Goal: Task Accomplishment & Management: Use online tool/utility

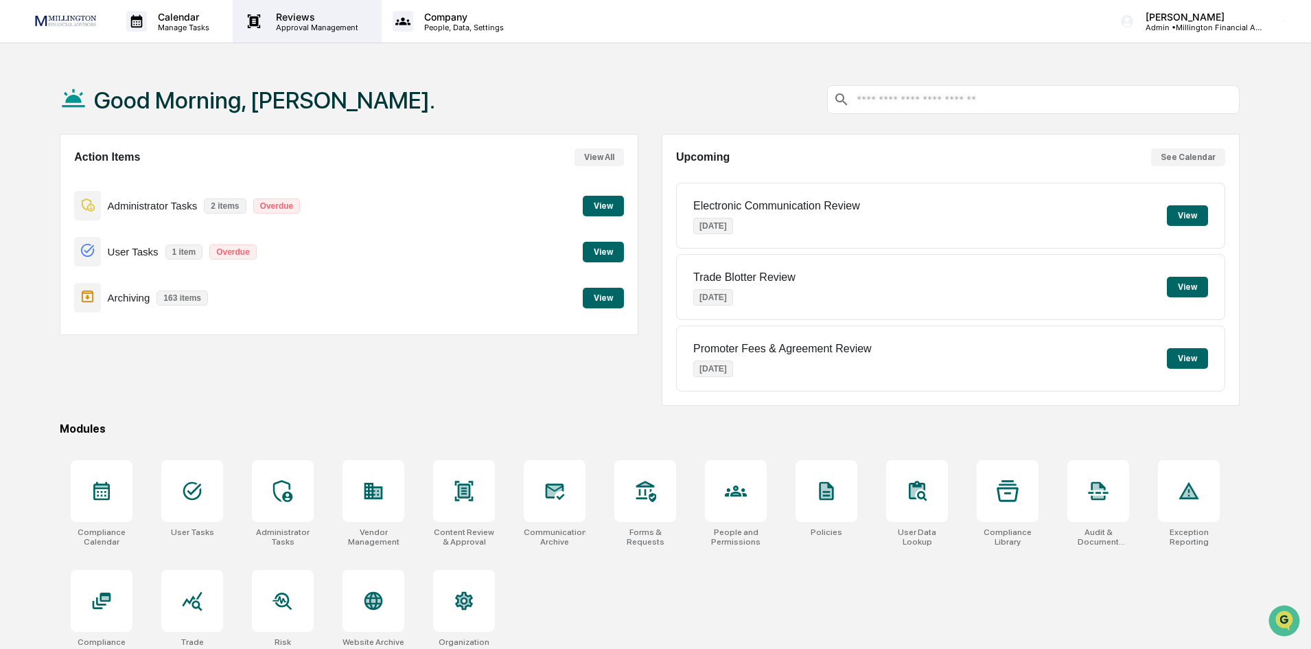
click at [339, 30] on p "Approval Management" at bounding box center [315, 28] width 100 height 10
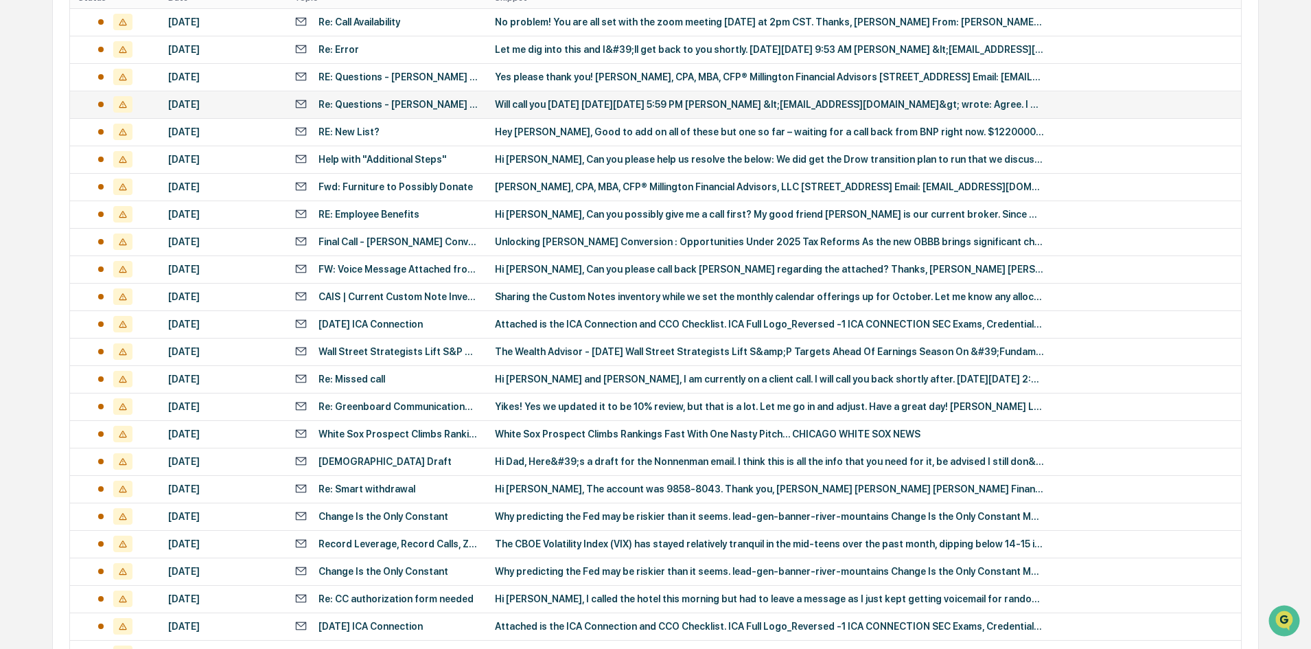
scroll to position [431, 0]
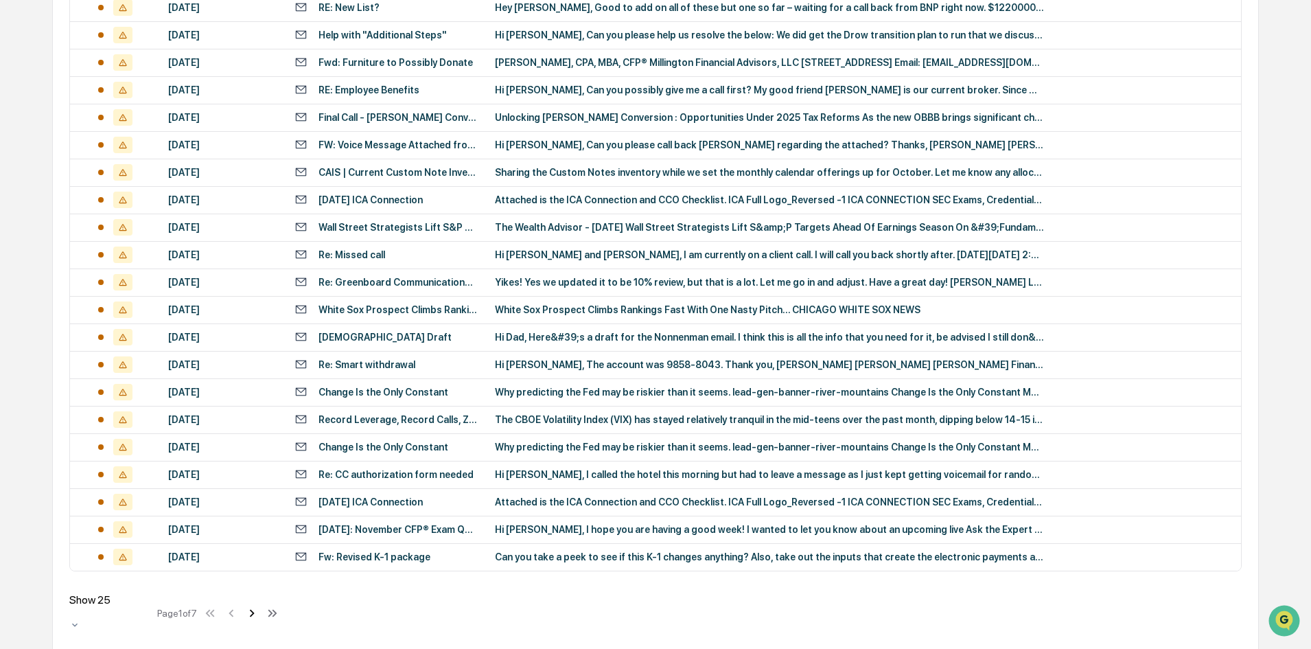
click at [256, 612] on icon at bounding box center [251, 612] width 15 height 15
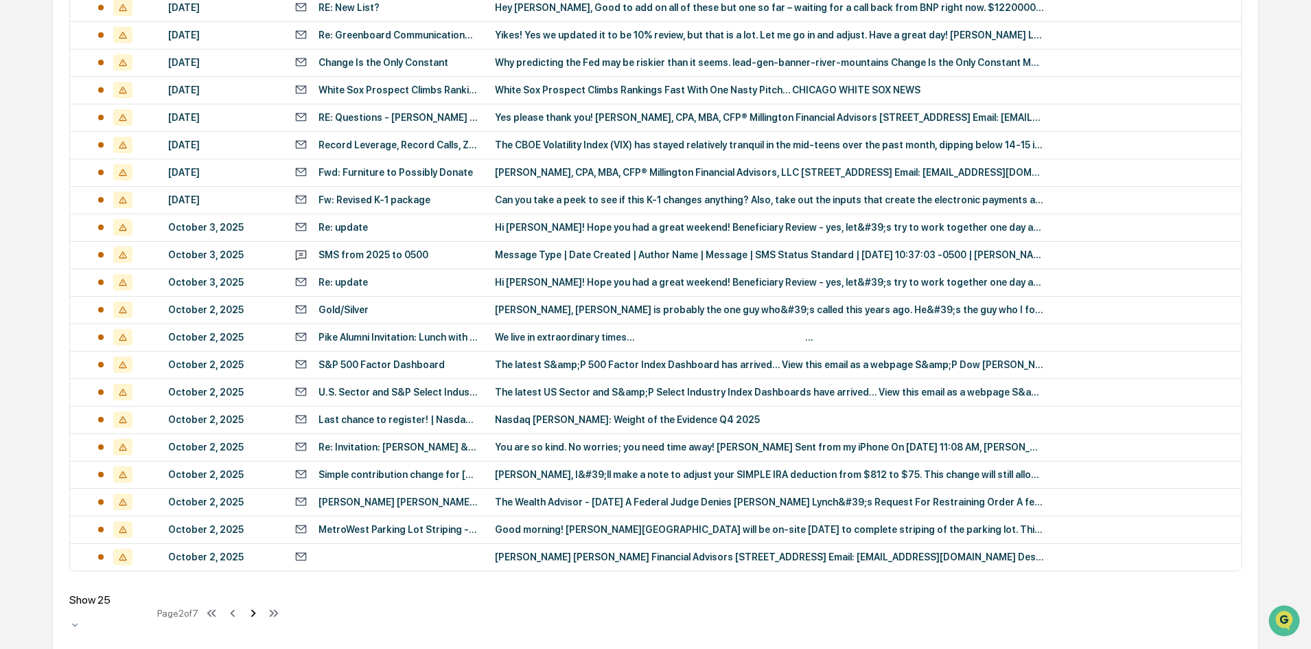
click at [255, 612] on icon at bounding box center [253, 612] width 15 height 15
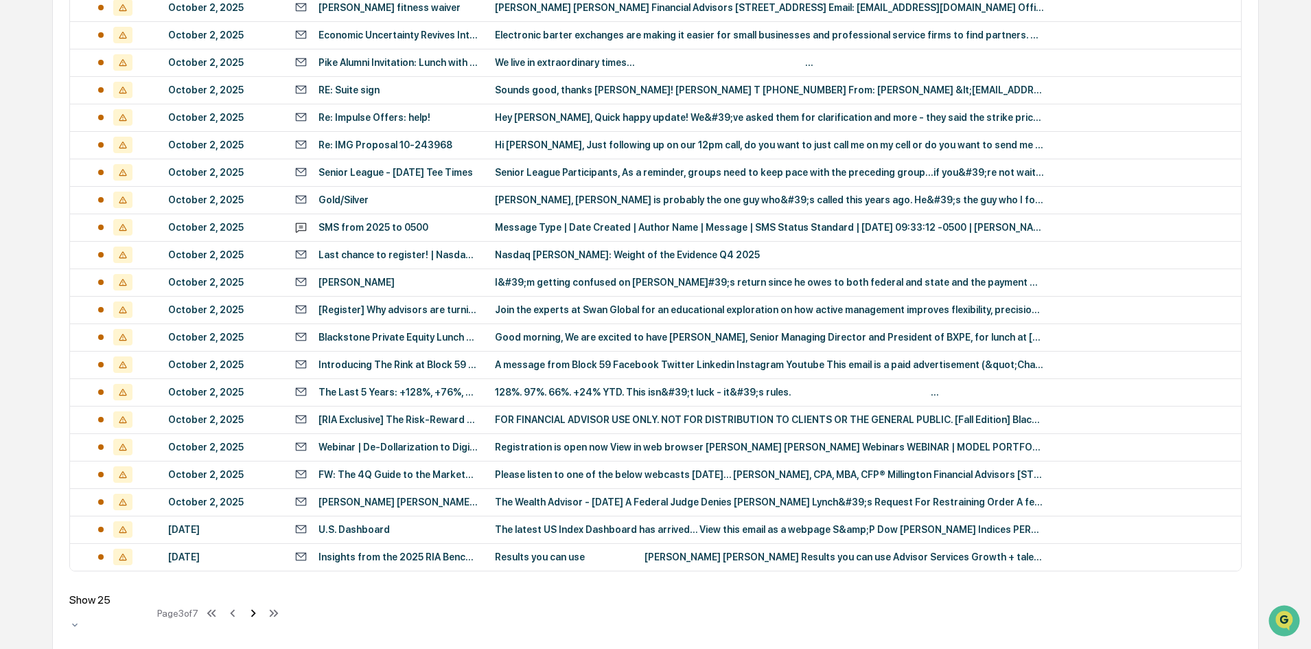
click at [255, 612] on icon at bounding box center [253, 612] width 15 height 15
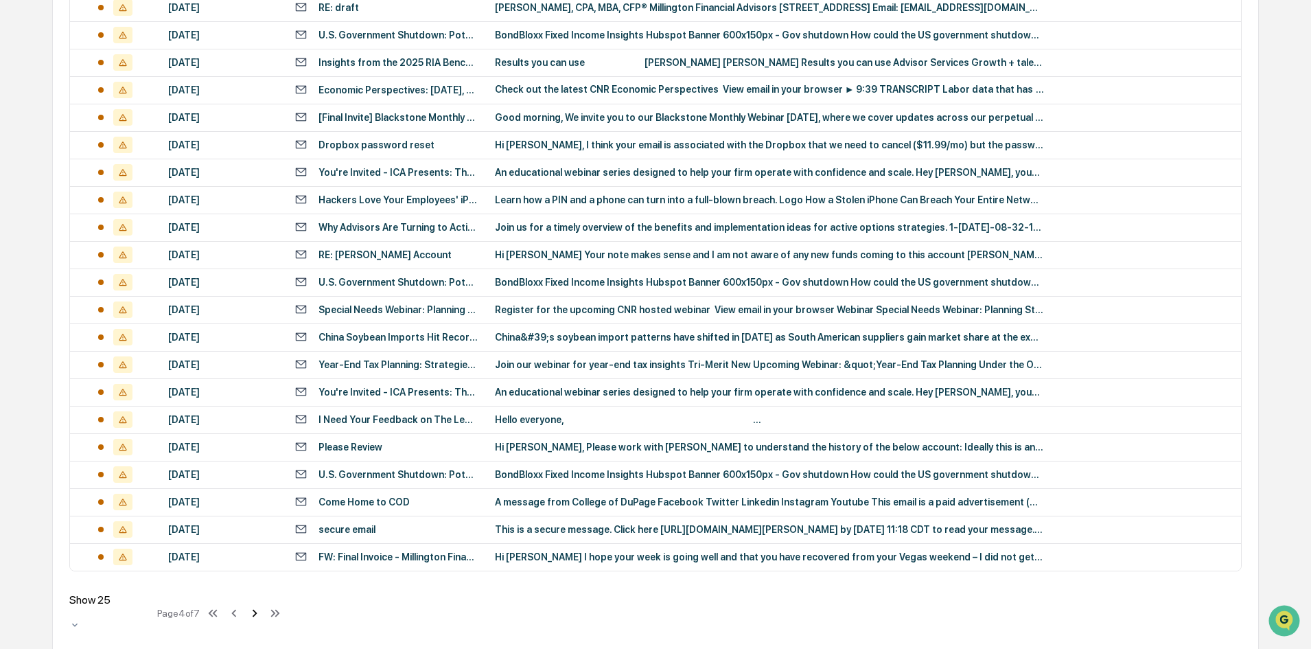
click at [255, 612] on icon at bounding box center [254, 612] width 15 height 15
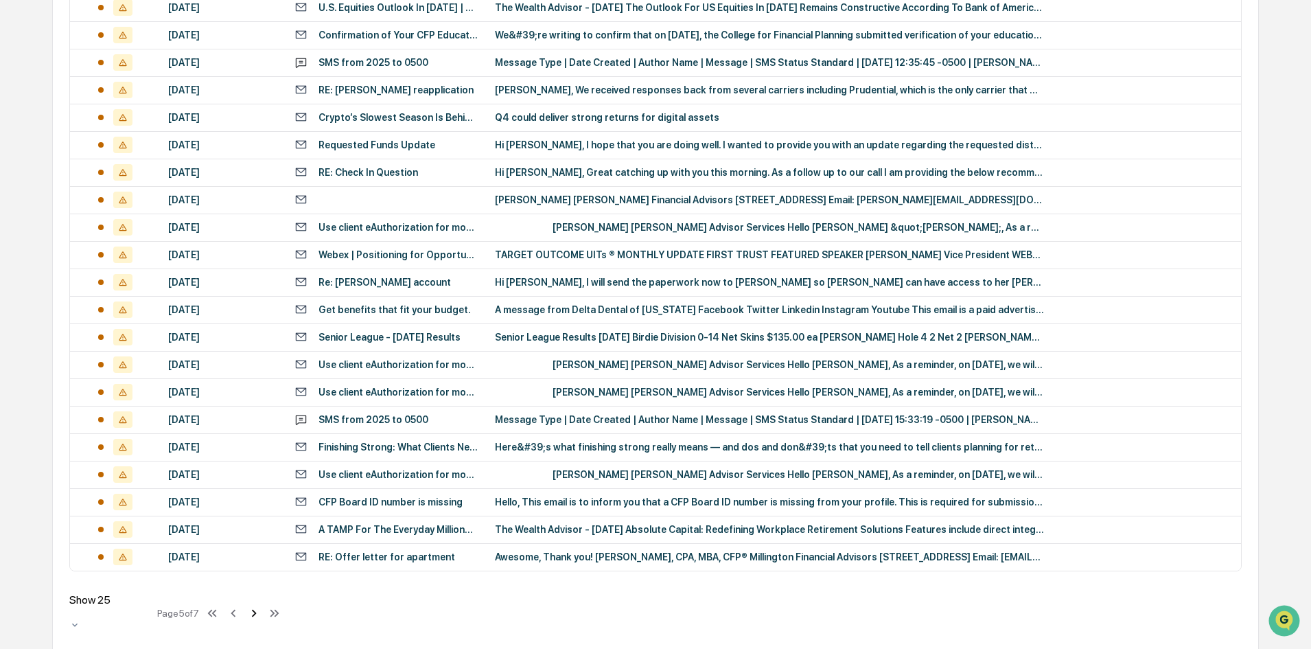
click at [255, 612] on icon at bounding box center [253, 612] width 15 height 15
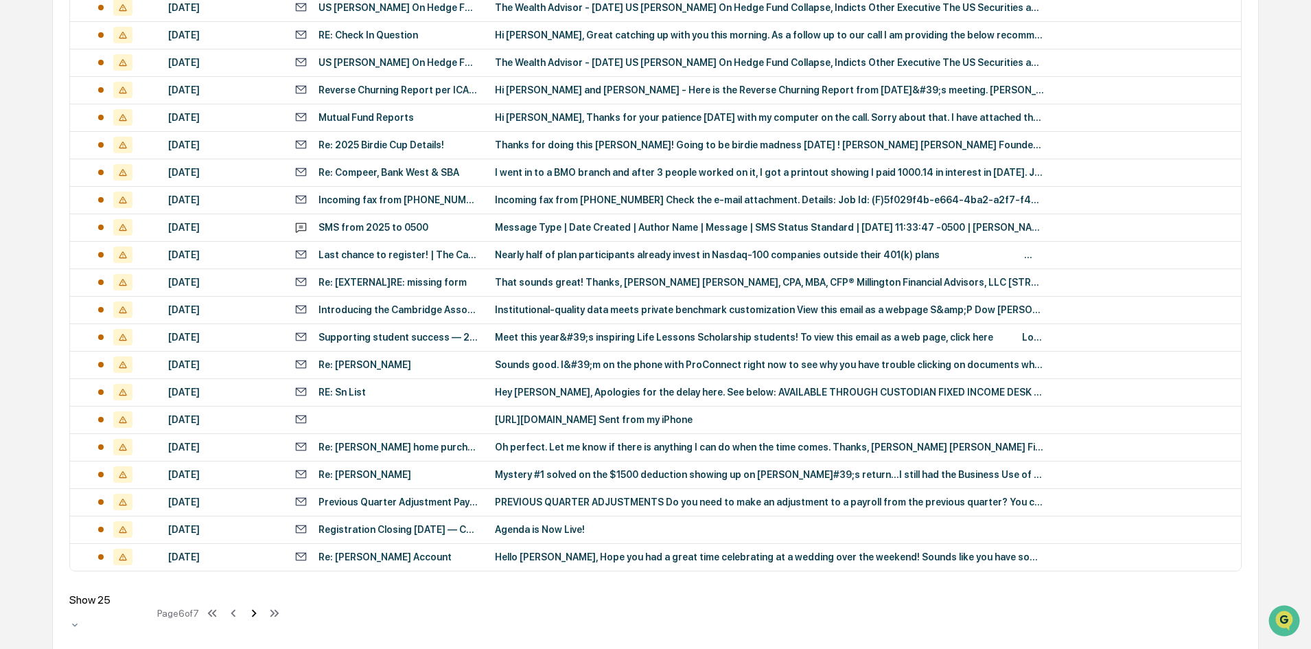
click at [255, 612] on icon at bounding box center [253, 612] width 15 height 15
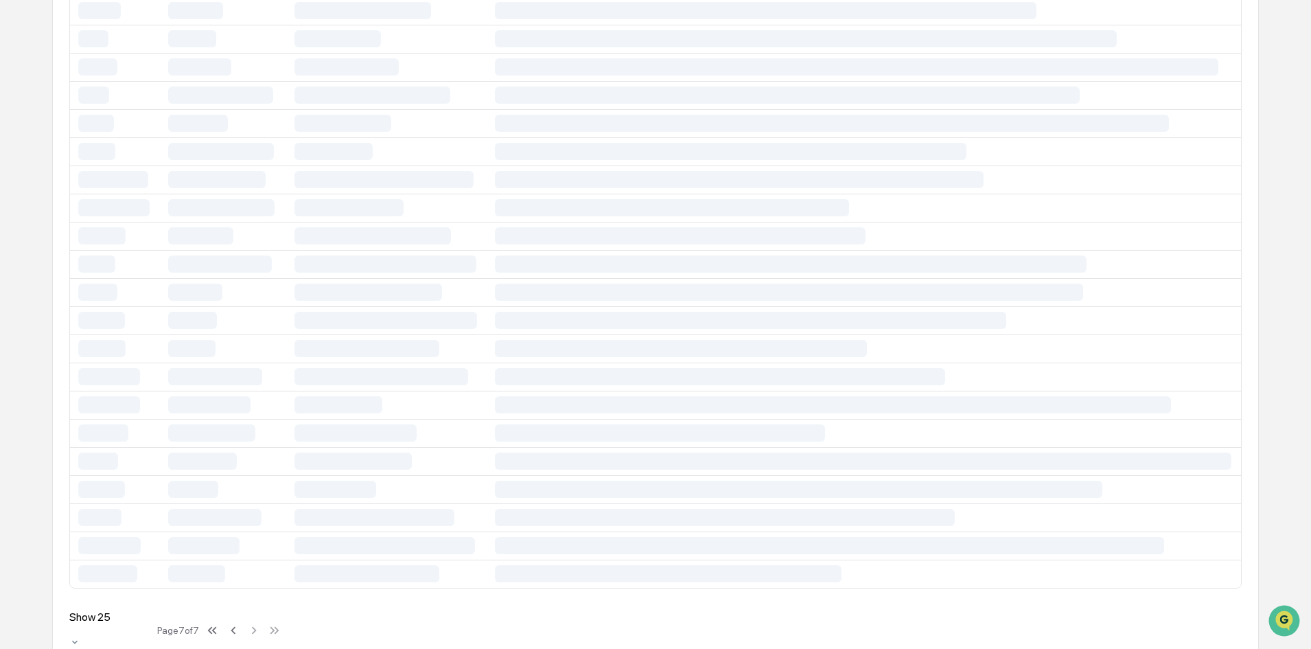
scroll to position [102, 0]
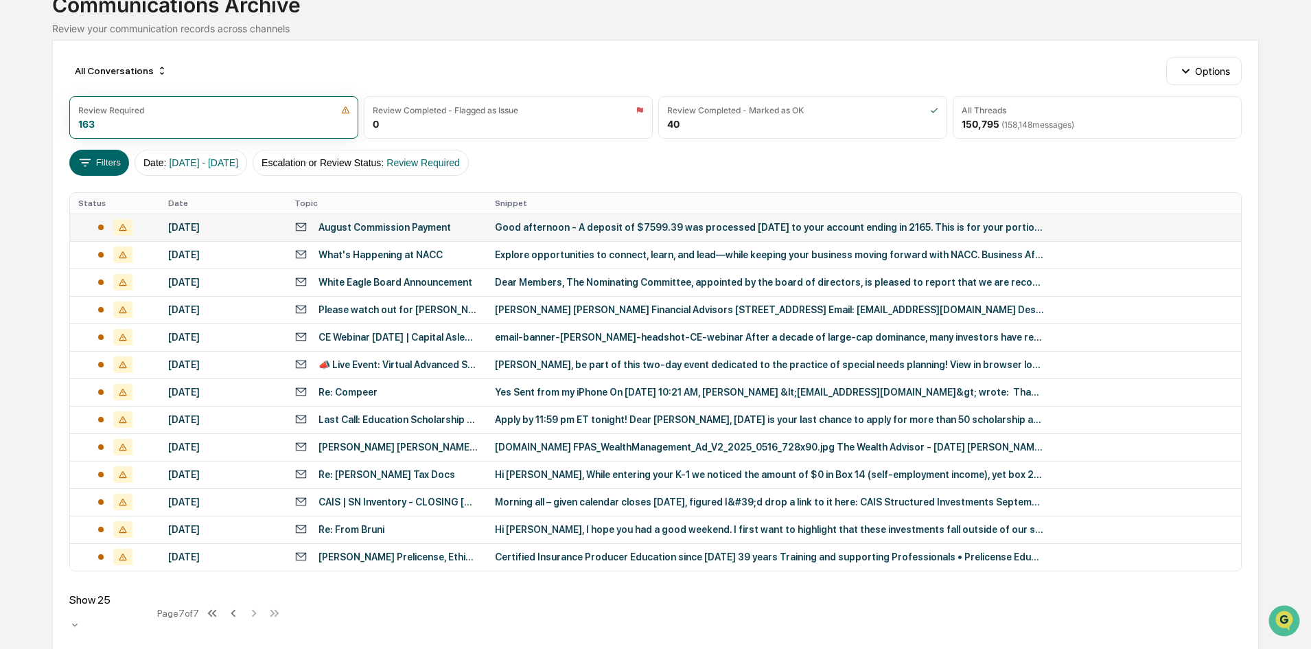
click at [204, 224] on div "[DATE]" at bounding box center [223, 227] width 110 height 11
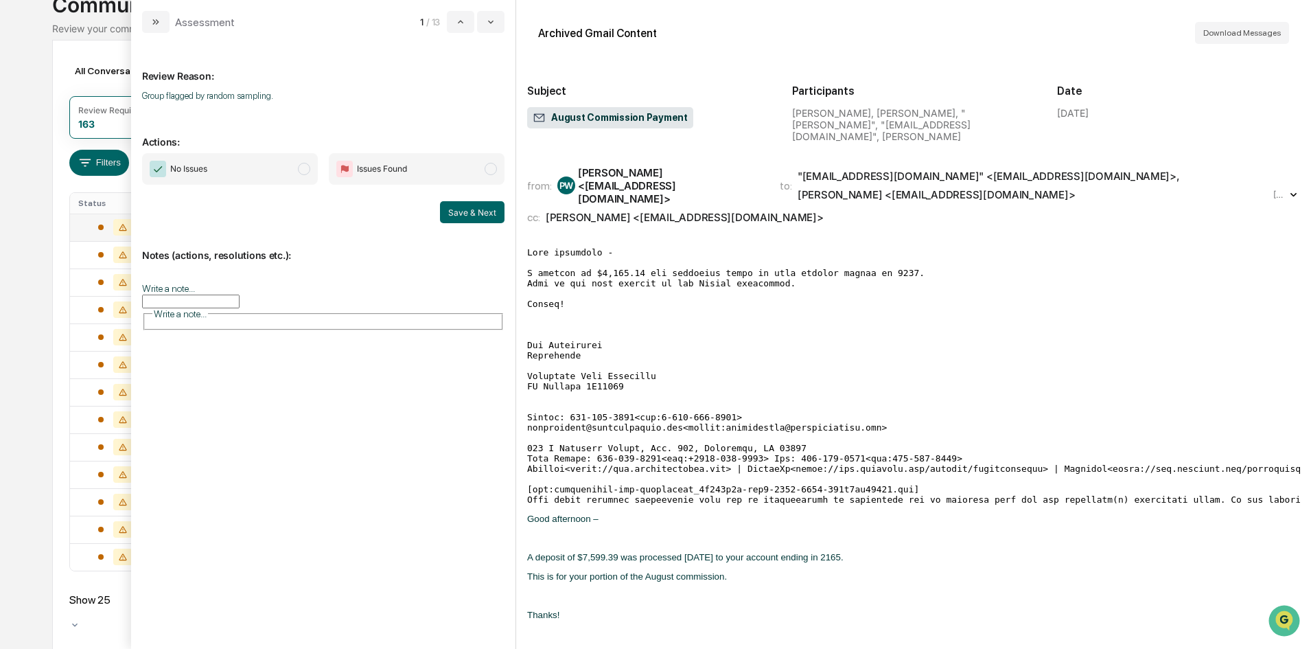
click at [302, 170] on span "modal" at bounding box center [304, 169] width 12 height 12
click at [474, 209] on button "Save & Next" at bounding box center [472, 212] width 65 height 22
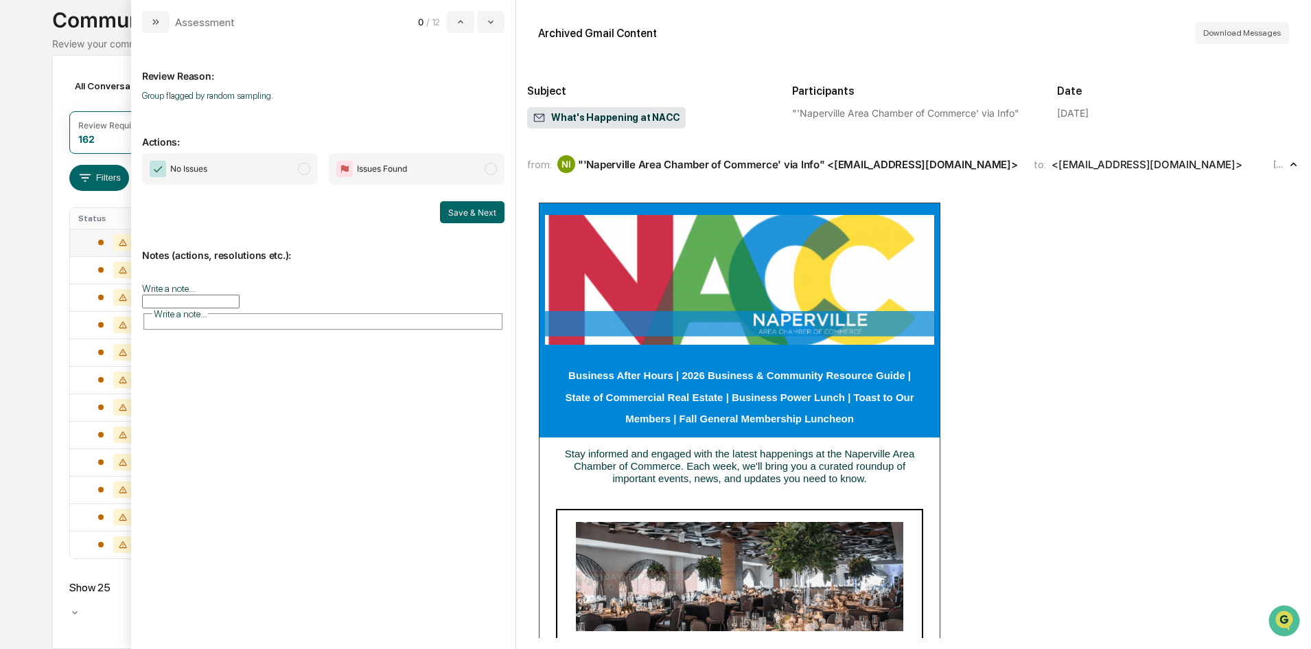
scroll to position [74, 0]
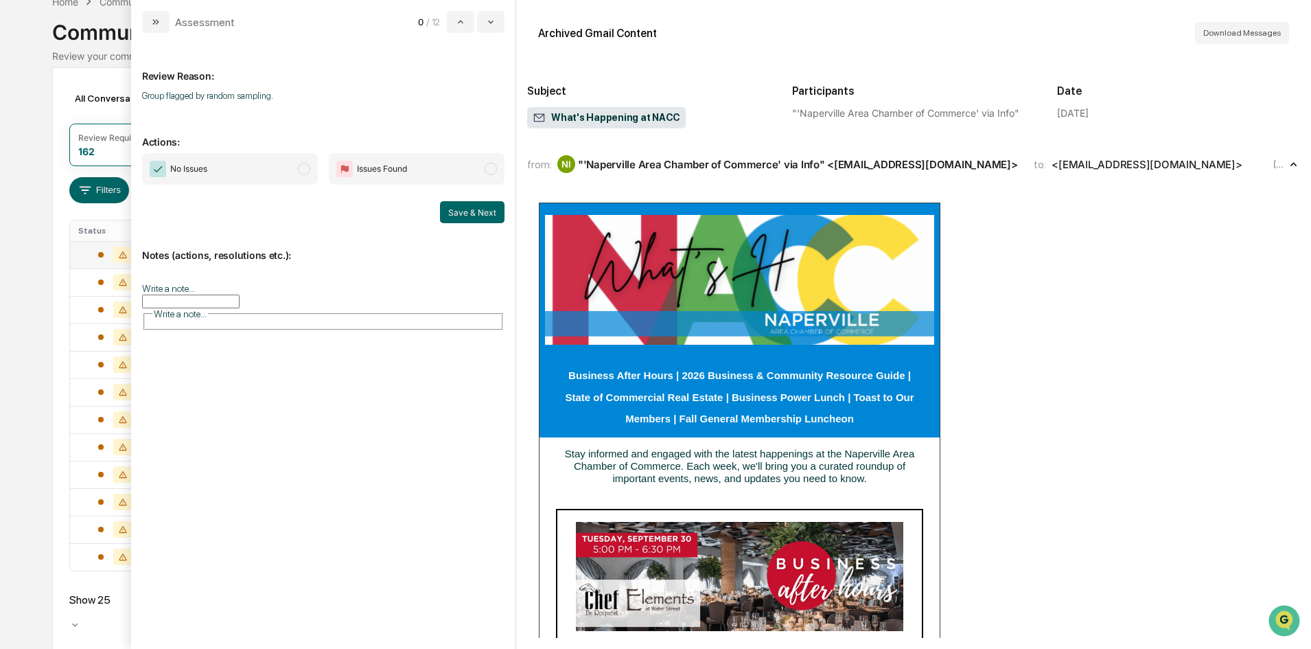
click at [308, 171] on span "modal" at bounding box center [304, 169] width 12 height 12
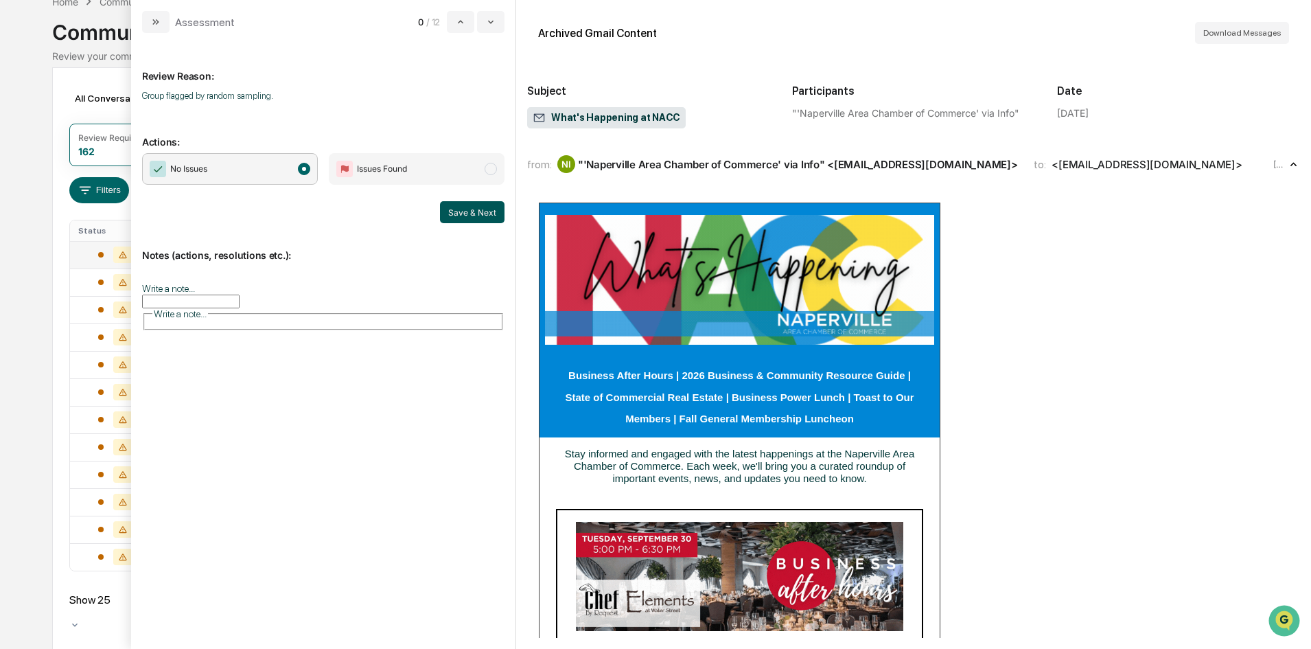
click at [476, 211] on button "Save & Next" at bounding box center [472, 212] width 65 height 22
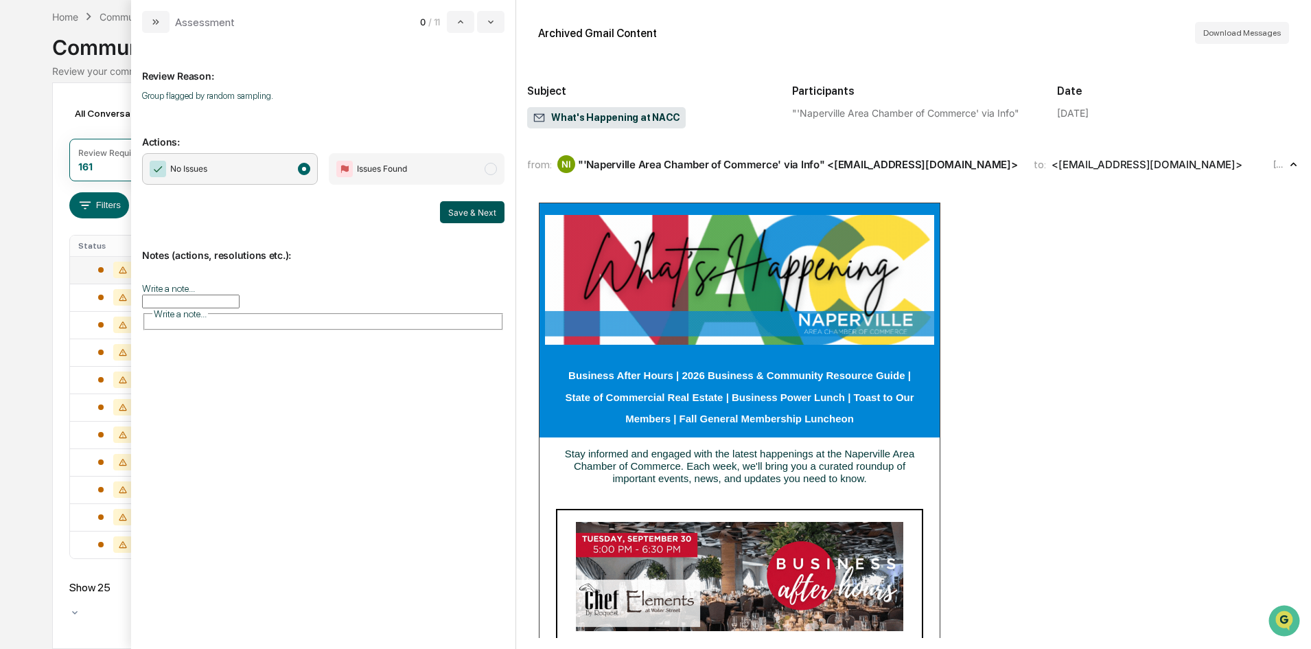
scroll to position [47, 0]
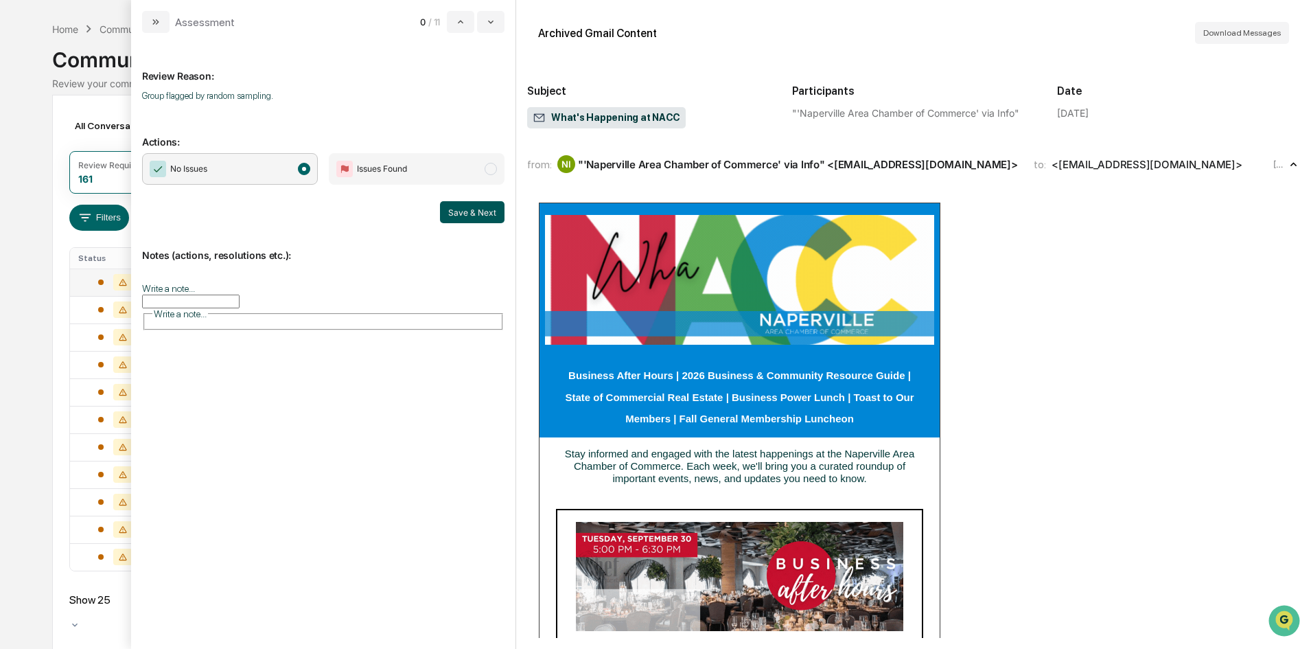
click at [481, 212] on button "Save & Next" at bounding box center [472, 212] width 65 height 22
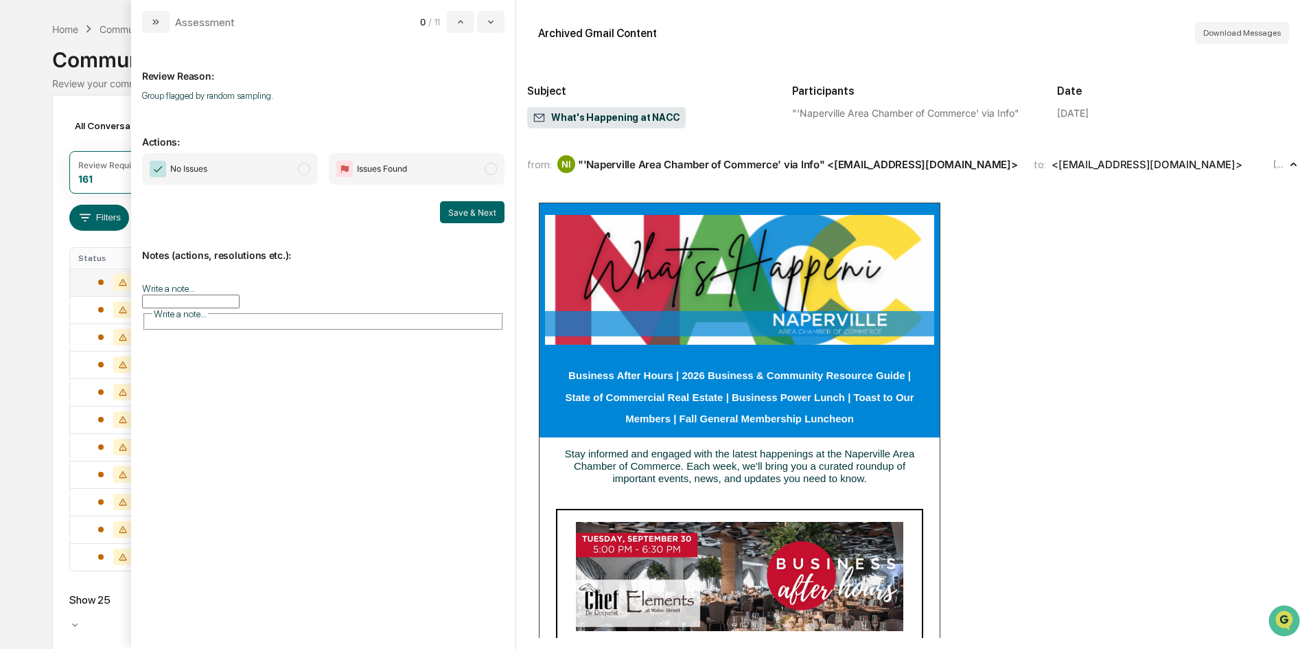
click at [308, 167] on span "modal" at bounding box center [304, 169] width 12 height 12
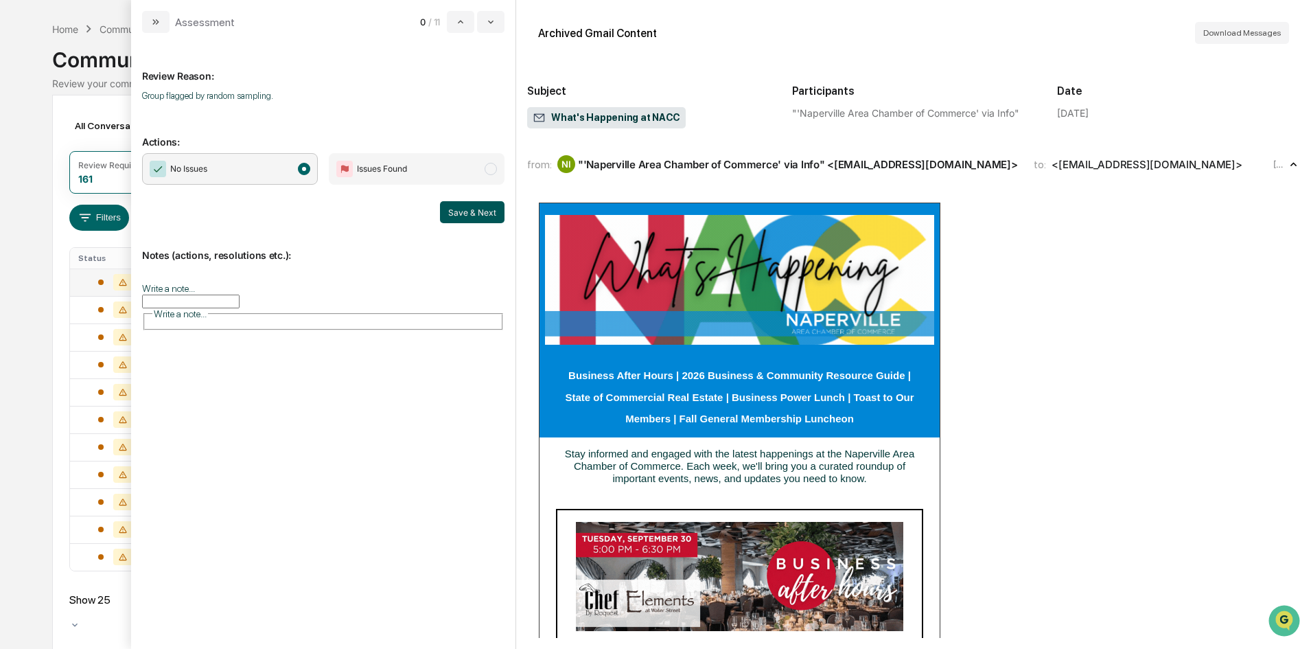
click at [459, 216] on button "Save & Next" at bounding box center [472, 212] width 65 height 22
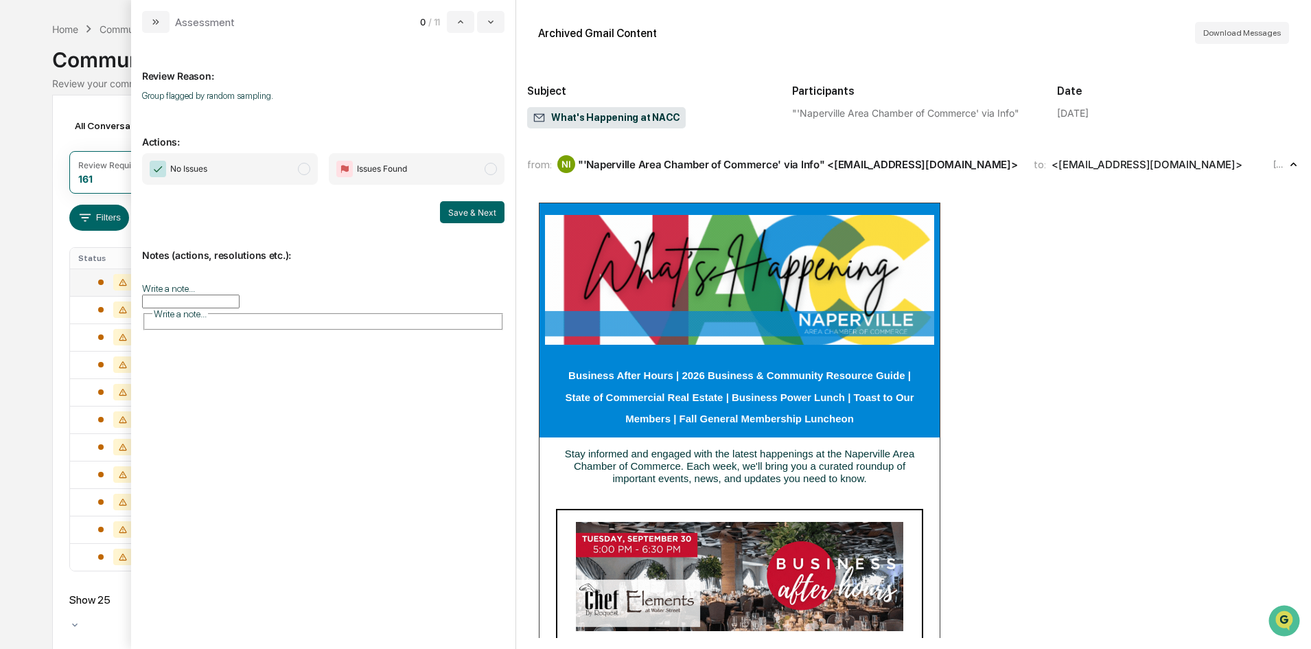
click at [310, 172] on span "No Issues" at bounding box center [230, 169] width 176 height 32
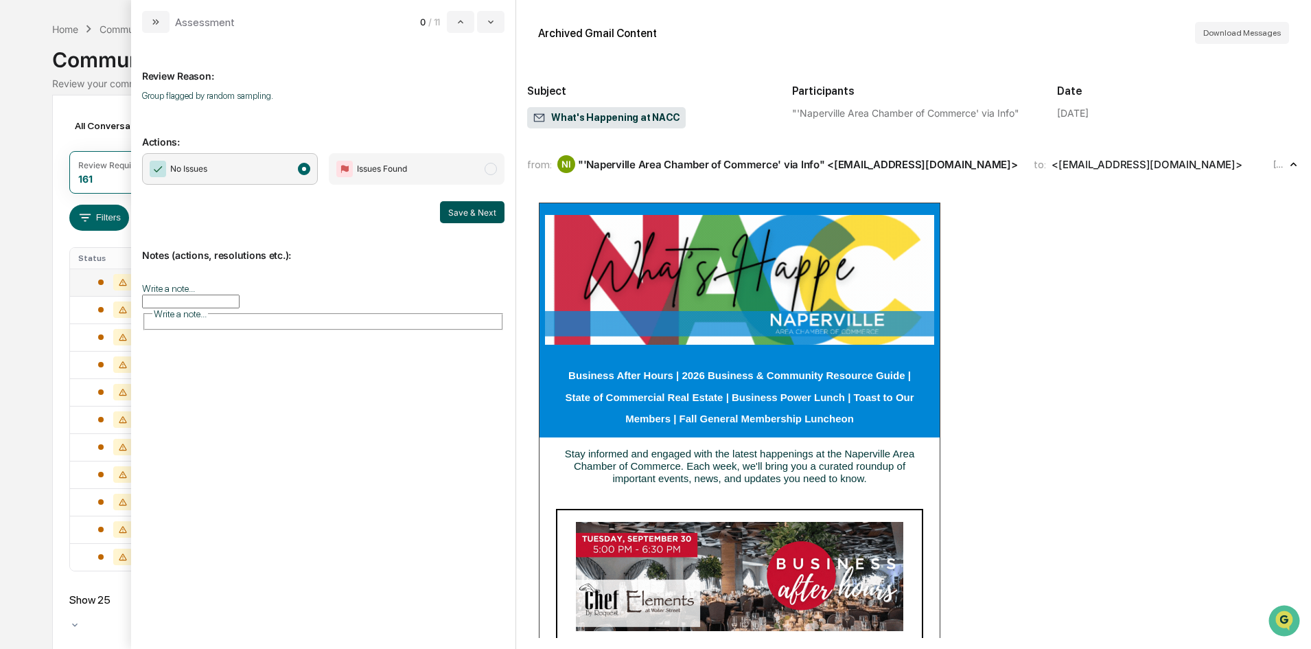
click at [452, 207] on button "Save & Next" at bounding box center [472, 212] width 65 height 22
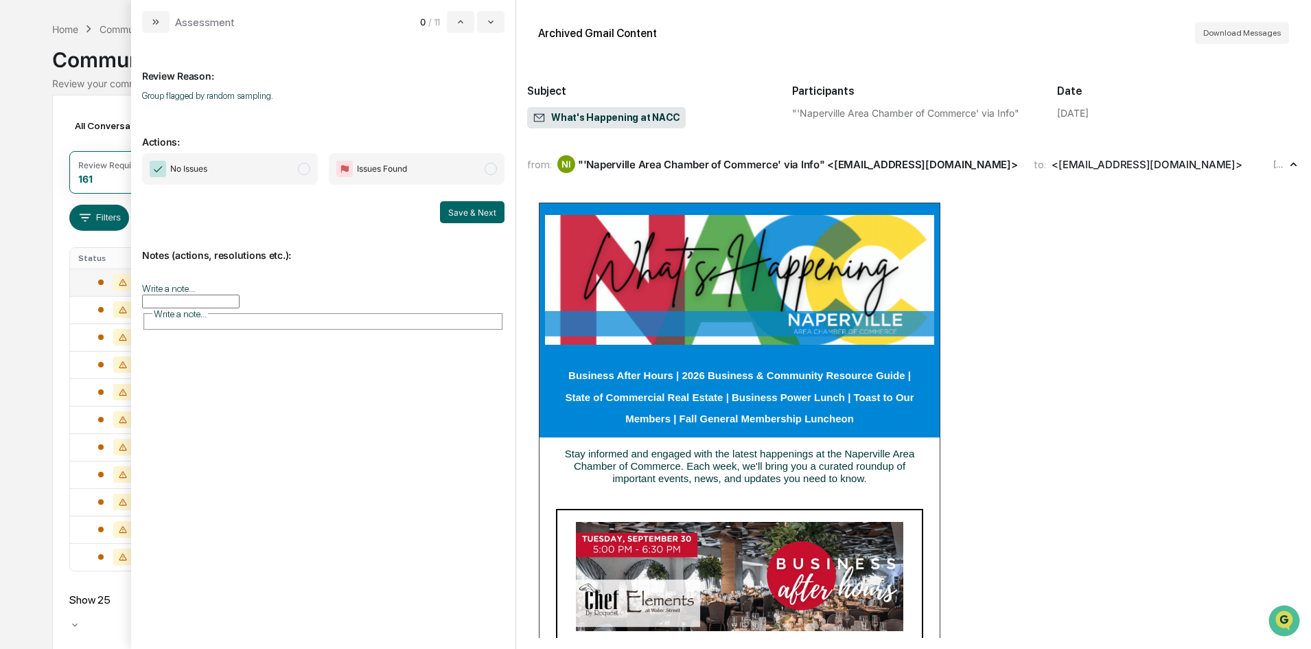
click at [305, 175] on span "No Issues" at bounding box center [230, 169] width 176 height 32
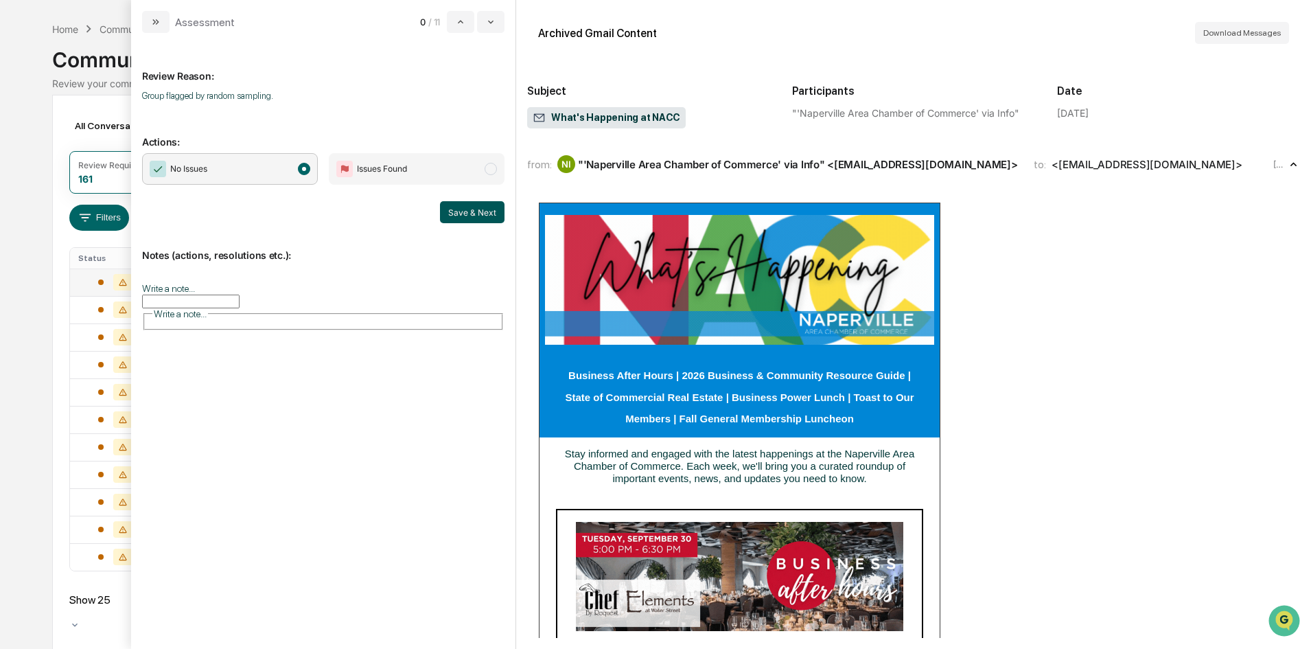
click at [458, 213] on button "Save & Next" at bounding box center [472, 212] width 65 height 22
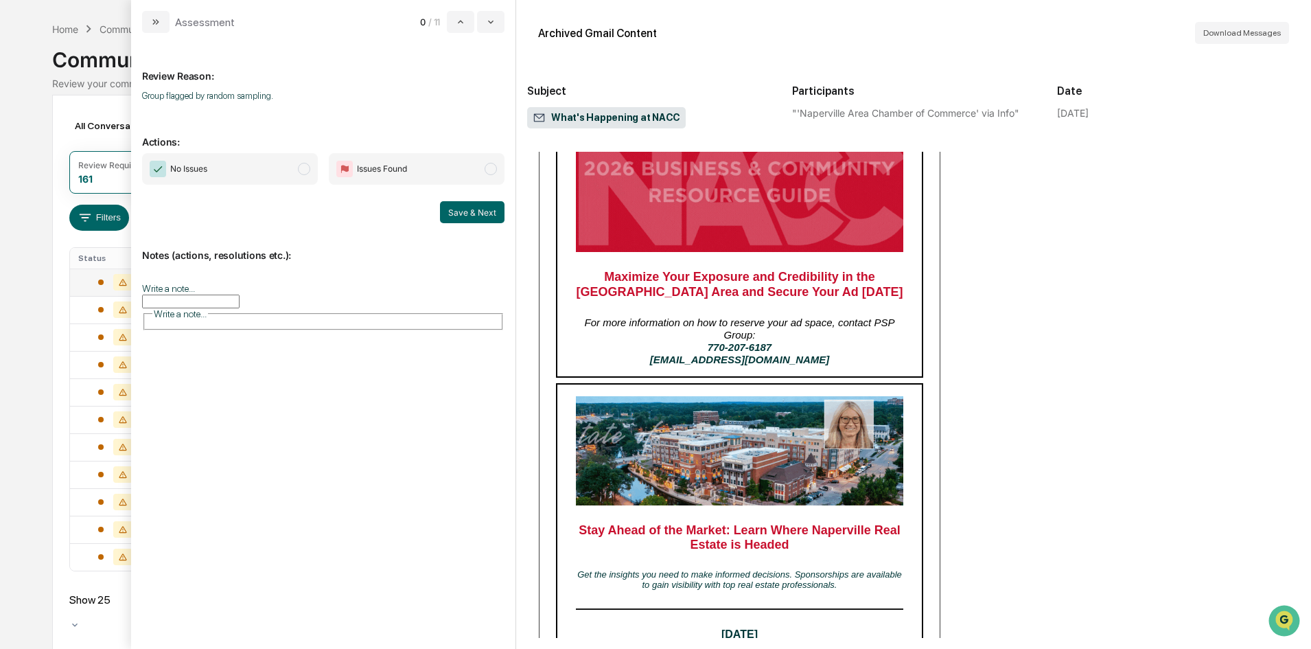
scroll to position [412, 0]
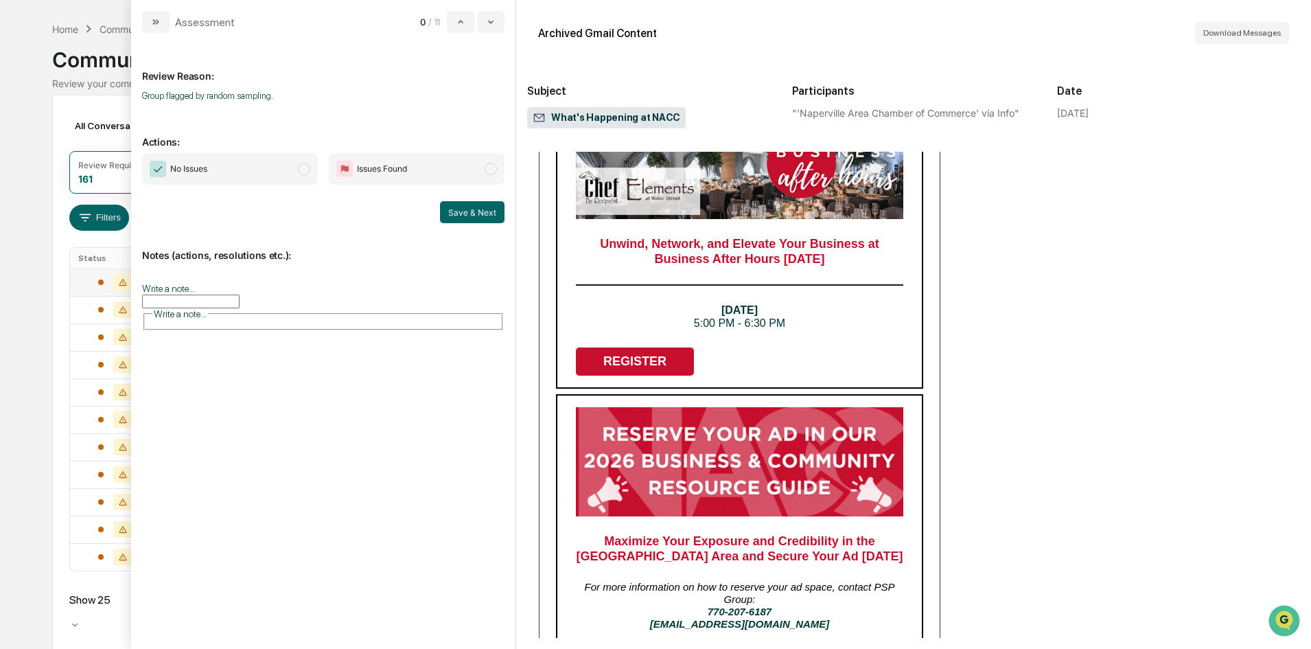
click at [305, 167] on span "modal" at bounding box center [304, 169] width 12 height 12
click at [482, 207] on button "Save & Next" at bounding box center [472, 212] width 65 height 22
click at [45, 248] on div "Calendar Manage Tasks Reviews Approval Management Company People, Data, Setting…" at bounding box center [655, 307] width 1311 height 708
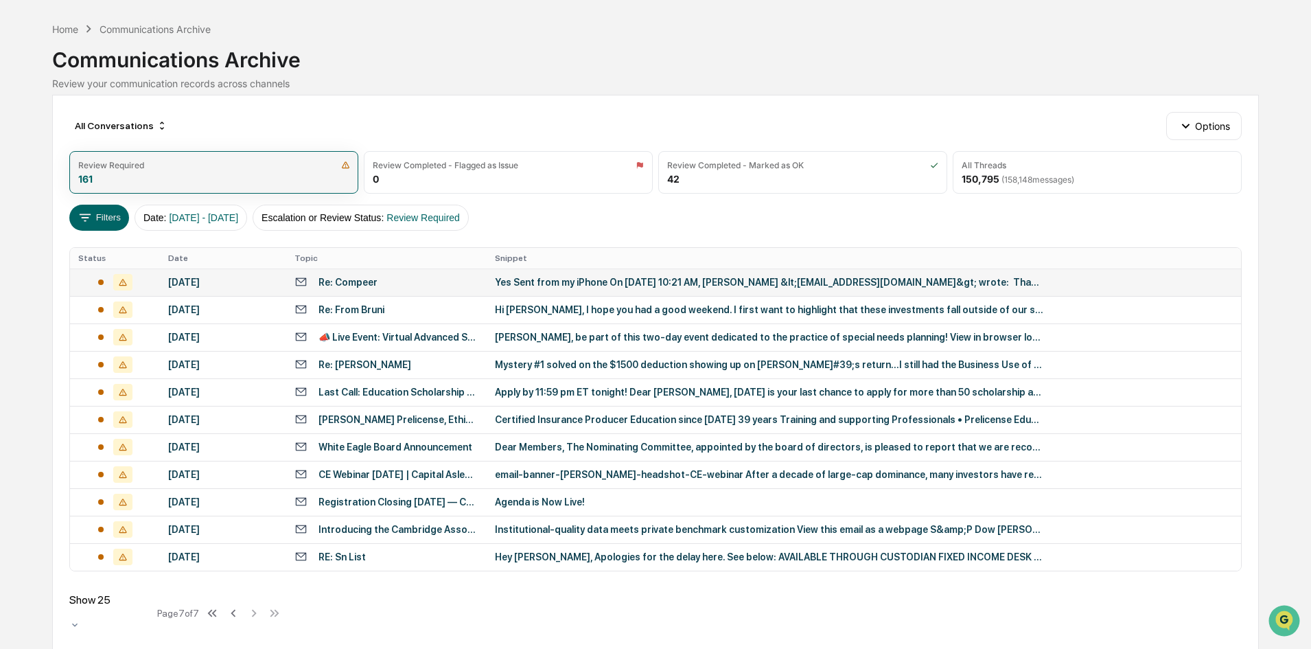
click at [251, 181] on div "Review Required 161" at bounding box center [213, 172] width 289 height 43
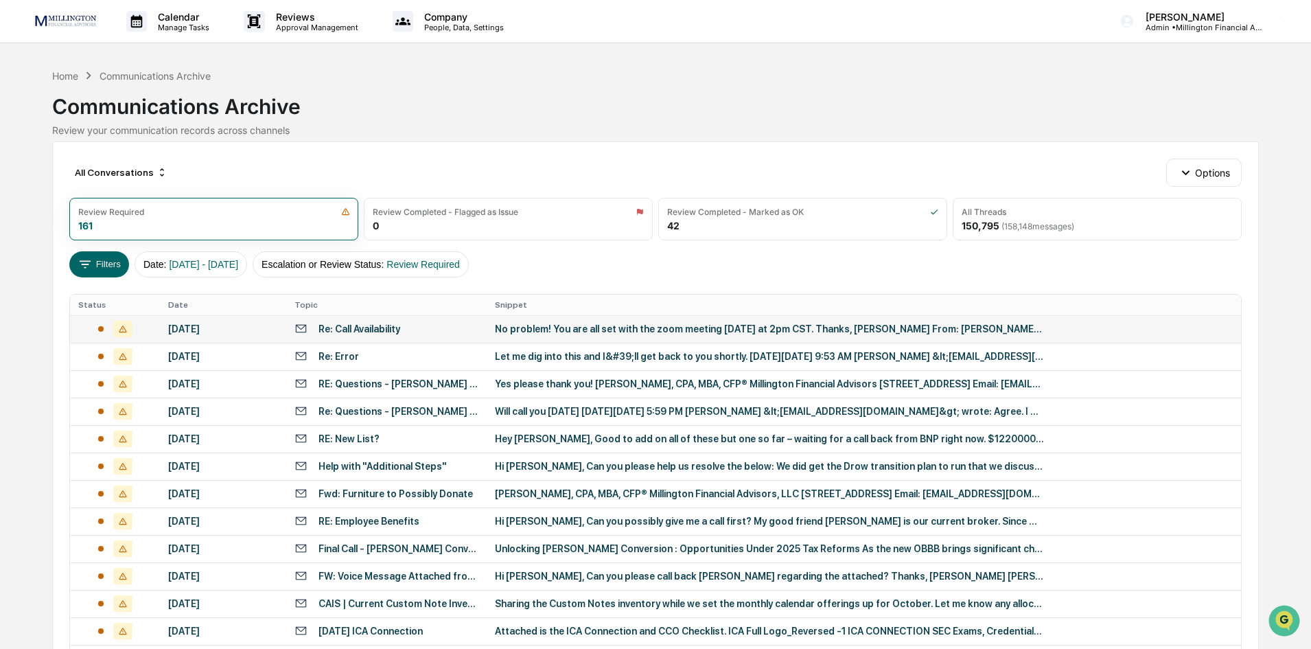
click at [226, 334] on div "[DATE]" at bounding box center [223, 328] width 110 height 11
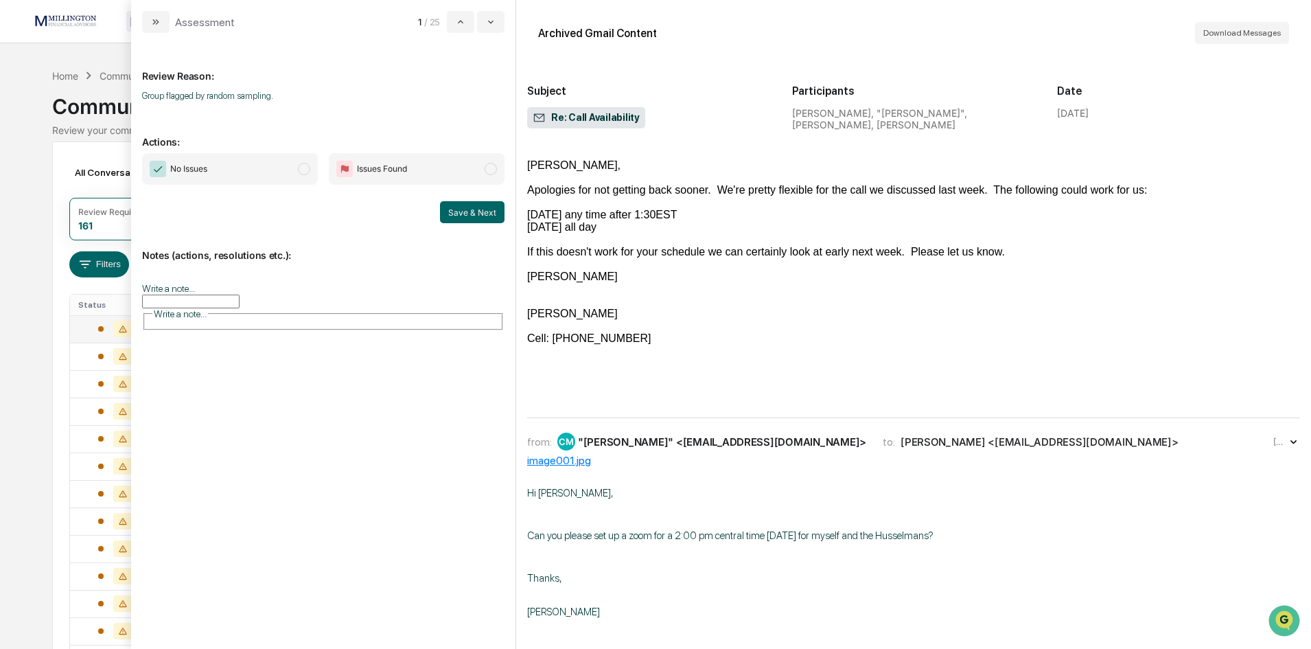
scroll to position [46, 0]
click at [305, 170] on span "modal" at bounding box center [304, 169] width 12 height 12
click at [478, 216] on button "Save & Next" at bounding box center [472, 212] width 65 height 22
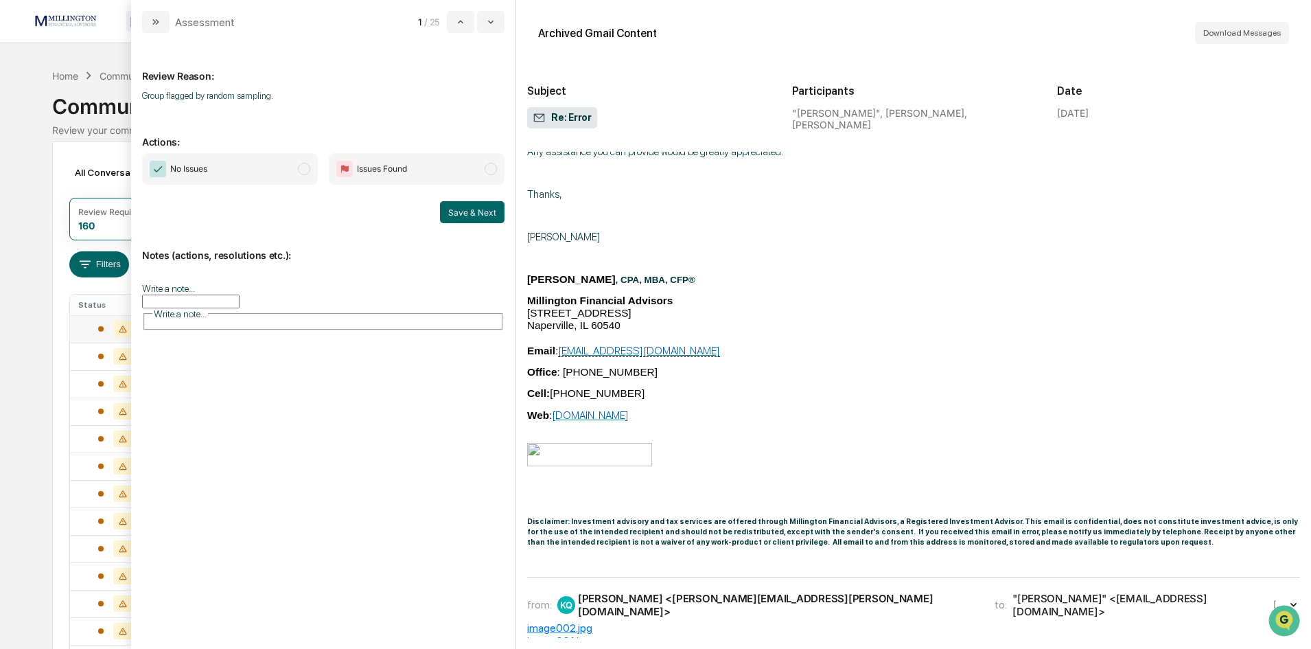
scroll to position [892, 0]
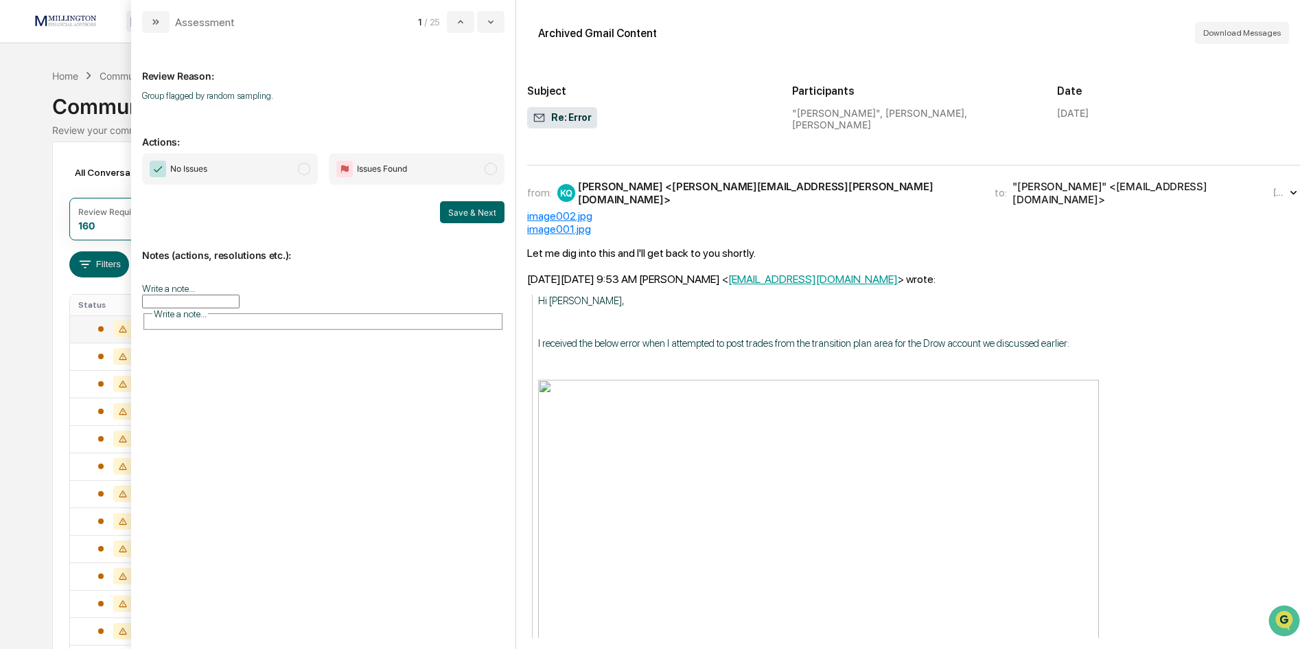
click at [313, 169] on span "No Issues" at bounding box center [230, 169] width 176 height 32
click at [463, 218] on button "Save & Next" at bounding box center [472, 212] width 65 height 22
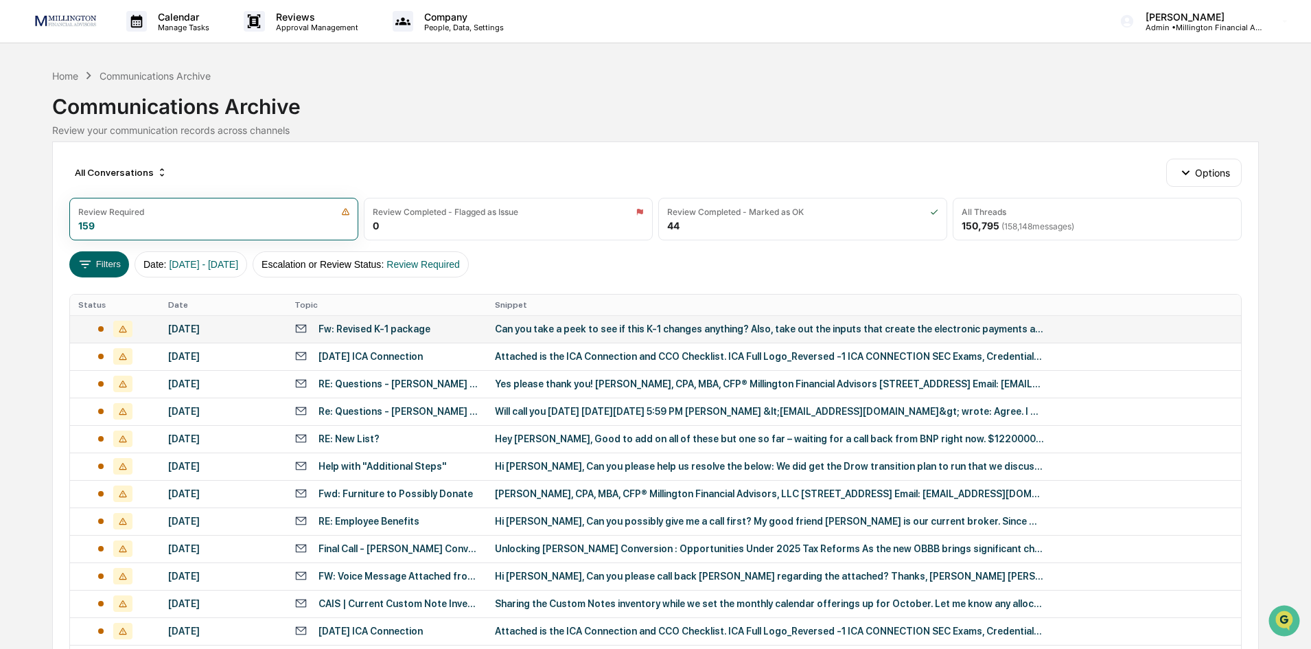
click at [72, 55] on div "Calendar Manage Tasks Reviews Approval Management Company People, Data, Setting…" at bounding box center [655, 546] width 1311 height 1092
click at [69, 75] on div "Home" at bounding box center [65, 76] width 26 height 12
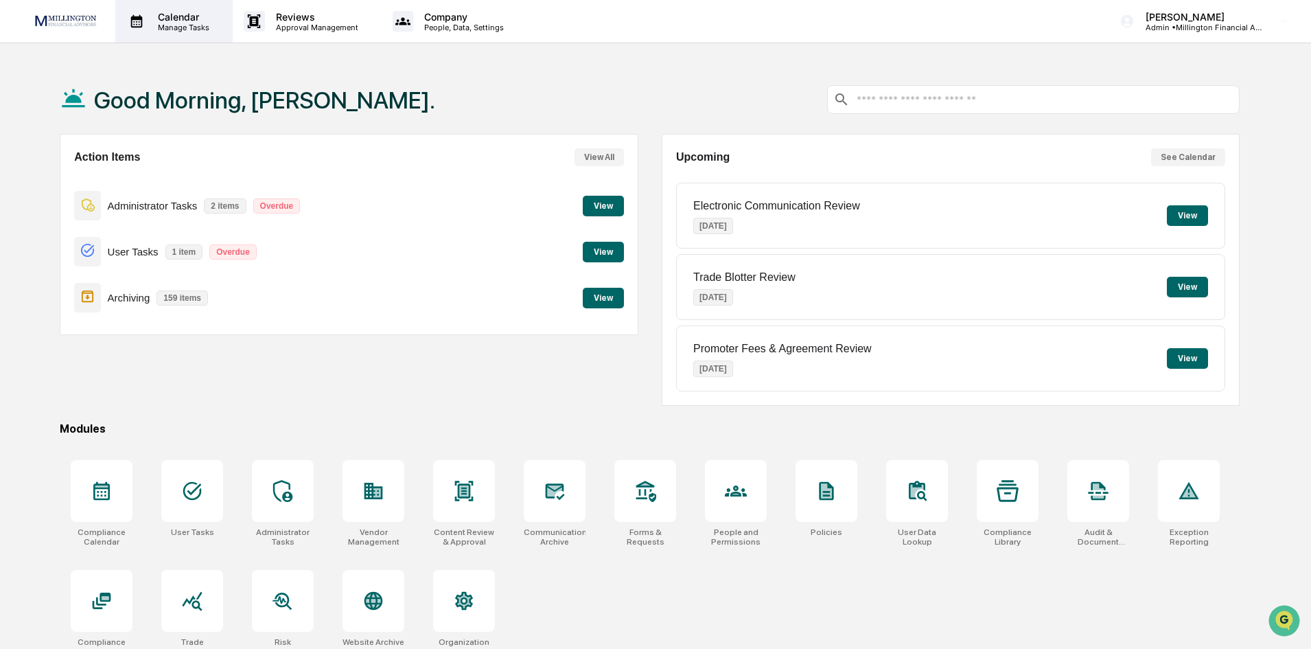
click at [173, 21] on p "Calendar" at bounding box center [181, 17] width 69 height 12
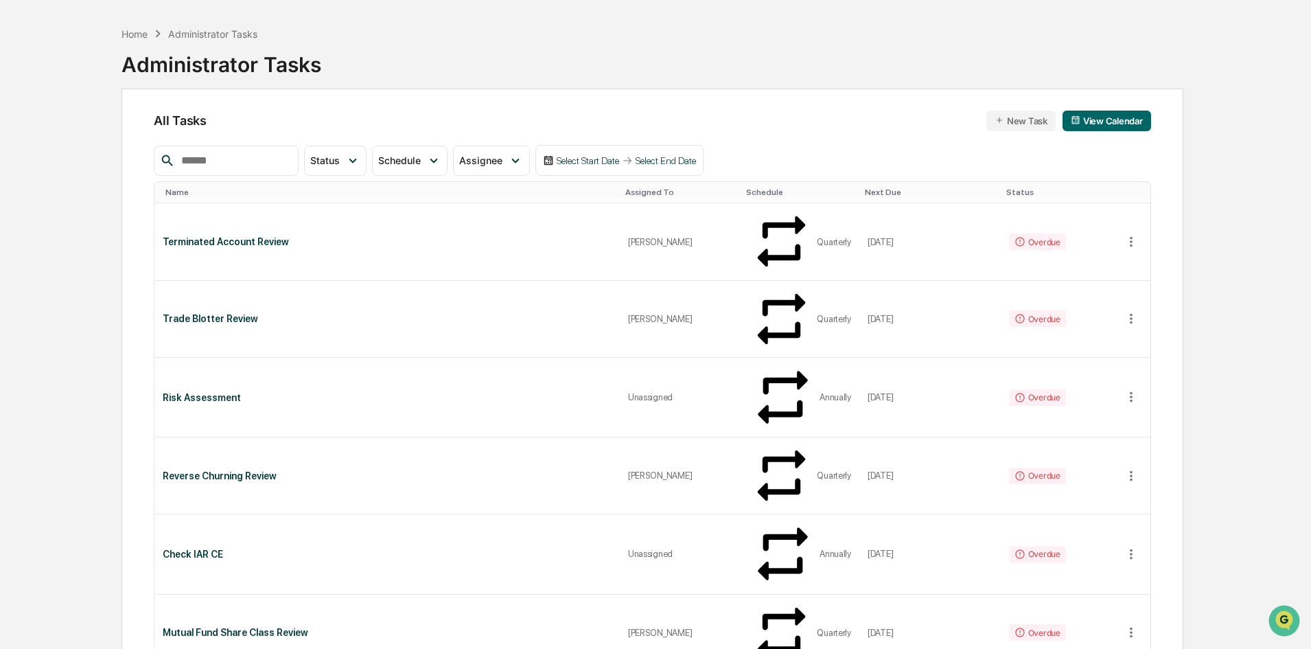
scroll to position [69, 0]
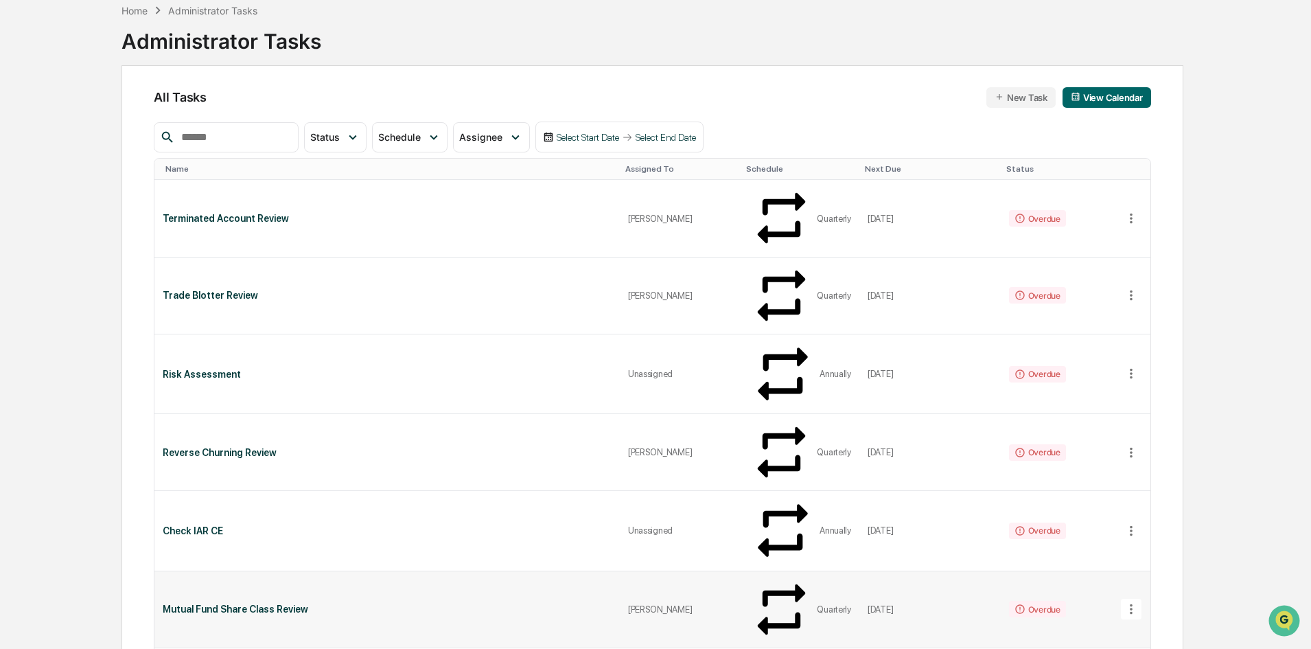
click at [262, 603] on div "Mutual Fund Share Class Review" at bounding box center [387, 608] width 448 height 11
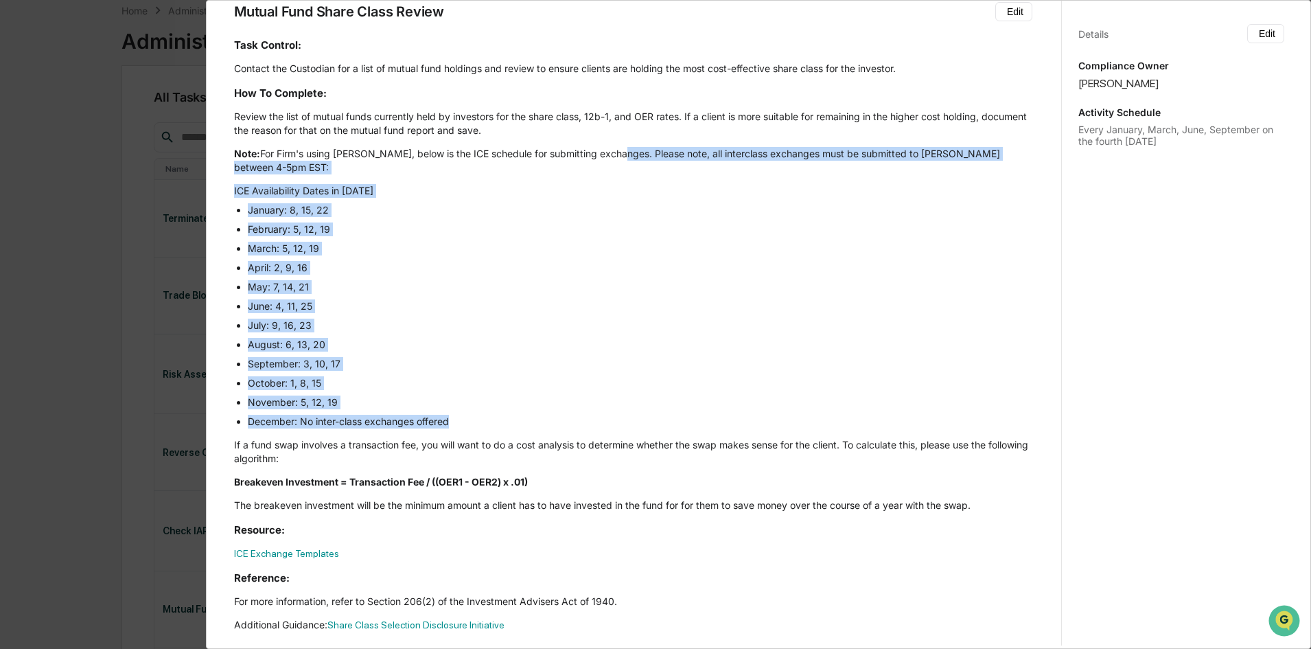
drag, startPoint x: 618, startPoint y: 152, endPoint x: 618, endPoint y: 421, distance: 269.8
click at [618, 421] on div "Task Control: Contact the Custodian for a list of mutual fund holdings and revi…" at bounding box center [633, 335] width 798 height 594
copy div "Please note, all interclass exchanges must be submitted to Schwab between 4-5pm…"
click at [575, 292] on li "May: 7, 14, 21" at bounding box center [640, 287] width 785 height 14
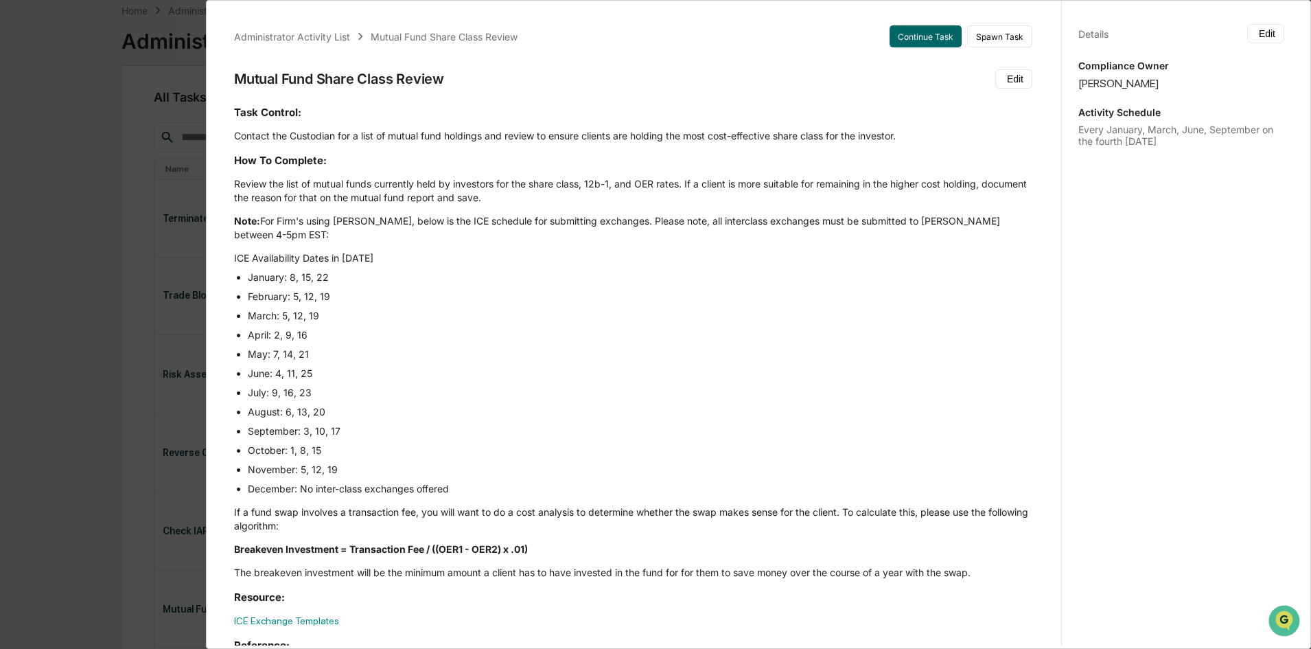
scroll to position [0, 0]
click at [910, 33] on button "Continue Task" at bounding box center [926, 38] width 72 height 22
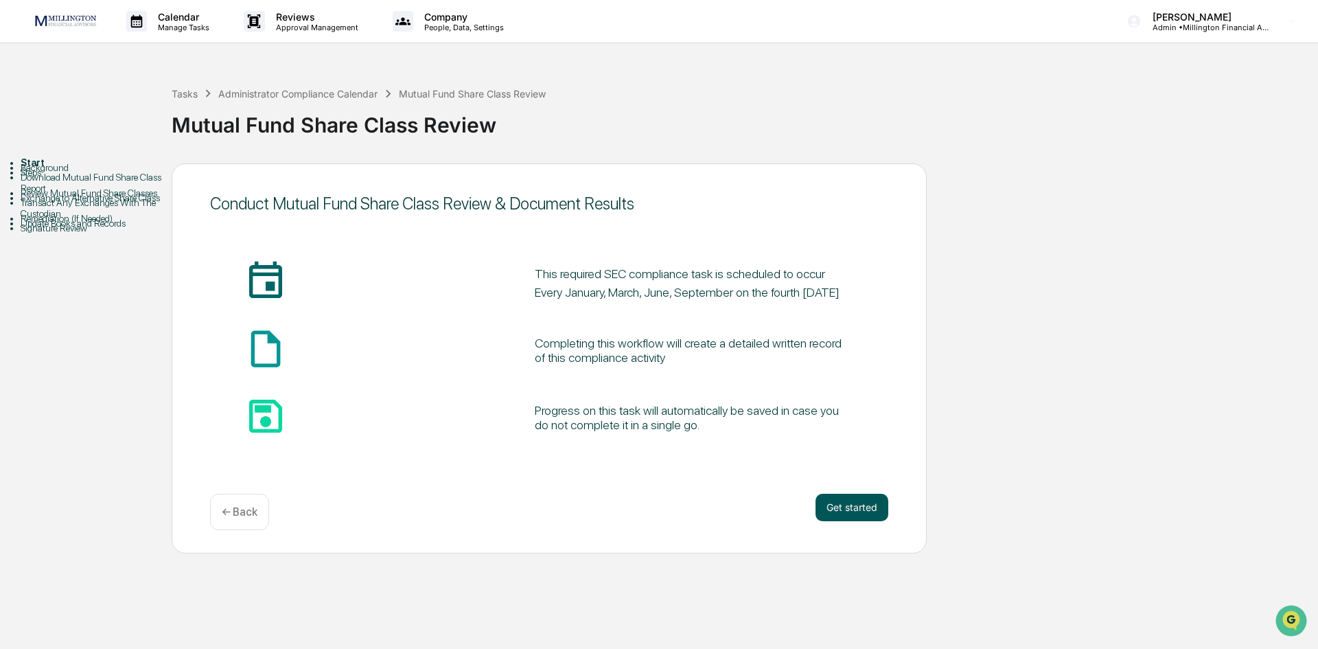
click at [871, 515] on button "Get started" at bounding box center [851, 507] width 73 height 27
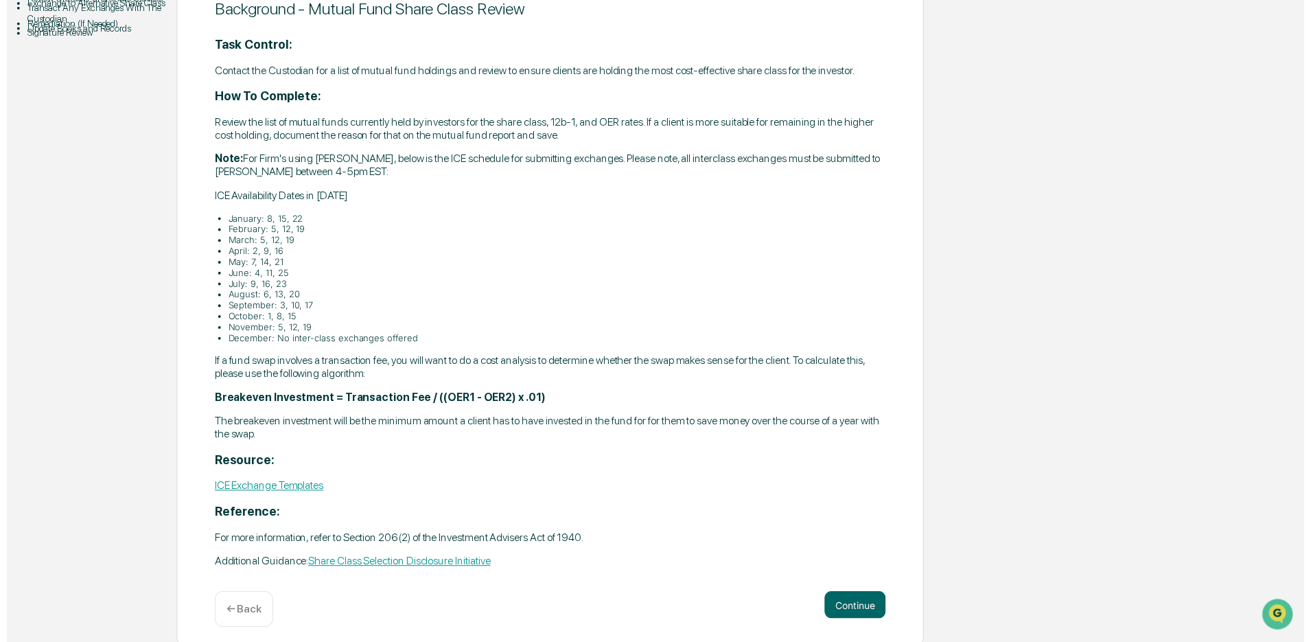
scroll to position [203, 0]
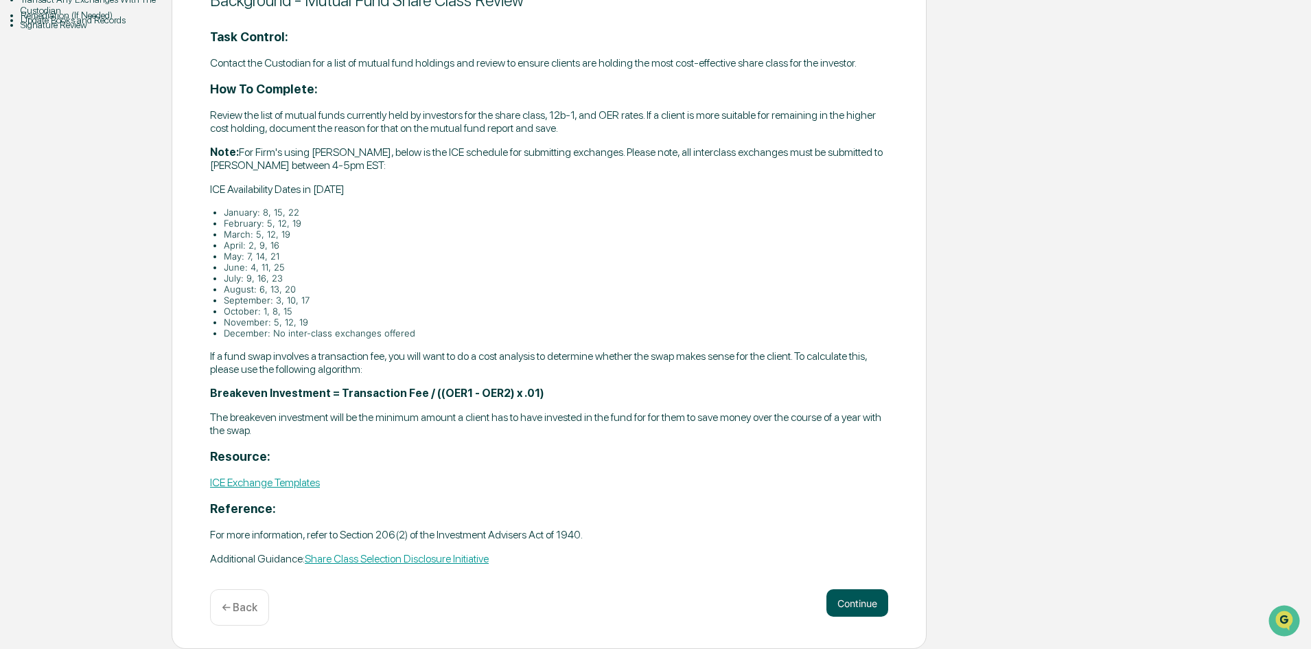
click at [839, 598] on button "Continue" at bounding box center [857, 602] width 62 height 27
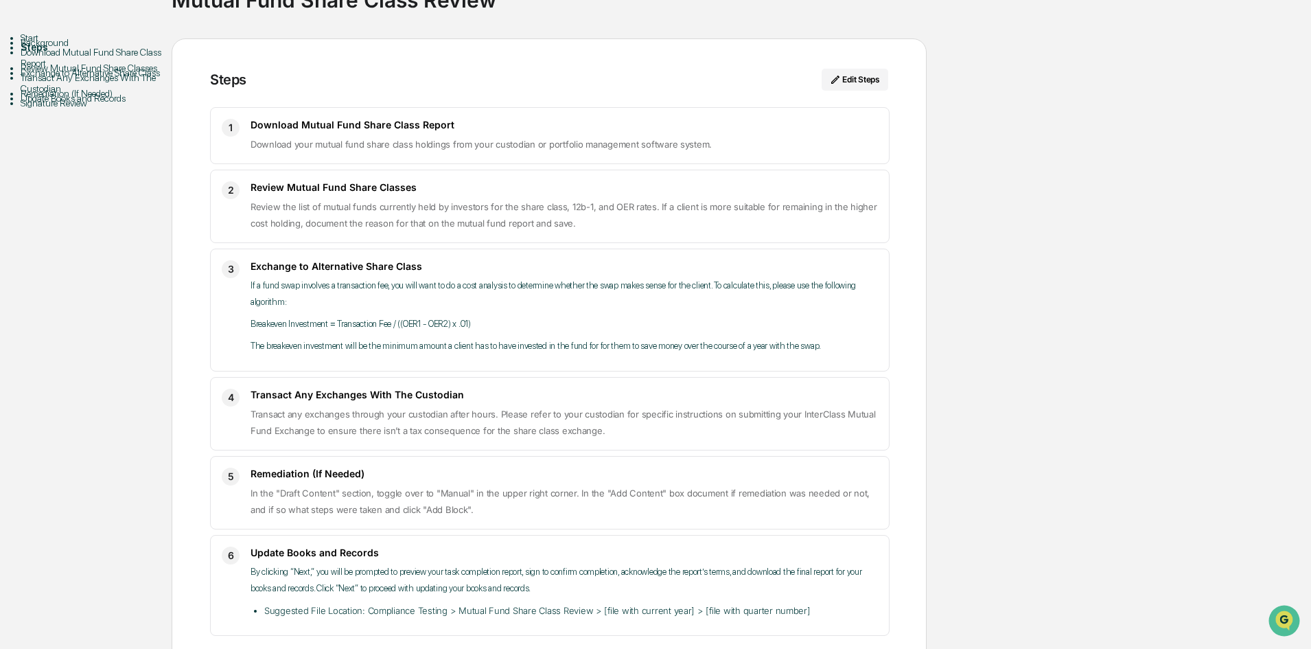
scroll to position [0, 0]
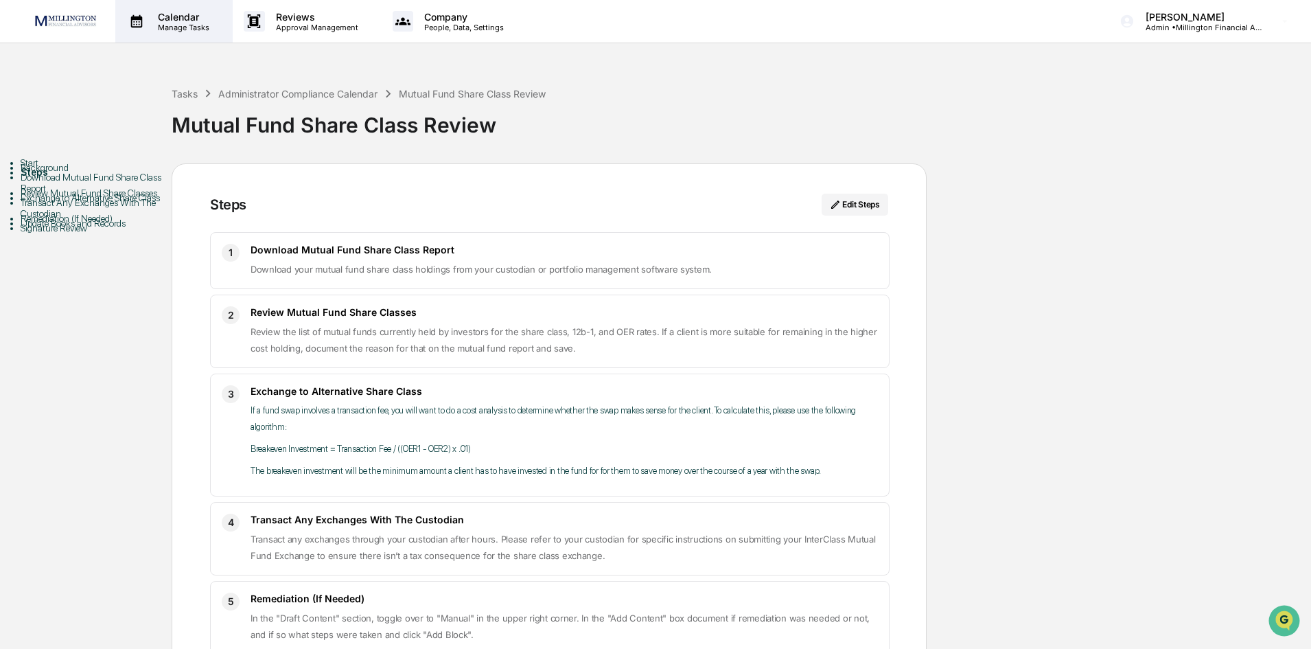
click at [178, 23] on p "Manage Tasks" at bounding box center [181, 28] width 69 height 10
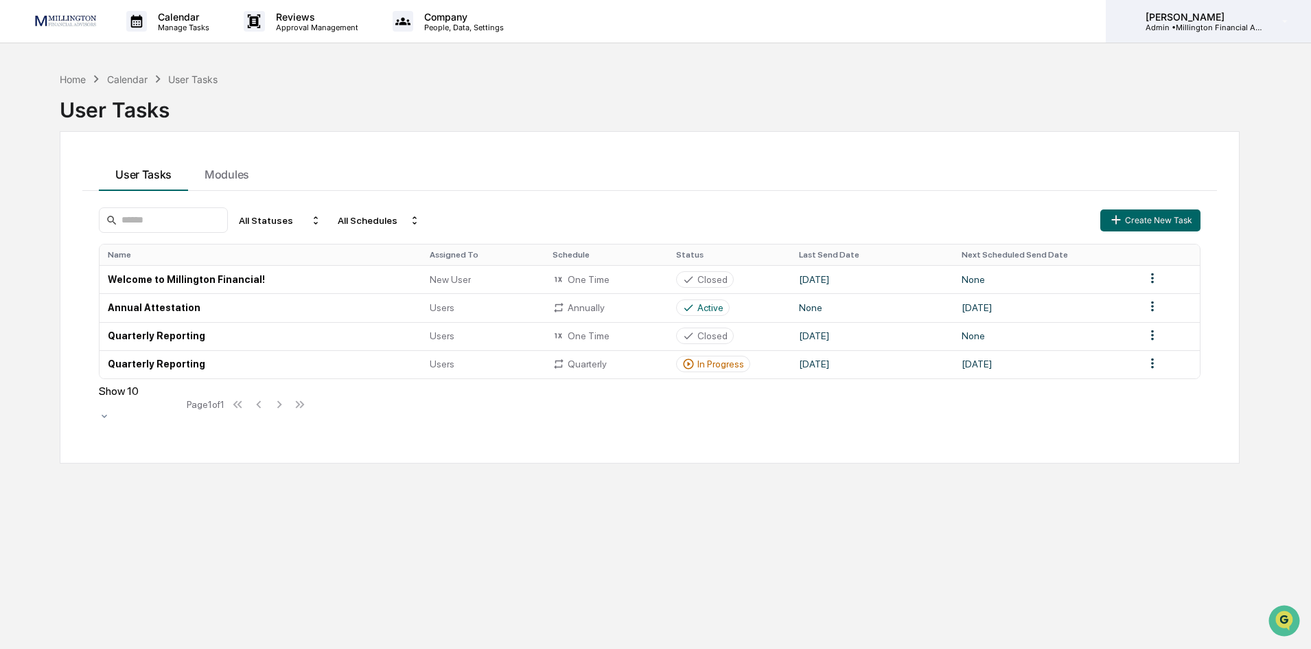
click at [1197, 25] on p "Admin • Millington Financial Advisors, LLC" at bounding box center [1199, 28] width 128 height 10
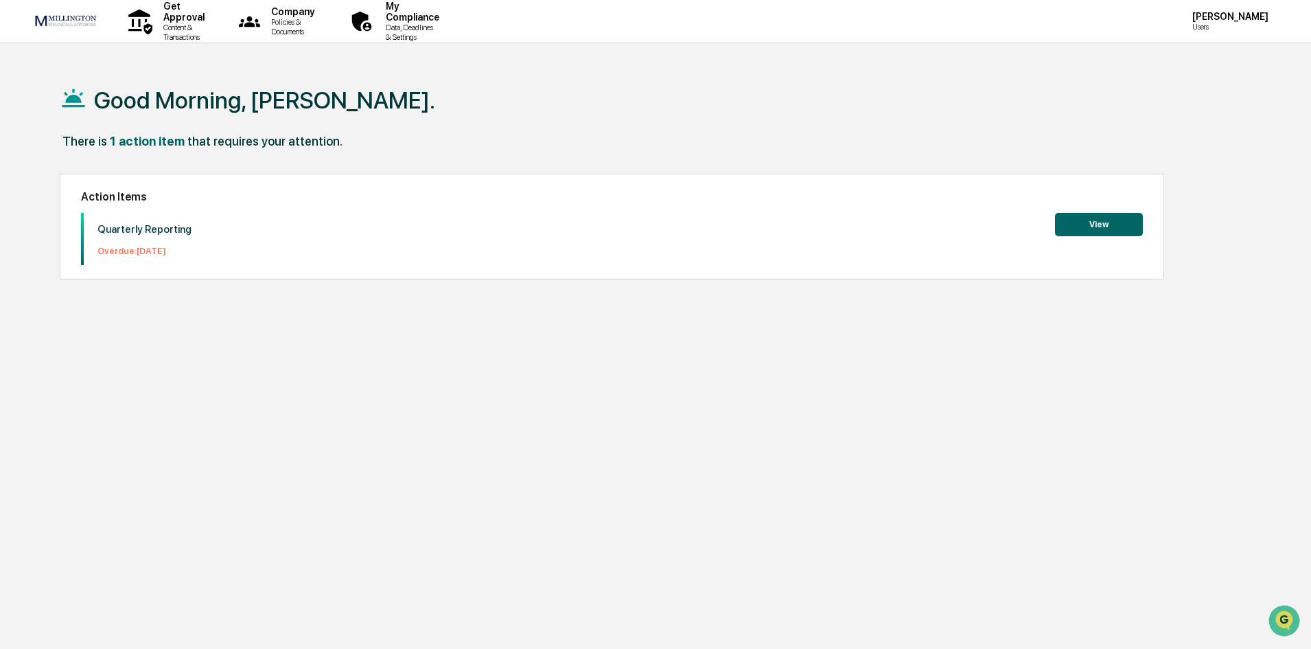
click at [1124, 229] on button "View" at bounding box center [1099, 224] width 88 height 23
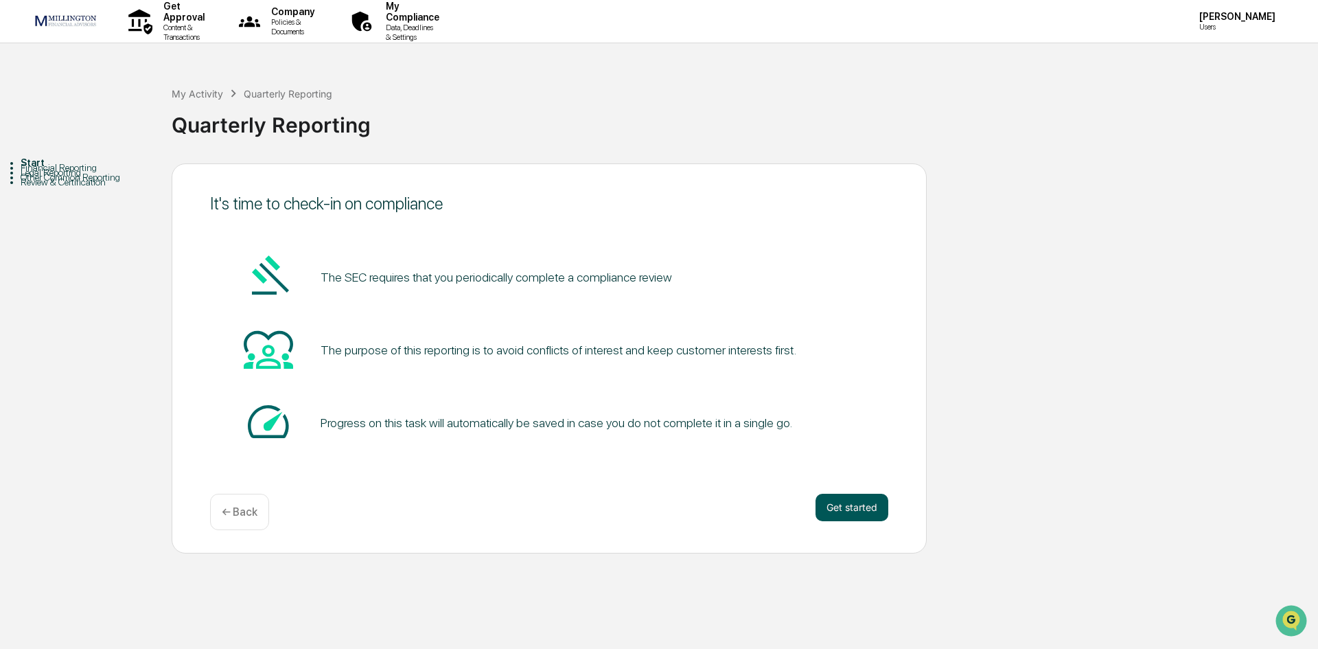
click at [840, 511] on button "Get started" at bounding box center [851, 507] width 73 height 27
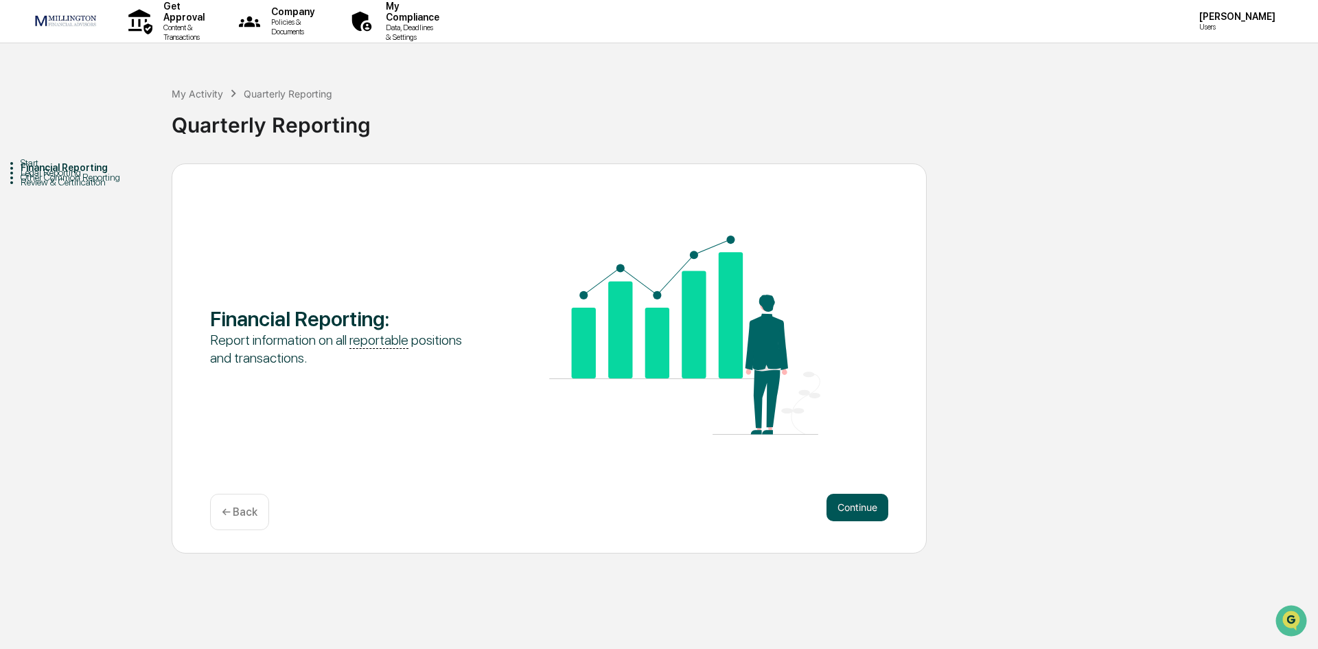
click at [840, 511] on button "Continue" at bounding box center [857, 507] width 62 height 27
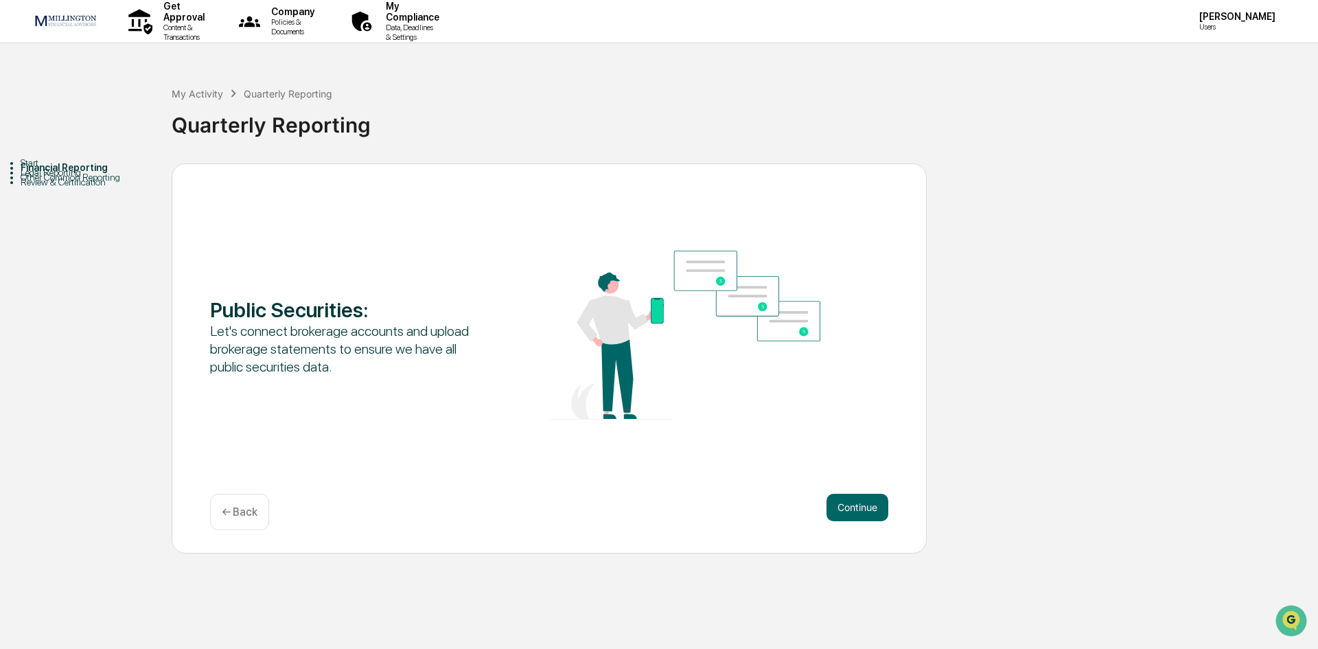
click at [840, 511] on button "Continue" at bounding box center [857, 507] width 62 height 27
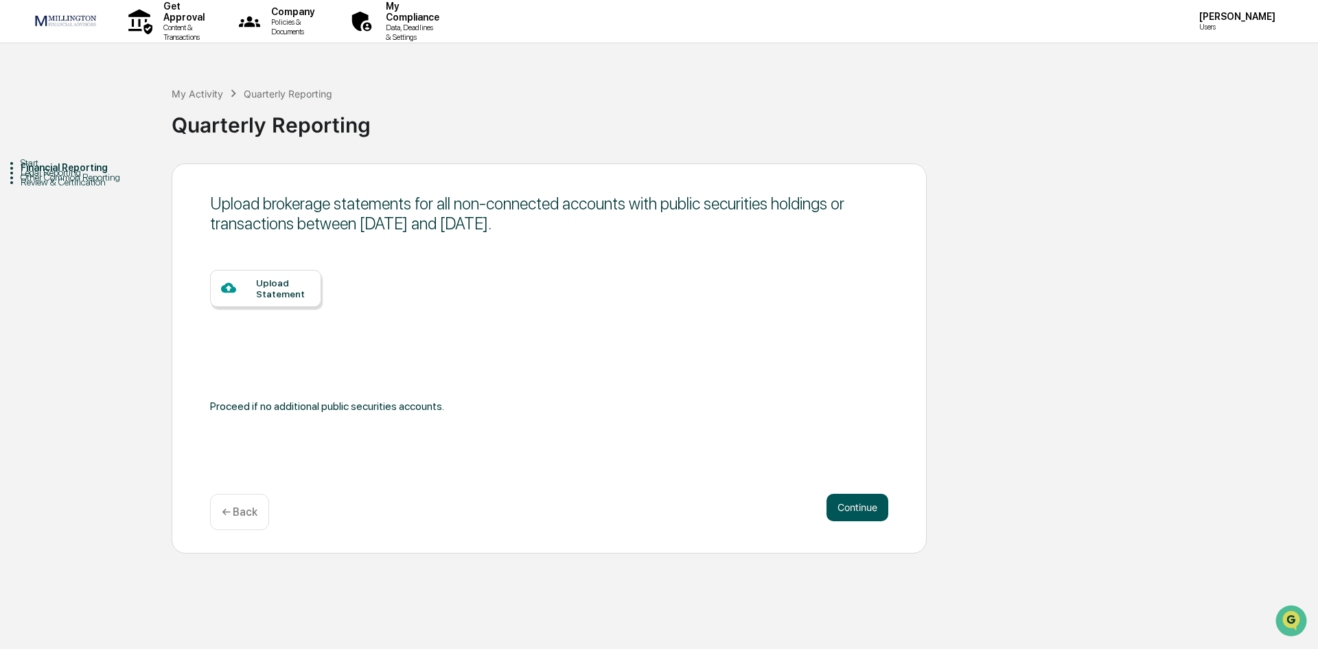
click at [859, 501] on button "Continue" at bounding box center [857, 507] width 62 height 27
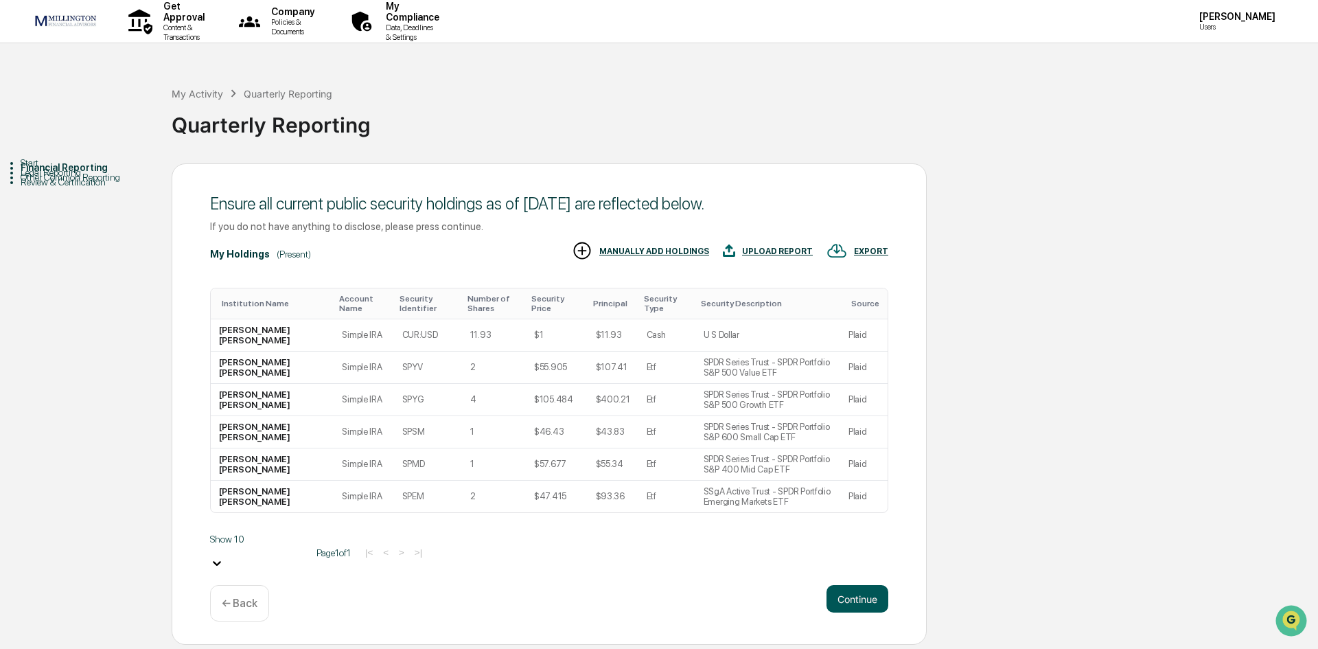
click at [864, 591] on button "Continue" at bounding box center [857, 598] width 62 height 27
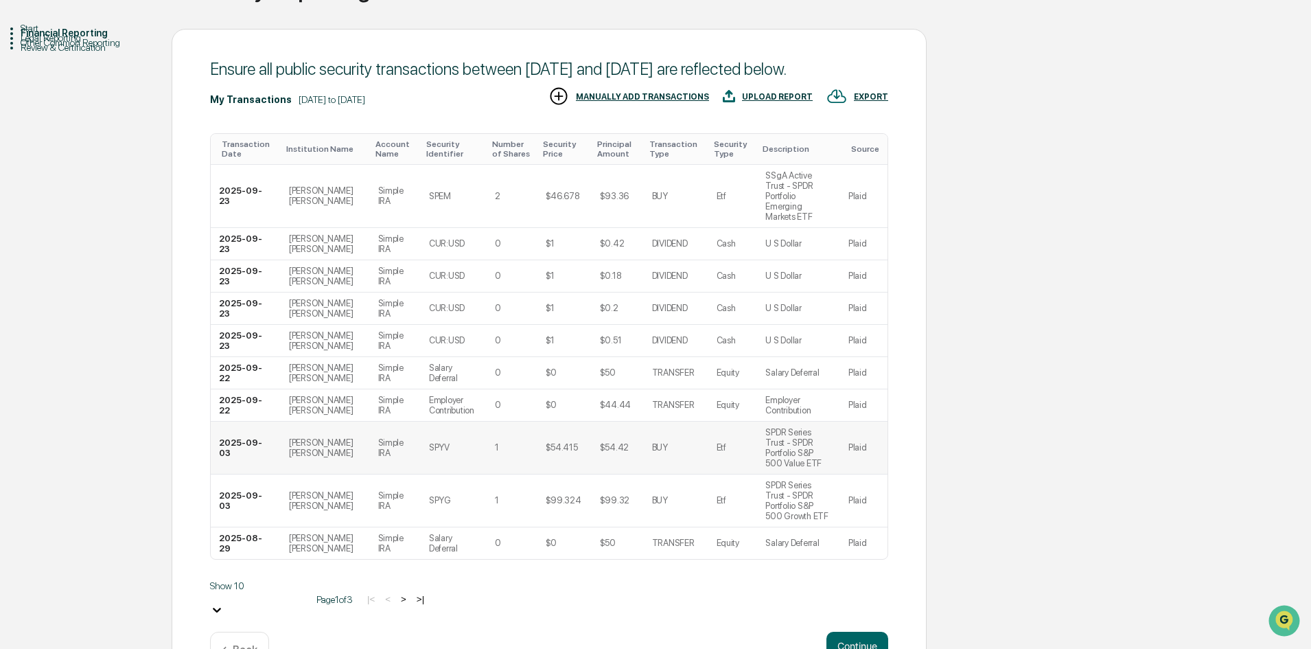
scroll to position [143, 0]
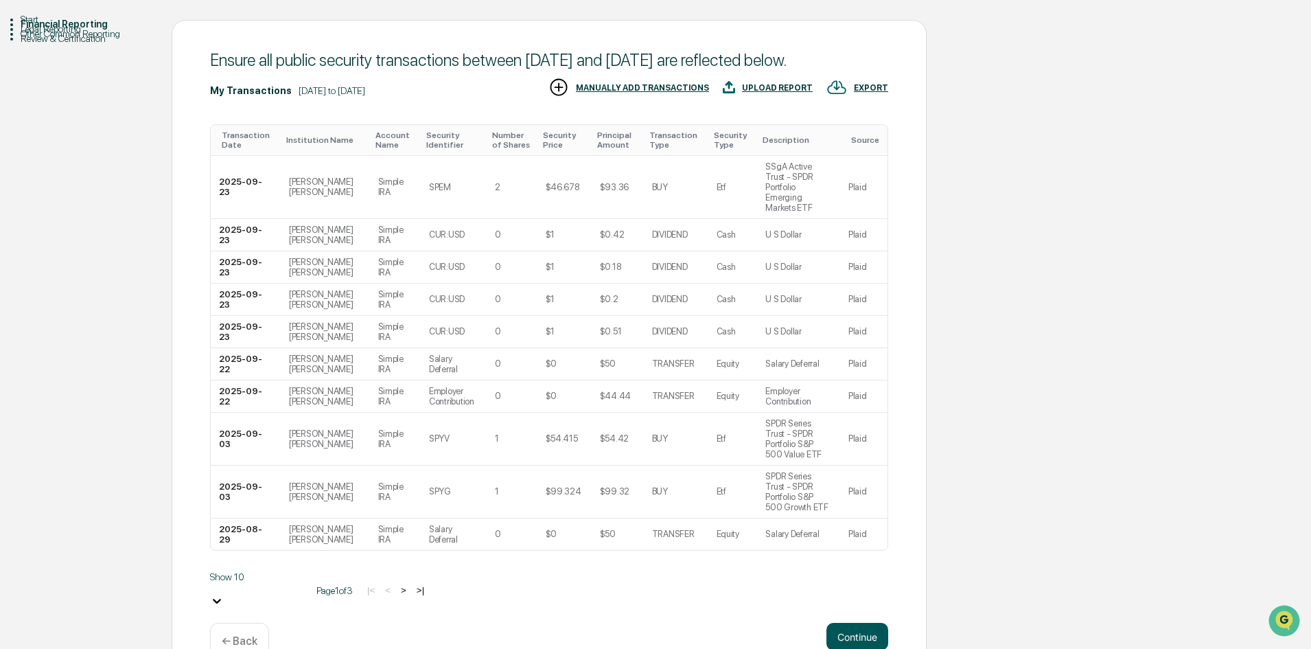
click at [856, 623] on button "Continue" at bounding box center [857, 636] width 62 height 27
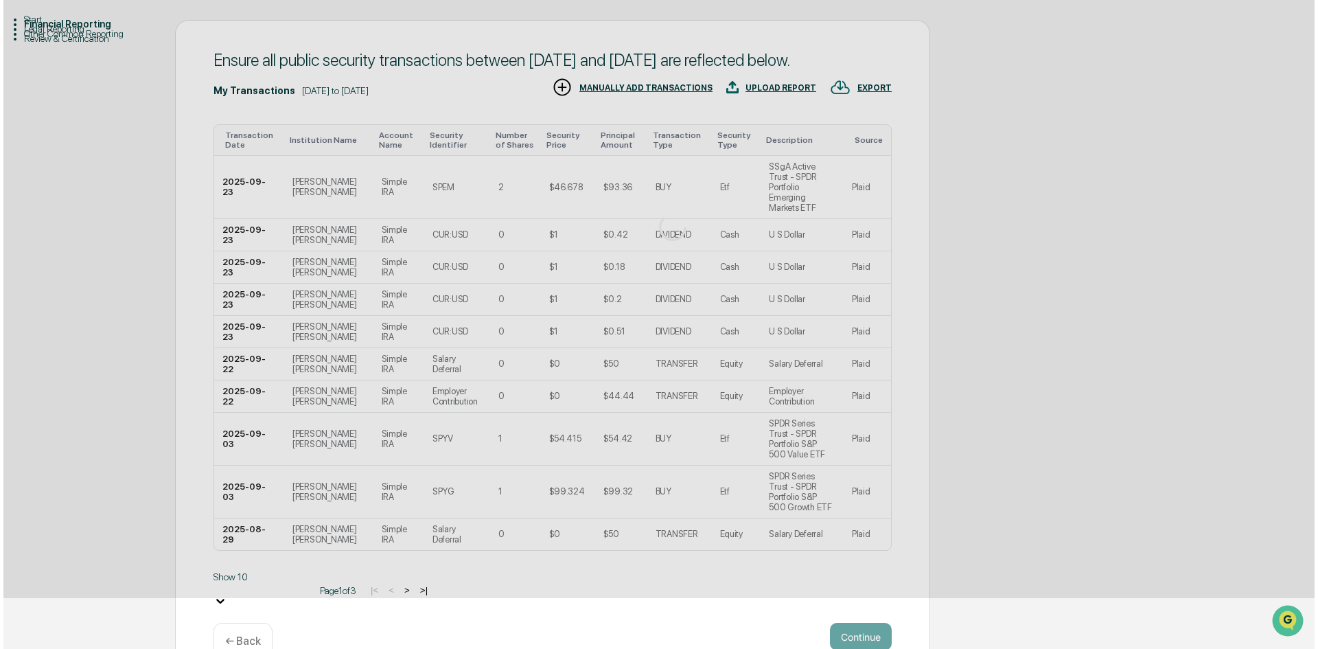
scroll to position [0, 0]
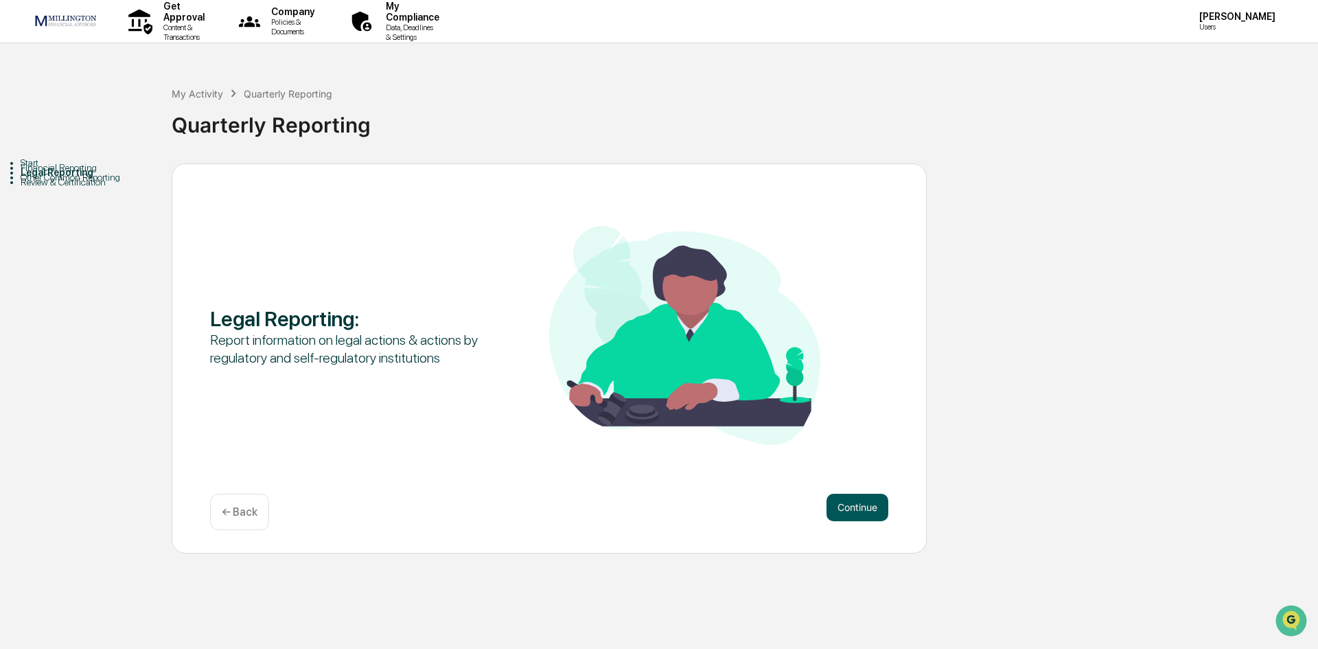
click at [864, 511] on button "Continue" at bounding box center [857, 507] width 62 height 27
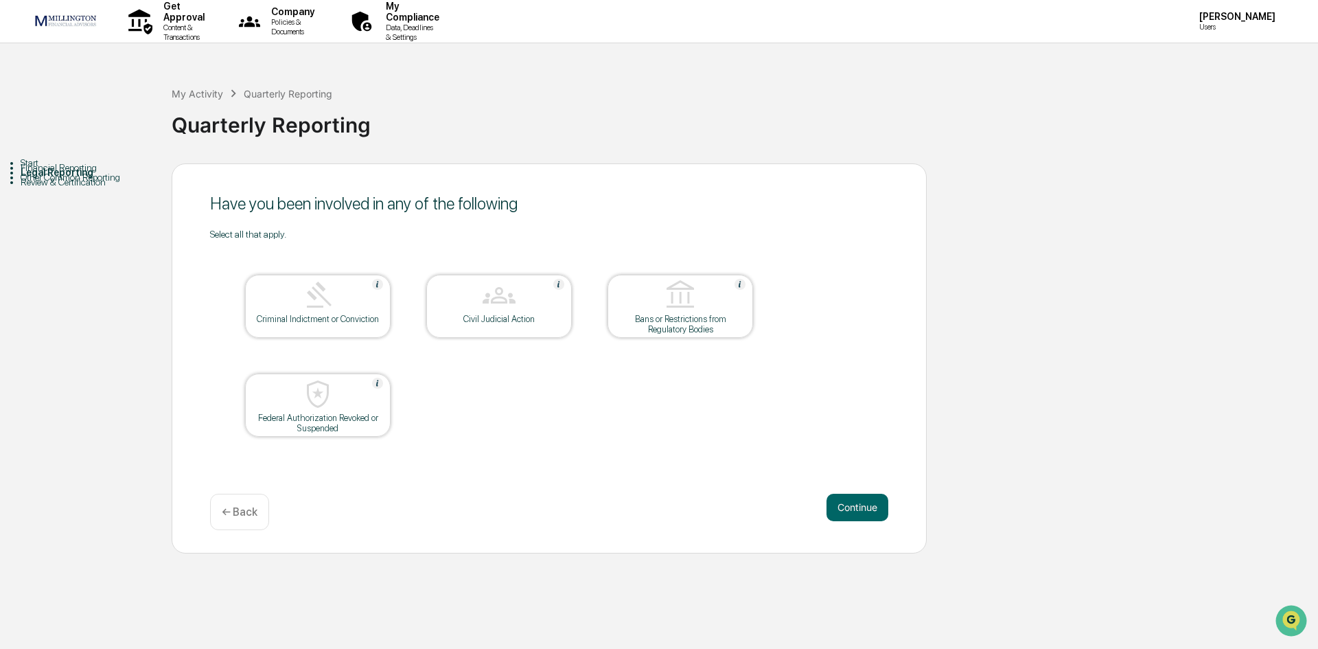
click at [864, 511] on button "Continue" at bounding box center [857, 507] width 62 height 27
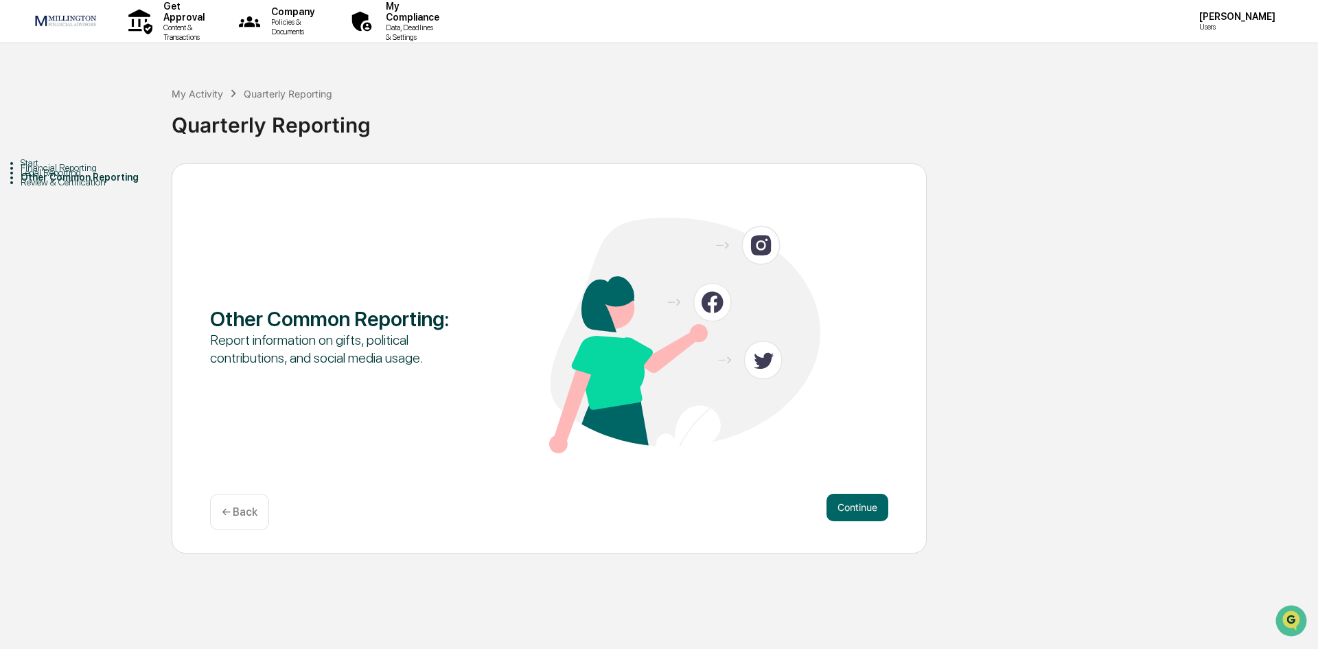
click at [864, 511] on button "Continue" at bounding box center [857, 507] width 62 height 27
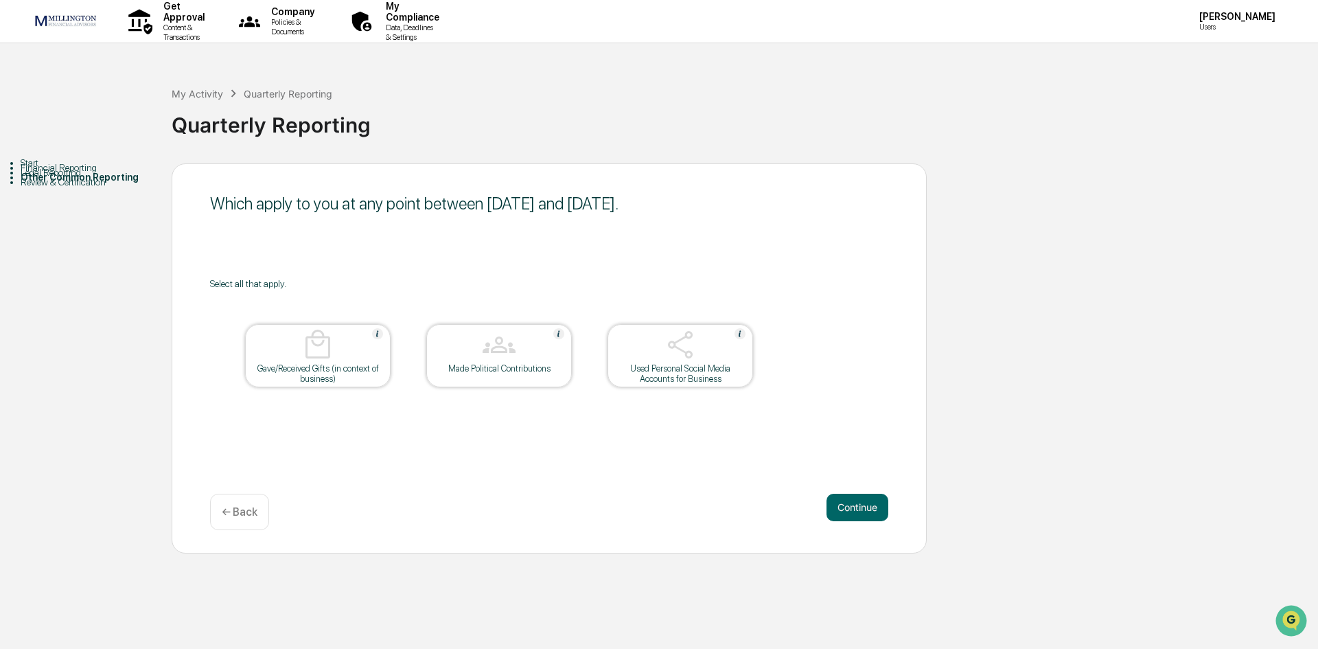
click at [864, 511] on button "Continue" at bounding box center [857, 507] width 62 height 27
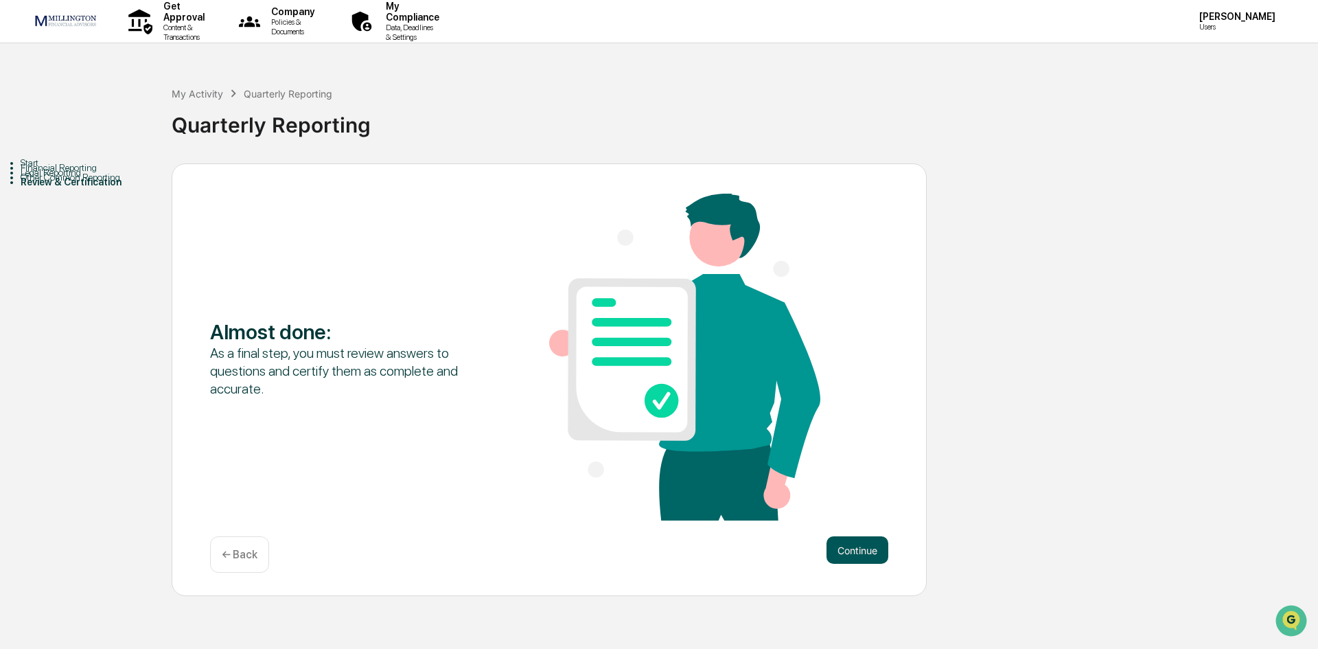
click at [868, 549] on button "Continue" at bounding box center [857, 549] width 62 height 27
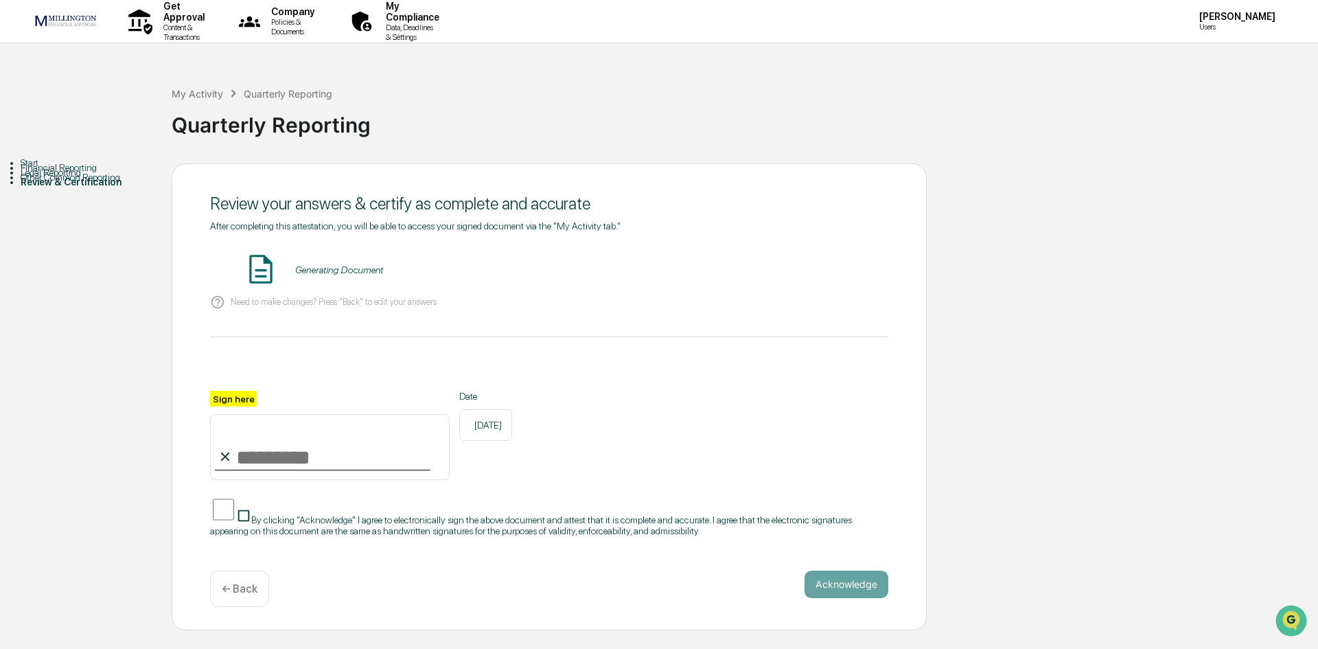
click at [289, 477] on input "Sign here" at bounding box center [330, 447] width 240 height 66
type input "**********"
click at [823, 571] on button "Acknowledge" at bounding box center [846, 583] width 84 height 27
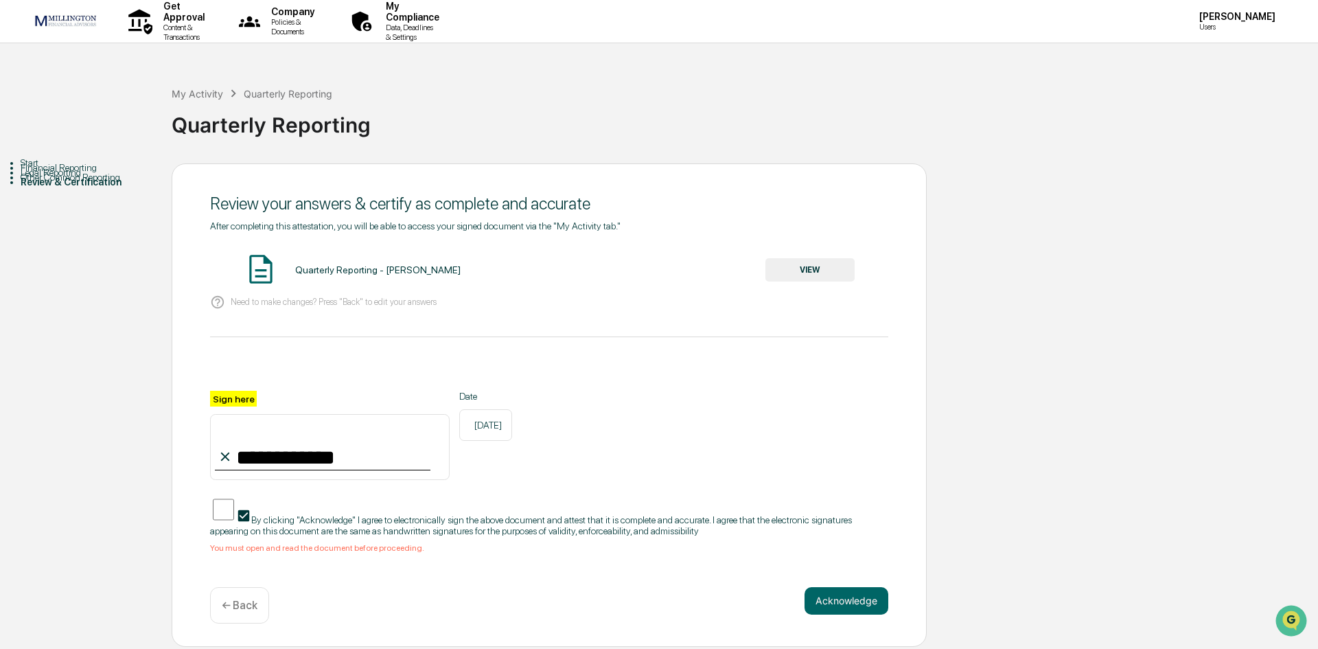
click at [810, 262] on button "VIEW" at bounding box center [809, 269] width 89 height 23
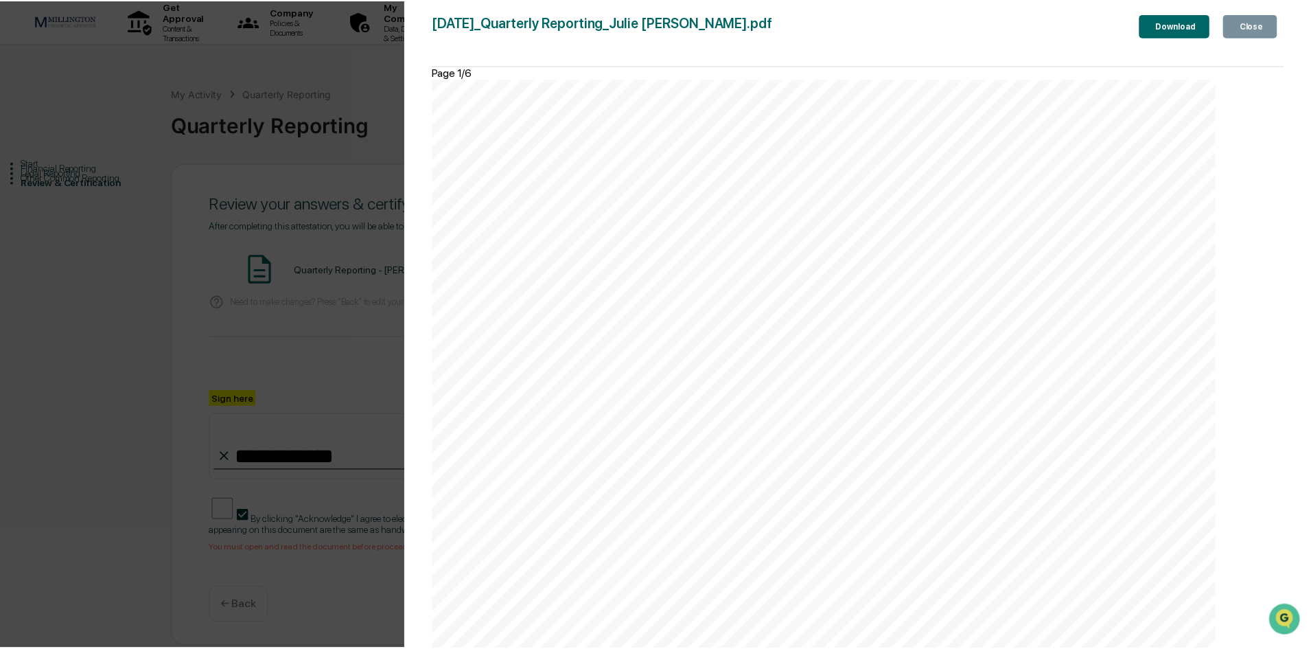
scroll to position [5354, 0]
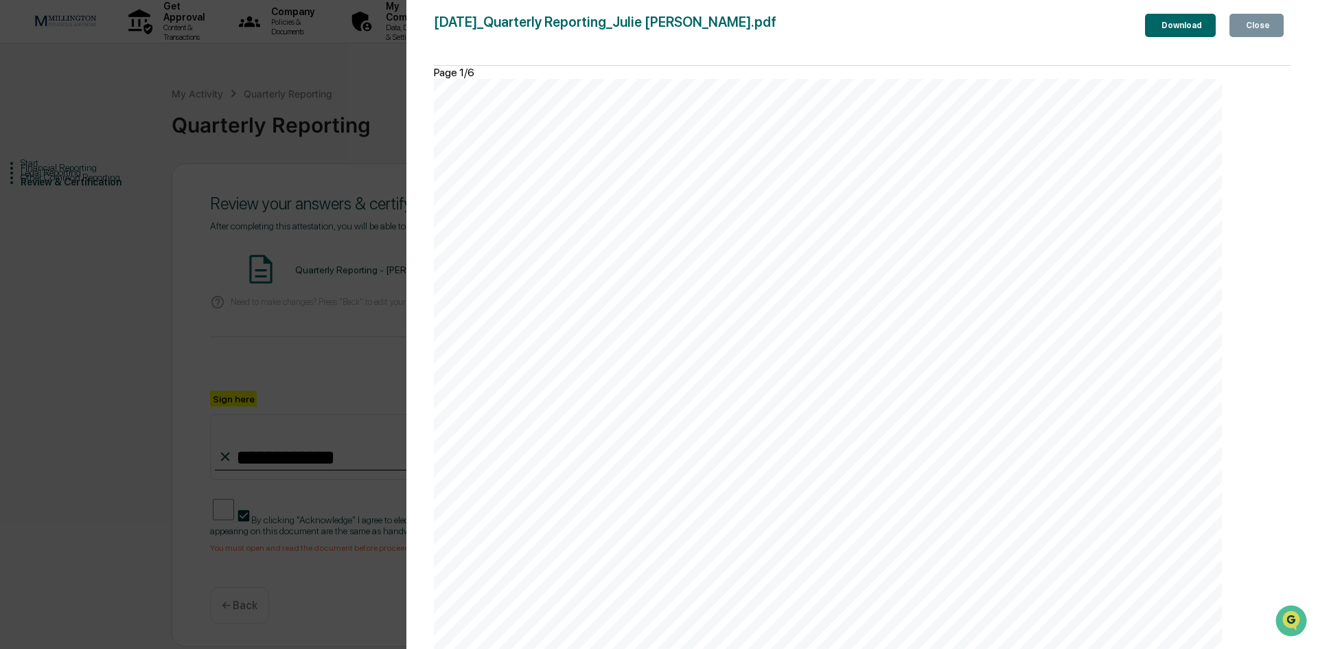
click at [1262, 25] on div "Close" at bounding box center [1256, 26] width 27 height 10
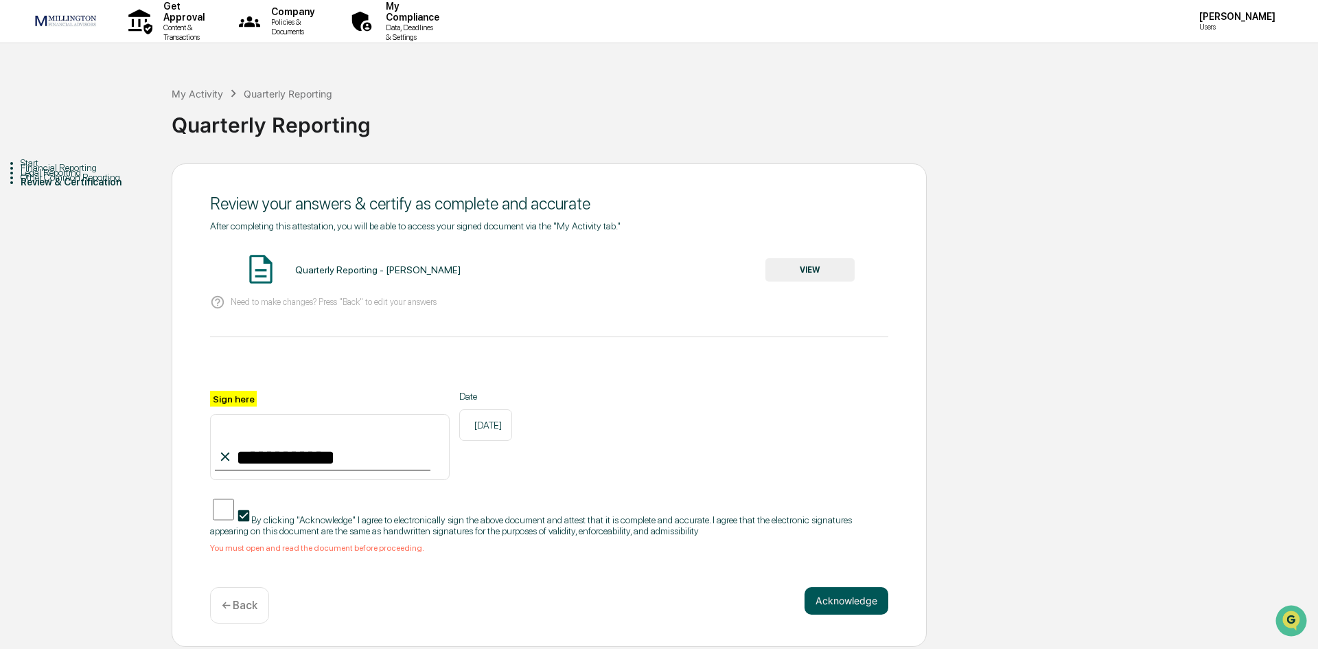
click at [858, 596] on button "Acknowledge" at bounding box center [846, 600] width 84 height 27
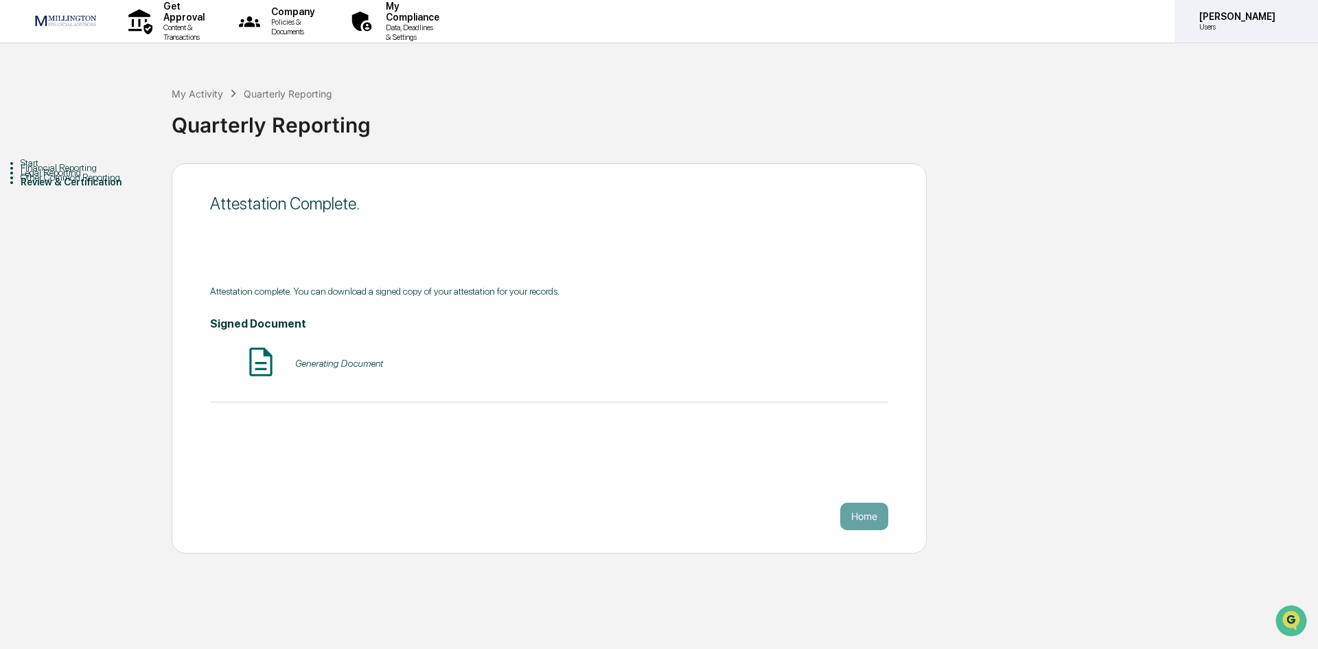
click at [1240, 27] on p "Users" at bounding box center [1235, 27] width 94 height 10
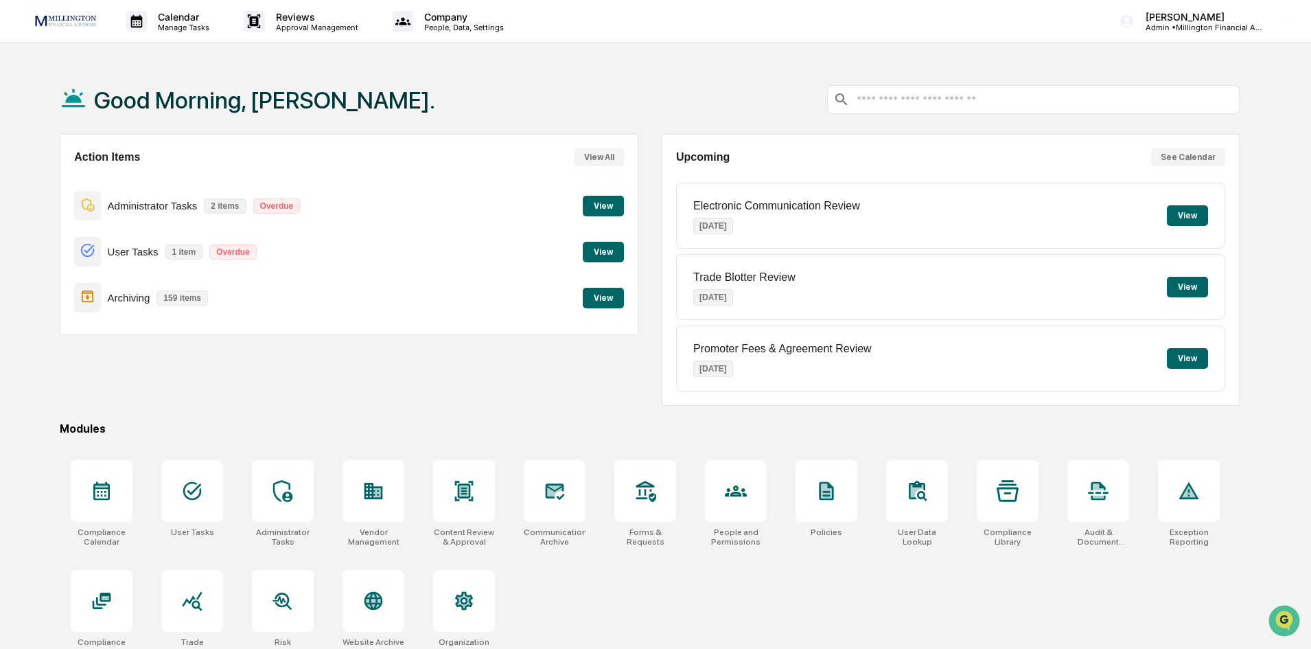
click at [608, 253] on button "View" at bounding box center [603, 252] width 41 height 21
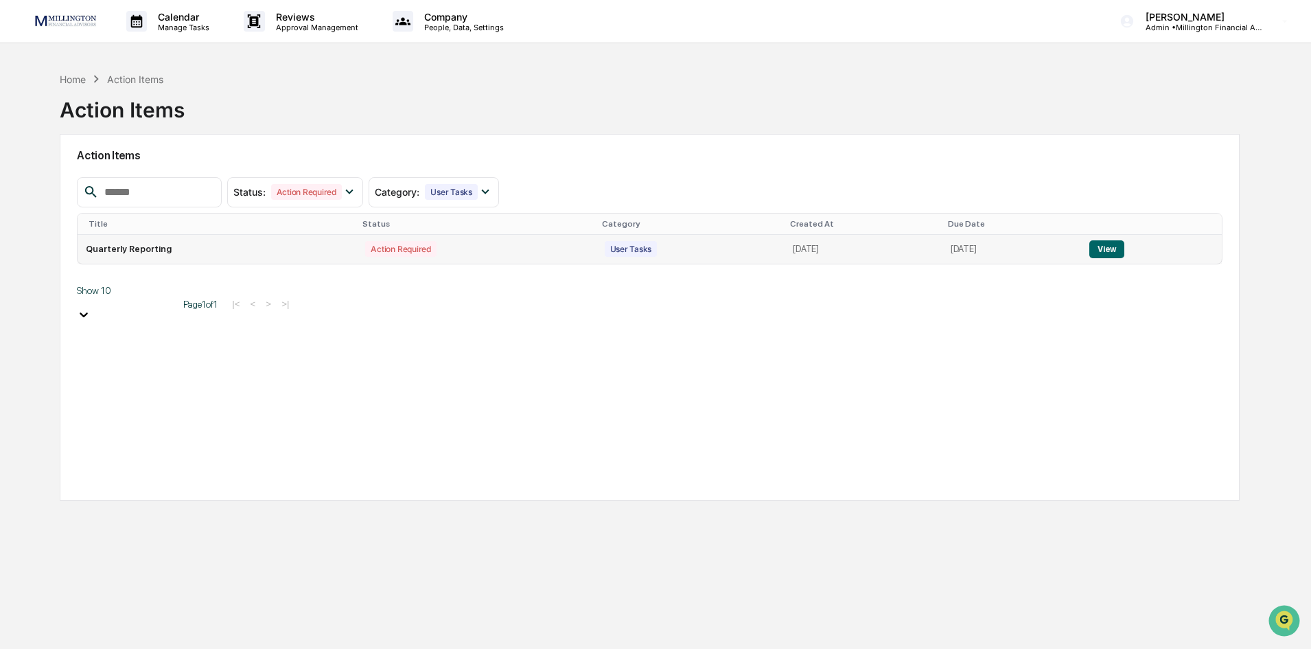
click at [1118, 249] on button "View" at bounding box center [1106, 249] width 35 height 18
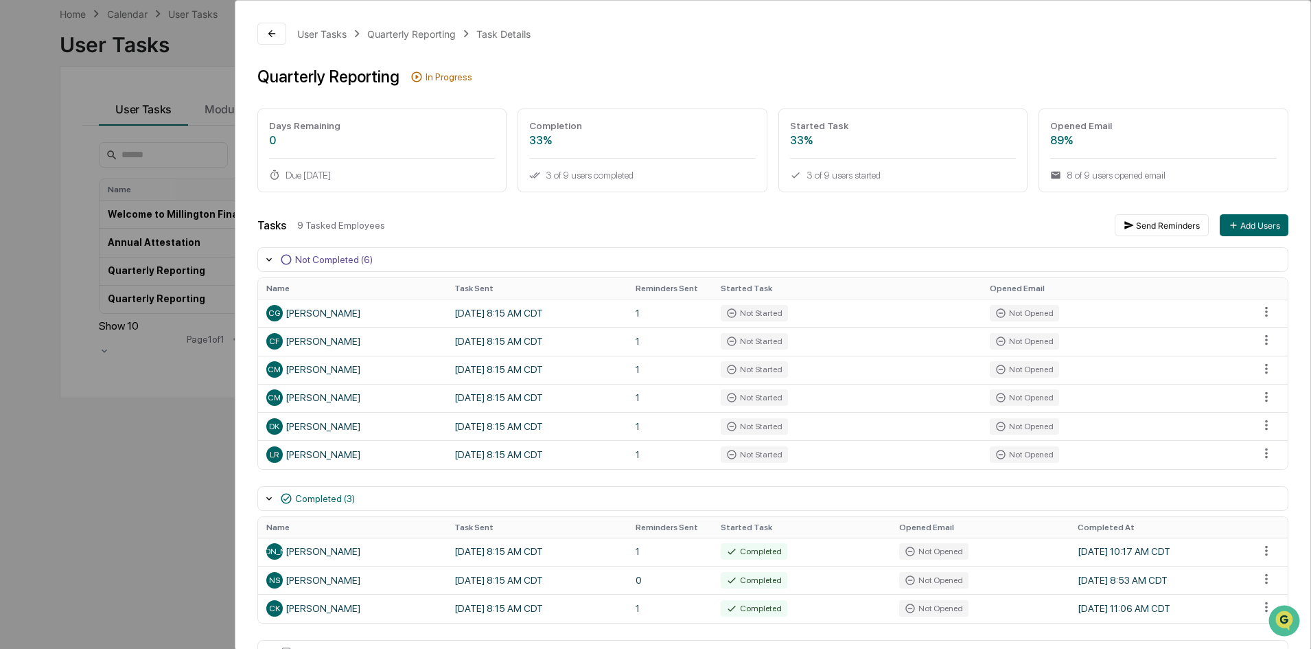
click at [162, 455] on div "User Tasks Quarterly Reporting Task Details Quarterly Reporting In Progress Day…" at bounding box center [655, 324] width 1311 height 649
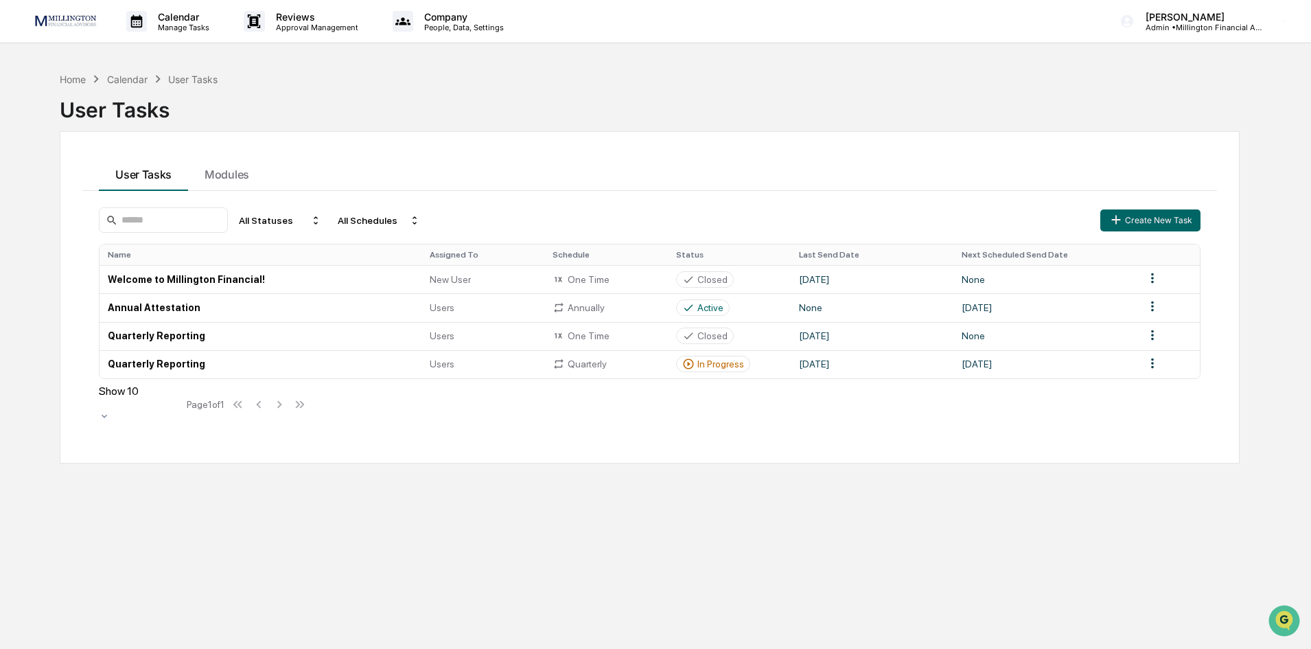
click at [56, 75] on div "Home Calendar User Tasks User Tasks User Tasks Modules All Statuses All Schedul…" at bounding box center [649, 389] width 1221 height 649
click at [66, 76] on div "Home" at bounding box center [73, 79] width 26 height 12
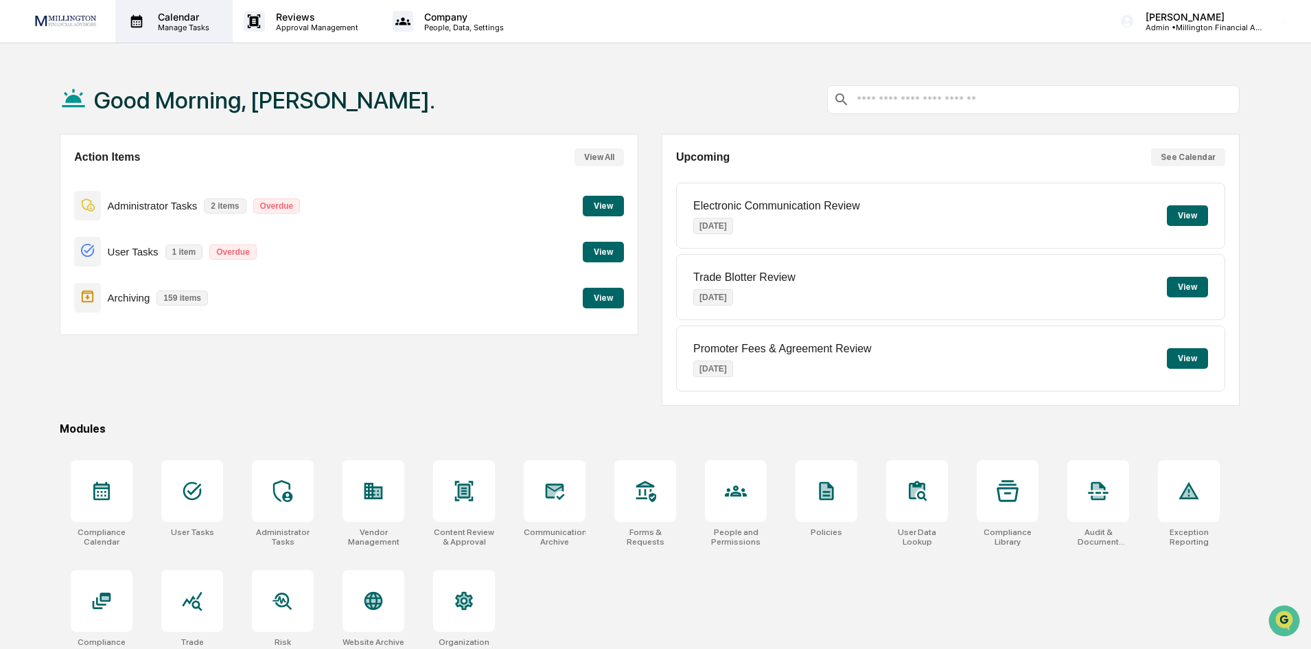
click at [160, 27] on p "Manage Tasks" at bounding box center [181, 28] width 69 height 10
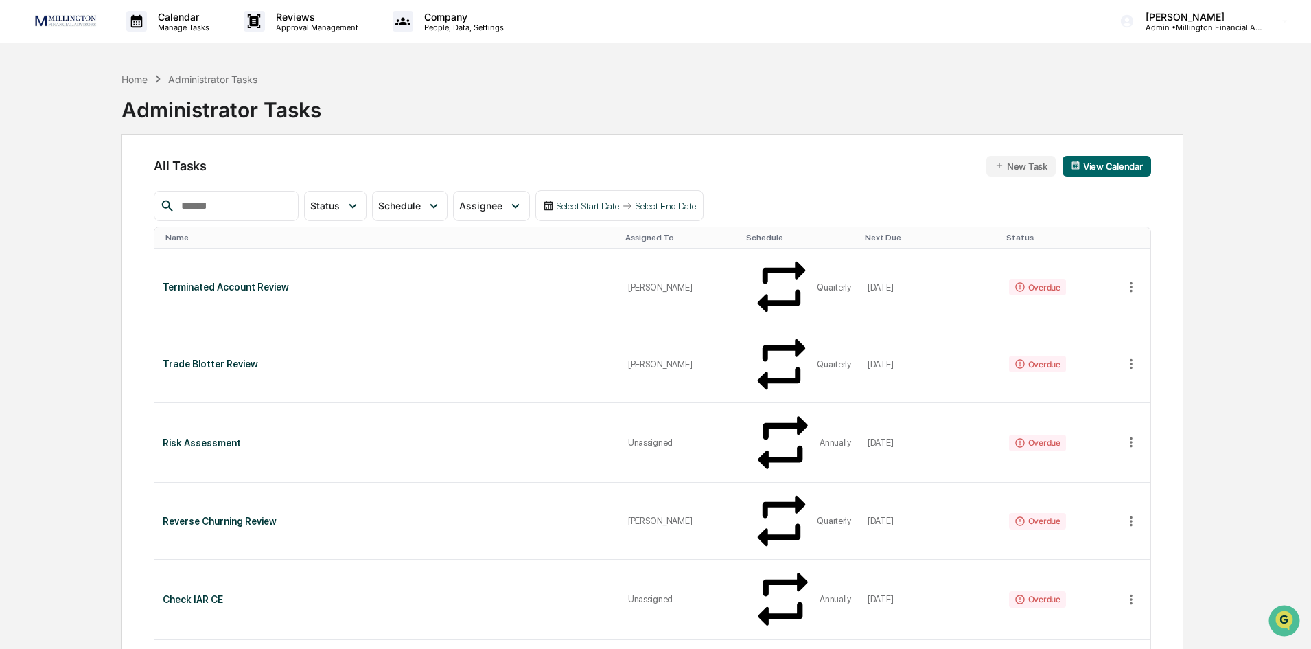
scroll to position [69, 0]
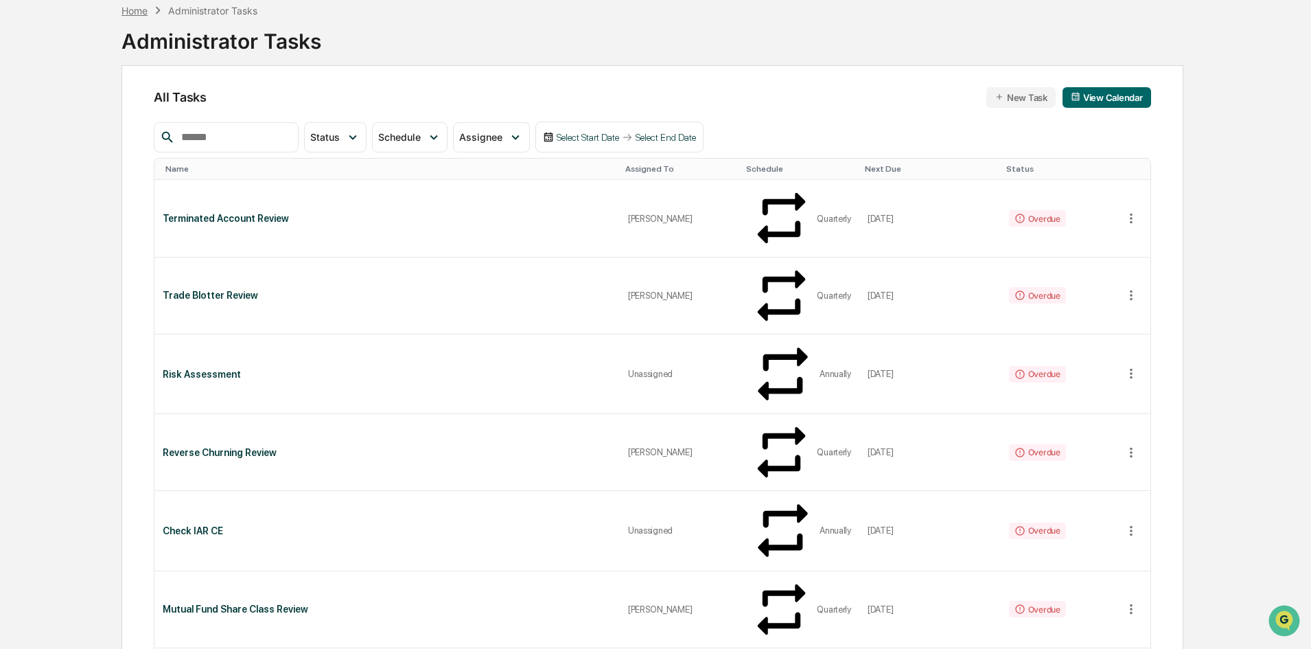
click at [128, 15] on div "Home" at bounding box center [134, 11] width 26 height 12
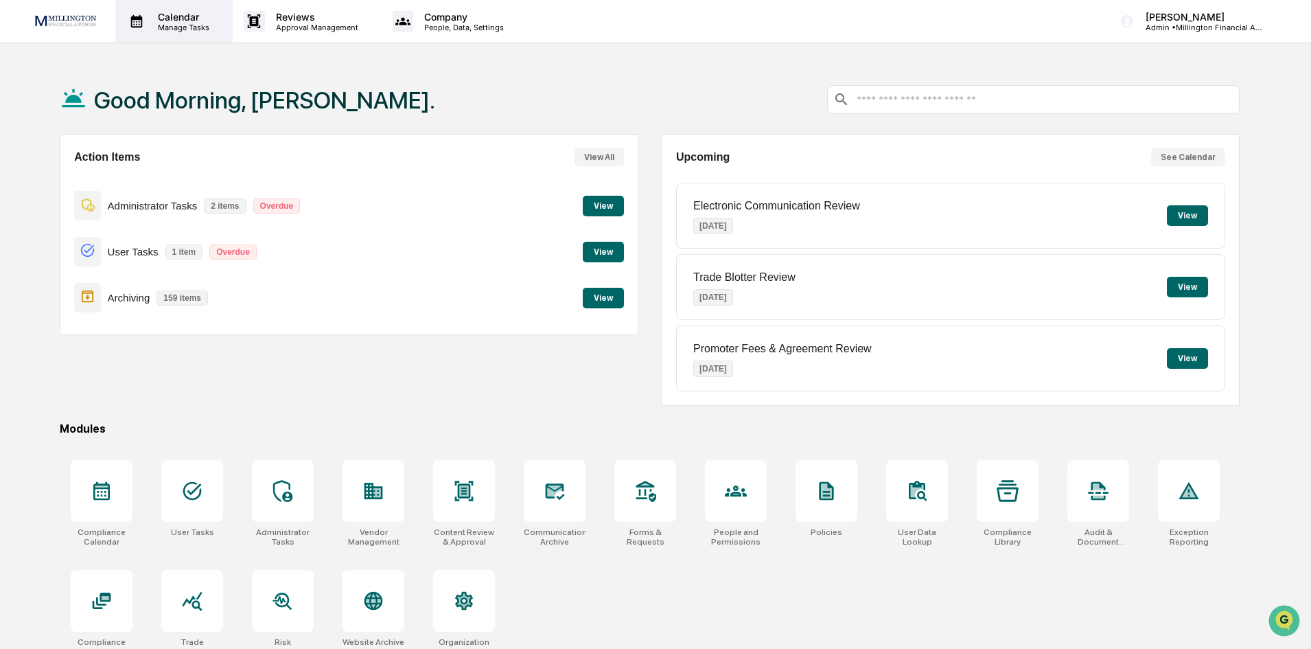
click at [210, 24] on p "Manage Tasks" at bounding box center [181, 28] width 69 height 10
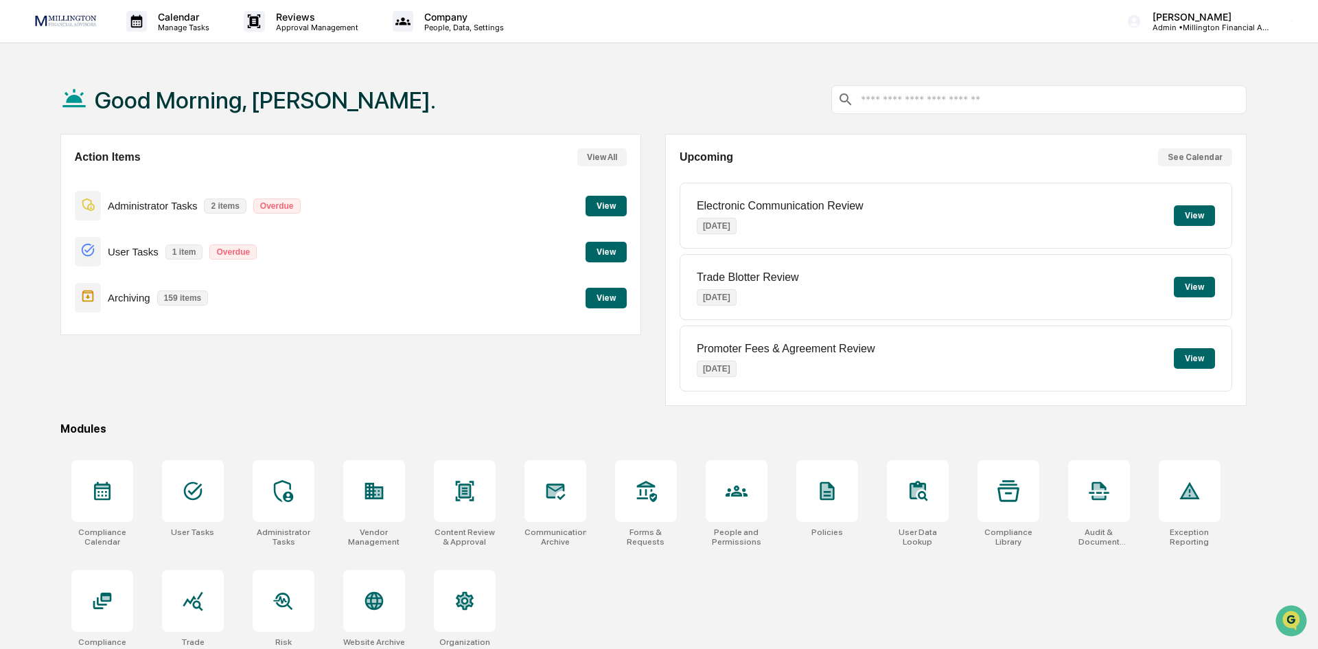
drag, startPoint x: 148, startPoint y: 117, endPoint x: 514, endPoint y: 120, distance: 365.9
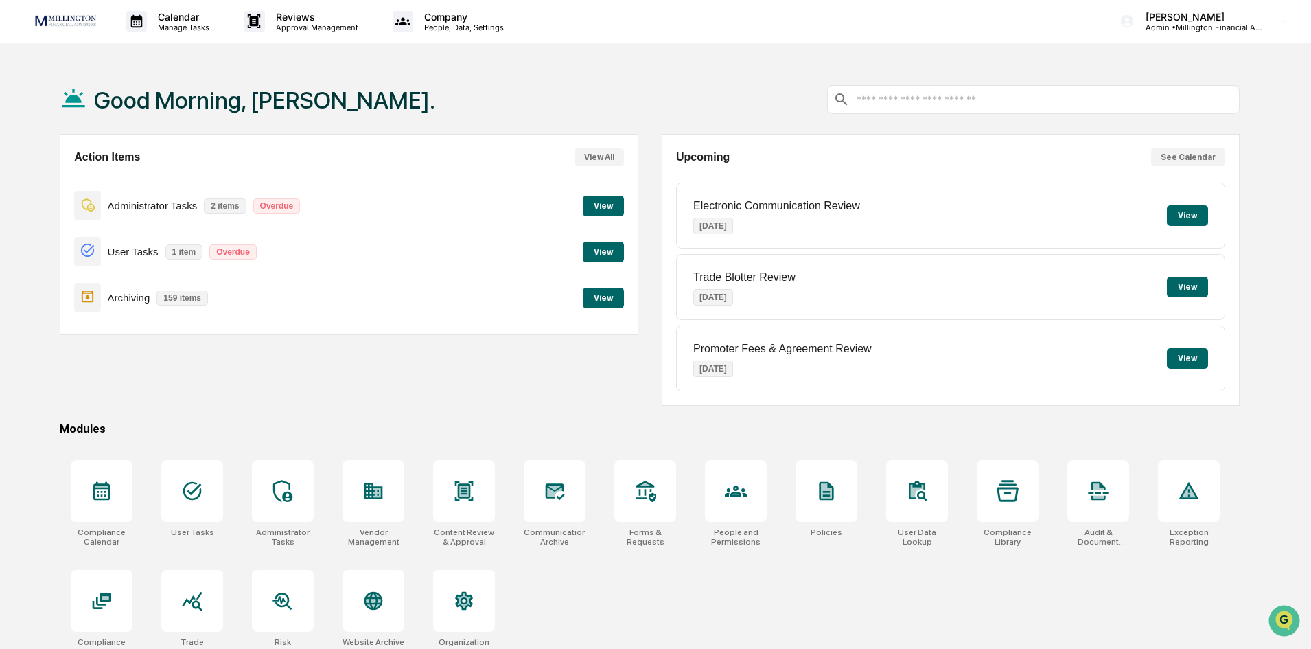
click at [332, 23] on p "Approval Management" at bounding box center [315, 28] width 100 height 10
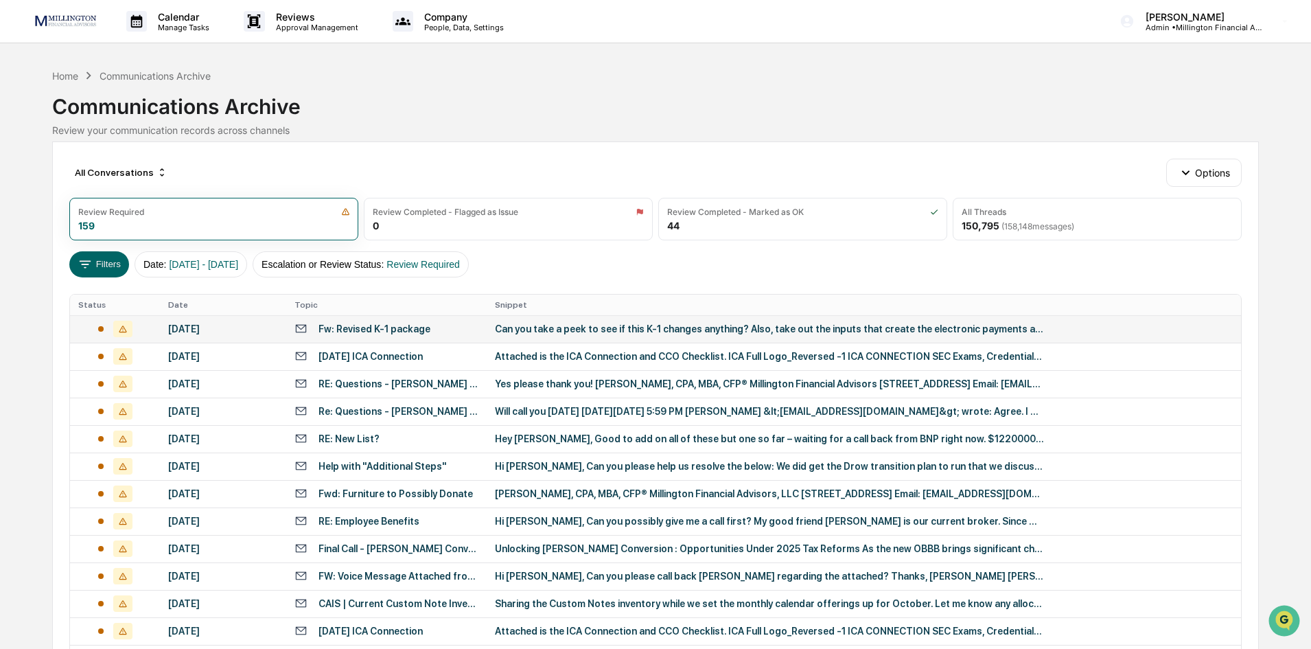
click at [203, 332] on div "[DATE]" at bounding box center [223, 328] width 110 height 11
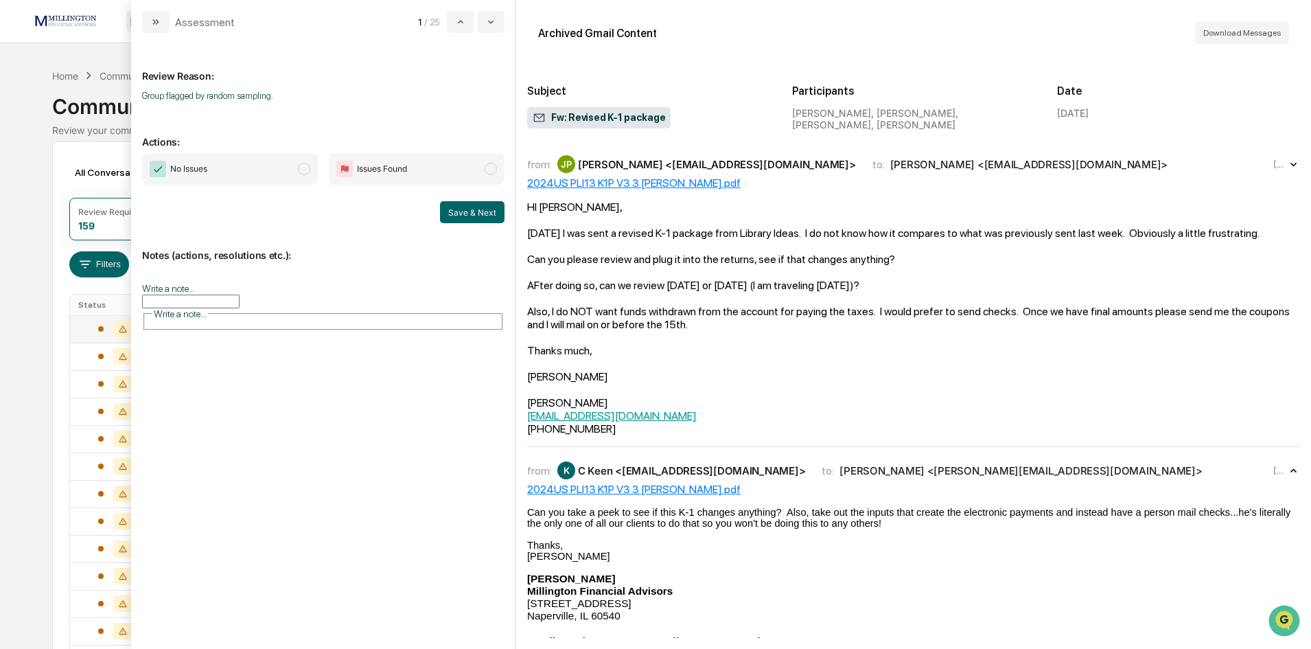
click at [308, 172] on span "modal" at bounding box center [304, 169] width 12 height 12
click at [465, 213] on button "Save & Next" at bounding box center [472, 212] width 65 height 22
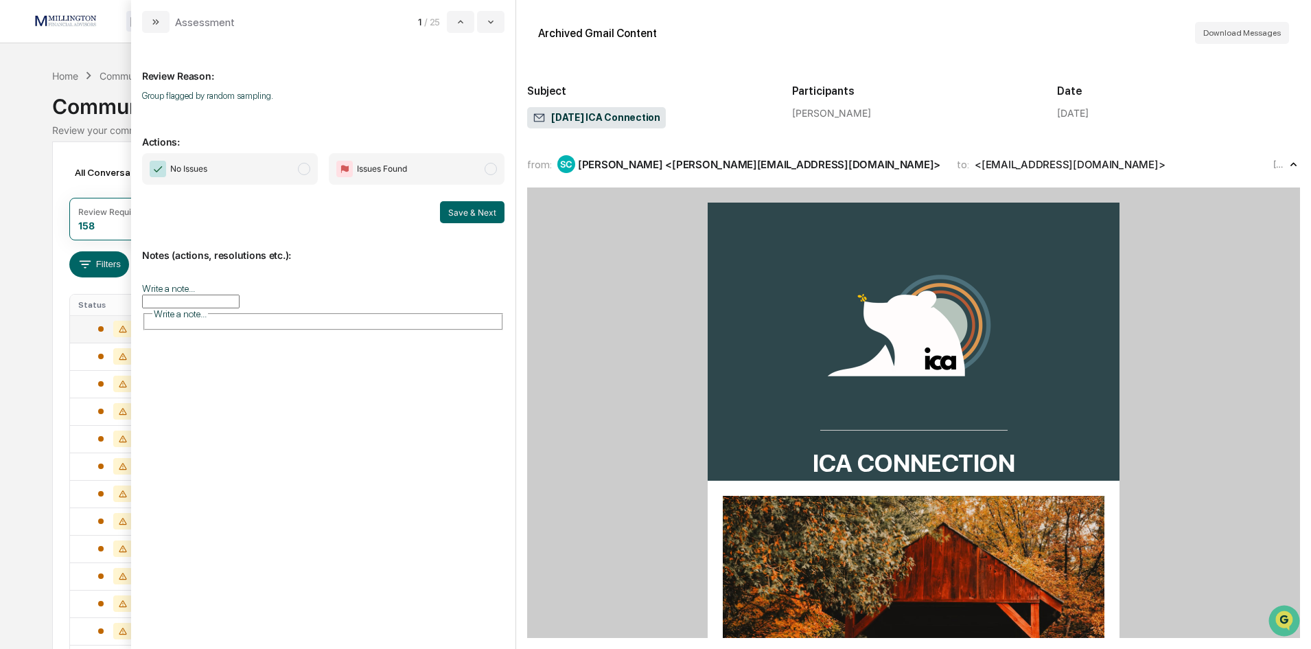
click at [307, 168] on span "modal" at bounding box center [304, 169] width 12 height 12
click at [471, 211] on button "Save & Next" at bounding box center [472, 212] width 65 height 22
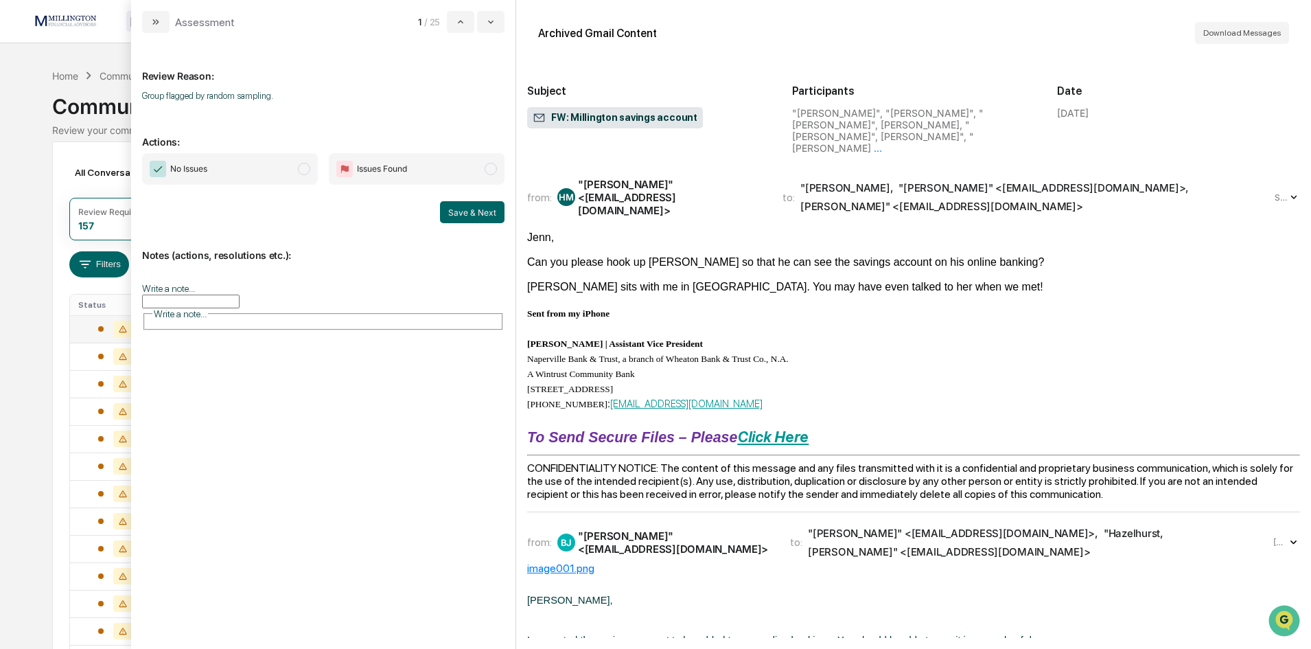
click at [299, 167] on span "modal" at bounding box center [304, 169] width 12 height 12
click at [471, 219] on button "Save & Next" at bounding box center [472, 212] width 65 height 22
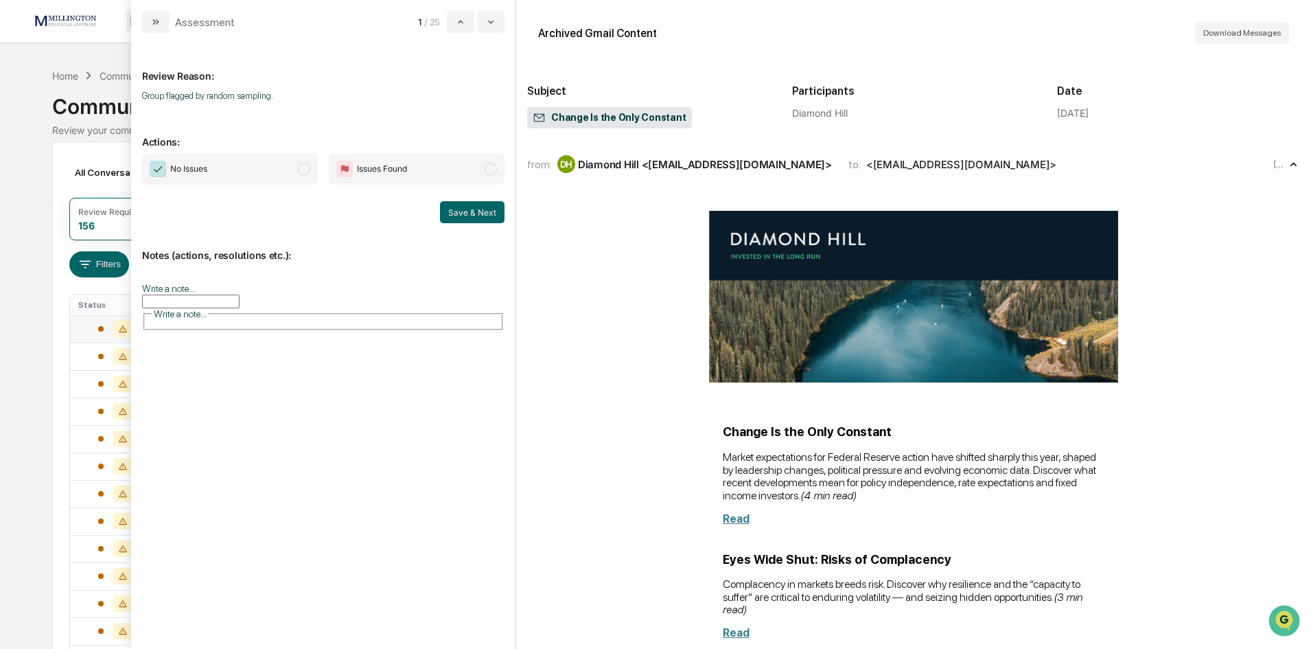
click at [299, 171] on span "modal" at bounding box center [304, 169] width 12 height 12
click at [483, 219] on button "Save & Next" at bounding box center [472, 212] width 65 height 22
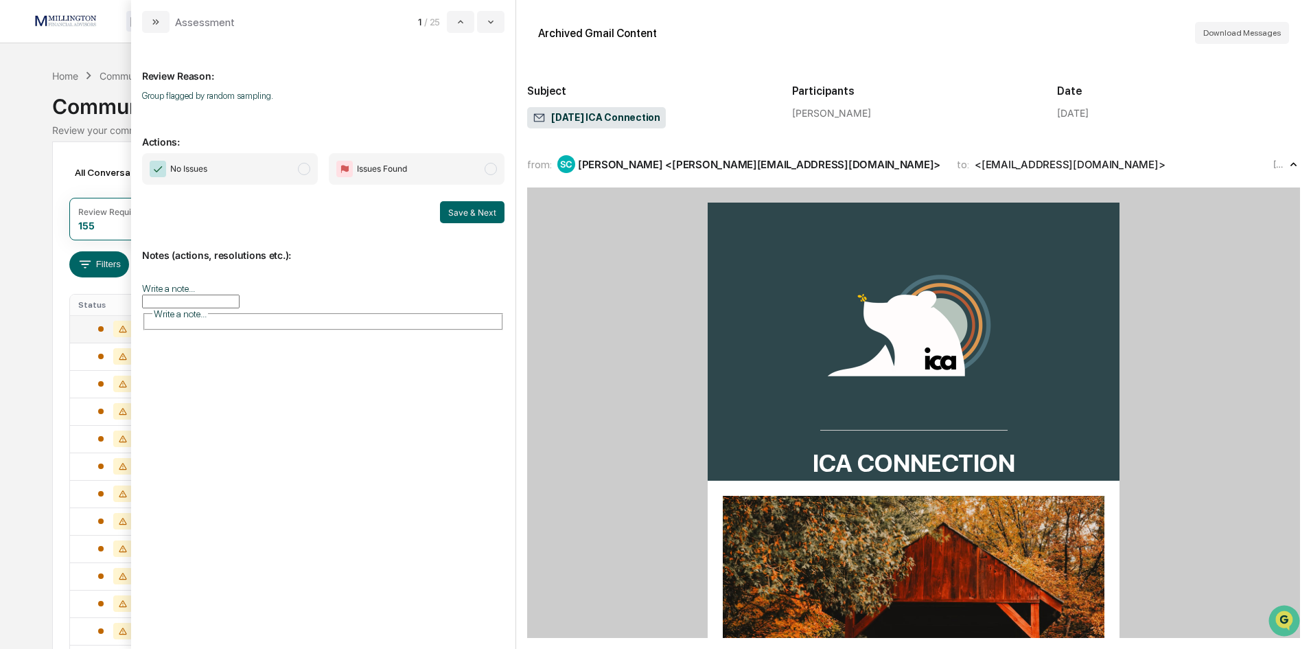
click at [307, 172] on span "modal" at bounding box center [304, 169] width 12 height 12
click at [469, 215] on button "Save & Next" at bounding box center [472, 212] width 65 height 22
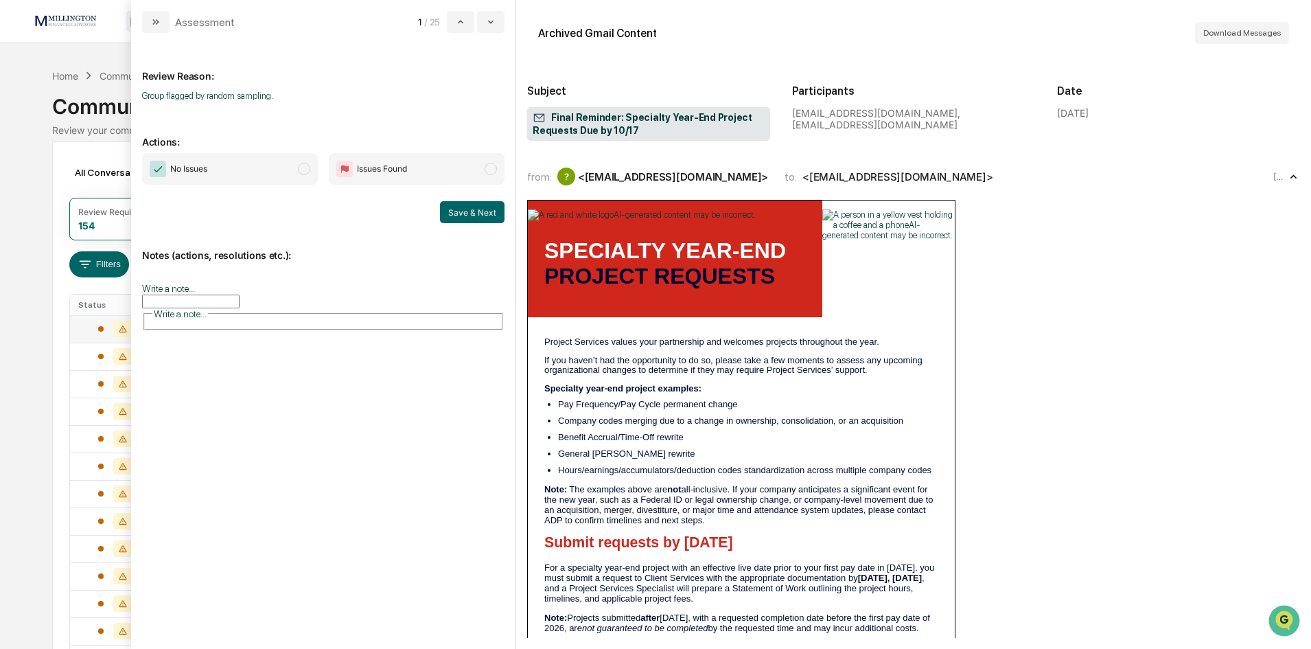
click at [303, 168] on span "modal" at bounding box center [304, 169] width 12 height 12
click at [470, 212] on button "Save & Next" at bounding box center [472, 212] width 65 height 22
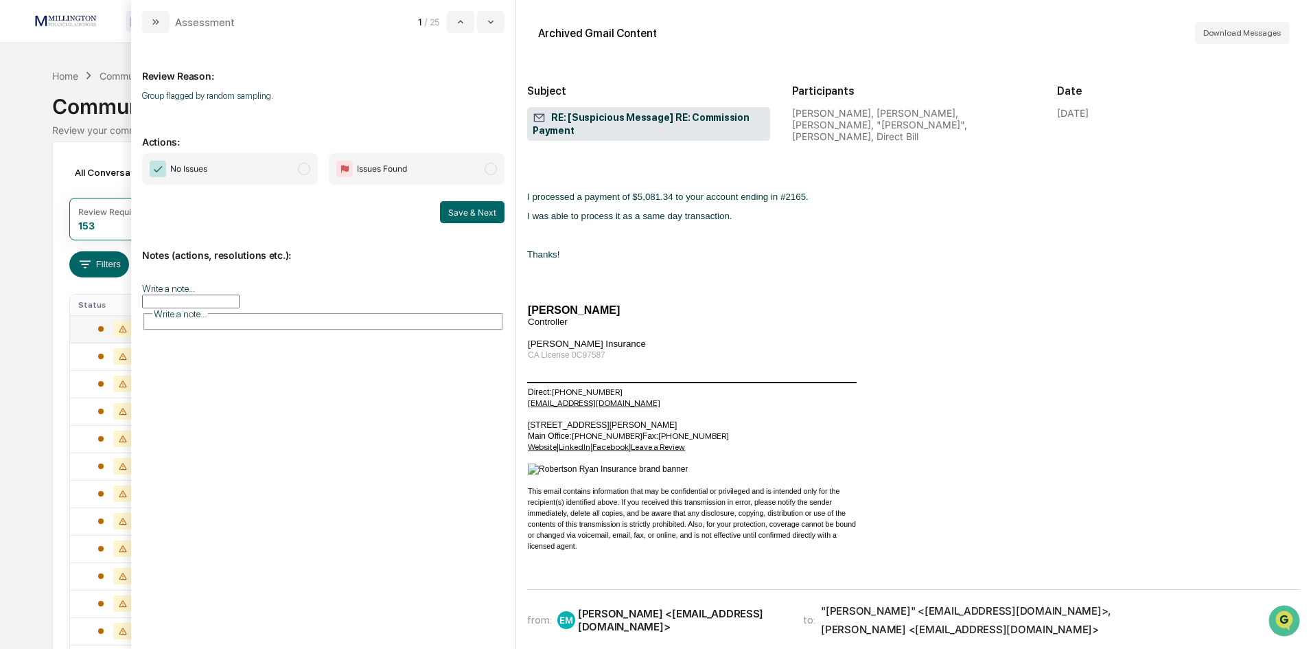
scroll to position [343, 0]
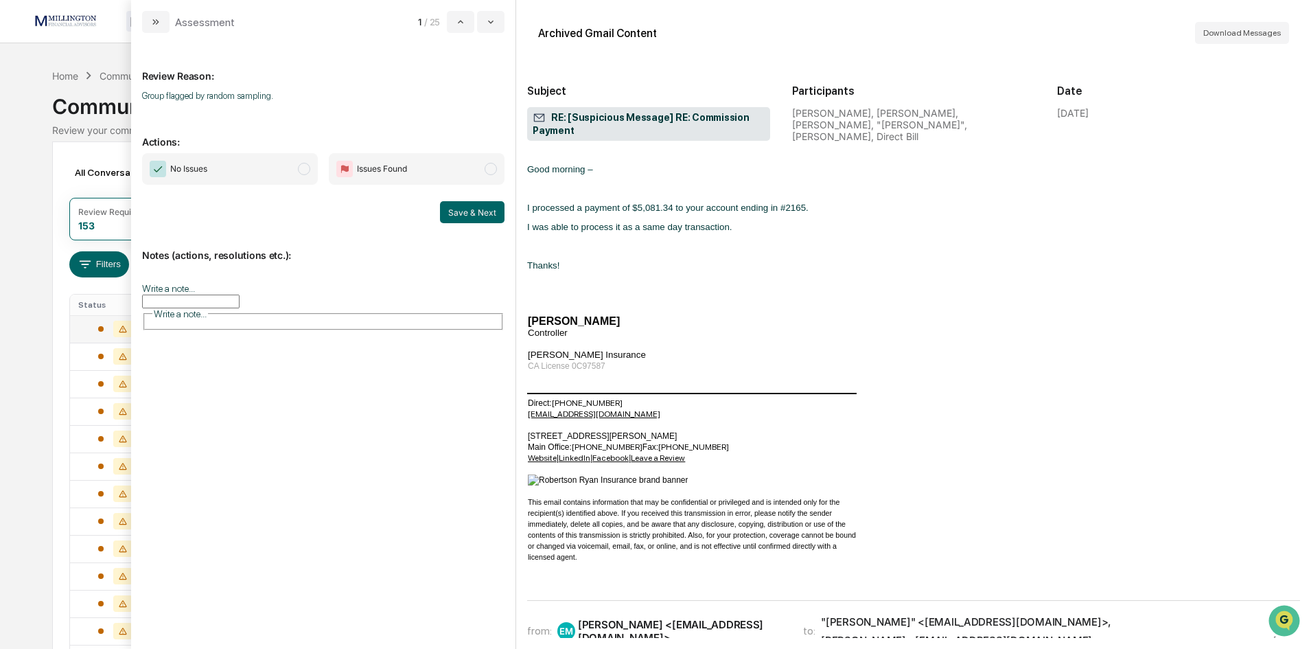
click at [305, 174] on span "modal" at bounding box center [304, 169] width 12 height 12
click at [465, 213] on button "Save & Next" at bounding box center [472, 212] width 65 height 22
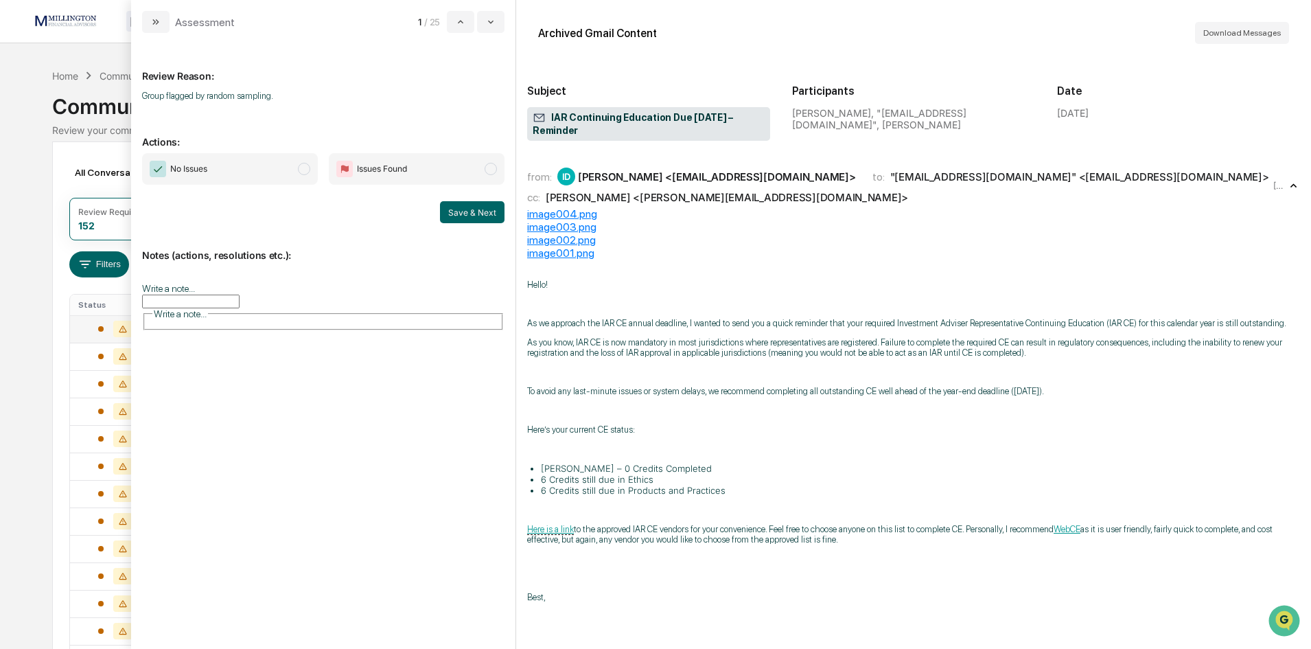
click at [304, 174] on span "modal" at bounding box center [304, 169] width 12 height 12
click at [487, 216] on button "Save & Next" at bounding box center [472, 212] width 65 height 22
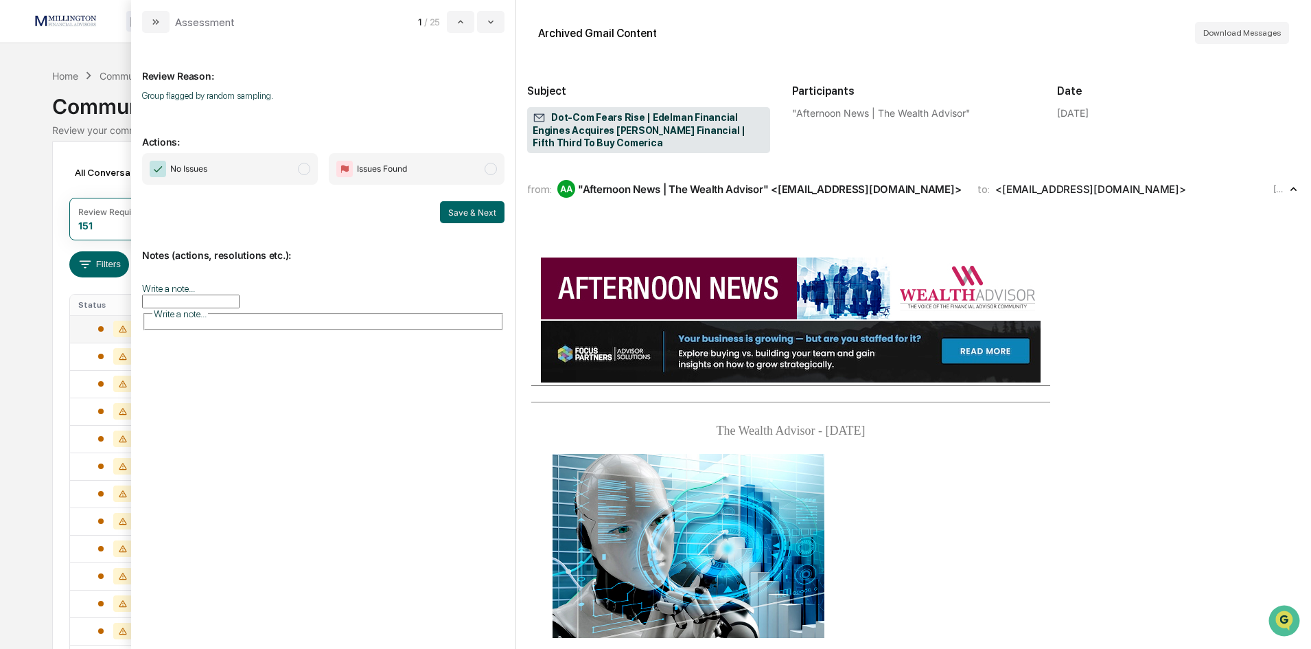
click at [309, 170] on span "modal" at bounding box center [304, 169] width 12 height 12
click at [468, 209] on button "Save & Next" at bounding box center [472, 212] width 65 height 22
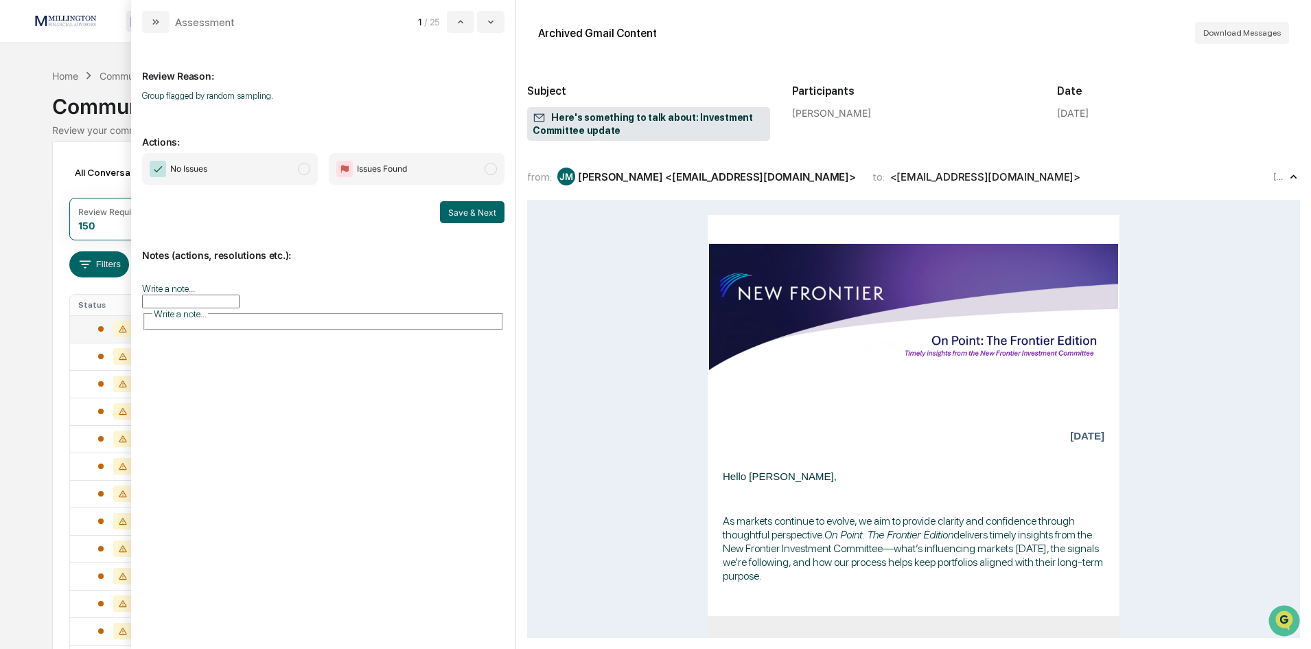
click at [310, 167] on span "No Issues" at bounding box center [230, 169] width 176 height 32
click at [458, 218] on button "Save & Next" at bounding box center [472, 212] width 65 height 22
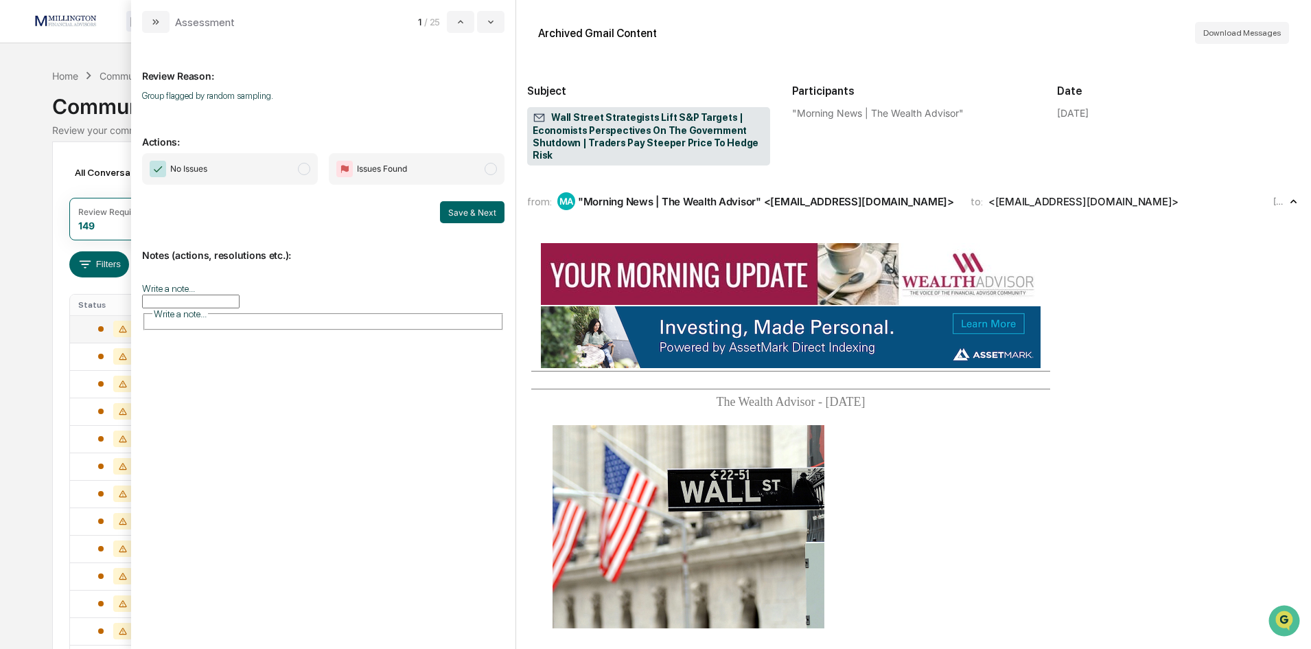
click at [303, 174] on span "modal" at bounding box center [304, 169] width 12 height 12
click at [492, 210] on button "Save & Next" at bounding box center [472, 212] width 65 height 22
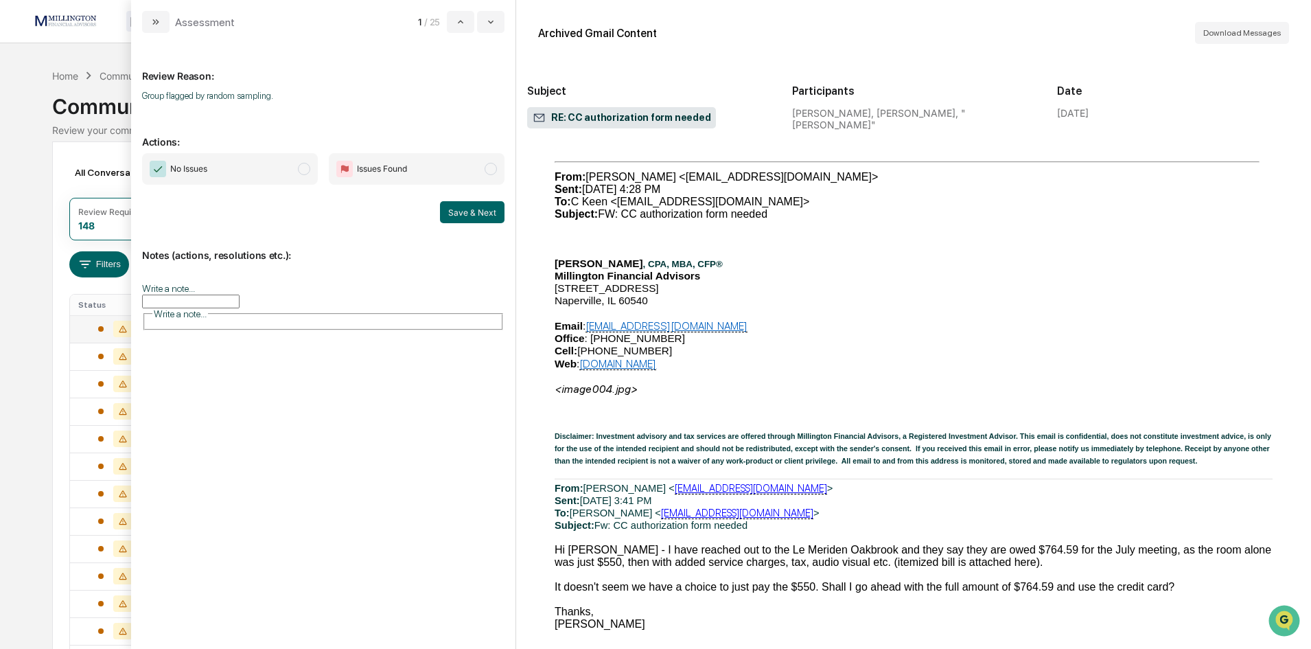
scroll to position [686, 0]
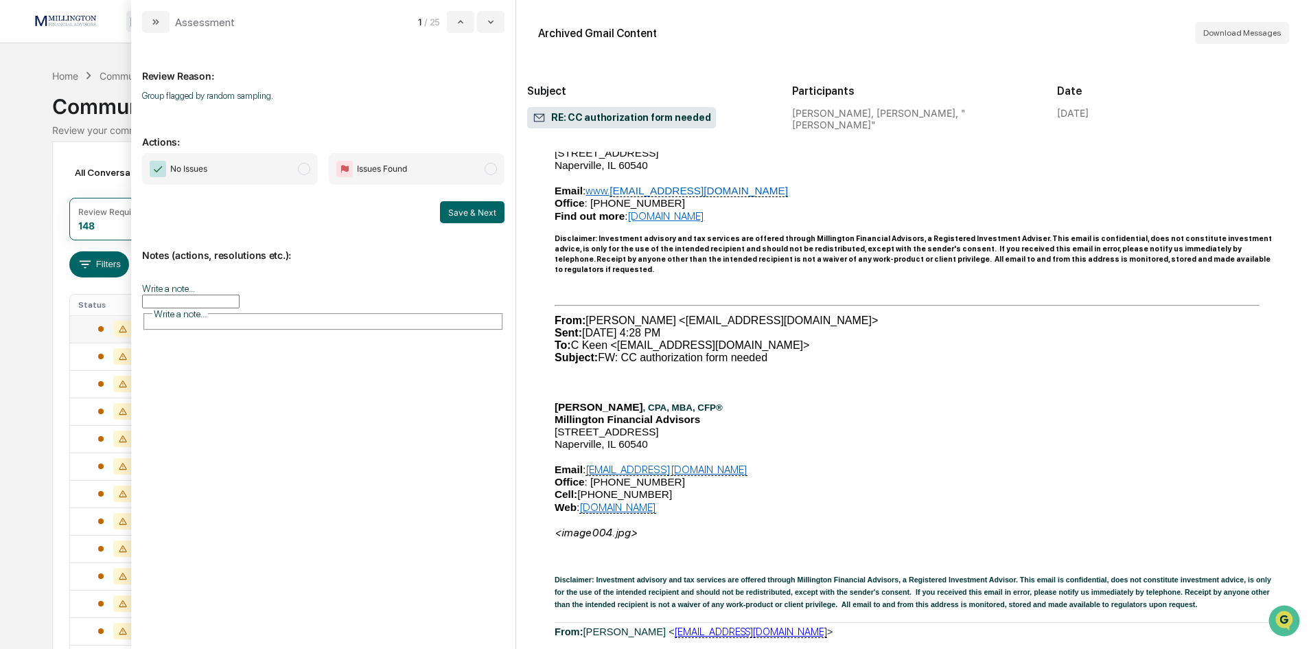
click at [303, 170] on span "modal" at bounding box center [304, 169] width 12 height 12
click at [481, 218] on button "Save & Next" at bounding box center [472, 212] width 65 height 22
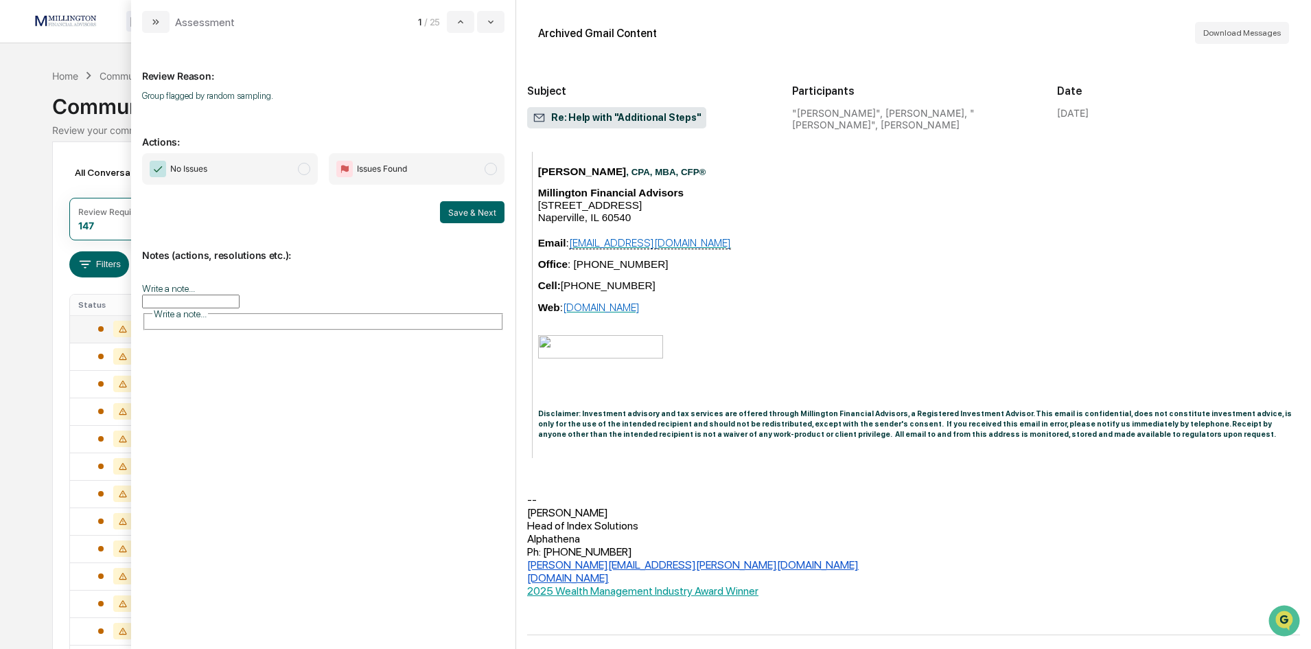
click at [304, 167] on span "modal" at bounding box center [304, 169] width 12 height 12
click at [467, 214] on button "Save & Next" at bounding box center [472, 212] width 65 height 22
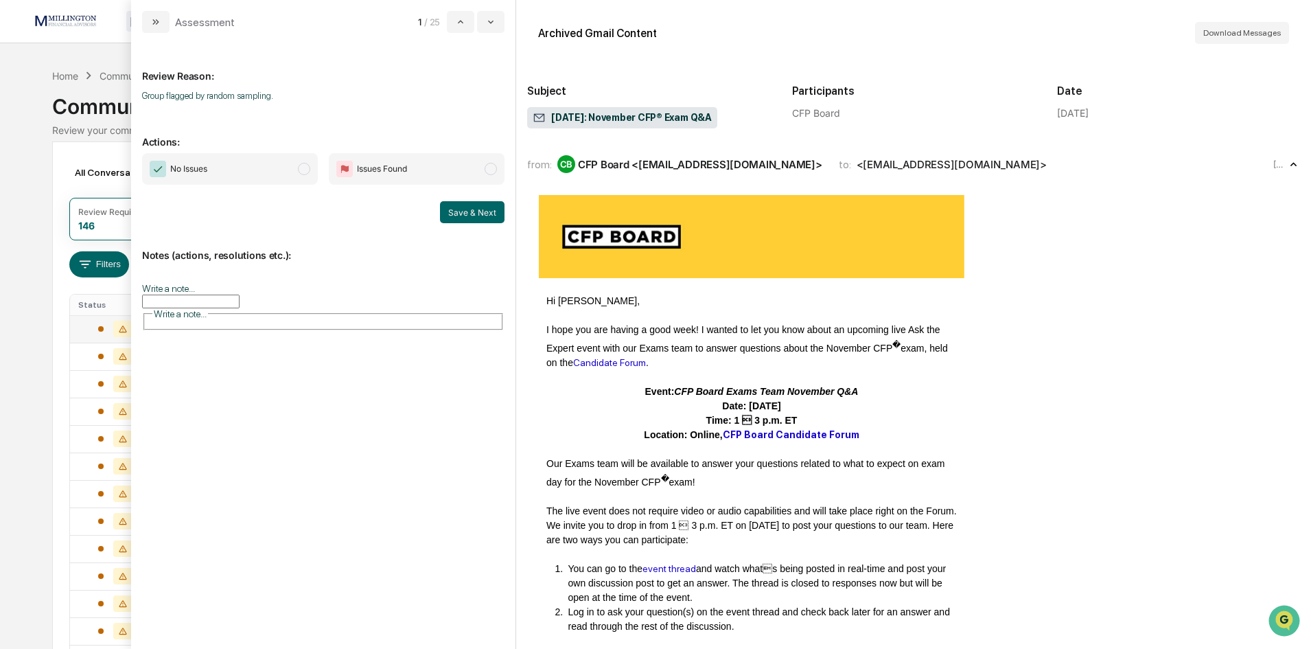
click at [313, 168] on span "No Issues" at bounding box center [230, 169] width 176 height 32
click at [463, 215] on button "Save & Next" at bounding box center [472, 212] width 65 height 22
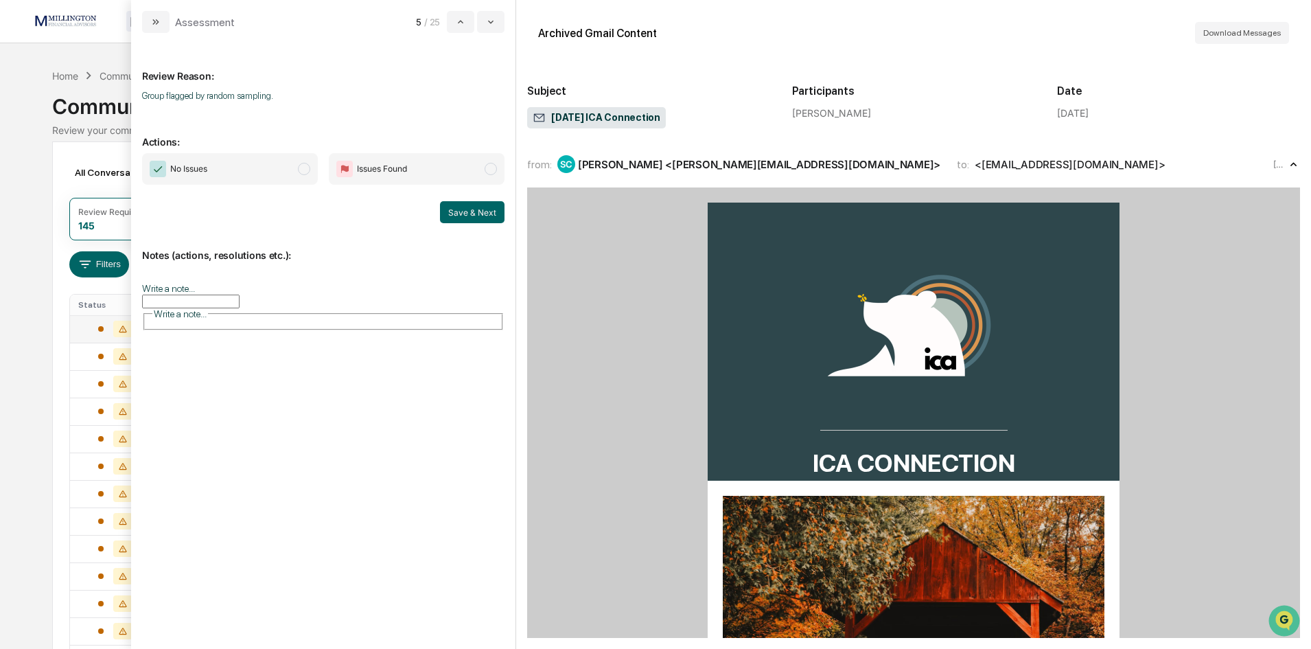
click at [302, 167] on span "modal" at bounding box center [304, 169] width 12 height 12
click at [480, 211] on button "Save & Next" at bounding box center [472, 212] width 65 height 22
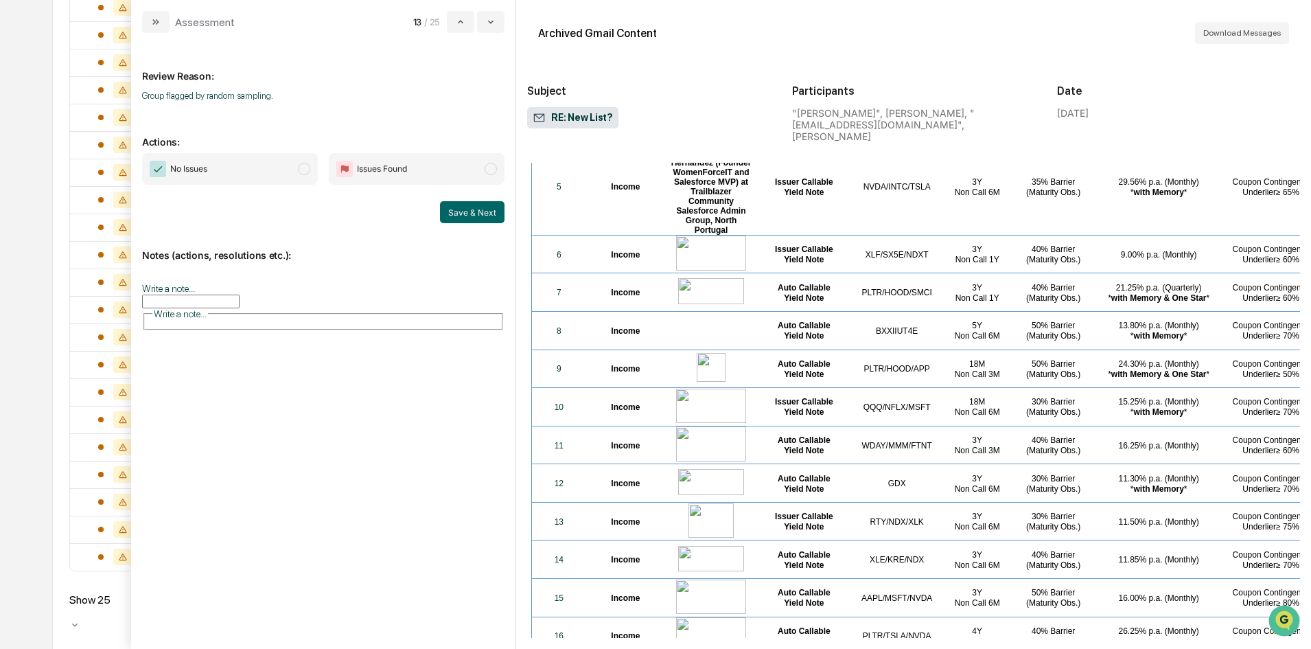
scroll to position [7825, 0]
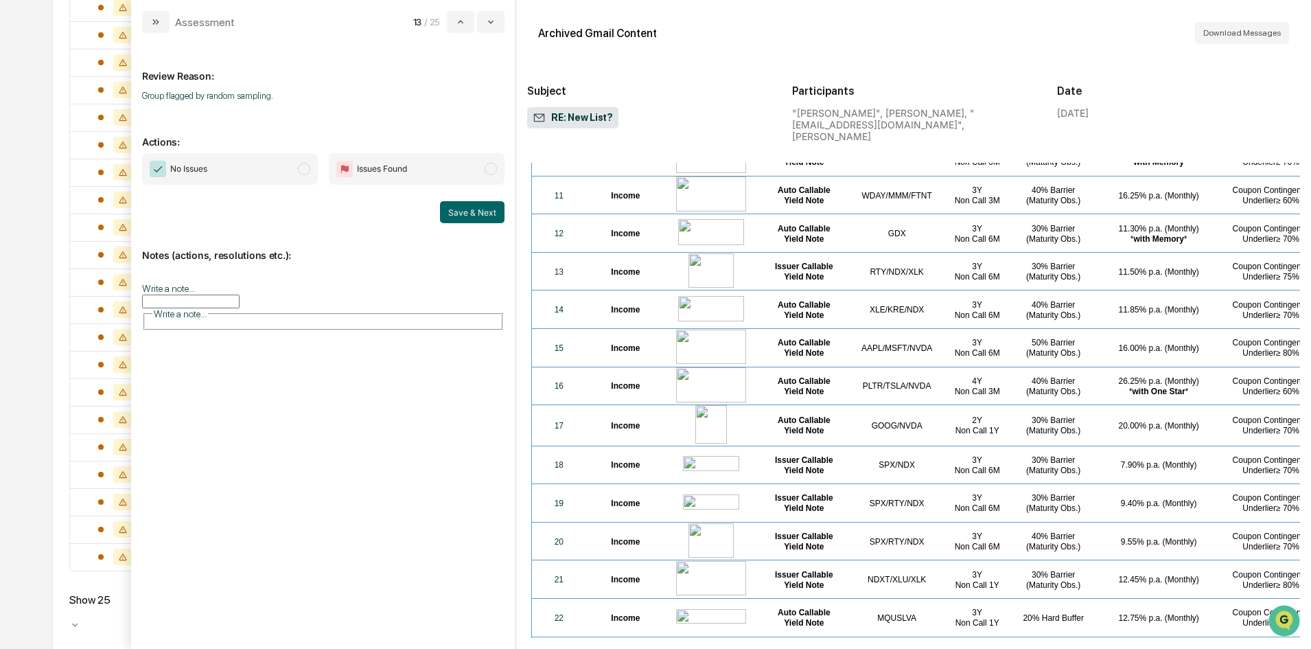
click at [307, 174] on span "modal" at bounding box center [304, 169] width 12 height 12
click at [306, 167] on span "modal" at bounding box center [304, 169] width 12 height 12
click at [475, 219] on button "Save & Next" at bounding box center [472, 212] width 65 height 22
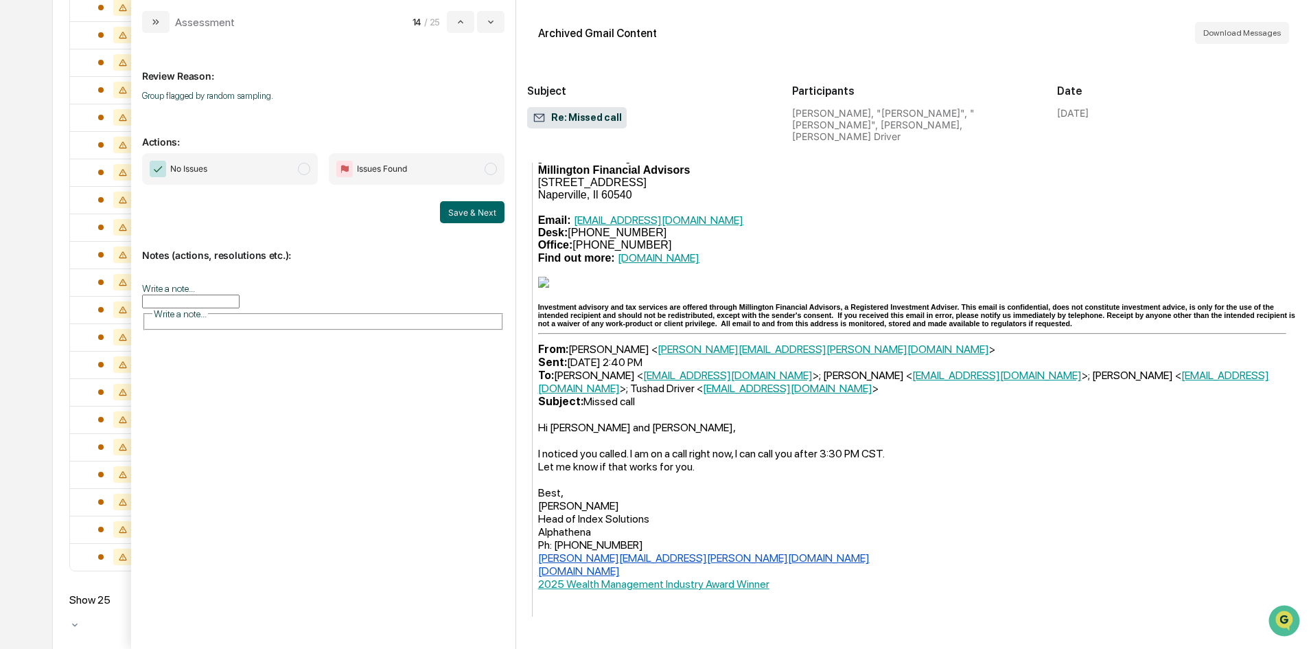
scroll to position [1351, 0]
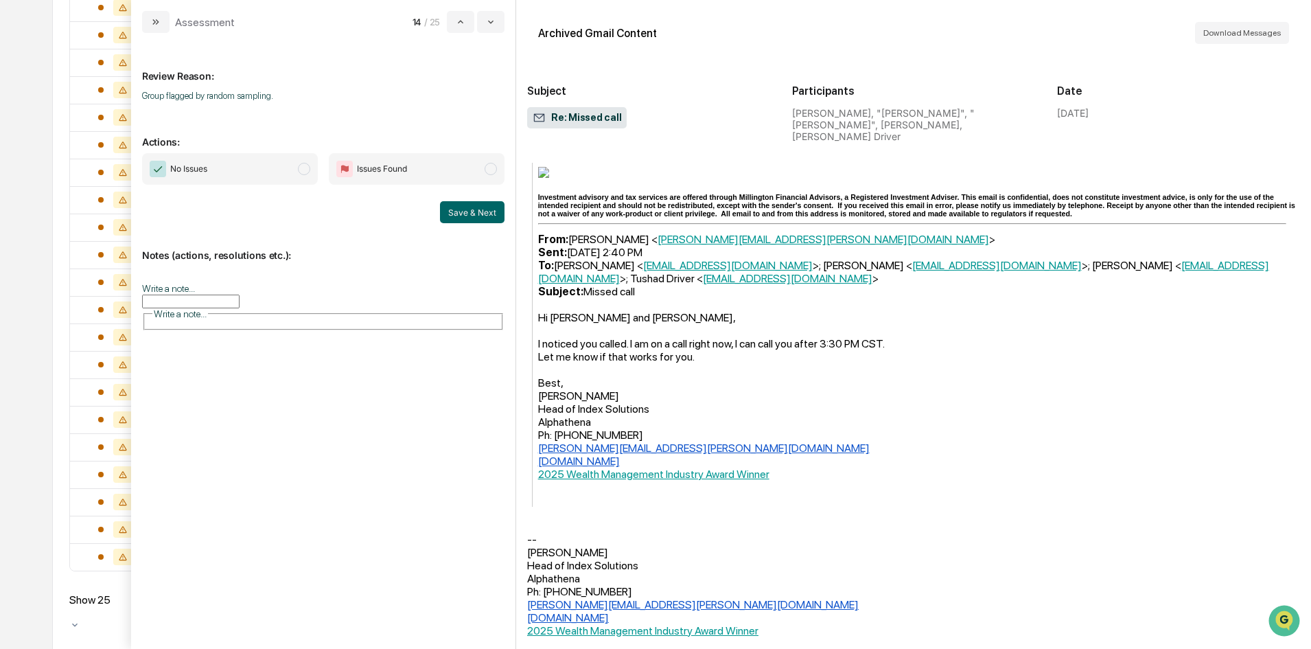
click at [305, 167] on span "modal" at bounding box center [304, 169] width 12 height 12
click at [474, 216] on button "Save & Next" at bounding box center [472, 212] width 65 height 22
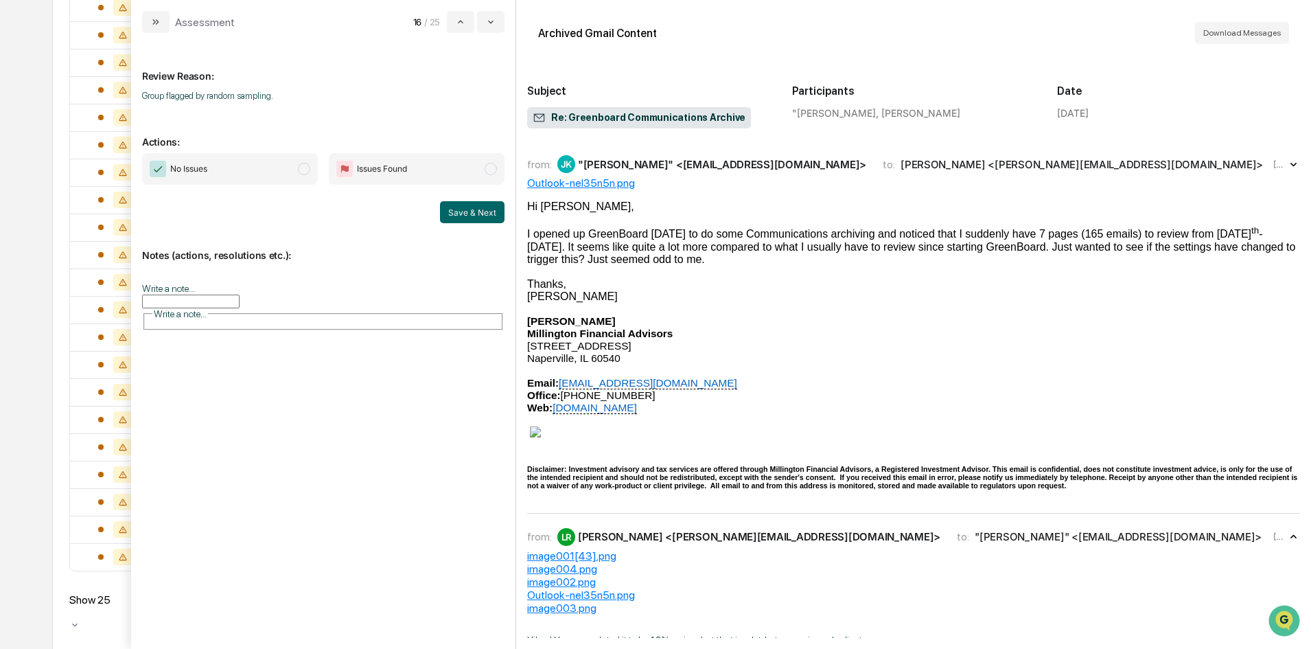
click at [303, 167] on span "modal" at bounding box center [304, 169] width 12 height 12
click at [484, 212] on button "Save & Next" at bounding box center [472, 212] width 65 height 22
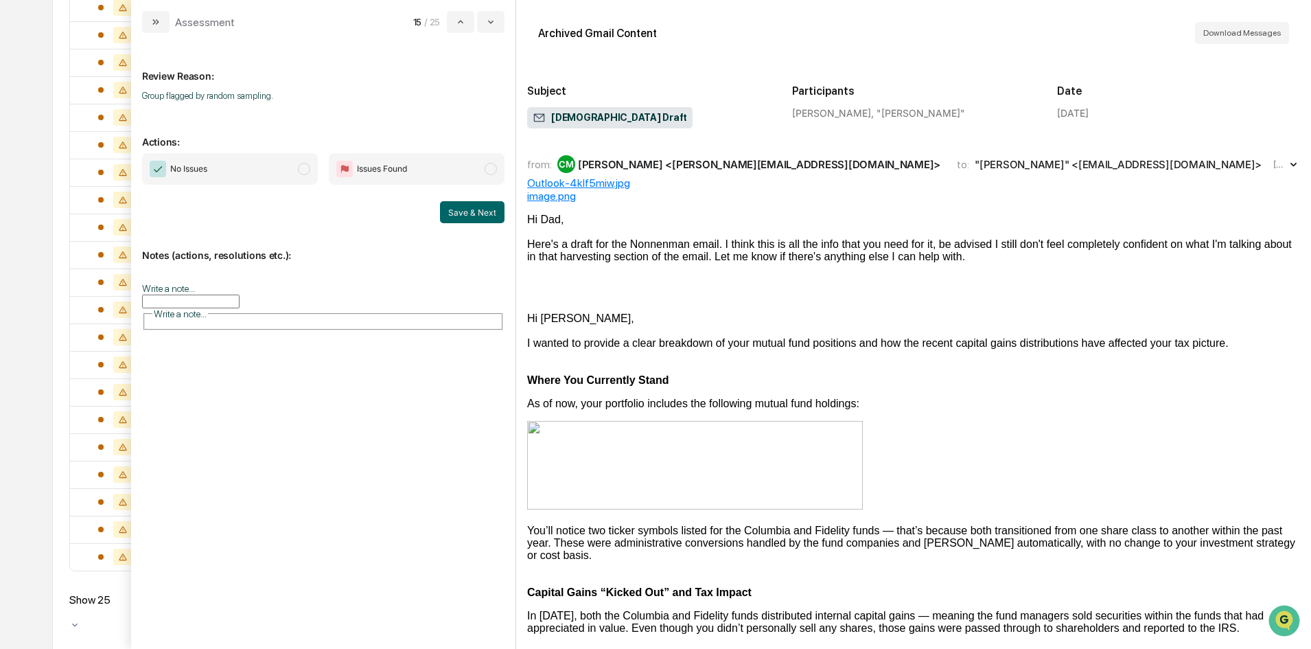
click at [307, 171] on span "modal" at bounding box center [304, 169] width 12 height 12
click at [474, 215] on button "Save & Next" at bounding box center [472, 212] width 65 height 22
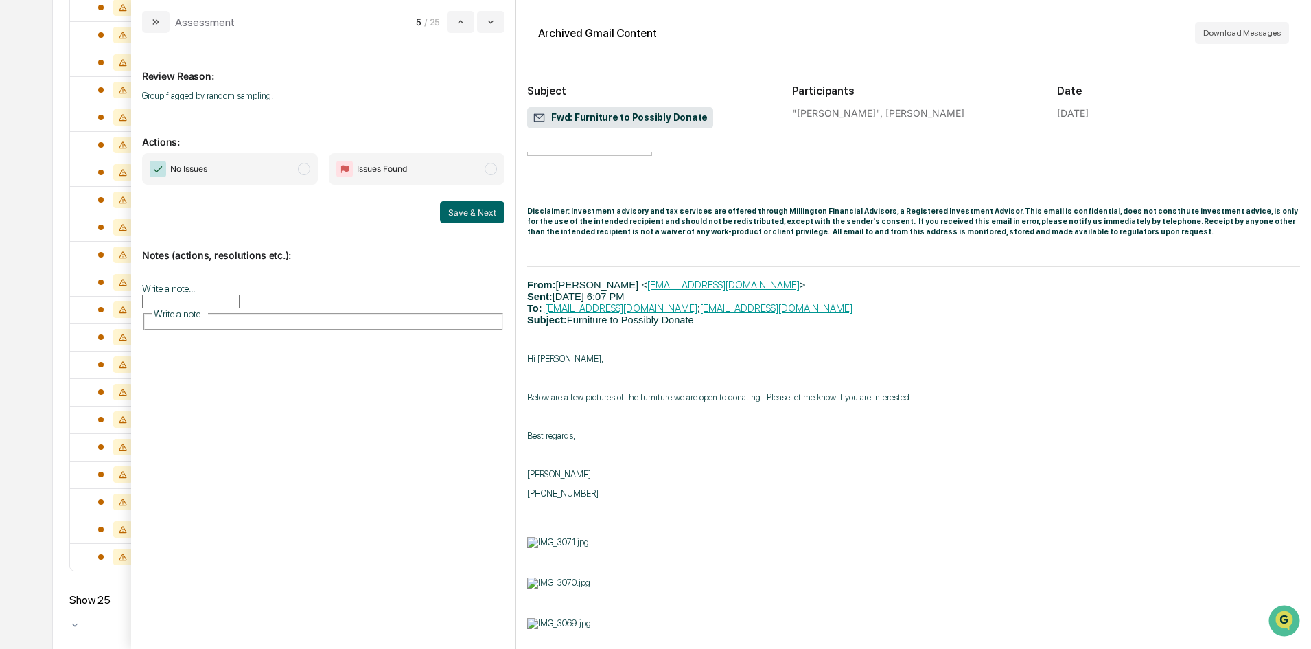
scroll to position [1262, 0]
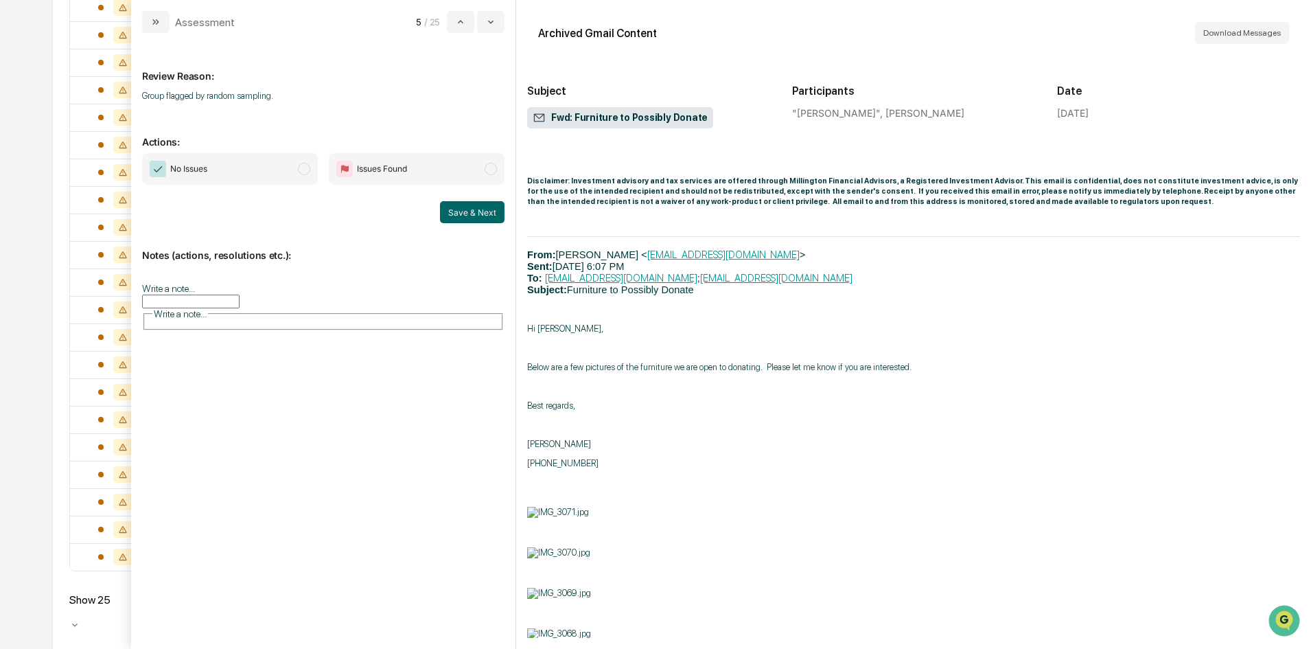
click at [307, 163] on span "modal" at bounding box center [304, 169] width 12 height 12
click at [484, 214] on button "Save & Next" at bounding box center [472, 212] width 65 height 22
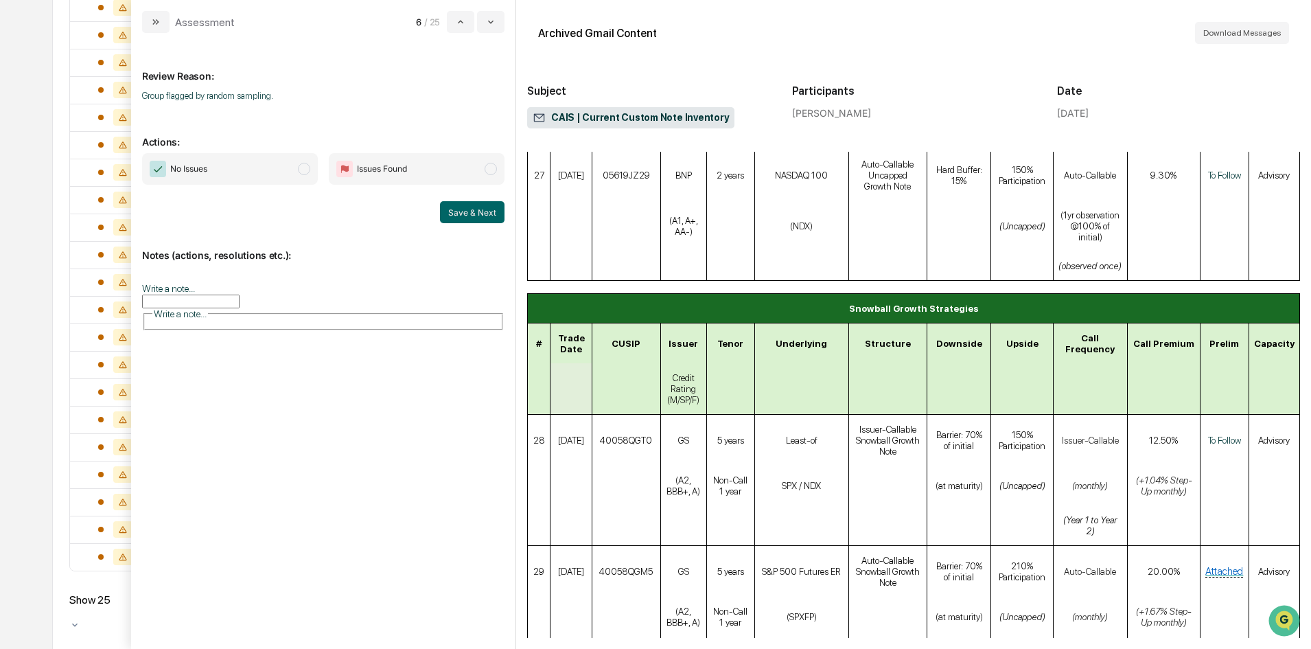
scroll to position [4393, 0]
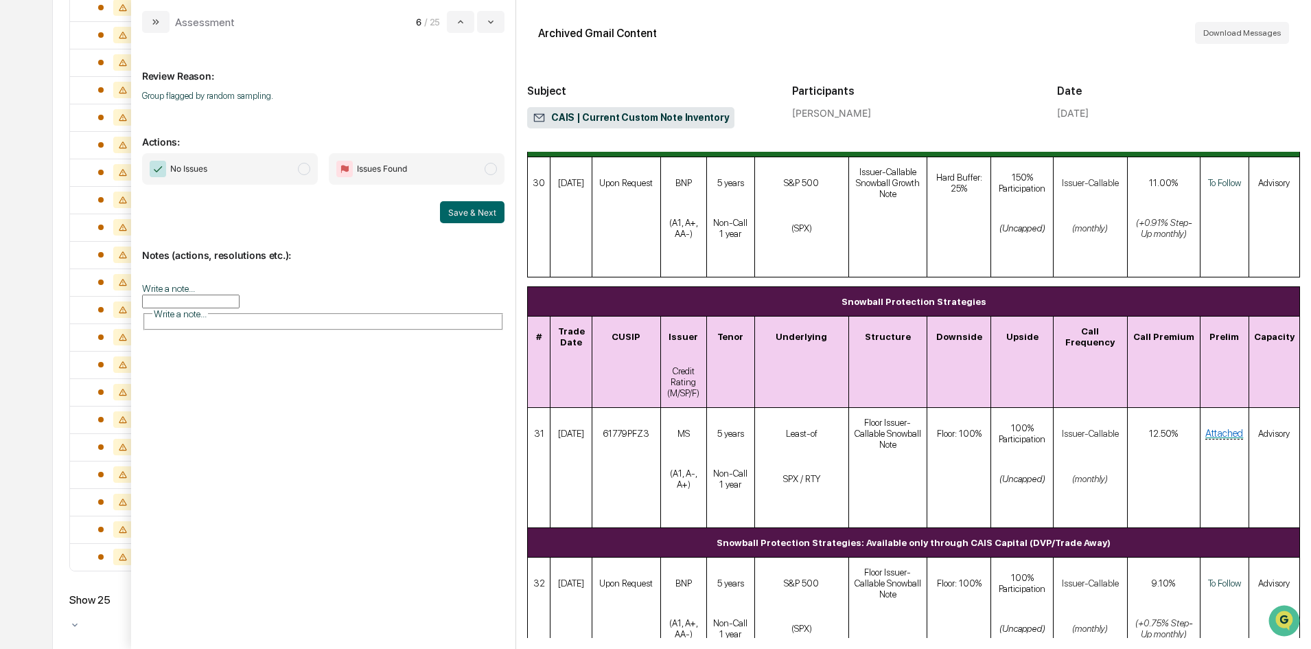
drag, startPoint x: 305, startPoint y: 170, endPoint x: 367, endPoint y: 189, distance: 64.5
click at [305, 170] on span "modal" at bounding box center [304, 169] width 12 height 12
click at [464, 219] on button "Save & Next" at bounding box center [472, 212] width 65 height 22
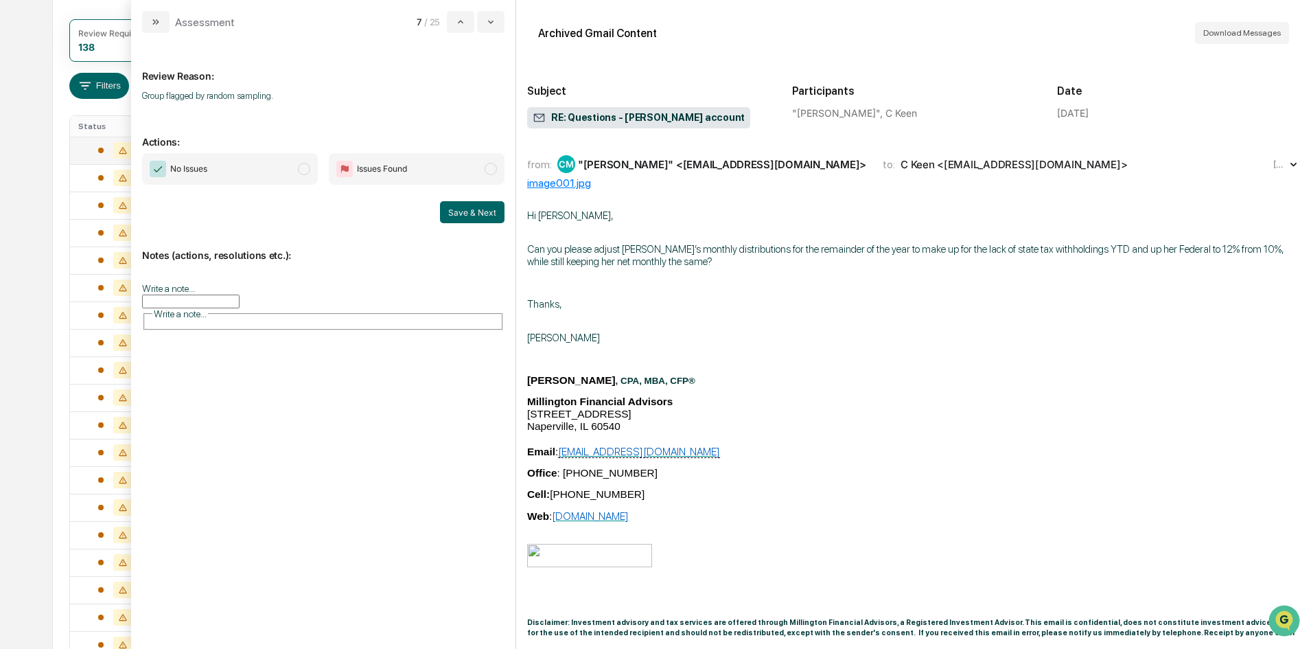
scroll to position [157, 0]
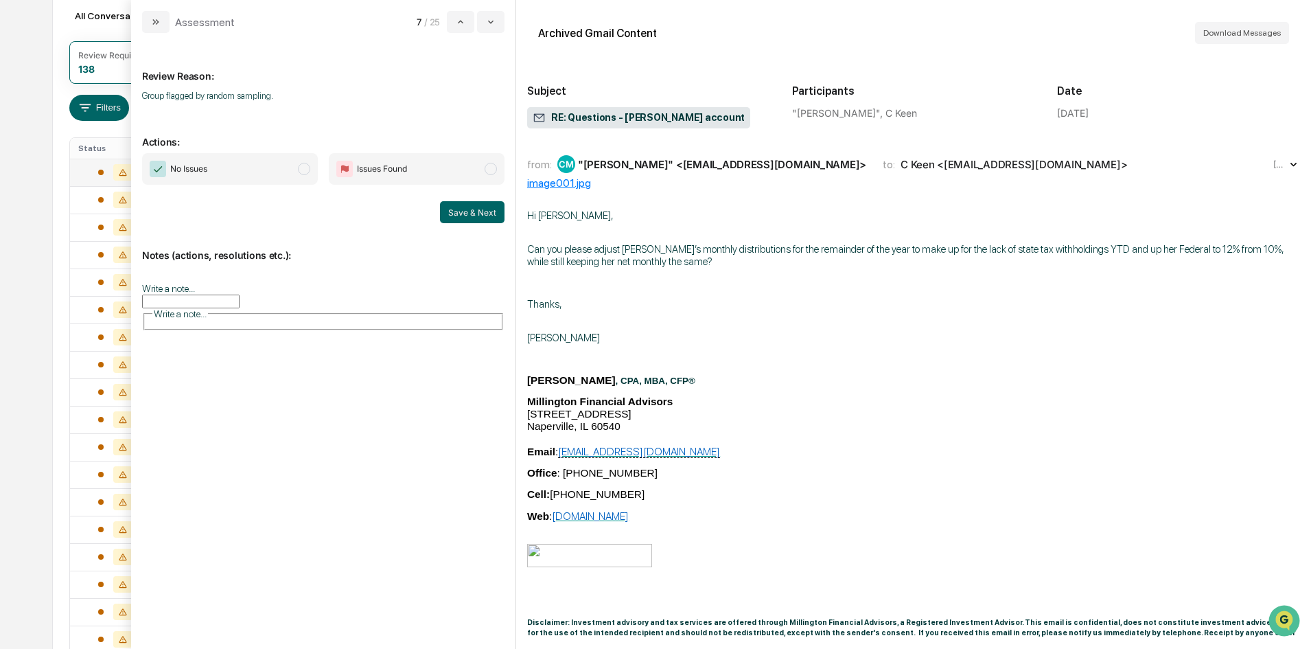
click at [307, 172] on span "modal" at bounding box center [304, 169] width 12 height 12
click at [462, 210] on button "Save & Next" at bounding box center [472, 212] width 65 height 22
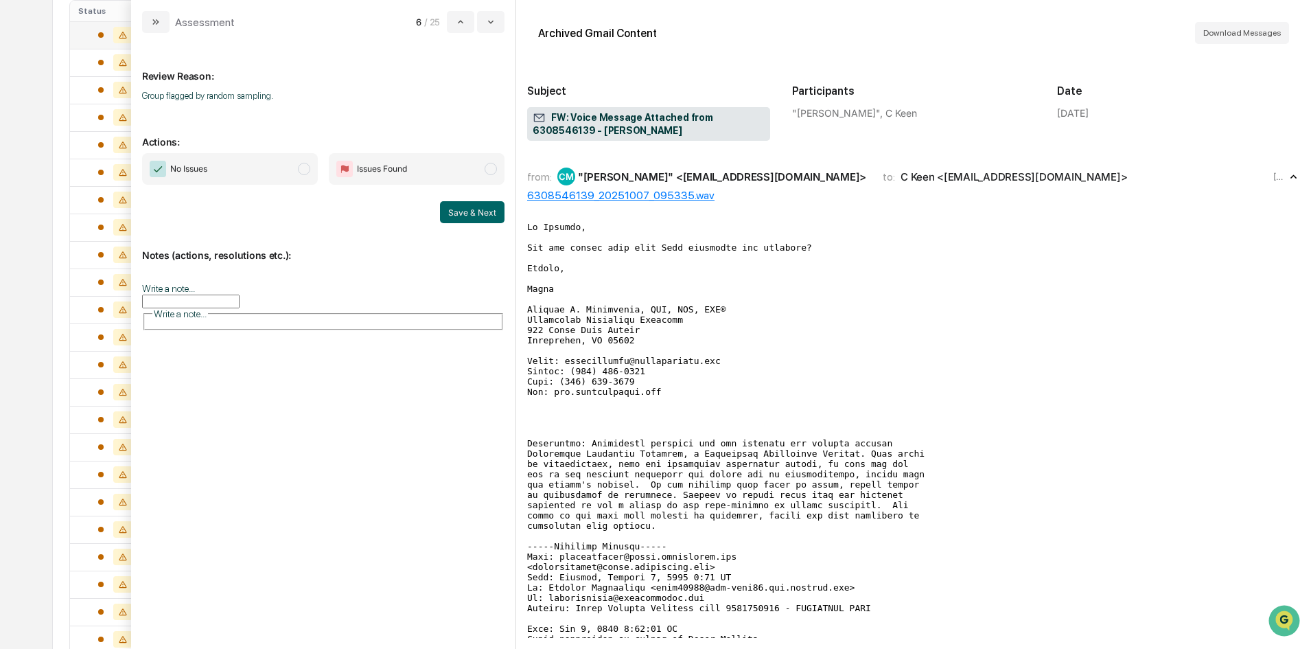
click at [308, 170] on span "modal" at bounding box center [304, 169] width 12 height 12
click at [469, 209] on button "Save & Next" at bounding box center [472, 212] width 65 height 22
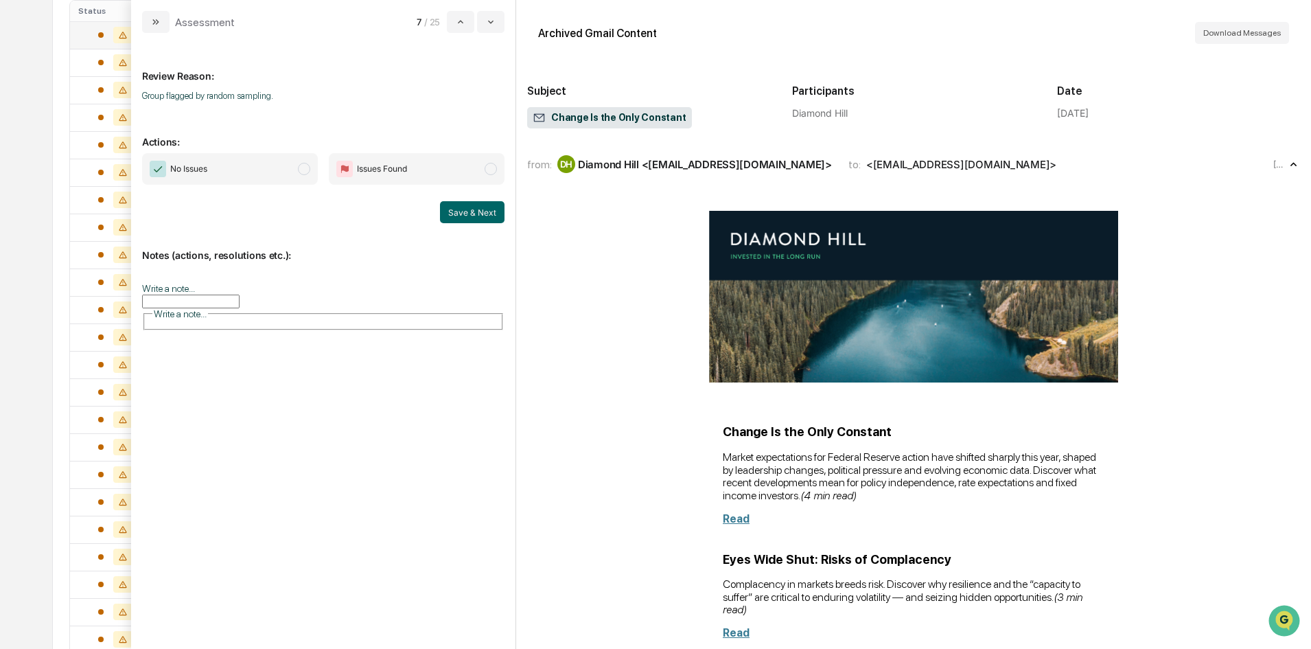
click at [305, 169] on span "modal" at bounding box center [304, 169] width 12 height 12
click at [475, 216] on button "Save & Next" at bounding box center [472, 212] width 65 height 22
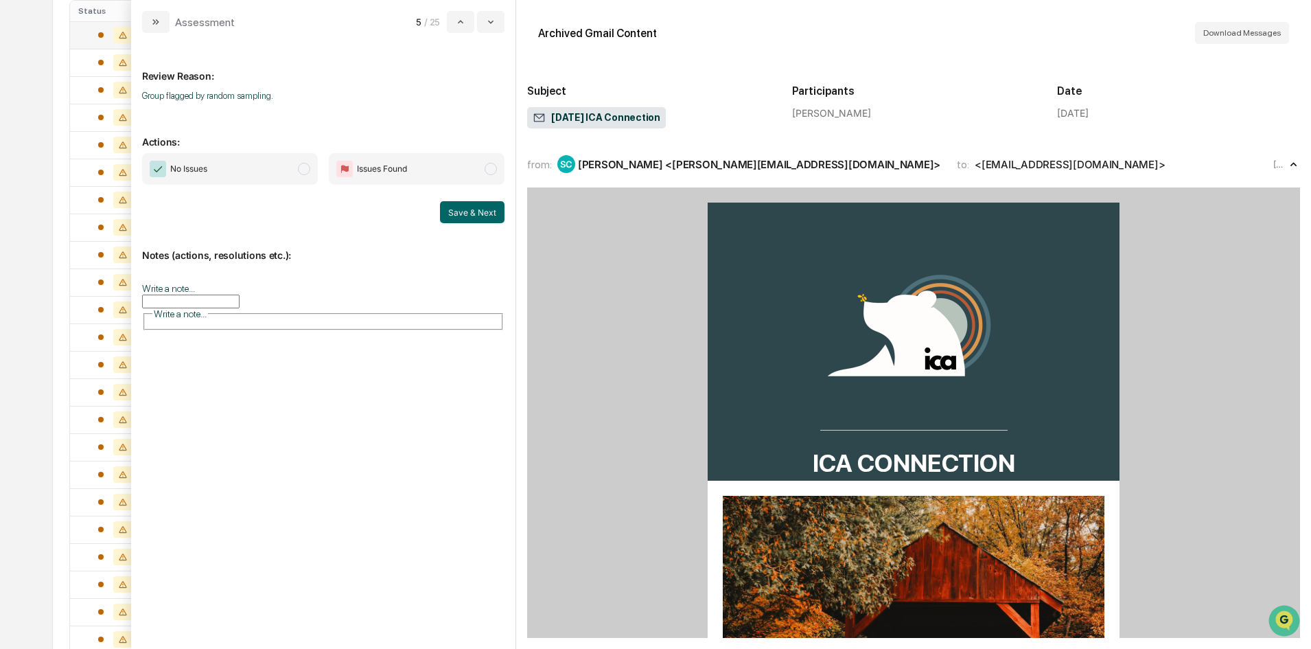
click at [304, 165] on span "modal" at bounding box center [304, 169] width 12 height 12
click at [460, 216] on button "Save & Next" at bounding box center [472, 212] width 65 height 22
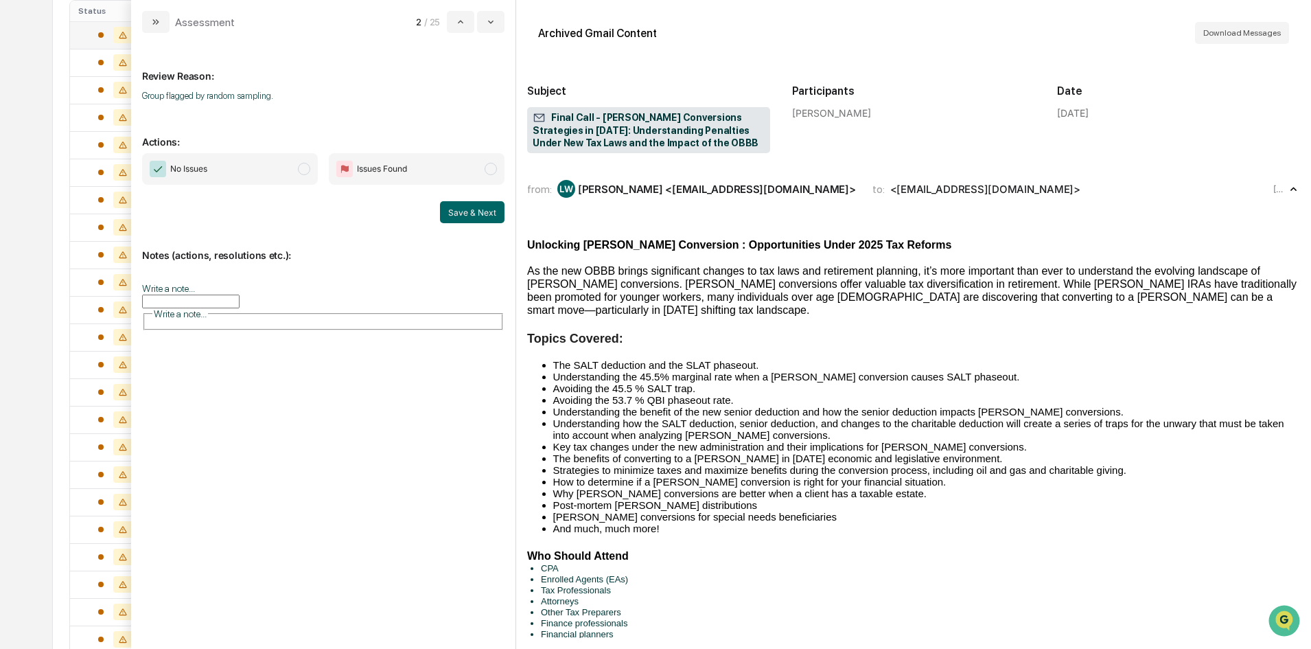
click at [302, 170] on span "modal" at bounding box center [304, 169] width 12 height 12
click at [474, 222] on button "Save & Next" at bounding box center [472, 212] width 65 height 22
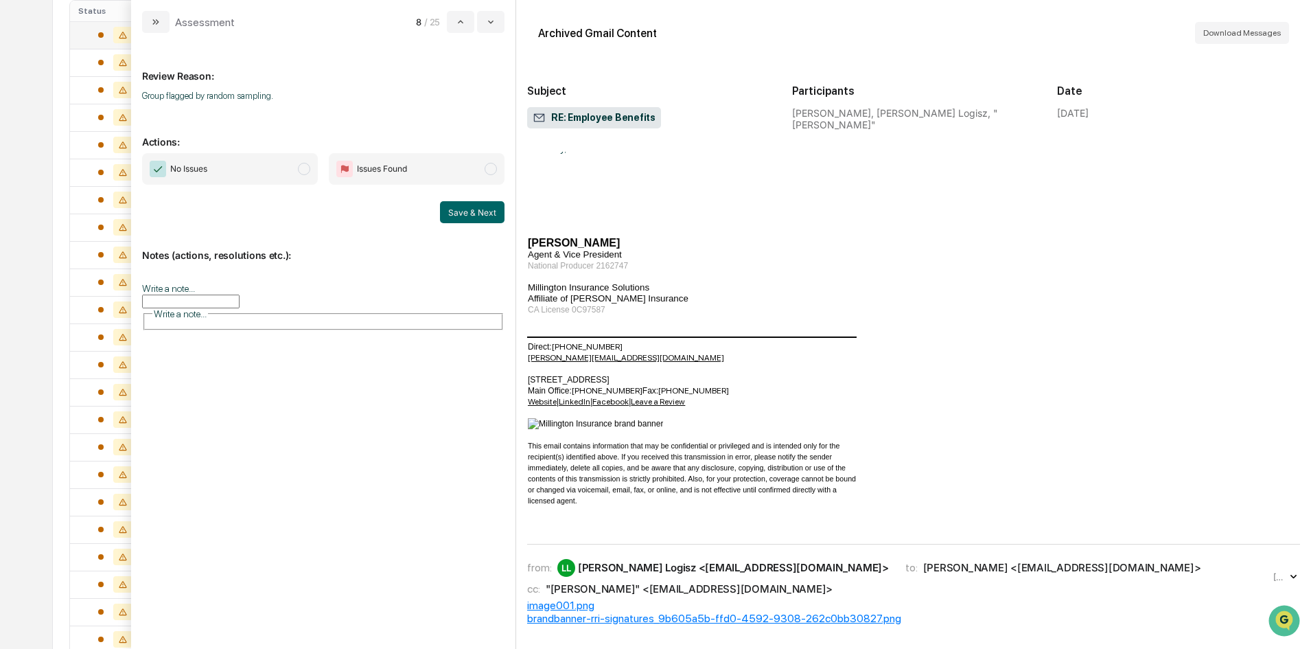
scroll to position [549, 0]
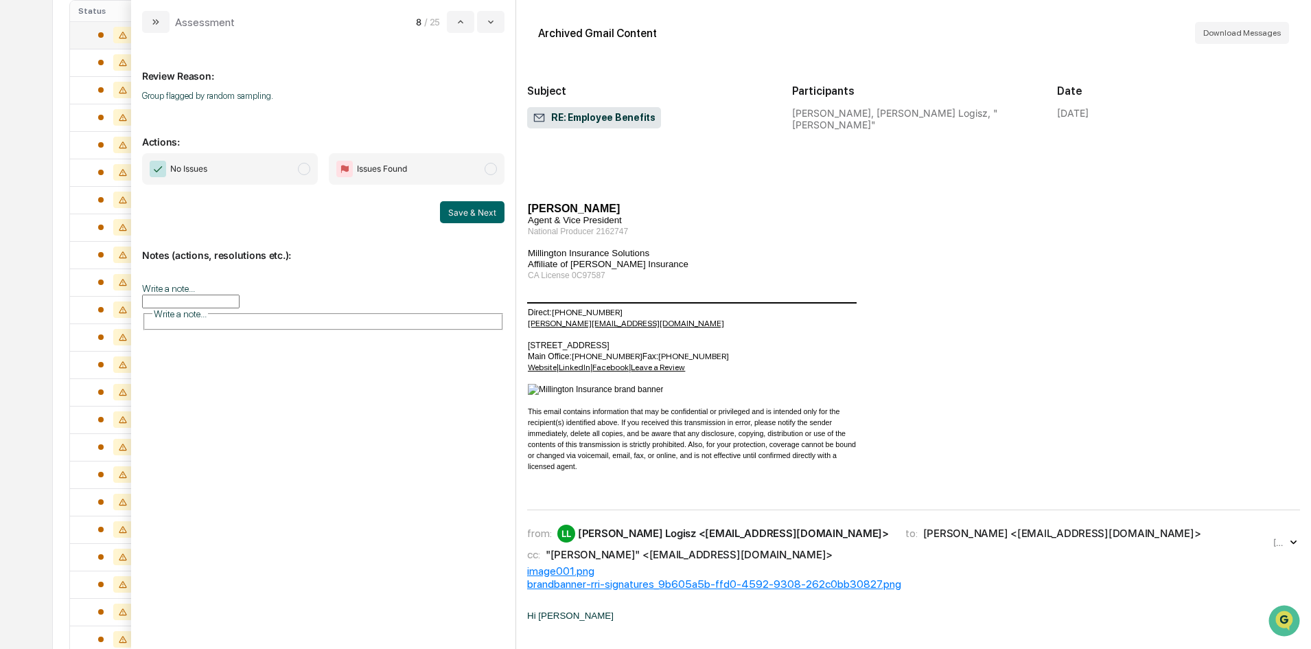
click at [299, 168] on span "modal" at bounding box center [304, 169] width 12 height 12
click at [488, 219] on button "Save & Next" at bounding box center [472, 212] width 65 height 22
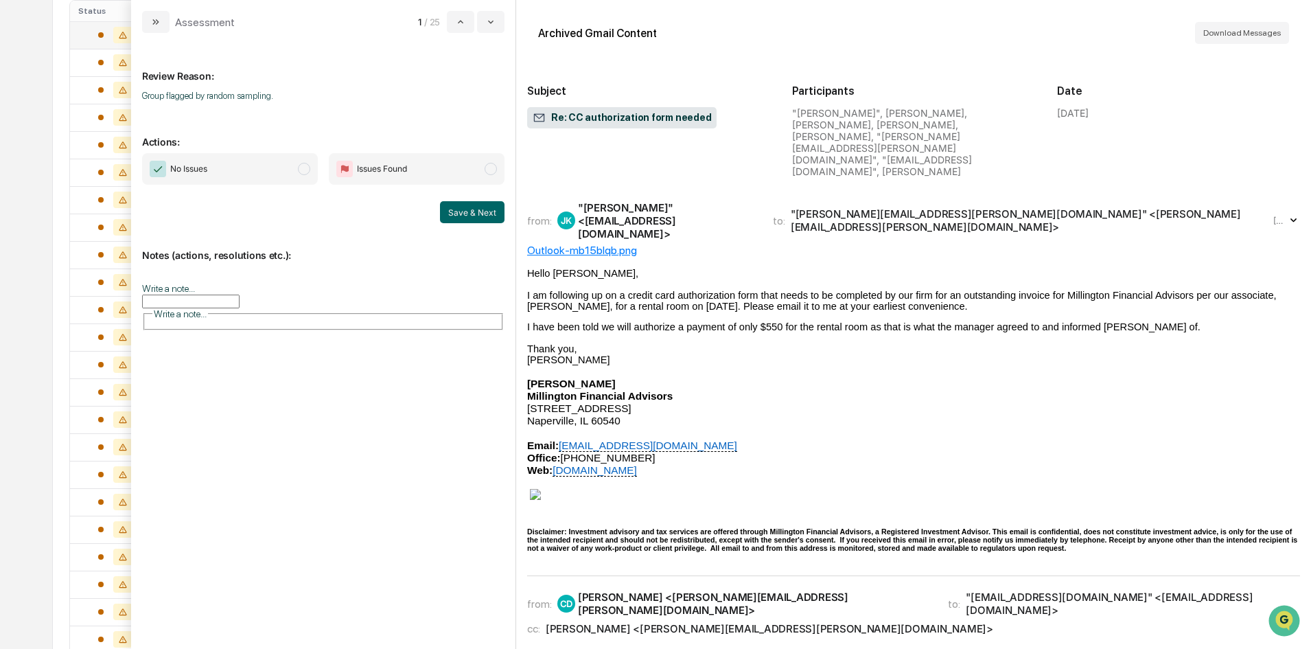
click at [308, 172] on span "modal" at bounding box center [304, 169] width 12 height 12
click at [478, 215] on button "Save & Next" at bounding box center [472, 212] width 65 height 22
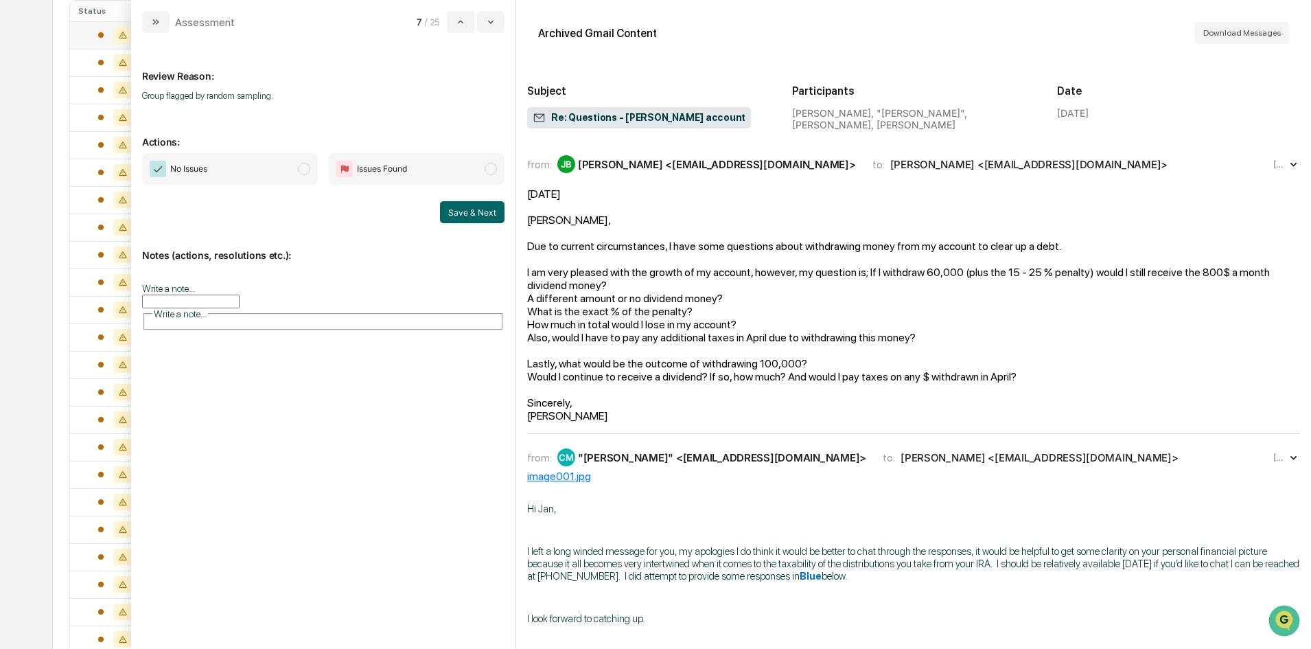
click at [305, 172] on span "modal" at bounding box center [304, 169] width 12 height 12
click at [470, 211] on button "Save & Next" at bounding box center [472, 212] width 65 height 22
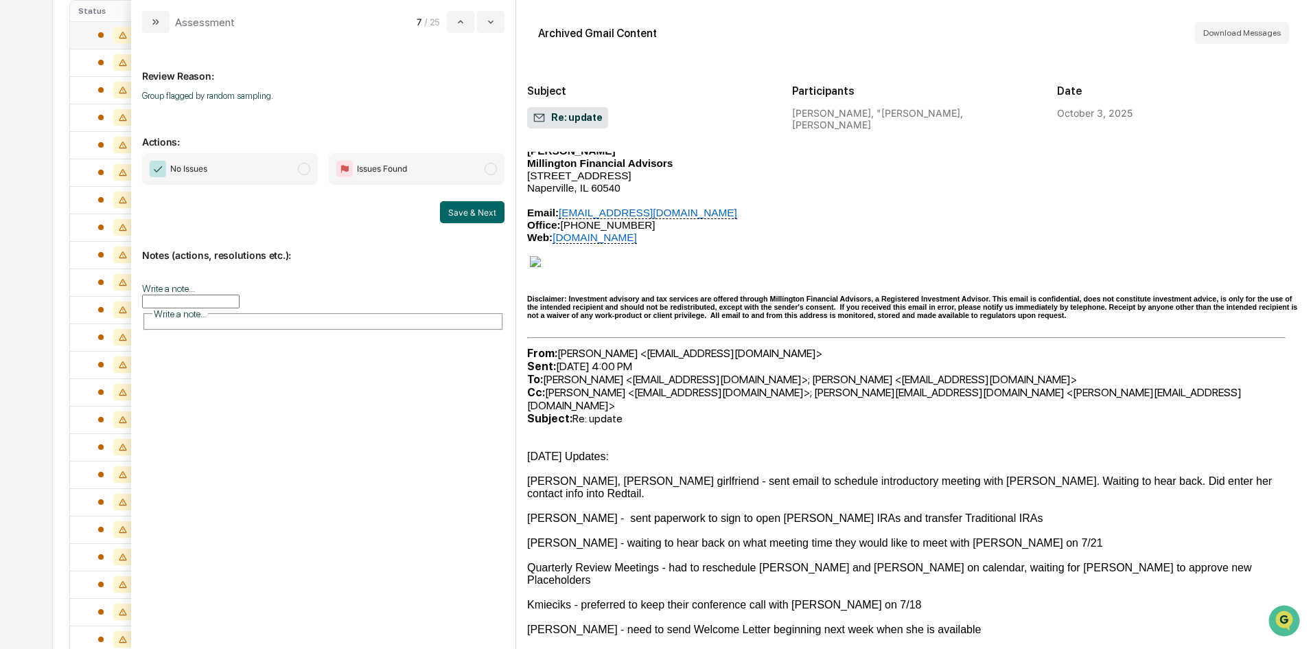
scroll to position [713, 0]
click at [301, 164] on span "modal" at bounding box center [304, 169] width 12 height 12
click at [484, 211] on button "Save & Next" at bounding box center [472, 212] width 65 height 22
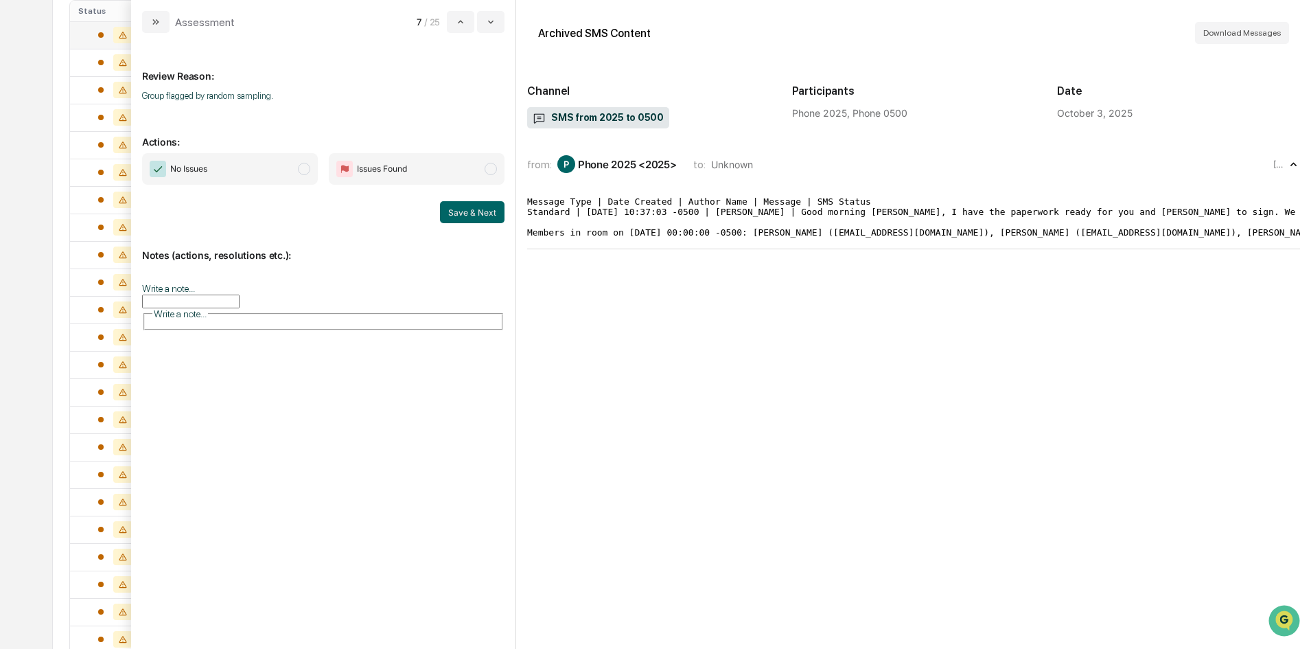
click at [301, 167] on span "modal" at bounding box center [304, 169] width 12 height 12
click at [470, 213] on button "Save & Next" at bounding box center [472, 212] width 65 height 22
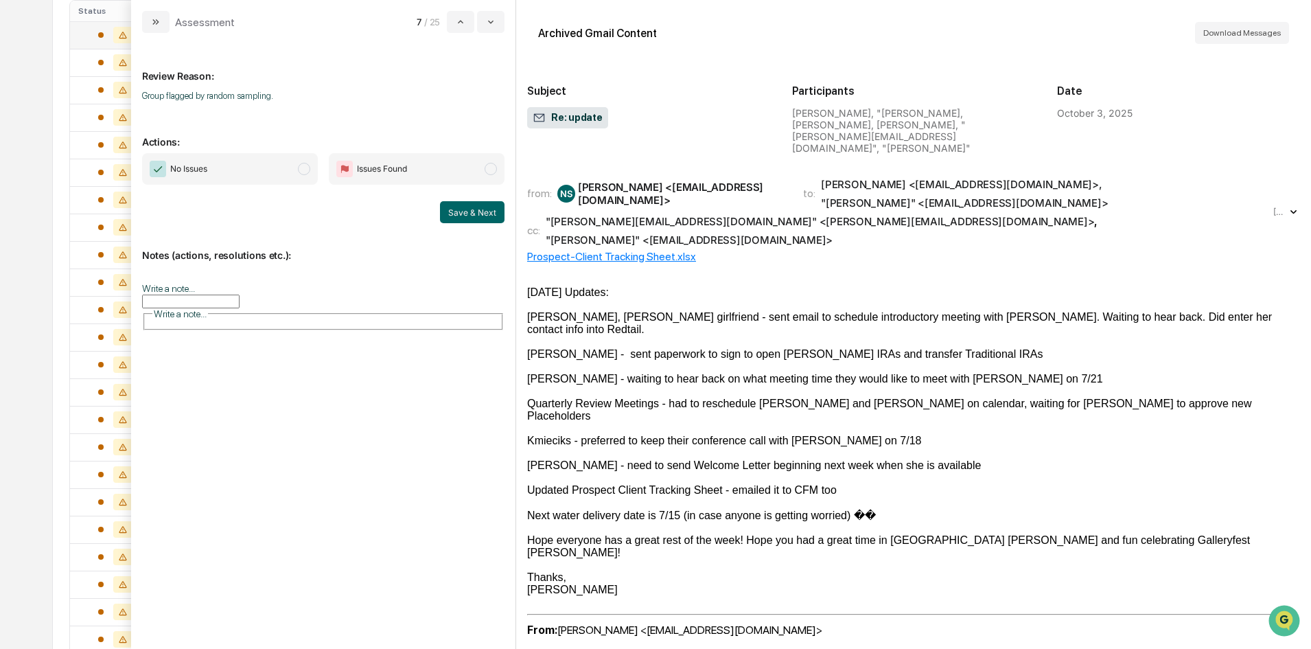
click at [301, 170] on span "modal" at bounding box center [304, 169] width 12 height 12
click at [472, 218] on button "Save & Next" at bounding box center [472, 212] width 65 height 22
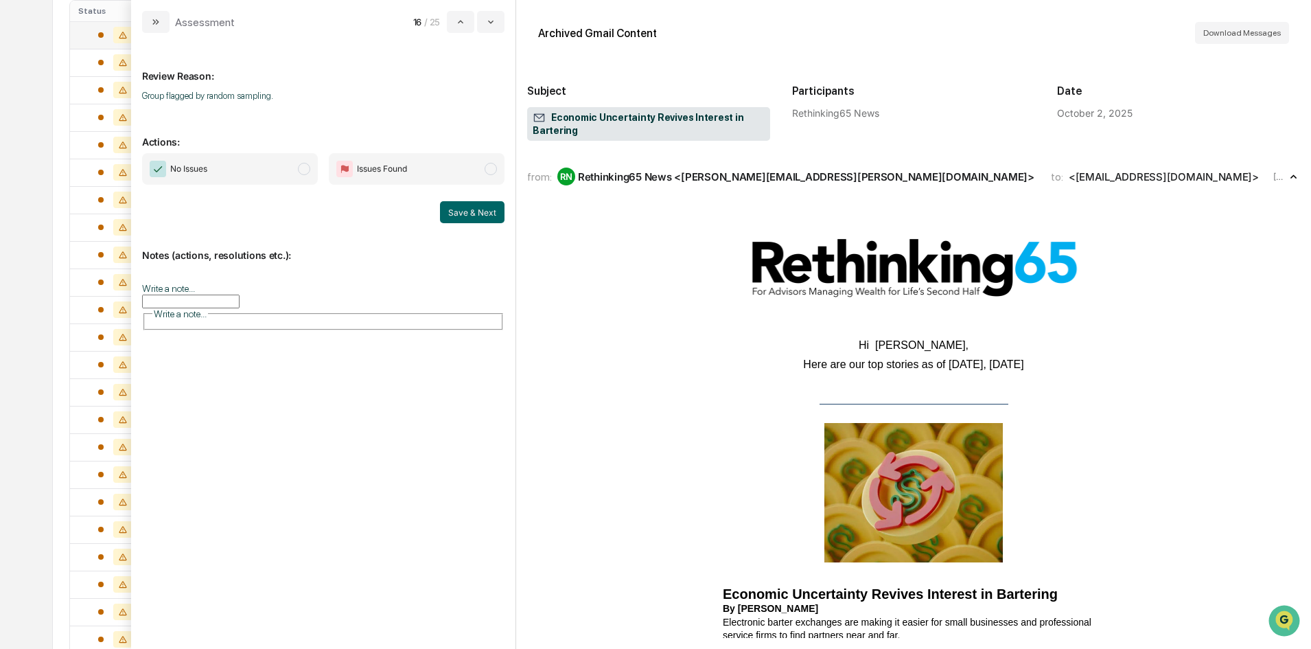
click at [298, 166] on span "modal" at bounding box center [304, 169] width 12 height 12
click at [474, 210] on button "Save & Next" at bounding box center [472, 212] width 65 height 22
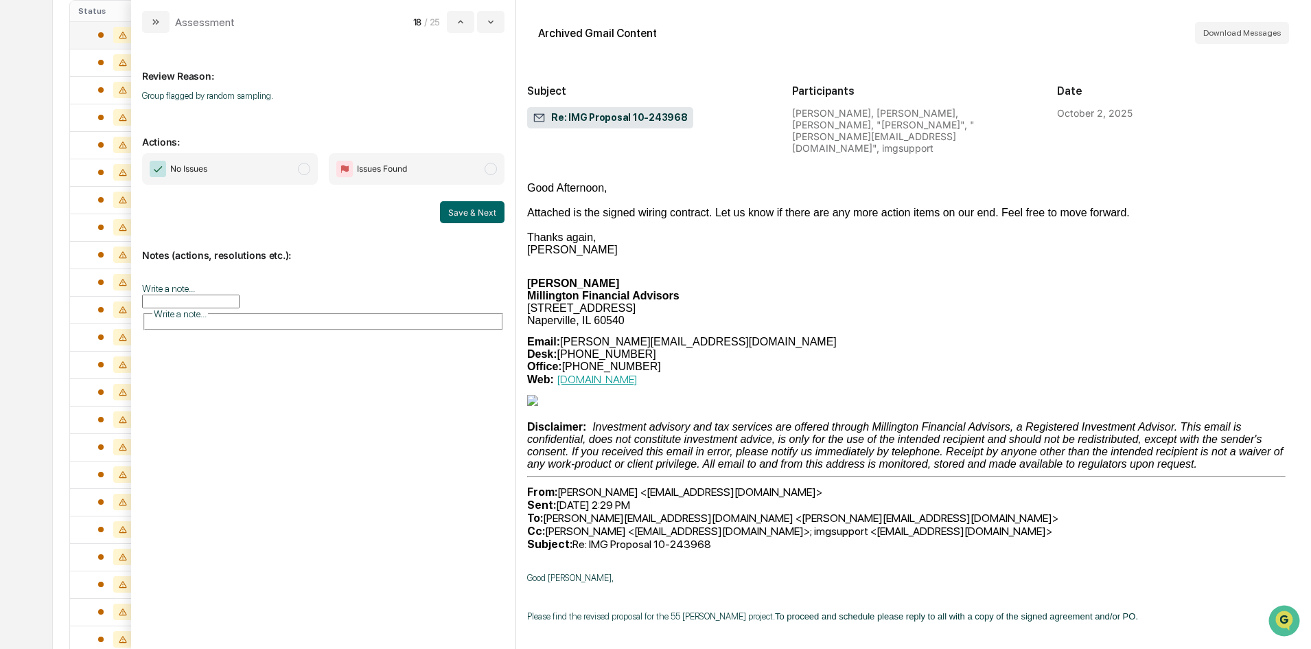
scroll to position [3432, 0]
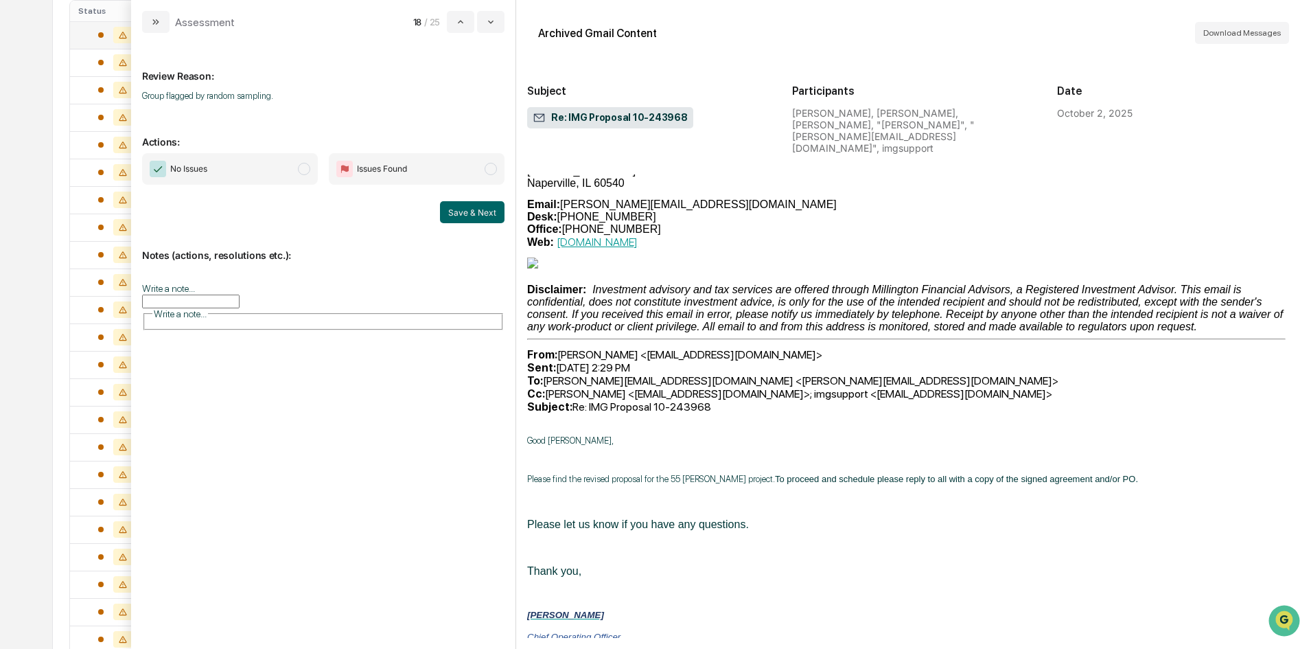
click at [308, 164] on span "modal" at bounding box center [304, 169] width 12 height 12
click at [496, 216] on button "Save & Next" at bounding box center [472, 212] width 65 height 22
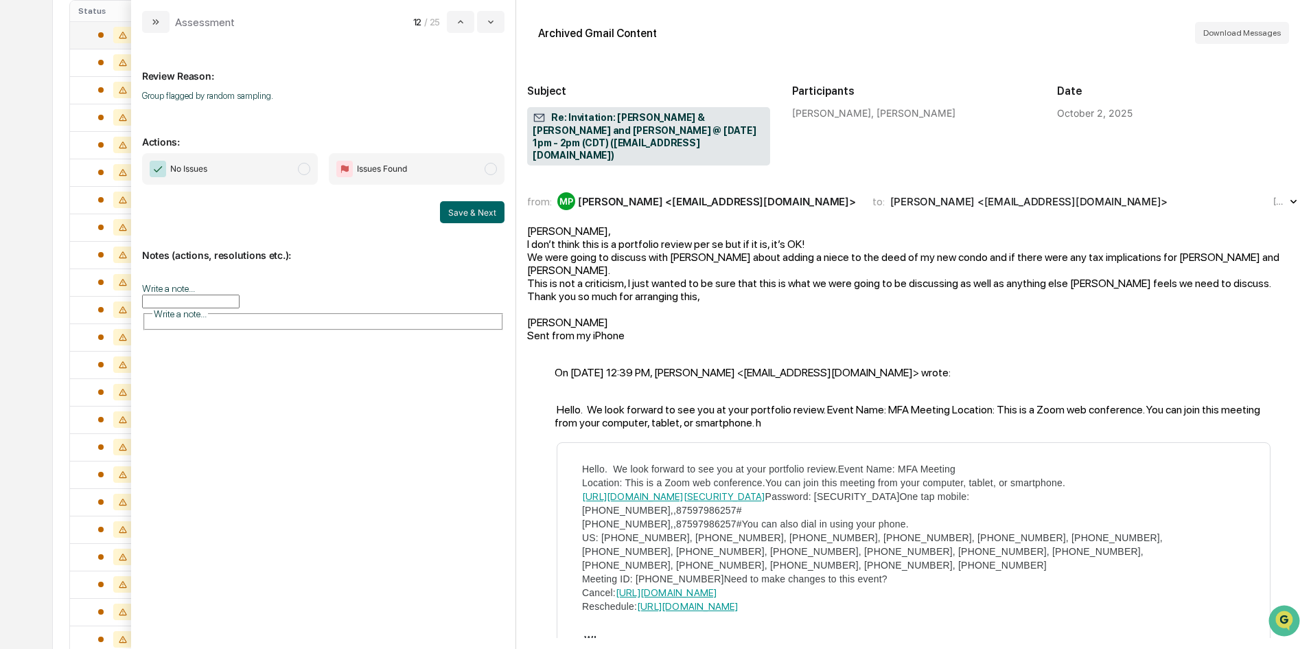
click at [308, 168] on span "modal" at bounding box center [304, 169] width 12 height 12
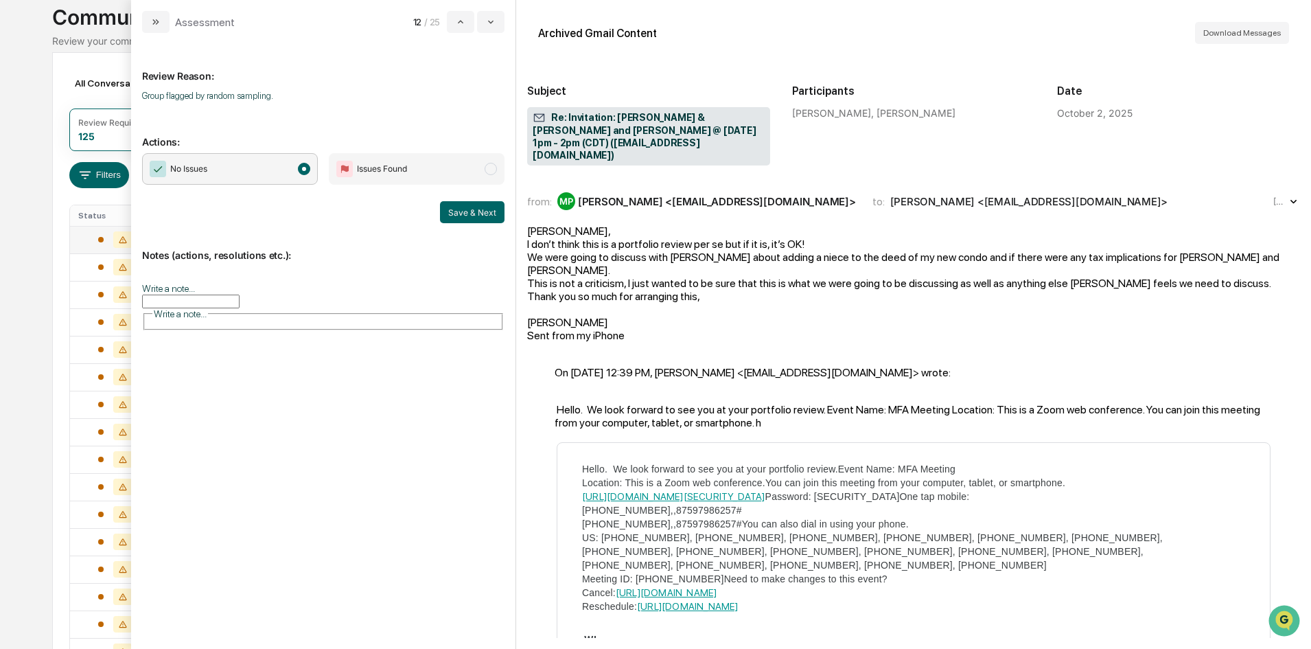
scroll to position [88, 0]
click at [456, 213] on button "Save & Next" at bounding box center [472, 212] width 65 height 22
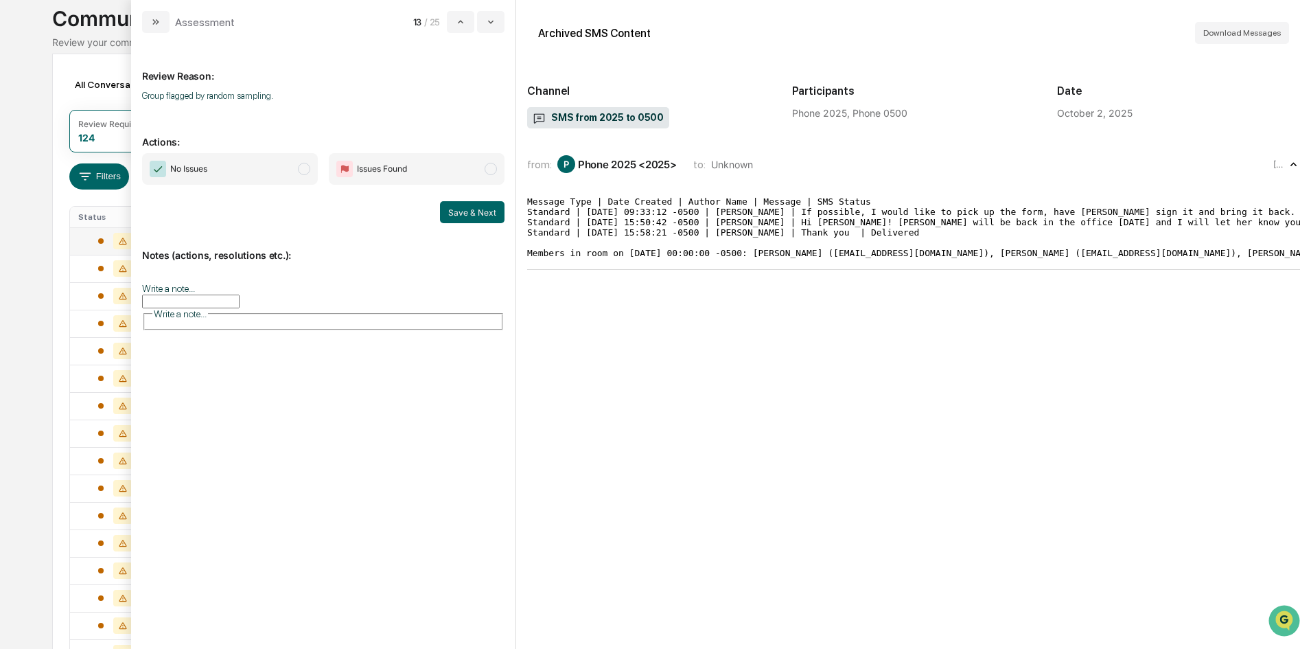
click at [304, 166] on span "modal" at bounding box center [304, 169] width 12 height 12
click at [491, 210] on button "Save & Next" at bounding box center [472, 212] width 65 height 22
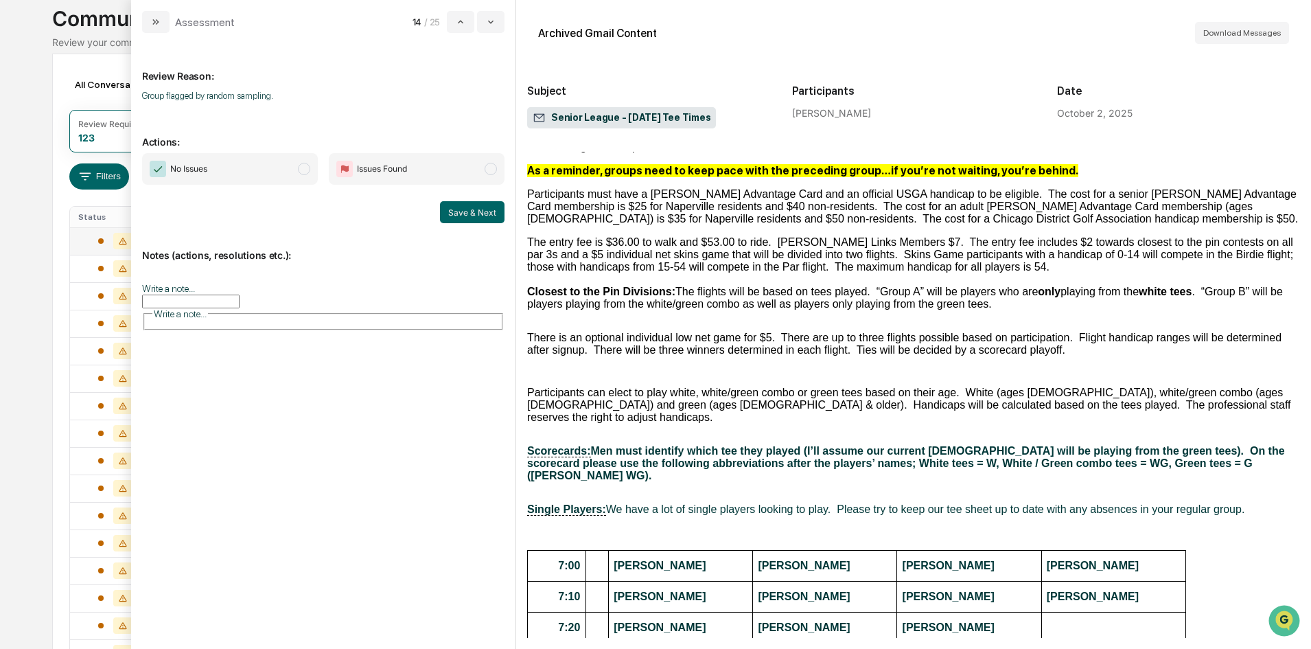
scroll to position [137, 0]
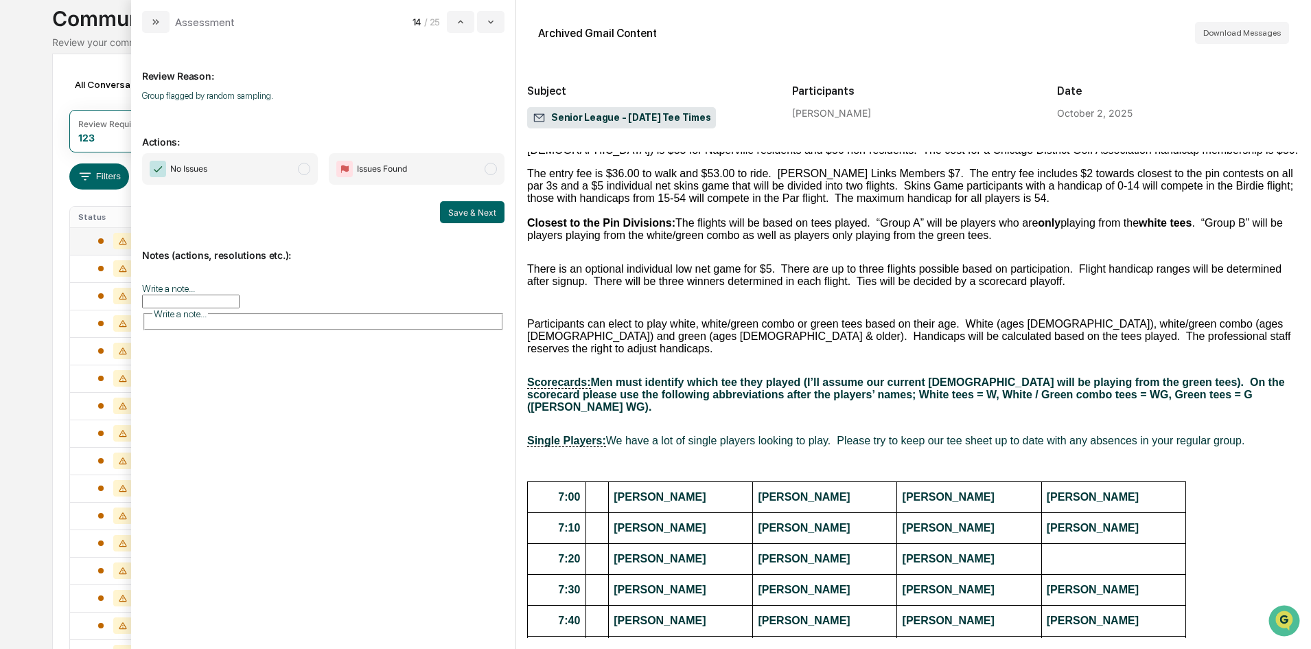
click at [294, 163] on span "No Issues" at bounding box center [230, 169] width 176 height 32
click at [472, 219] on button "Save & Next" at bounding box center [472, 212] width 65 height 22
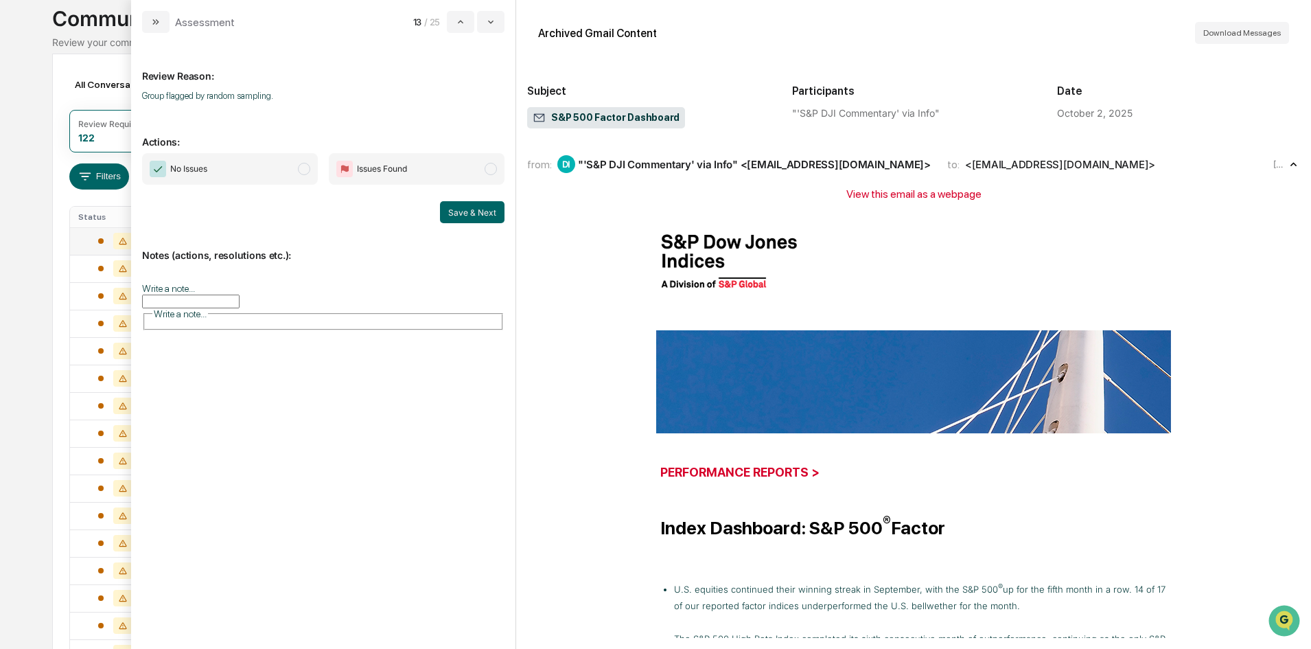
click at [309, 166] on span "modal" at bounding box center [304, 169] width 12 height 12
click at [467, 216] on button "Save & Next" at bounding box center [472, 212] width 65 height 22
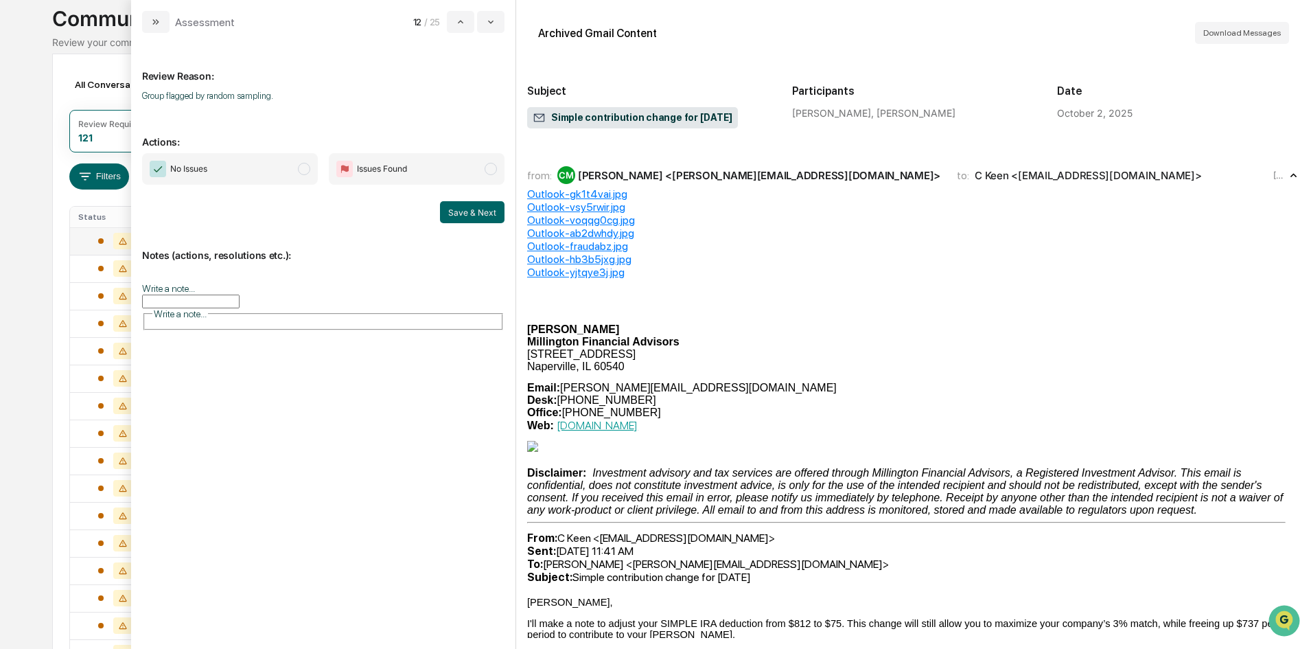
scroll to position [332, 0]
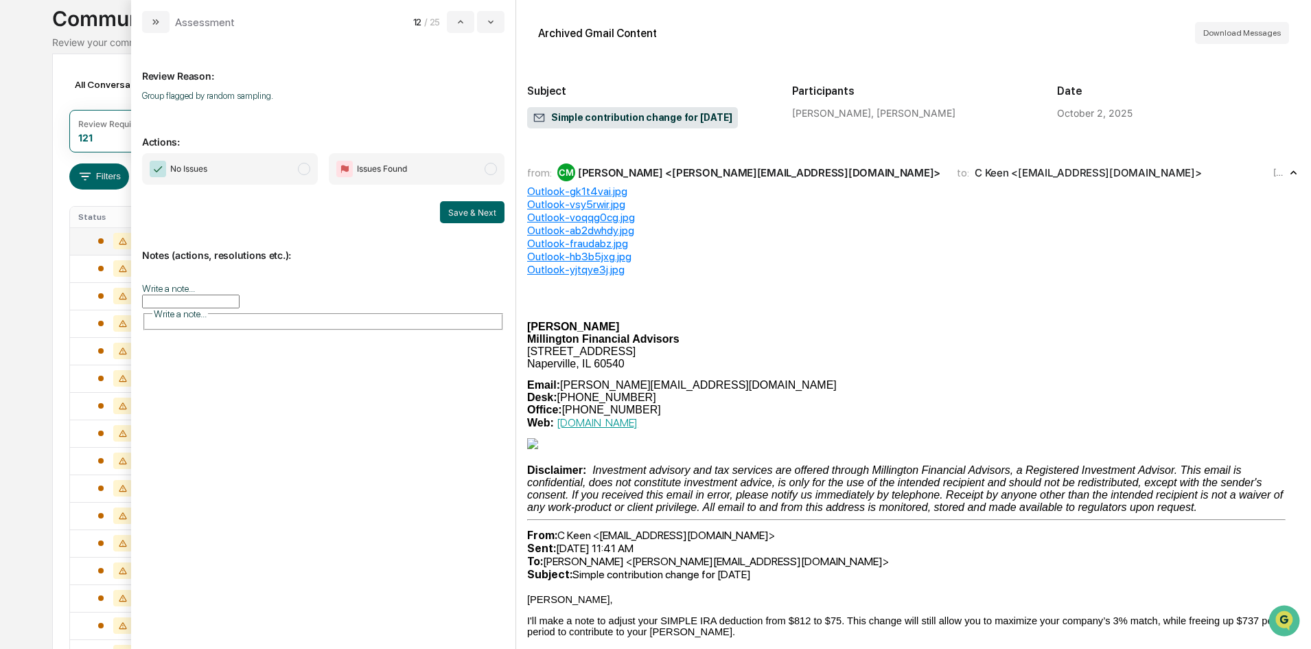
click at [299, 171] on span "modal" at bounding box center [304, 169] width 12 height 12
click at [448, 216] on button "Save & Next" at bounding box center [472, 212] width 65 height 22
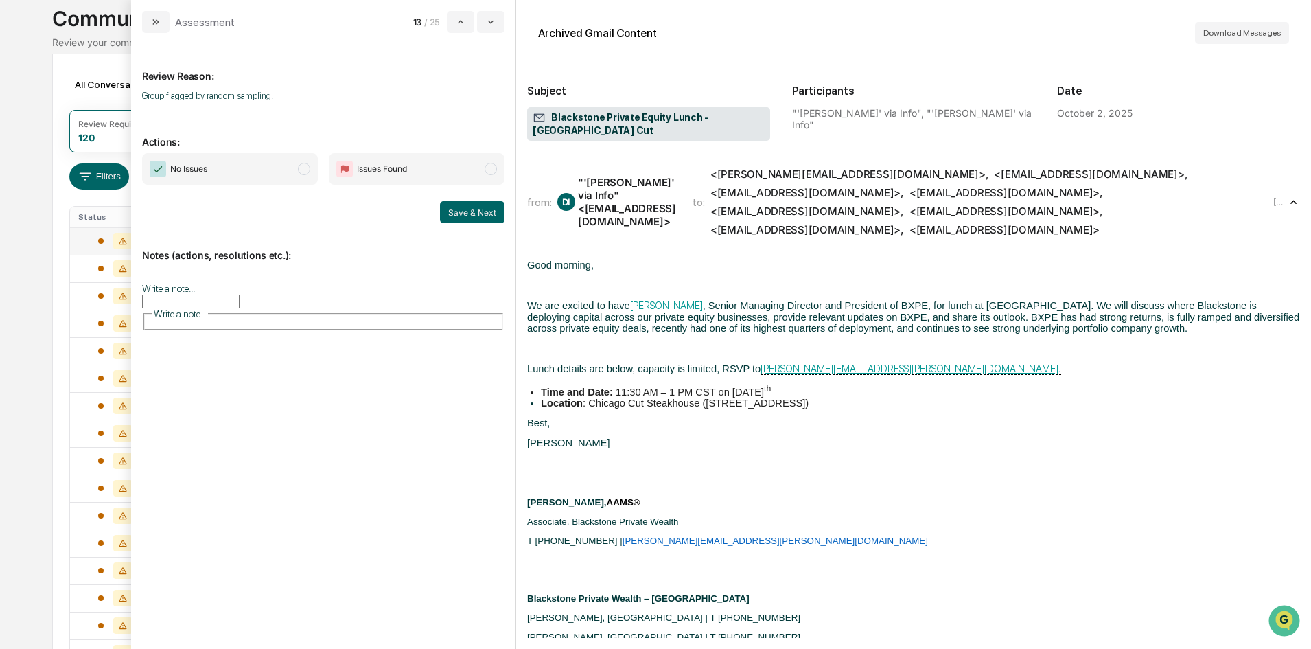
click at [308, 171] on span "modal" at bounding box center [304, 169] width 12 height 12
click at [499, 217] on button "Save & Next" at bounding box center [472, 212] width 65 height 22
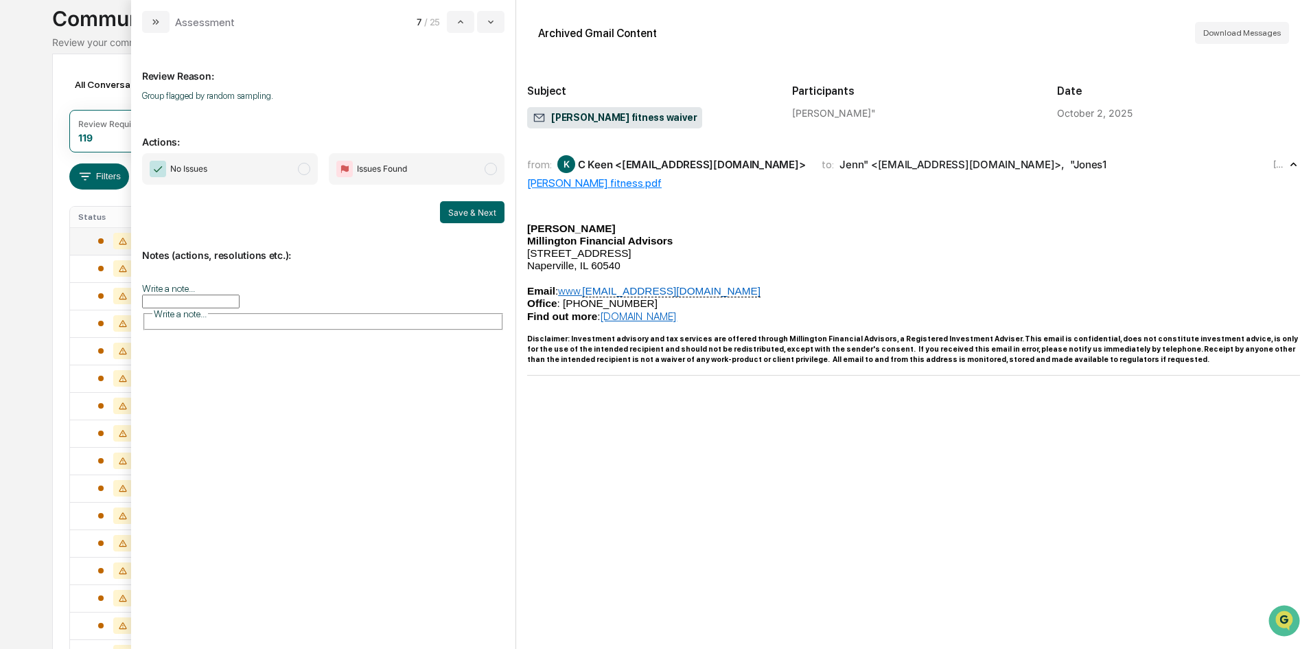
click at [305, 167] on span "modal" at bounding box center [304, 169] width 12 height 12
click at [483, 208] on button "Save & Next" at bounding box center [472, 212] width 65 height 22
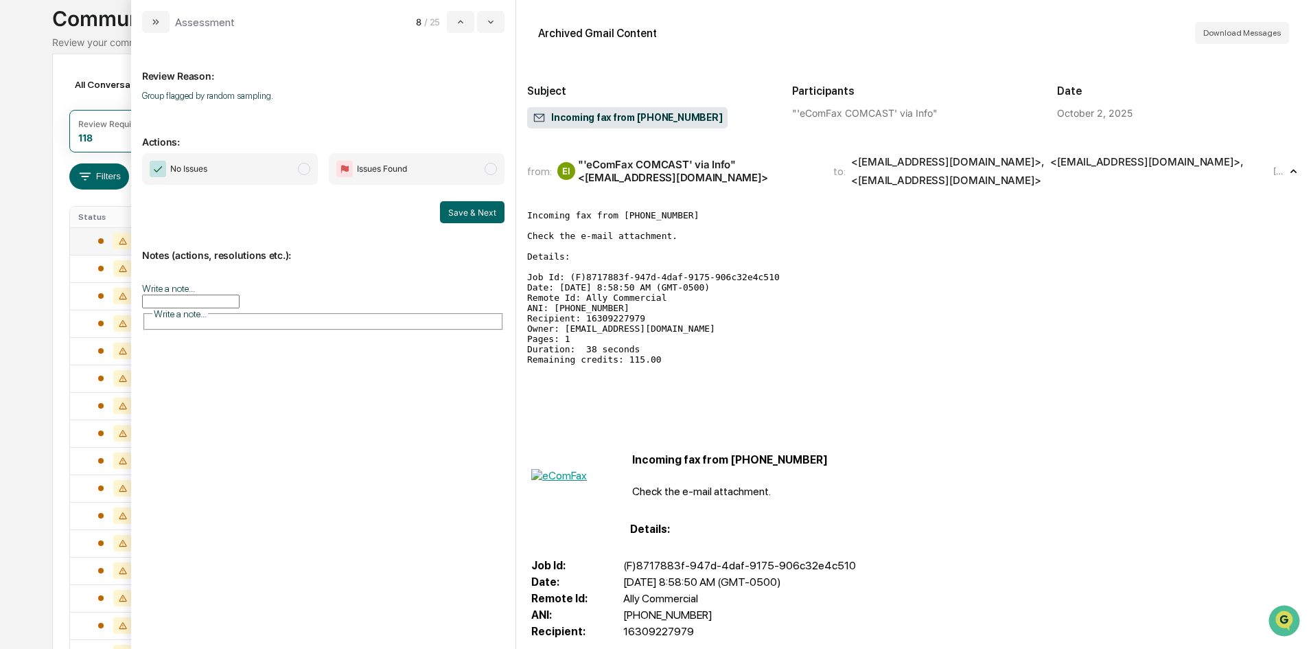
drag, startPoint x: 308, startPoint y: 170, endPoint x: 322, endPoint y: 170, distance: 13.7
click at [310, 170] on span "modal" at bounding box center [304, 169] width 12 height 12
click at [474, 222] on button "Save & Next" at bounding box center [472, 212] width 65 height 22
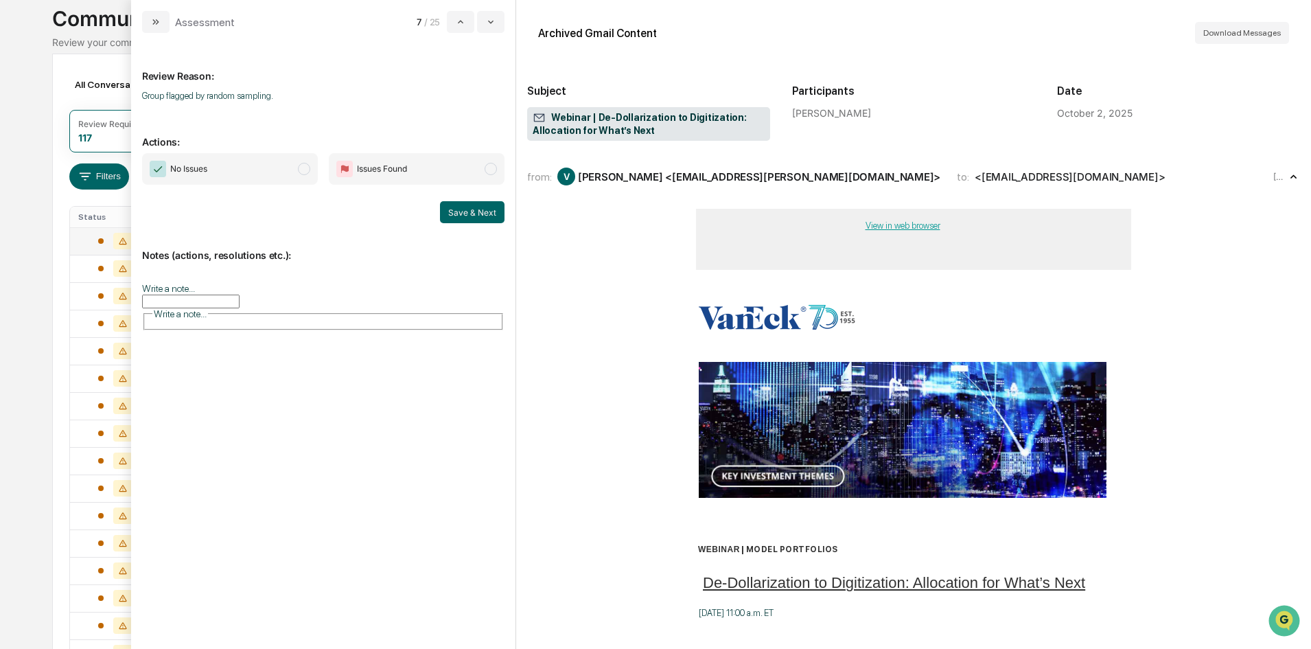
click at [303, 170] on span "modal" at bounding box center [304, 169] width 12 height 12
click at [447, 215] on button "Save & Next" at bounding box center [472, 212] width 65 height 22
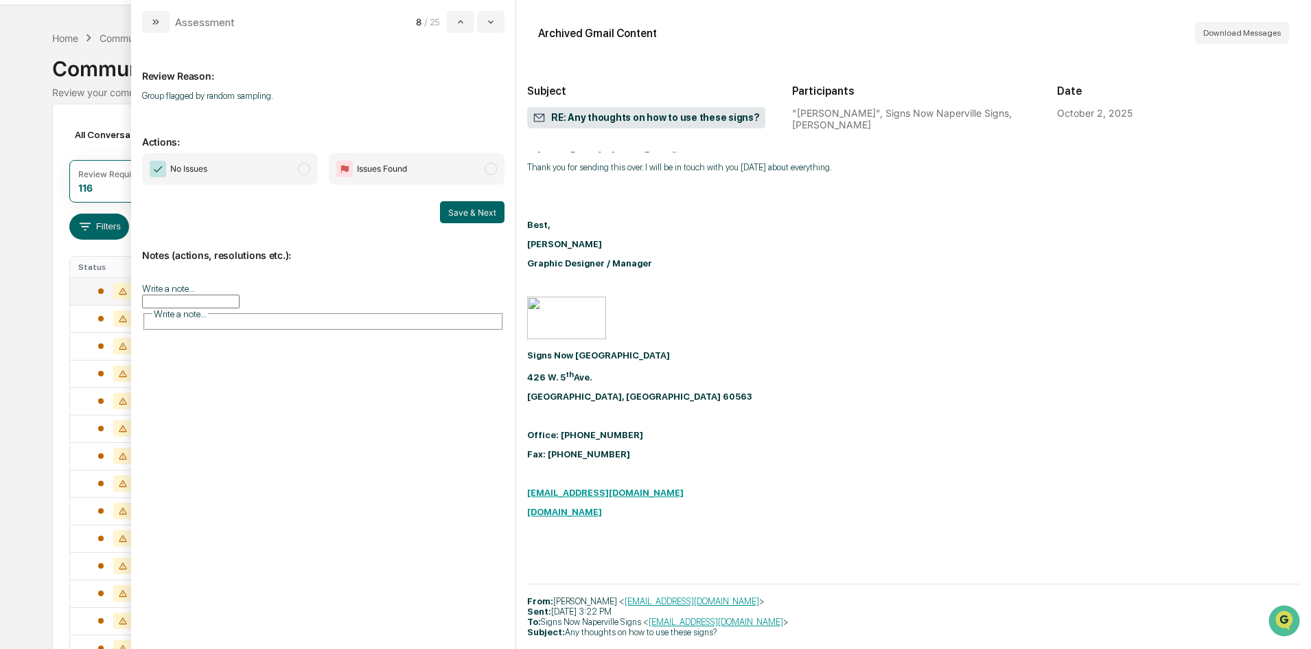
scroll to position [19, 0]
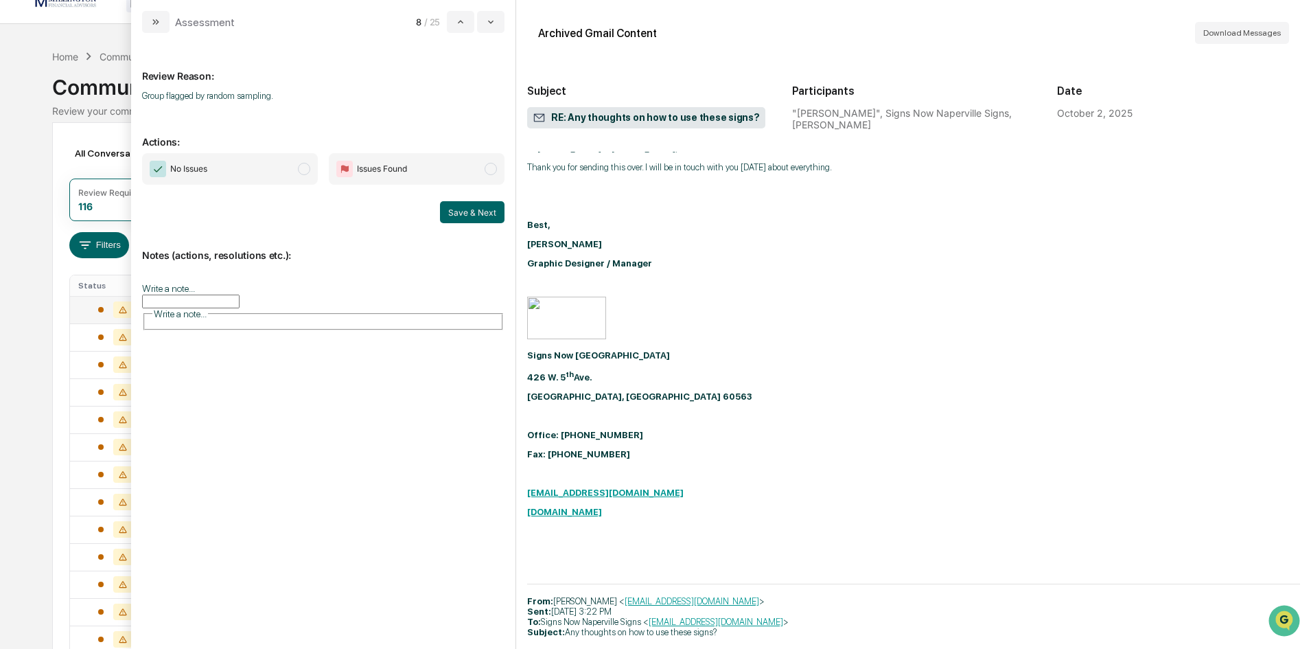
click at [300, 172] on span "modal" at bounding box center [304, 169] width 12 height 12
click at [489, 215] on button "Save & Next" at bounding box center [472, 212] width 65 height 22
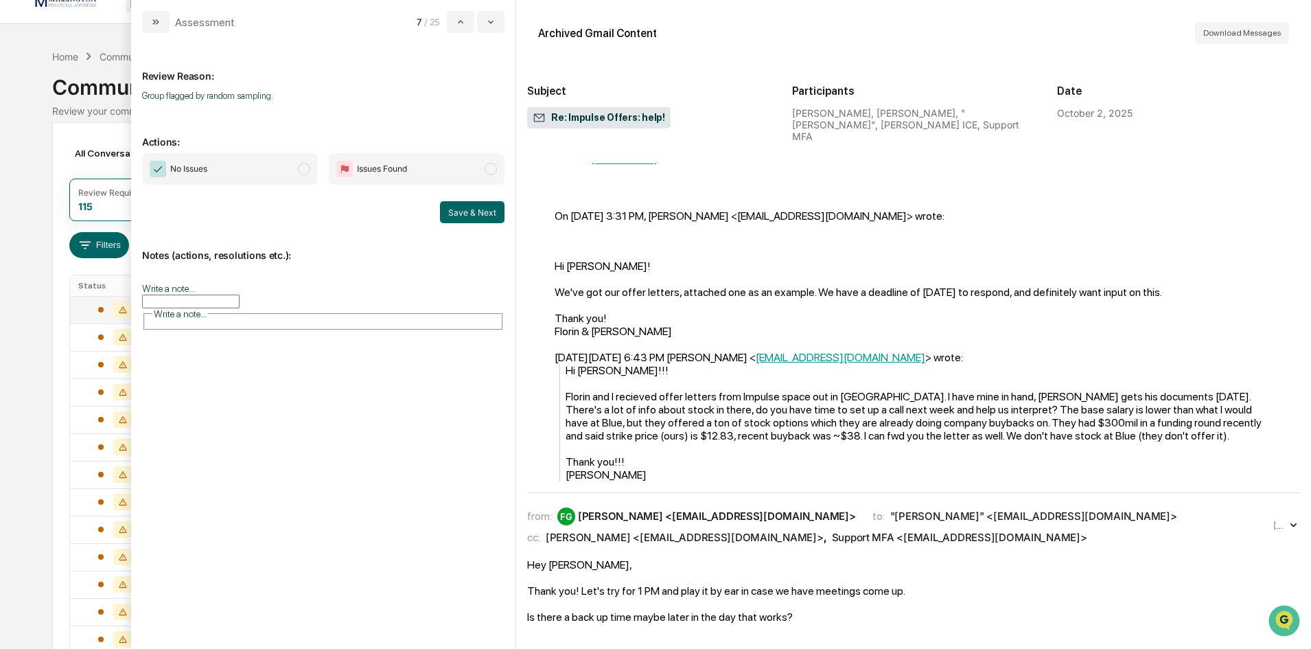
scroll to position [1167, 0]
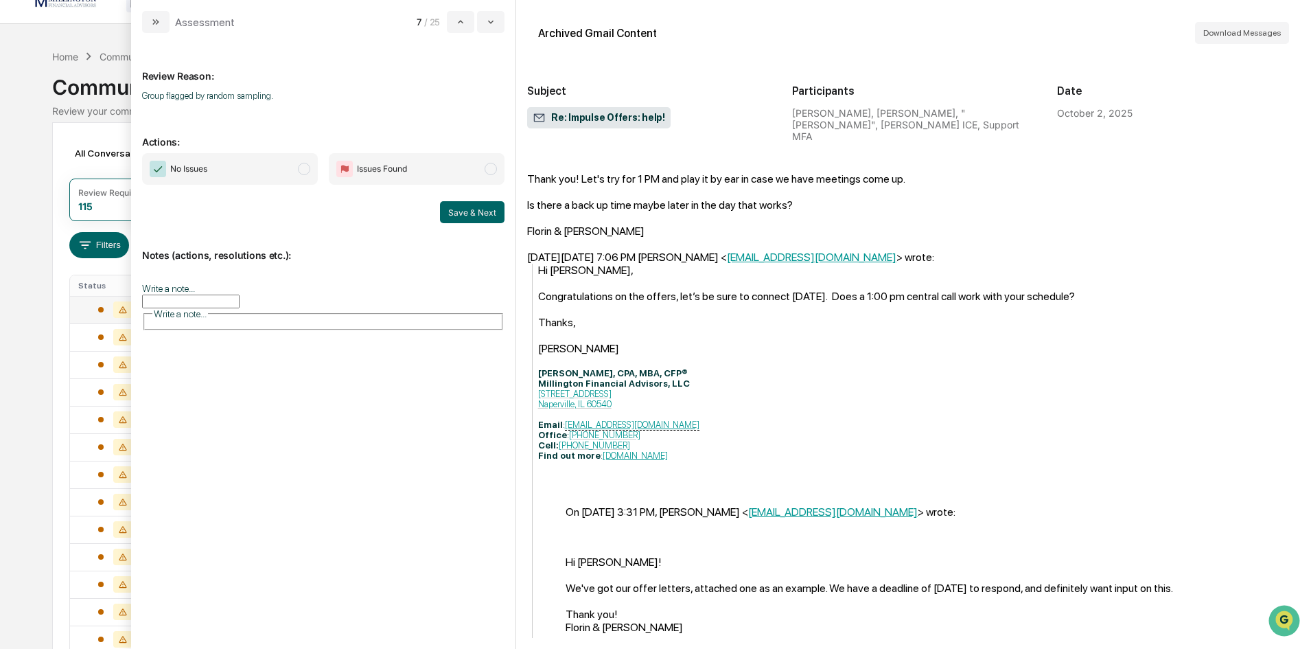
click at [310, 167] on span "modal" at bounding box center [304, 169] width 12 height 12
click at [481, 213] on button "Save & Next" at bounding box center [472, 212] width 65 height 22
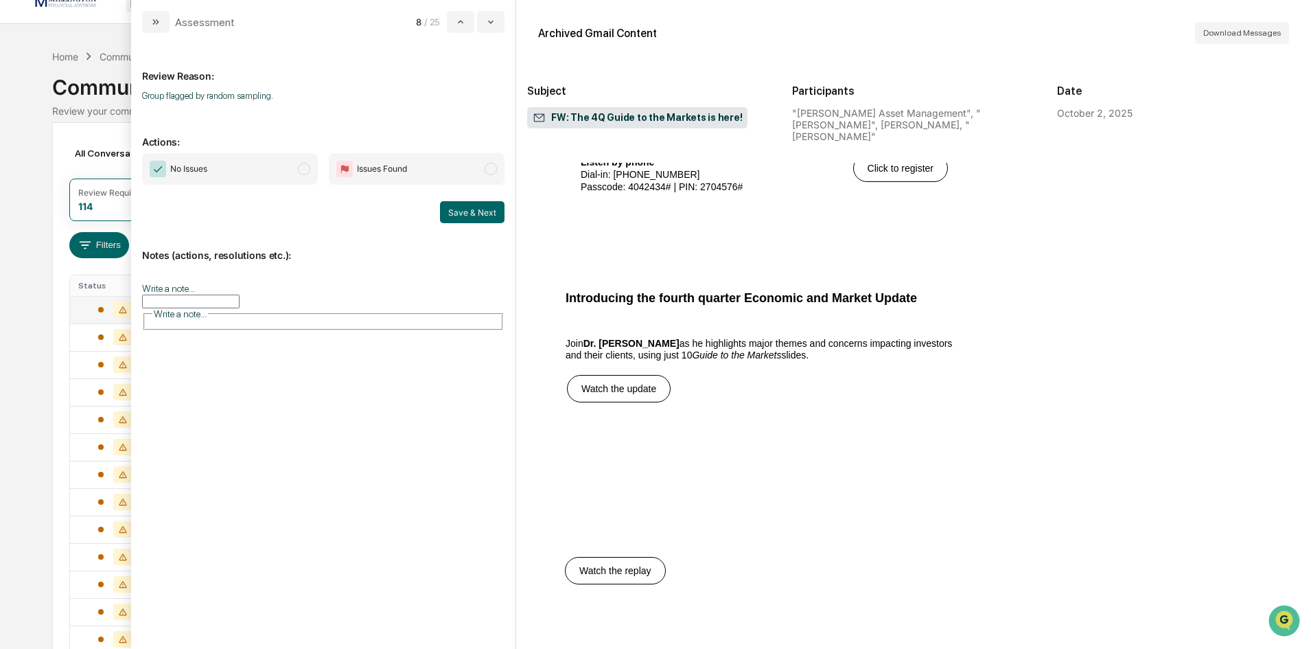
scroll to position [824, 0]
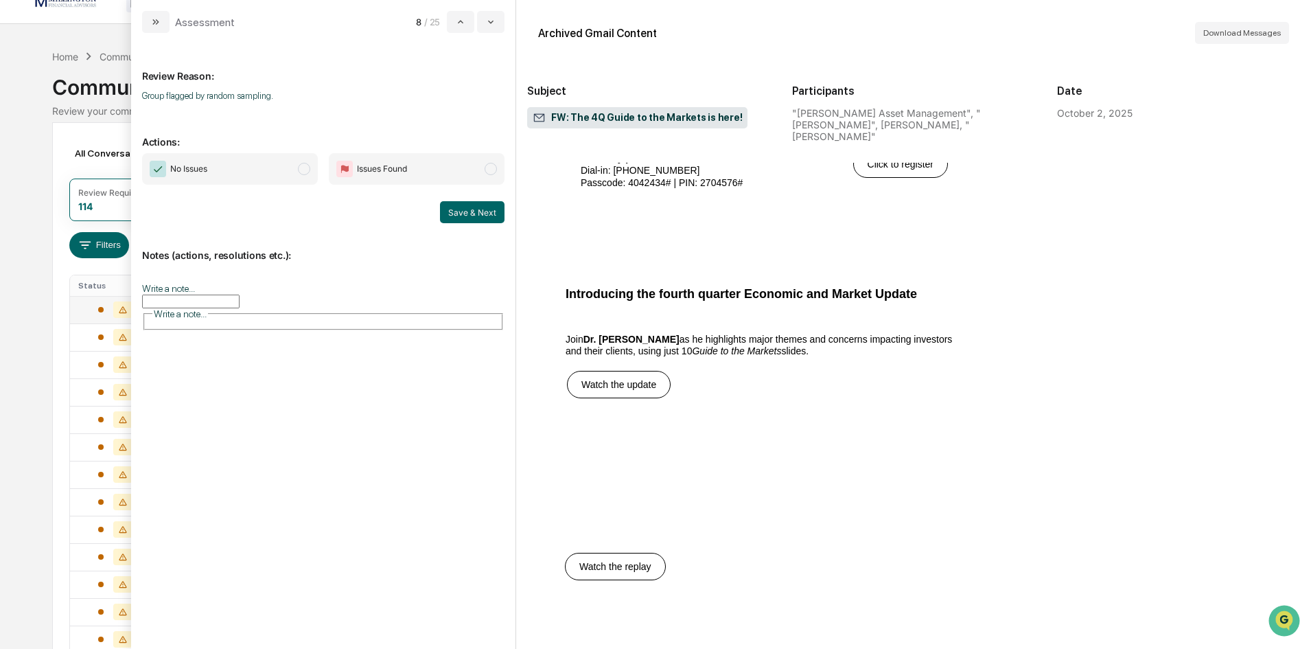
click at [295, 170] on span "No Issues" at bounding box center [230, 169] width 176 height 32
click at [474, 211] on button "Save & Next" at bounding box center [472, 212] width 65 height 22
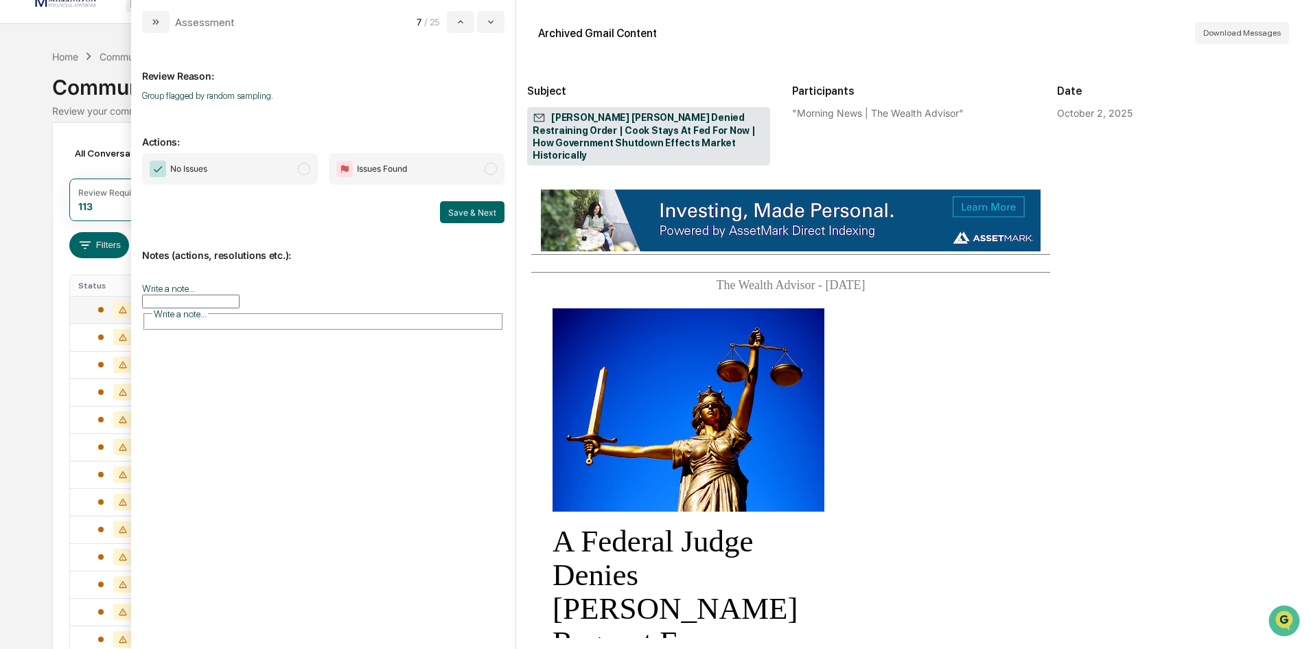
scroll to position [137, 0]
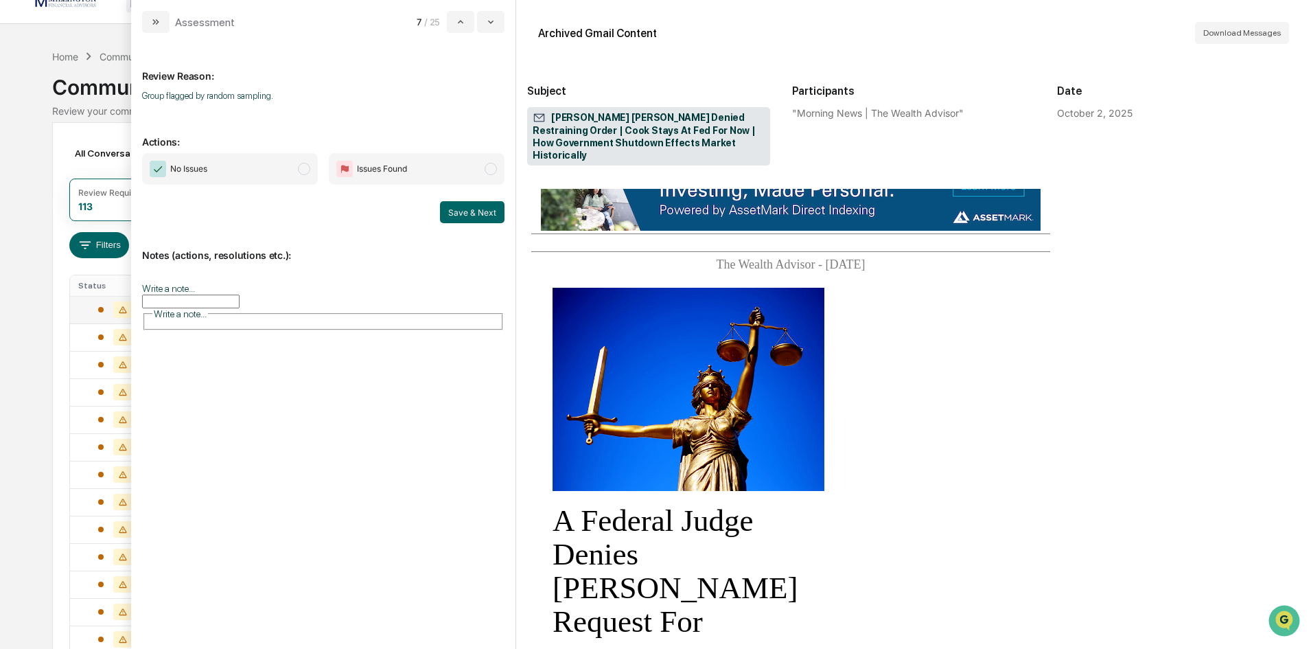
click at [303, 161] on span "No Issues" at bounding box center [230, 169] width 176 height 32
click at [495, 207] on button "Save & Next" at bounding box center [472, 212] width 65 height 22
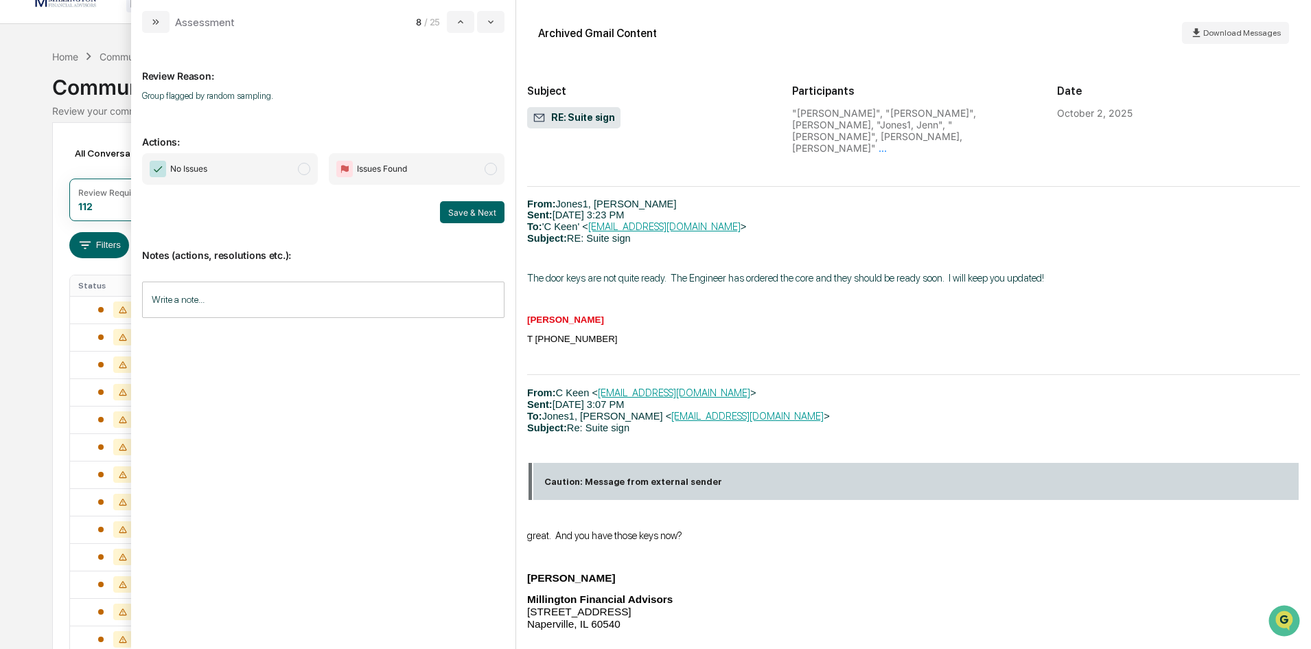
scroll to position [2197, 0]
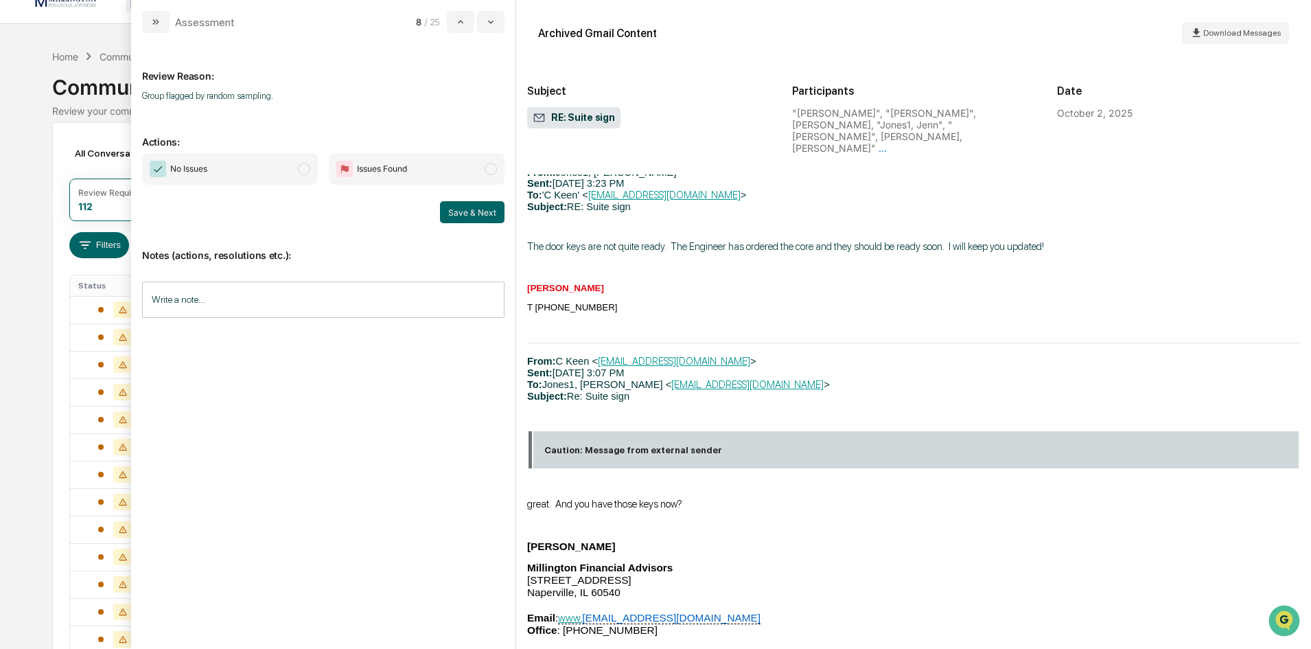
click at [310, 167] on span "modal" at bounding box center [304, 169] width 12 height 12
click at [446, 211] on button "Save & Next" at bounding box center [472, 212] width 65 height 22
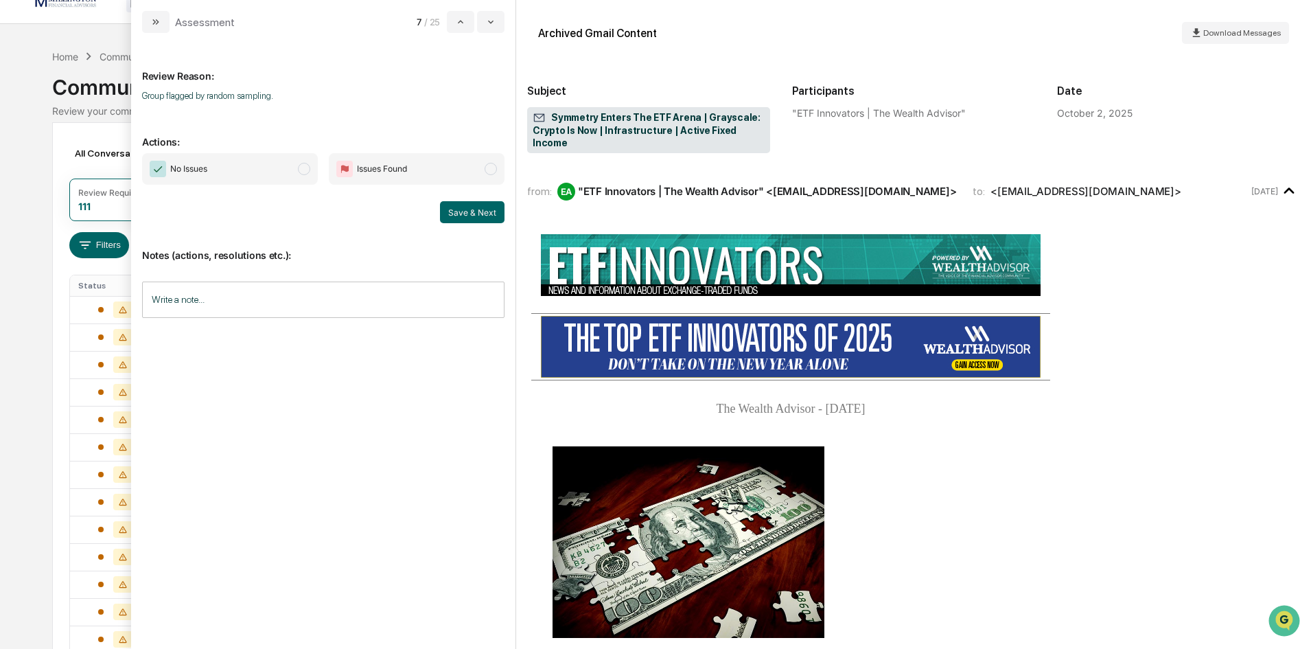
click at [312, 168] on span "No Issues" at bounding box center [230, 169] width 176 height 32
click at [487, 207] on button "Save & Next" at bounding box center [472, 212] width 65 height 22
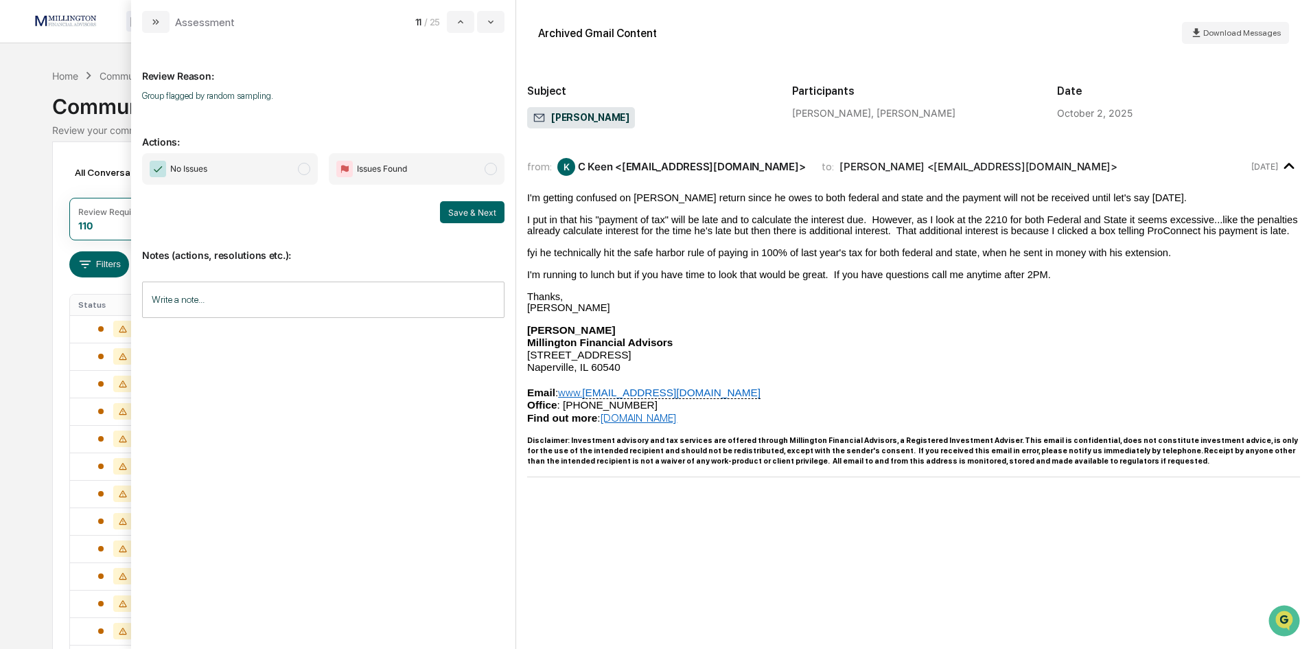
click at [314, 172] on span "No Issues" at bounding box center [230, 169] width 176 height 32
click at [473, 216] on button "Save & Next" at bounding box center [472, 212] width 65 height 22
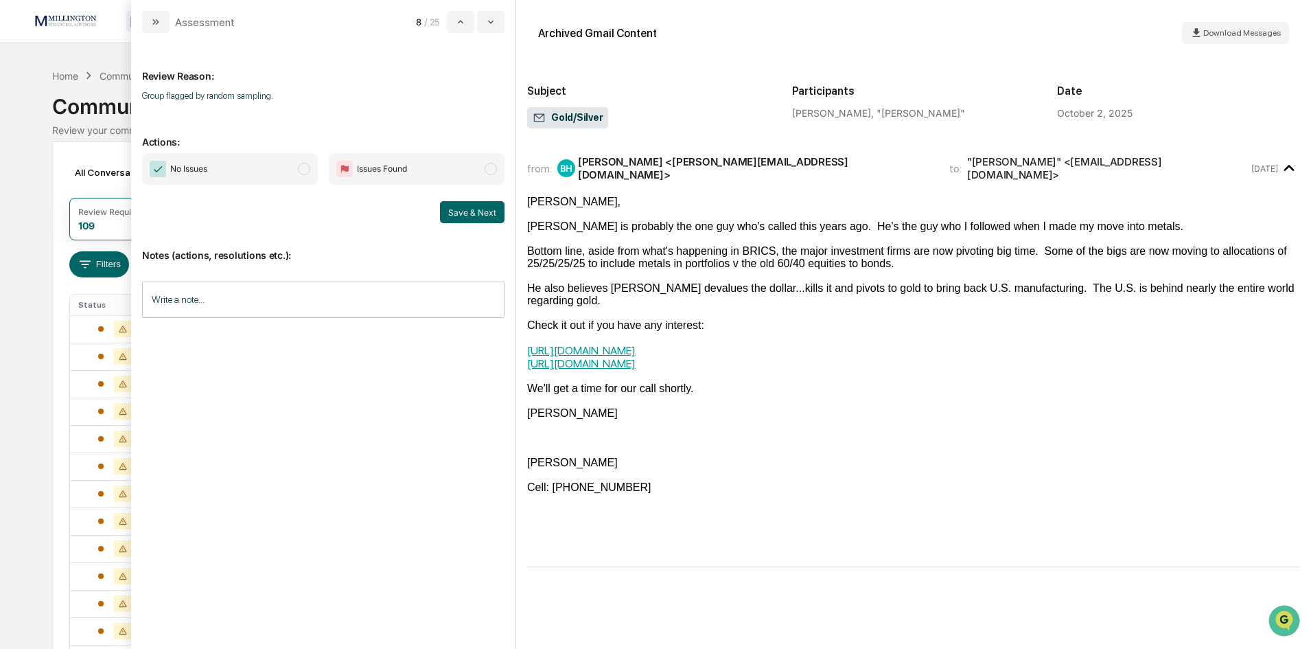
click at [301, 168] on span "modal" at bounding box center [304, 169] width 12 height 12
click at [479, 213] on button "Save & Next" at bounding box center [472, 212] width 65 height 22
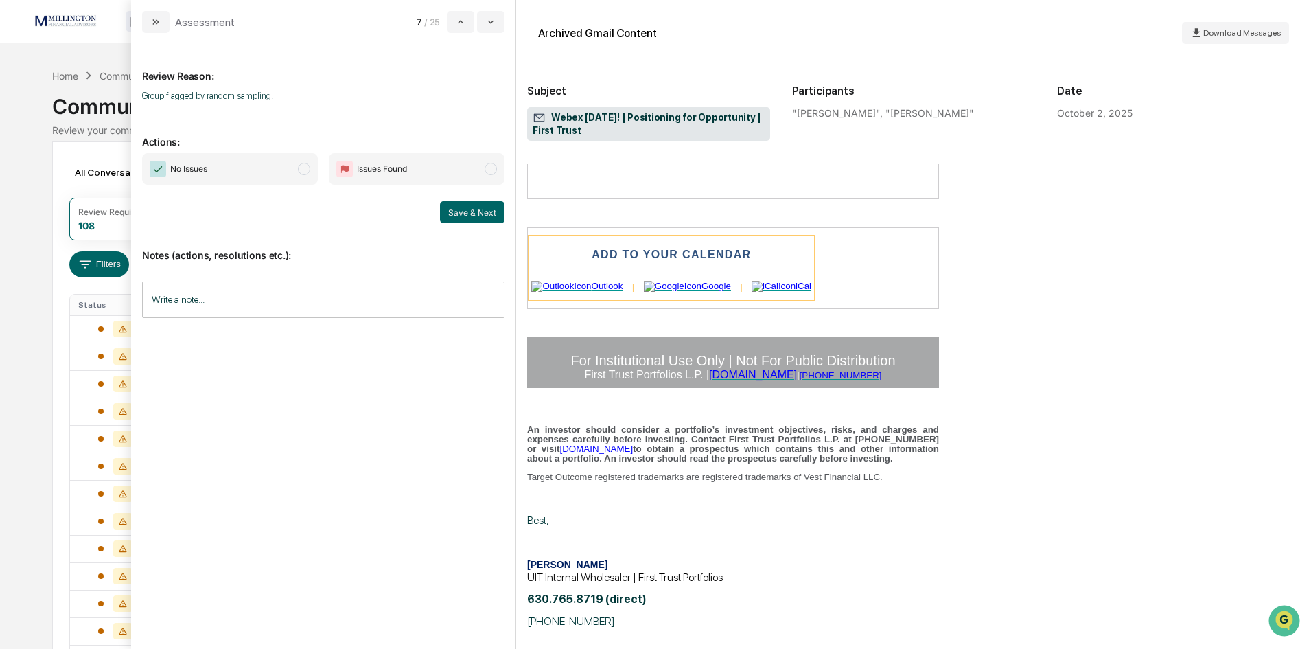
scroll to position [892, 0]
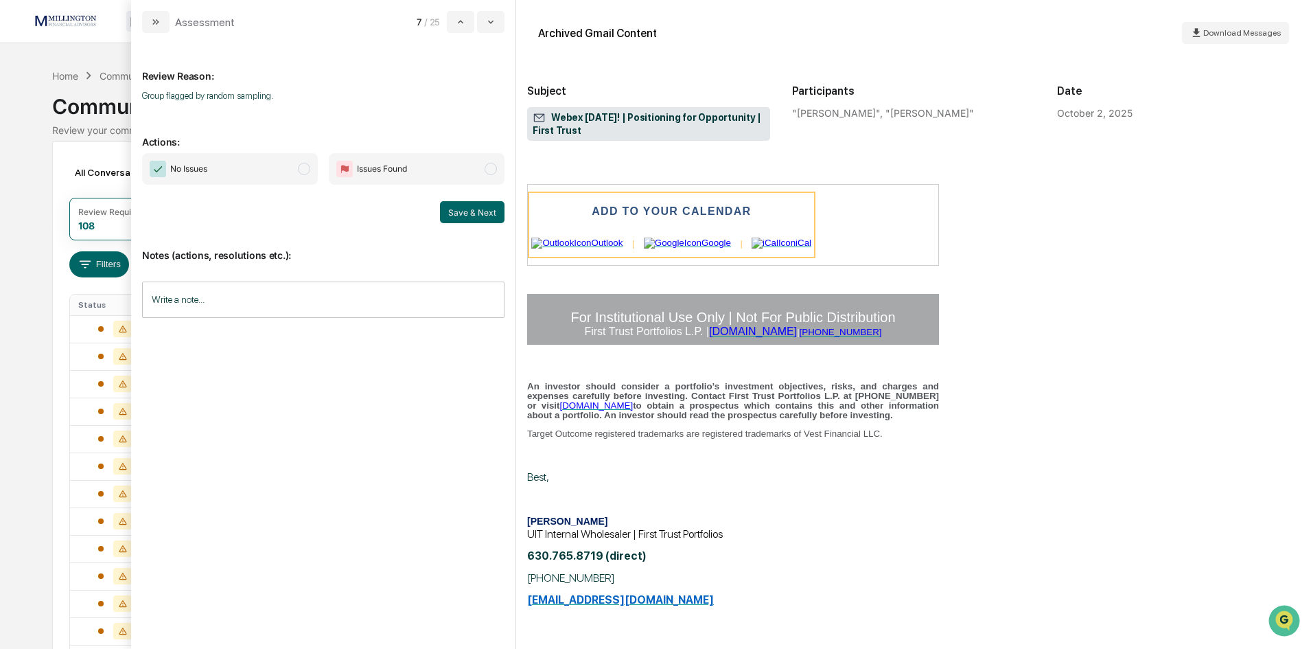
drag, startPoint x: 308, startPoint y: 167, endPoint x: 466, endPoint y: 216, distance: 165.0
click at [309, 167] on span "modal" at bounding box center [304, 169] width 12 height 12
click at [496, 216] on button "Save & Next" at bounding box center [472, 212] width 65 height 22
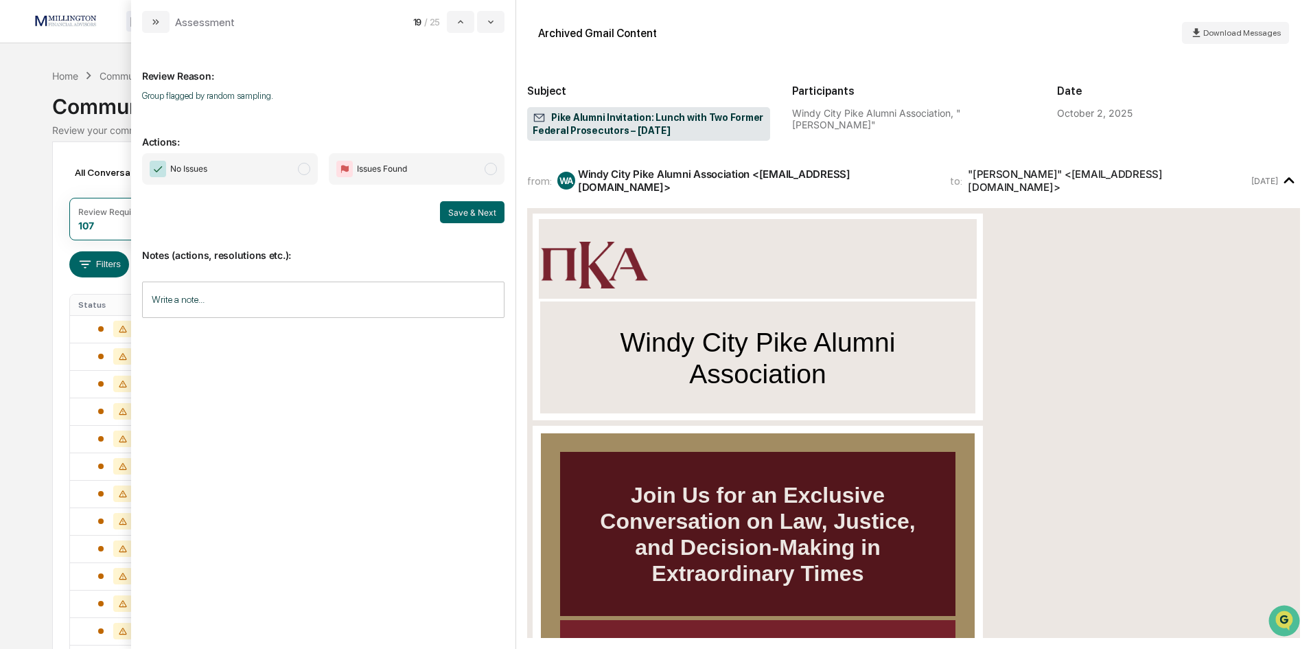
click at [305, 167] on span "modal" at bounding box center [304, 169] width 12 height 12
click at [473, 212] on button "Save & Next" at bounding box center [472, 212] width 65 height 22
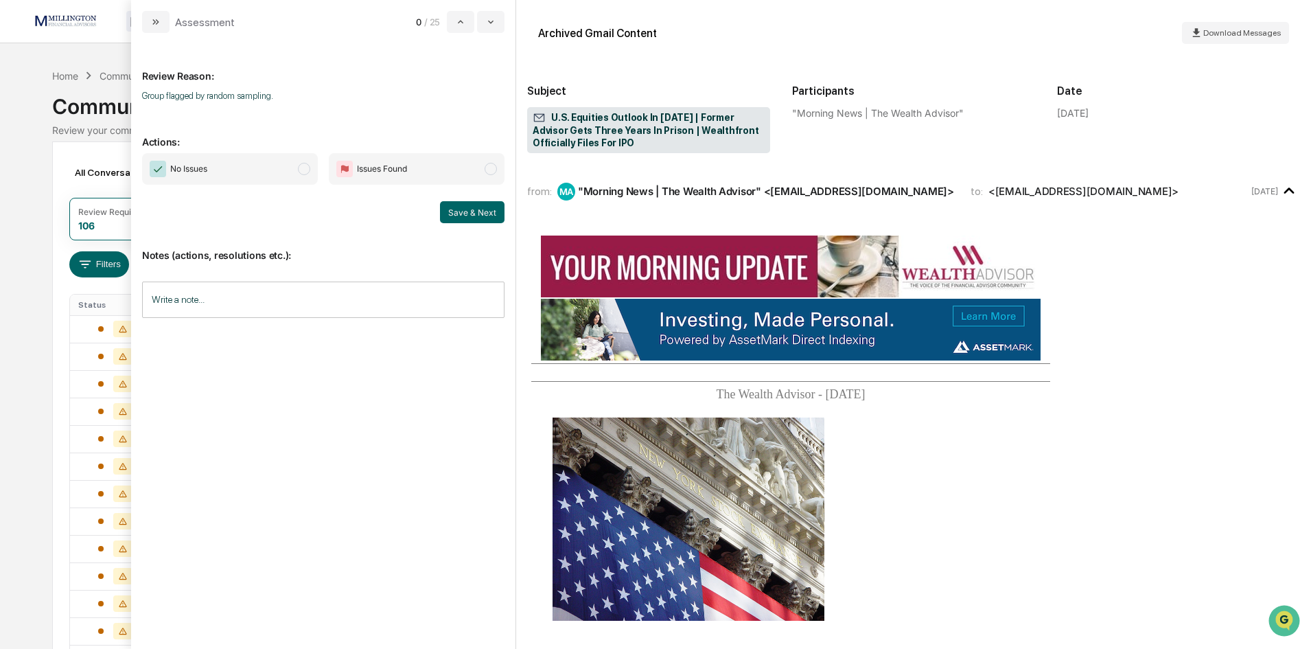
click at [302, 168] on span "modal" at bounding box center [304, 169] width 12 height 12
click at [483, 211] on button "Save & Next" at bounding box center [472, 212] width 65 height 22
click at [477, 213] on button "Save & Next" at bounding box center [472, 212] width 65 height 22
click at [303, 170] on span "modal" at bounding box center [304, 169] width 12 height 12
click at [43, 172] on div "Calendar Manage Tasks Reviews Approval Management Company People, Data, Setting…" at bounding box center [655, 540] width 1311 height 1080
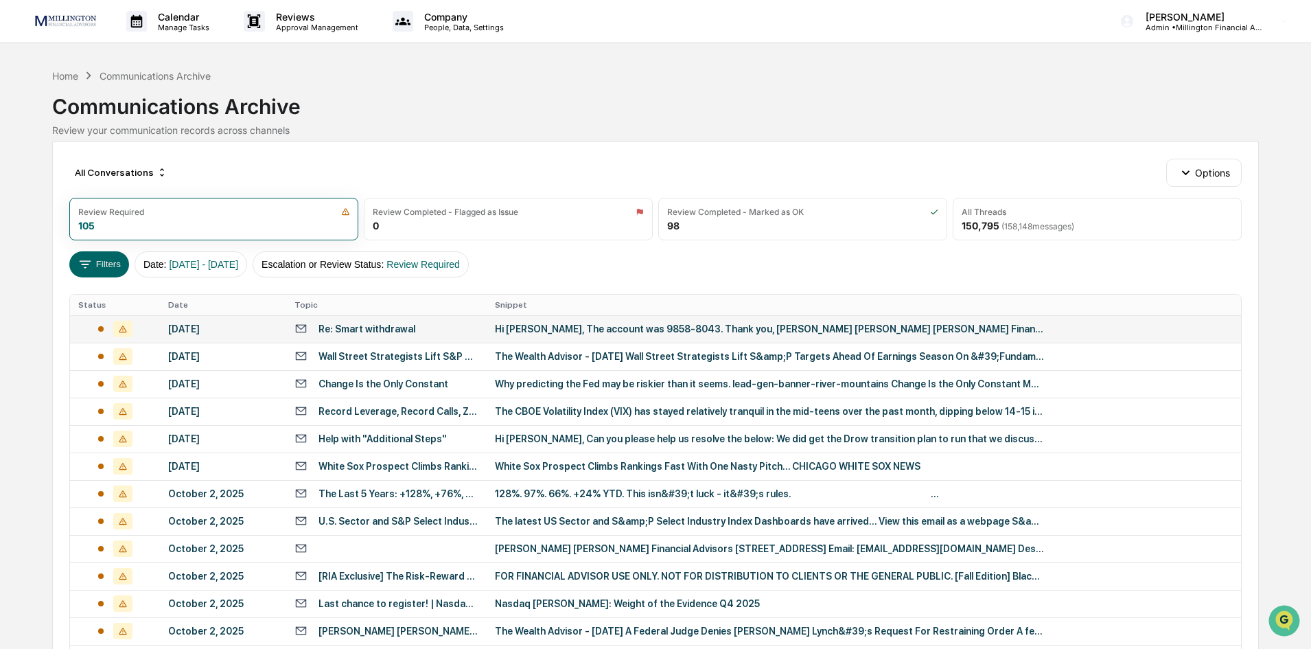
click at [214, 330] on div "[DATE]" at bounding box center [223, 328] width 110 height 11
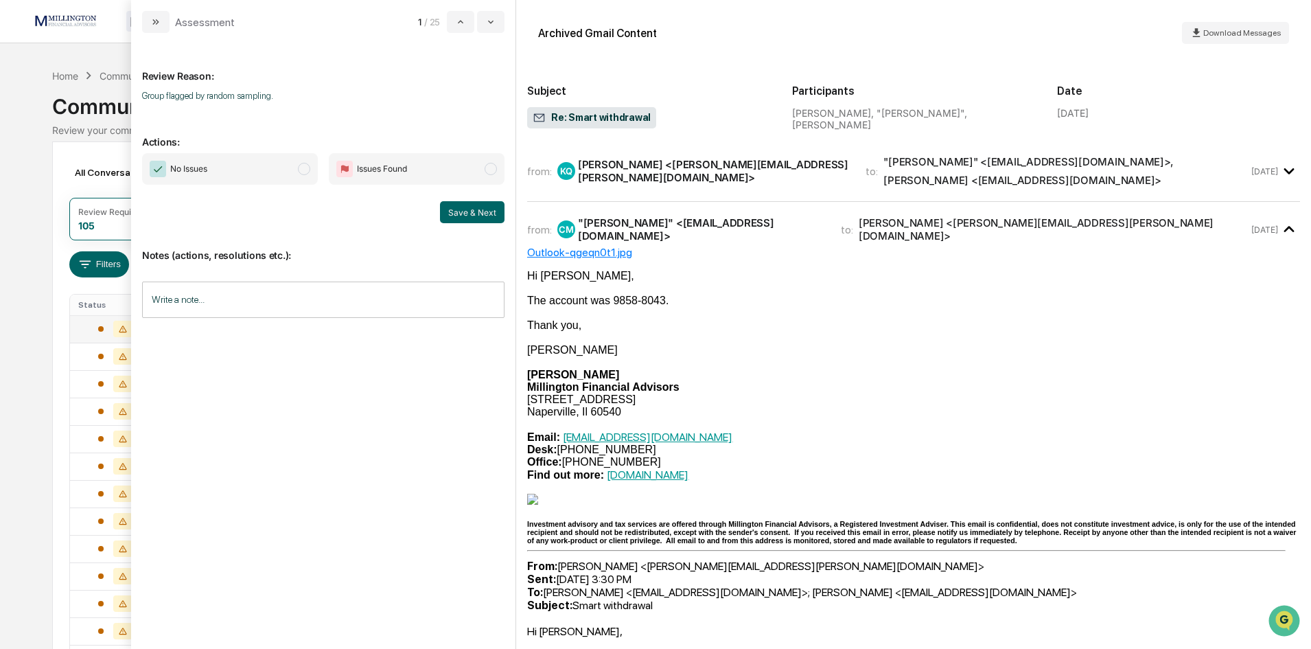
click at [297, 172] on span "No Issues" at bounding box center [230, 169] width 176 height 32
click at [464, 217] on button "Save & Next" at bounding box center [472, 212] width 65 height 22
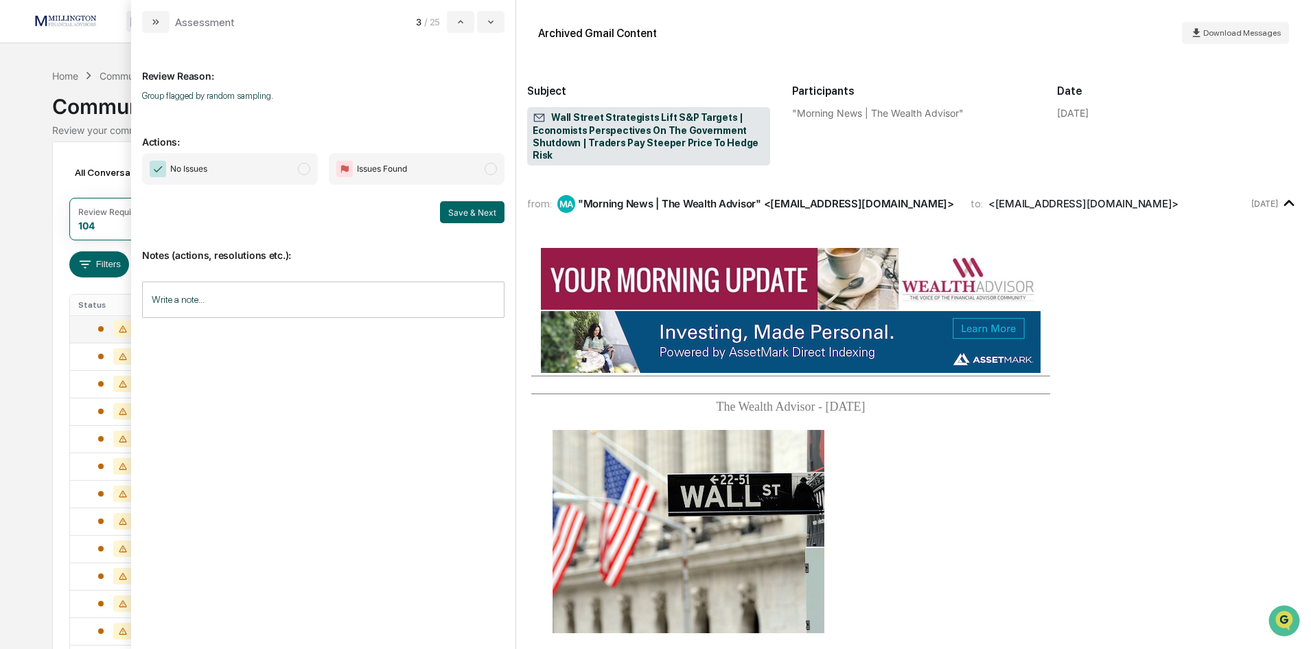
click at [306, 172] on span "modal" at bounding box center [304, 169] width 12 height 12
click at [477, 215] on button "Save & Next" at bounding box center [472, 212] width 65 height 22
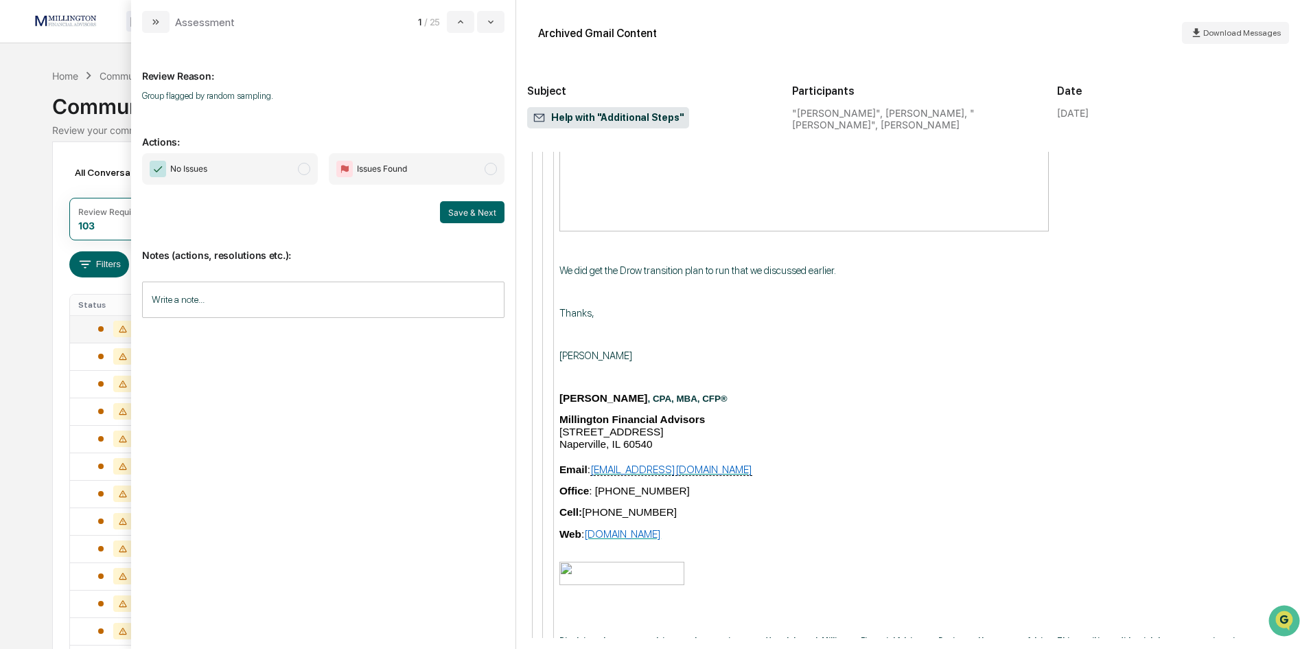
scroll to position [686, 0]
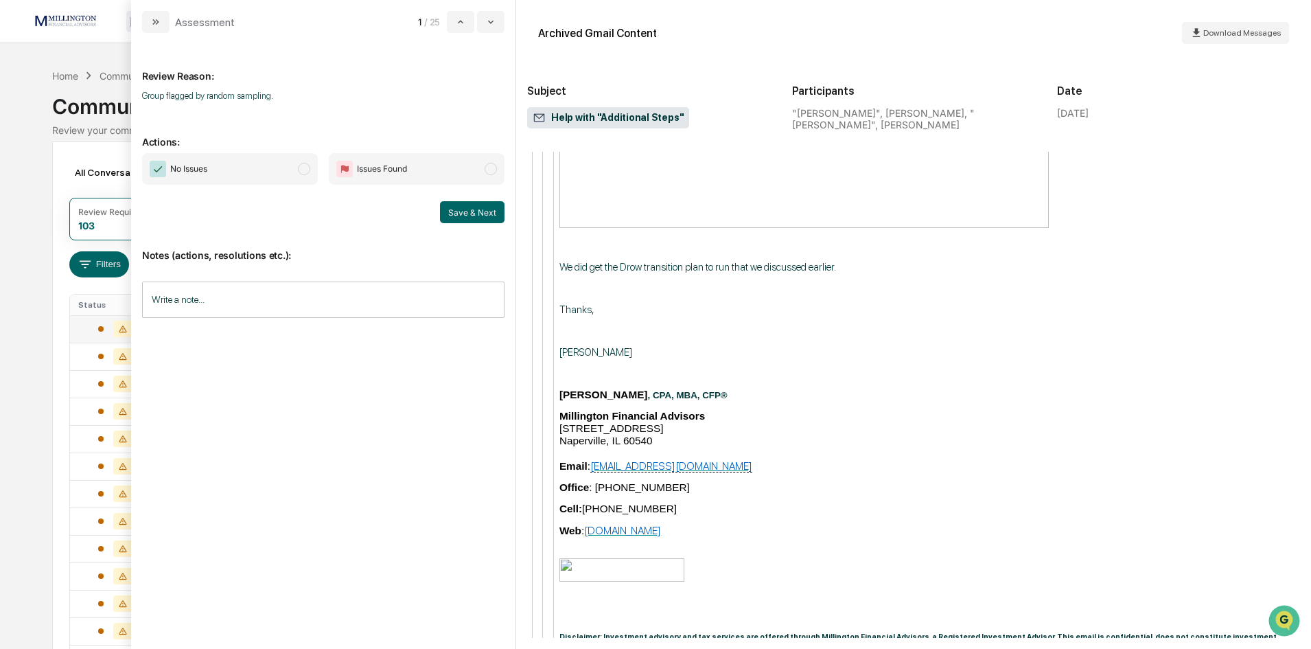
click at [307, 161] on span "No Issues" at bounding box center [230, 169] width 176 height 32
click at [469, 209] on button "Save & Next" at bounding box center [472, 212] width 65 height 22
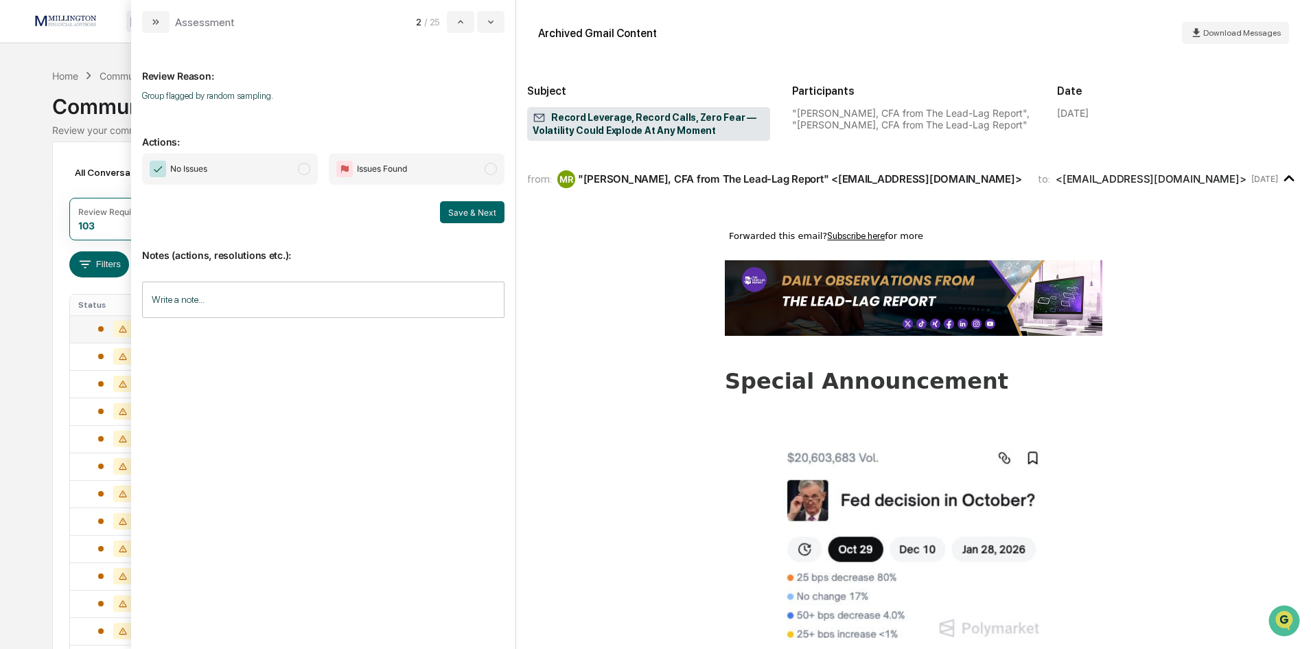
click at [306, 168] on span "modal" at bounding box center [304, 169] width 12 height 12
click at [487, 219] on button "Save & Next" at bounding box center [472, 212] width 65 height 22
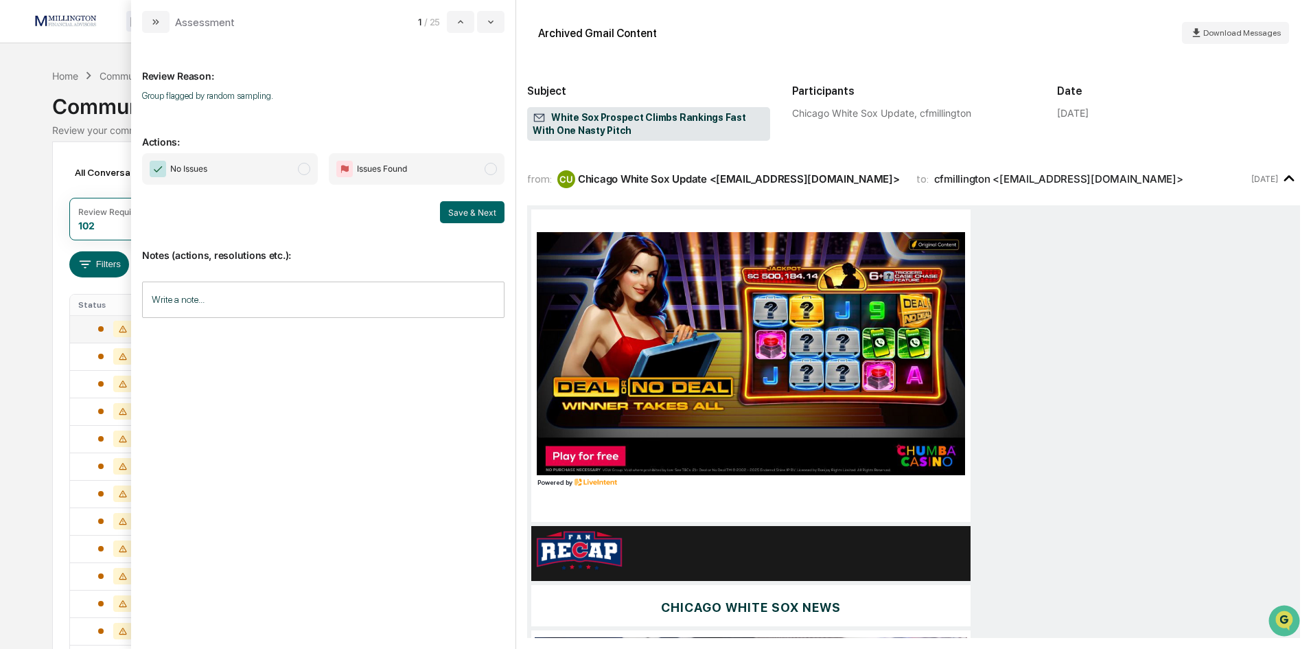
click at [306, 172] on span "modal" at bounding box center [304, 169] width 12 height 12
click at [474, 211] on button "Save & Next" at bounding box center [472, 212] width 65 height 22
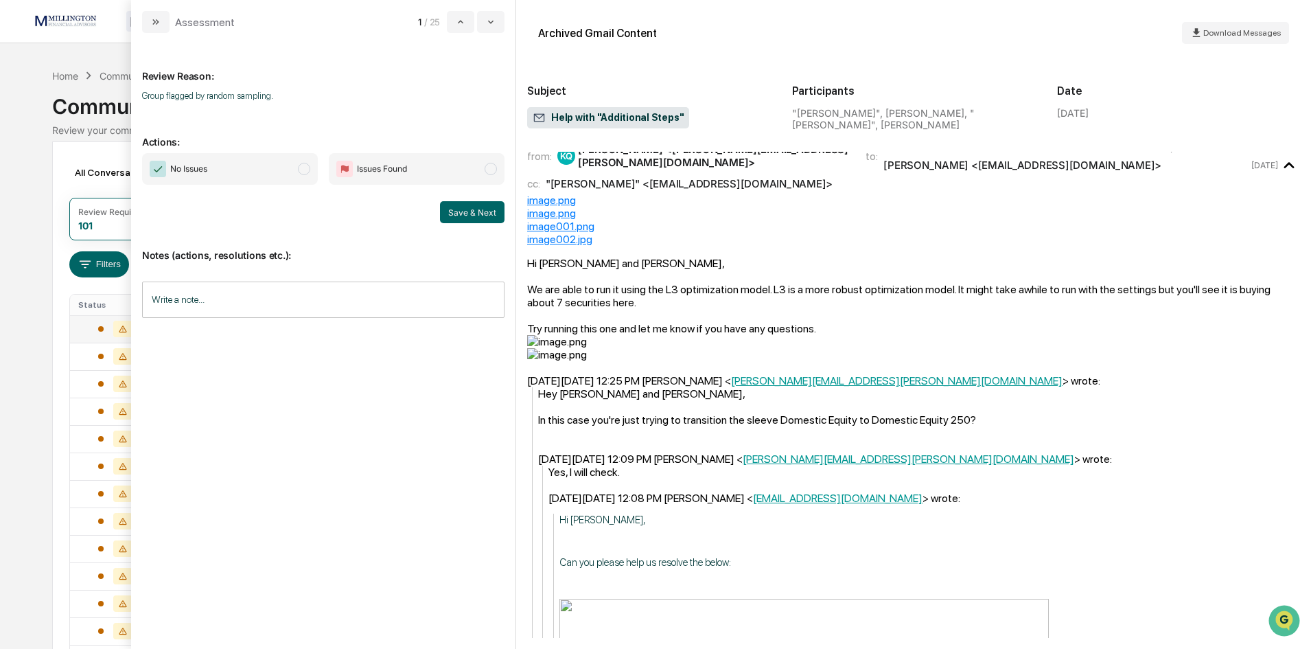
scroll to position [481, 0]
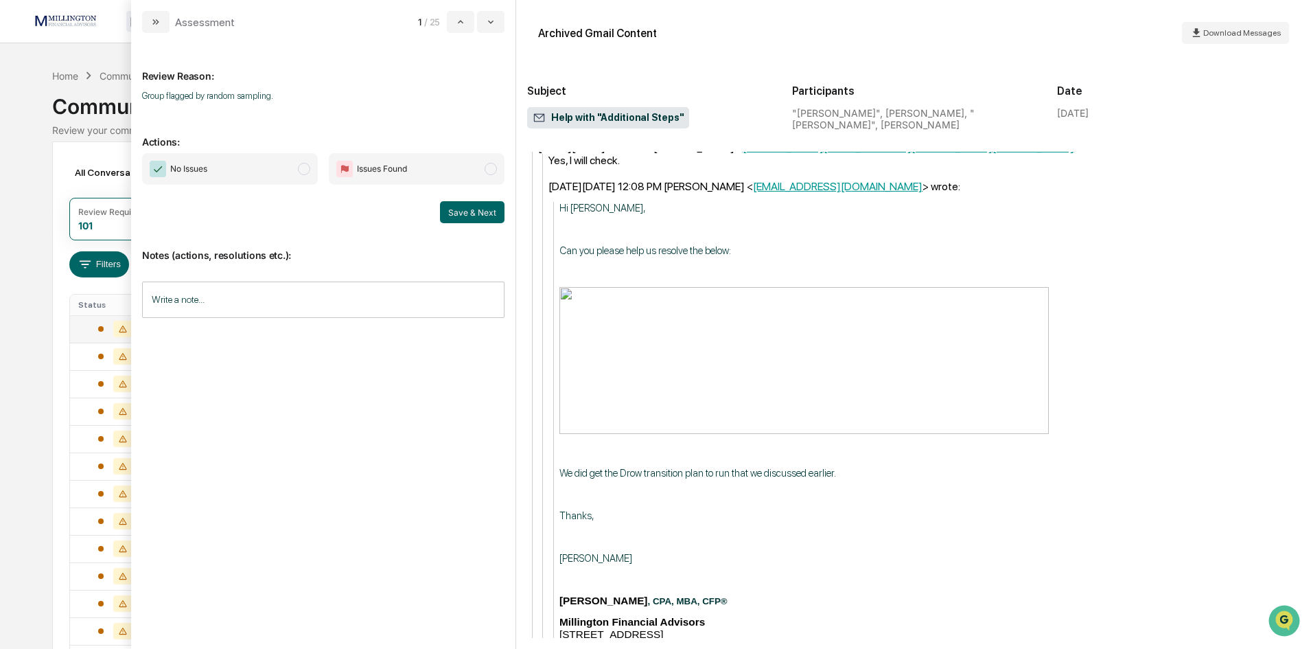
click at [301, 170] on span "modal" at bounding box center [304, 169] width 12 height 12
click at [488, 216] on button "Save & Next" at bounding box center [472, 212] width 65 height 22
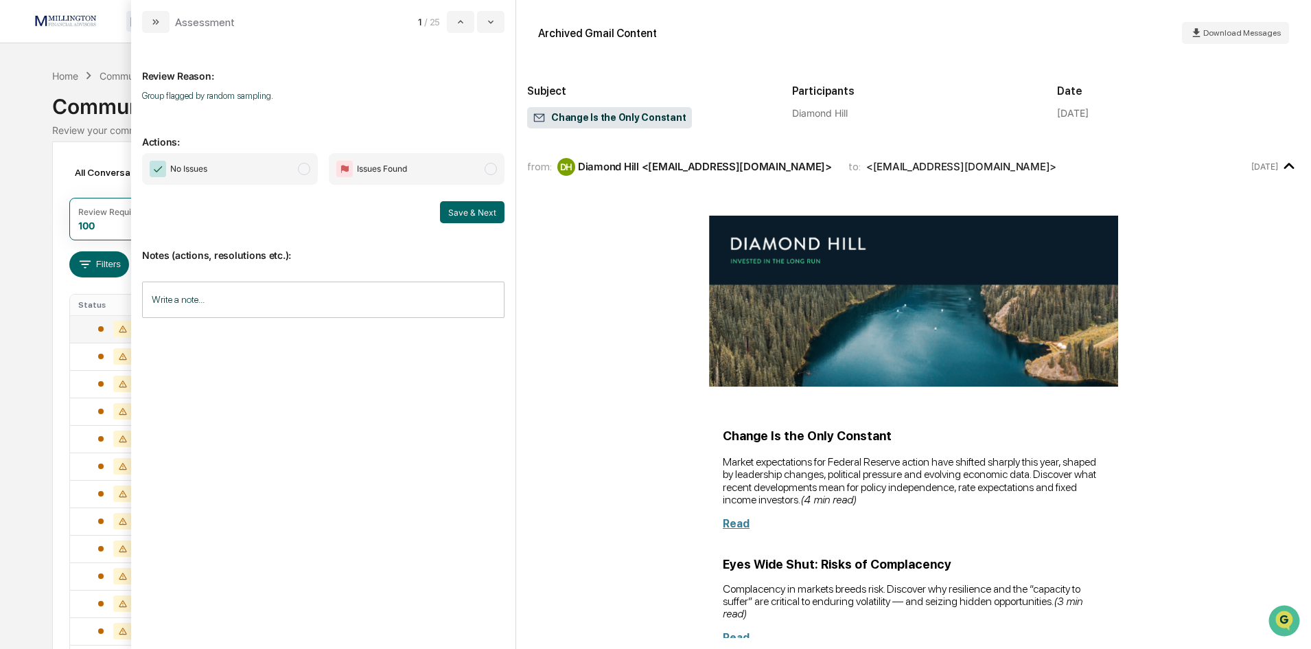
click at [28, 187] on div "Calendar Manage Tasks Reviews Approval Management Company People, Data, Setting…" at bounding box center [655, 540] width 1311 height 1080
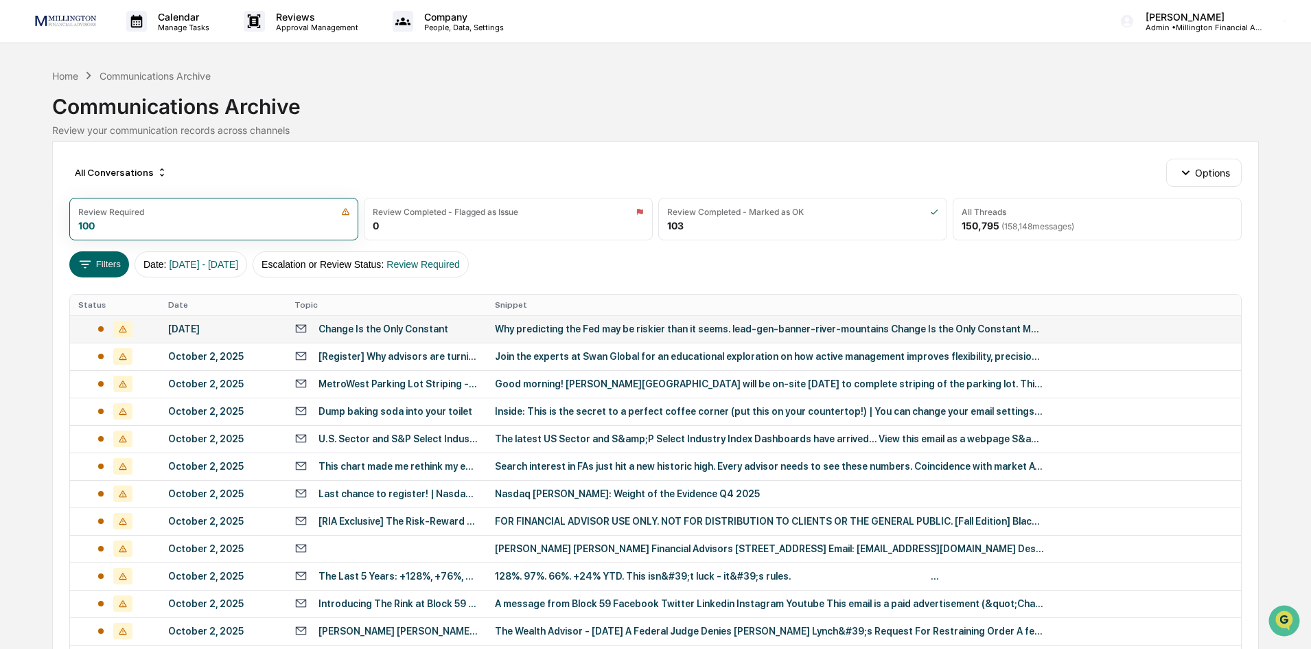
click at [181, 323] on div "[DATE]" at bounding box center [223, 328] width 110 height 11
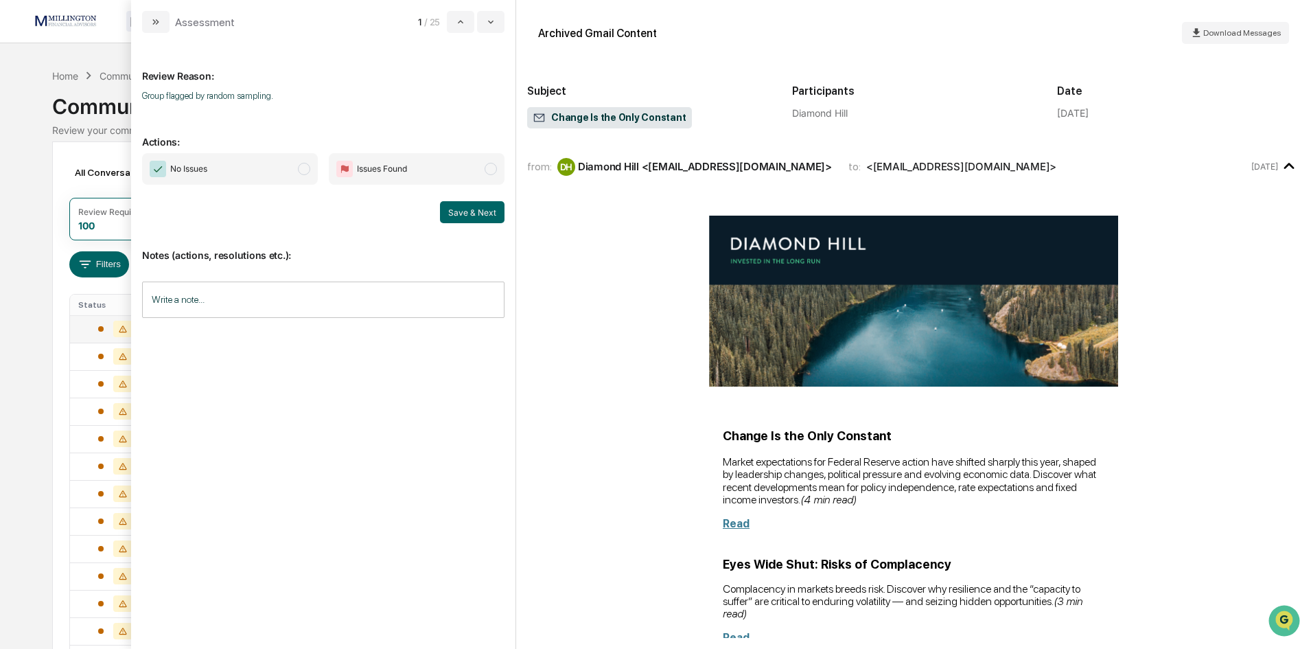
click at [307, 169] on span "modal" at bounding box center [304, 169] width 12 height 12
click at [476, 209] on button "Save & Next" at bounding box center [472, 212] width 65 height 22
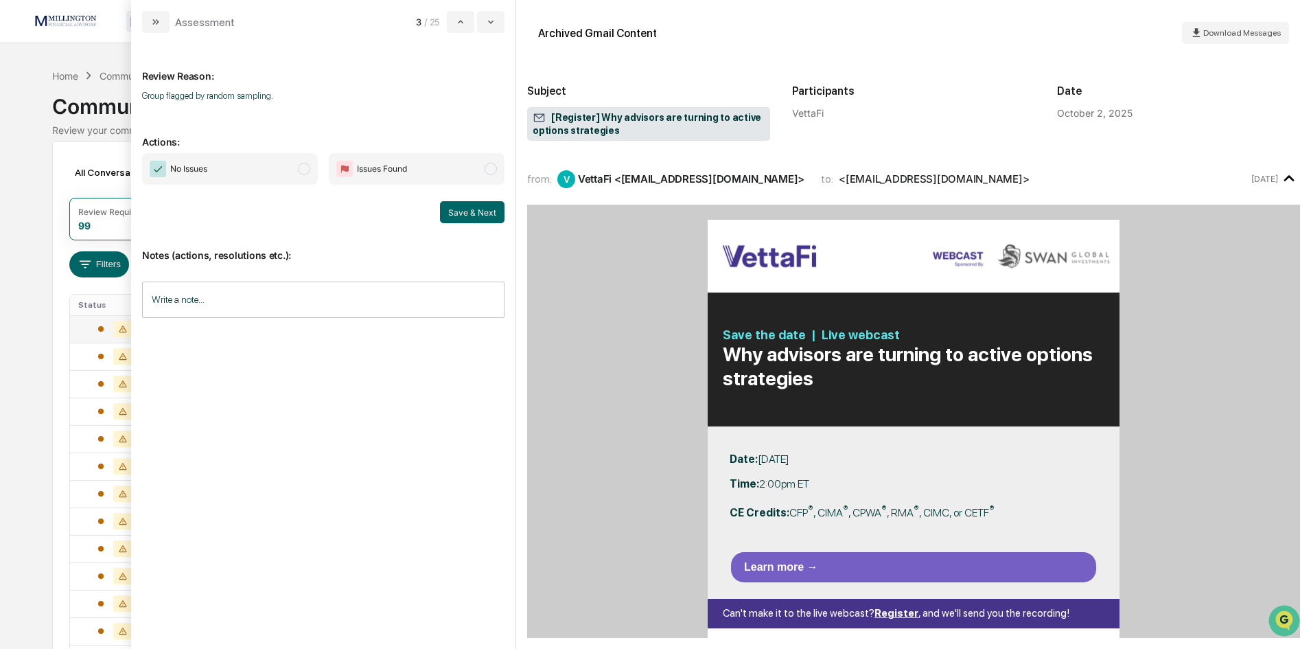
click at [303, 172] on span "modal" at bounding box center [304, 169] width 12 height 12
click at [450, 216] on button "Save & Next" at bounding box center [472, 212] width 65 height 22
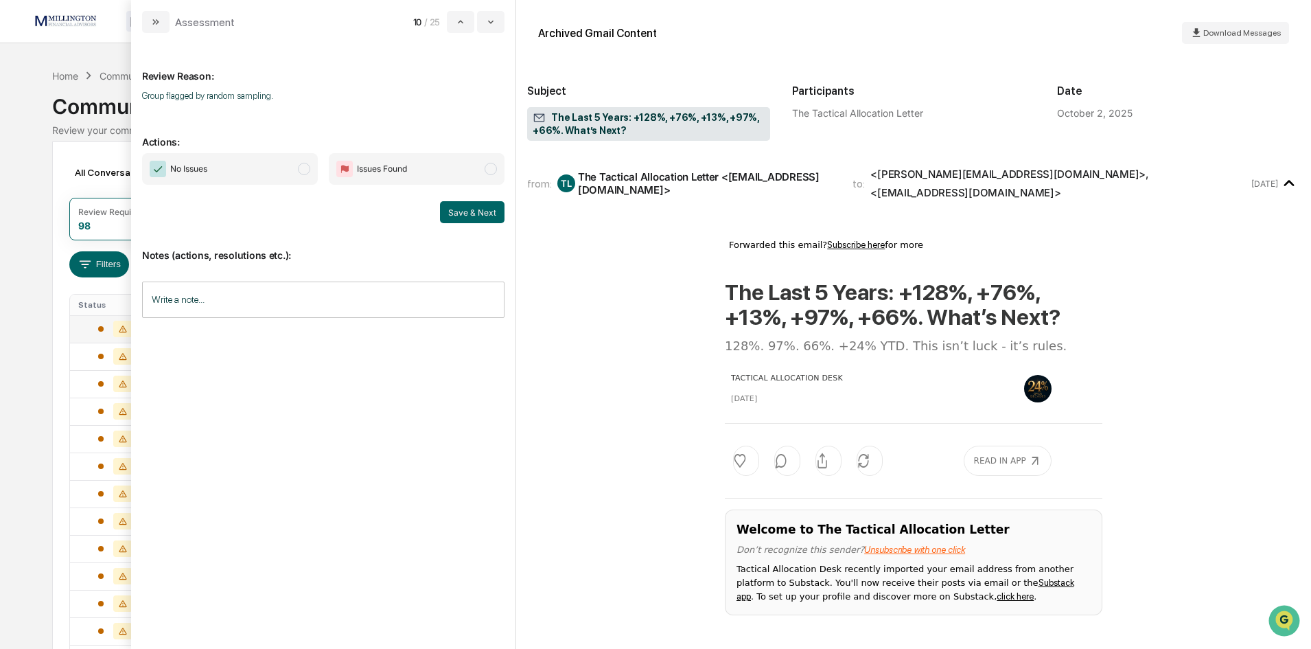
click at [302, 169] on span "modal" at bounding box center [304, 169] width 12 height 12
click at [474, 214] on button "Save & Next" at bounding box center [472, 212] width 65 height 22
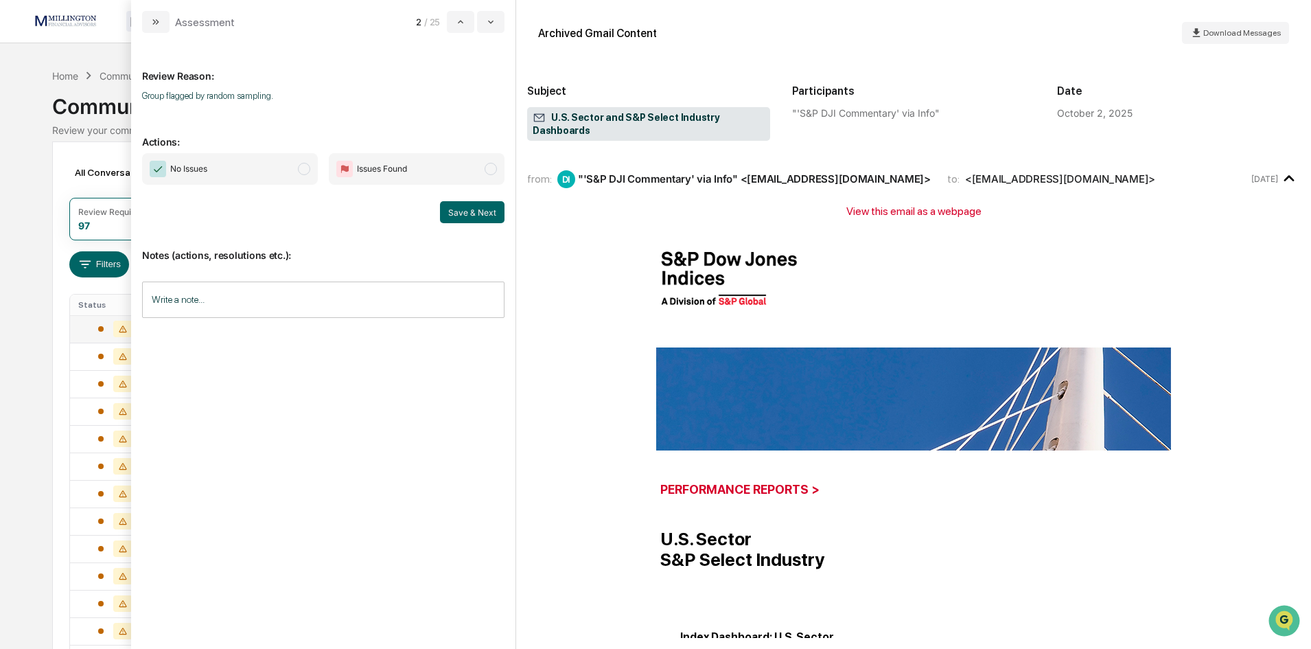
click at [300, 168] on span "modal" at bounding box center [304, 169] width 12 height 12
click at [470, 216] on button "Save & Next" at bounding box center [472, 212] width 65 height 22
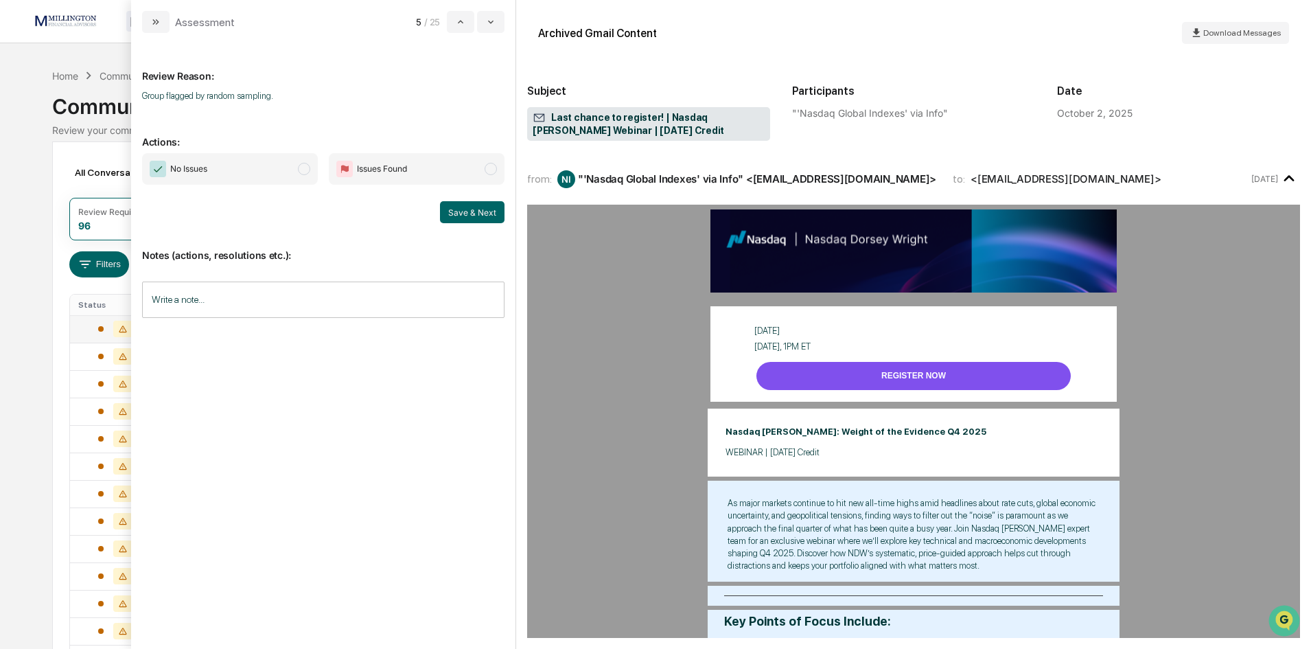
click at [303, 174] on span "modal" at bounding box center [304, 169] width 12 height 12
click at [496, 209] on button "Save & Next" at bounding box center [472, 212] width 65 height 22
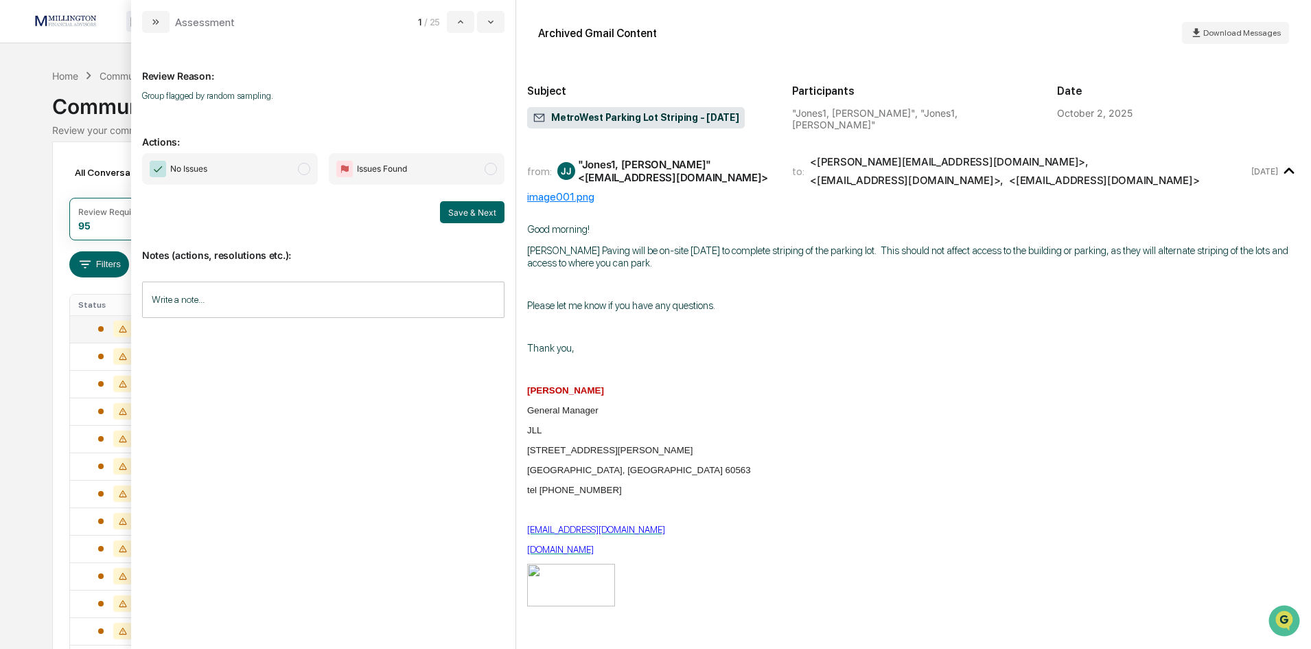
click at [299, 167] on span "modal" at bounding box center [304, 169] width 12 height 12
click at [460, 212] on button "Save & Next" at bounding box center [472, 212] width 65 height 22
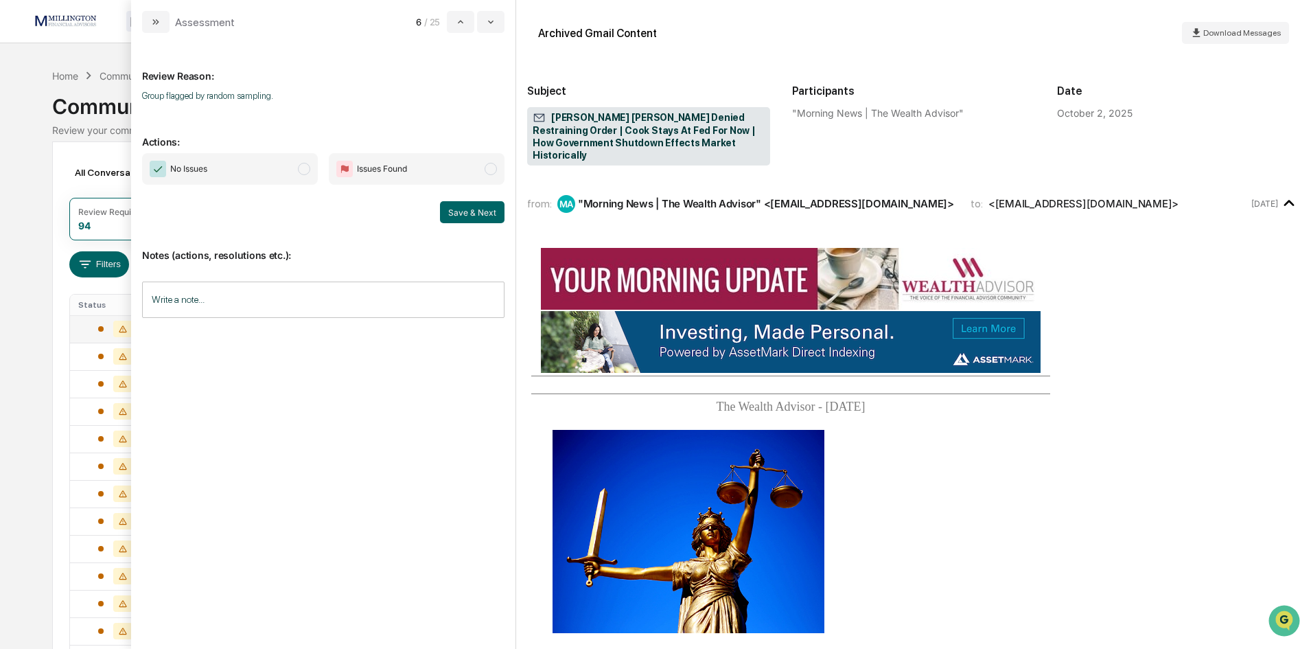
click at [301, 171] on span "modal" at bounding box center [304, 169] width 12 height 12
click at [478, 215] on button "Save & Next" at bounding box center [472, 212] width 65 height 22
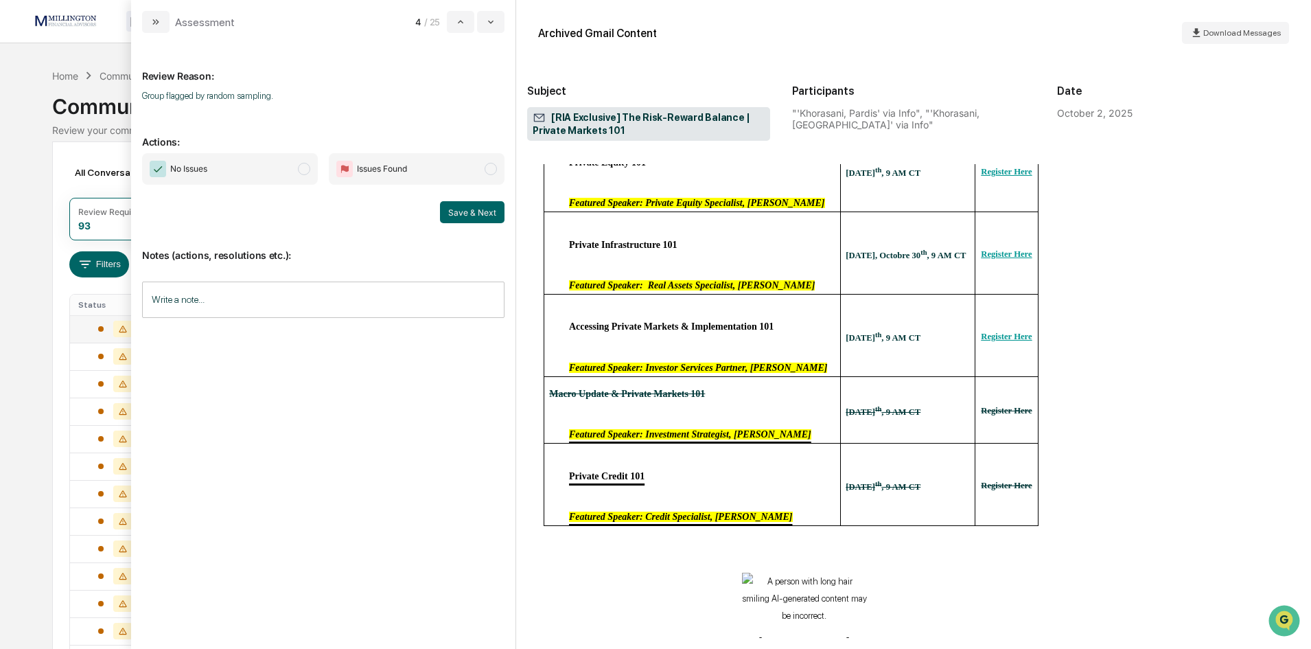
scroll to position [892, 0]
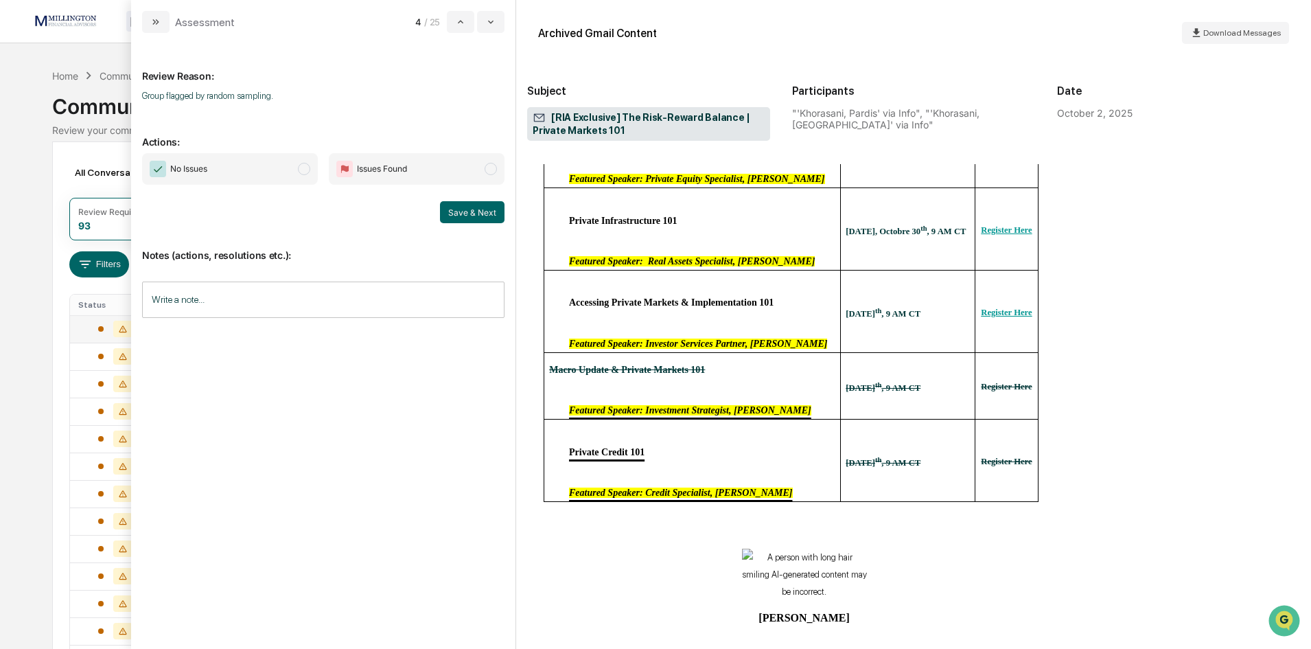
click at [306, 169] on span "modal" at bounding box center [304, 169] width 12 height 12
click at [483, 212] on button "Save & Next" at bounding box center [472, 212] width 65 height 22
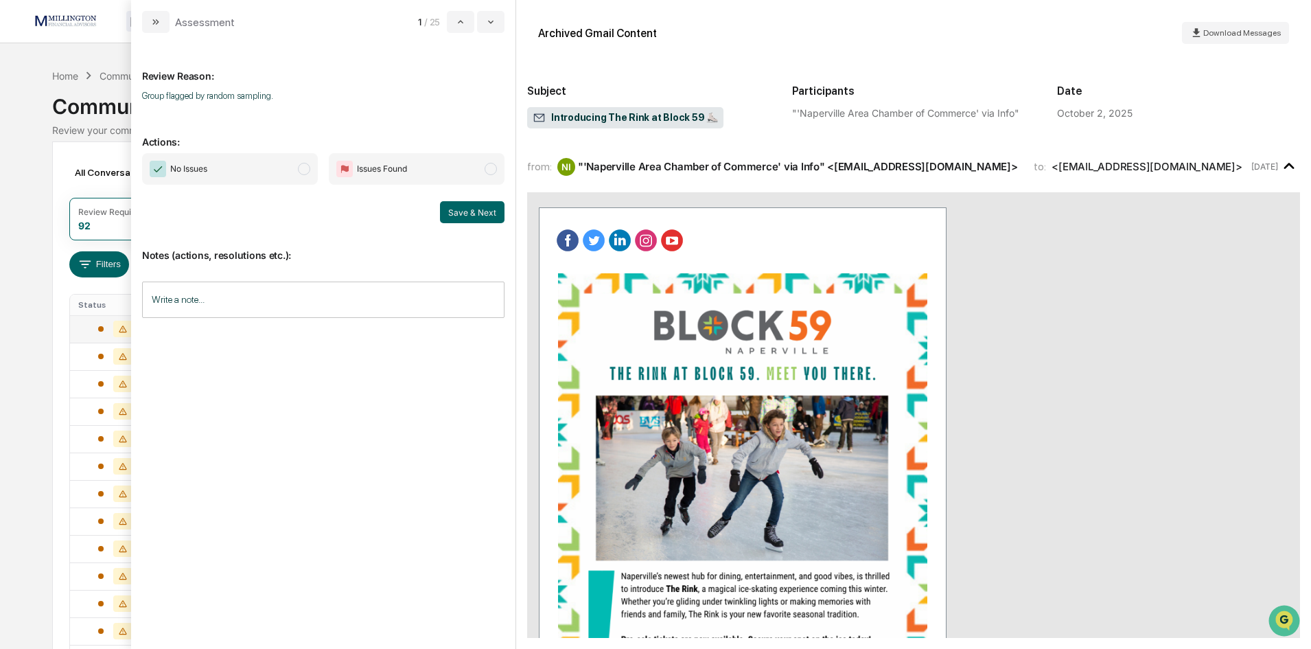
drag, startPoint x: 301, startPoint y: 174, endPoint x: 316, endPoint y: 175, distance: 14.5
click at [302, 174] on span "modal" at bounding box center [304, 169] width 12 height 12
click at [473, 217] on button "Save & Next" at bounding box center [472, 212] width 65 height 22
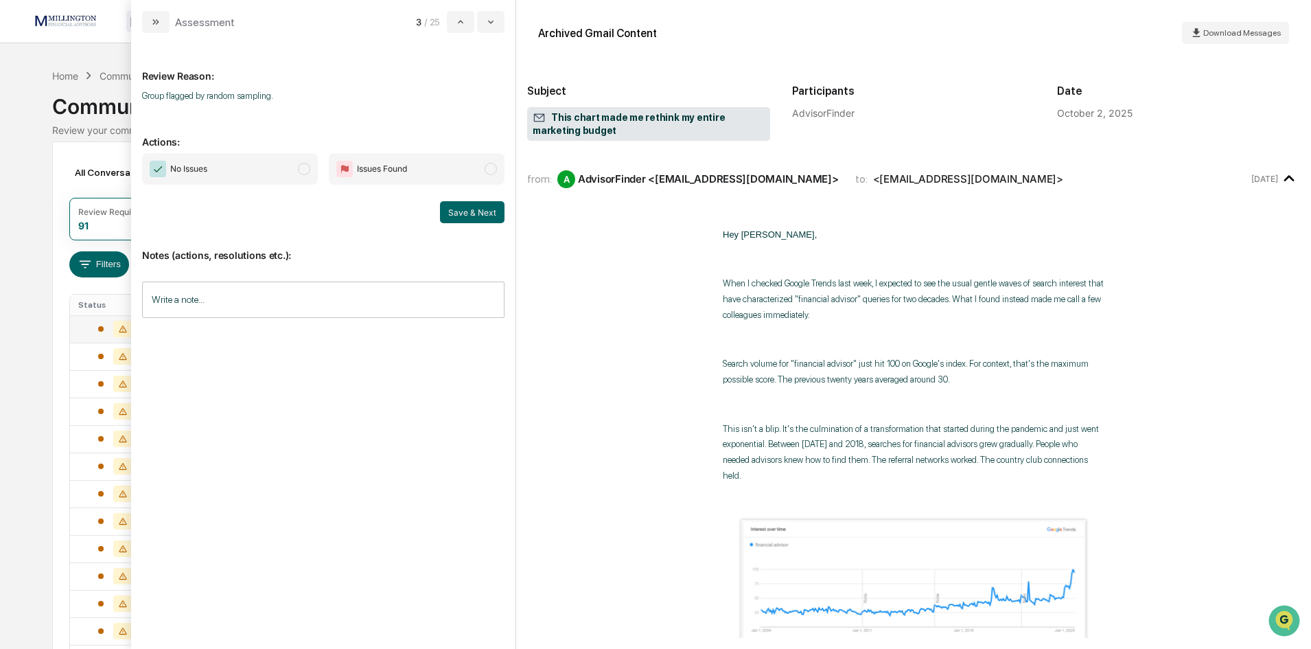
click at [303, 169] on span "modal" at bounding box center [304, 169] width 12 height 12
click at [455, 211] on button "Save & Next" at bounding box center [472, 212] width 65 height 22
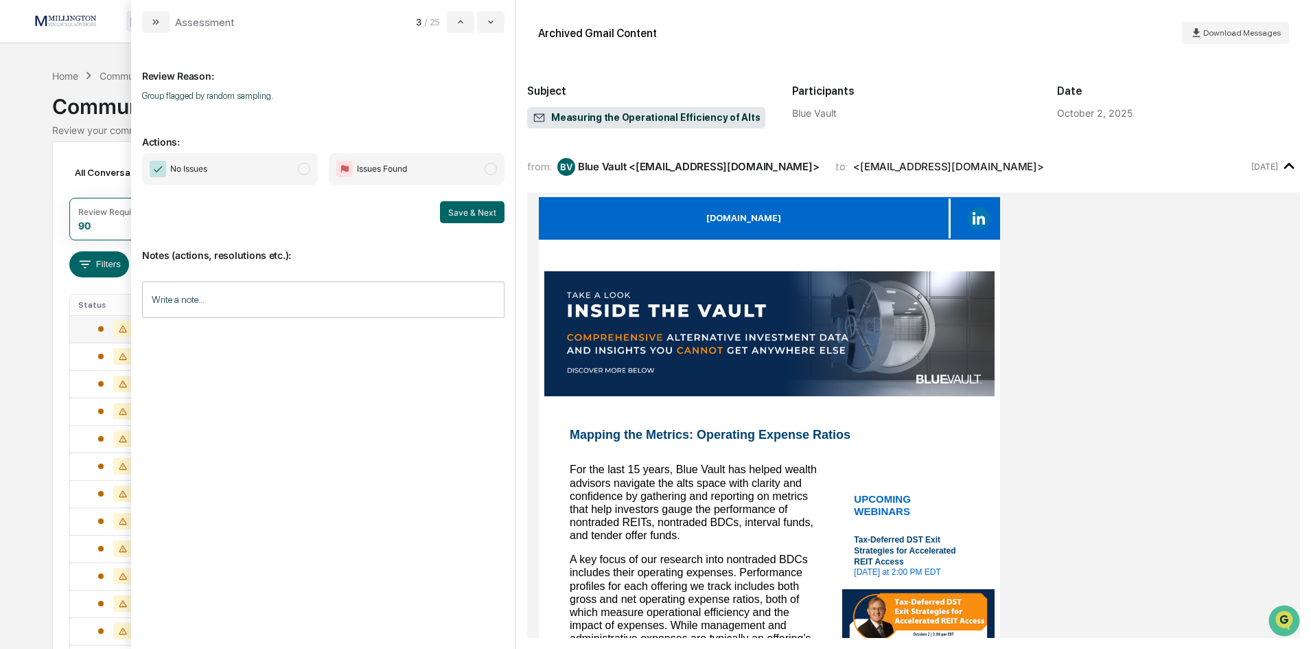
click at [307, 170] on span "modal" at bounding box center [304, 169] width 12 height 12
click at [481, 223] on div "Notes (actions, resolutions etc.): Write a note... Write a note..." at bounding box center [323, 278] width 362 height 111
click at [481, 220] on button "Save & Next" at bounding box center [472, 212] width 65 height 22
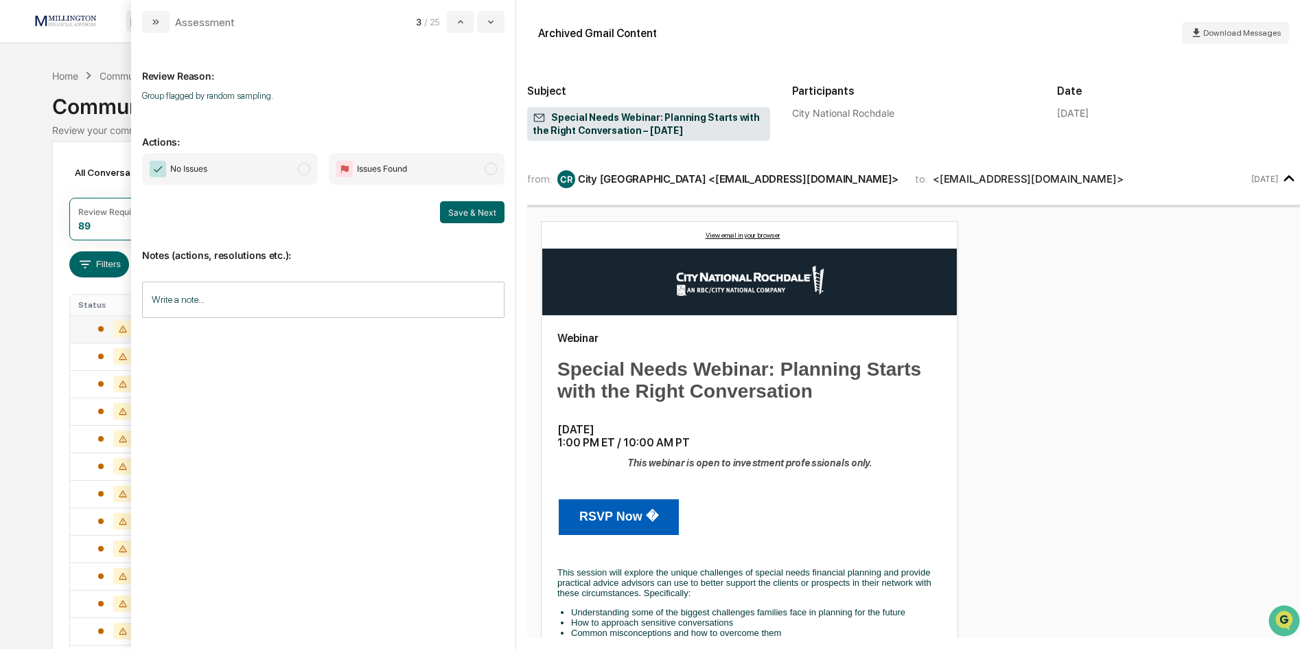
click at [312, 167] on span "No Issues" at bounding box center [230, 169] width 176 height 32
click at [485, 207] on button "Save & Next" at bounding box center [472, 212] width 65 height 22
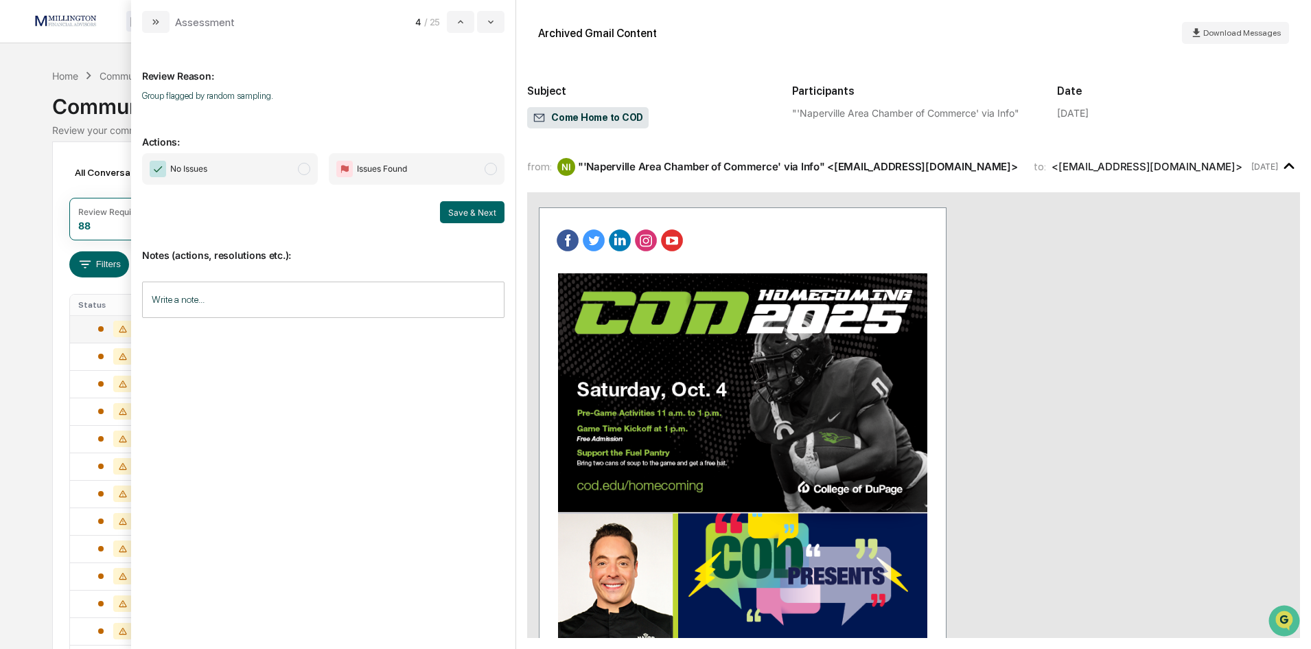
click at [300, 170] on span "modal" at bounding box center [304, 169] width 12 height 12
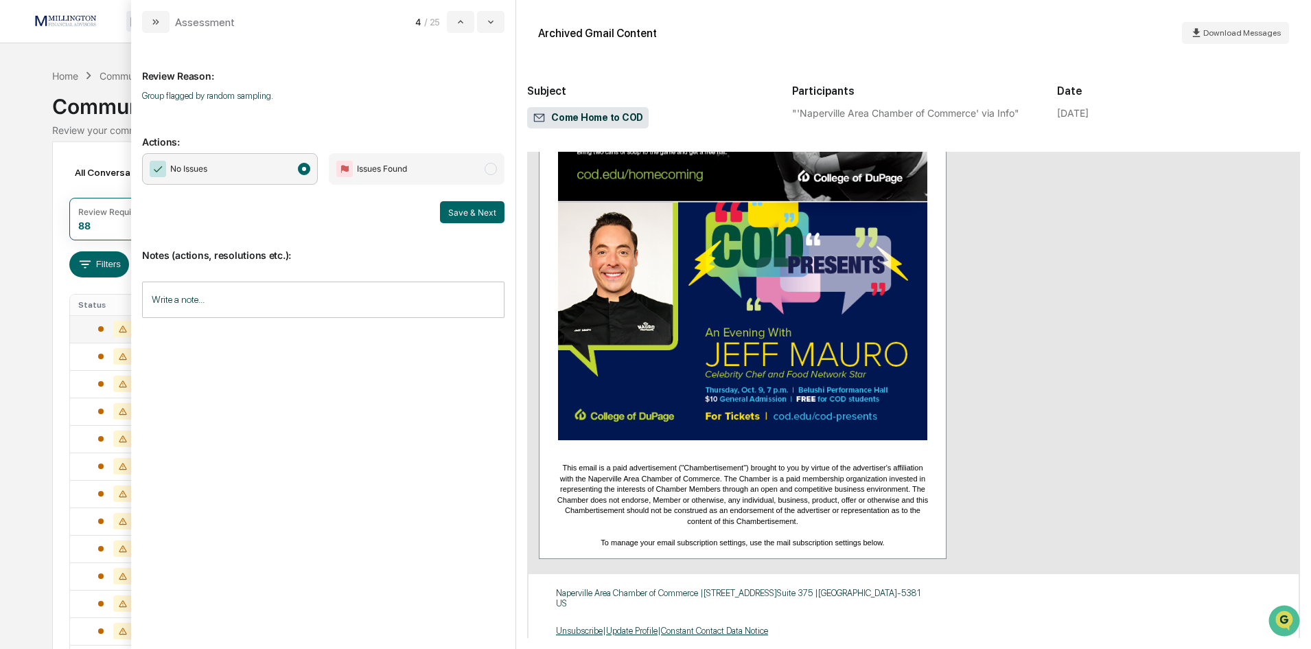
scroll to position [343, 0]
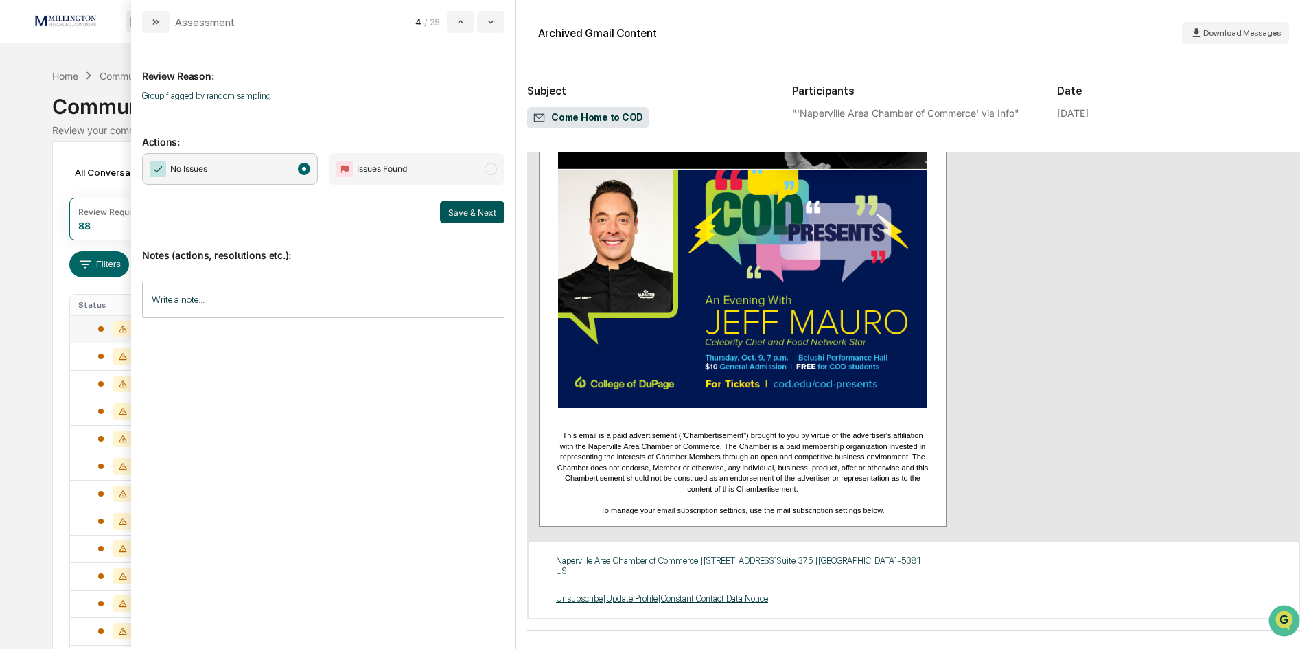
click at [472, 216] on button "Save & Next" at bounding box center [472, 212] width 65 height 22
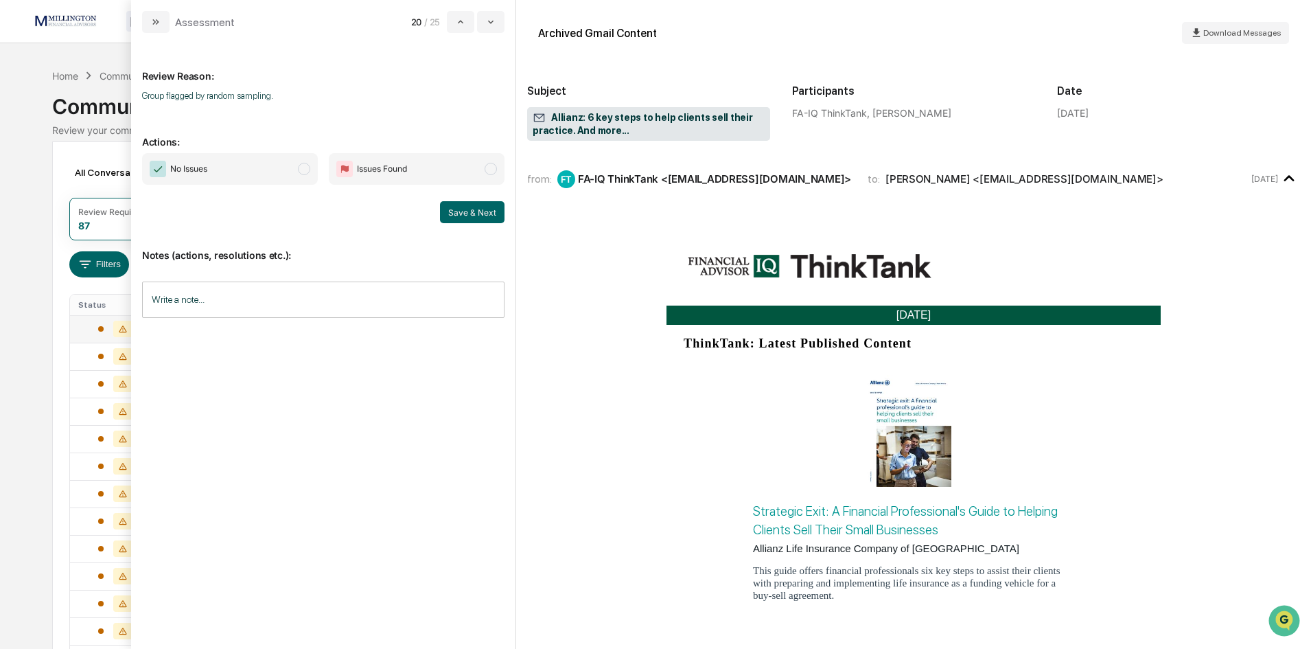
click at [303, 172] on span "modal" at bounding box center [304, 169] width 12 height 12
click at [488, 217] on button "Save & Next" at bounding box center [472, 212] width 65 height 22
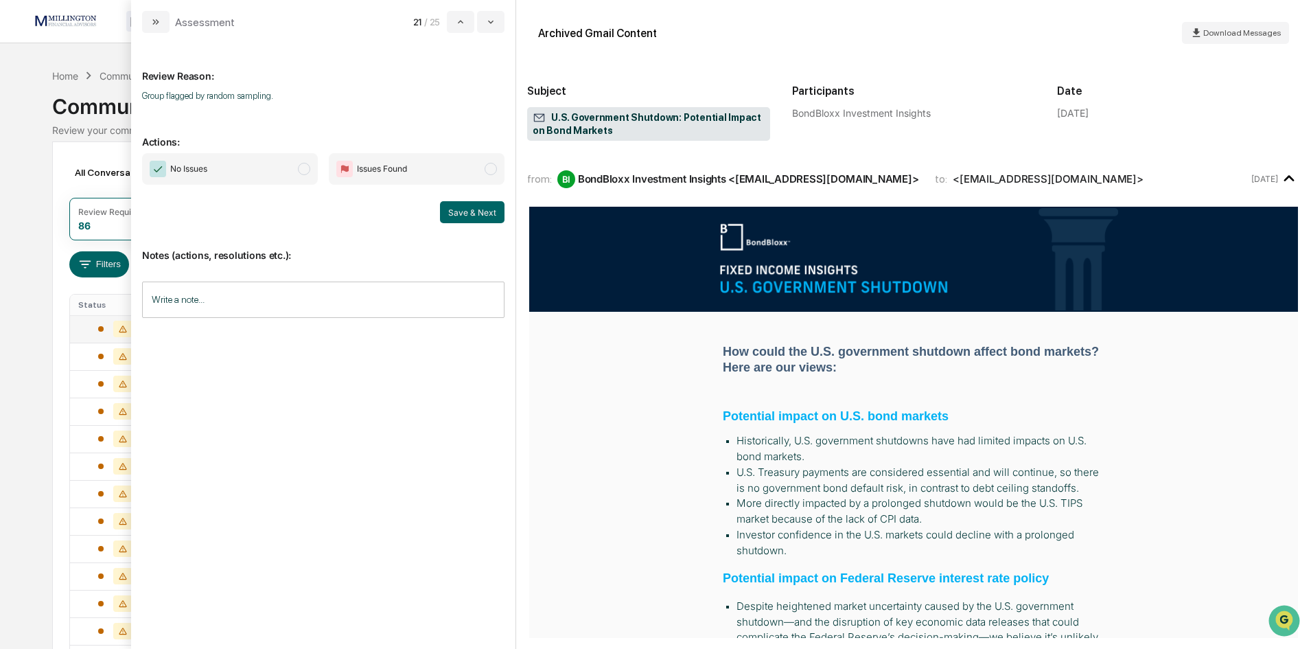
click at [309, 164] on span "No Issues" at bounding box center [230, 169] width 176 height 32
click at [455, 218] on button "Save & Next" at bounding box center [472, 212] width 65 height 22
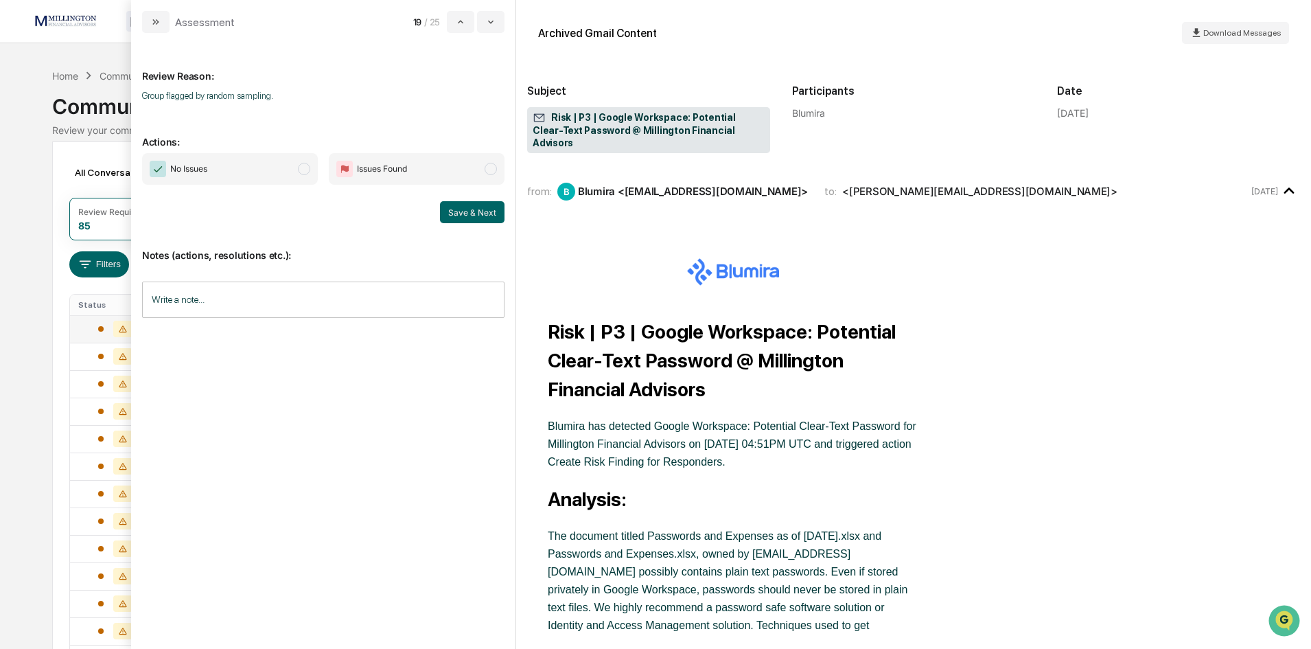
click at [308, 169] on span "modal" at bounding box center [304, 169] width 12 height 12
click at [487, 209] on button "Save & Next" at bounding box center [472, 212] width 65 height 22
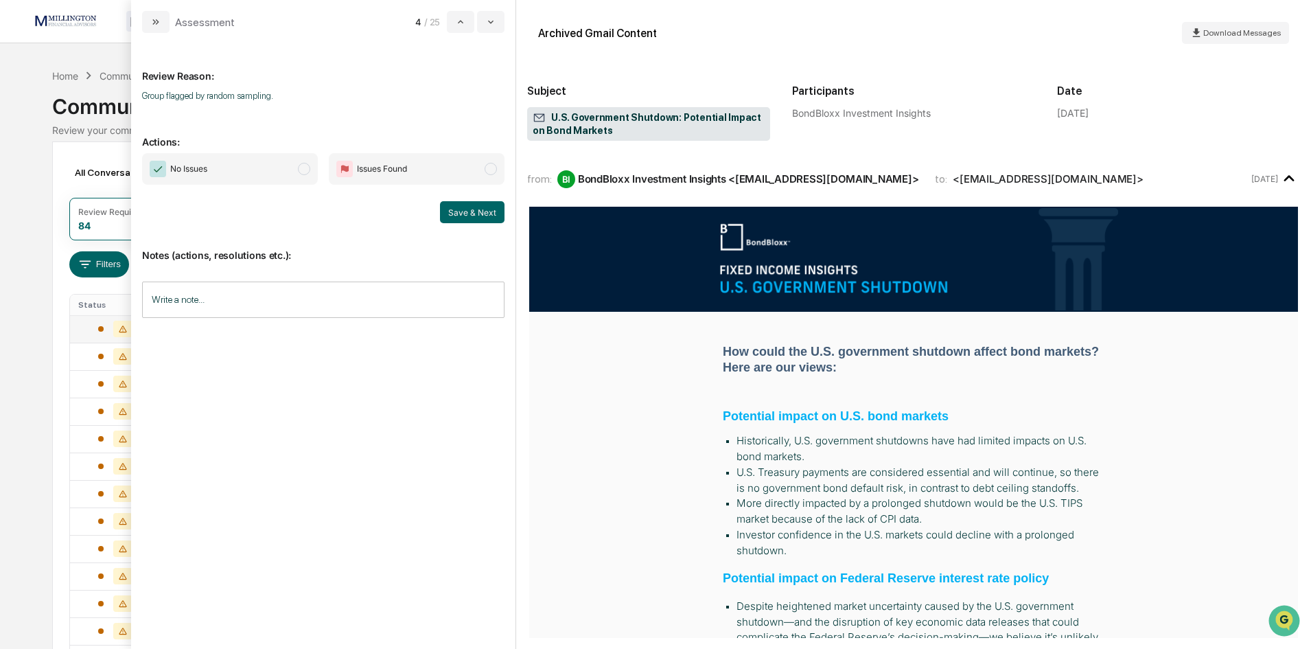
click at [301, 167] on span "modal" at bounding box center [304, 169] width 12 height 12
click at [451, 210] on button "Save & Next" at bounding box center [472, 212] width 65 height 22
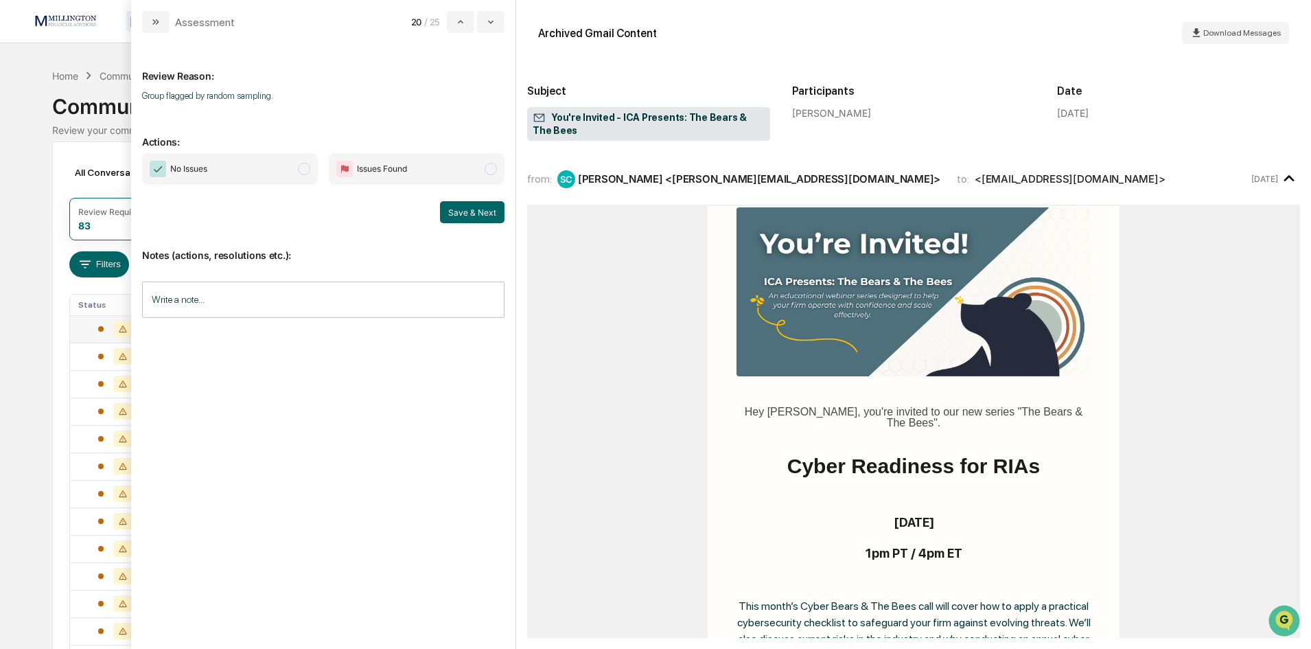
click at [306, 176] on span "No Issues" at bounding box center [230, 169] width 176 height 32
click at [476, 216] on button "Save & Next" at bounding box center [472, 212] width 65 height 22
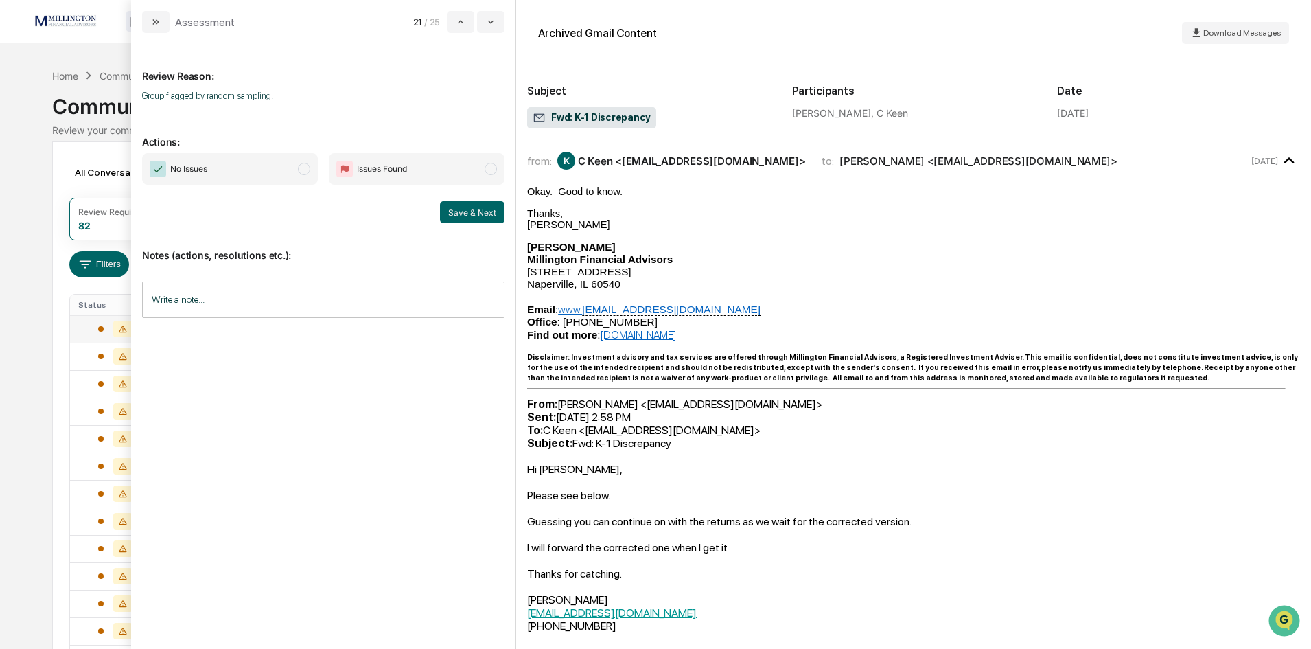
scroll to position [137, 0]
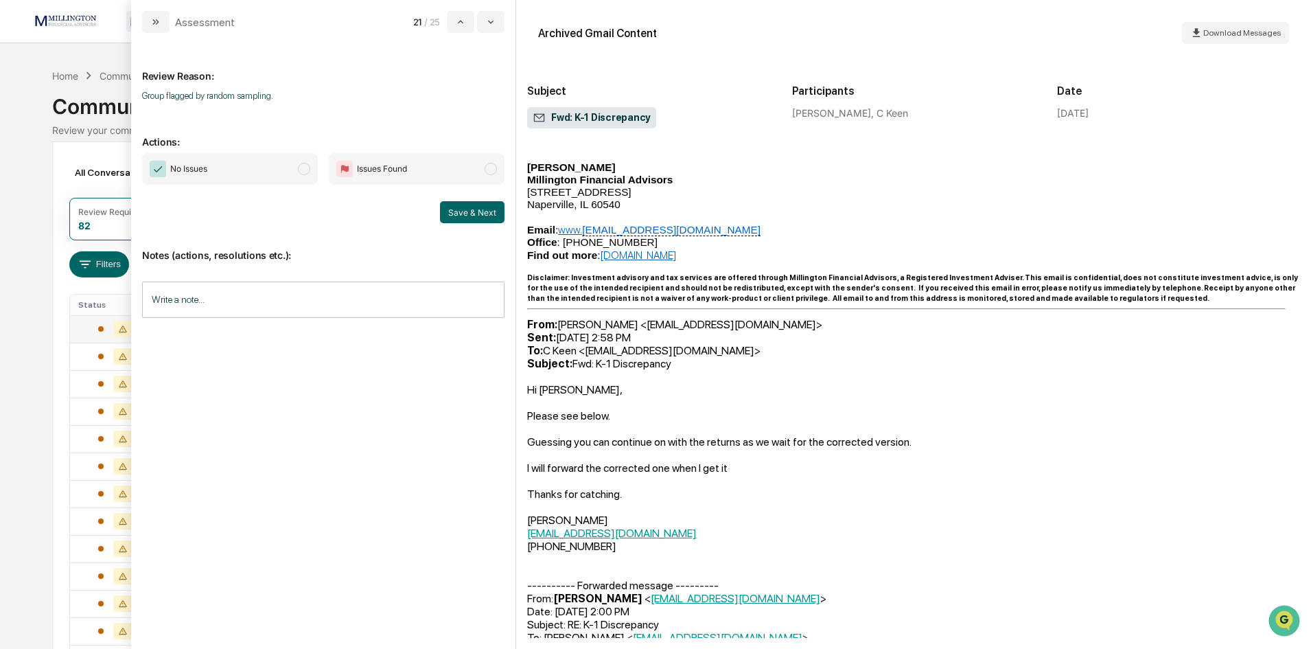
drag, startPoint x: 305, startPoint y: 167, endPoint x: 331, endPoint y: 173, distance: 26.7
click at [305, 167] on span "modal" at bounding box center [304, 169] width 12 height 12
click at [459, 207] on button "Save & Next" at bounding box center [472, 212] width 65 height 22
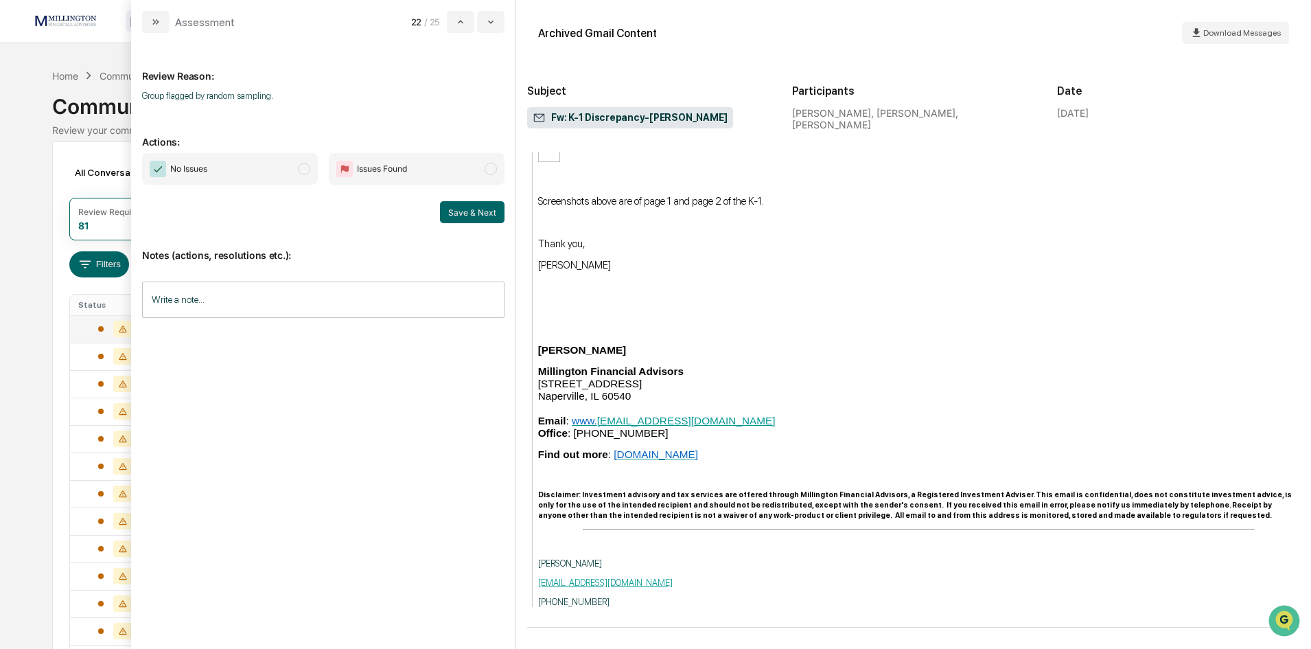
scroll to position [1544, 0]
click at [305, 164] on span "modal" at bounding box center [304, 169] width 12 height 12
click at [461, 211] on button "Save & Next" at bounding box center [472, 212] width 65 height 22
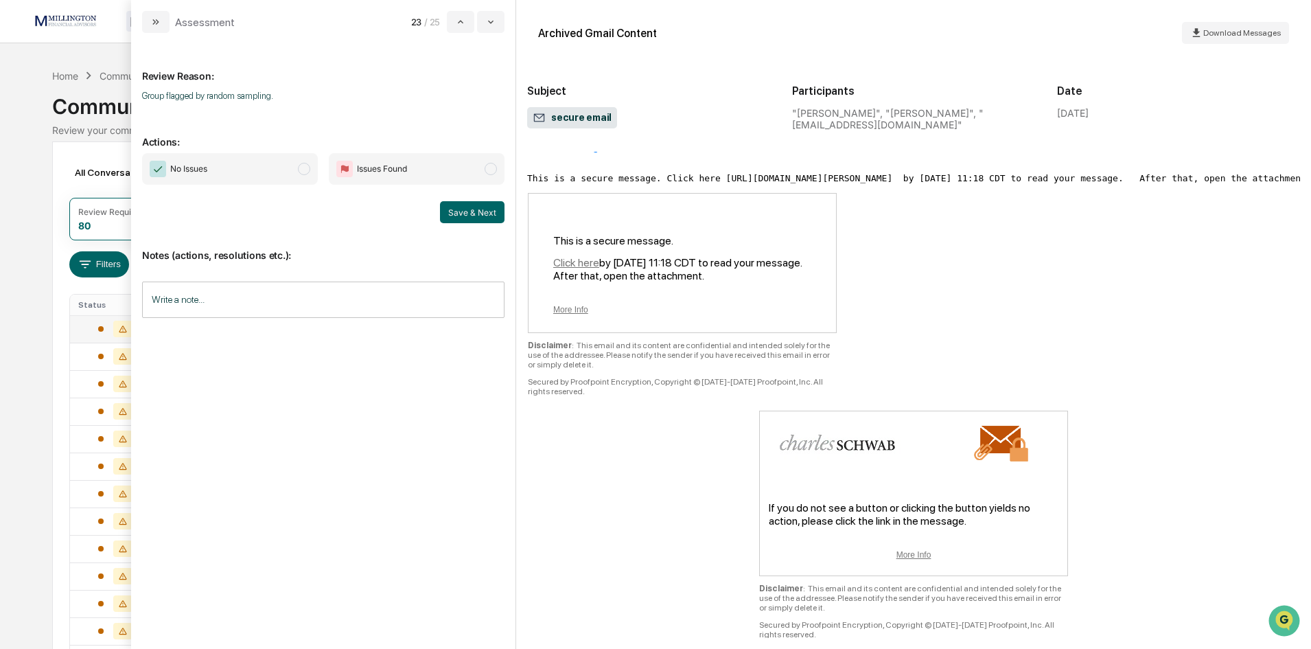
scroll to position [86, 0]
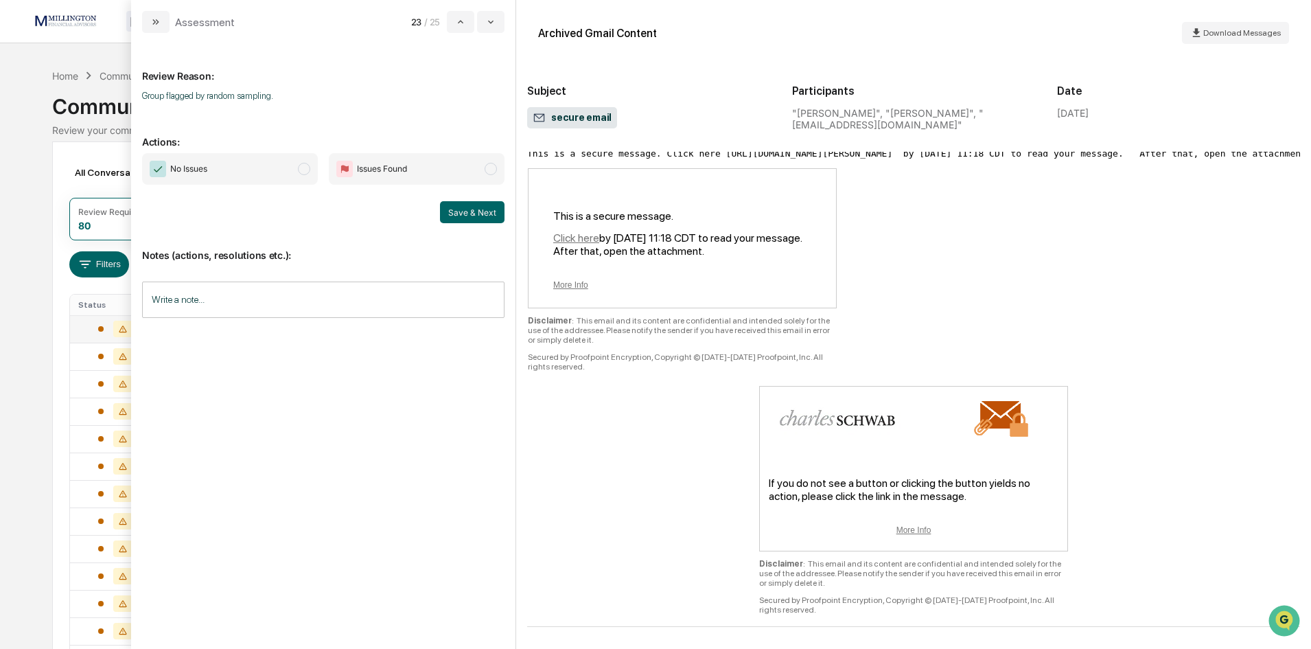
click at [302, 163] on span "modal" at bounding box center [304, 169] width 12 height 12
click at [470, 207] on button "Save & Next" at bounding box center [472, 212] width 65 height 22
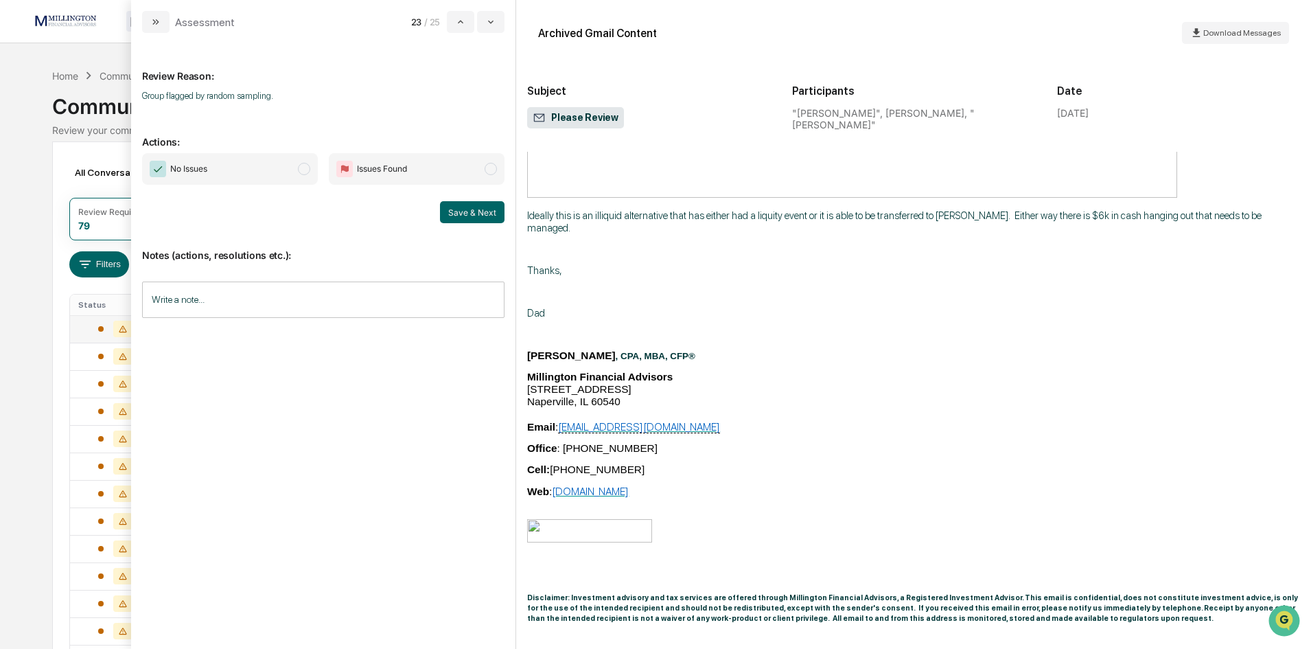
scroll to position [734, 0]
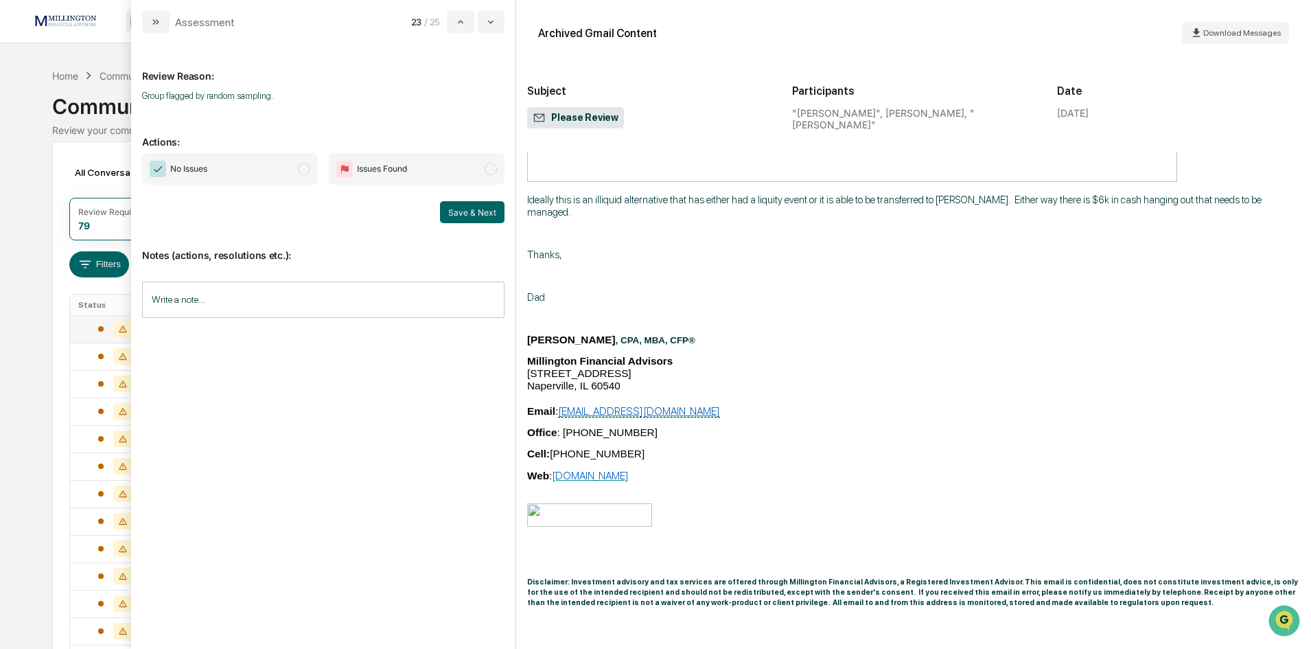
click at [298, 172] on span "modal" at bounding box center [304, 169] width 12 height 12
click at [481, 210] on button "Save & Next" at bounding box center [472, 212] width 65 height 22
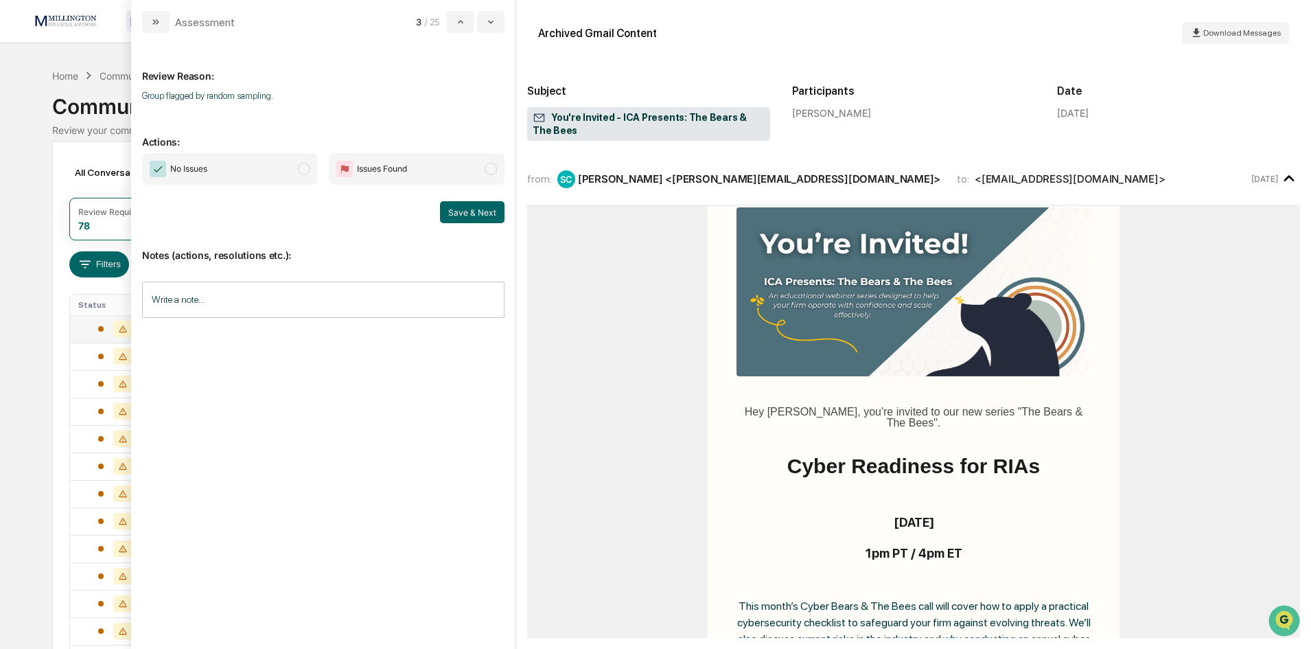
click at [301, 166] on span "modal" at bounding box center [304, 169] width 12 height 12
click at [482, 213] on button "Save & Next" at bounding box center [472, 212] width 65 height 22
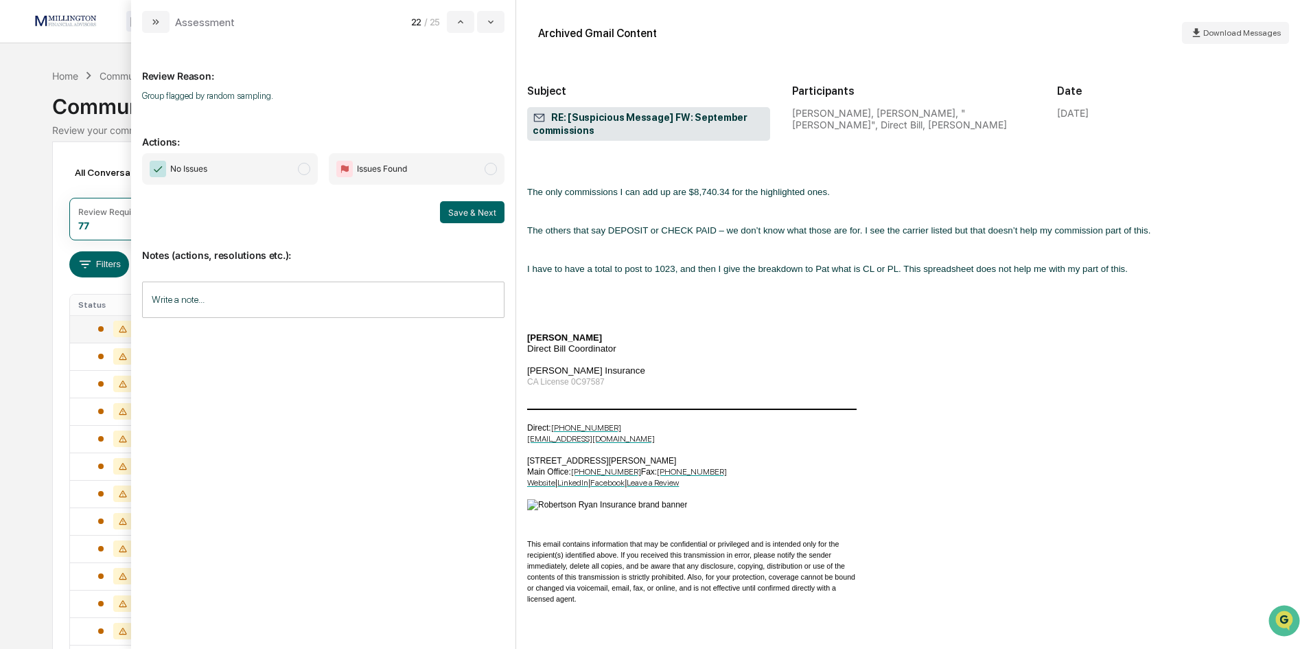
scroll to position [3132, 0]
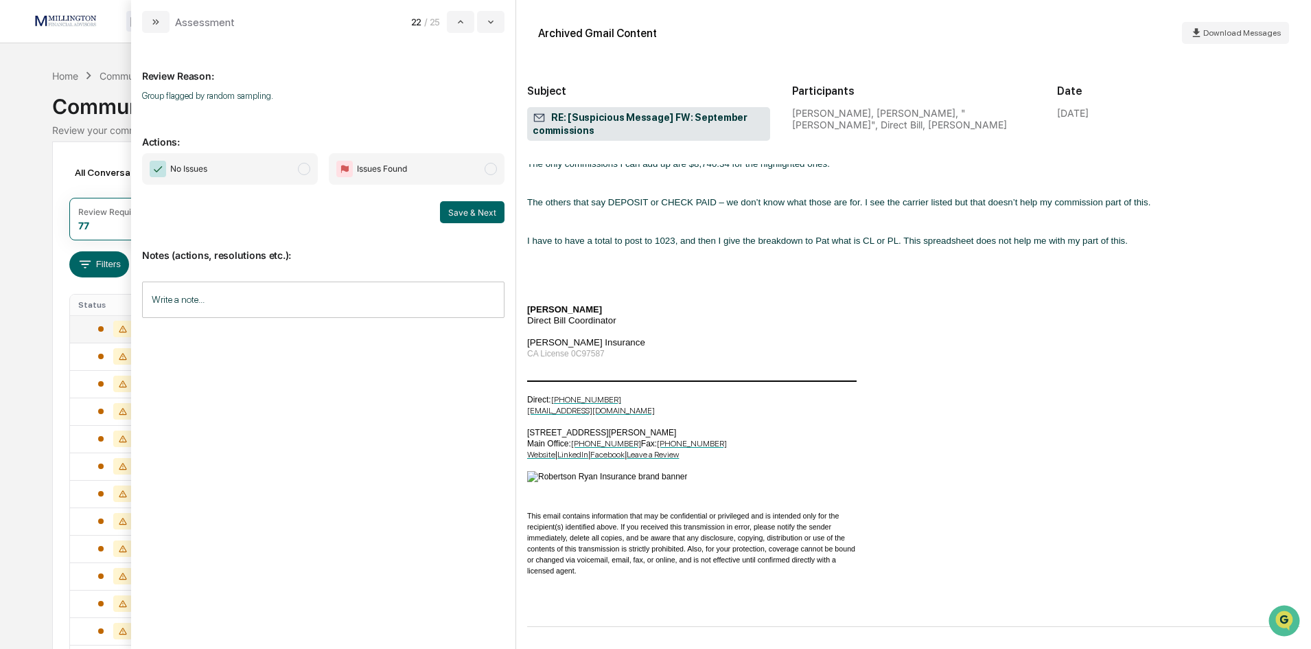
click at [297, 171] on span "No Issues" at bounding box center [230, 169] width 176 height 32
click at [458, 212] on button "Save & Next" at bounding box center [472, 212] width 65 height 22
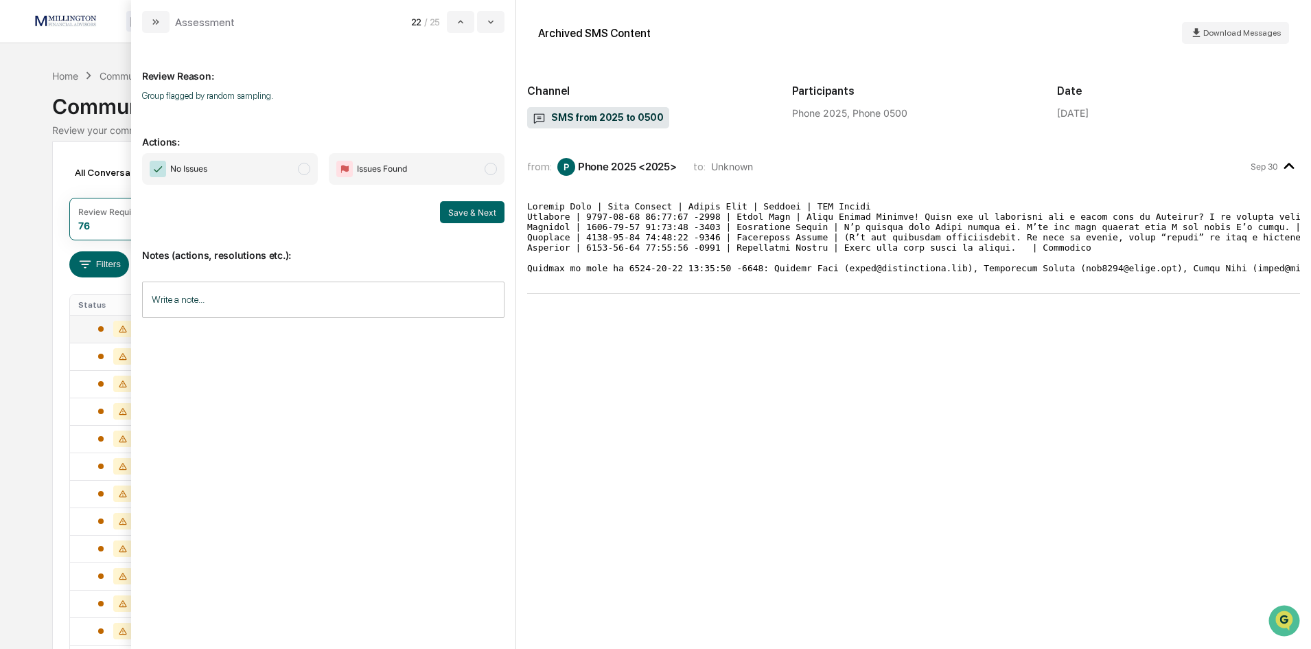
click at [305, 173] on span "modal" at bounding box center [304, 169] width 12 height 12
click at [458, 209] on button "Save & Next" at bounding box center [472, 212] width 65 height 22
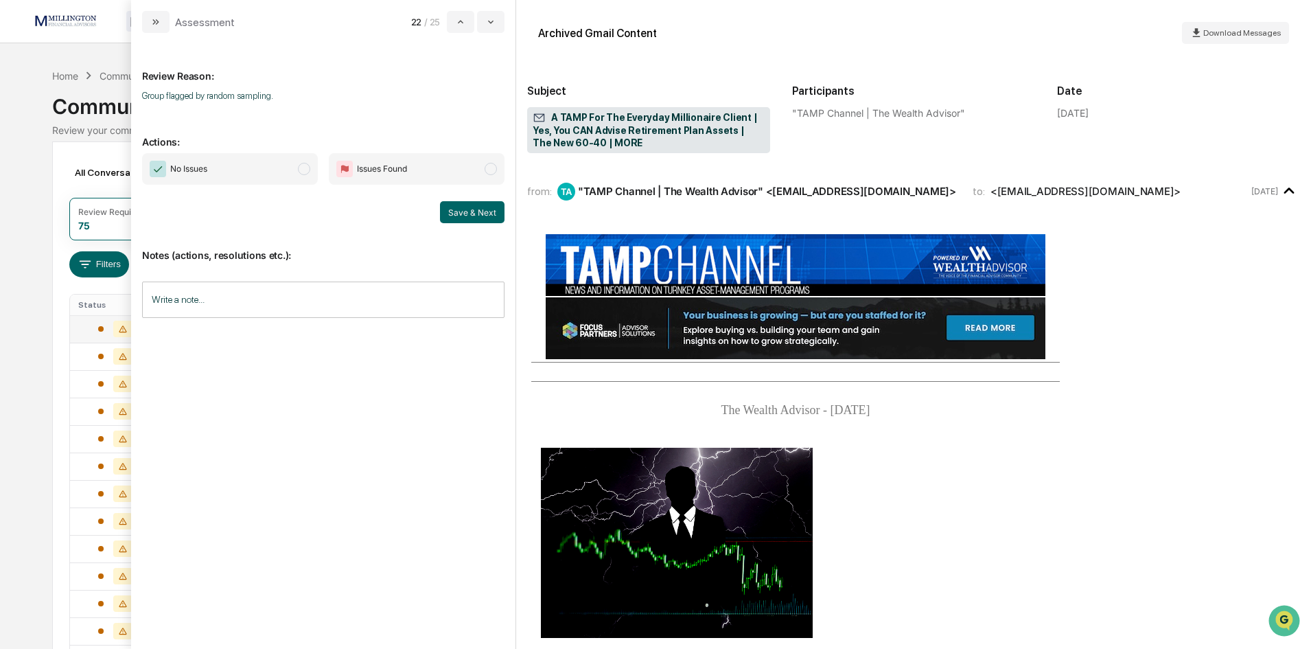
click at [301, 165] on span "modal" at bounding box center [304, 169] width 12 height 12
click at [461, 213] on button "Save & Next" at bounding box center [472, 212] width 65 height 22
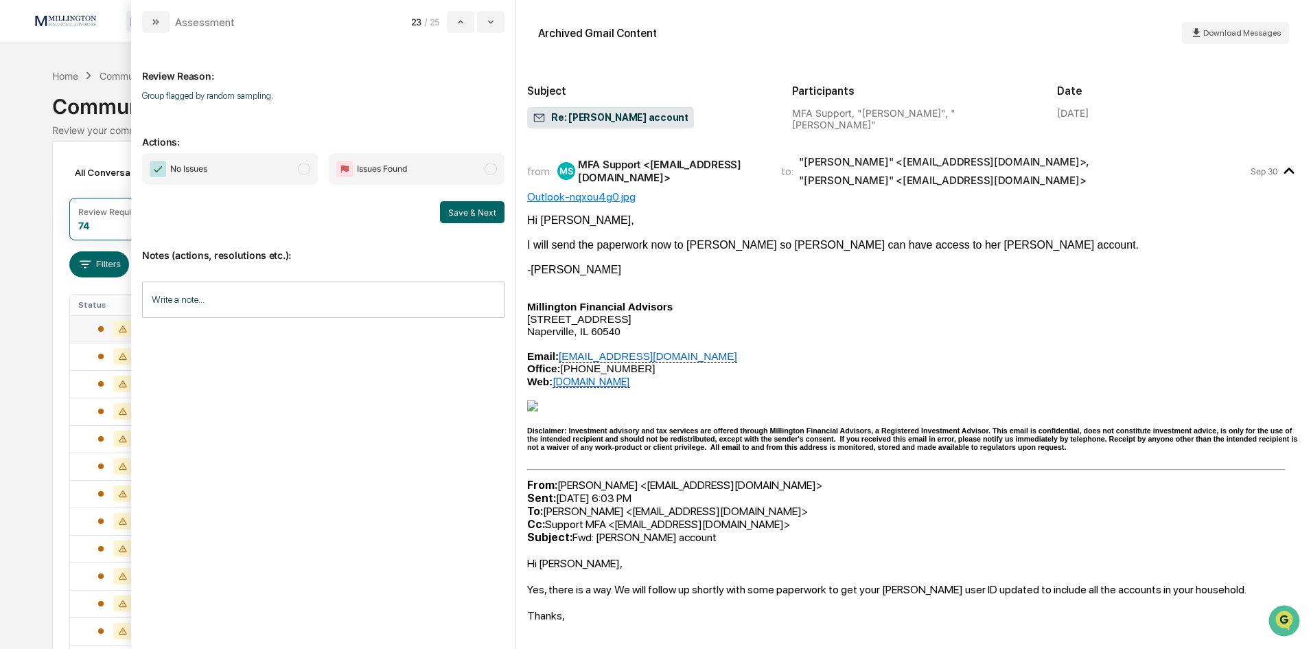
click at [306, 171] on span "modal" at bounding box center [304, 169] width 12 height 12
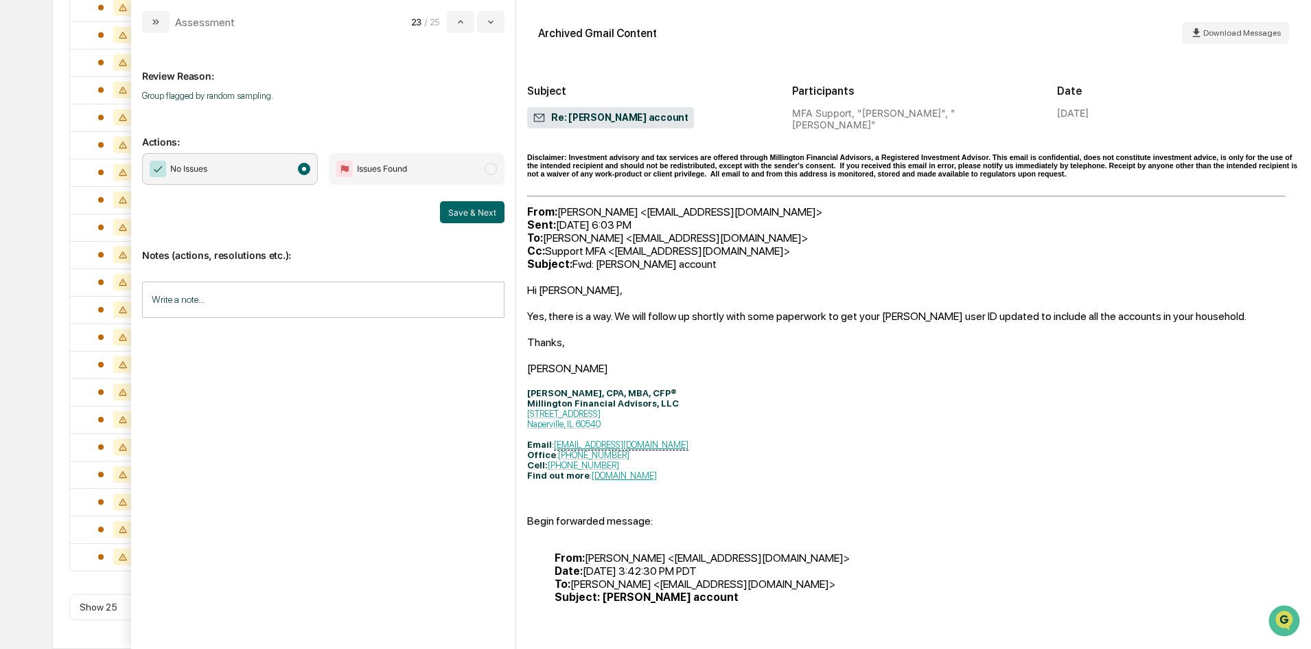
scroll to position [97, 0]
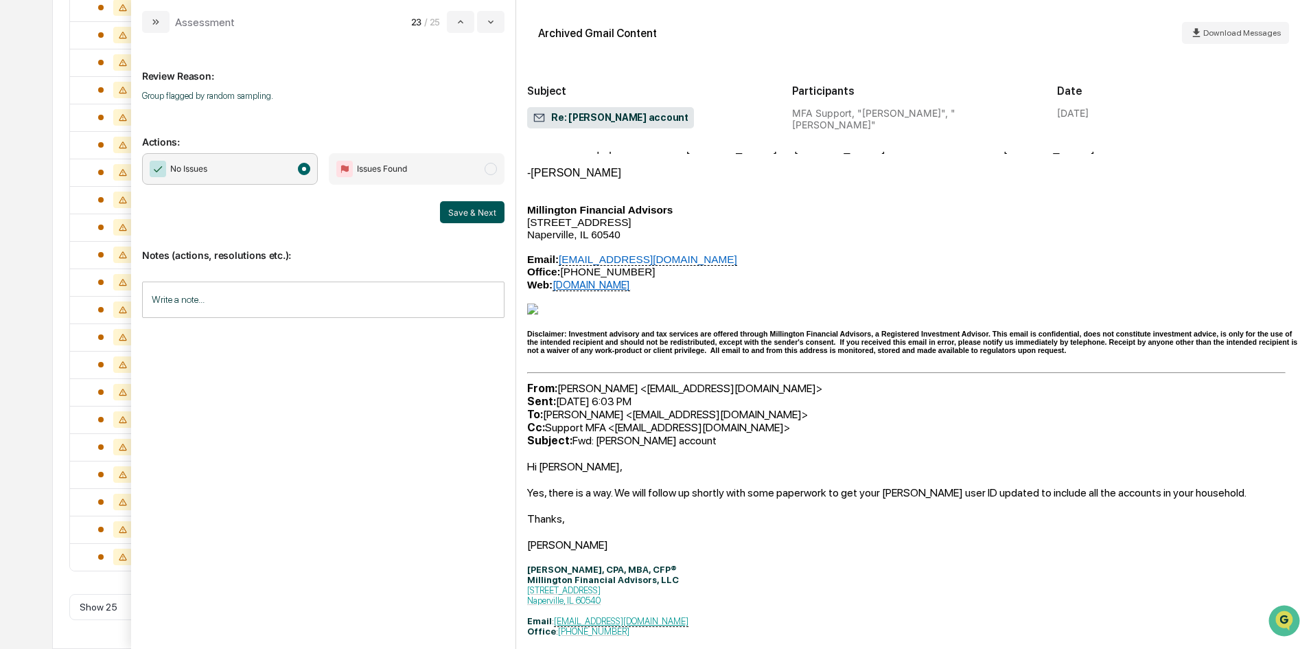
click at [479, 214] on button "Save & Next" at bounding box center [472, 212] width 65 height 22
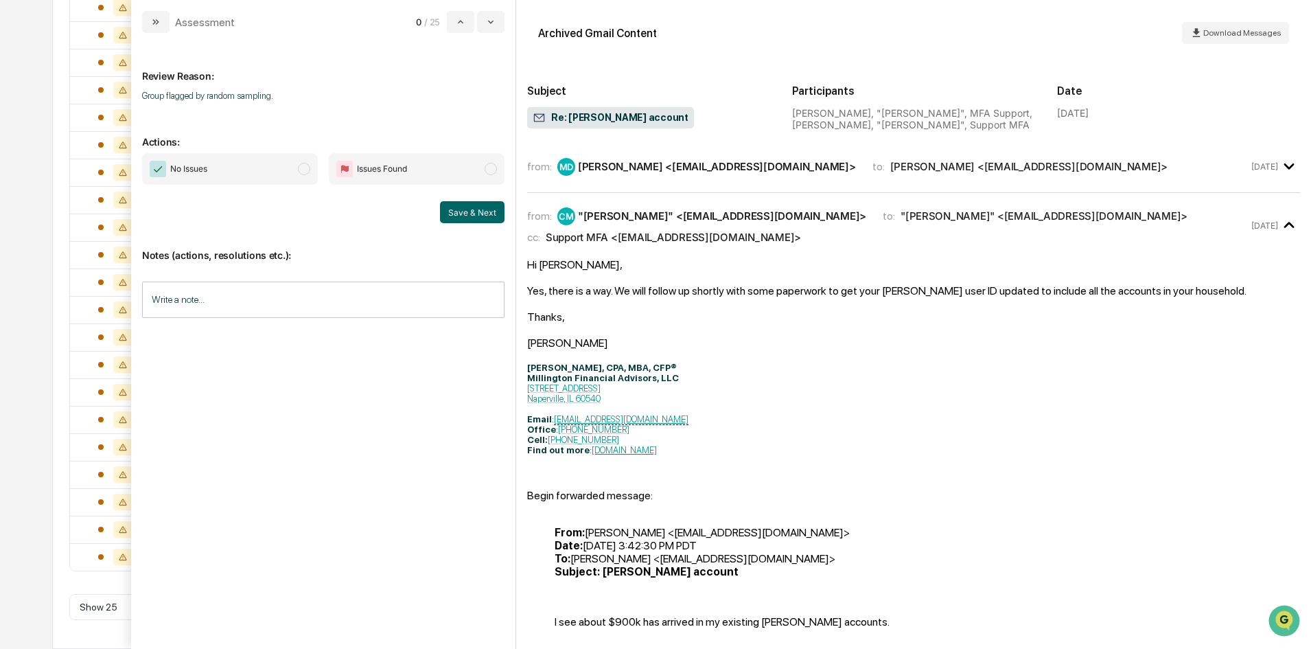
click at [307, 171] on span "modal" at bounding box center [304, 169] width 12 height 12
click at [480, 211] on button "Save & Next" at bounding box center [472, 212] width 65 height 22
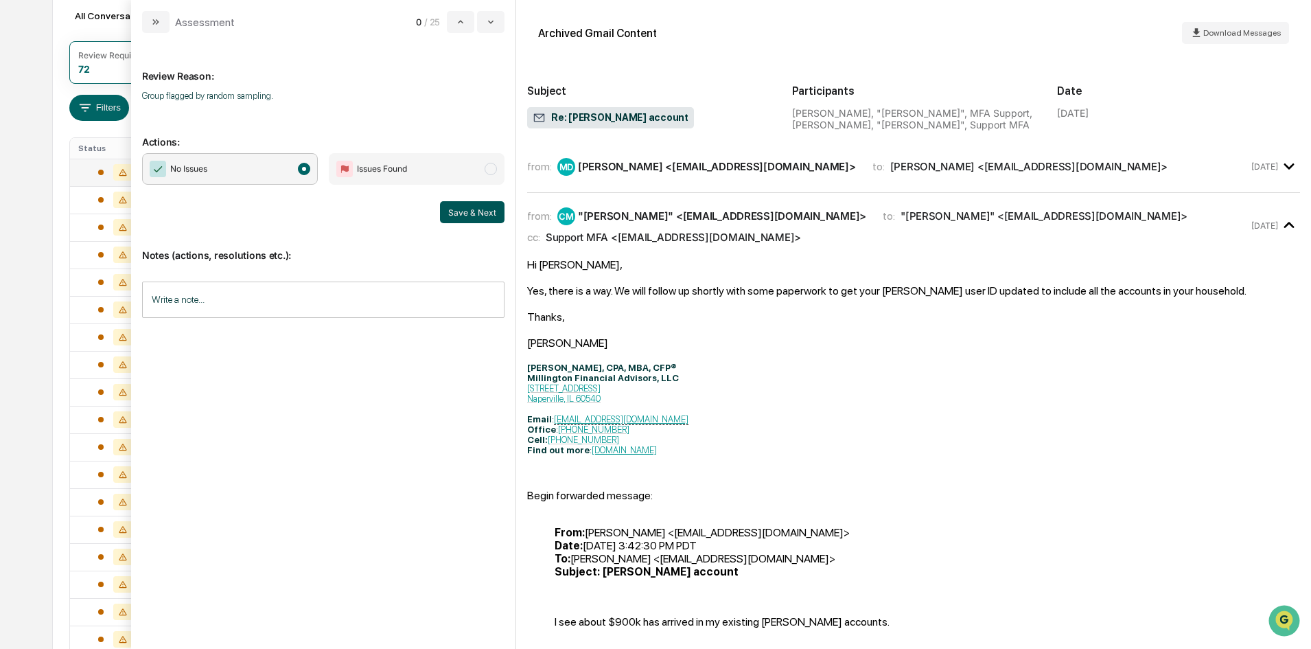
click at [469, 207] on button "Save & Next" at bounding box center [472, 212] width 65 height 22
click at [307, 172] on span "modal" at bounding box center [304, 169] width 12 height 12
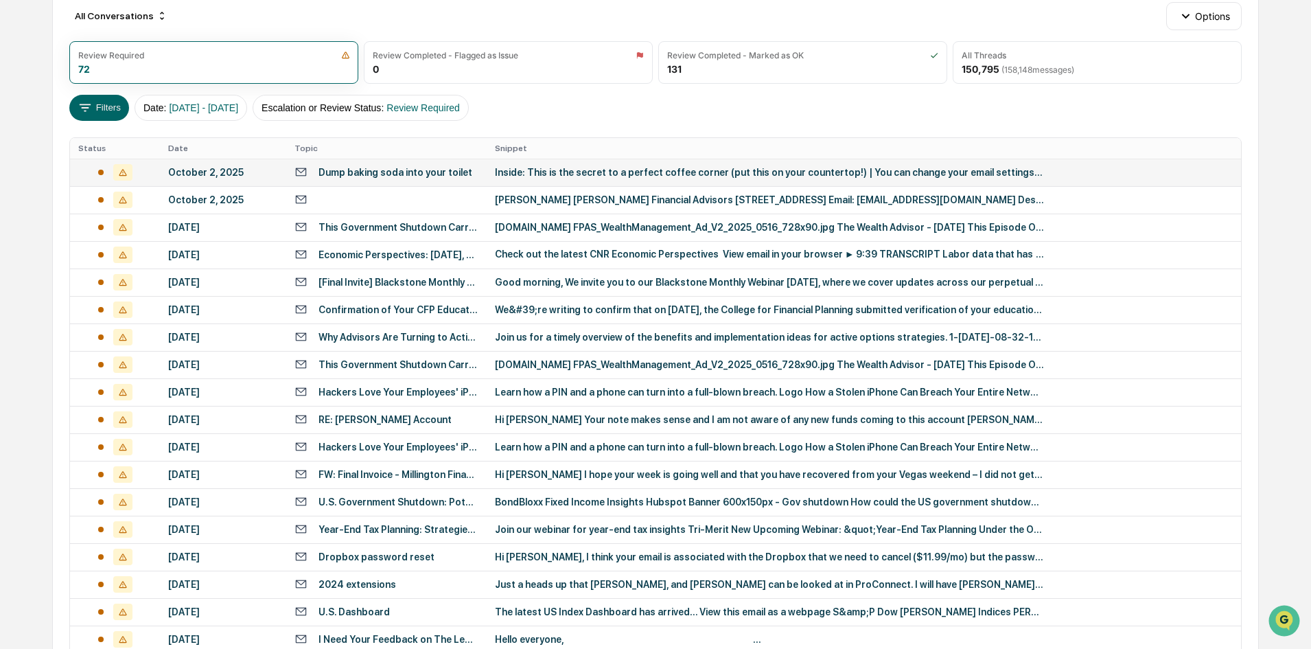
click at [55, 202] on div "All Conversations Options Review Required 72 Review Completed - Flagged as Issu…" at bounding box center [655, 454] width 1206 height 938
click at [190, 172] on div "October 2, 2025" at bounding box center [223, 172] width 110 height 11
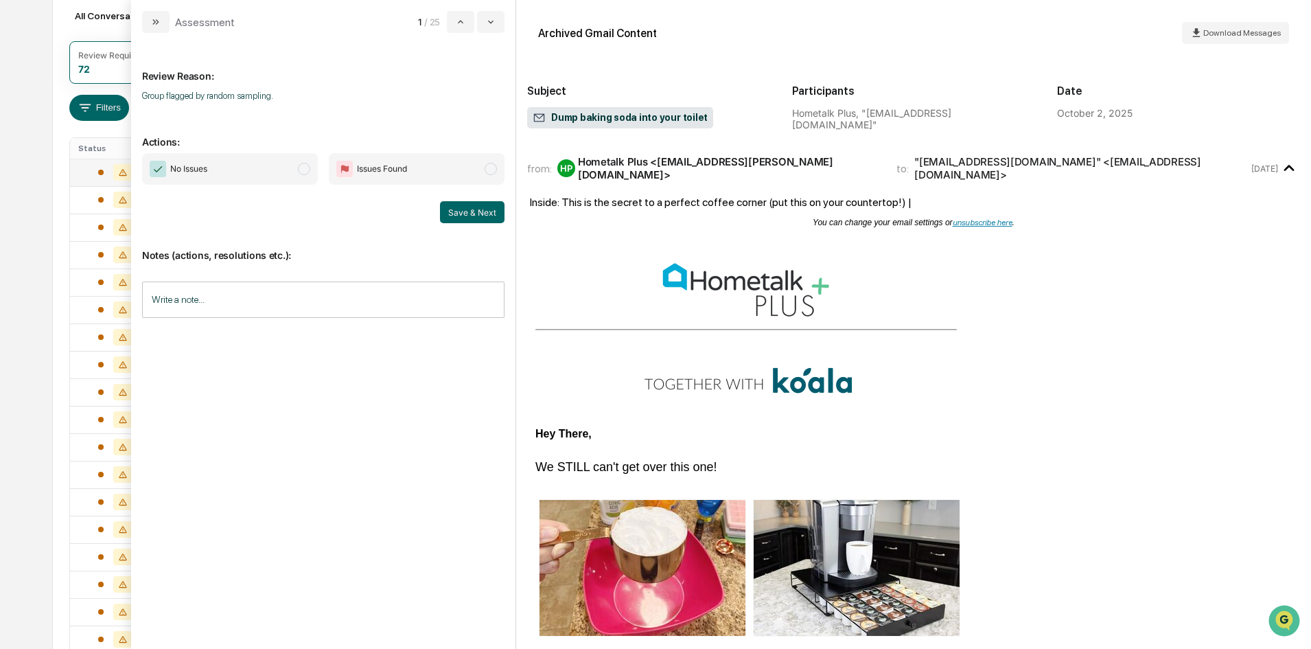
click at [308, 165] on span "modal" at bounding box center [304, 169] width 12 height 12
click at [471, 214] on button "Save & Next" at bounding box center [472, 212] width 65 height 22
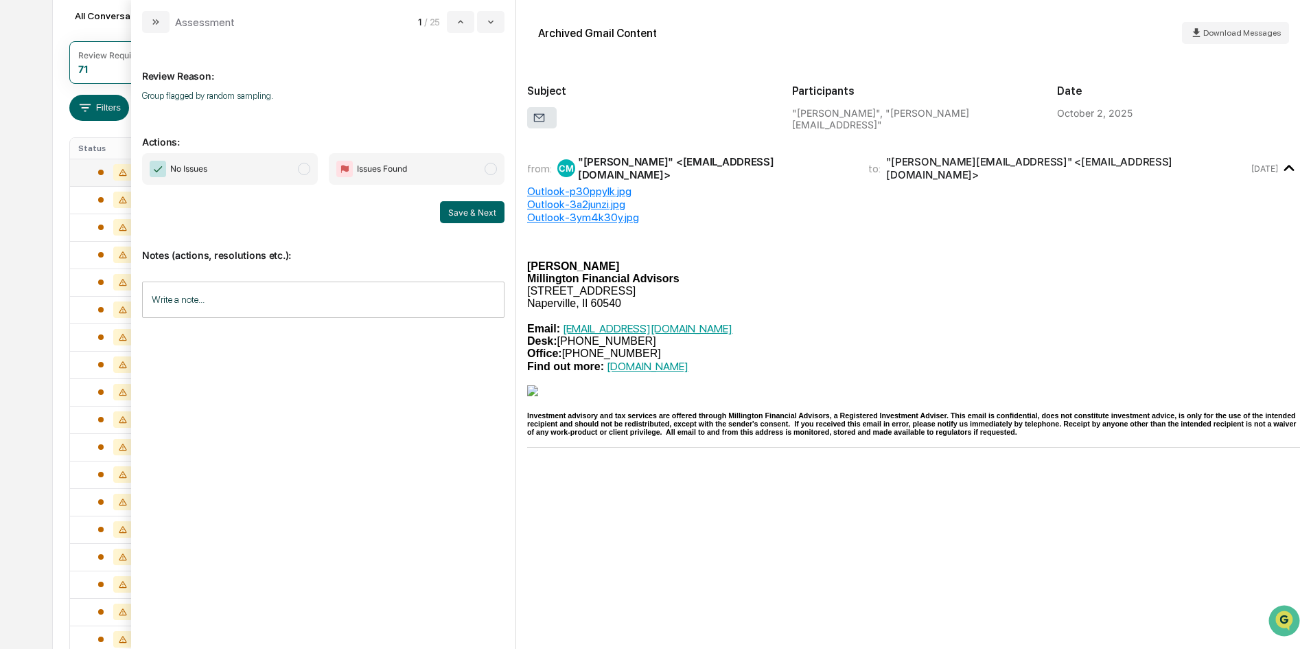
click at [303, 173] on span "modal" at bounding box center [304, 169] width 12 height 12
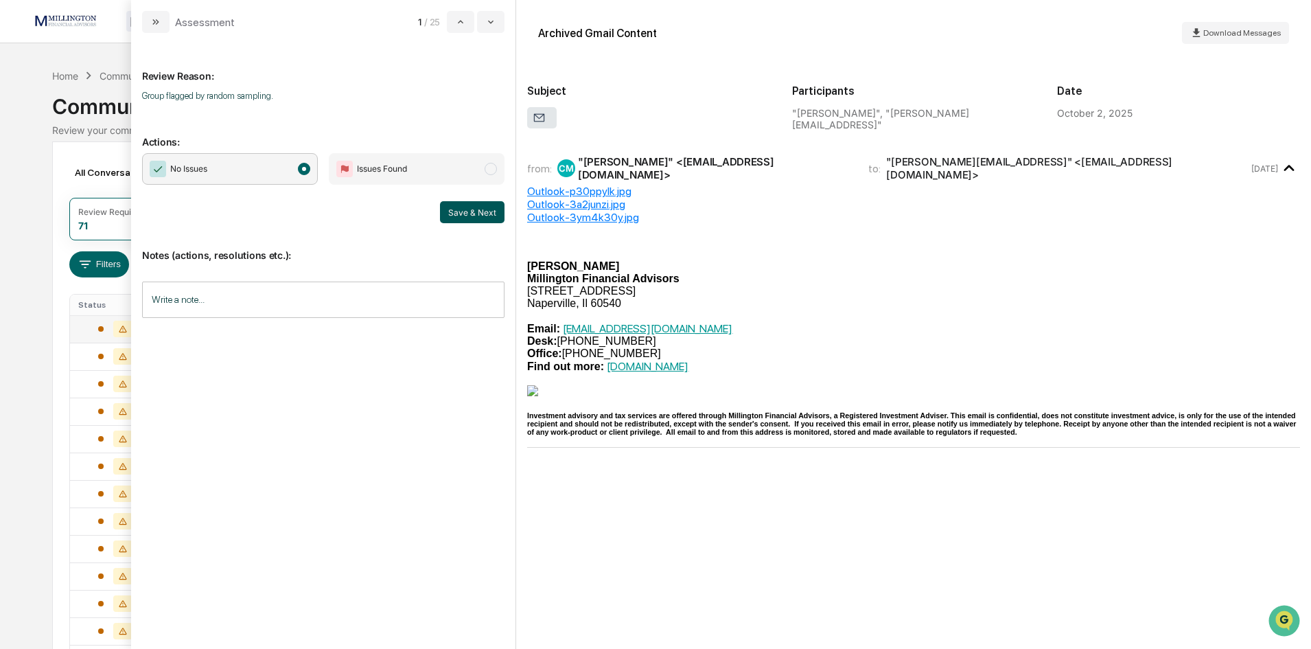
click at [476, 214] on button "Save & Next" at bounding box center [472, 212] width 65 height 22
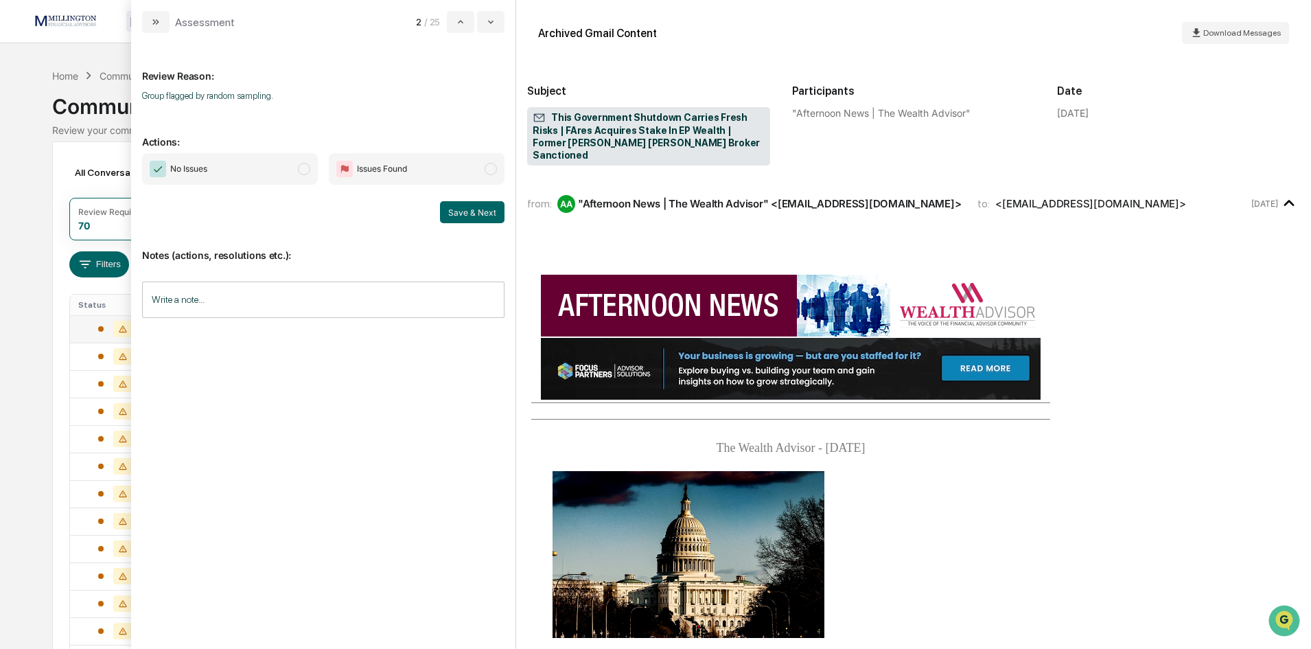
click at [305, 167] on span "modal" at bounding box center [304, 169] width 12 height 12
click at [475, 217] on button "Save & Next" at bounding box center [472, 212] width 65 height 22
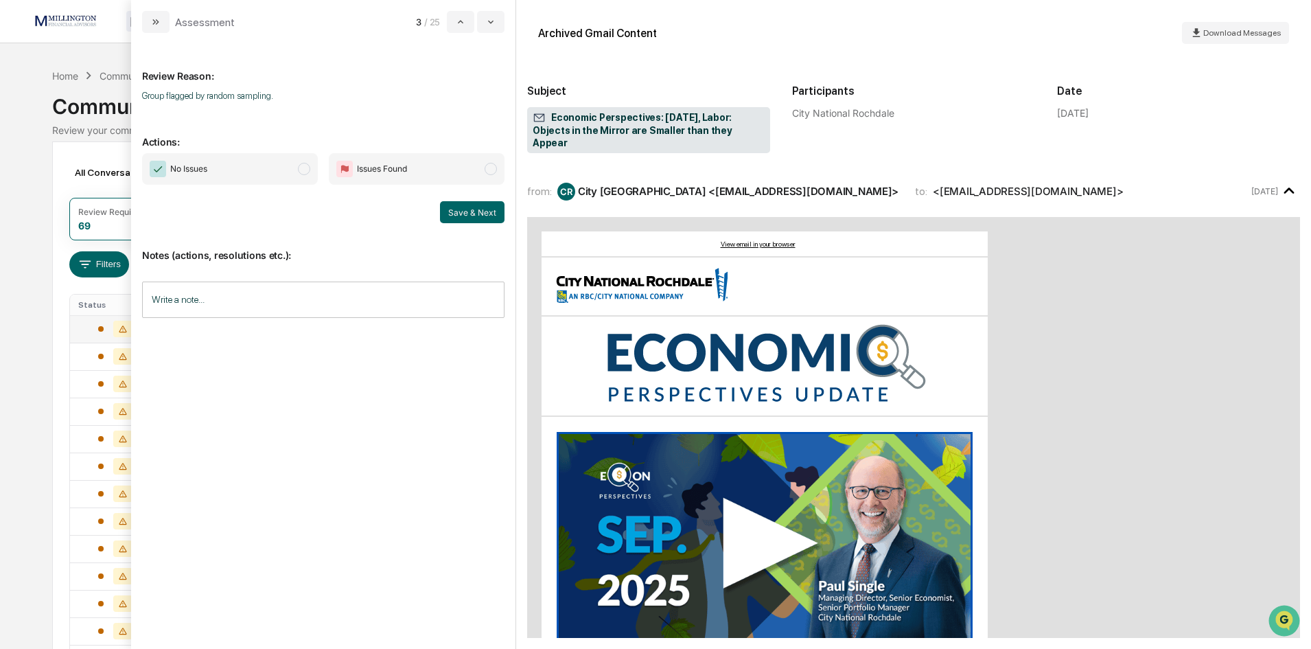
click at [303, 172] on span "modal" at bounding box center [304, 169] width 12 height 12
click at [476, 211] on button "Save & Next" at bounding box center [472, 212] width 65 height 22
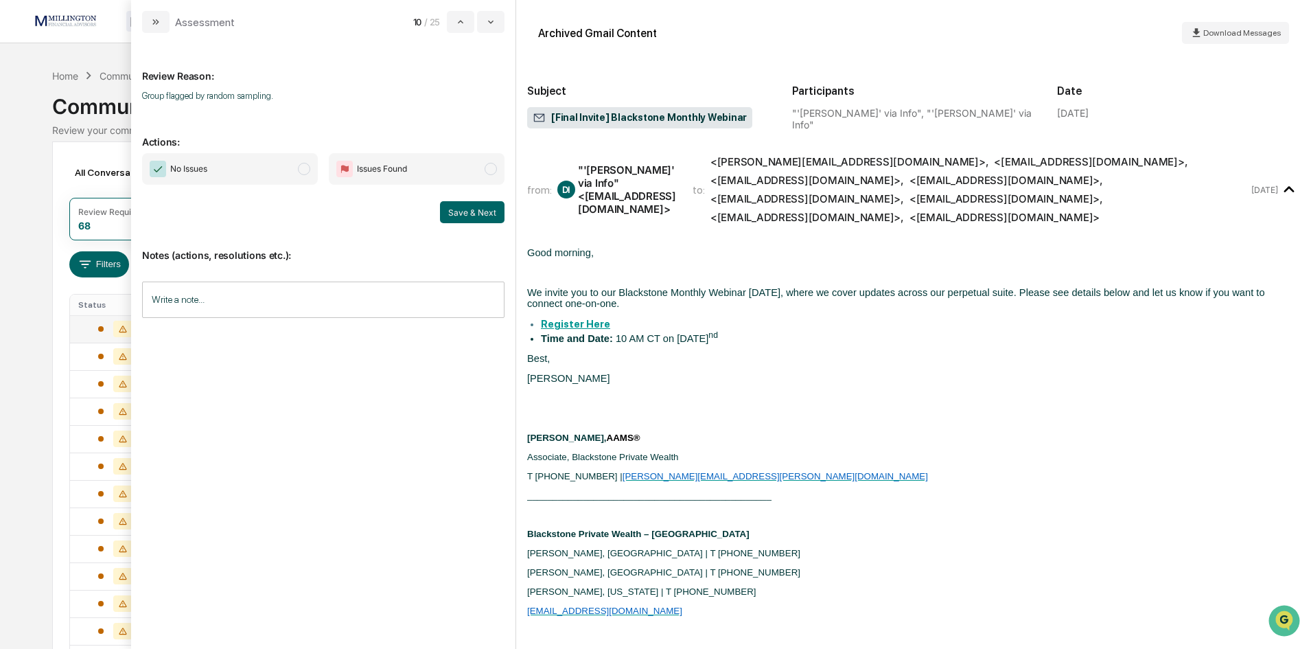
click at [306, 171] on span "modal" at bounding box center [304, 169] width 12 height 12
click at [452, 212] on button "Save & Next" at bounding box center [472, 212] width 65 height 22
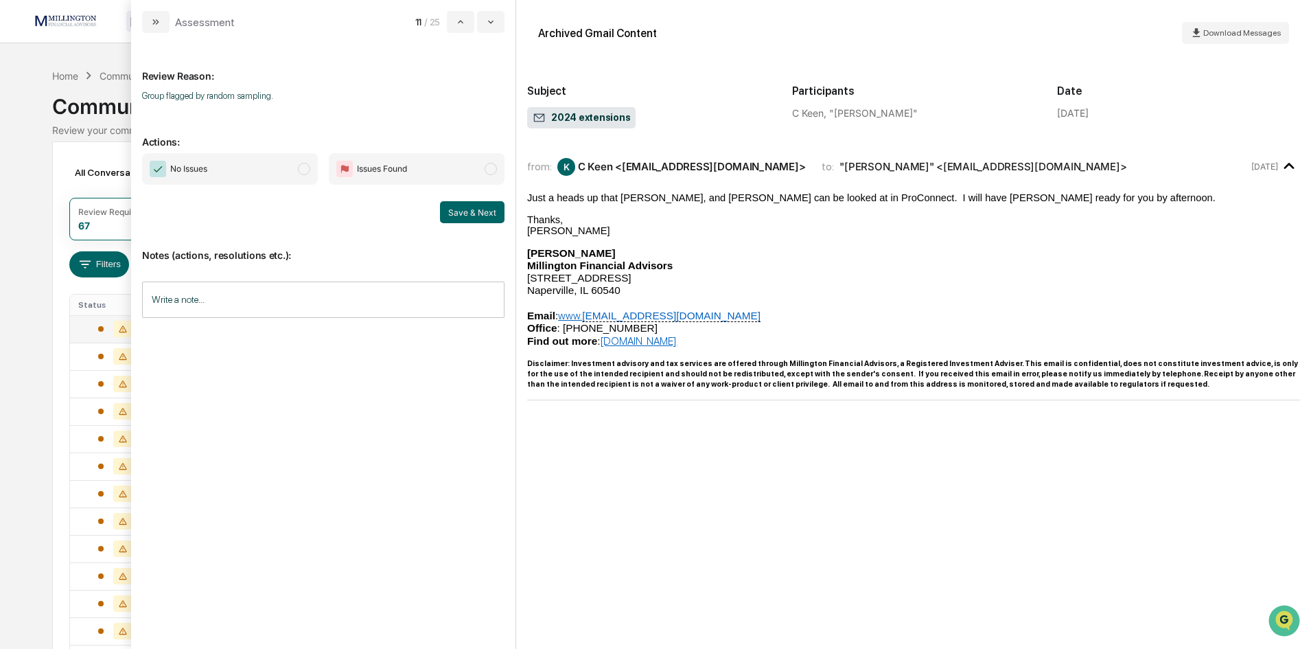
click at [299, 174] on span "No Issues" at bounding box center [230, 169] width 176 height 32
click at [465, 216] on button "Save & Next" at bounding box center [472, 212] width 65 height 22
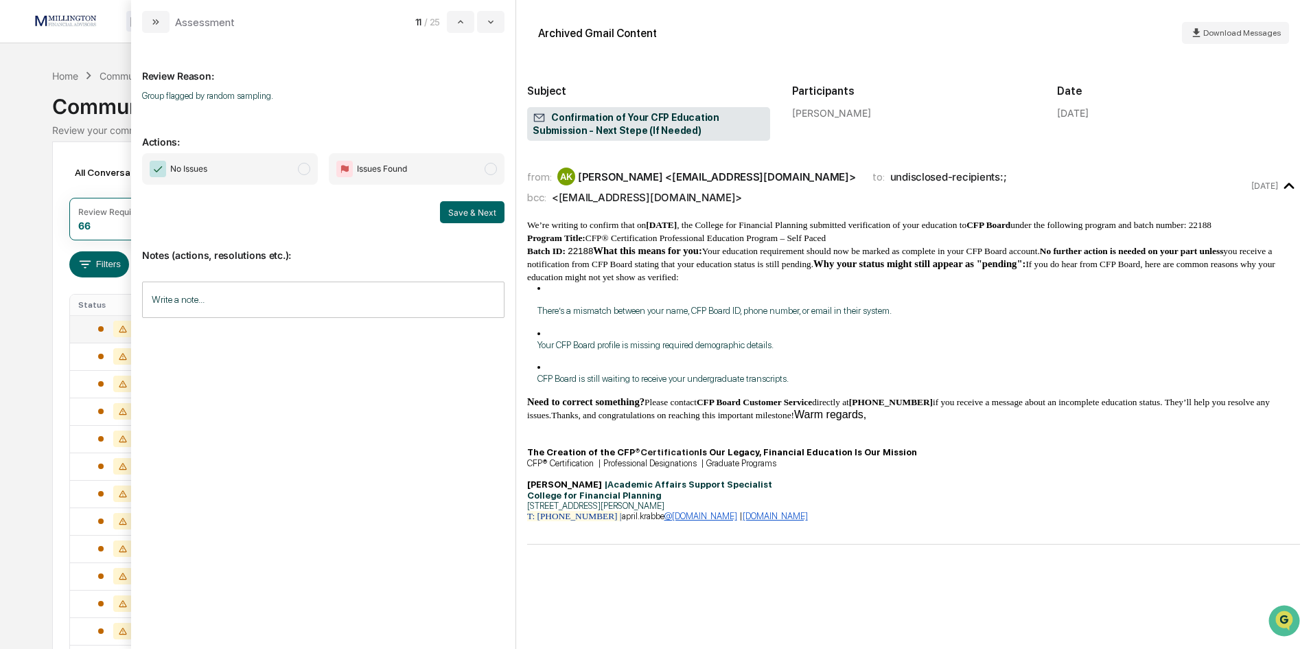
drag, startPoint x: 306, startPoint y: 166, endPoint x: 314, endPoint y: 165, distance: 8.3
click at [310, 166] on span "modal" at bounding box center [304, 169] width 12 height 12
click at [478, 207] on button "Save & Next" at bounding box center [472, 212] width 65 height 22
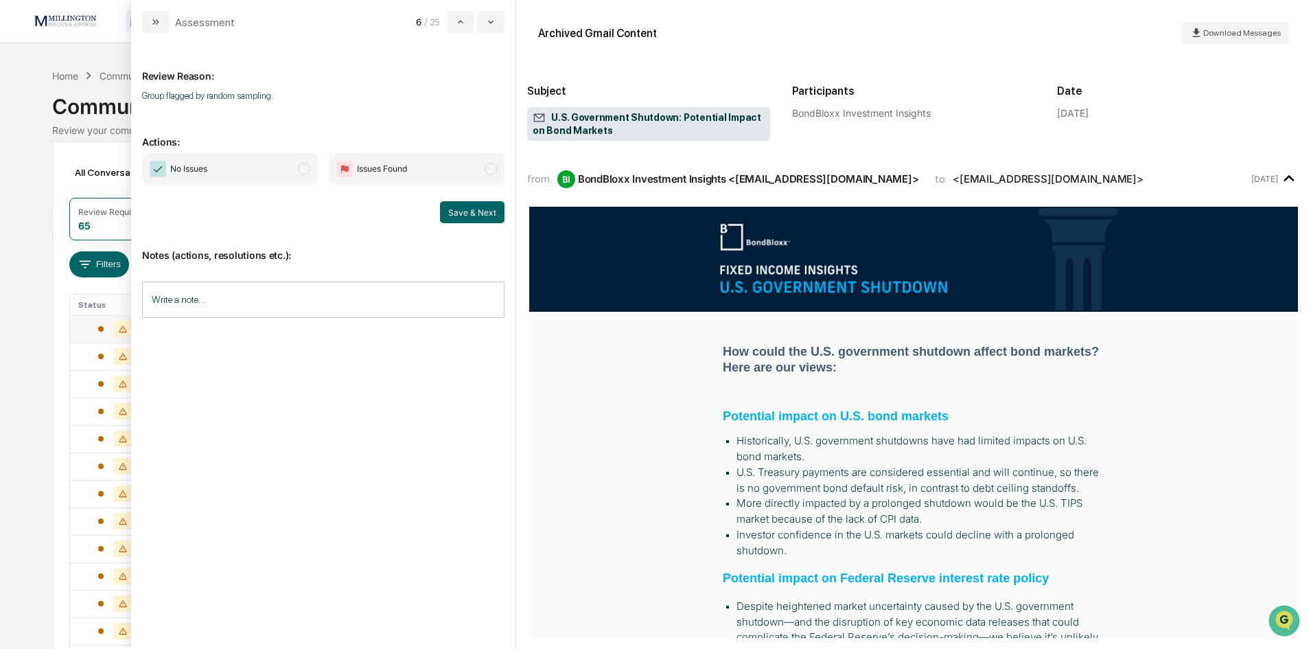
click at [302, 172] on span "modal" at bounding box center [304, 169] width 12 height 12
click at [485, 212] on button "Save & Next" at bounding box center [472, 212] width 65 height 22
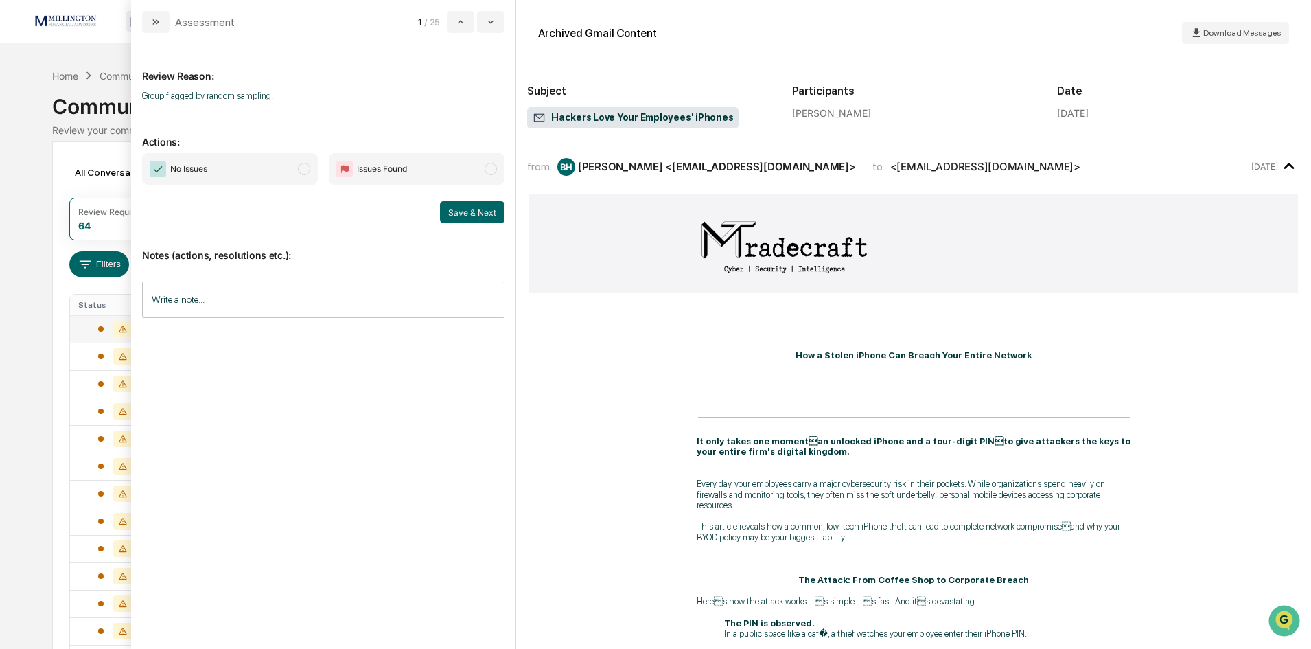
click at [303, 165] on span "modal" at bounding box center [304, 169] width 12 height 12
click at [450, 220] on button "Save & Next" at bounding box center [472, 212] width 65 height 22
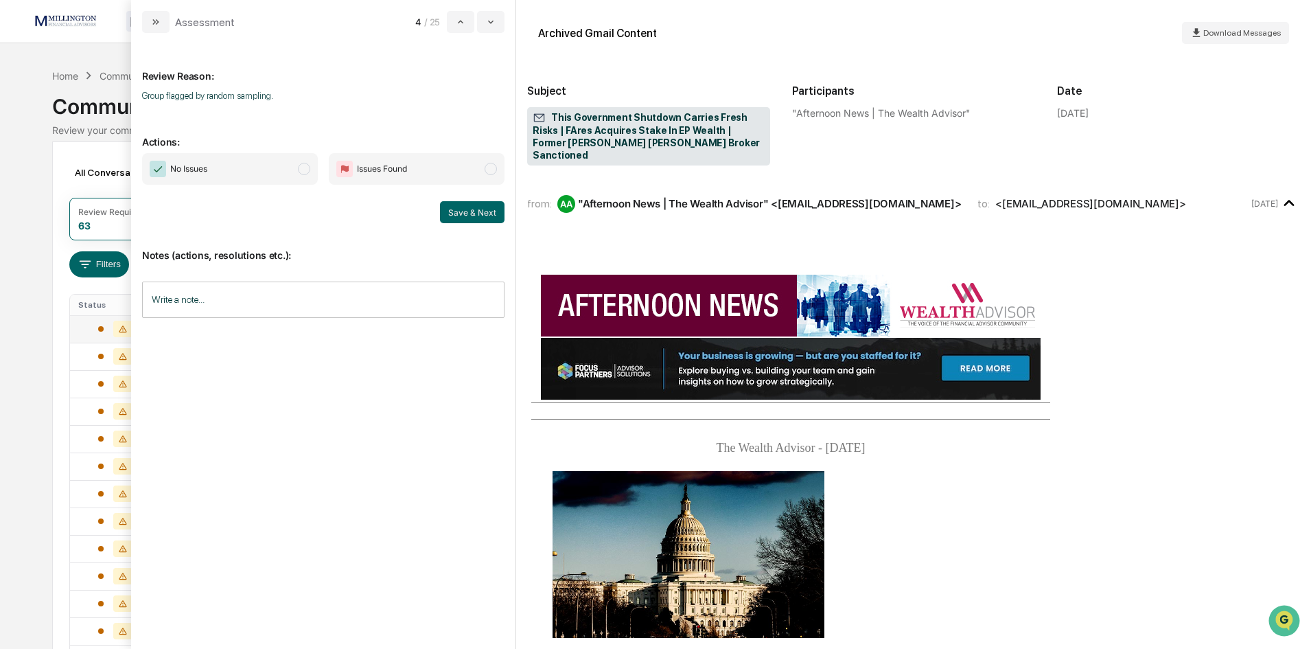
click at [299, 167] on span "modal" at bounding box center [304, 169] width 12 height 12
click at [452, 212] on button "Save & Next" at bounding box center [472, 212] width 65 height 22
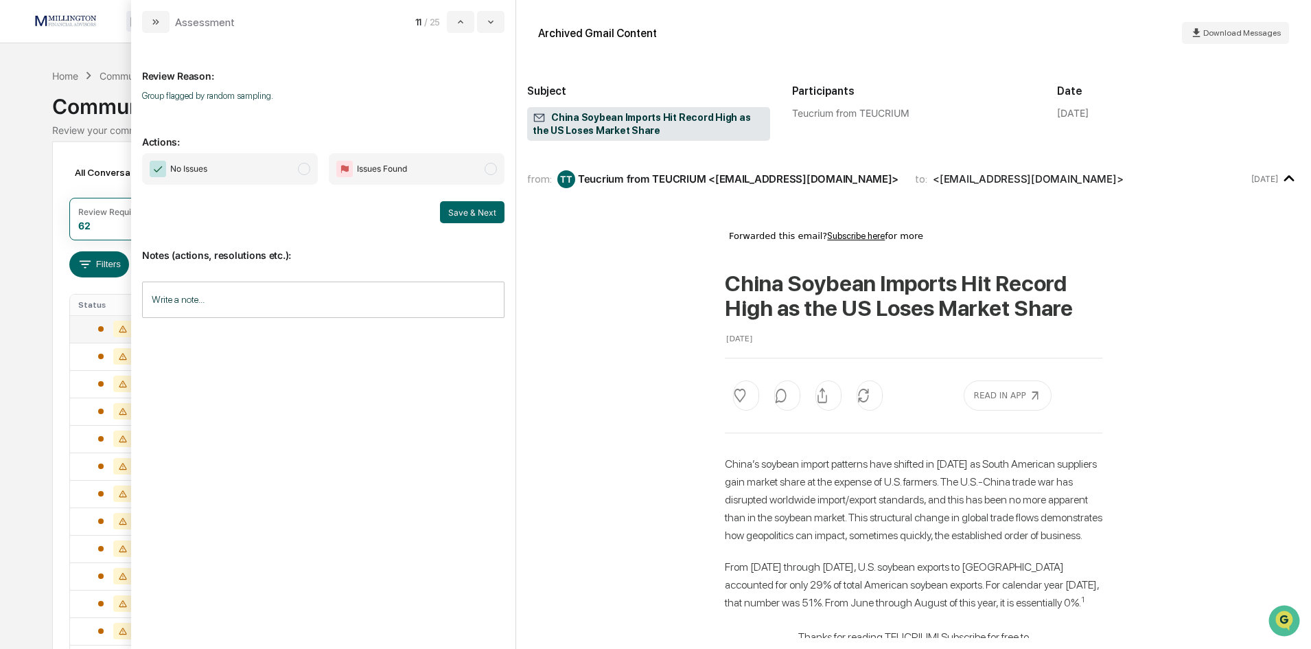
click at [310, 167] on span "modal" at bounding box center [304, 169] width 12 height 12
click at [465, 214] on button "Save & Next" at bounding box center [472, 212] width 65 height 22
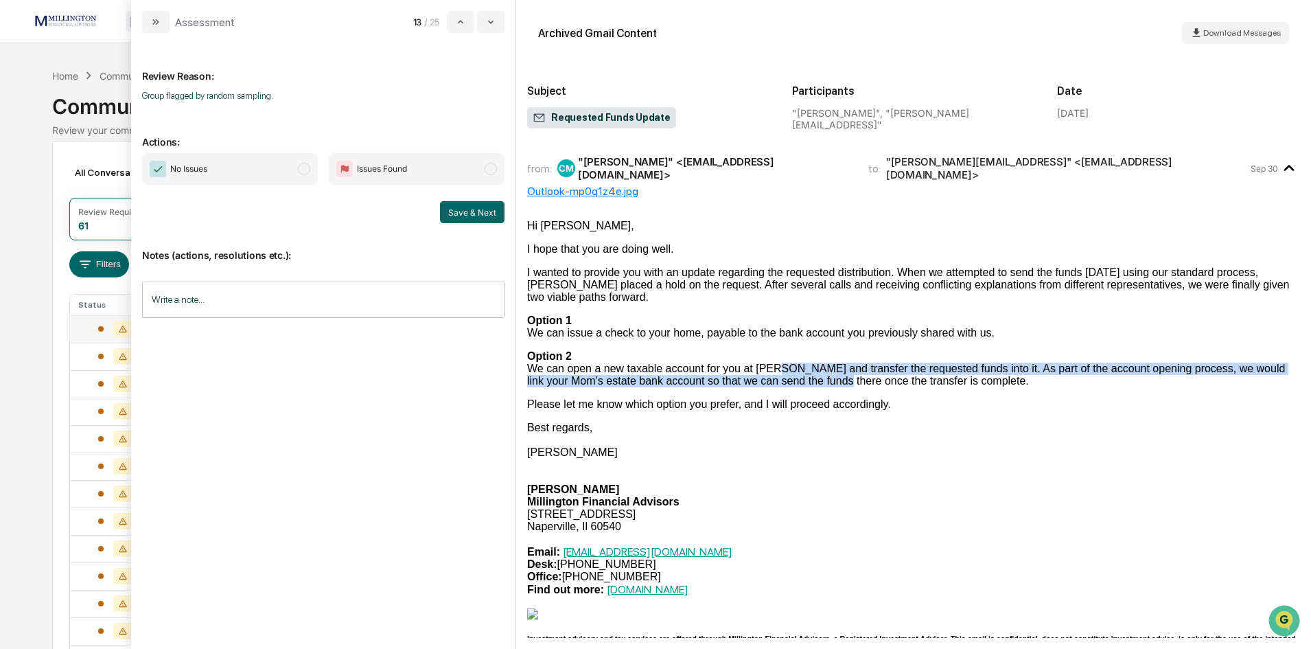
drag, startPoint x: 750, startPoint y: 373, endPoint x: 754, endPoint y: 355, distance: 18.8
click at [754, 355] on div "[MEDICAL_DATA] We can open a new taxable account for you at [PERSON_NAME] and t…" at bounding box center [913, 368] width 773 height 37
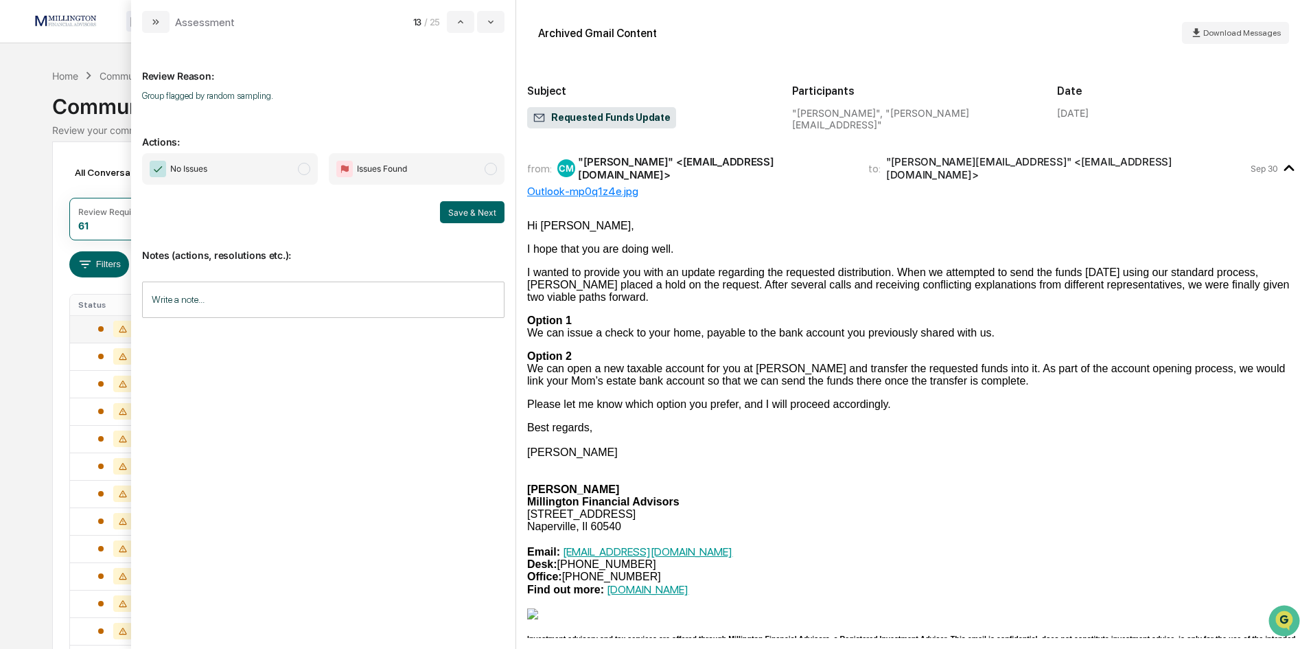
click at [951, 459] on div "modal" at bounding box center [913, 465] width 773 height 12
click at [303, 169] on span "modal" at bounding box center [304, 169] width 12 height 12
click at [476, 213] on button "Save & Next" at bounding box center [472, 212] width 65 height 22
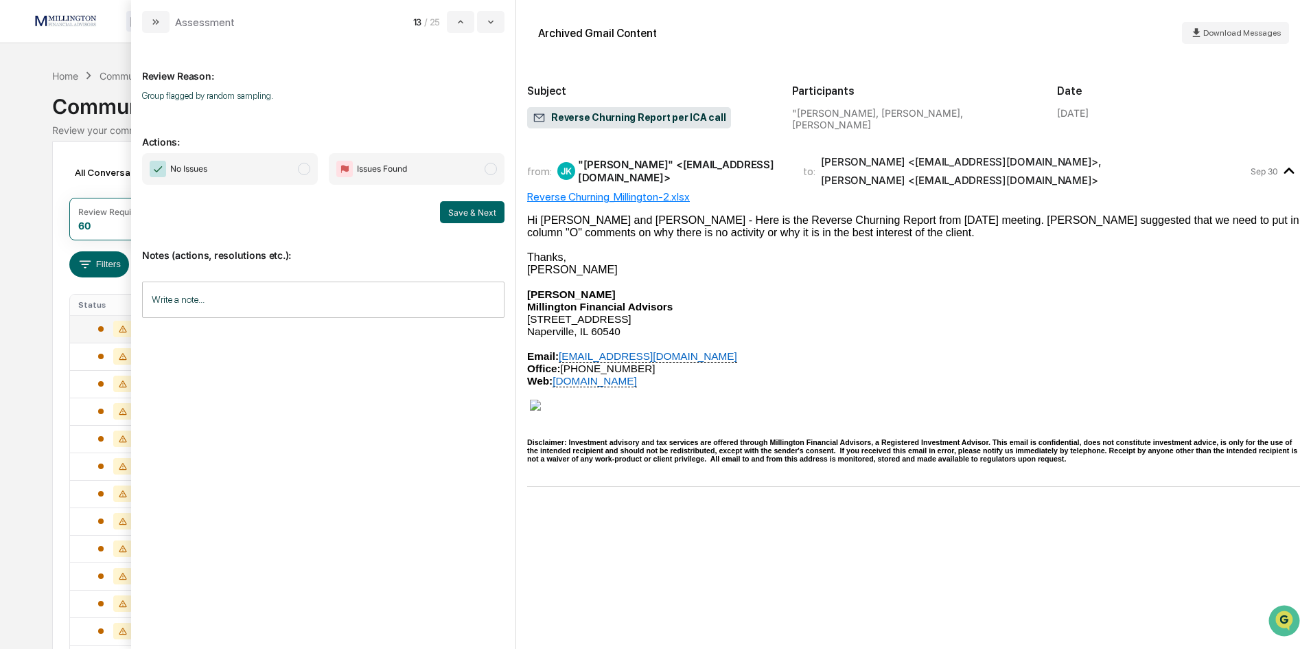
click at [307, 170] on span "modal" at bounding box center [304, 169] width 12 height 12
click at [483, 212] on button "Save & Next" at bounding box center [472, 212] width 65 height 22
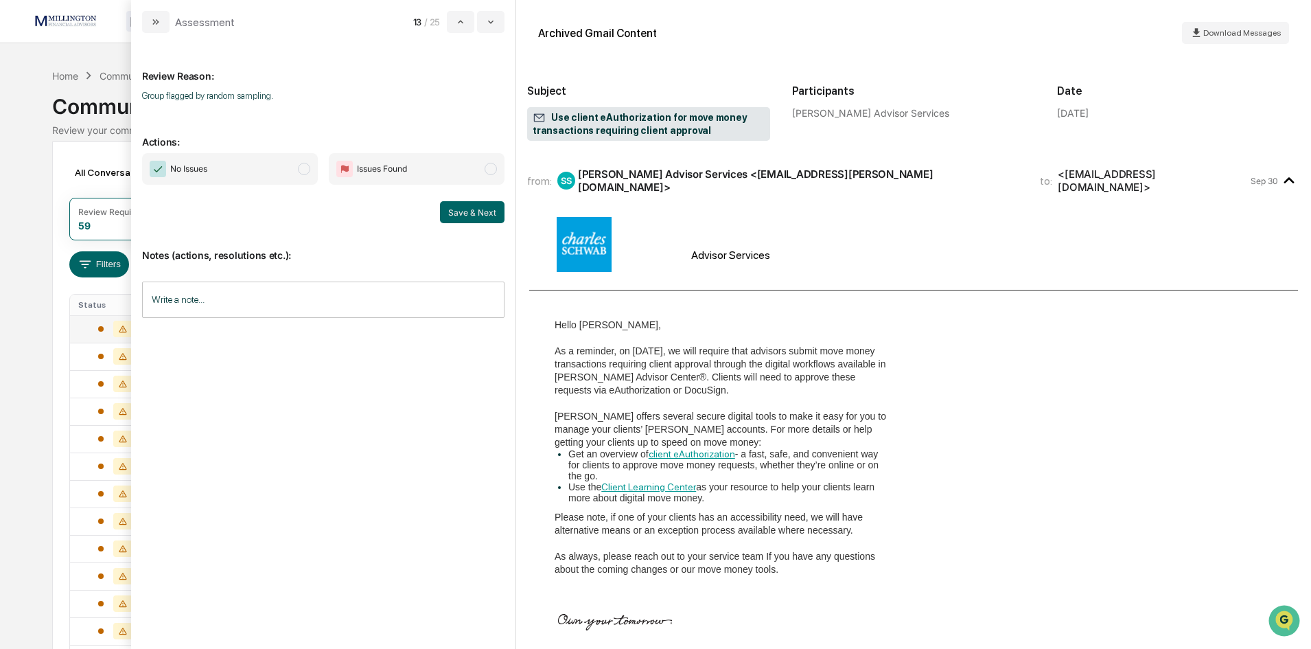
click at [298, 165] on span "modal" at bounding box center [304, 169] width 12 height 12
click at [461, 210] on button "Save & Next" at bounding box center [472, 212] width 65 height 22
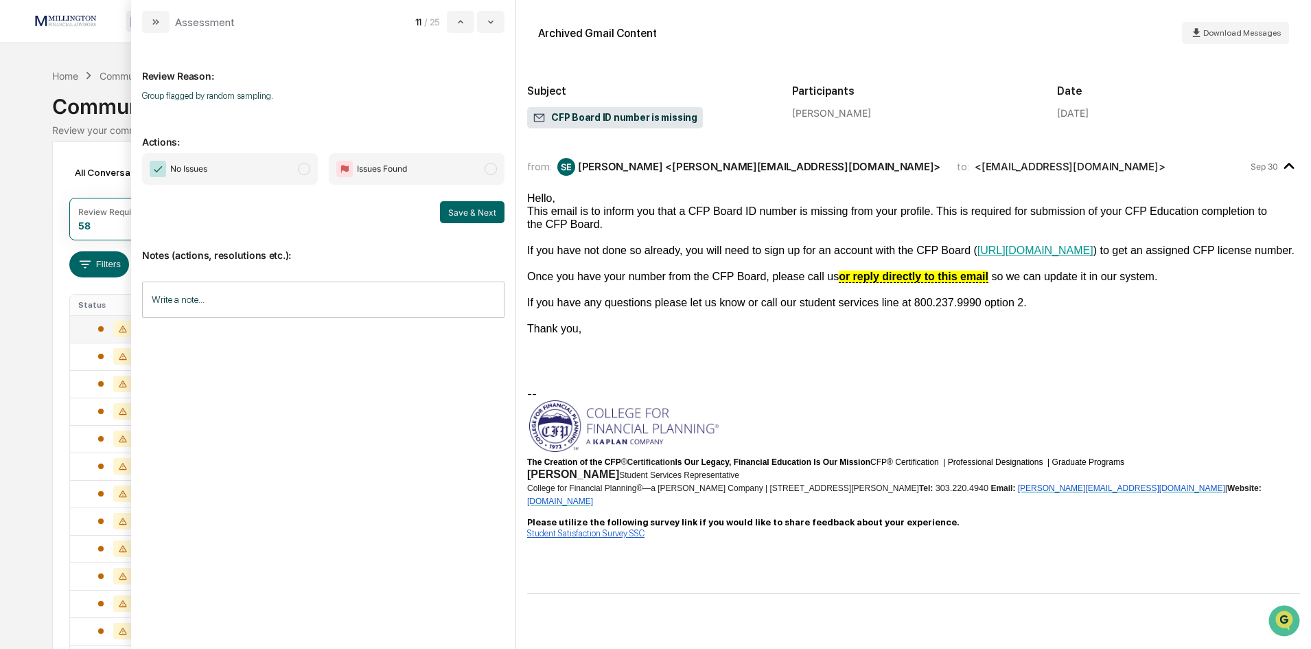
click at [312, 167] on span "No Issues" at bounding box center [230, 169] width 176 height 32
click at [476, 209] on button "Save & Next" at bounding box center [472, 212] width 65 height 22
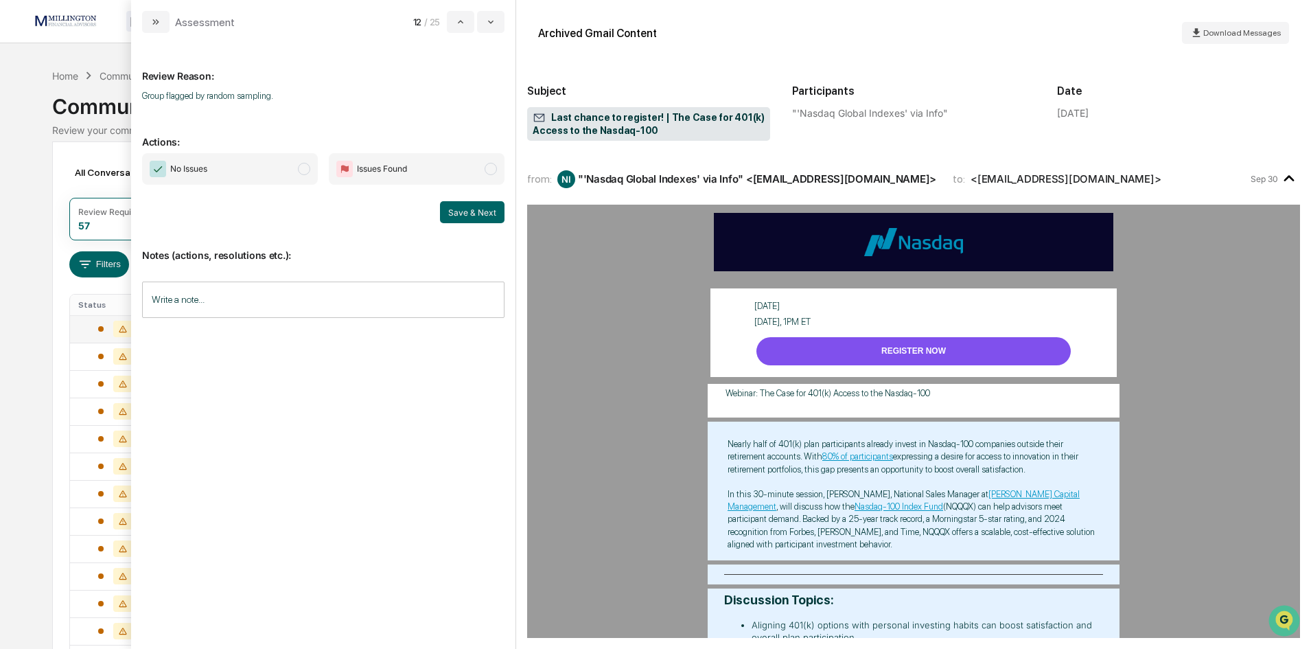
click at [301, 166] on span "modal" at bounding box center [304, 169] width 12 height 12
click at [467, 213] on button "Save & Next" at bounding box center [472, 212] width 65 height 22
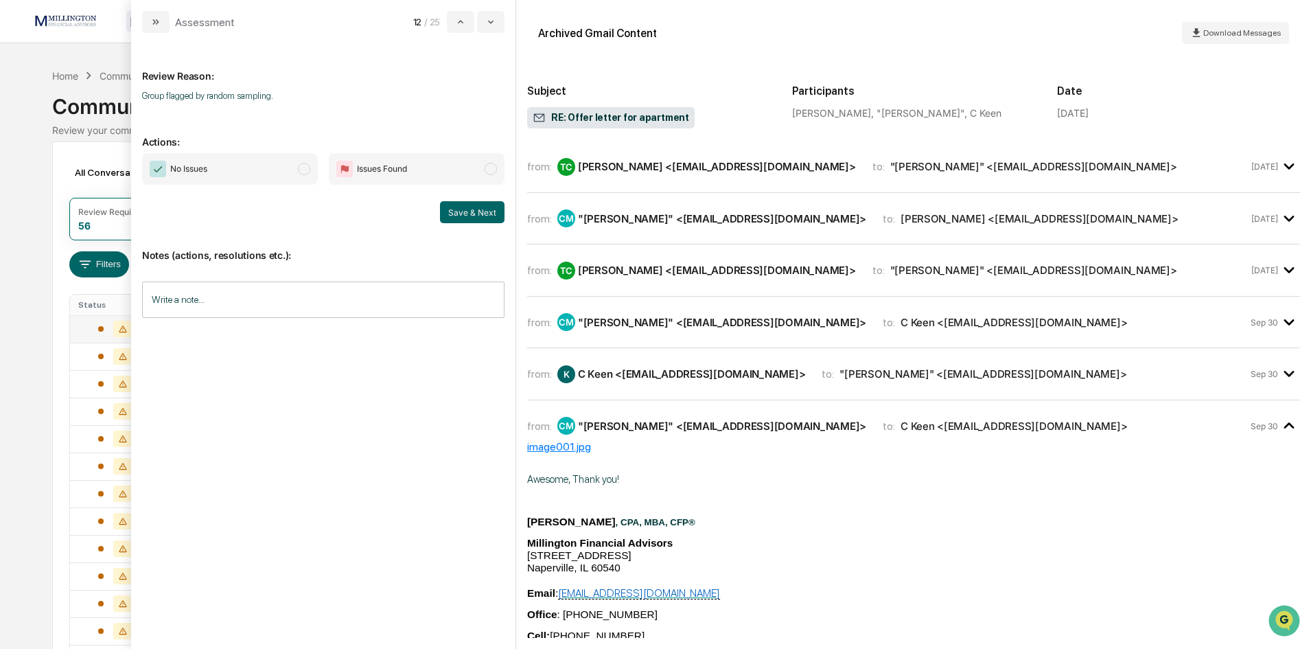
click at [312, 170] on span "No Issues" at bounding box center [230, 169] width 176 height 32
click at [459, 218] on button "Save & Next" at bounding box center [472, 212] width 65 height 22
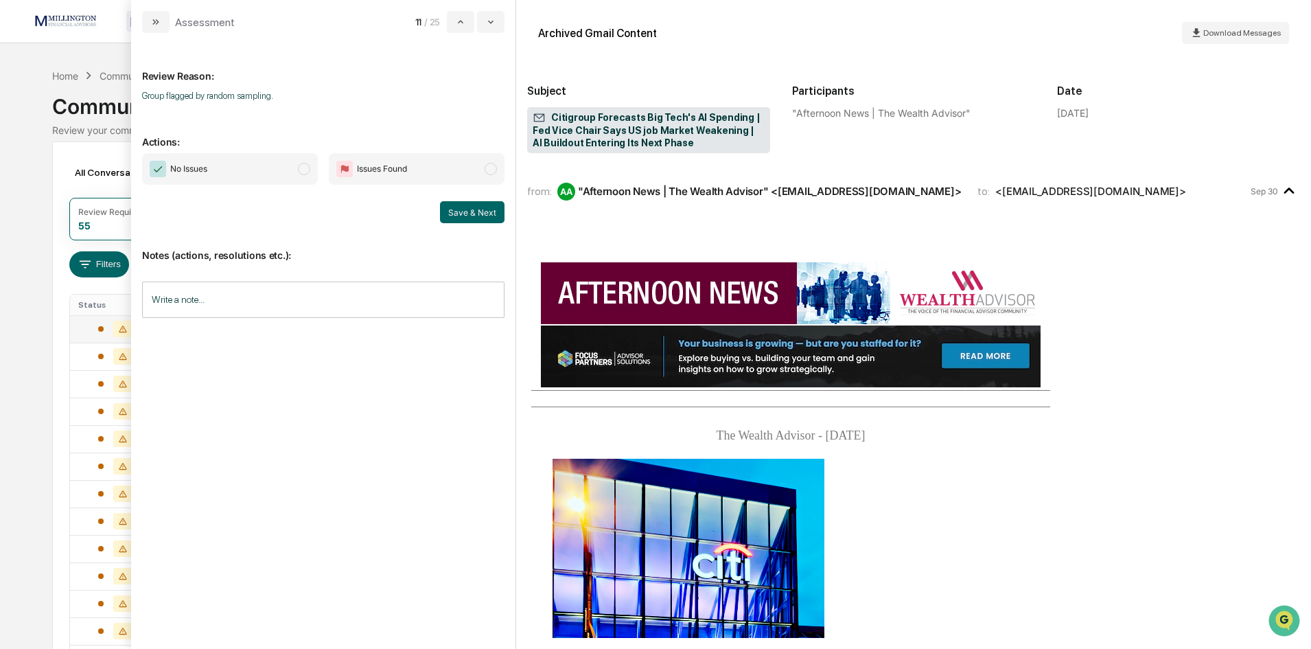
click at [301, 170] on span "modal" at bounding box center [304, 169] width 12 height 12
click at [480, 213] on button "Save & Next" at bounding box center [472, 212] width 65 height 22
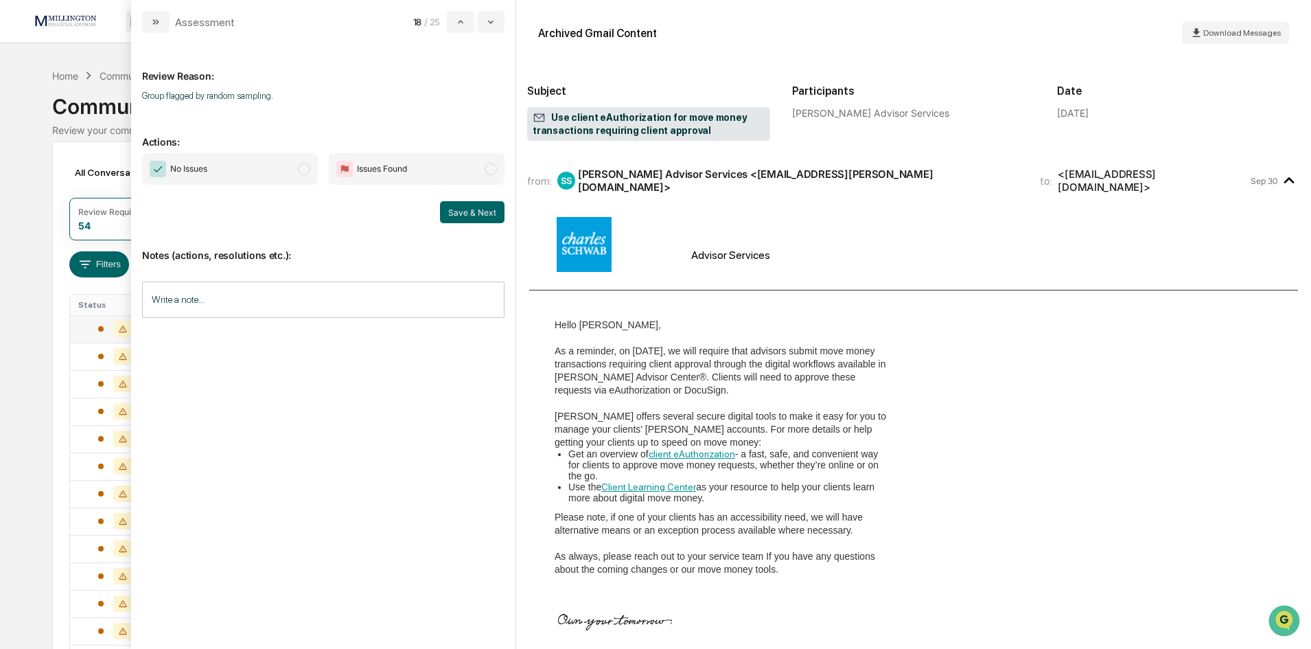
drag, startPoint x: 301, startPoint y: 172, endPoint x: 526, endPoint y: 228, distance: 231.2
click at [307, 173] on span "modal" at bounding box center [304, 169] width 12 height 12
click at [481, 215] on button "Save & Next" at bounding box center [472, 212] width 65 height 22
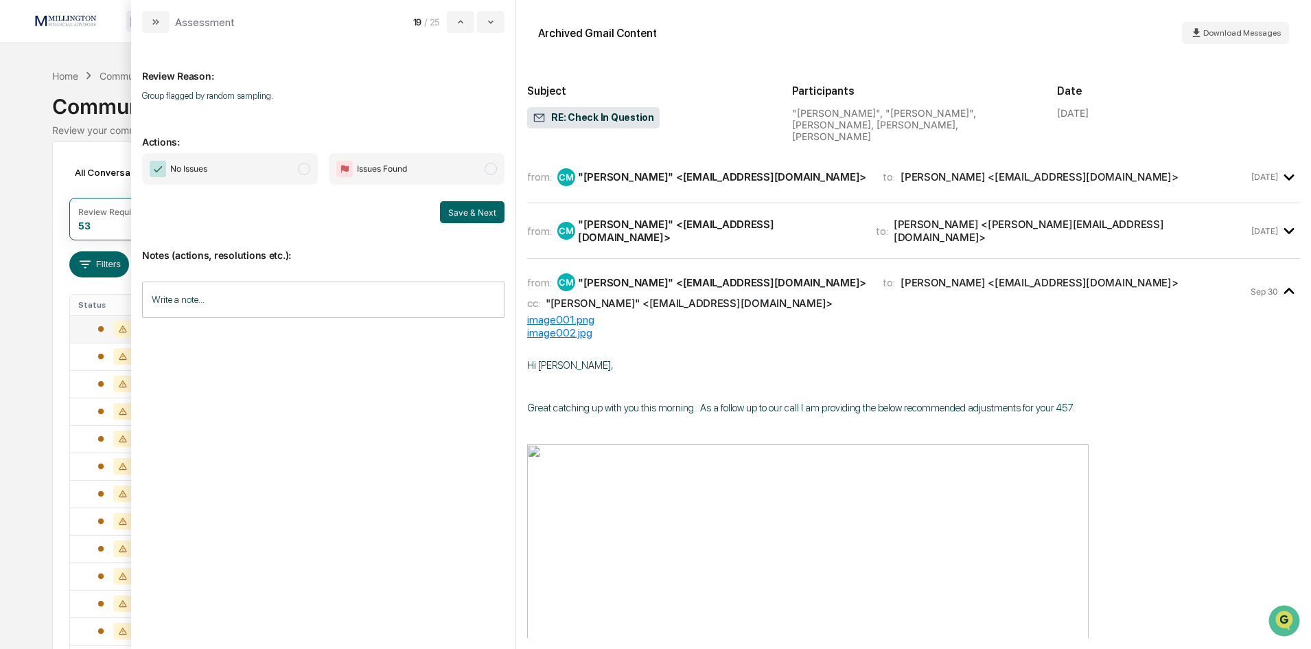
click at [297, 172] on span "No Issues" at bounding box center [230, 169] width 176 height 32
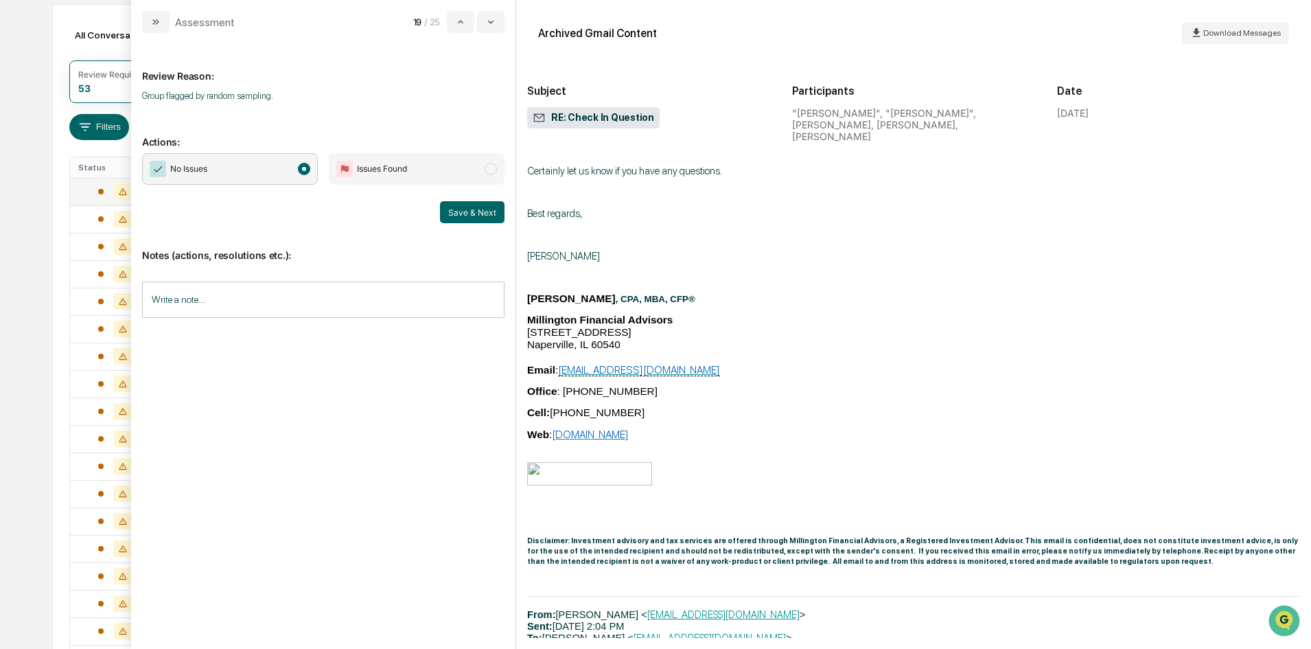
scroll to position [509, 0]
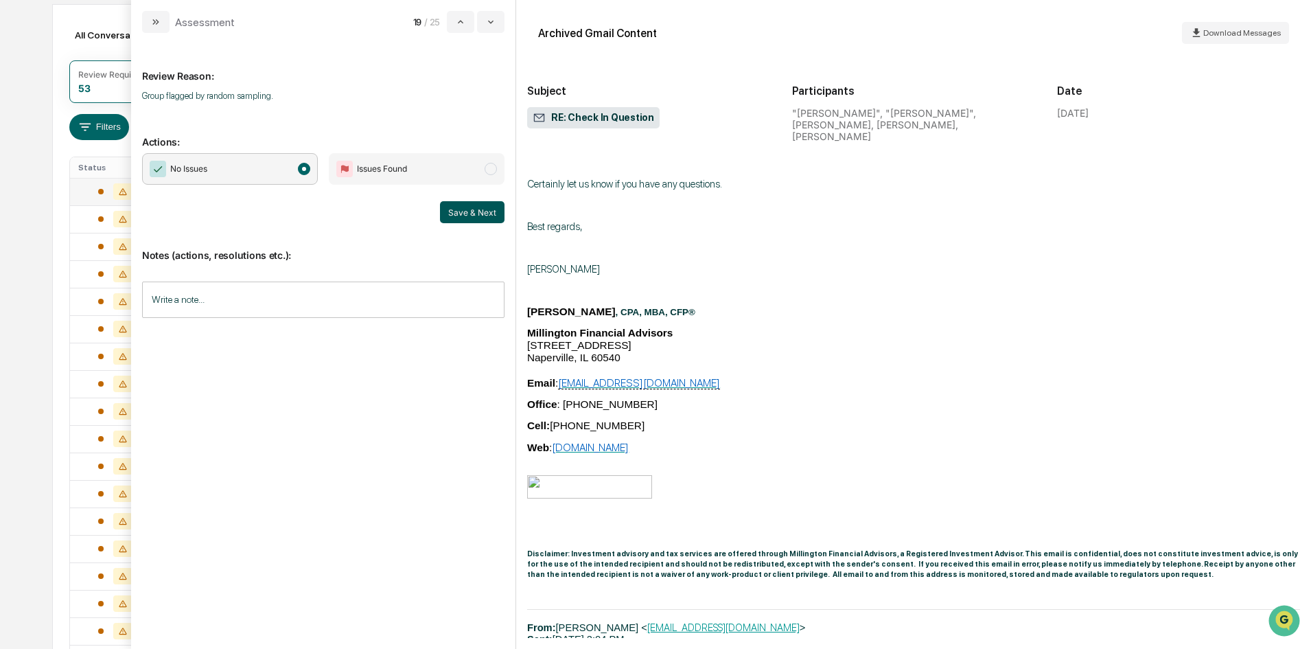
click at [475, 207] on button "Save & Next" at bounding box center [472, 212] width 65 height 22
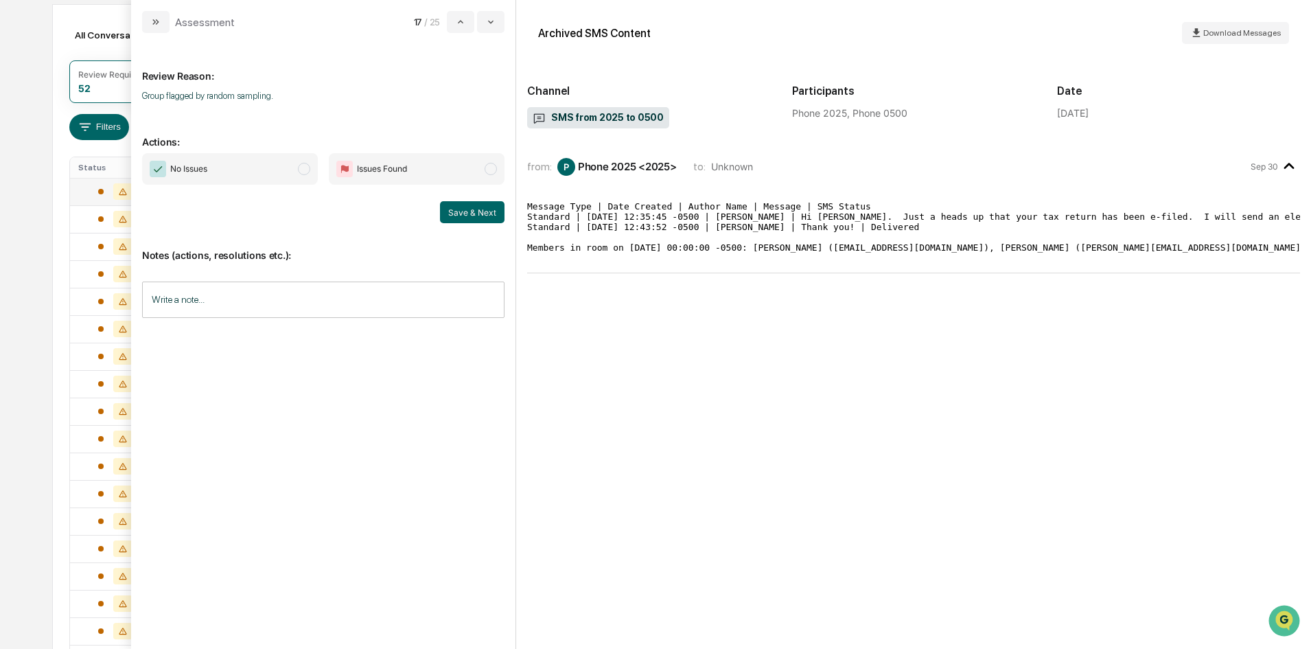
click at [306, 171] on span "modal" at bounding box center [304, 169] width 12 height 12
click at [477, 215] on button "Save & Next" at bounding box center [472, 212] width 65 height 22
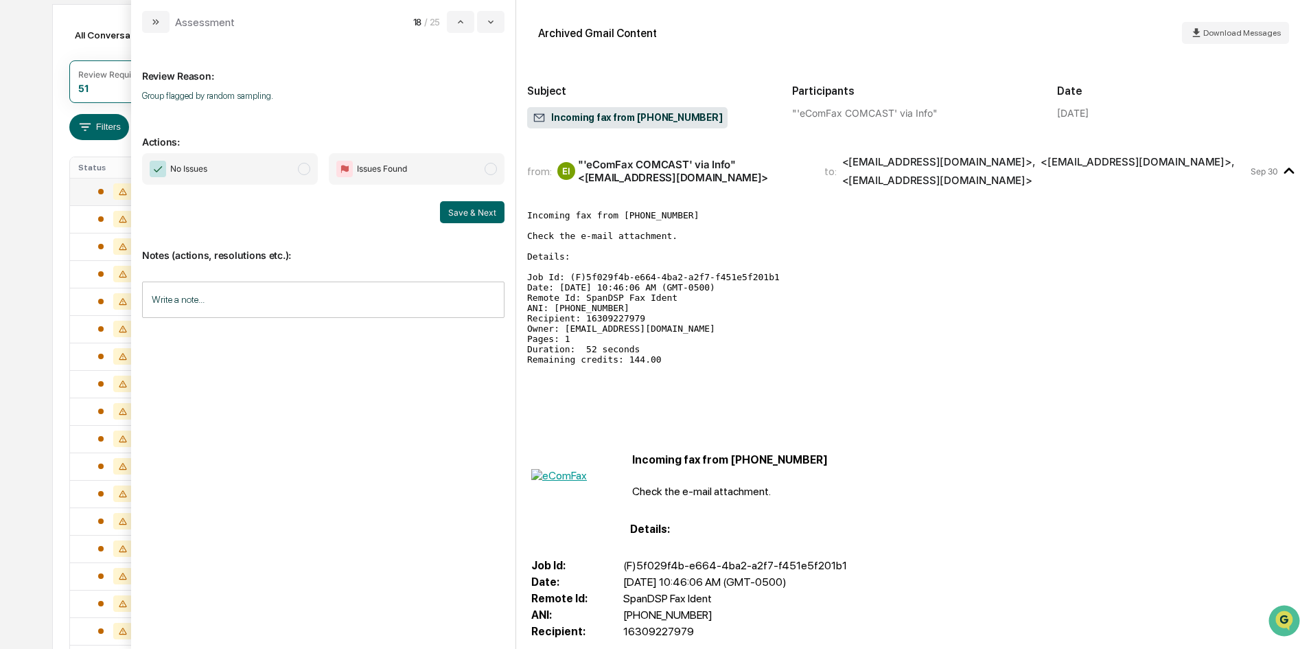
click at [266, 168] on span "No Issues" at bounding box center [230, 169] width 176 height 32
click at [461, 207] on button "Save & Next" at bounding box center [472, 212] width 65 height 22
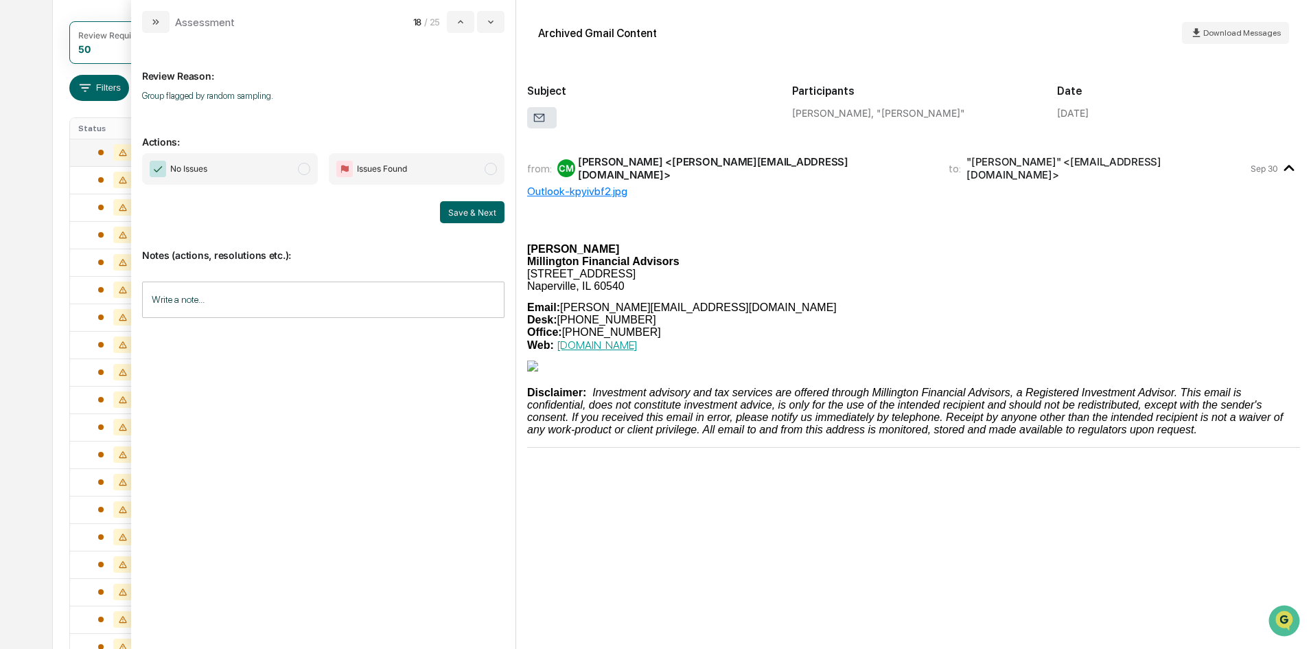
scroll to position [431, 0]
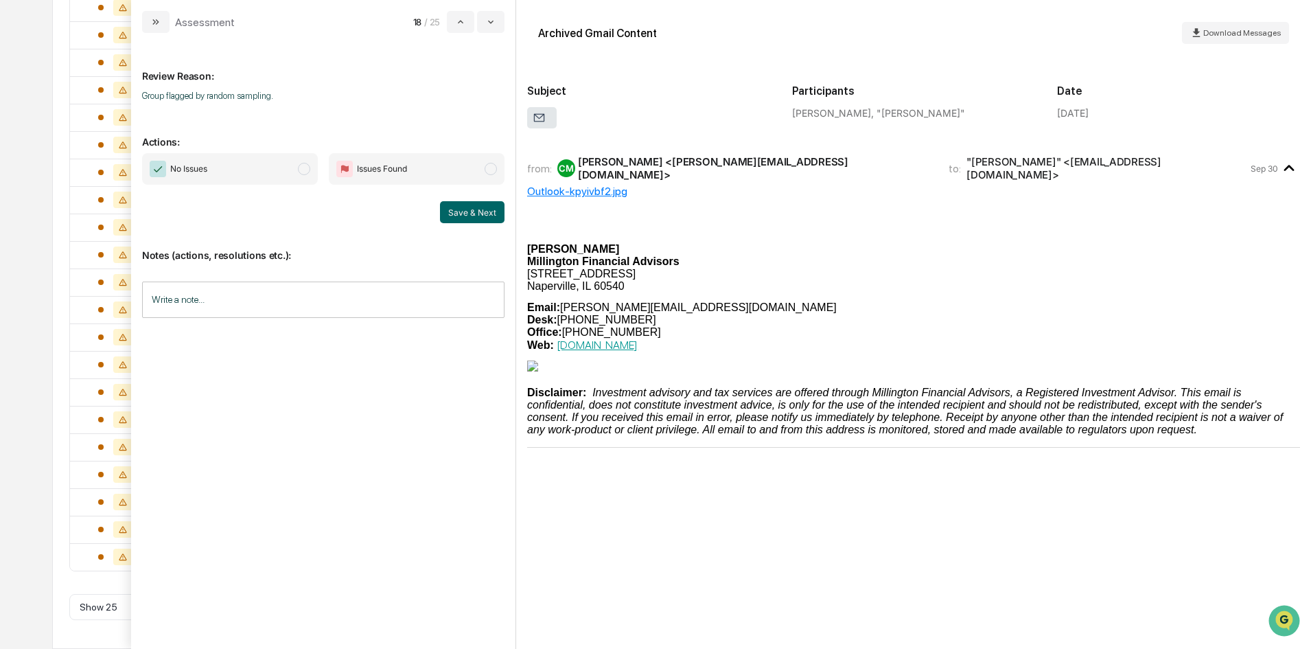
click at [833, 351] on p "Email: [PERSON_NAME][EMAIL_ADDRESS][DOMAIN_NAME] Desk: [PHONE_NUMBER] Office: […" at bounding box center [913, 326] width 773 height 50
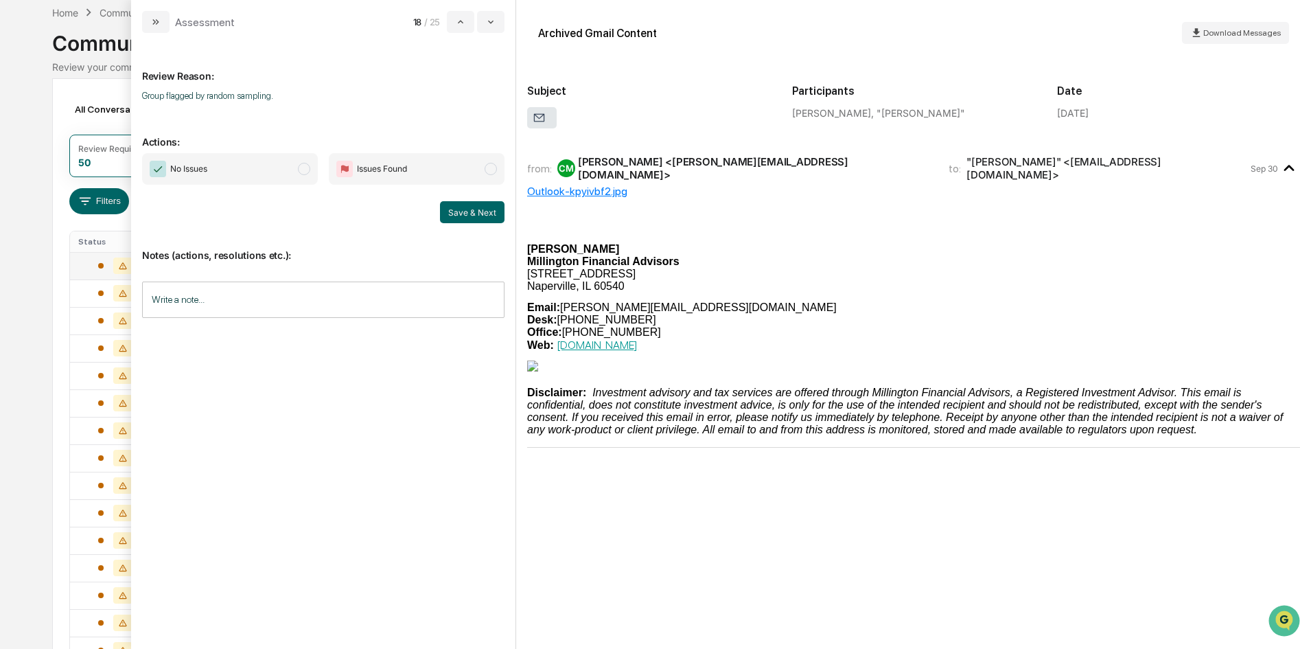
scroll to position [0, 0]
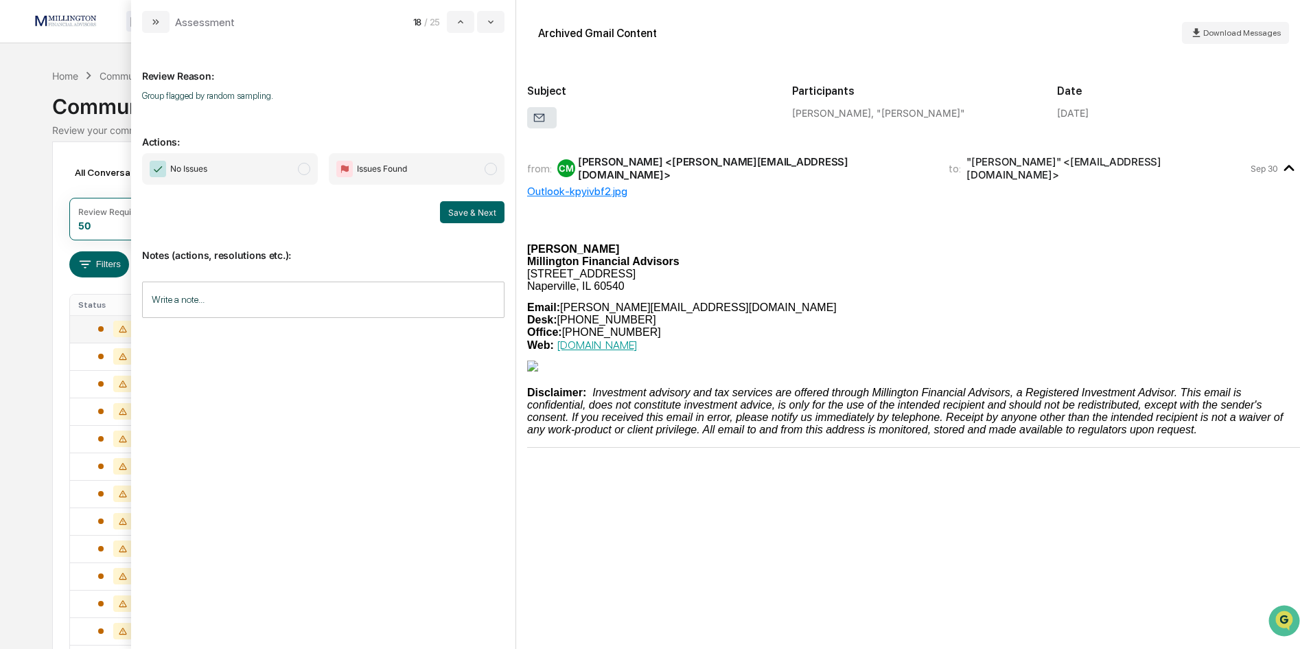
drag, startPoint x: 472, startPoint y: 233, endPoint x: 407, endPoint y: 251, distance: 66.9
click at [470, 233] on p "Notes (actions, resolutions etc.):" at bounding box center [323, 247] width 362 height 28
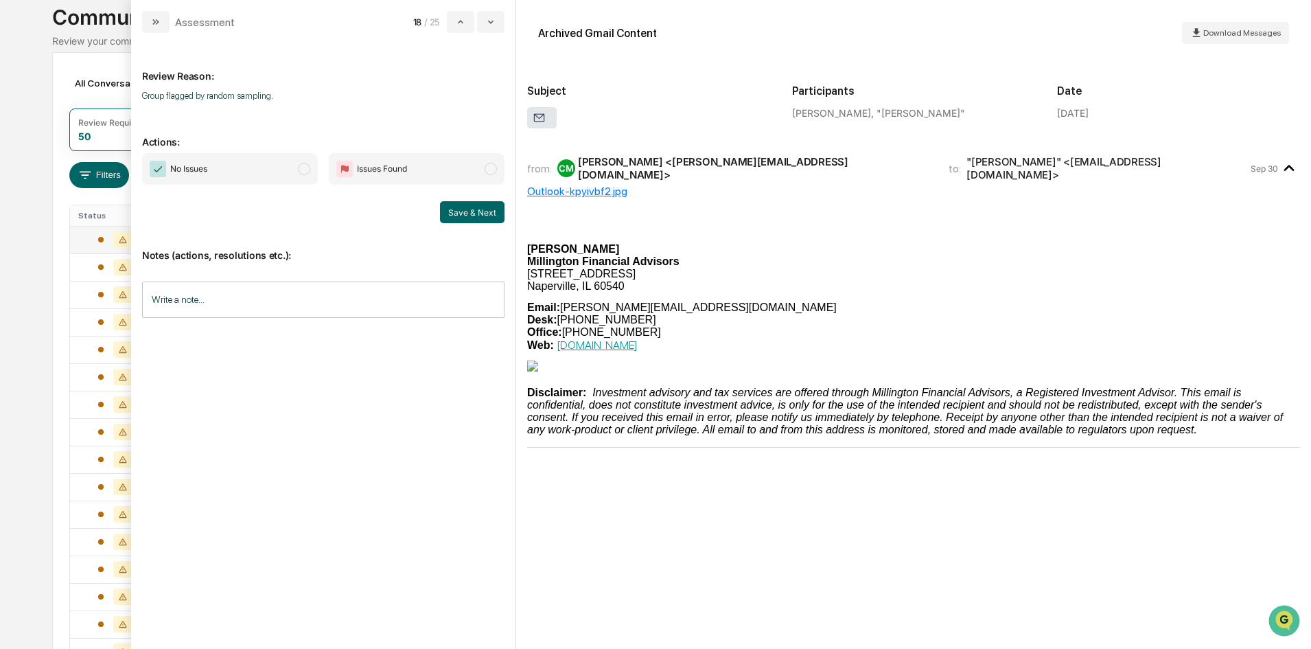
scroll to position [88, 0]
click at [312, 168] on span "No Issues" at bounding box center [230, 169] width 176 height 32
click at [482, 218] on button "Save & Next" at bounding box center [472, 212] width 65 height 22
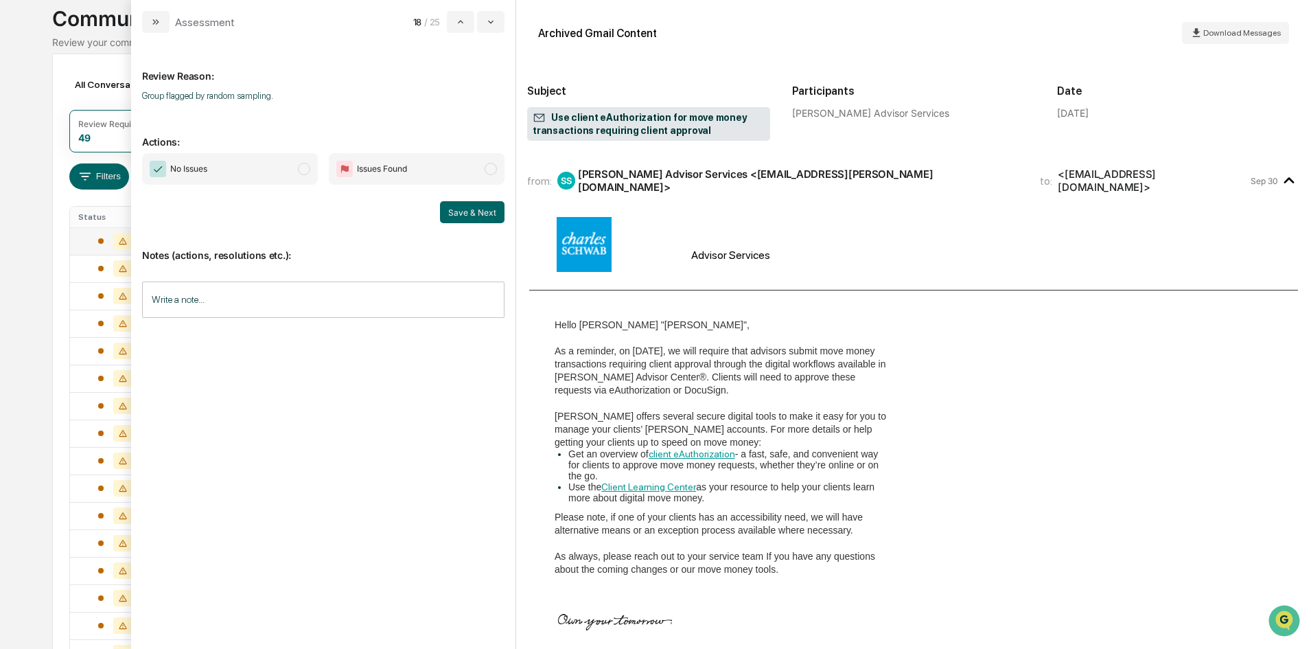
drag, startPoint x: 290, startPoint y: 167, endPoint x: 305, endPoint y: 167, distance: 14.4
click at [300, 167] on span "No Issues" at bounding box center [230, 169] width 176 height 32
click at [491, 217] on button "Save & Next" at bounding box center [472, 212] width 65 height 22
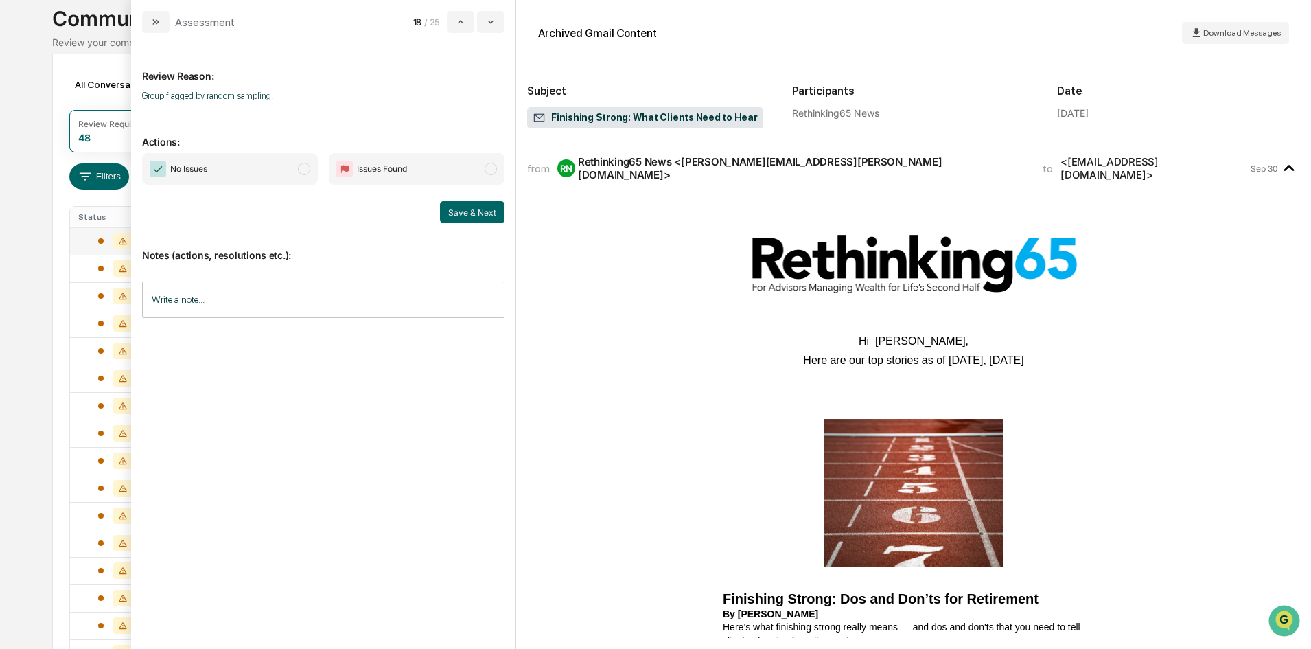
click at [305, 170] on span "modal" at bounding box center [304, 169] width 12 height 12
click at [481, 214] on button "Save & Next" at bounding box center [472, 212] width 65 height 22
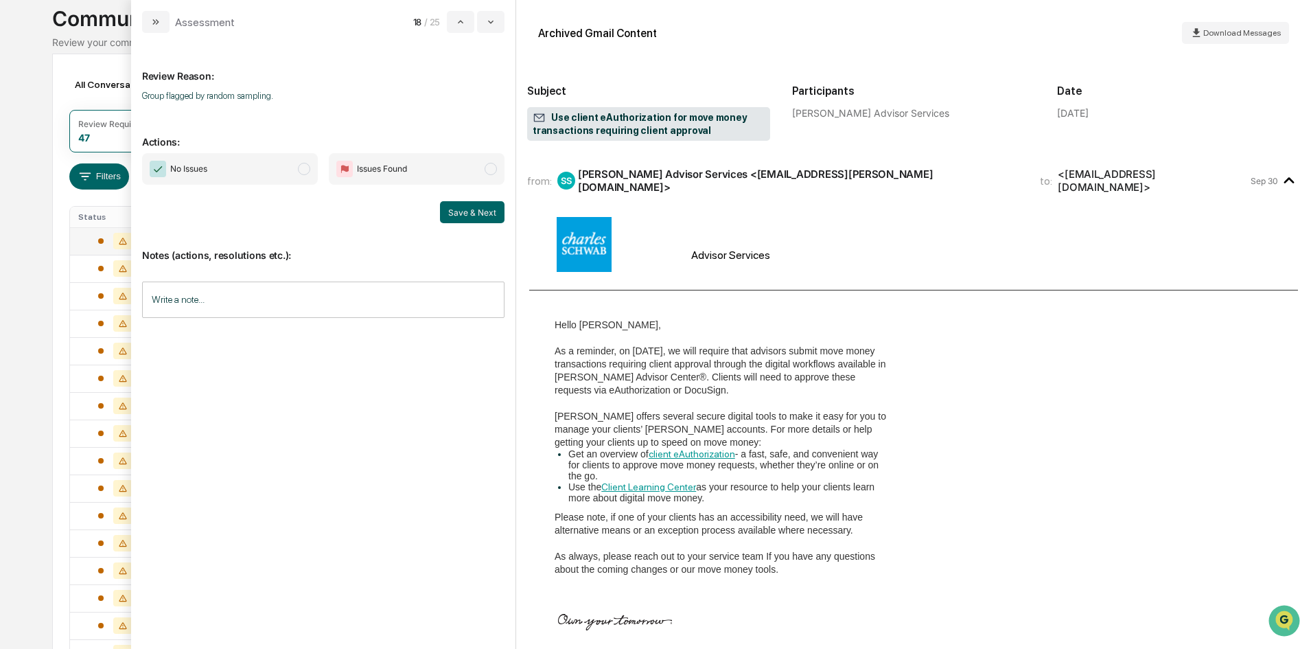
click at [308, 170] on span "modal" at bounding box center [304, 169] width 12 height 12
click at [483, 218] on button "Save & Next" at bounding box center [472, 212] width 65 height 22
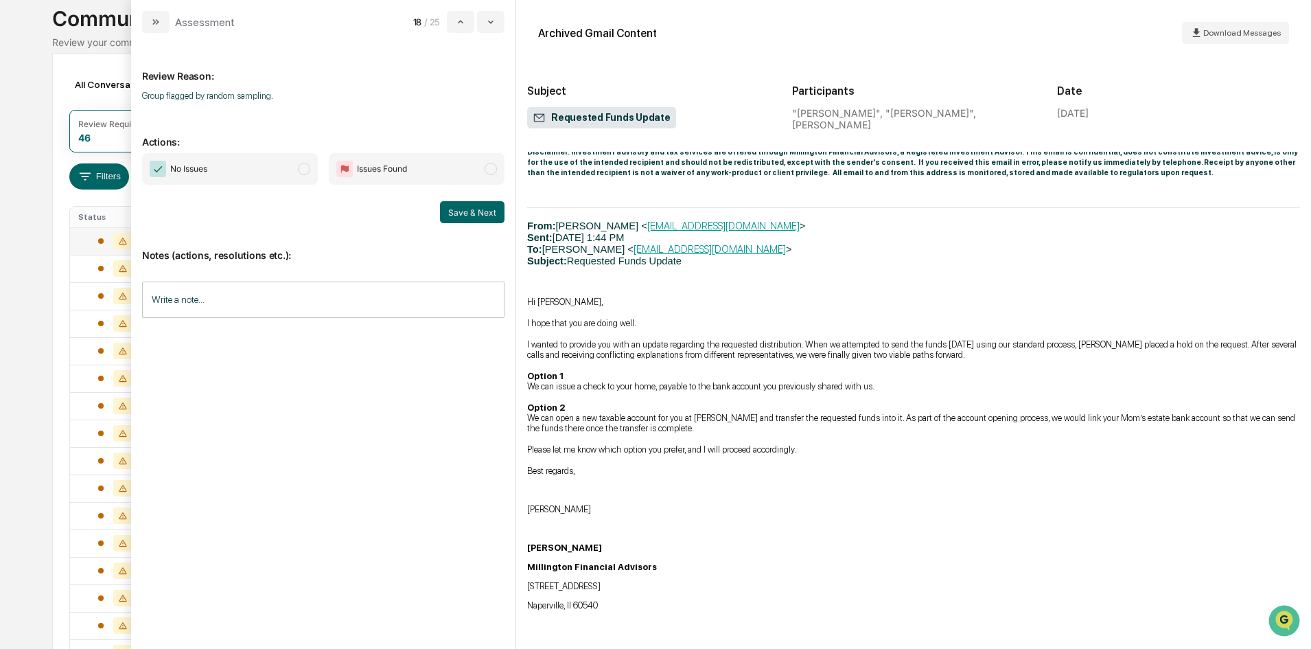
scroll to position [697, 0]
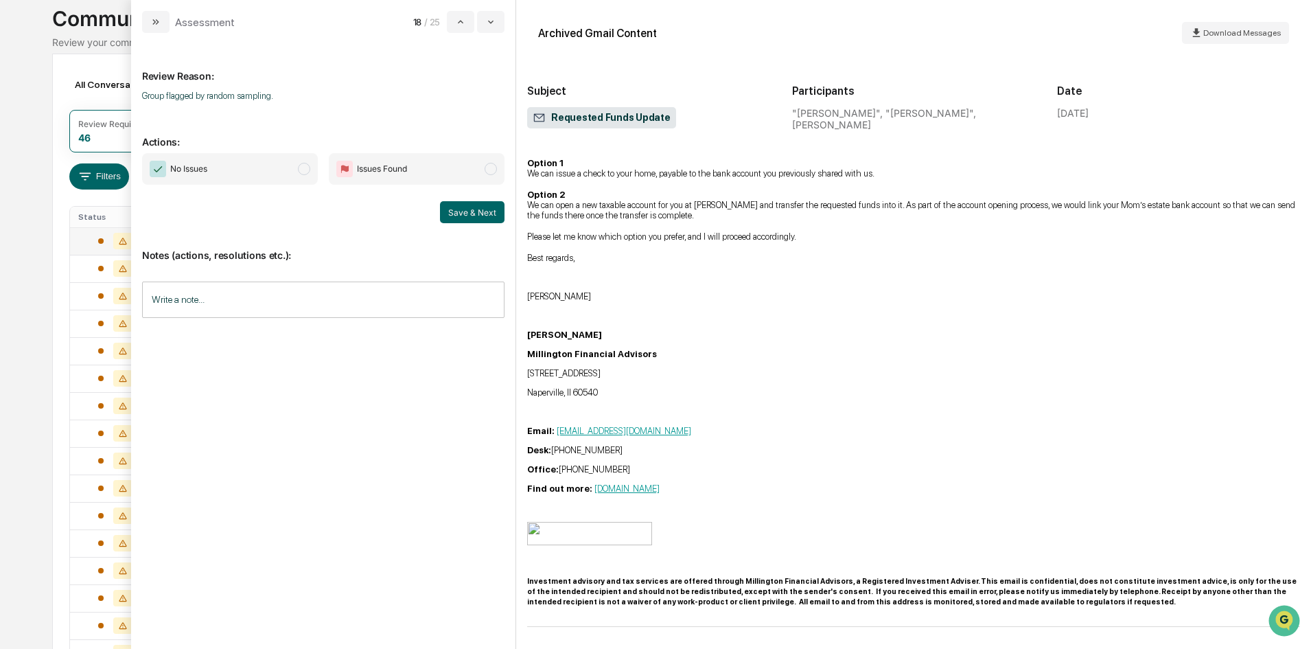
click at [293, 166] on span "No Issues" at bounding box center [230, 169] width 176 height 32
click at [458, 214] on button "Save & Next" at bounding box center [472, 212] width 65 height 22
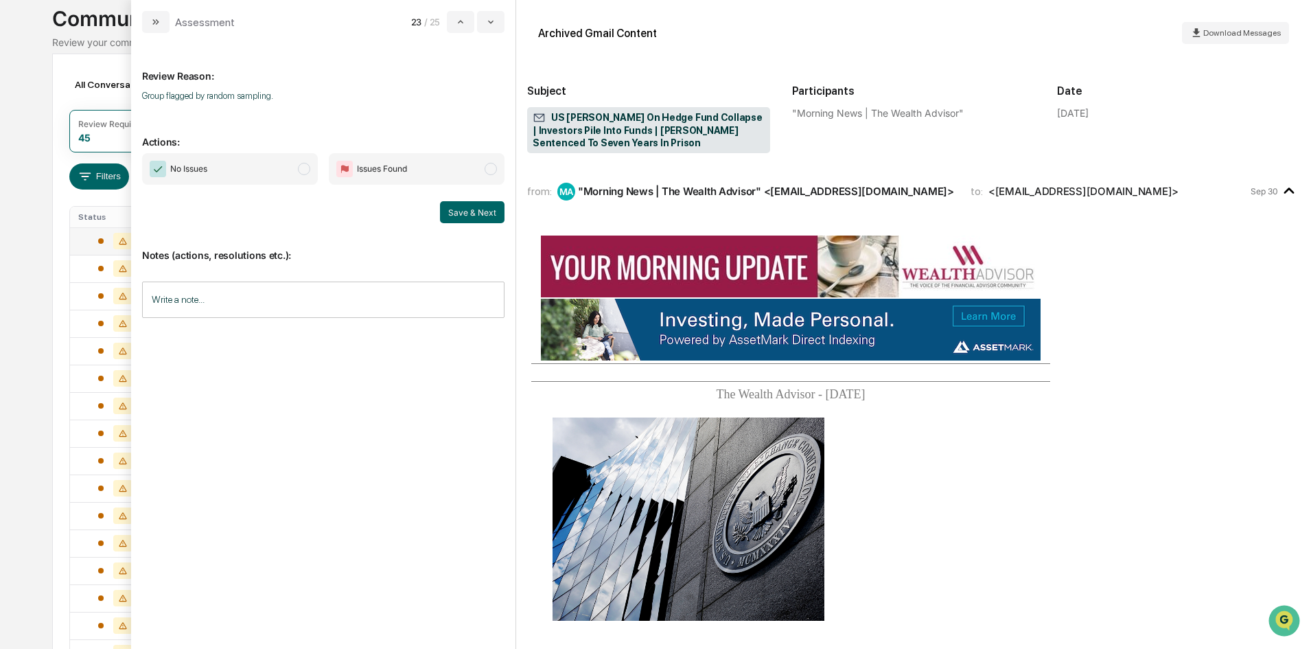
click at [299, 164] on span "modal" at bounding box center [304, 169] width 12 height 12
click at [474, 208] on button "Save & Next" at bounding box center [472, 212] width 65 height 22
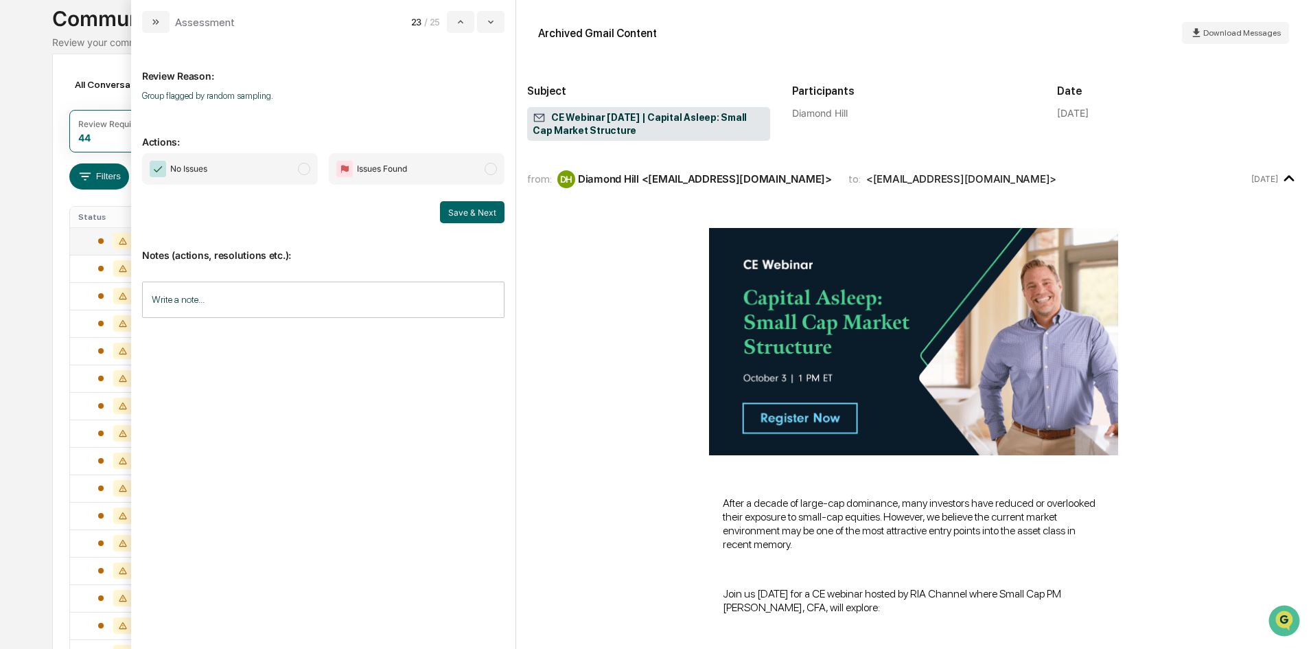
click at [308, 172] on span "modal" at bounding box center [304, 169] width 12 height 12
click at [468, 211] on button "Save & Next" at bounding box center [472, 212] width 65 height 22
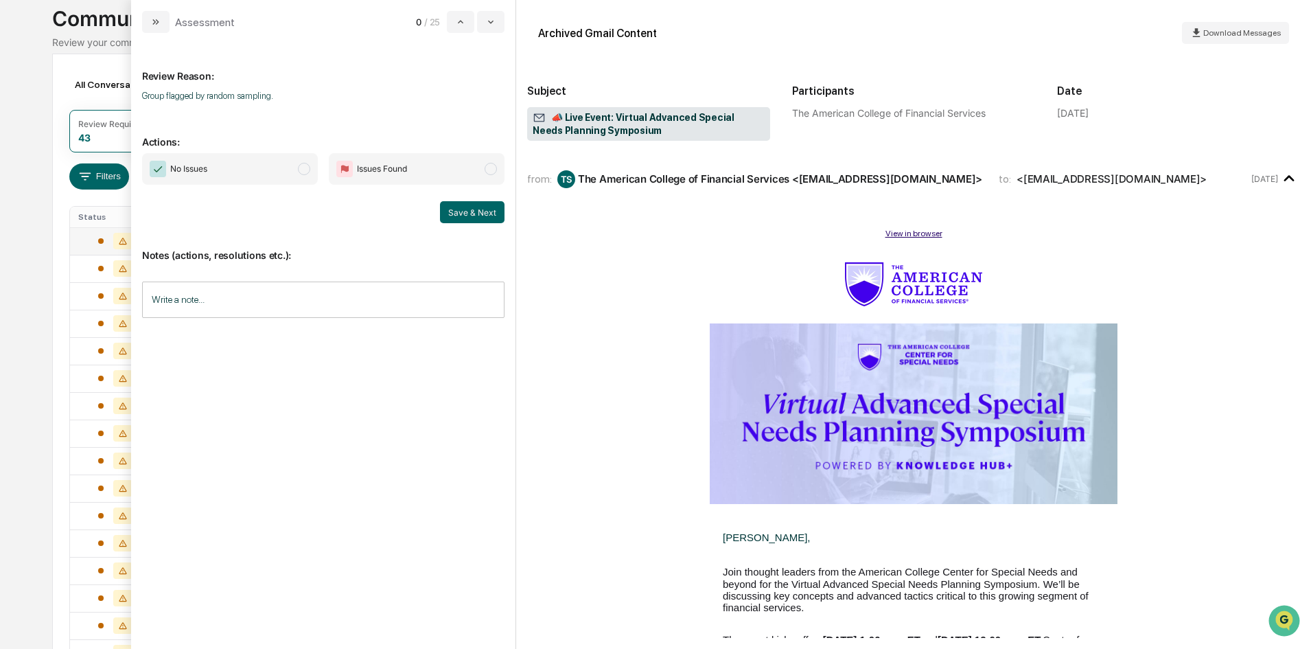
click at [307, 177] on span "No Issues" at bounding box center [230, 169] width 176 height 32
click at [475, 208] on button "Save & Next" at bounding box center [472, 212] width 65 height 22
click at [457, 208] on button "Save & Next" at bounding box center [472, 212] width 65 height 22
click at [303, 168] on span "modal" at bounding box center [304, 169] width 12 height 12
click at [36, 262] on div "Calendar Manage Tasks Reviews Approval Management Company People, Data, Setting…" at bounding box center [655, 452] width 1311 height 1080
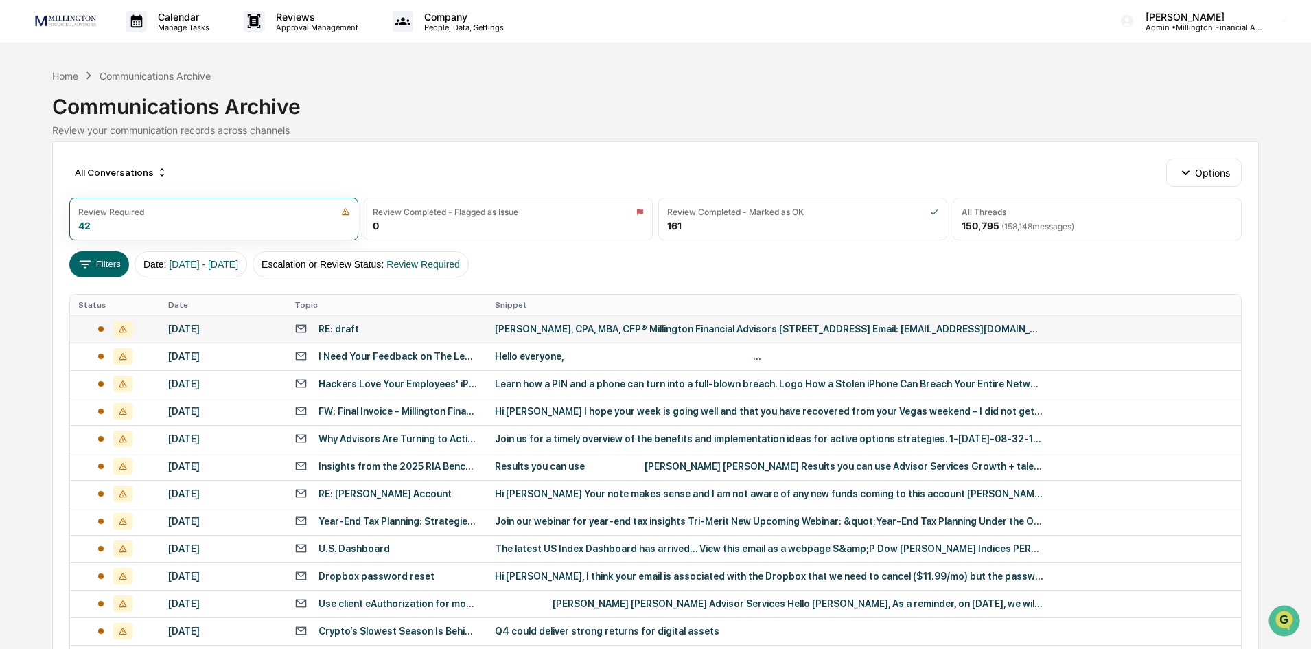
click at [175, 323] on div "[DATE]" at bounding box center [223, 328] width 110 height 11
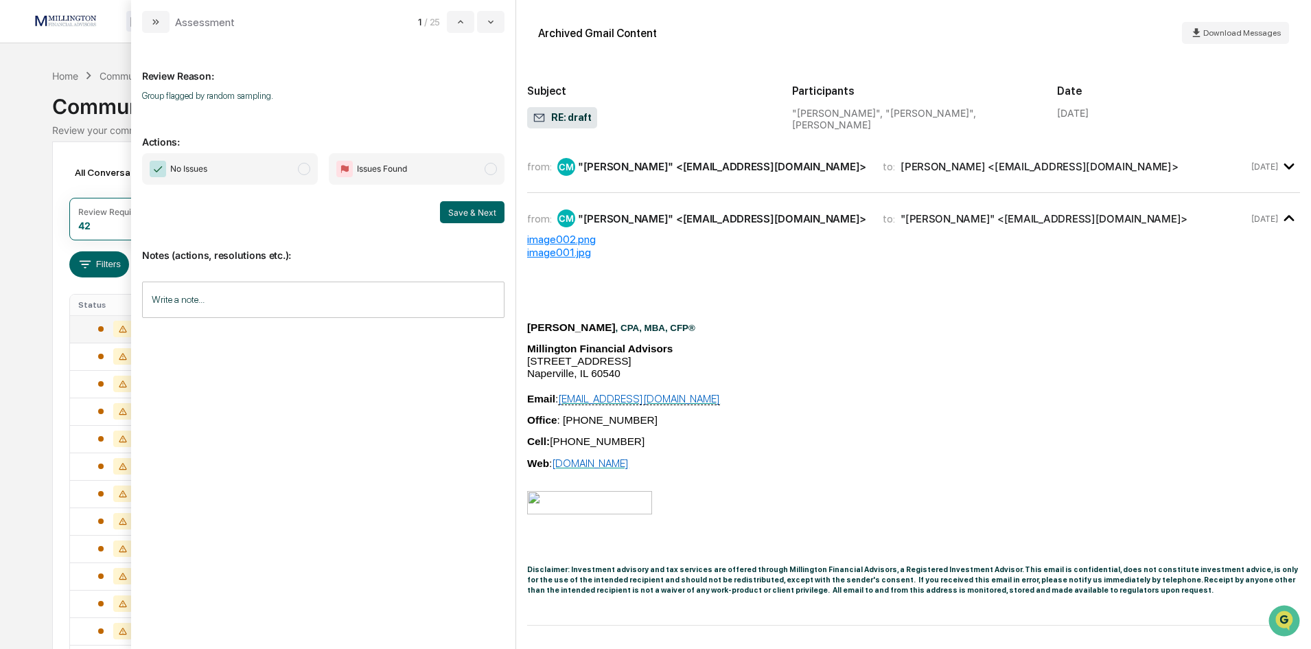
drag, startPoint x: 305, startPoint y: 169, endPoint x: 390, endPoint y: 189, distance: 87.6
click at [307, 169] on span "modal" at bounding box center [304, 169] width 12 height 12
click at [479, 209] on button "Save & Next" at bounding box center [472, 212] width 65 height 22
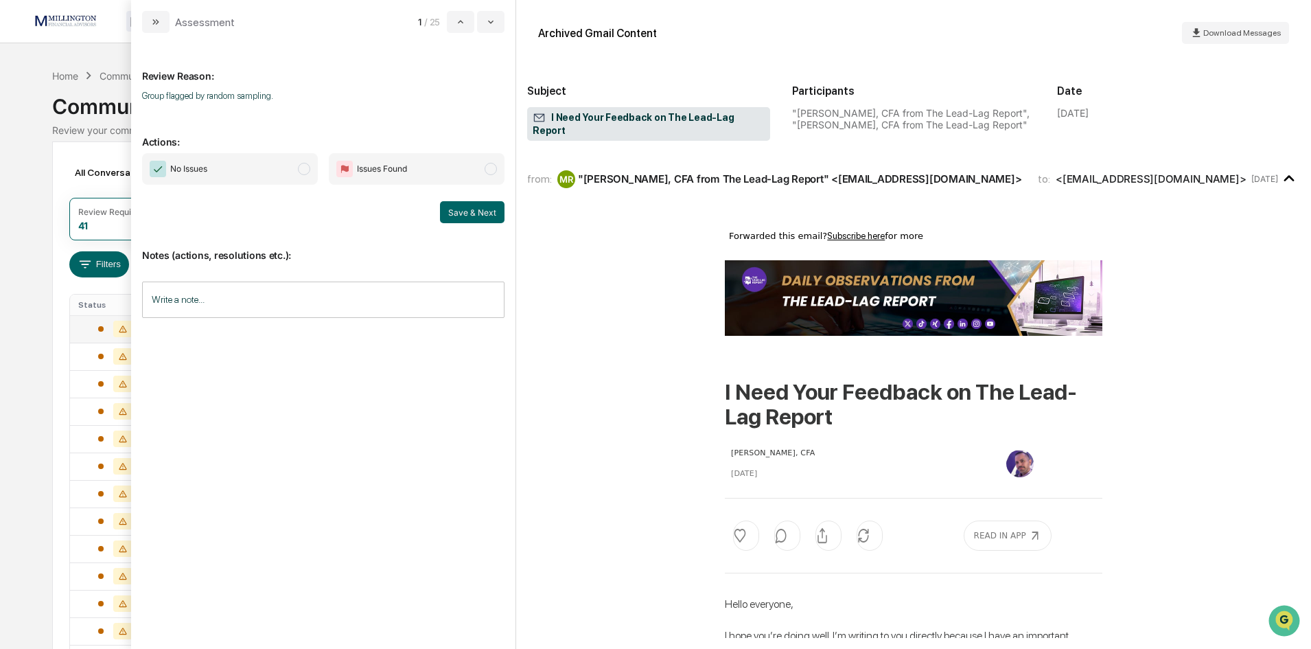
click at [307, 168] on span "modal" at bounding box center [304, 169] width 12 height 12
click at [468, 221] on button "Save & Next" at bounding box center [472, 212] width 65 height 22
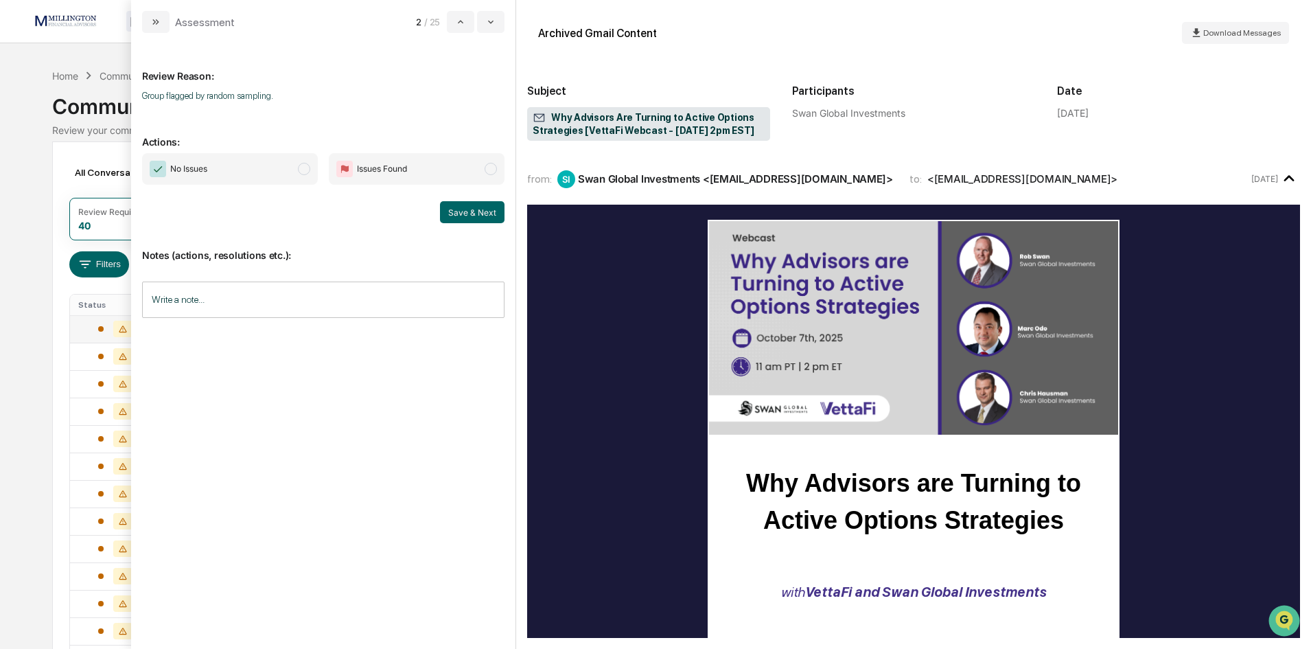
click at [306, 163] on span "modal" at bounding box center [304, 169] width 12 height 12
click at [490, 220] on button "Save & Next" at bounding box center [472, 212] width 65 height 22
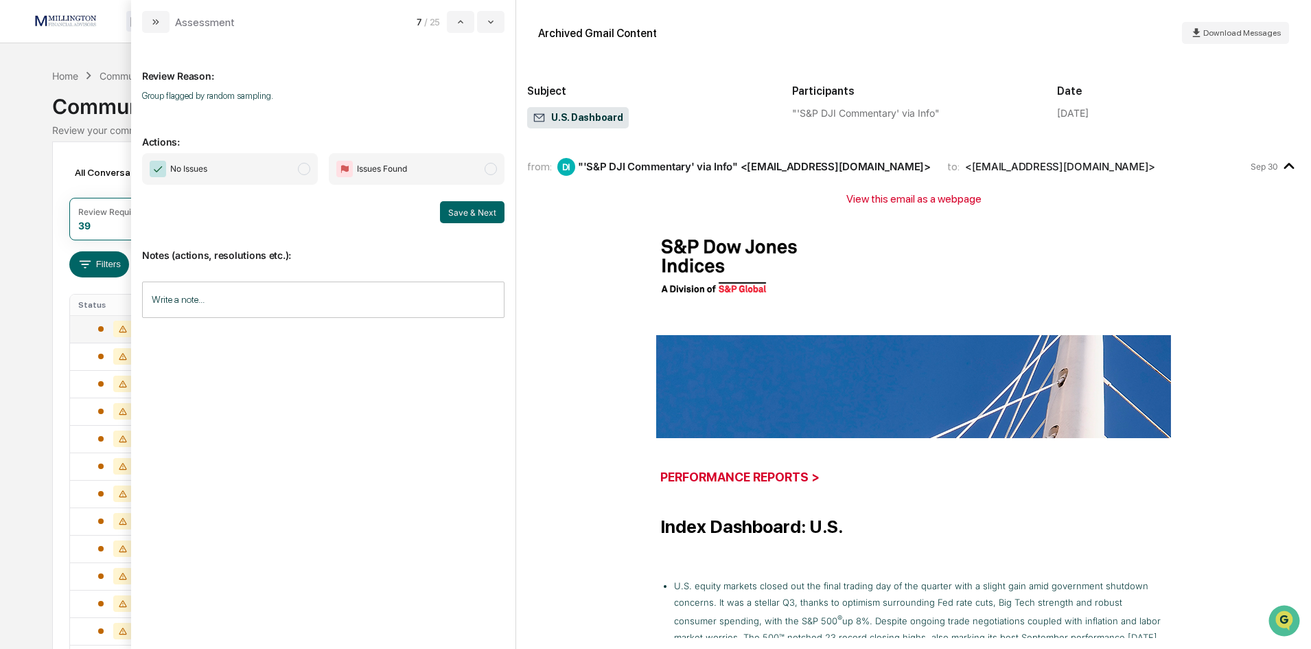
click at [307, 168] on span "modal" at bounding box center [304, 169] width 12 height 12
click at [475, 216] on button "Save & Next" at bounding box center [472, 212] width 65 height 22
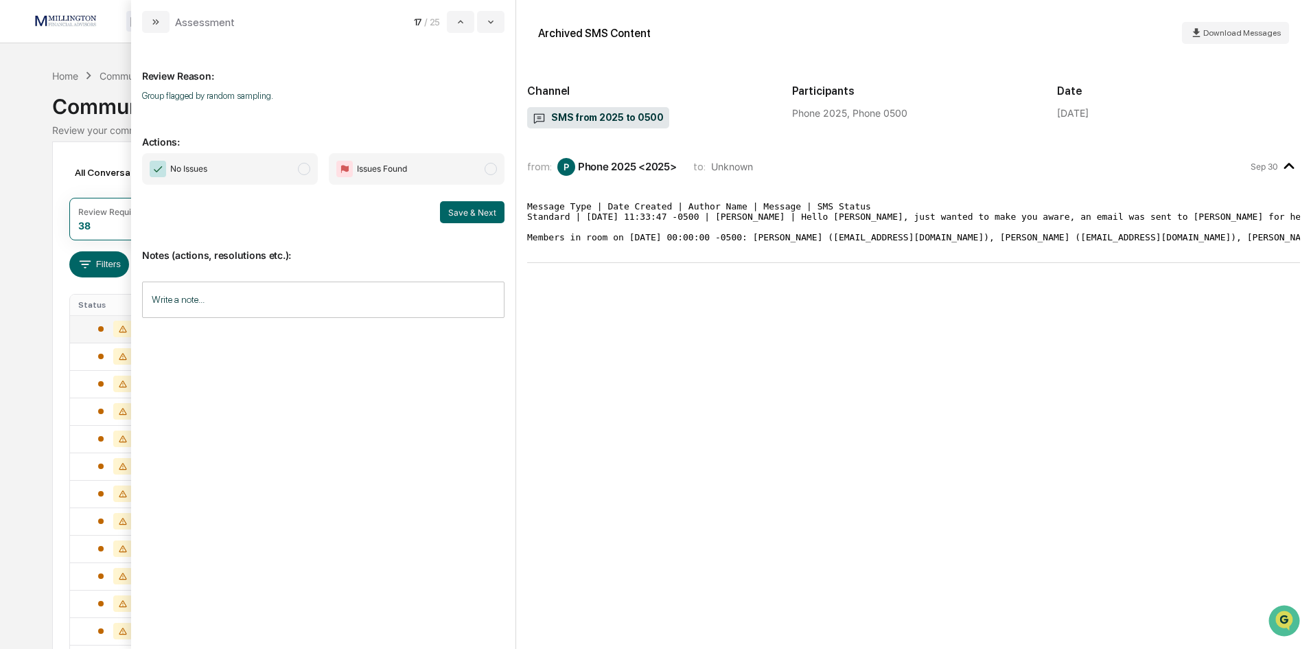
click at [312, 169] on span "No Issues" at bounding box center [230, 169] width 176 height 32
click at [458, 212] on button "Save & Next" at bounding box center [472, 212] width 65 height 22
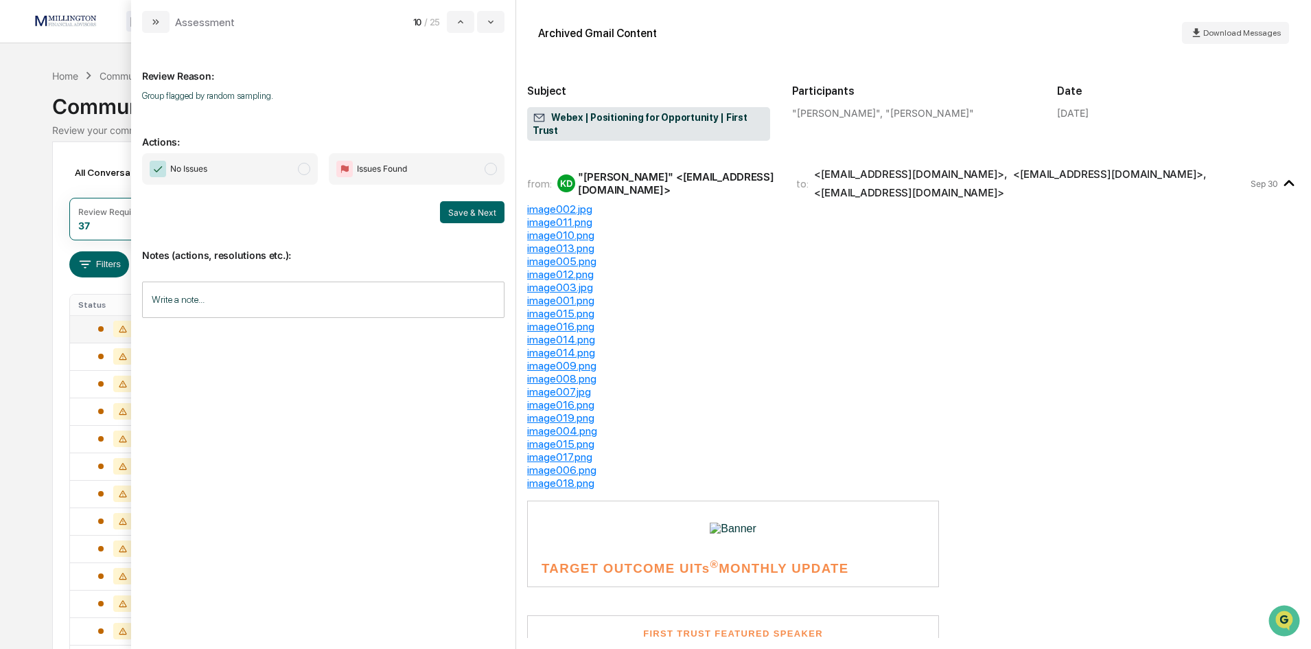
click at [312, 172] on span "No Issues" at bounding box center [230, 169] width 176 height 32
click at [471, 216] on button "Save & Next" at bounding box center [472, 212] width 65 height 22
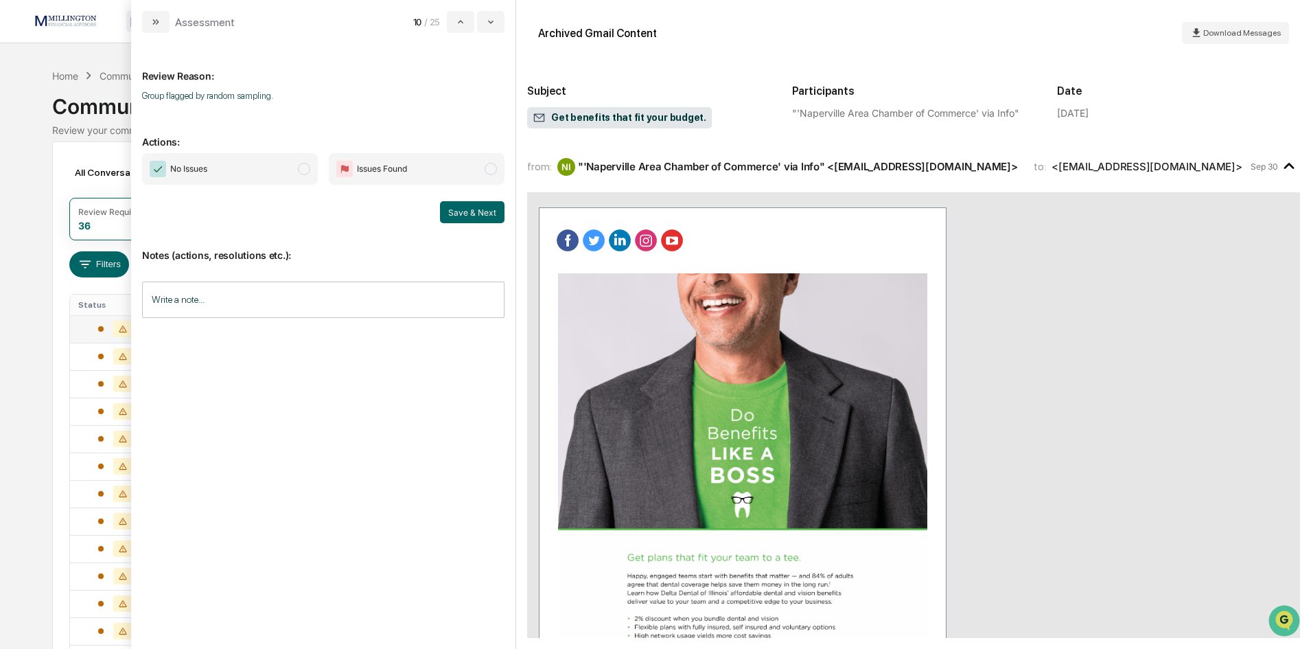
click at [303, 172] on span "modal" at bounding box center [304, 169] width 12 height 12
click at [465, 216] on button "Save & Next" at bounding box center [472, 212] width 65 height 22
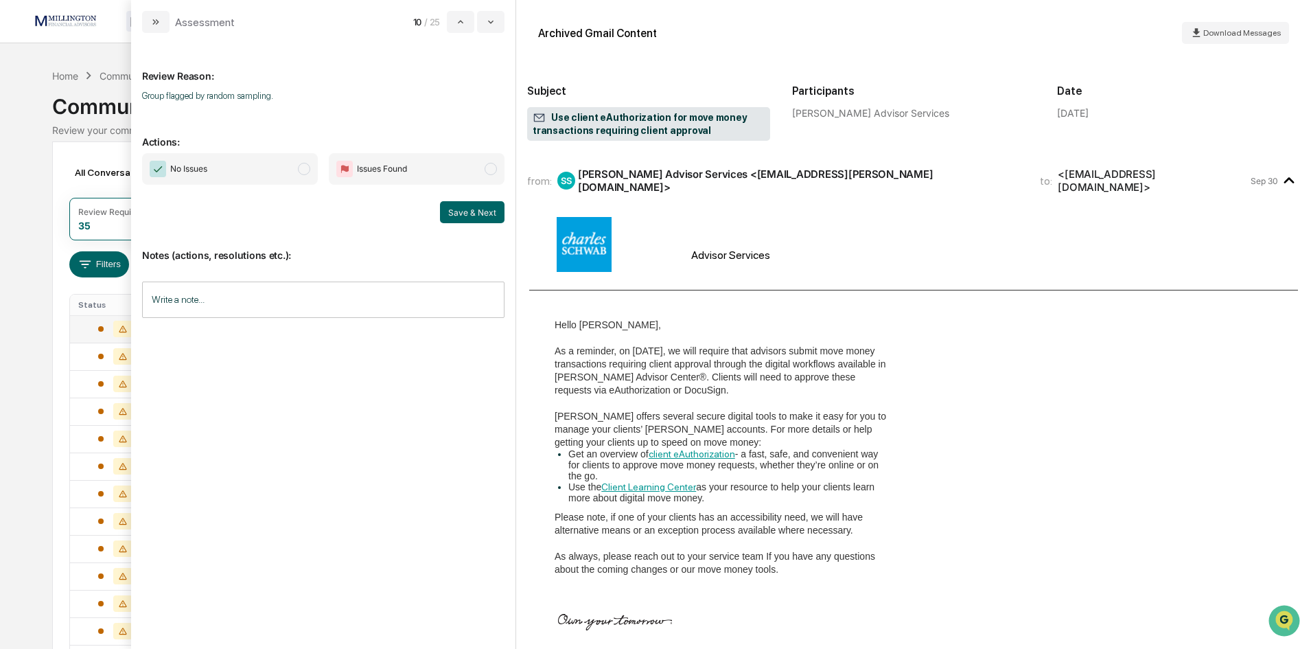
click at [307, 171] on span "modal" at bounding box center [304, 169] width 12 height 12
click at [467, 212] on button "Save & Next" at bounding box center [472, 212] width 65 height 22
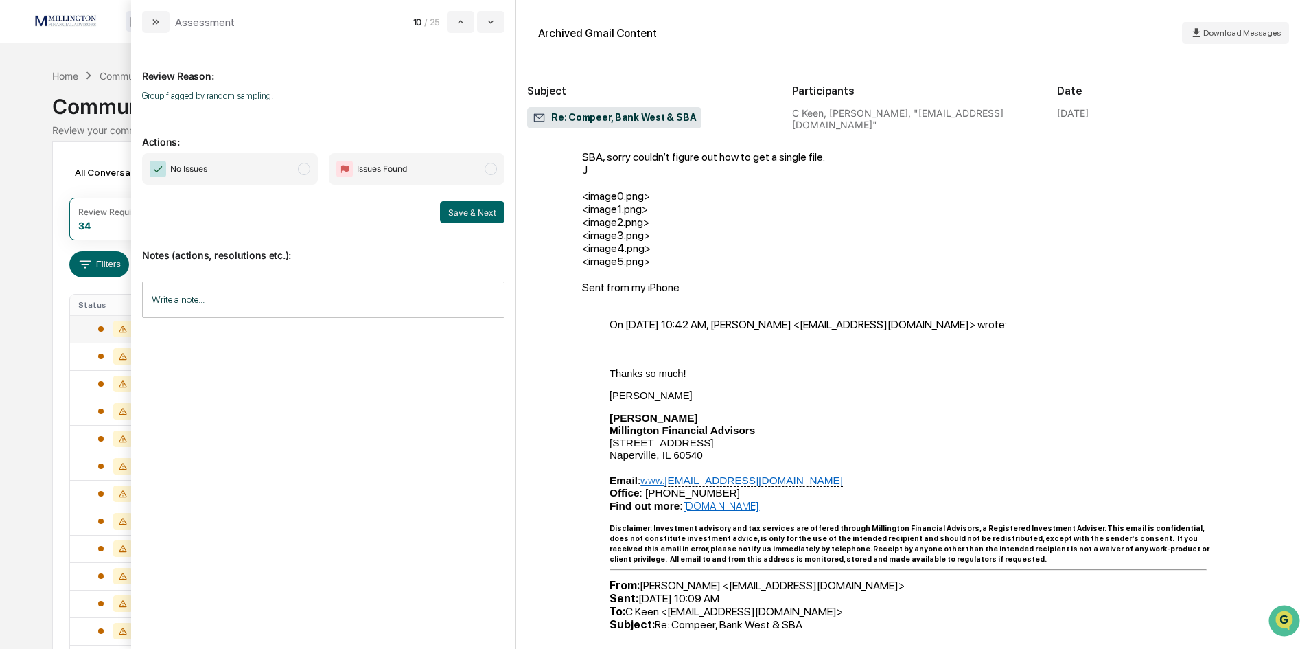
scroll to position [1510, 0]
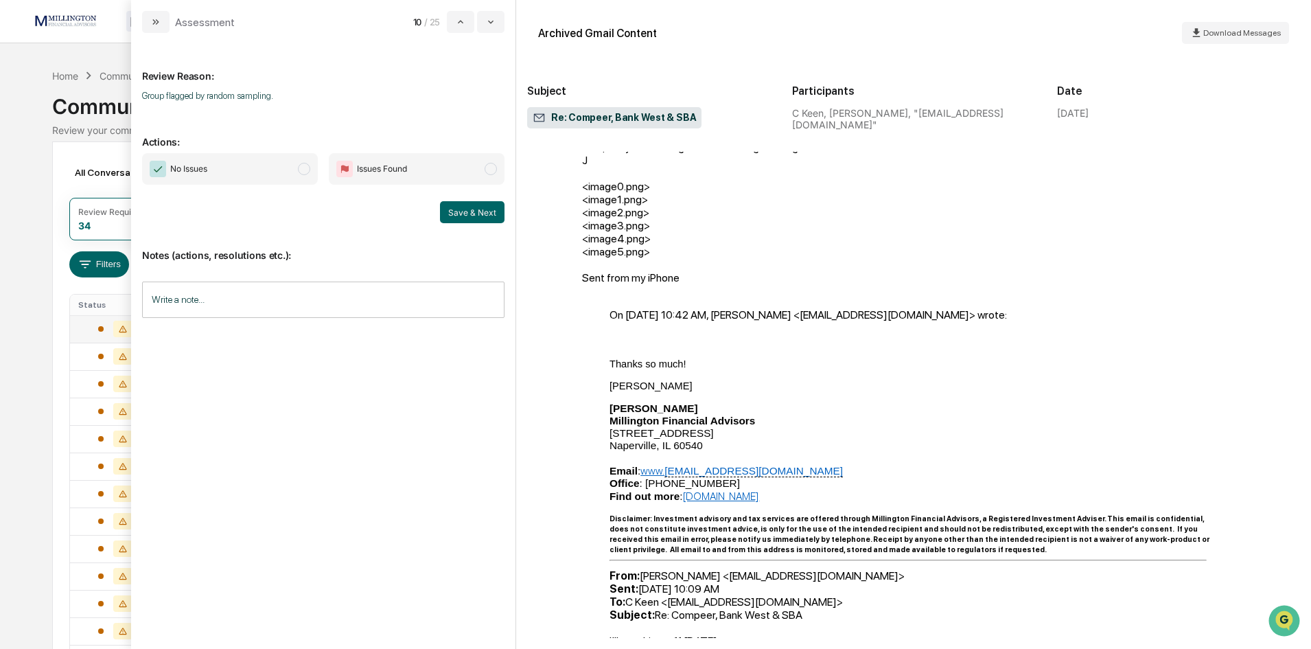
drag, startPoint x: 302, startPoint y: 167, endPoint x: 323, endPoint y: 170, distance: 20.9
click at [303, 167] on span "modal" at bounding box center [304, 169] width 12 height 12
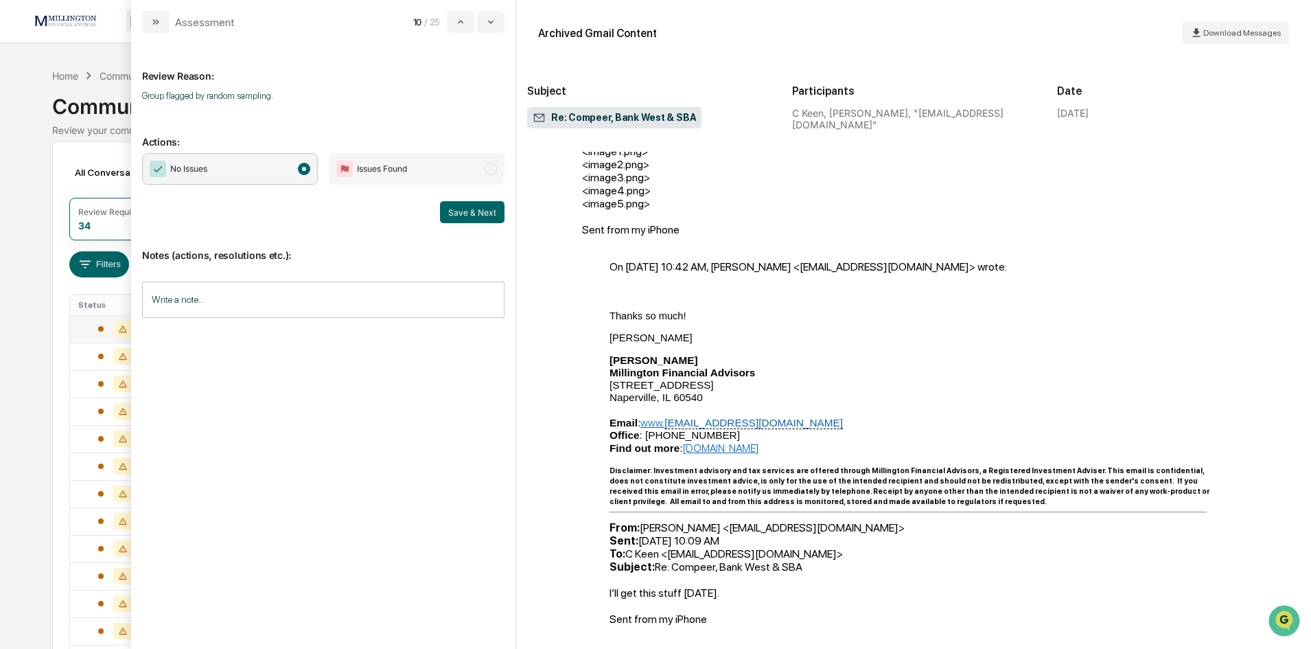
scroll to position [1853, 0]
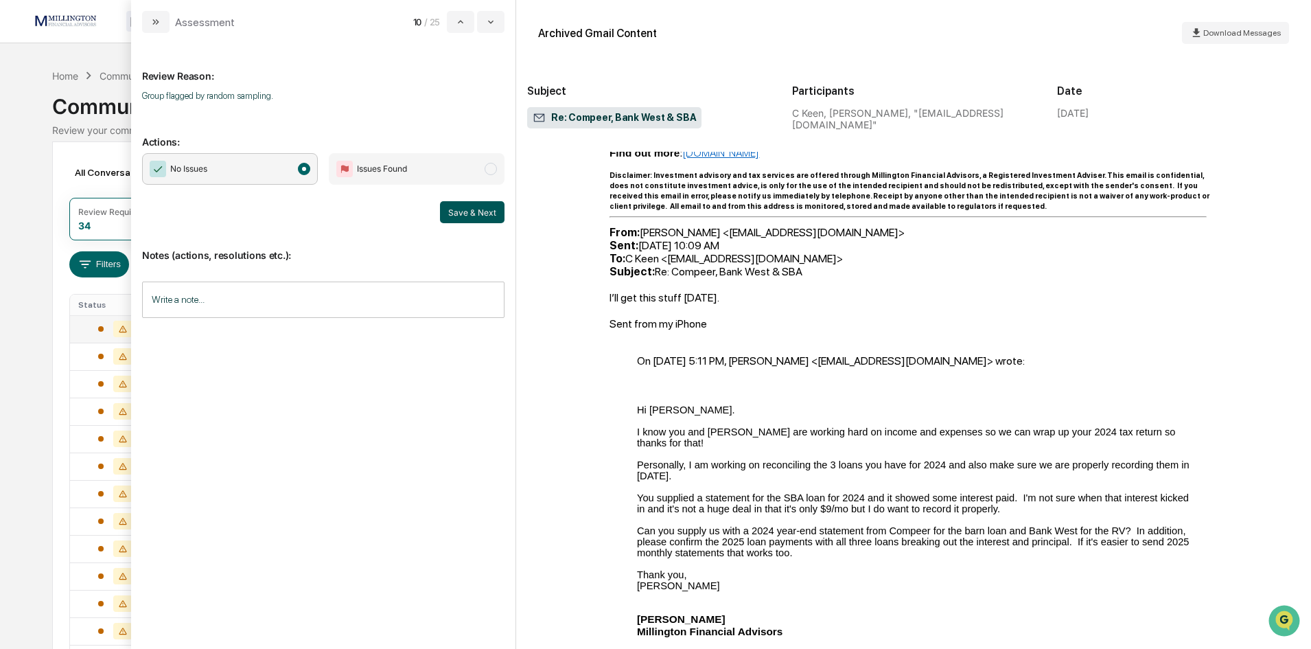
click at [472, 207] on button "Save & Next" at bounding box center [472, 212] width 65 height 22
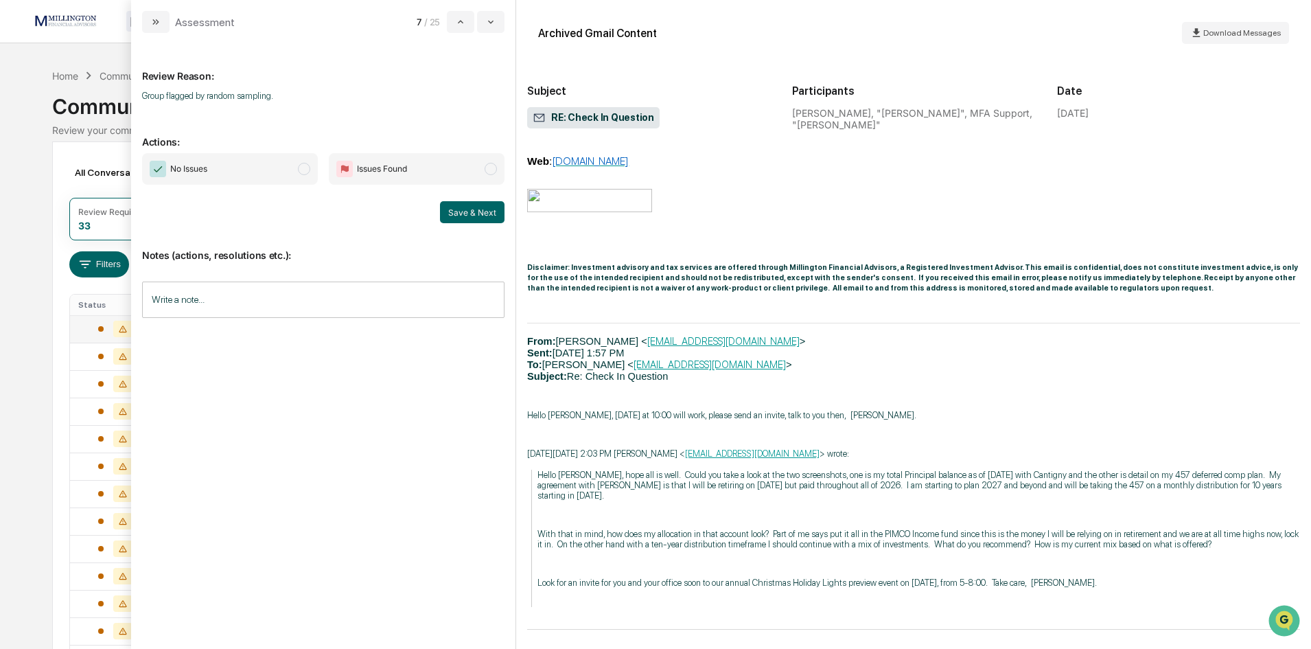
scroll to position [898, 0]
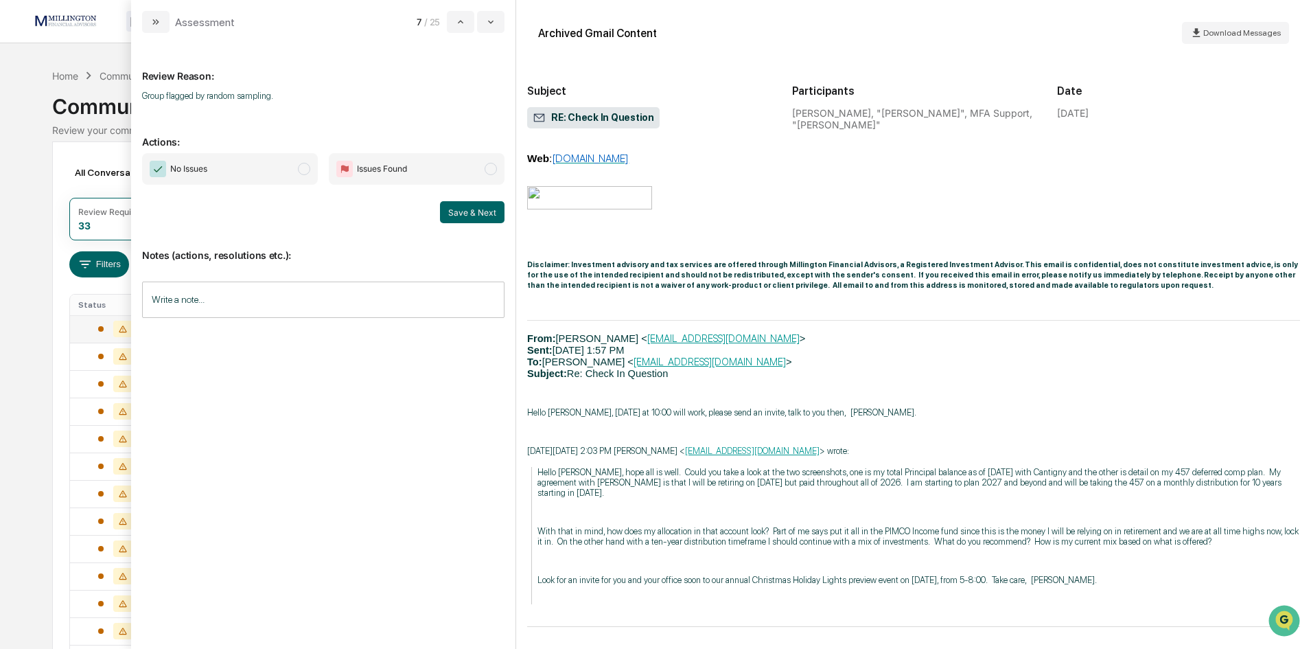
drag, startPoint x: 296, startPoint y: 171, endPoint x: 418, endPoint y: 190, distance: 123.7
click at [296, 170] on span "No Issues" at bounding box center [230, 169] width 176 height 32
click at [470, 210] on button "Save & Next" at bounding box center [472, 212] width 65 height 22
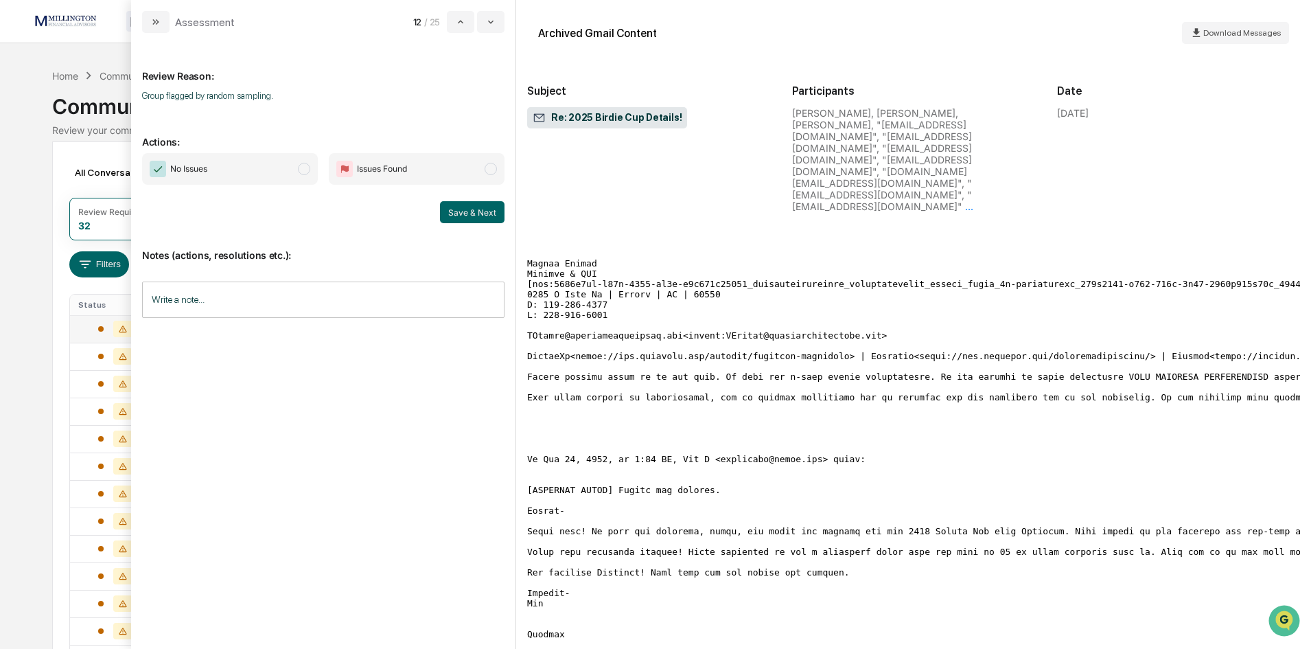
scroll to position [3501, 0]
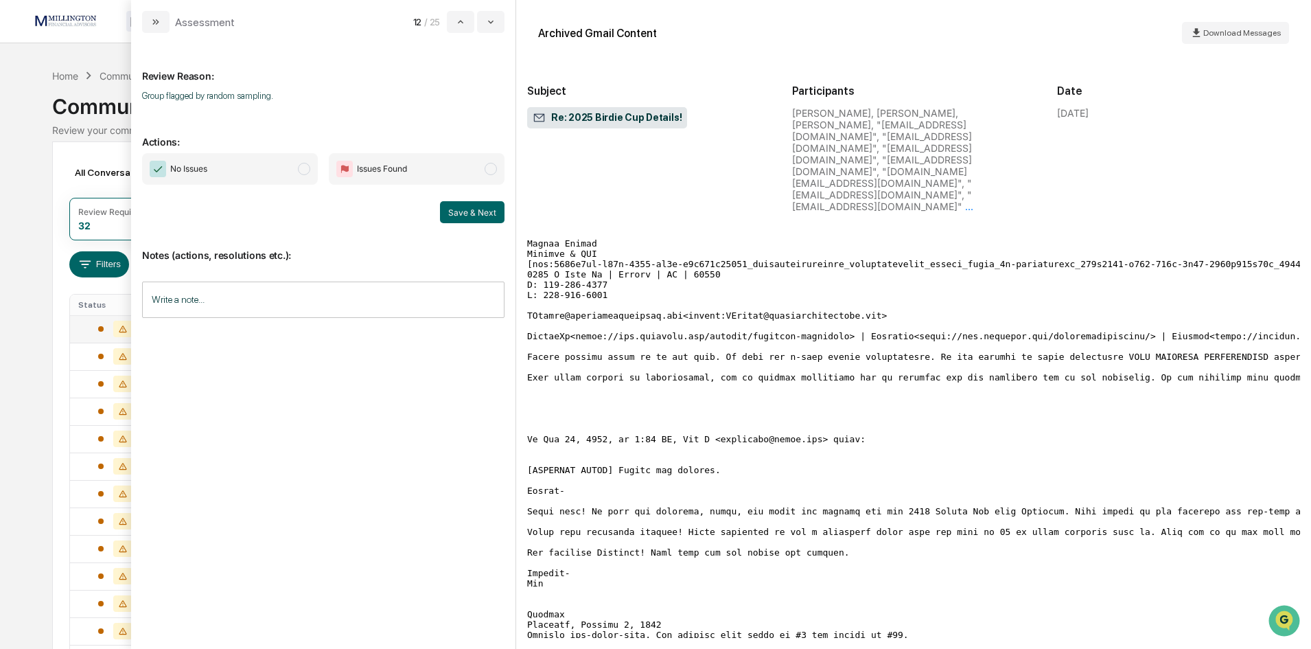
click at [305, 169] on span "modal" at bounding box center [304, 169] width 12 height 12
click at [465, 210] on button "Save & Next" at bounding box center [472, 212] width 65 height 22
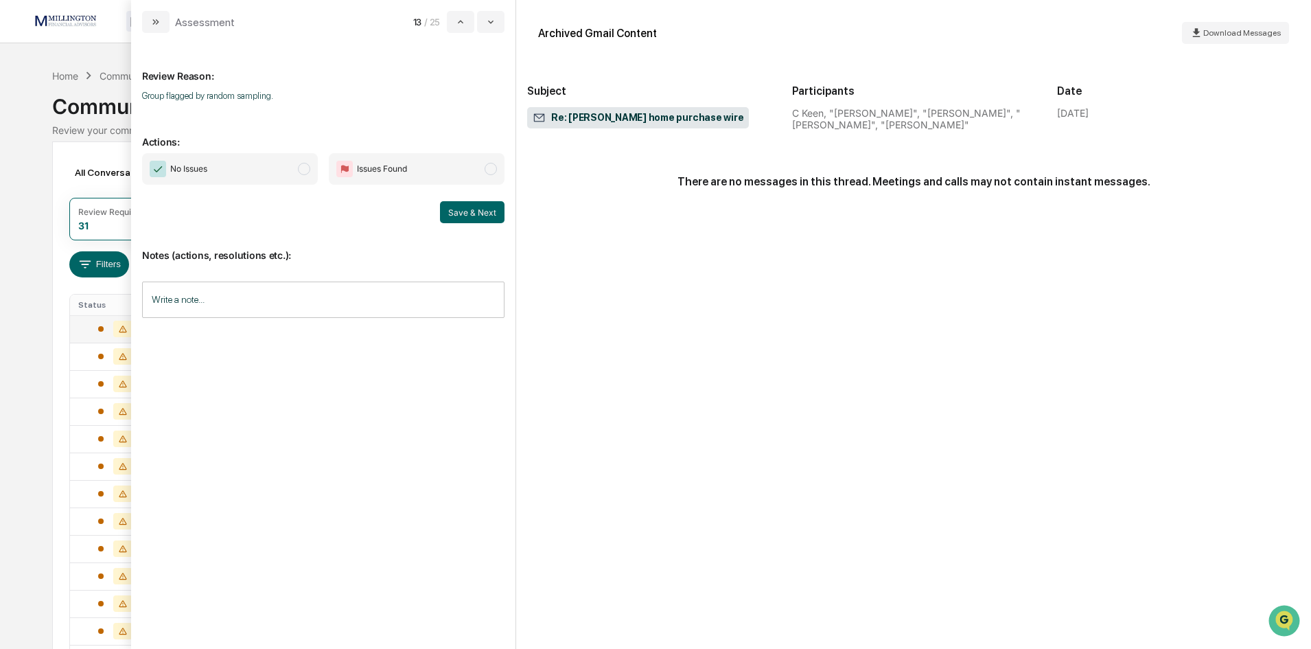
click at [299, 166] on span "modal" at bounding box center [304, 169] width 12 height 12
click at [489, 209] on button "Save & Next" at bounding box center [472, 212] width 65 height 22
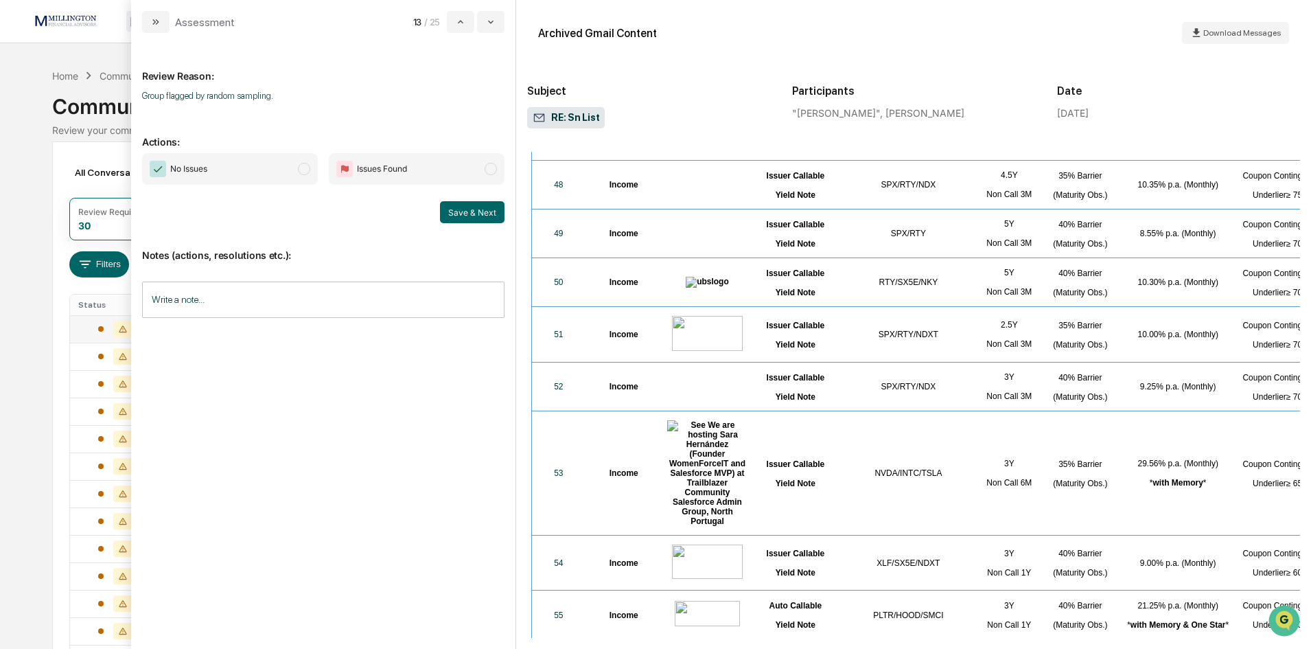
scroll to position [3020, 0]
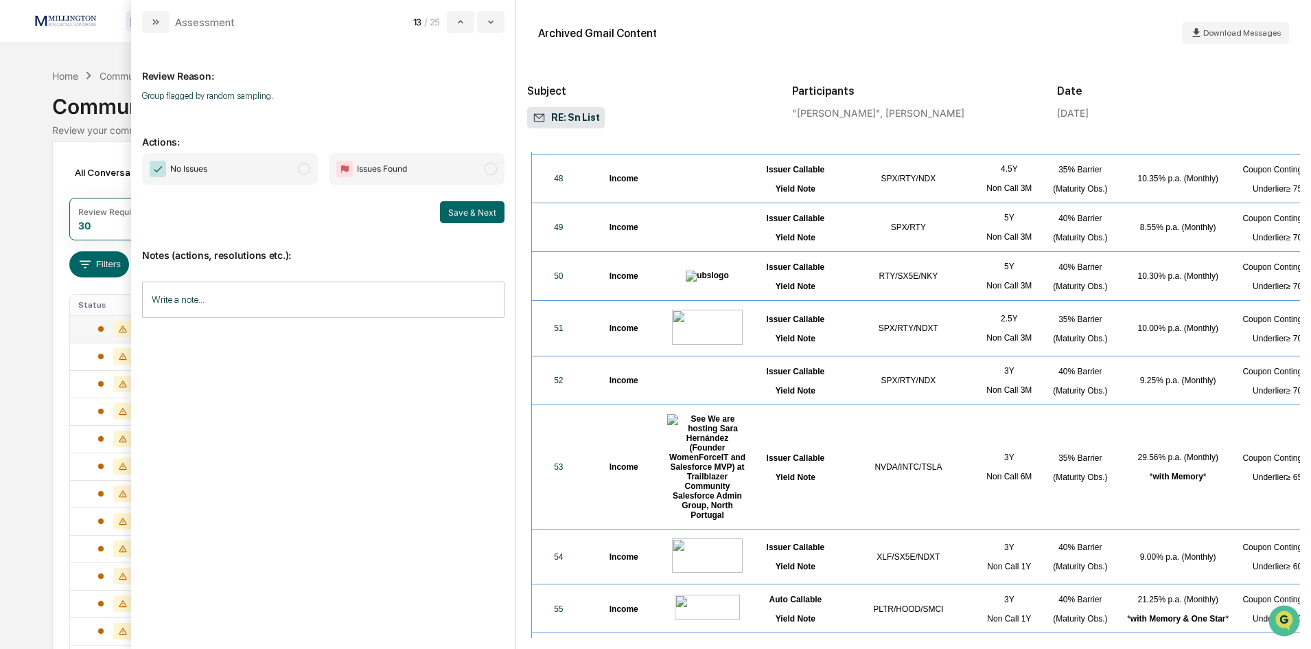
click at [297, 173] on span "No Issues" at bounding box center [230, 169] width 176 height 32
click at [475, 216] on button "Save & Next" at bounding box center [472, 212] width 65 height 22
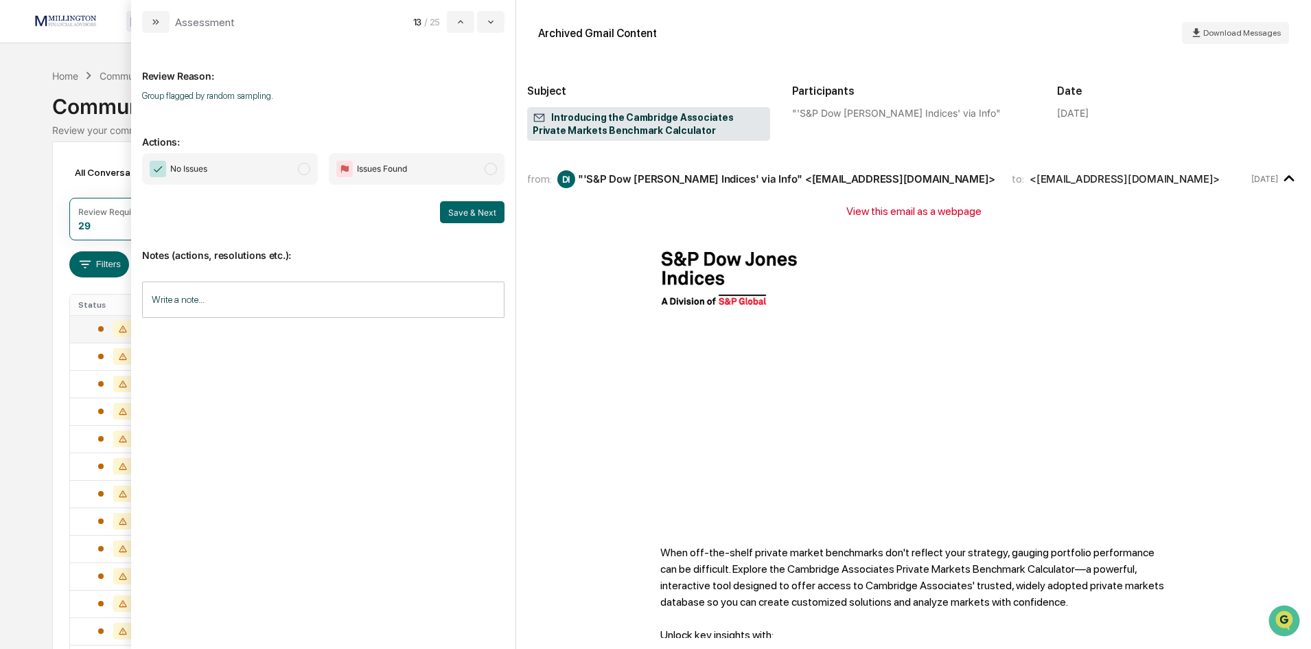
click at [288, 172] on span "No Issues" at bounding box center [230, 169] width 176 height 32
click at [454, 212] on button "Save & Next" at bounding box center [472, 212] width 65 height 22
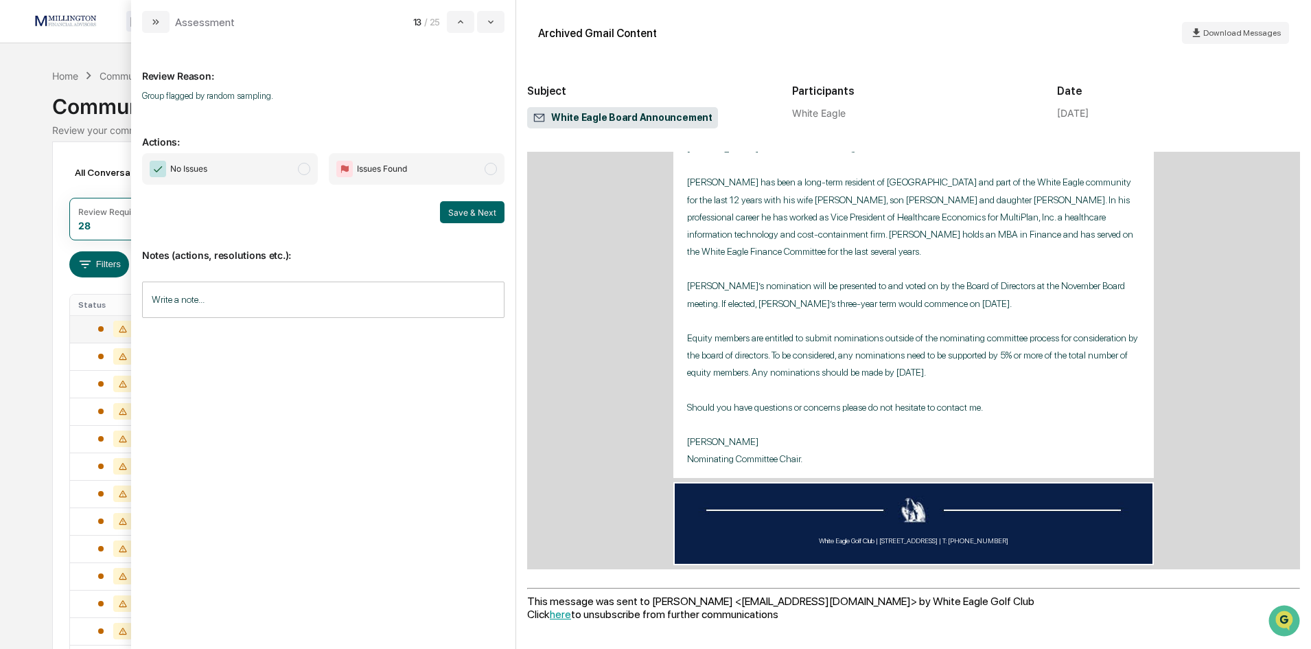
scroll to position [183, 0]
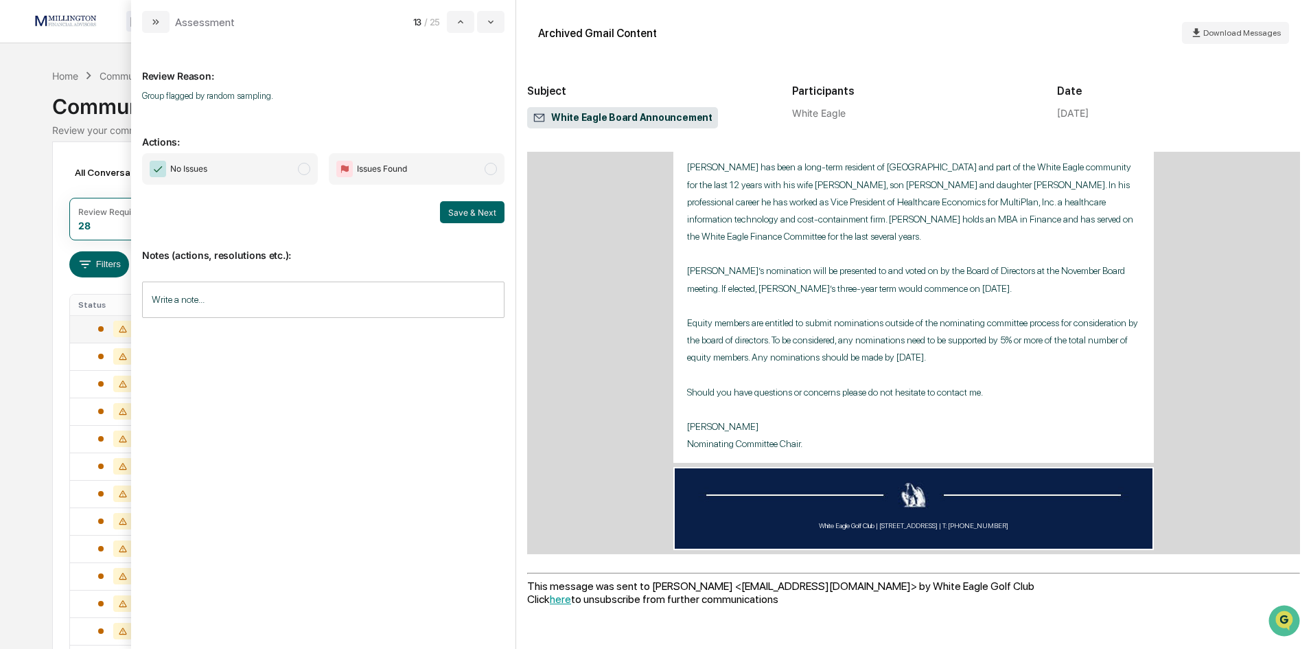
click at [255, 174] on span "No Issues" at bounding box center [230, 169] width 176 height 32
click at [476, 213] on button "Save & Next" at bounding box center [472, 212] width 65 height 22
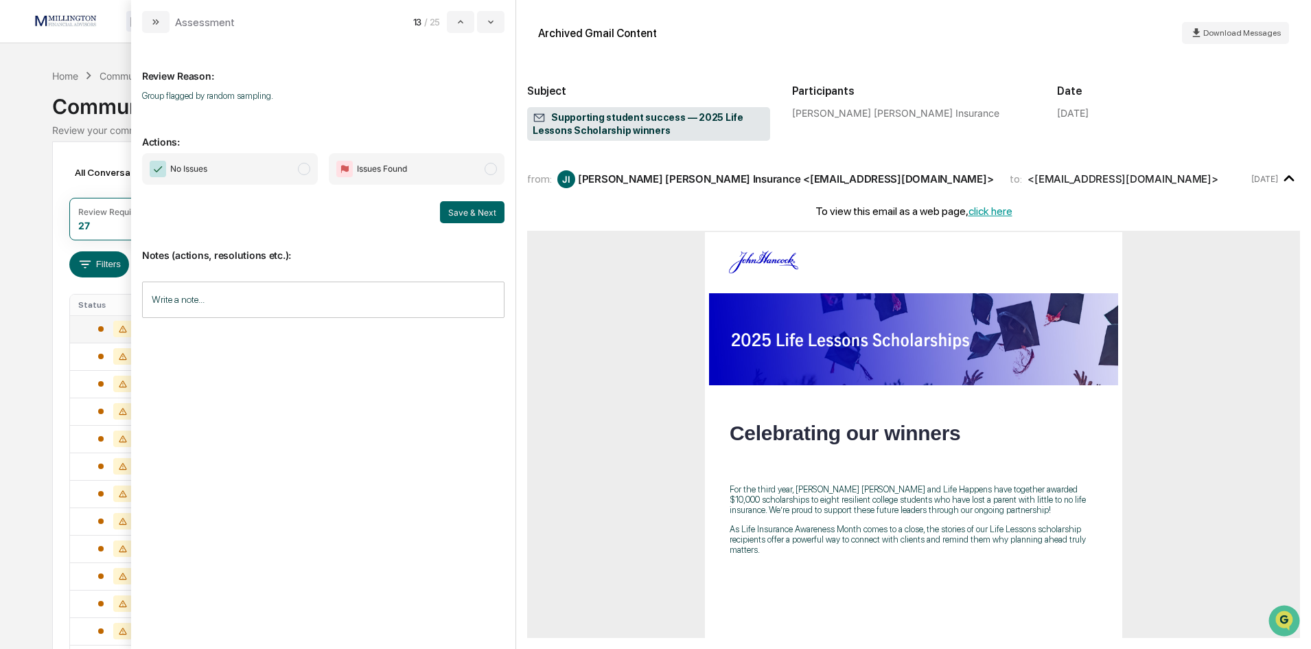
click at [298, 168] on span "modal" at bounding box center [304, 169] width 12 height 12
click at [481, 212] on button "Save & Next" at bounding box center [472, 212] width 65 height 22
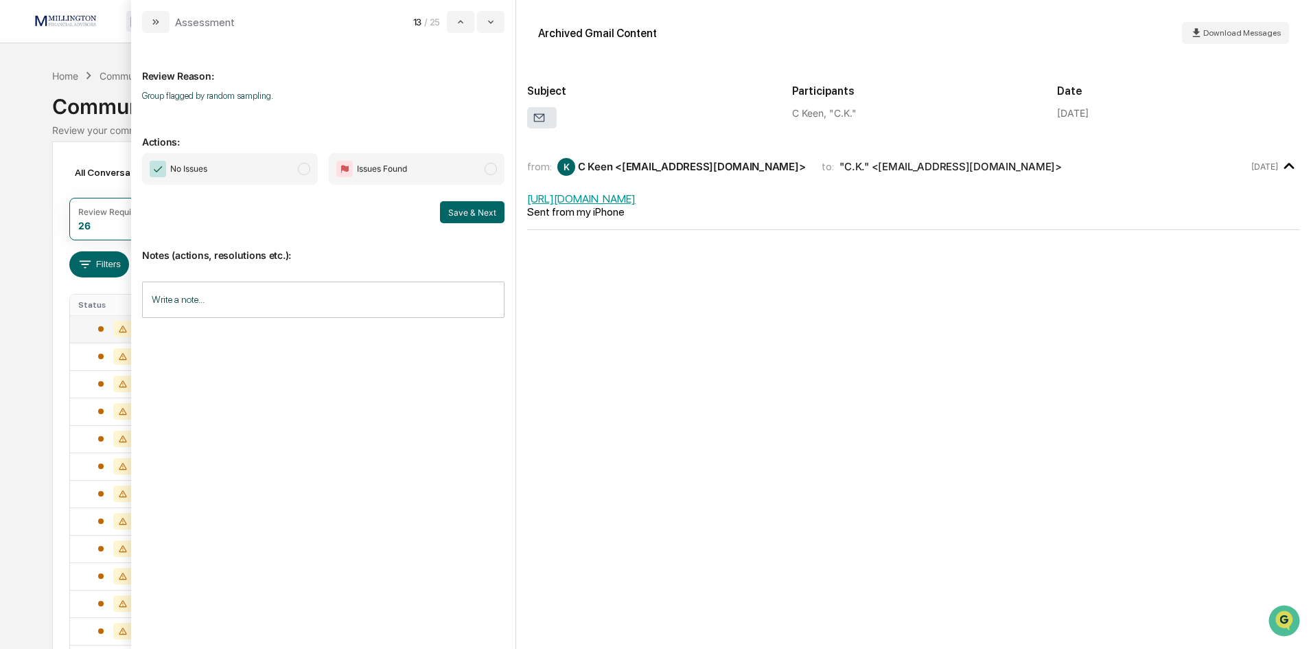
click at [307, 170] on span "modal" at bounding box center [304, 169] width 12 height 12
click at [455, 208] on button "Save & Next" at bounding box center [472, 212] width 65 height 22
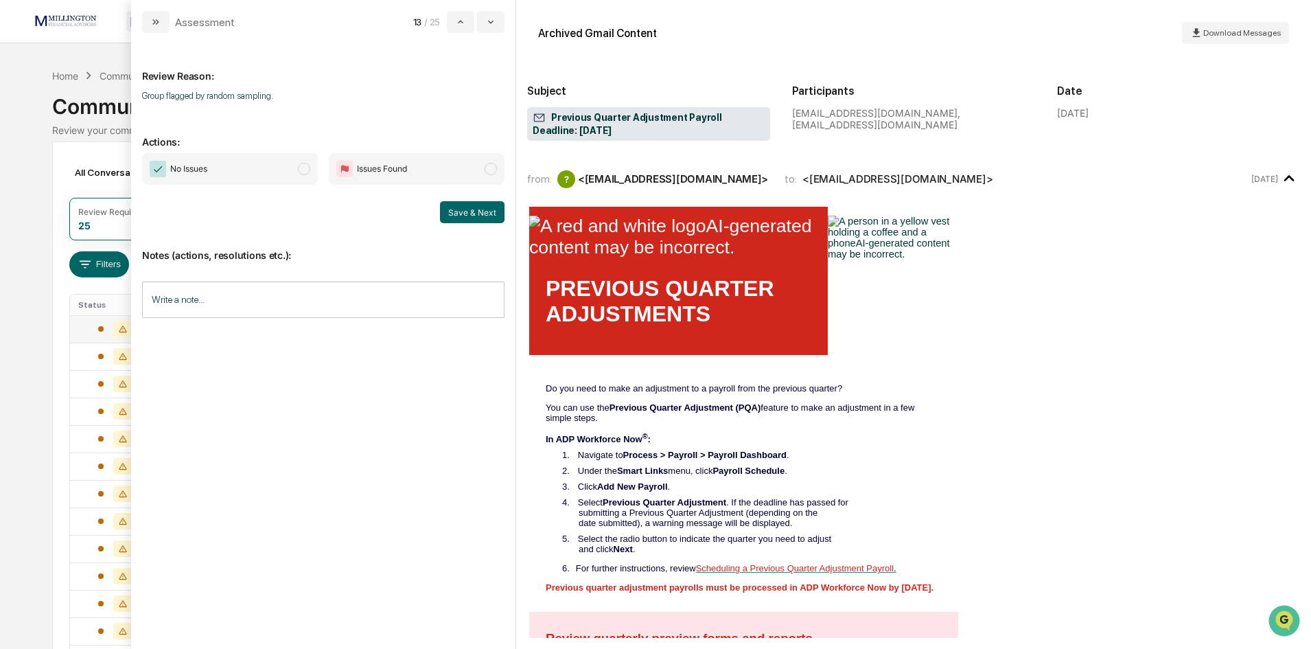
click at [299, 164] on span "No Issues" at bounding box center [230, 169] width 176 height 32
click at [448, 216] on button "Save & Next" at bounding box center [472, 212] width 65 height 22
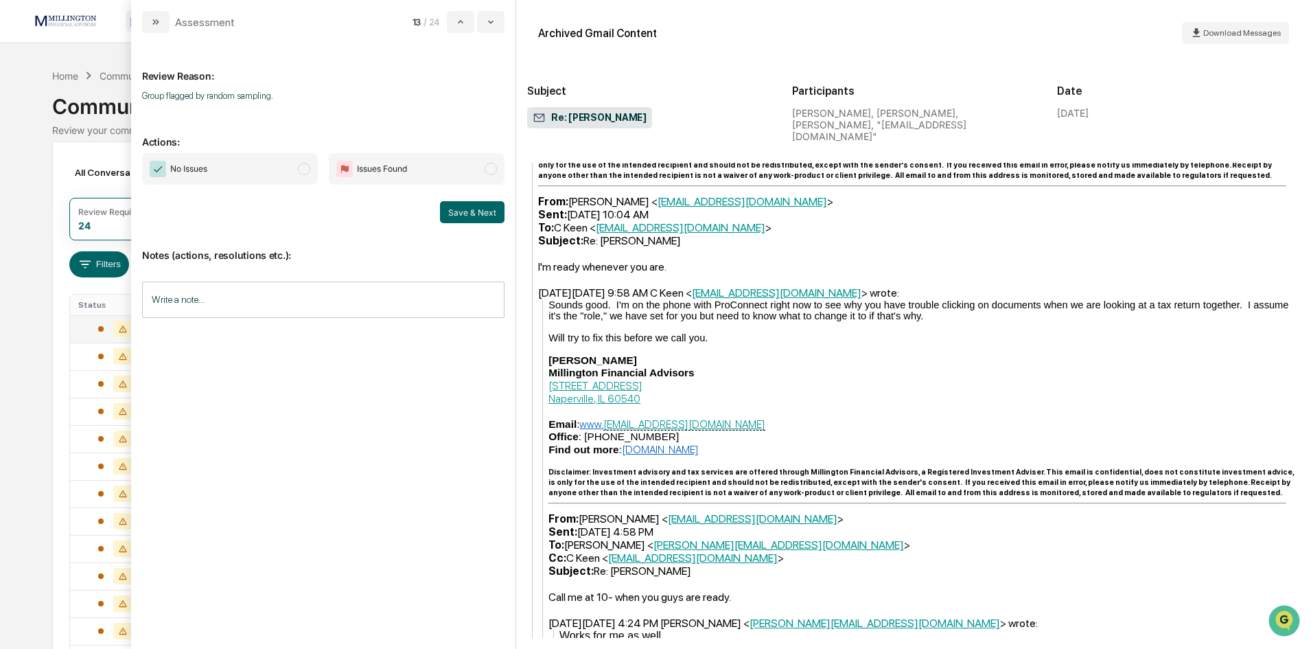
scroll to position [961, 0]
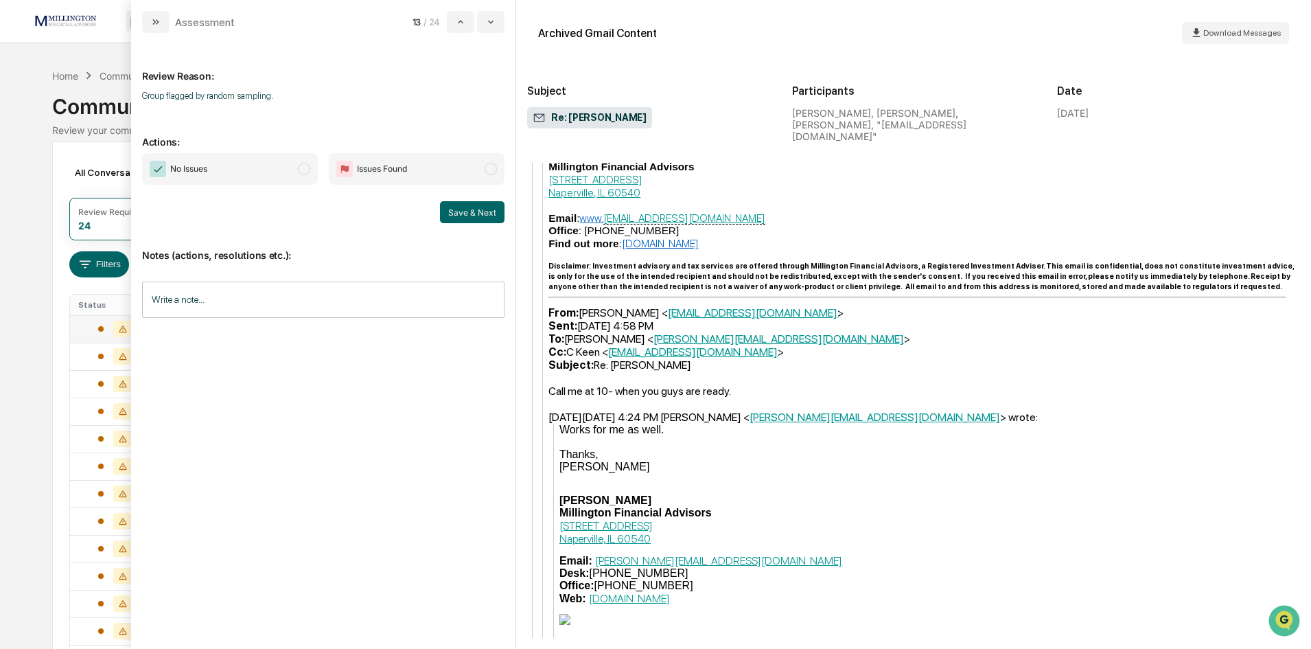
drag, startPoint x: 305, startPoint y: 164, endPoint x: 452, endPoint y: 196, distance: 150.3
click at [311, 164] on span "No Issues" at bounding box center [230, 169] width 176 height 32
click at [484, 216] on button "Save & Next" at bounding box center [472, 212] width 65 height 22
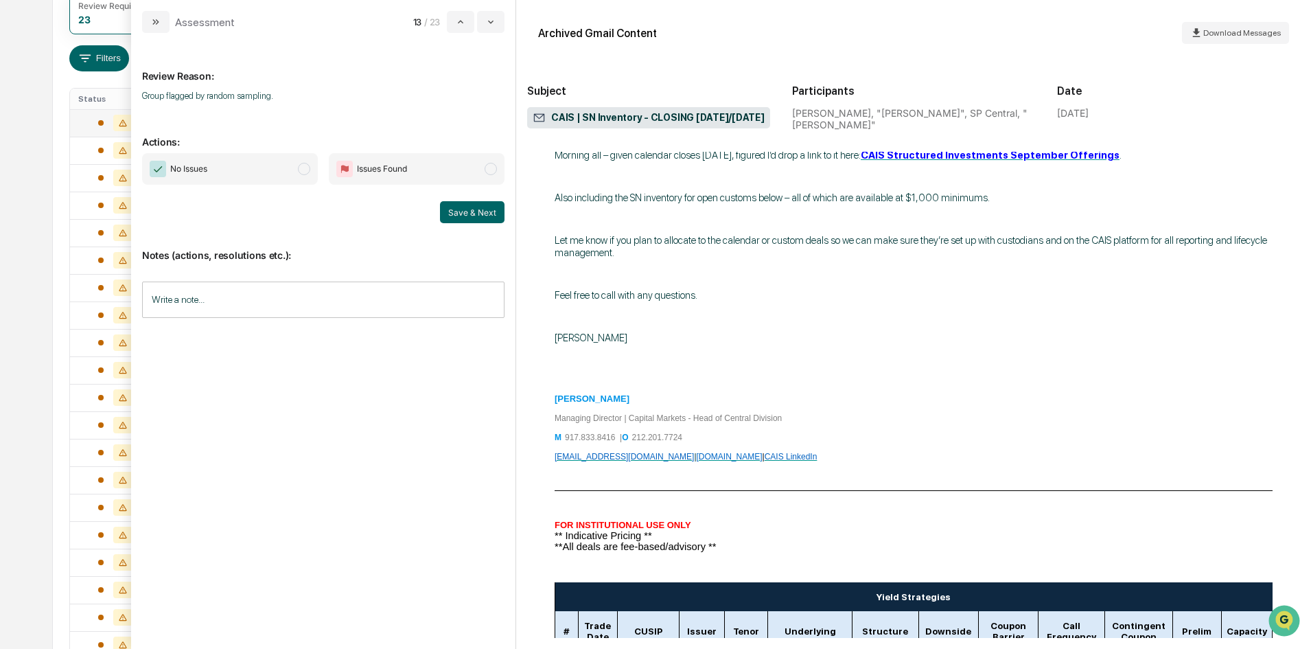
scroll to position [275, 0]
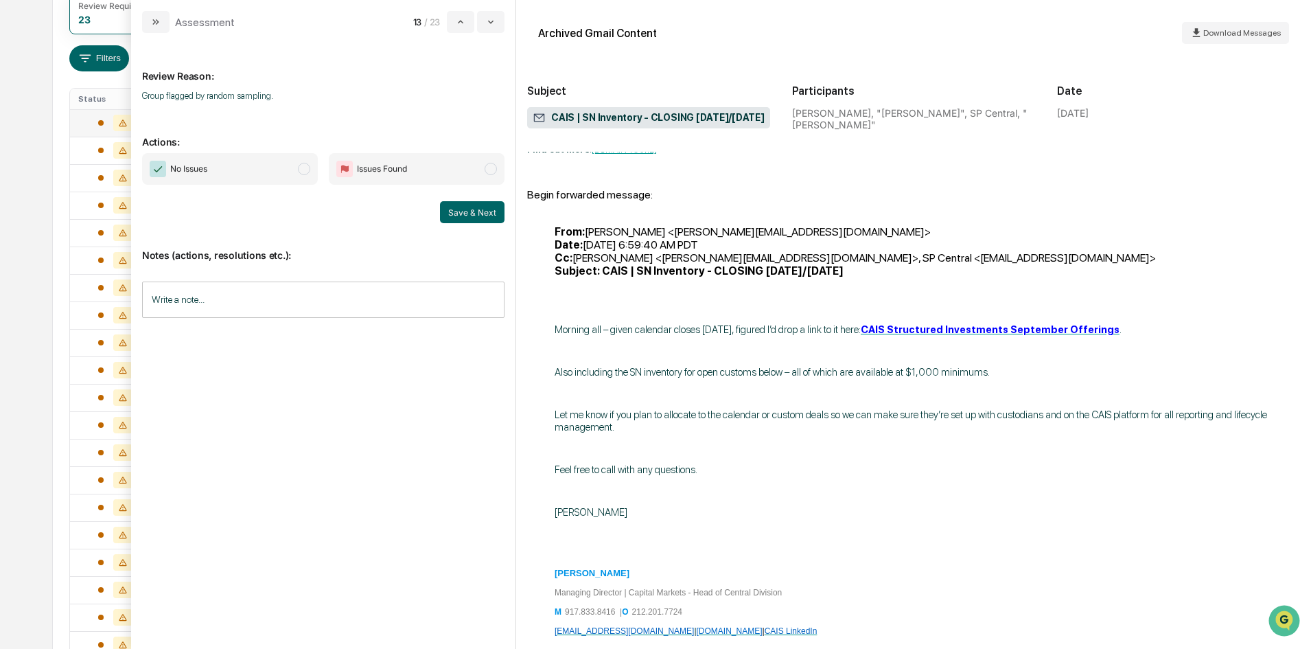
click at [299, 171] on span "modal" at bounding box center [304, 169] width 12 height 12
click at [467, 218] on button "Save & Next" at bounding box center [472, 212] width 65 height 22
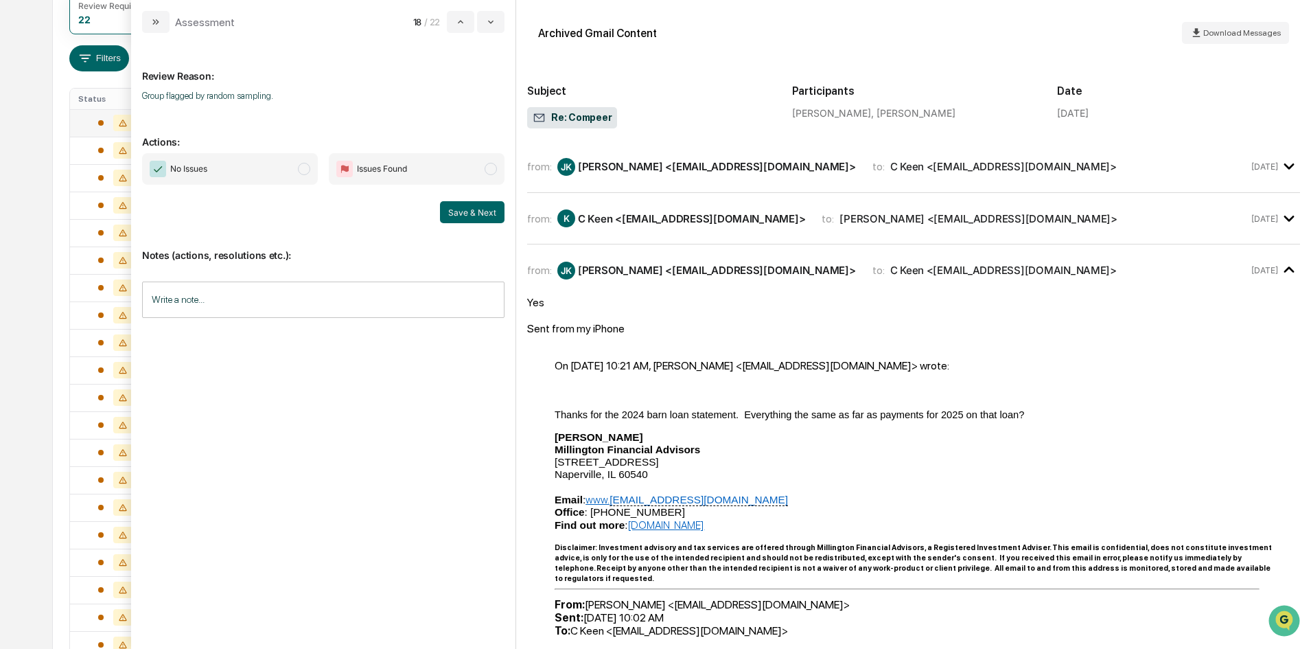
click at [300, 172] on span "modal" at bounding box center [304, 169] width 12 height 12
click at [463, 219] on button "Save & Next" at bounding box center [472, 212] width 65 height 22
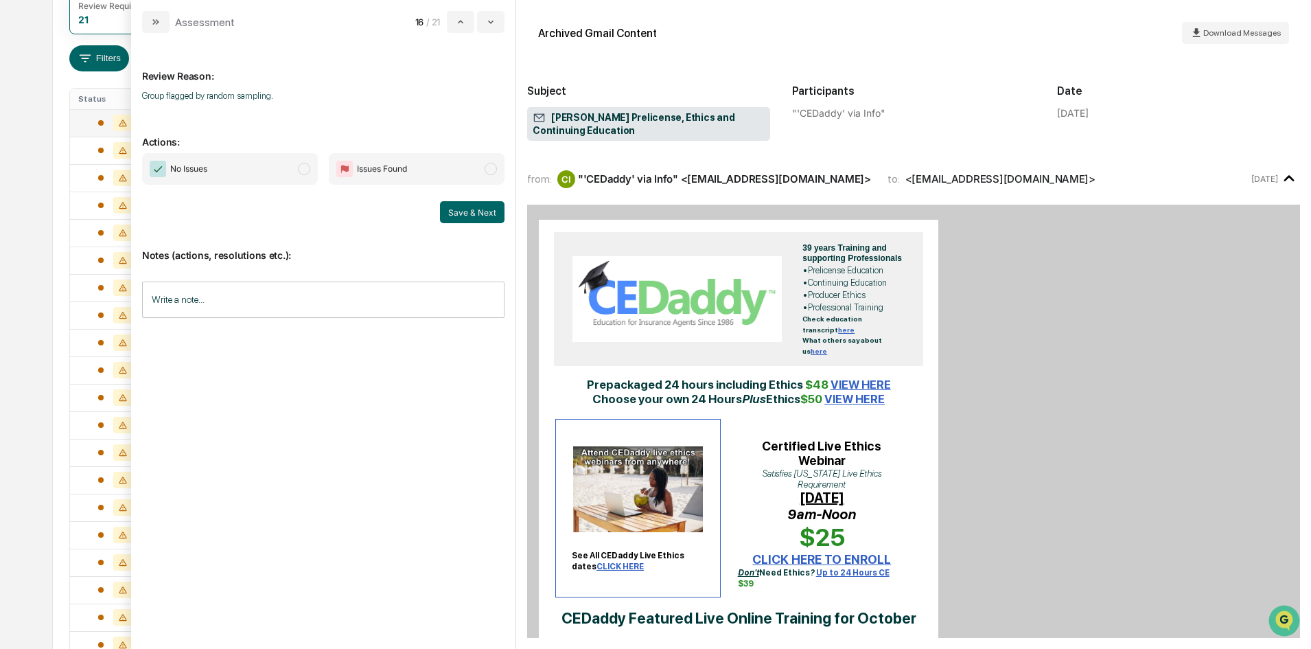
click at [301, 172] on span "modal" at bounding box center [304, 169] width 12 height 12
click at [472, 205] on button "Save & Next" at bounding box center [472, 212] width 65 height 22
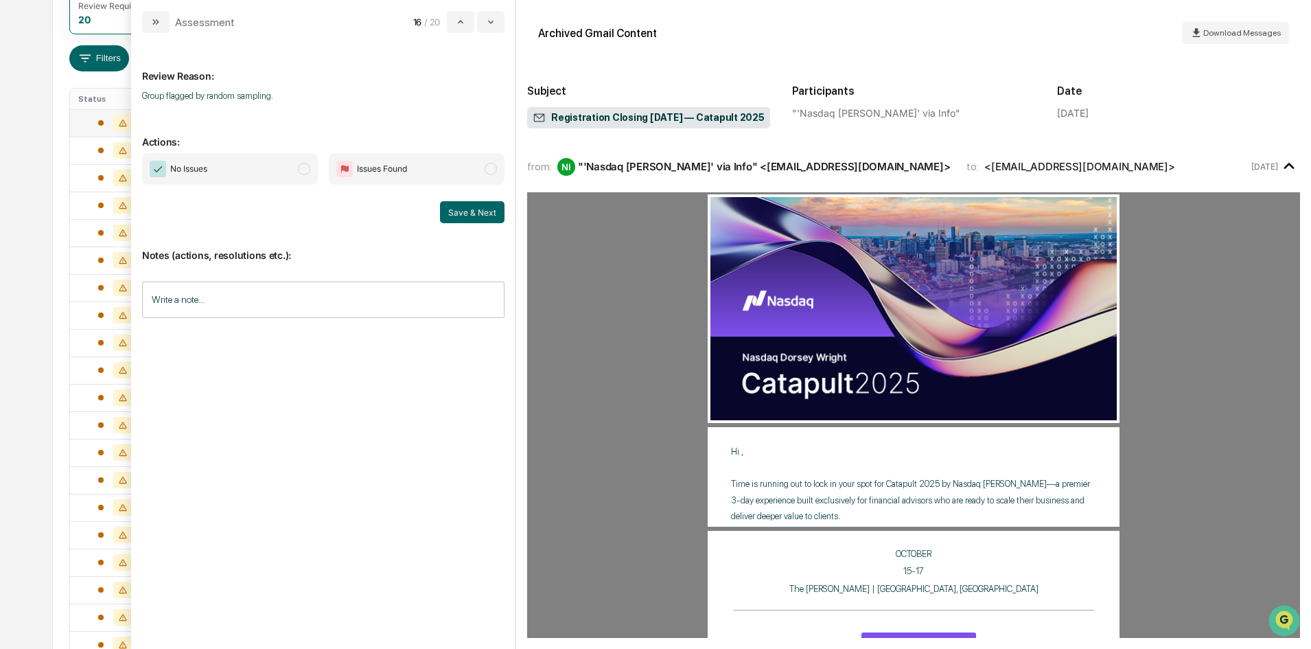
click at [307, 174] on span "modal" at bounding box center [304, 169] width 12 height 12
click at [463, 207] on button "Save & Next" at bounding box center [472, 212] width 65 height 22
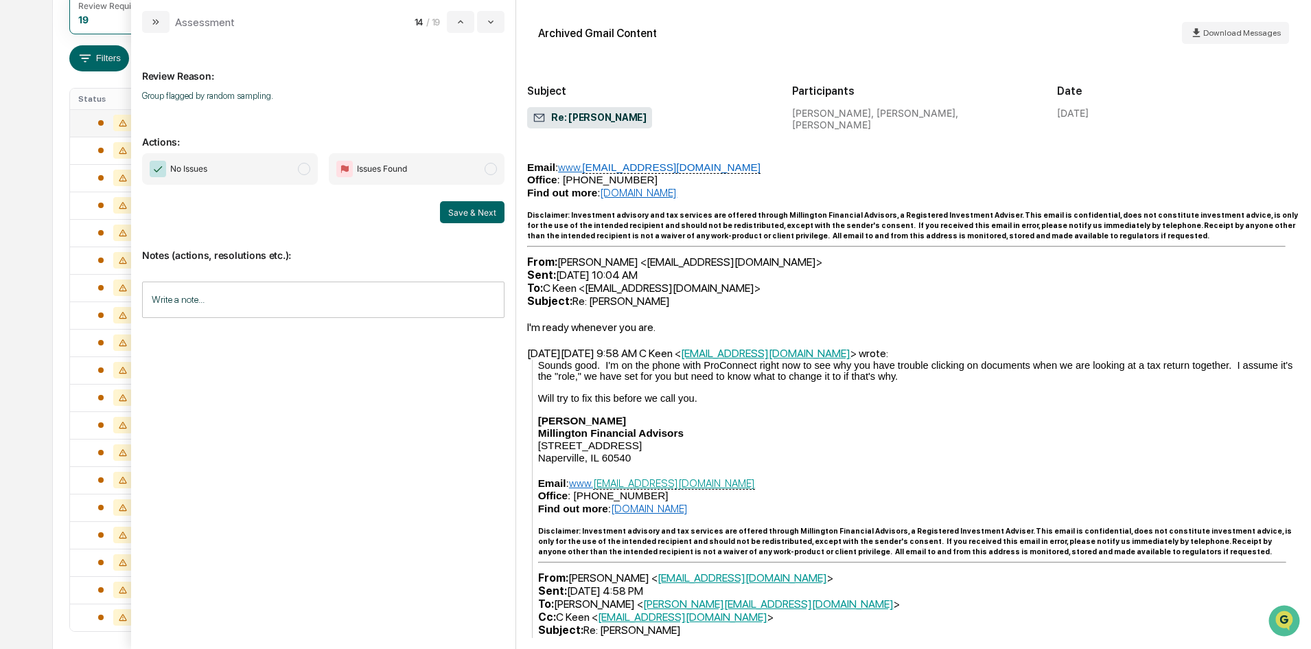
scroll to position [275, 0]
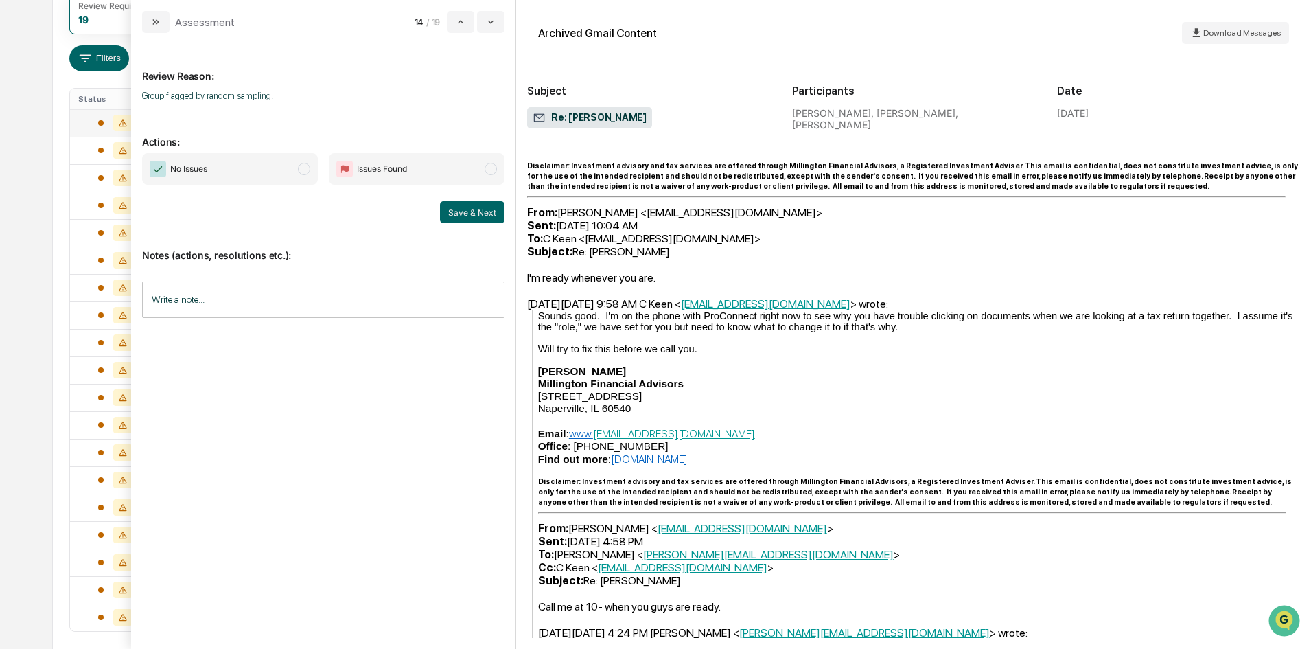
click at [301, 170] on span "modal" at bounding box center [304, 169] width 12 height 12
click at [452, 208] on button "Save & Next" at bounding box center [472, 212] width 65 height 22
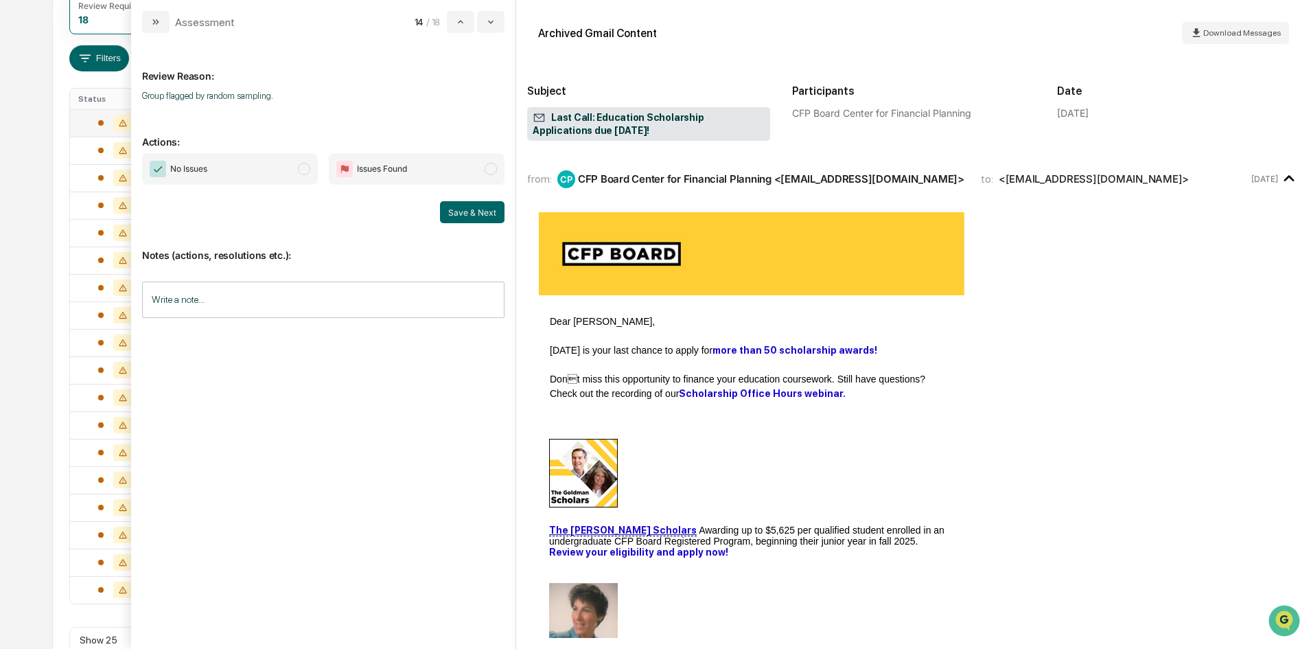
click at [304, 167] on span "modal" at bounding box center [304, 169] width 12 height 12
click at [480, 213] on button "Save & Next" at bounding box center [472, 212] width 65 height 22
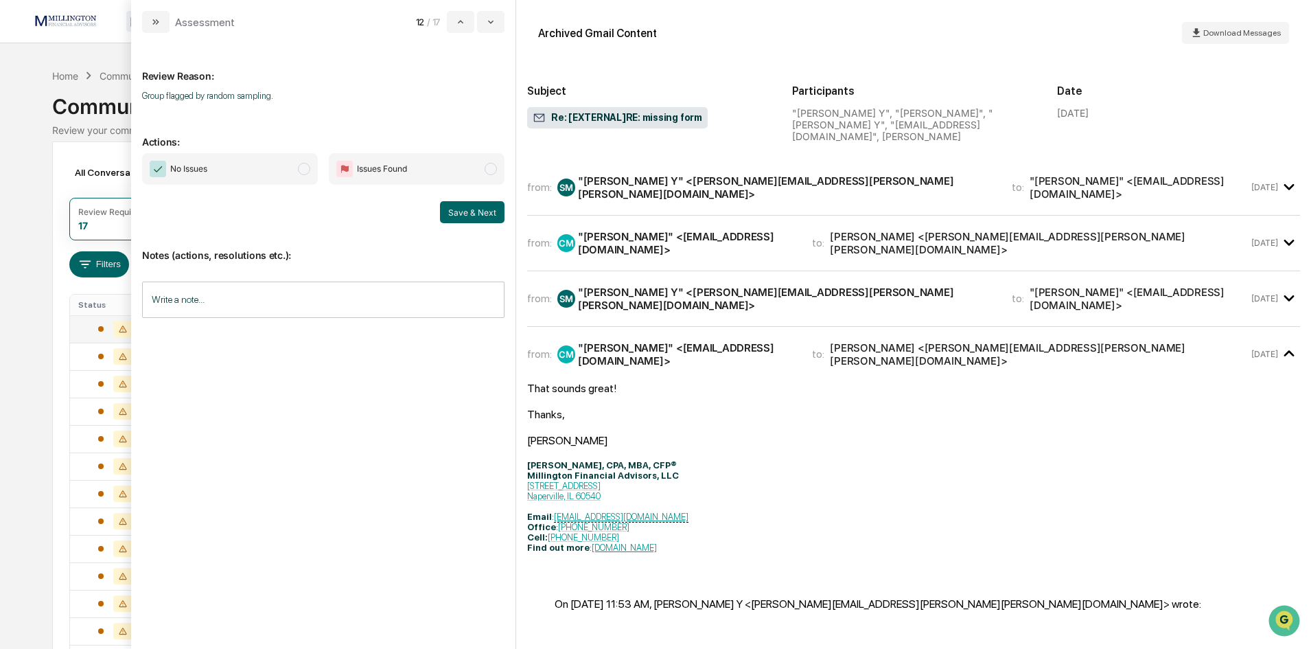
scroll to position [211, 0]
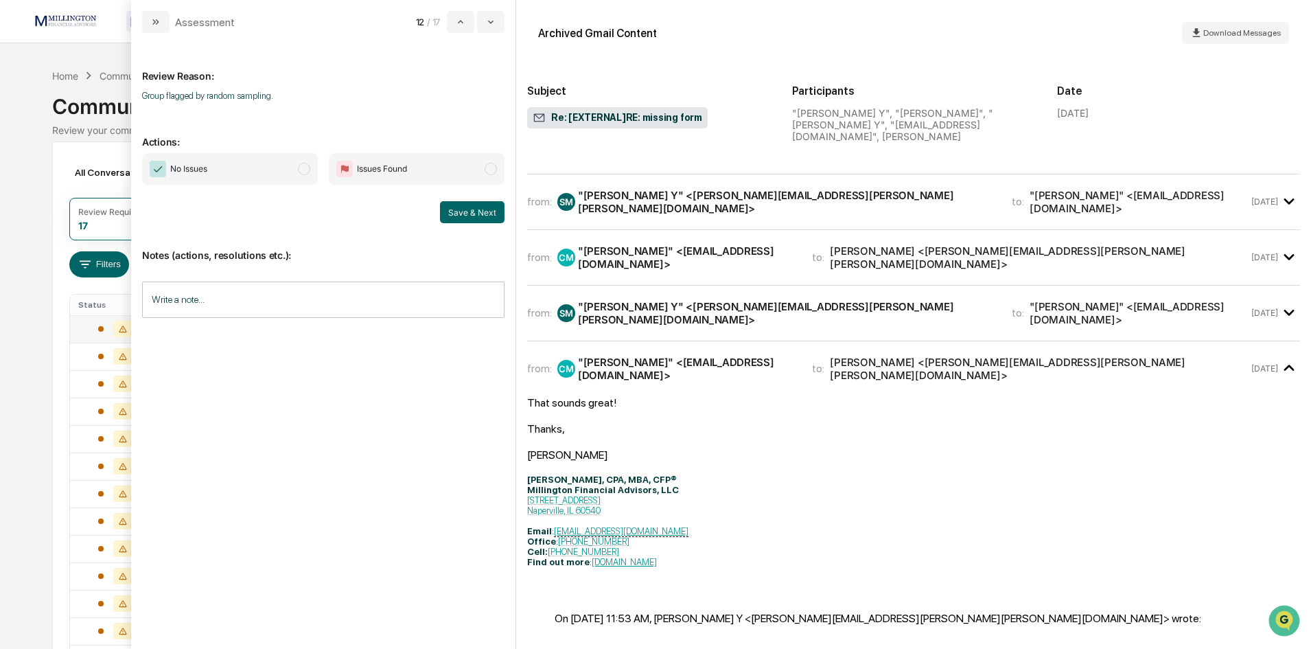
click at [300, 173] on span "modal" at bounding box center [304, 169] width 12 height 12
click at [460, 215] on button "Save & Next" at bounding box center [472, 212] width 65 height 22
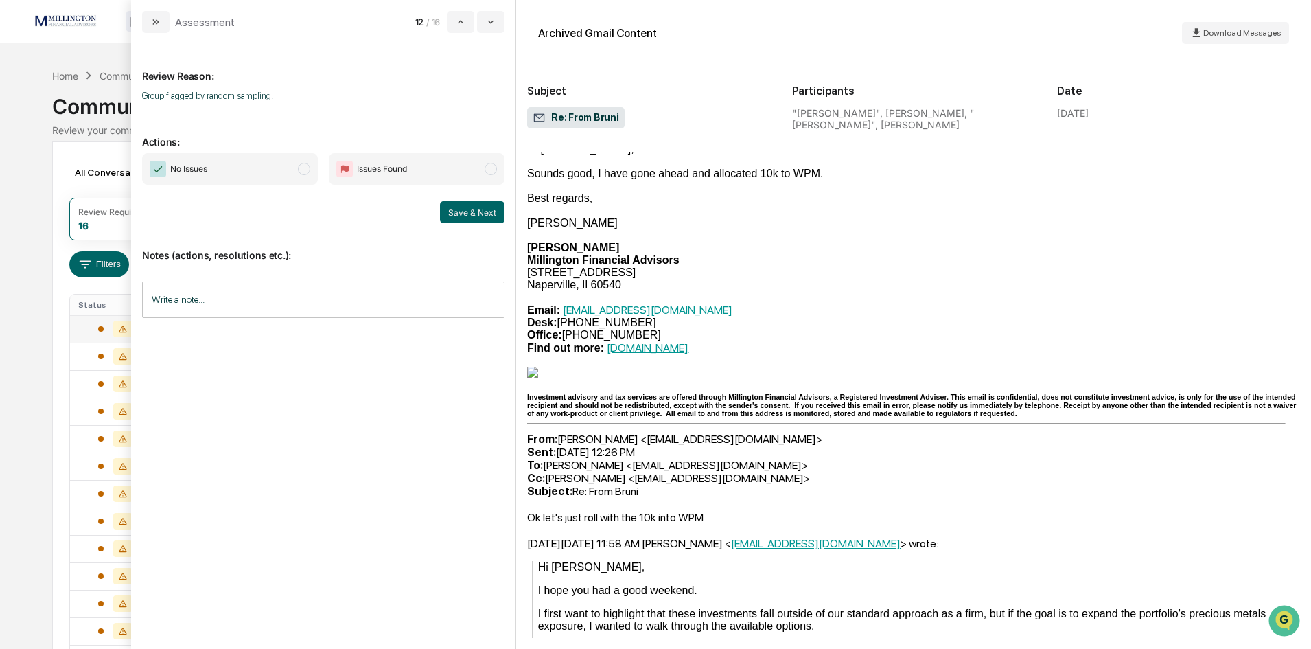
scroll to position [892, 0]
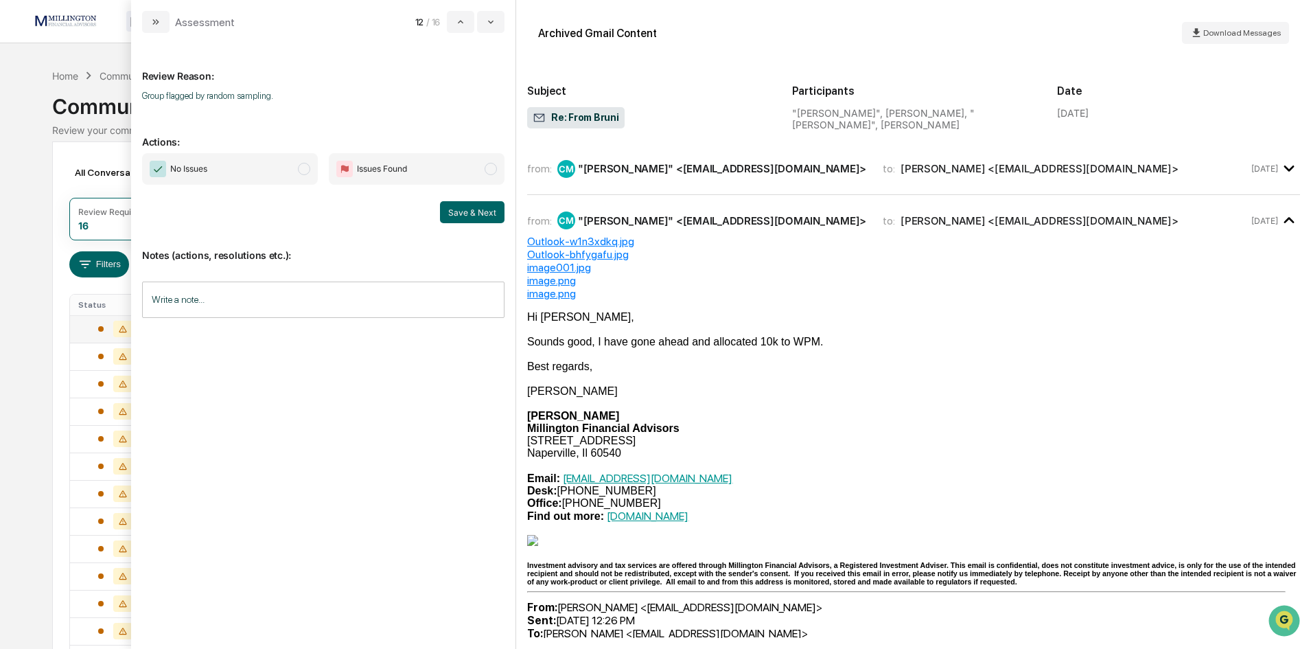
click at [303, 176] on span "No Issues" at bounding box center [230, 169] width 176 height 32
click at [487, 216] on button "Save & Next" at bounding box center [472, 212] width 65 height 22
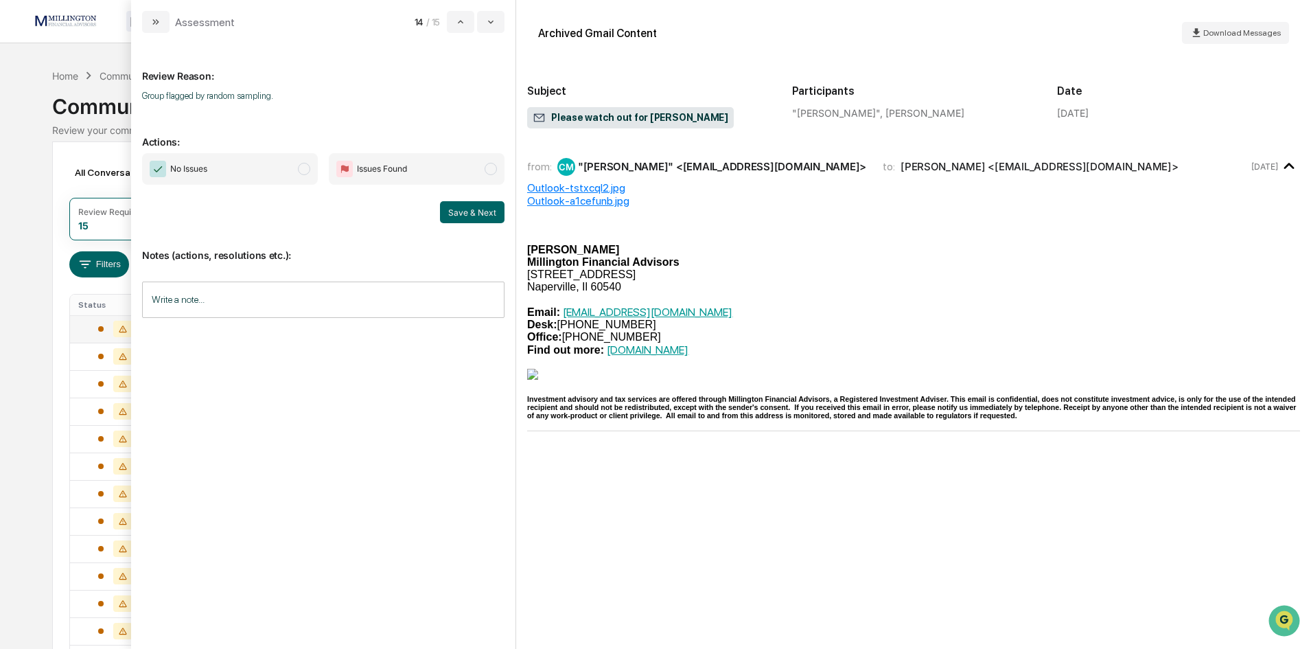
click at [289, 171] on span "No Issues" at bounding box center [230, 169] width 176 height 32
click at [462, 212] on button "Save & Next" at bounding box center [472, 212] width 65 height 22
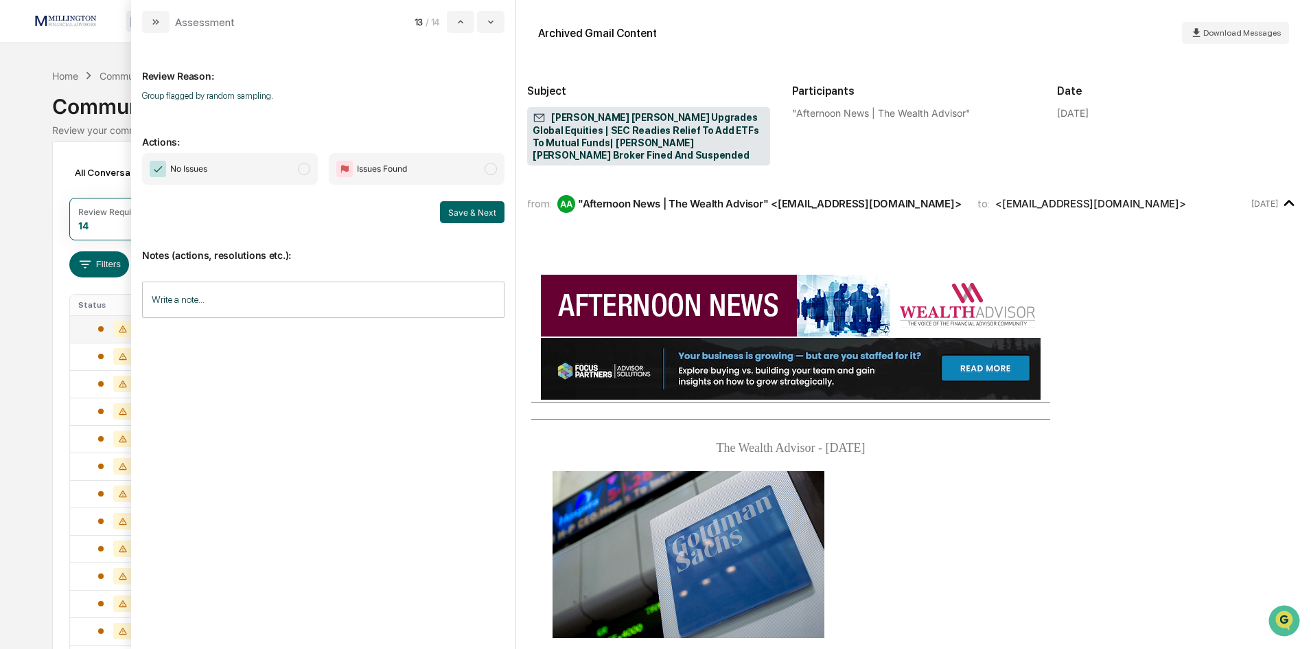
click at [305, 168] on span "modal" at bounding box center [304, 169] width 12 height 12
click at [450, 217] on button "Save & Next" at bounding box center [472, 212] width 65 height 22
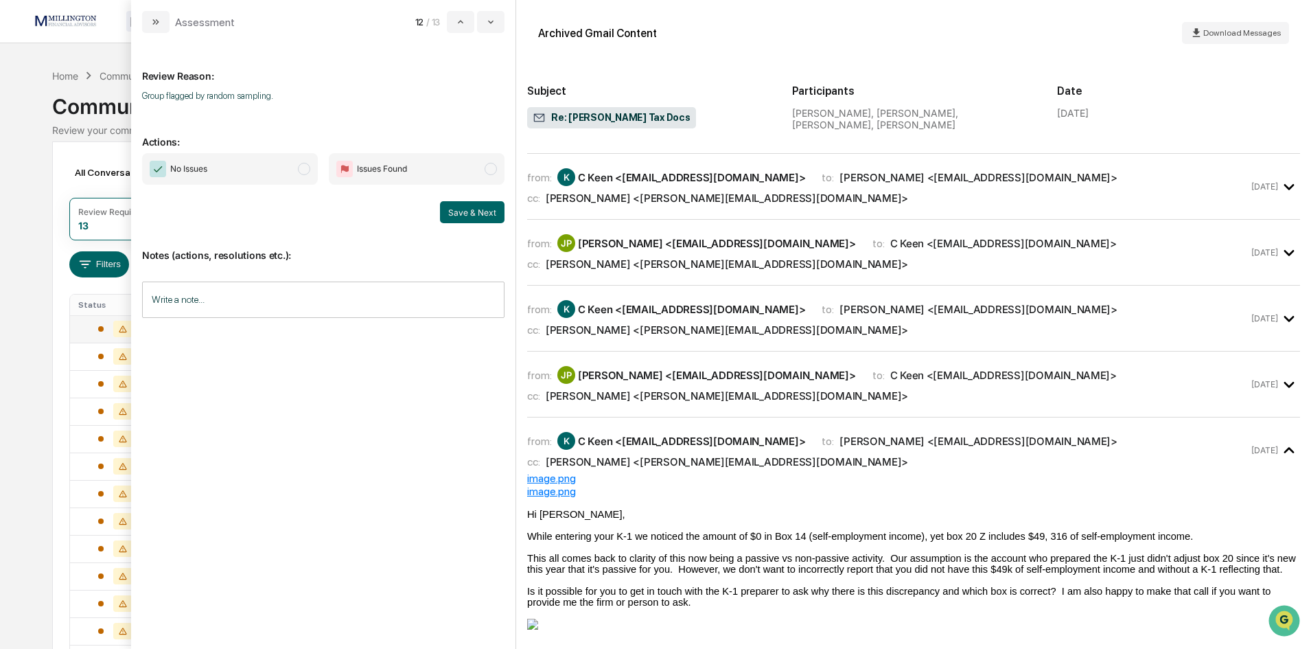
scroll to position [481, 0]
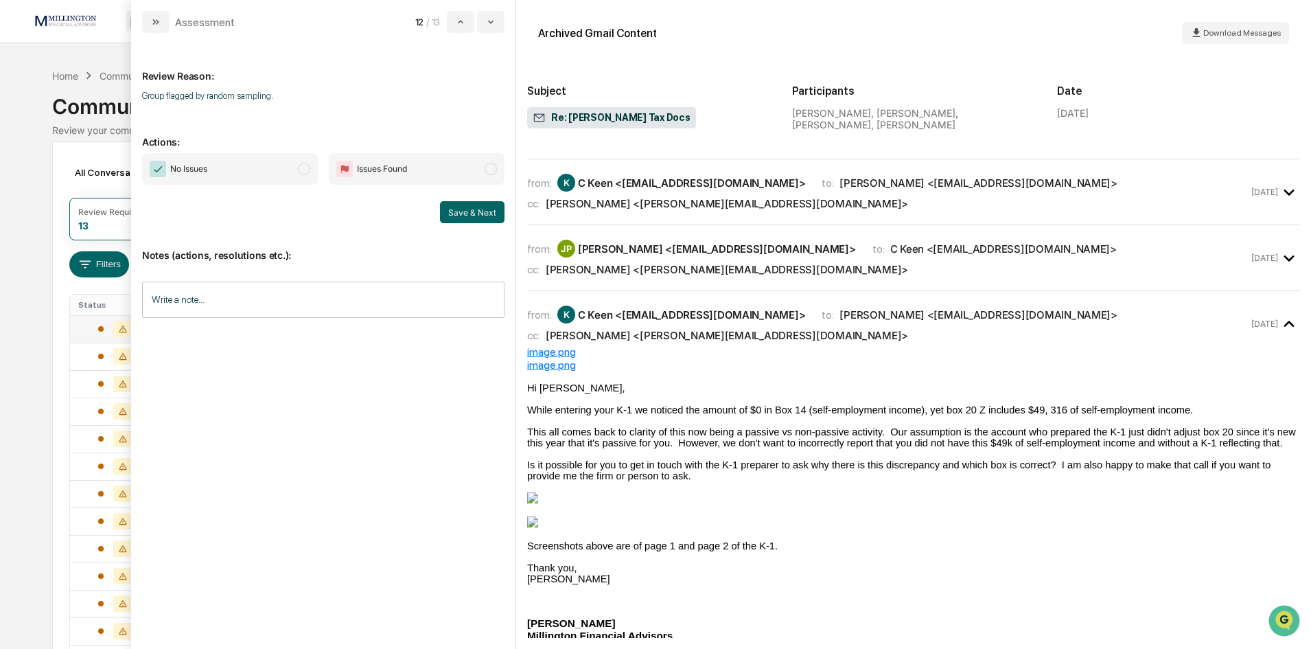
click at [227, 161] on span "No Issues" at bounding box center [230, 169] width 176 height 32
click at [486, 210] on button "Save & Next" at bounding box center [472, 212] width 65 height 22
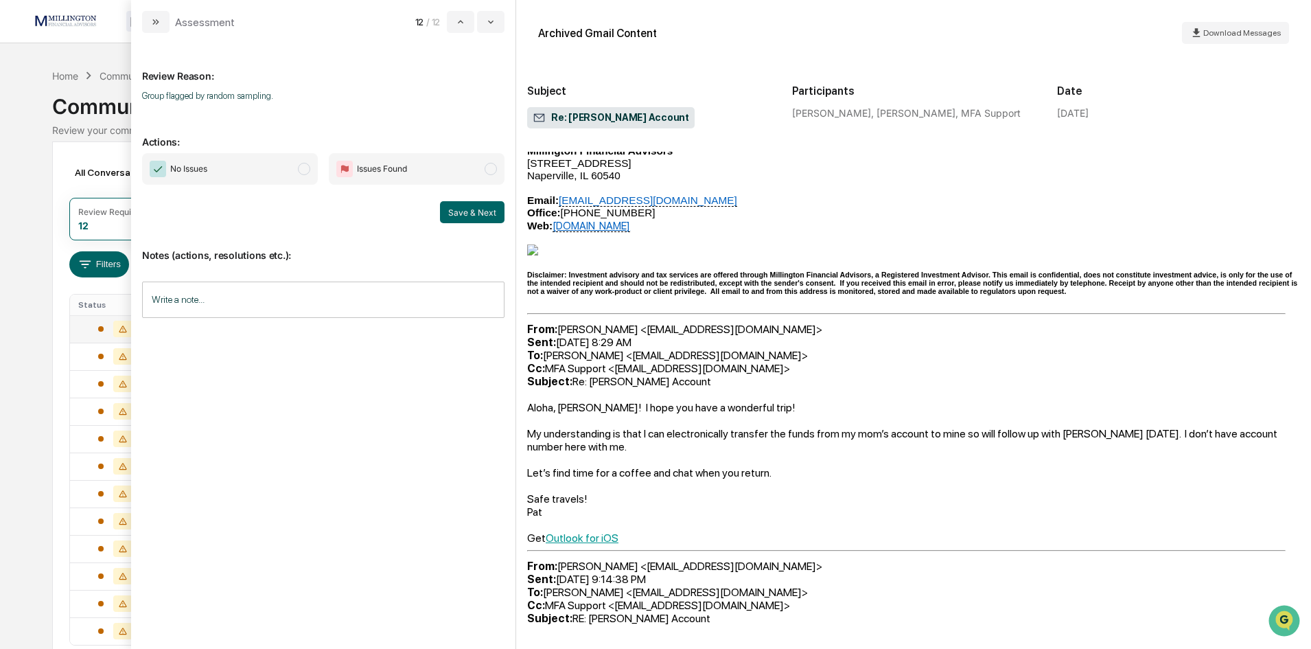
scroll to position [412, 0]
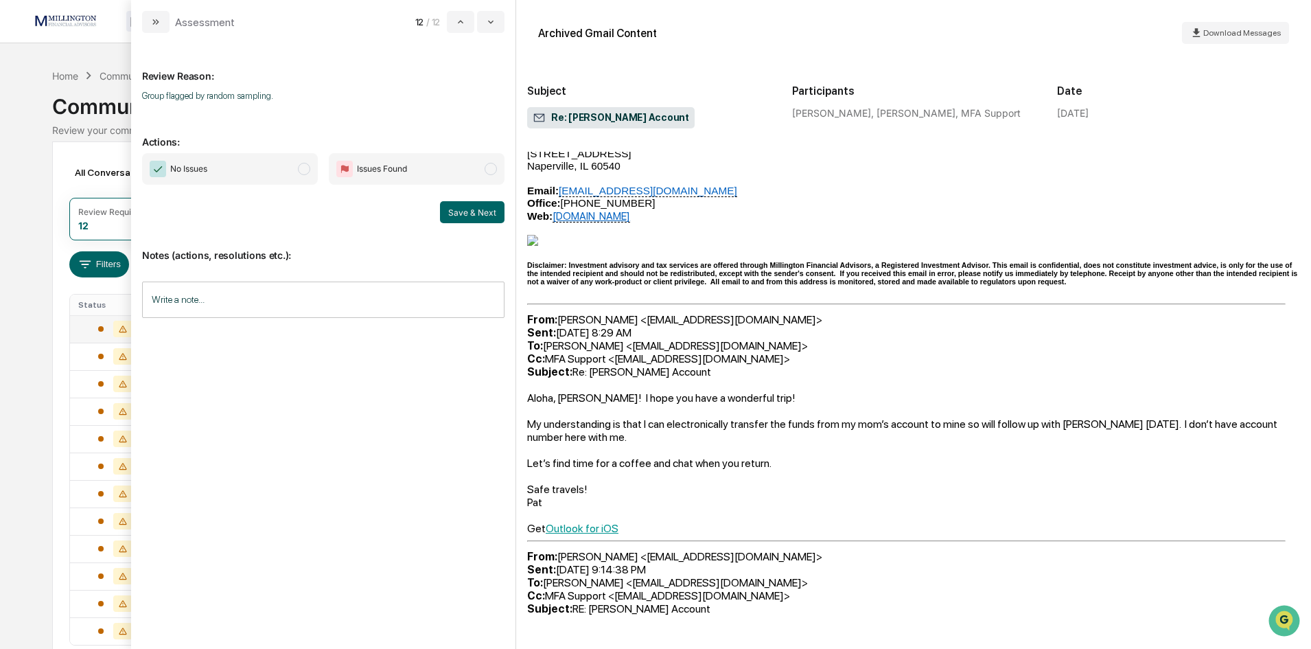
click at [308, 170] on span "modal" at bounding box center [304, 169] width 12 height 12
drag, startPoint x: 463, startPoint y: 218, endPoint x: 723, endPoint y: 301, distance: 273.1
click at [483, 224] on div "Review Reason: Group flagged by random sampling. Actions: No Issues Issues Foun…" at bounding box center [323, 335] width 362 height 582
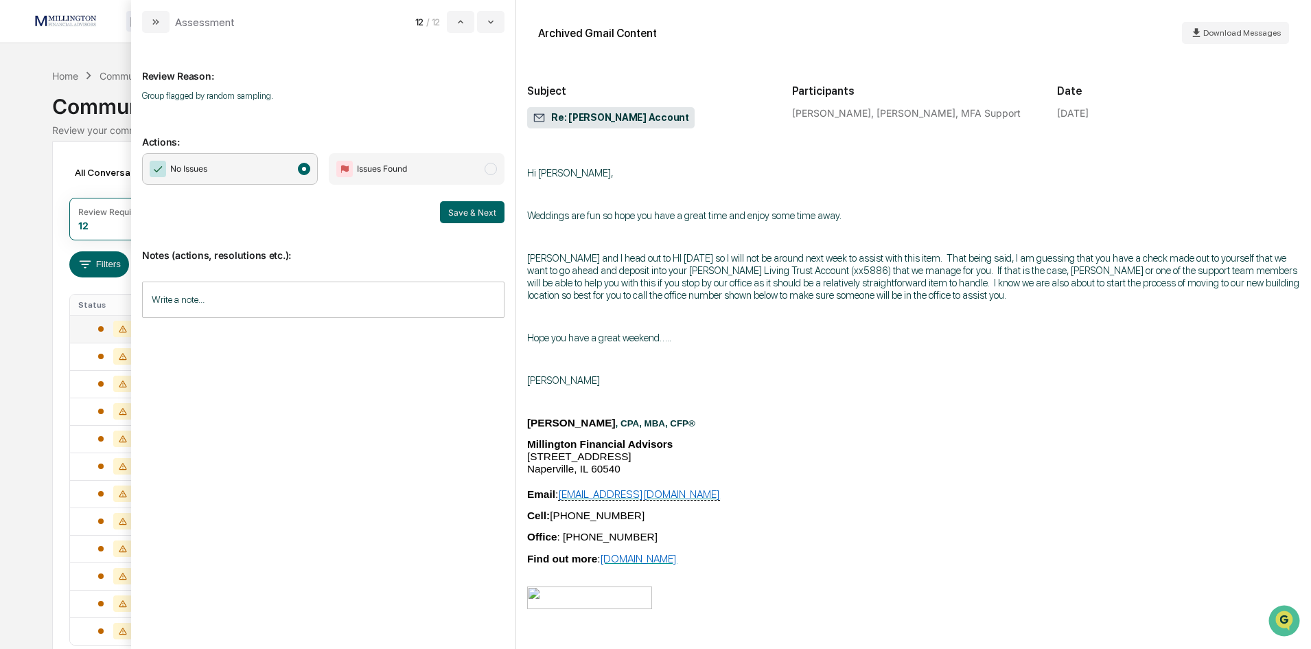
scroll to position [892, 0]
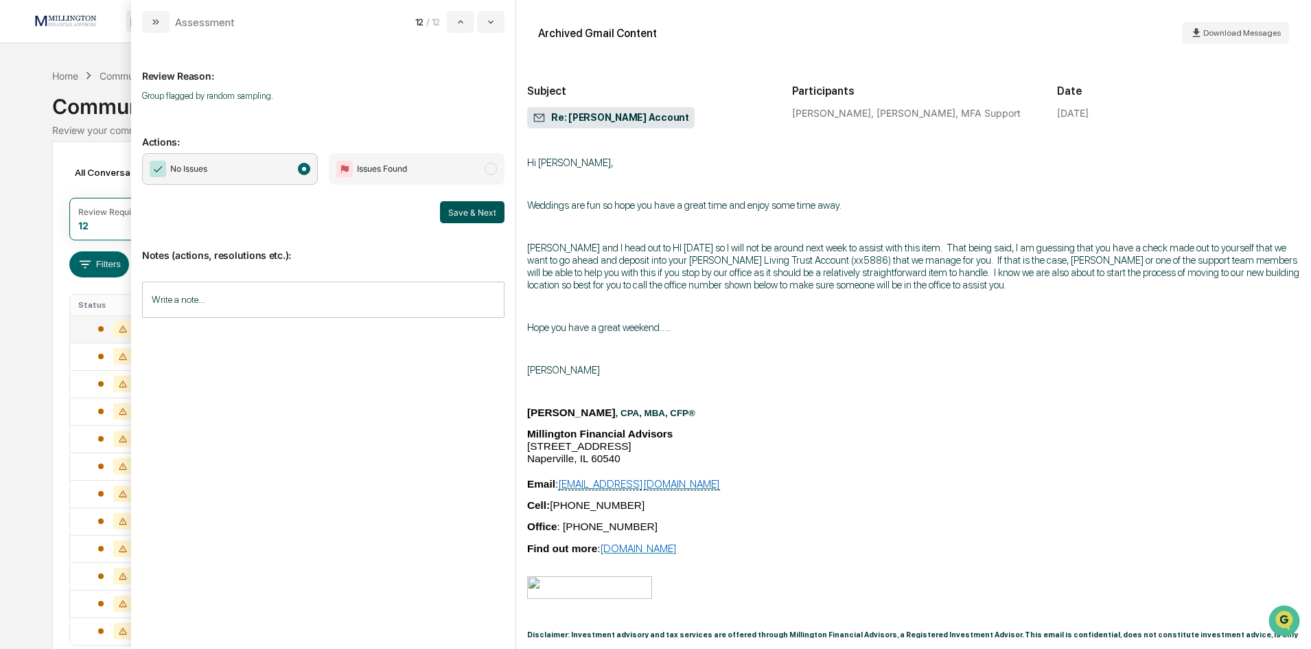
click at [454, 216] on button "Save & Next" at bounding box center [472, 212] width 65 height 22
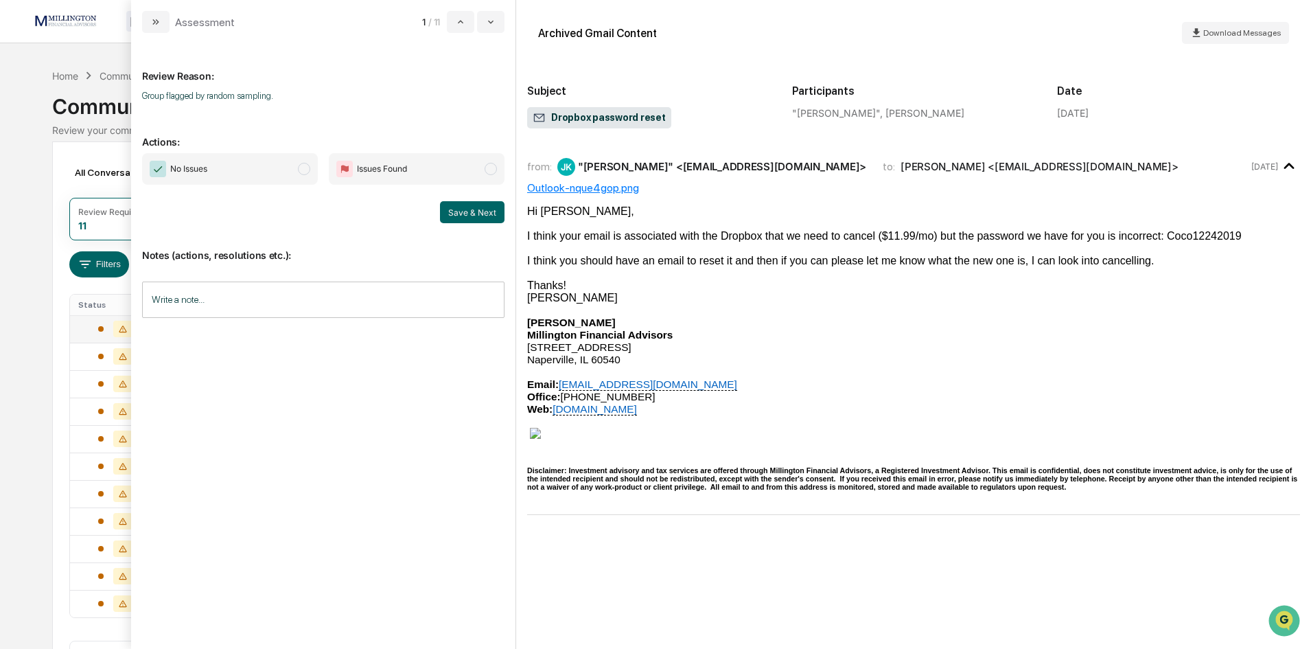
click at [303, 169] on span "modal" at bounding box center [304, 169] width 12 height 12
click at [487, 211] on button "Save & Next" at bounding box center [472, 212] width 65 height 22
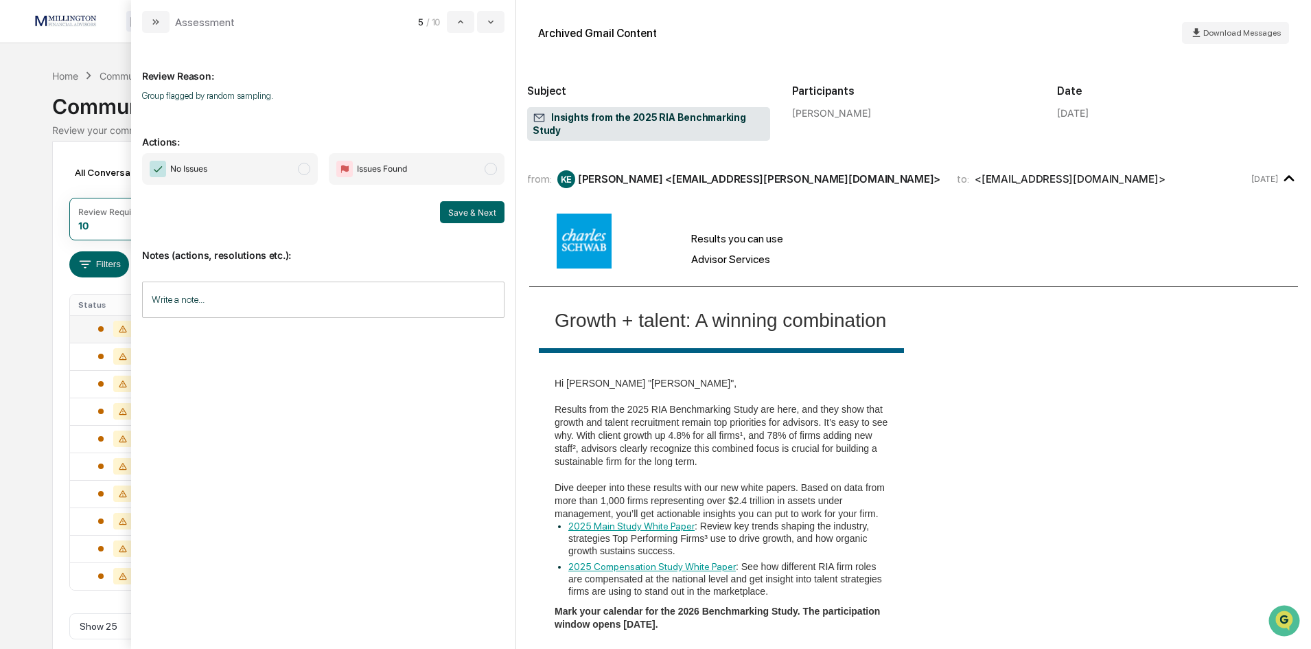
click at [294, 173] on span "No Issues" at bounding box center [230, 169] width 176 height 32
click at [467, 207] on button "Save & Next" at bounding box center [472, 212] width 65 height 22
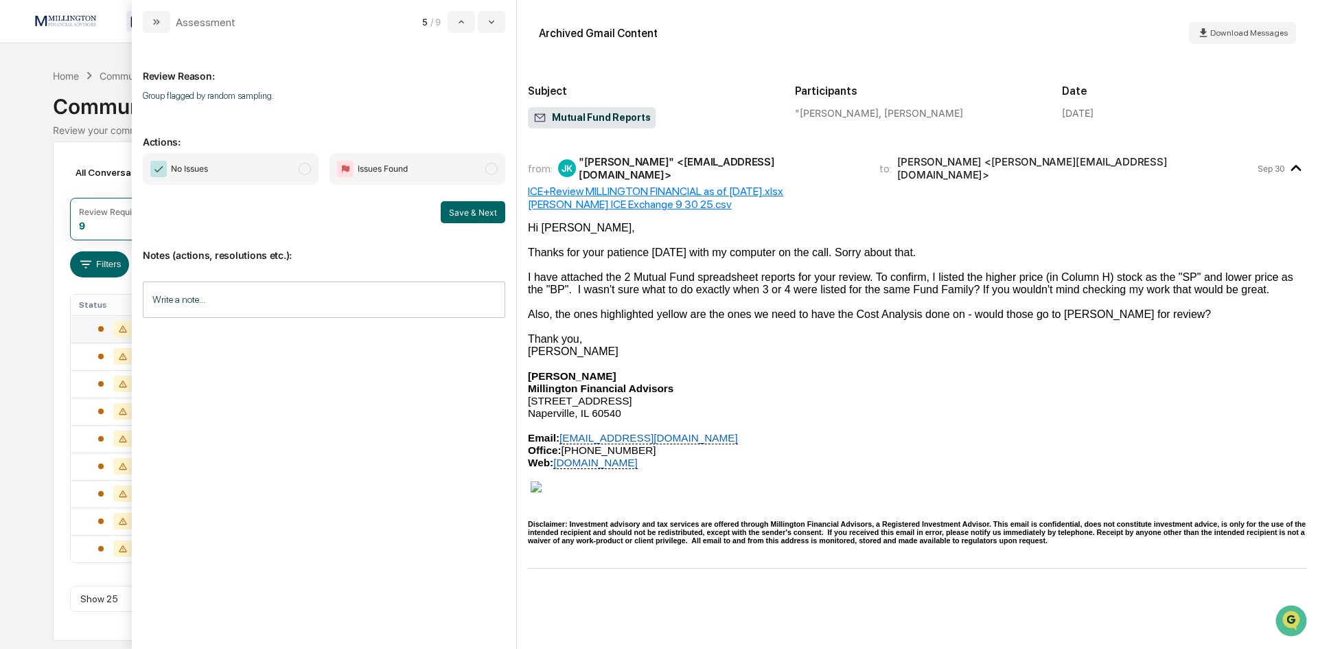
click at [299, 169] on span "modal" at bounding box center [305, 169] width 12 height 12
click at [475, 215] on button "Save & Next" at bounding box center [473, 212] width 65 height 22
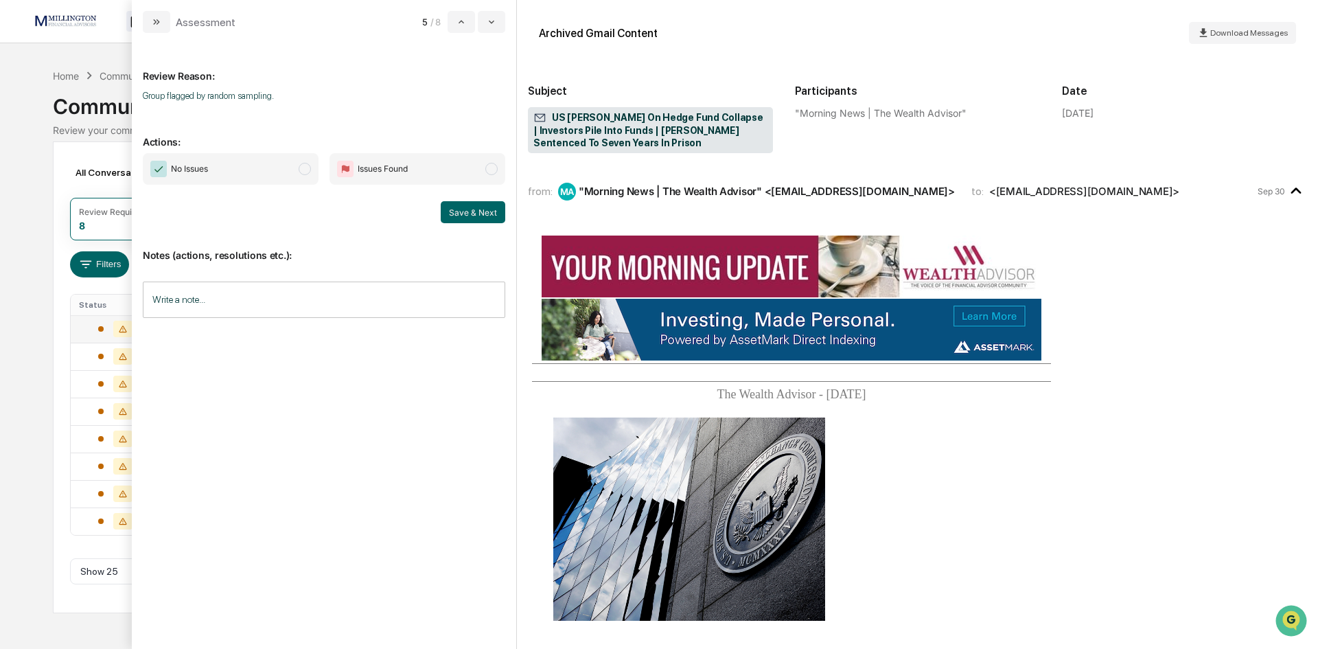
click at [312, 170] on span "No Issues" at bounding box center [231, 169] width 176 height 32
click at [459, 216] on button "Save & Next" at bounding box center [473, 212] width 65 height 22
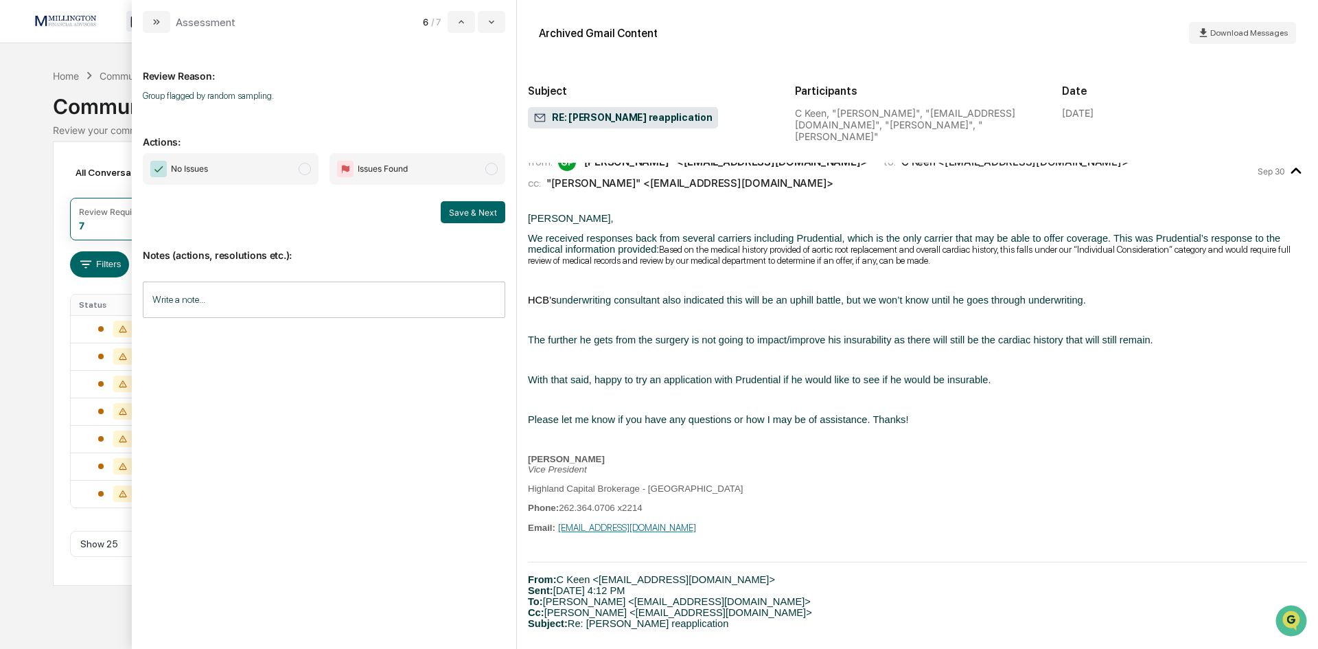
scroll to position [137, 0]
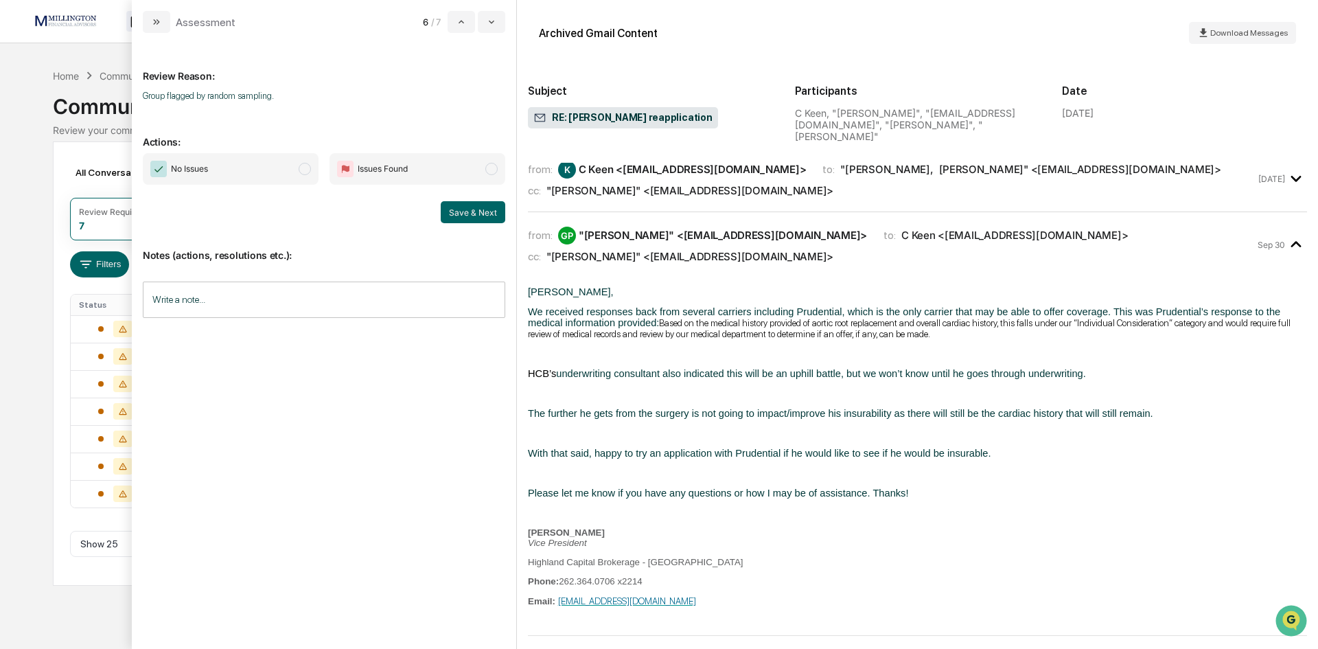
click at [290, 174] on span "No Issues" at bounding box center [231, 169] width 176 height 32
click at [469, 217] on button "Save & Next" at bounding box center [473, 212] width 65 height 22
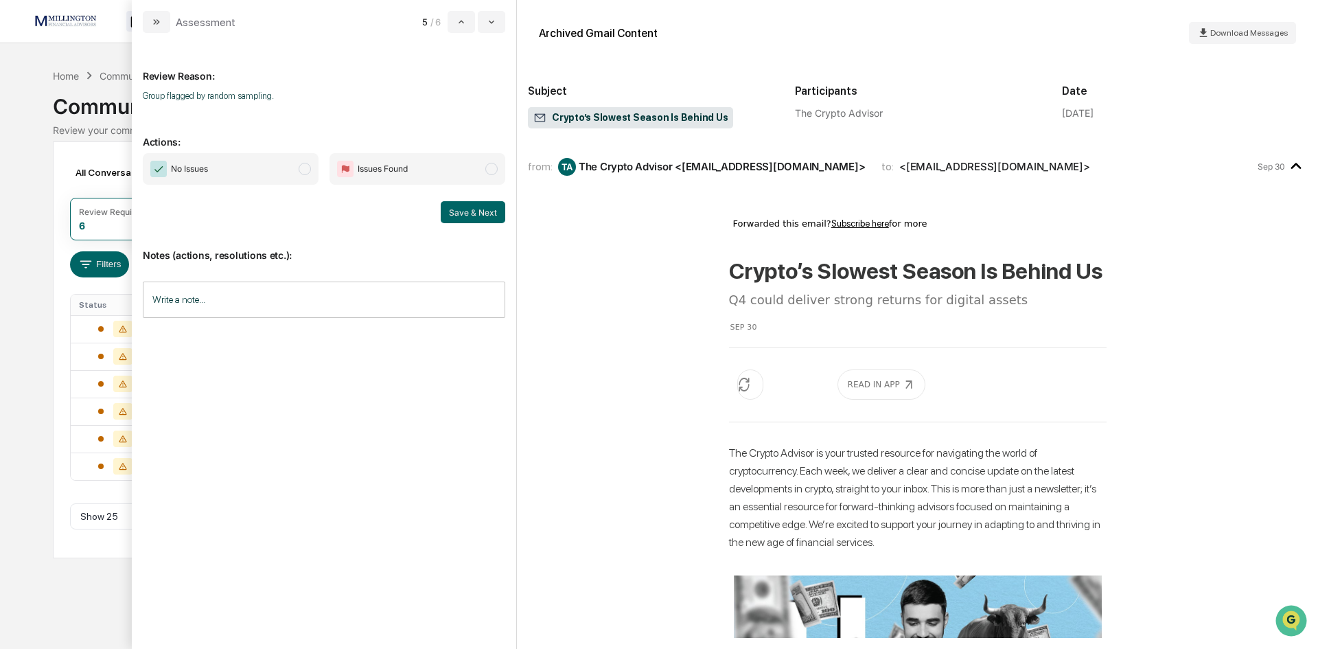
click at [308, 167] on span "modal" at bounding box center [305, 169] width 12 height 12
click at [493, 208] on button "Save & Next" at bounding box center [473, 212] width 65 height 22
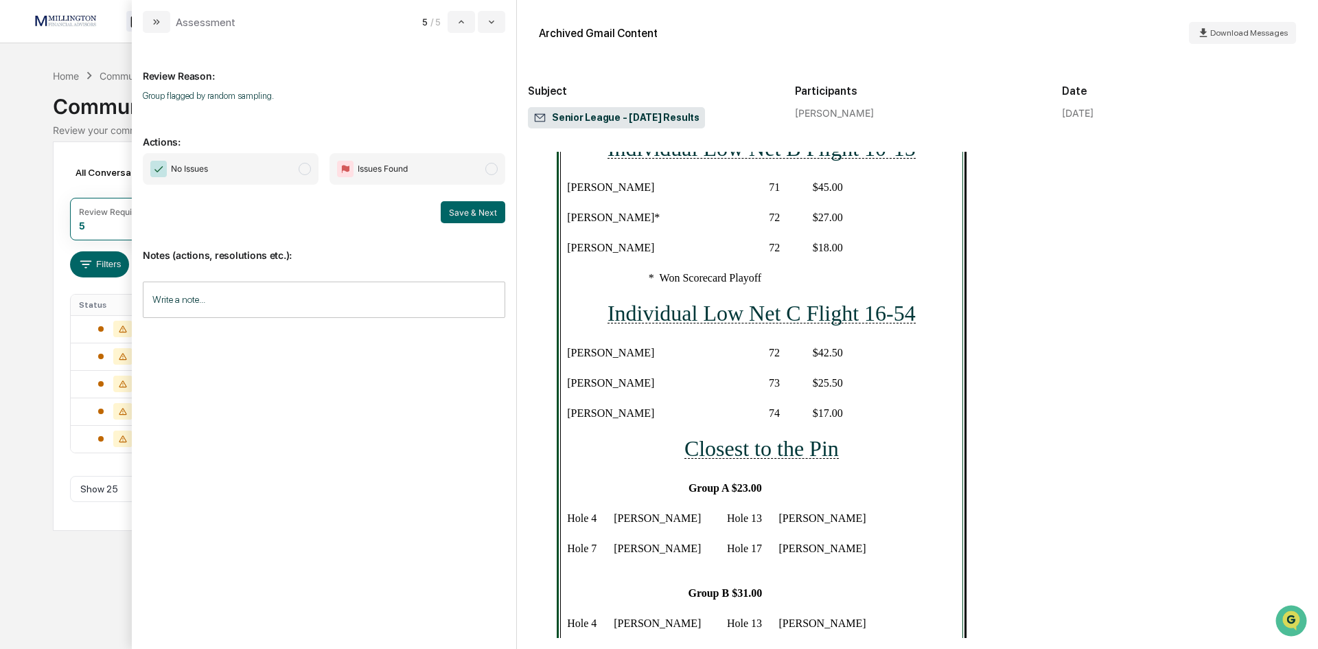
scroll to position [824, 0]
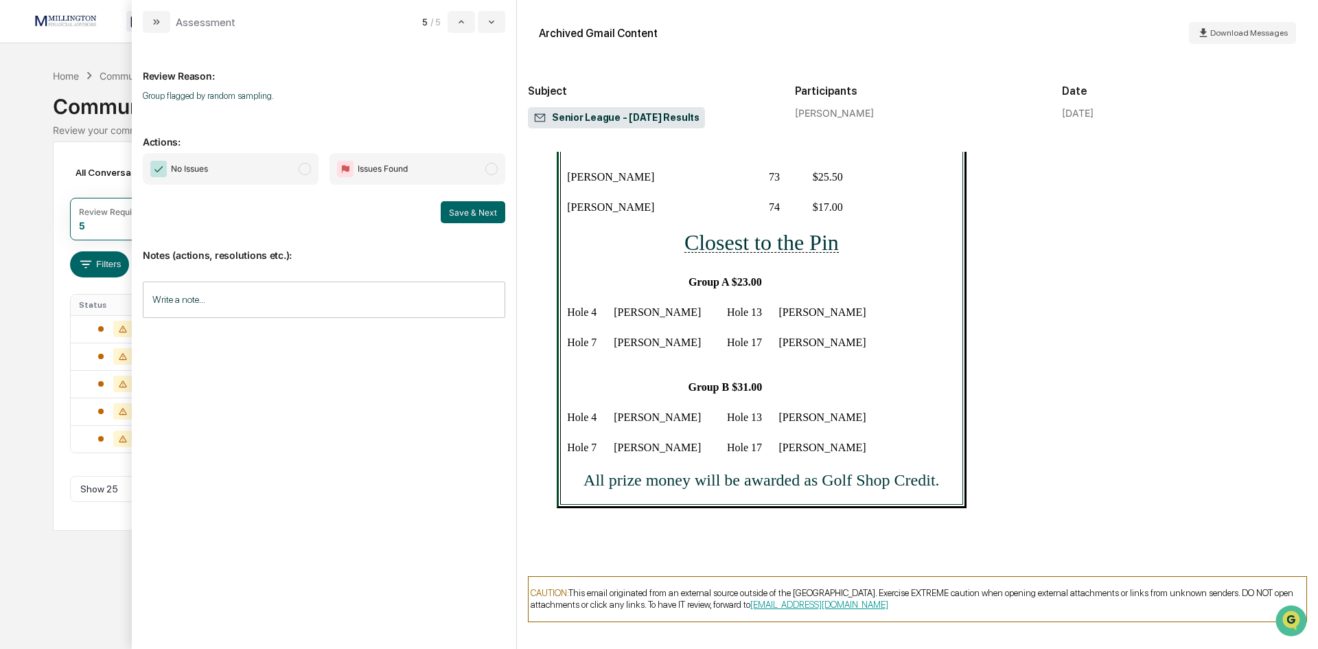
click at [294, 161] on span "No Issues" at bounding box center [231, 169] width 176 height 32
click at [487, 209] on button "Save & Next" at bounding box center [473, 212] width 65 height 22
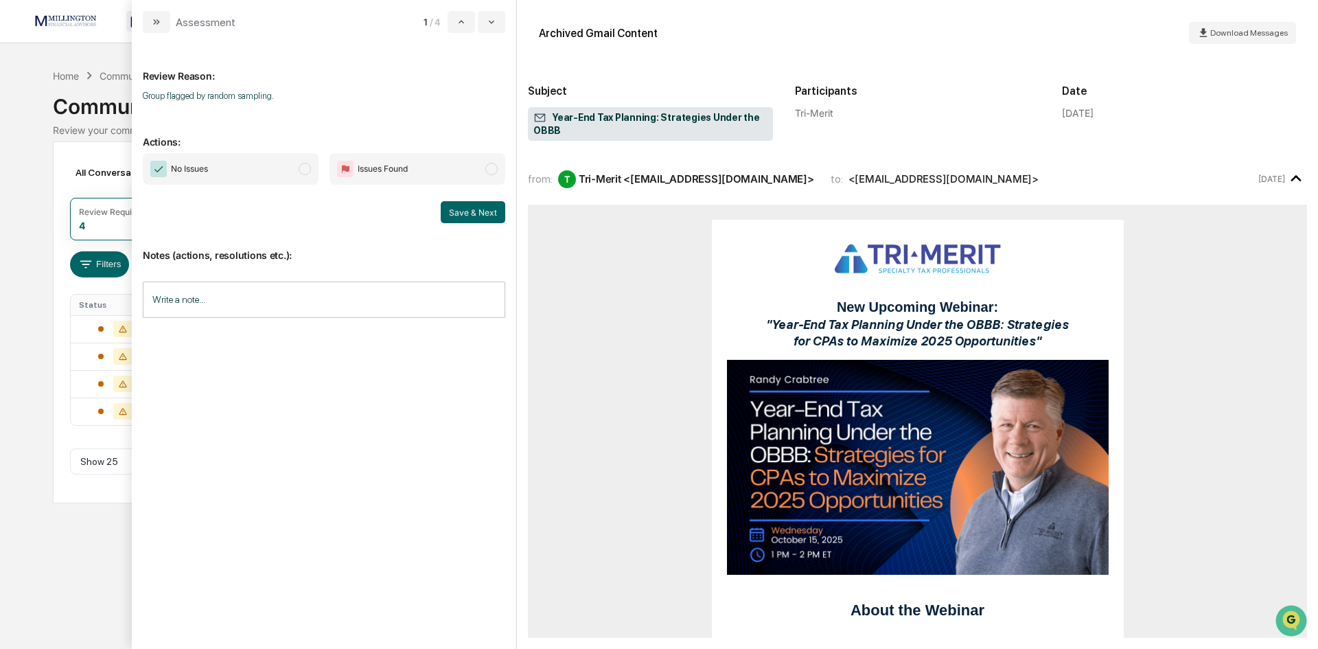
click at [304, 163] on span "modal" at bounding box center [305, 169] width 12 height 12
click at [459, 211] on button "Save & Next" at bounding box center [473, 212] width 65 height 22
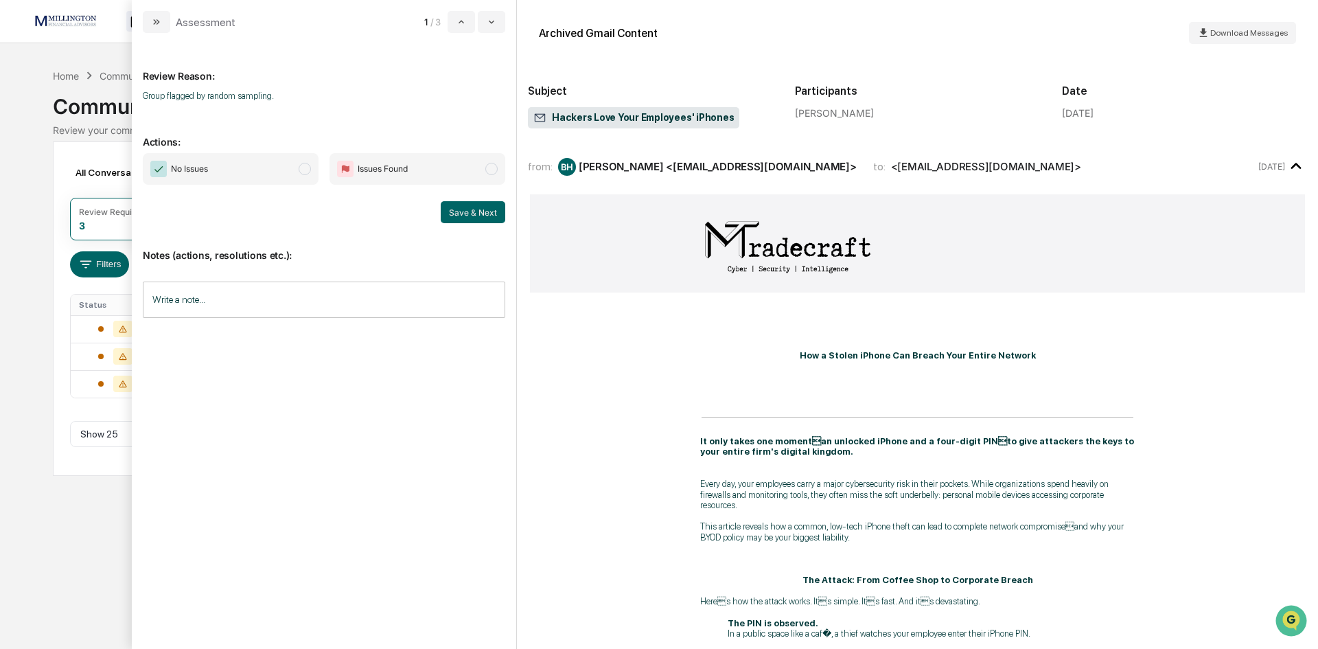
click at [303, 169] on span "modal" at bounding box center [305, 169] width 12 height 12
click at [458, 207] on button "Save & Next" at bounding box center [473, 212] width 65 height 22
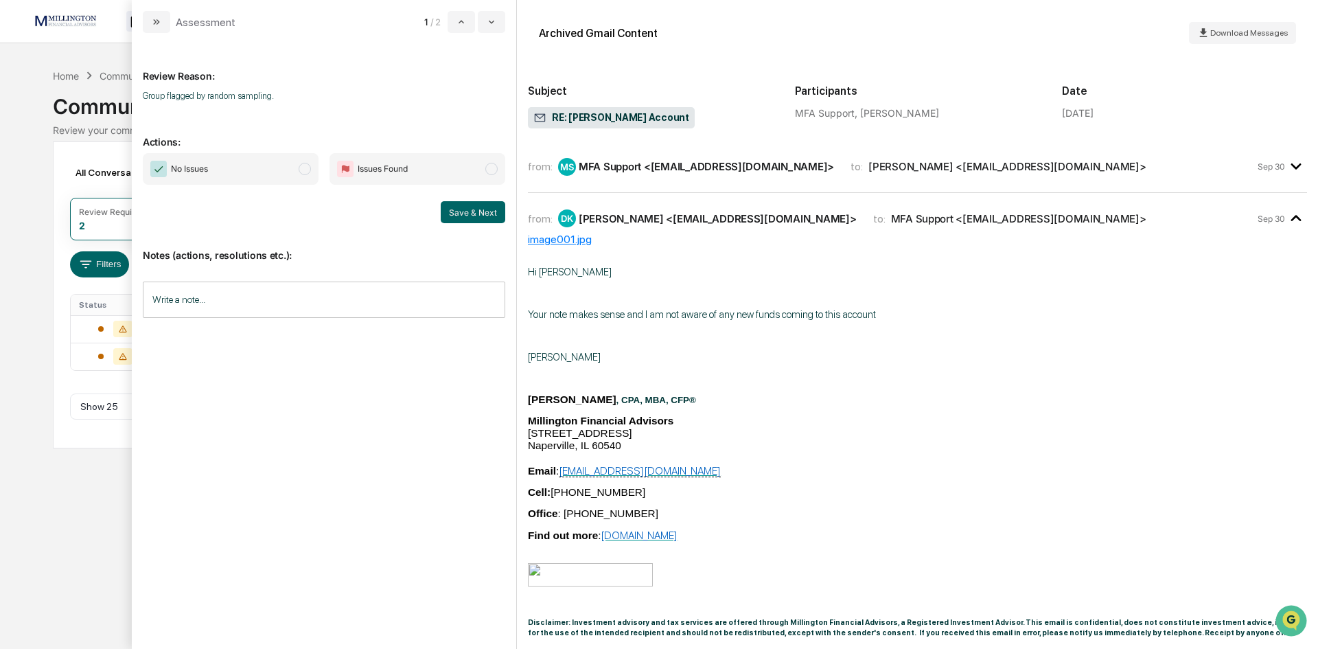
drag, startPoint x: 301, startPoint y: 163, endPoint x: 420, endPoint y: 194, distance: 122.5
click at [303, 163] on span "modal" at bounding box center [305, 169] width 12 height 12
click at [467, 213] on button "Save & Next" at bounding box center [473, 212] width 65 height 22
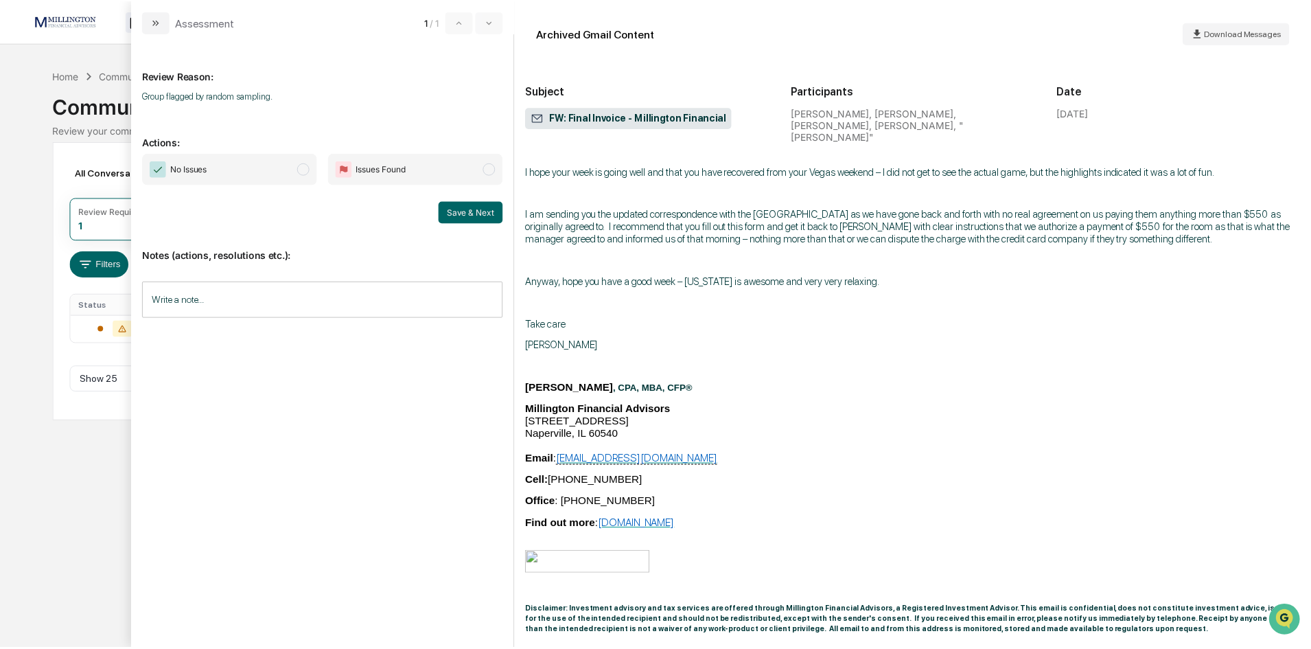
scroll to position [343, 0]
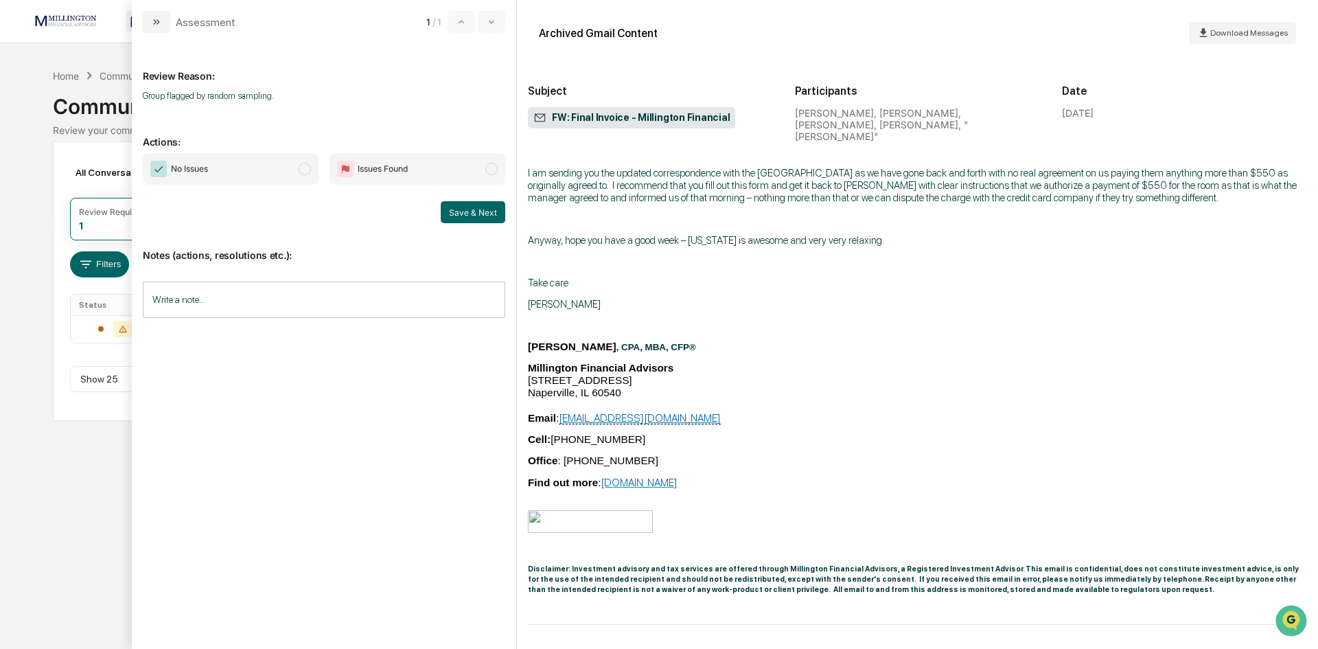
drag, startPoint x: 305, startPoint y: 165, endPoint x: 455, endPoint y: 200, distance: 153.7
click at [312, 166] on span "No Issues" at bounding box center [231, 169] width 176 height 32
click at [486, 213] on button "Save & Next" at bounding box center [473, 212] width 65 height 22
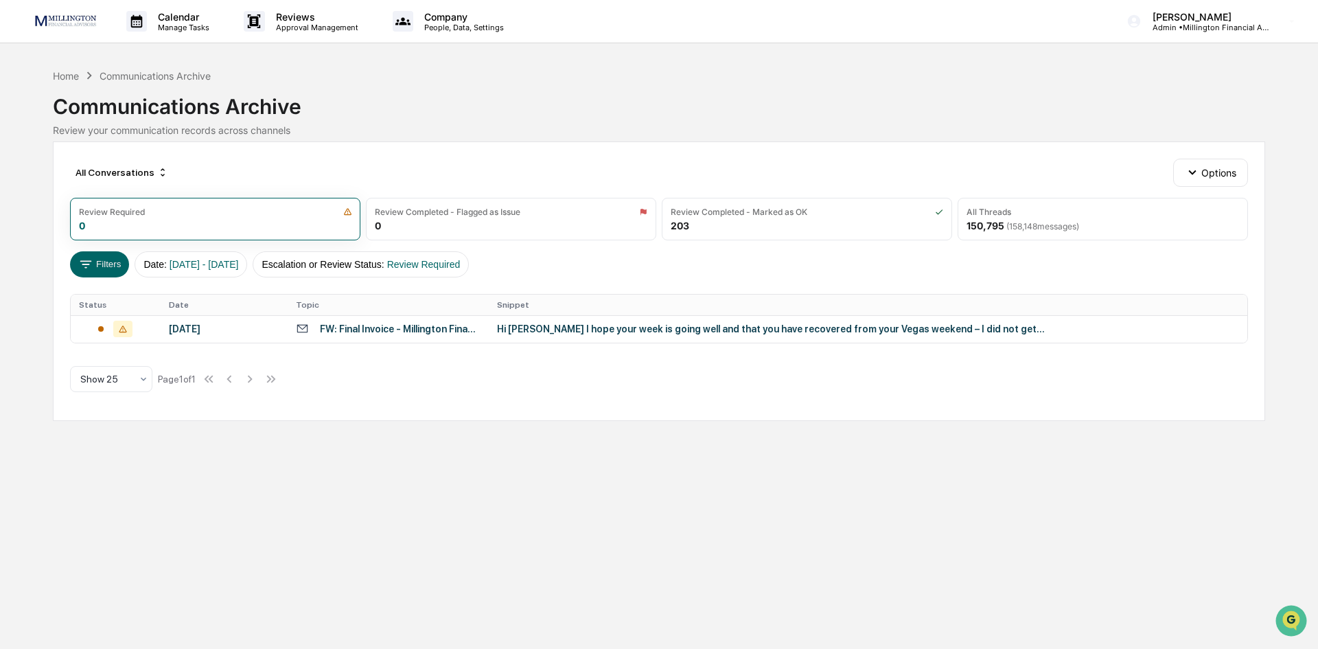
click at [209, 327] on div "[DATE]" at bounding box center [224, 328] width 111 height 11
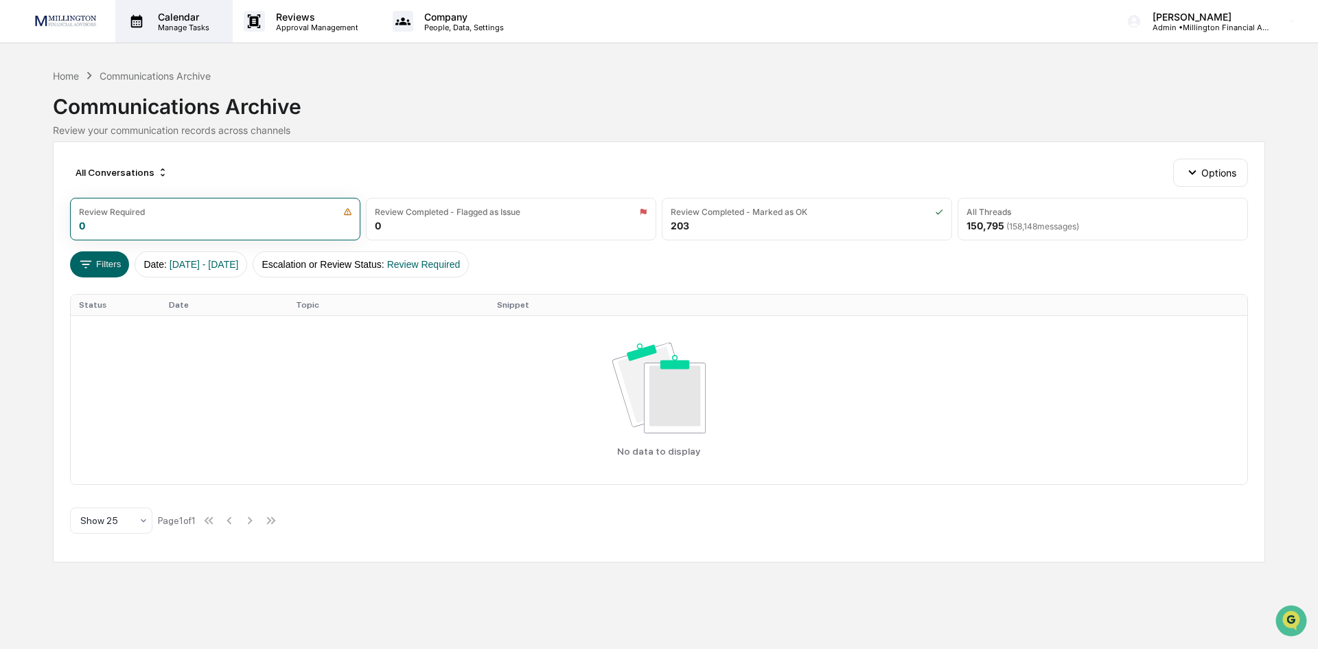
click at [172, 28] on p "Manage Tasks" at bounding box center [181, 28] width 69 height 10
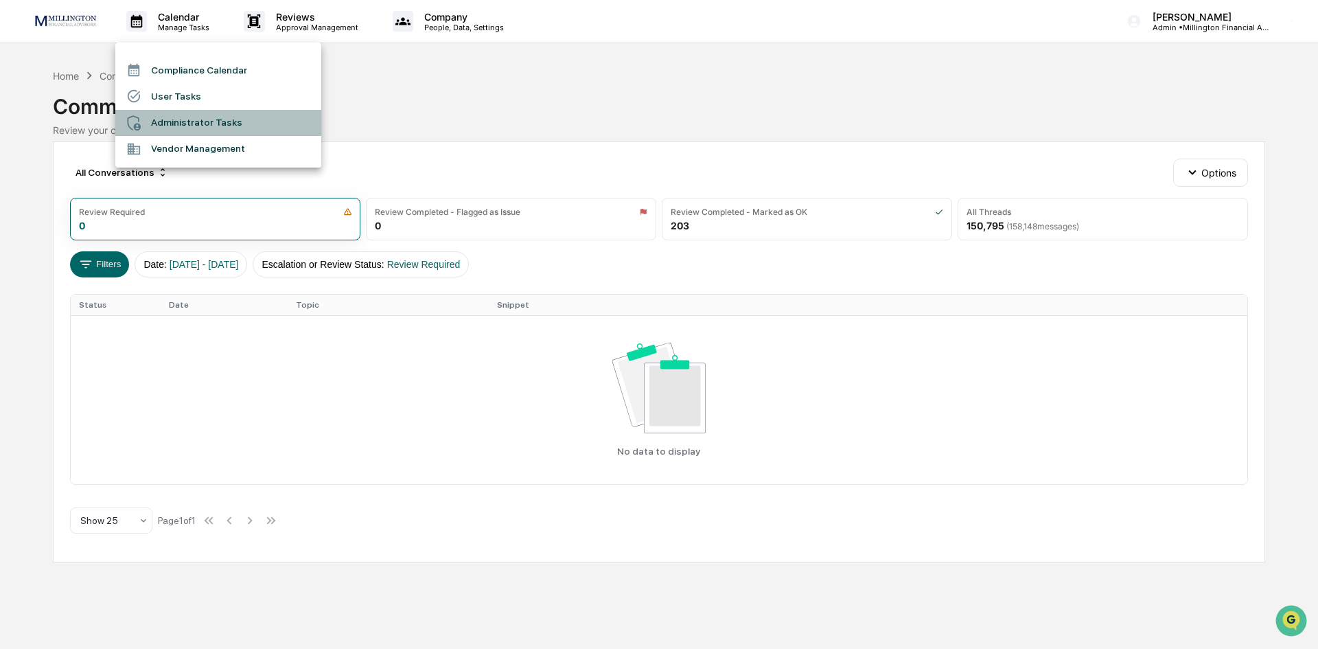
click at [192, 124] on li "Administrator Tasks" at bounding box center [218, 123] width 206 height 26
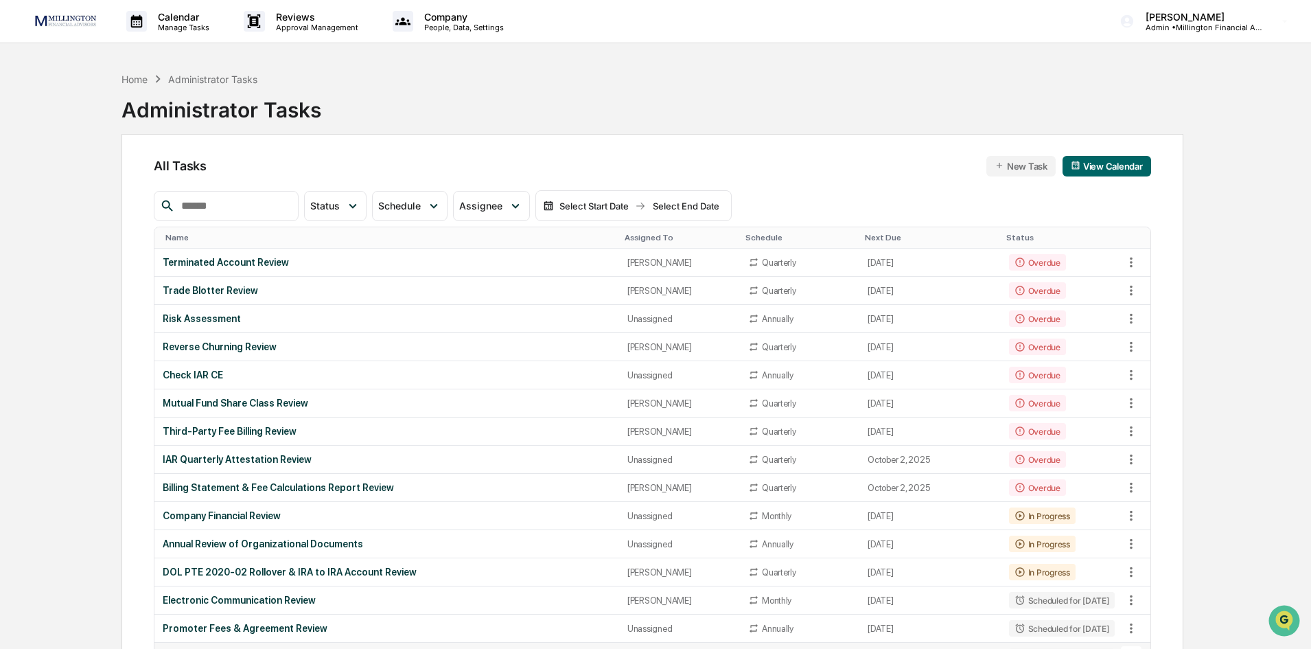
scroll to position [69, 0]
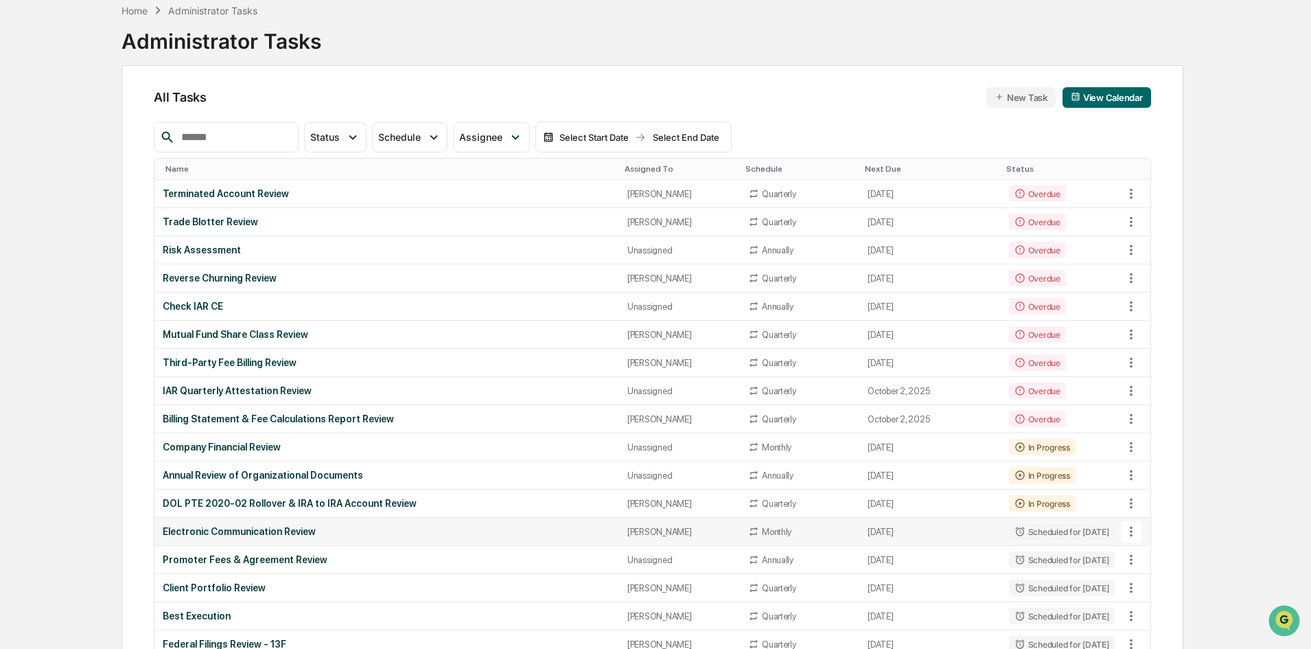
click at [268, 526] on div "Electronic Communication Review" at bounding box center [387, 531] width 448 height 11
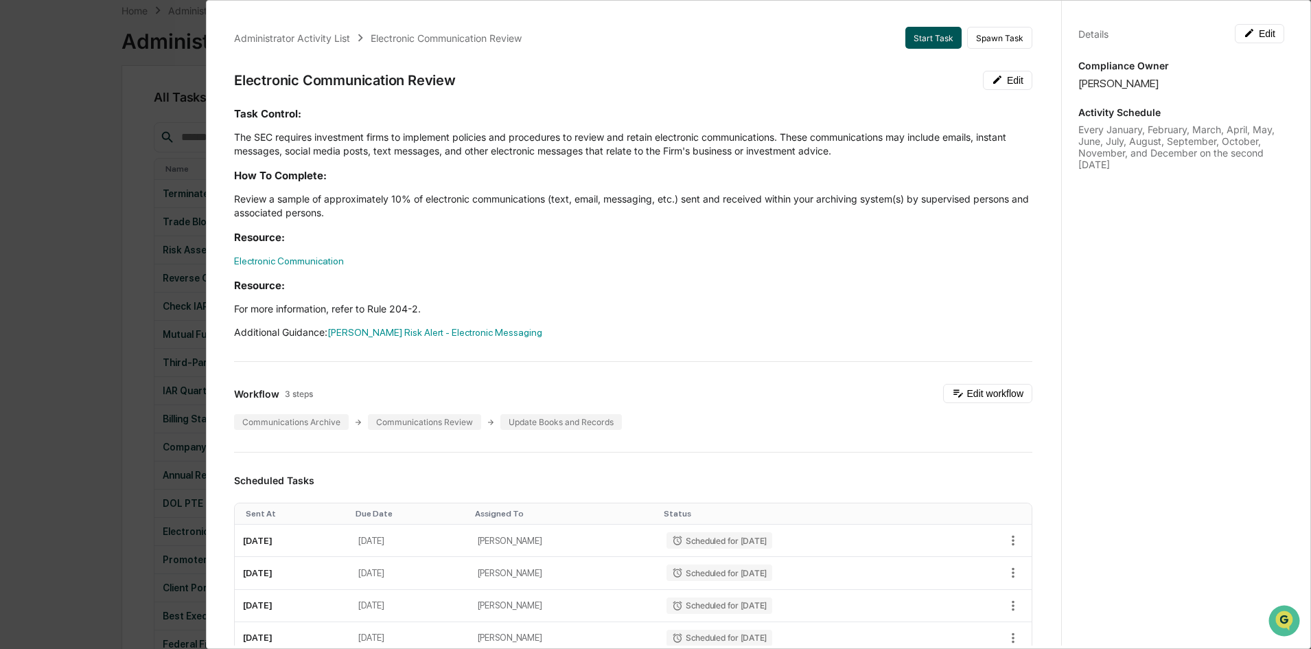
click at [925, 43] on button "Start Task" at bounding box center [933, 38] width 56 height 22
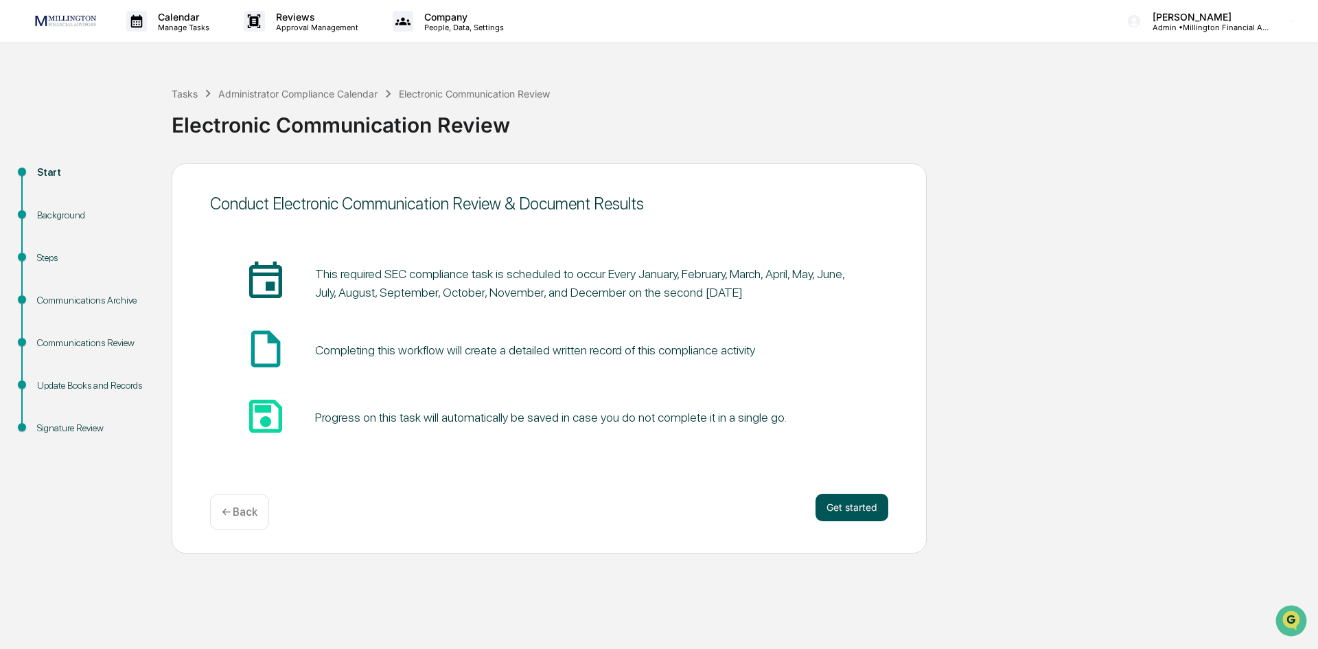
click at [859, 513] on button "Get started" at bounding box center [851, 507] width 73 height 27
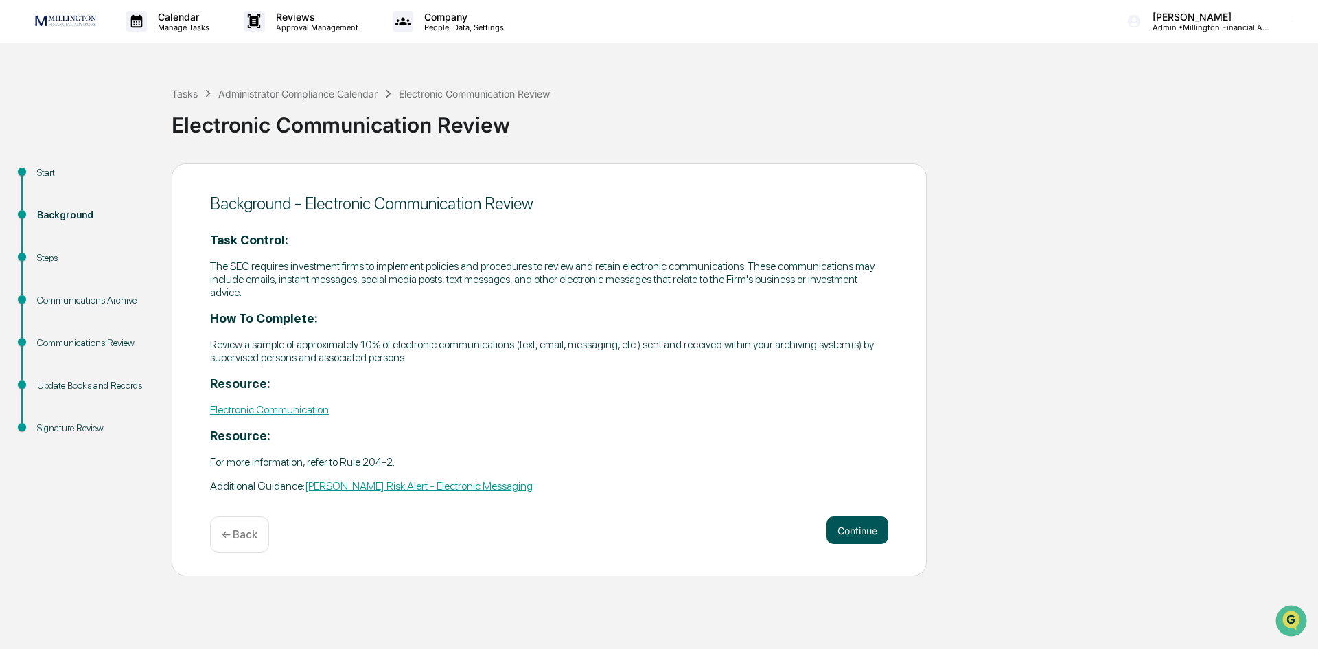
click at [856, 527] on button "Continue" at bounding box center [857, 529] width 62 height 27
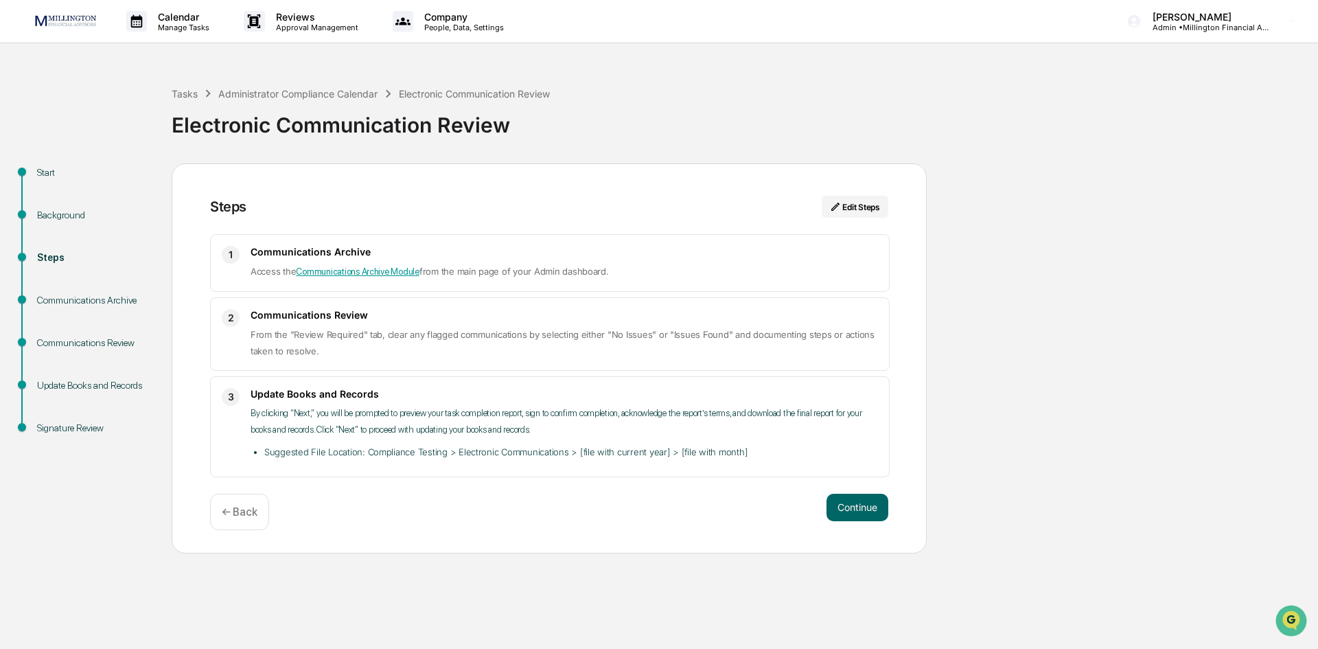
click at [850, 491] on div "Steps Edit Steps 1 Communications Archive Access the Communications Archive Mod…" at bounding box center [549, 358] width 755 height 390
click at [848, 499] on button "Continue" at bounding box center [857, 507] width 62 height 27
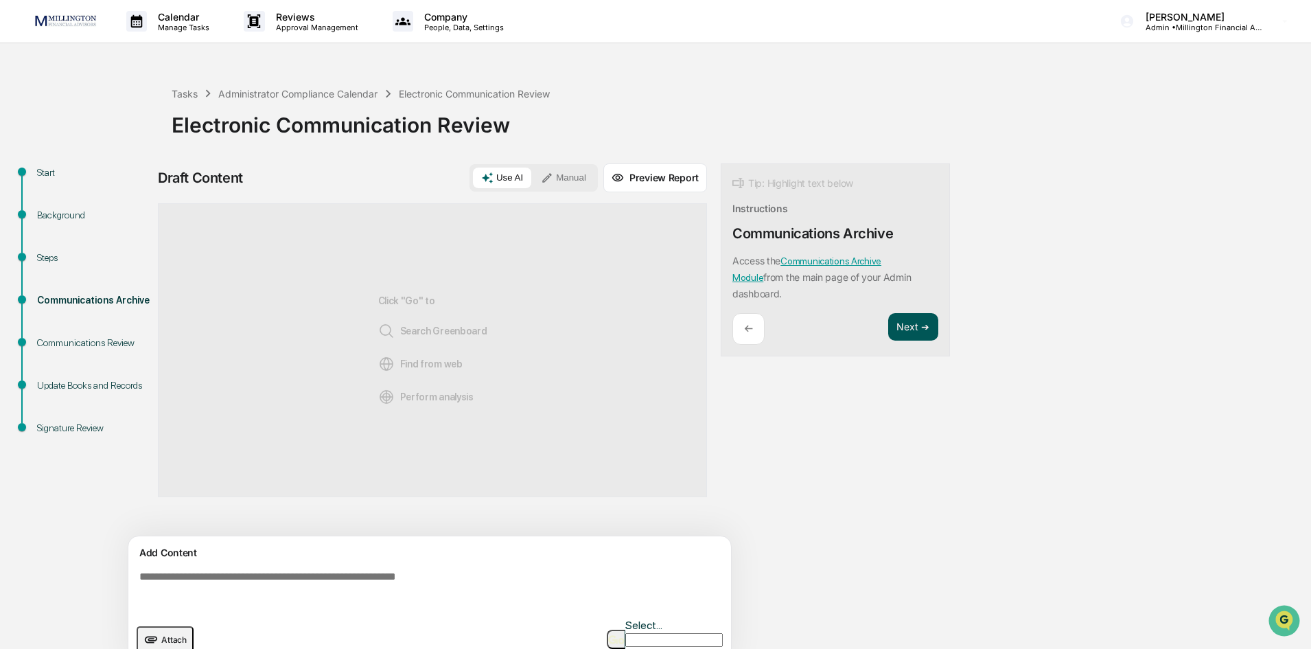
click at [917, 323] on button "Next ➔" at bounding box center [913, 327] width 50 height 28
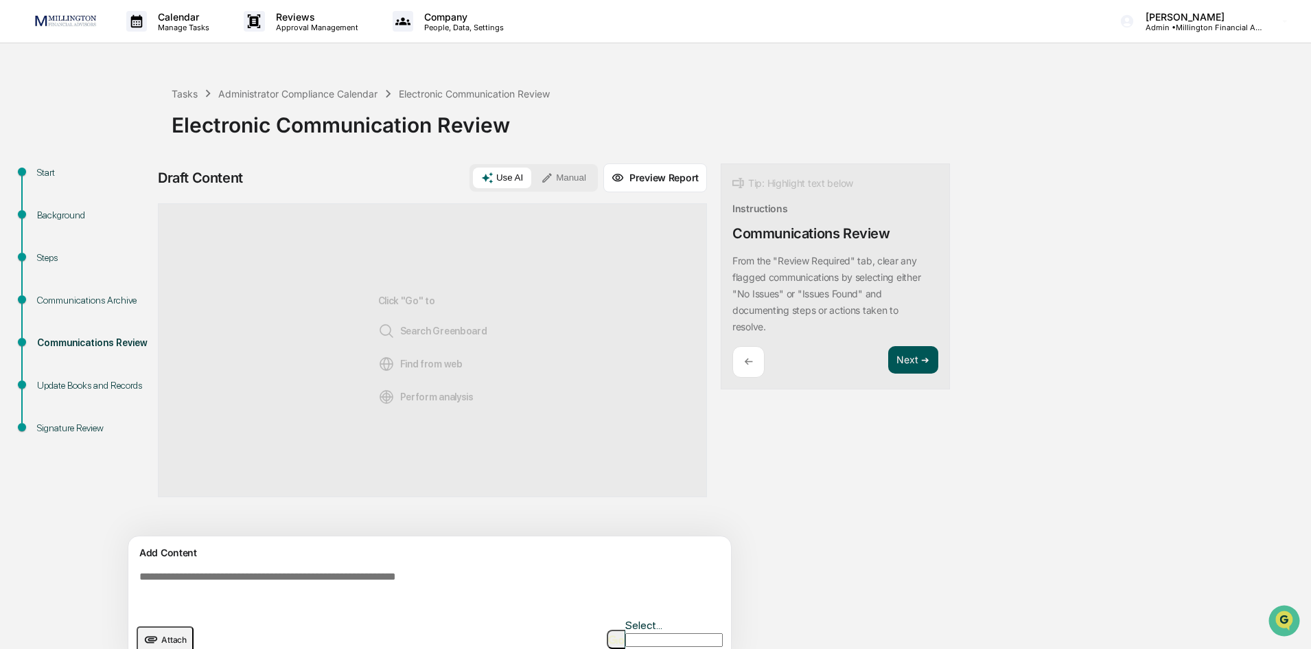
click at [913, 349] on button "Next ➔" at bounding box center [913, 360] width 50 height 28
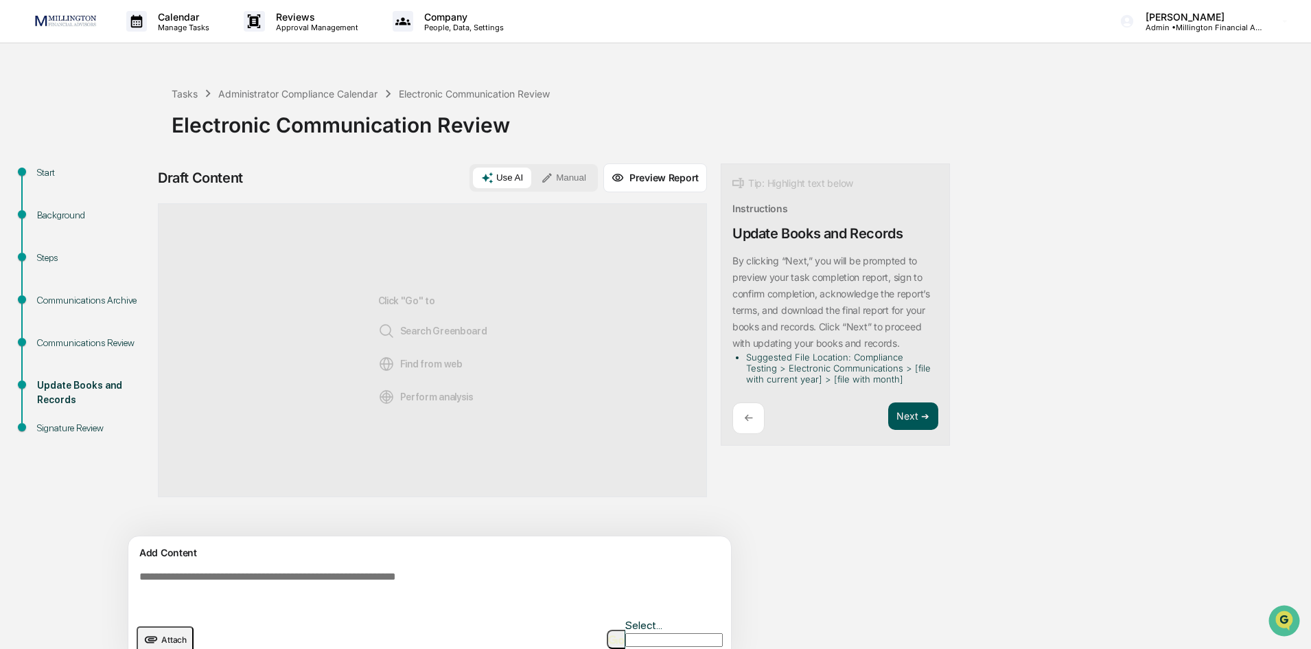
click at [908, 410] on button "Next ➔" at bounding box center [913, 416] width 50 height 28
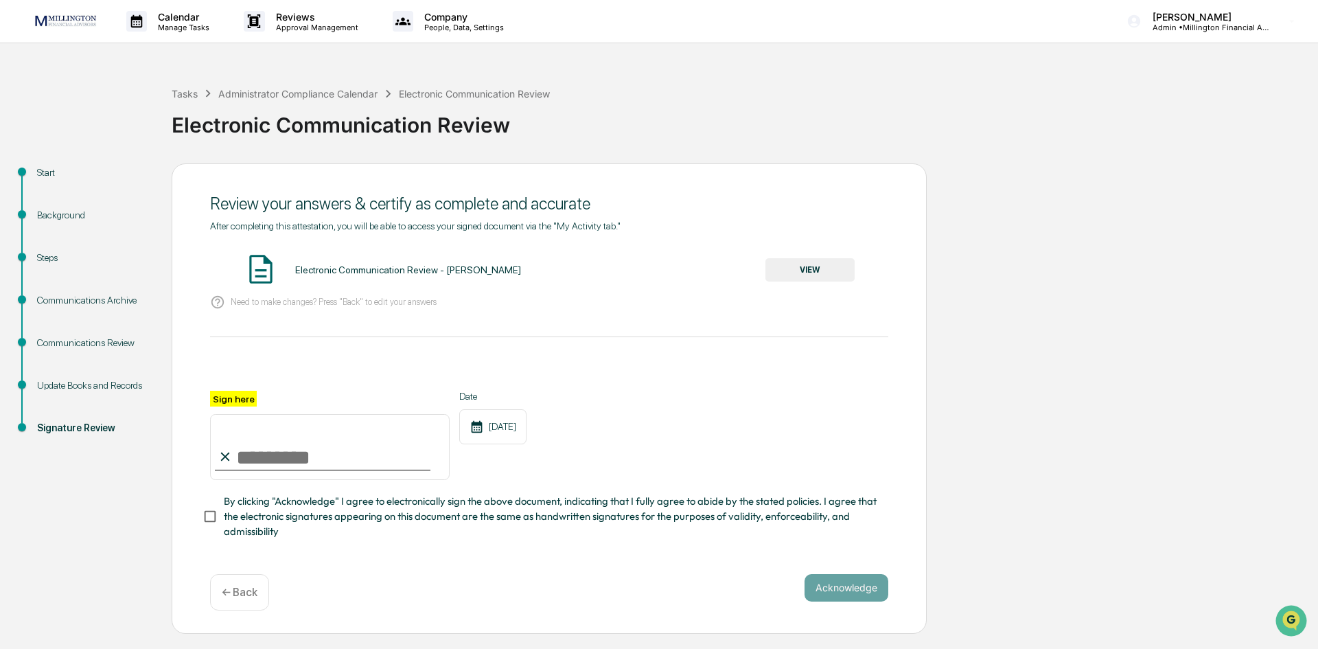
click at [283, 454] on input "Sign here" at bounding box center [330, 447] width 240 height 66
type input "*"
type input "**********"
click at [785, 277] on button "VIEW" at bounding box center [809, 269] width 89 height 23
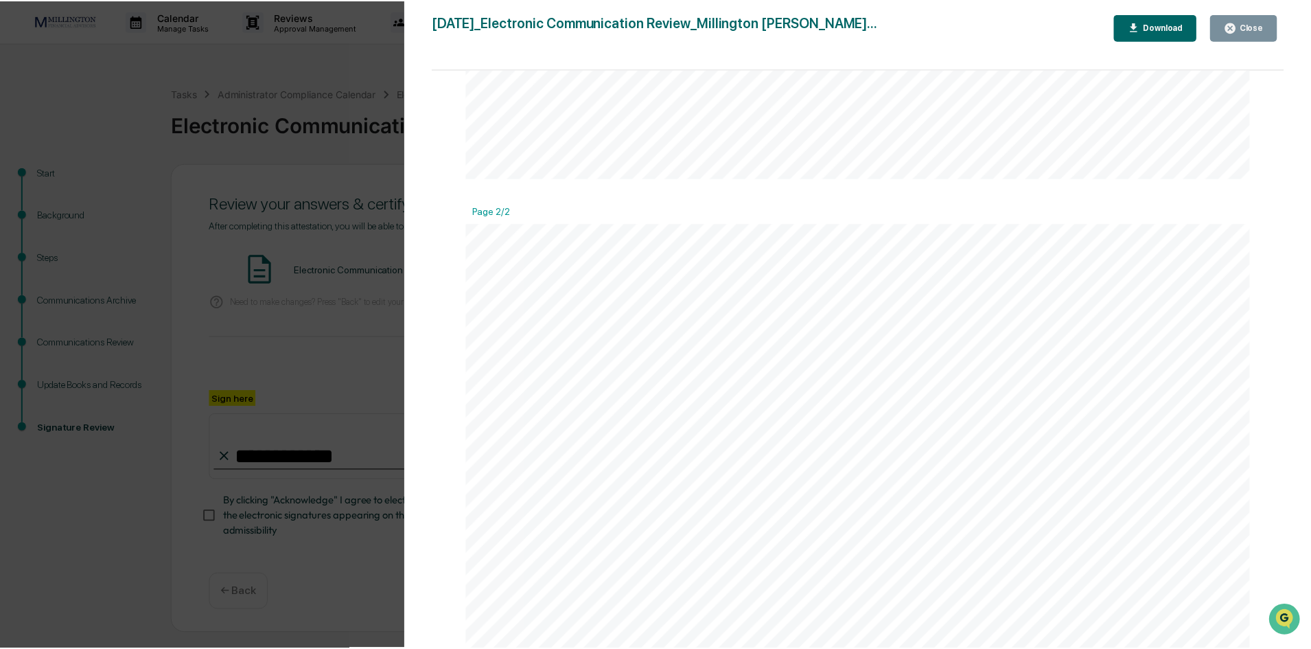
scroll to position [1098, 0]
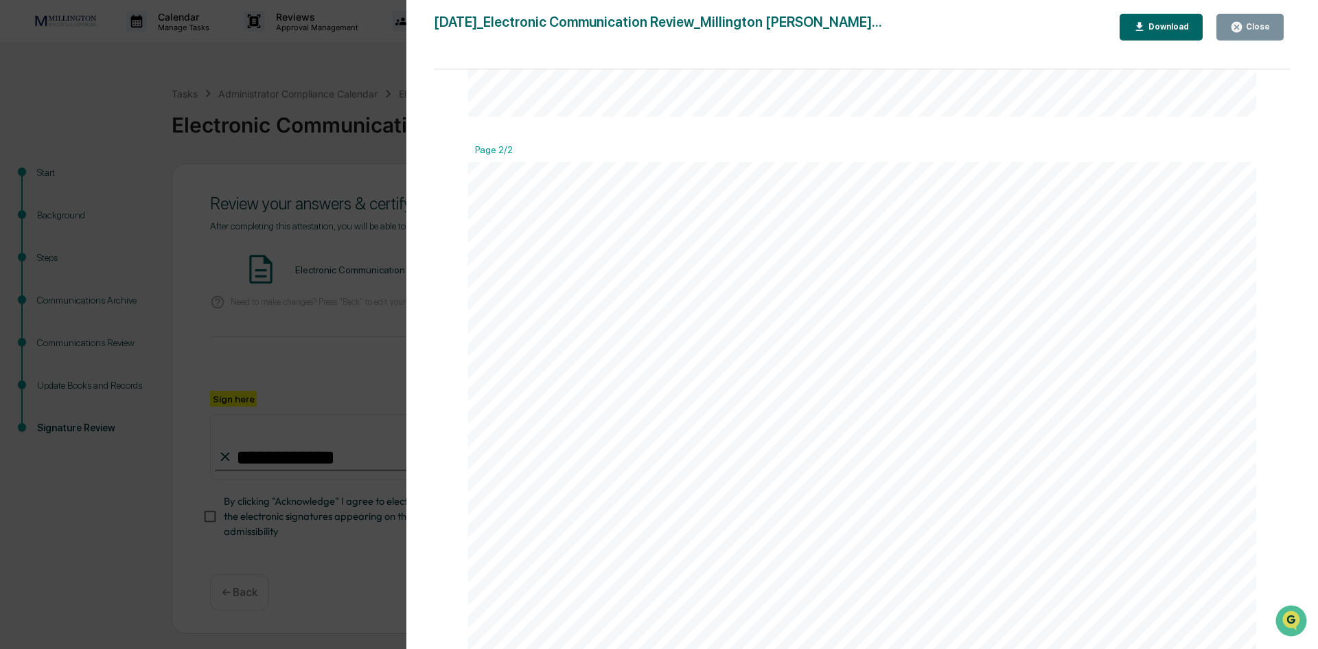
click at [1249, 29] on div "Close" at bounding box center [1256, 27] width 27 height 10
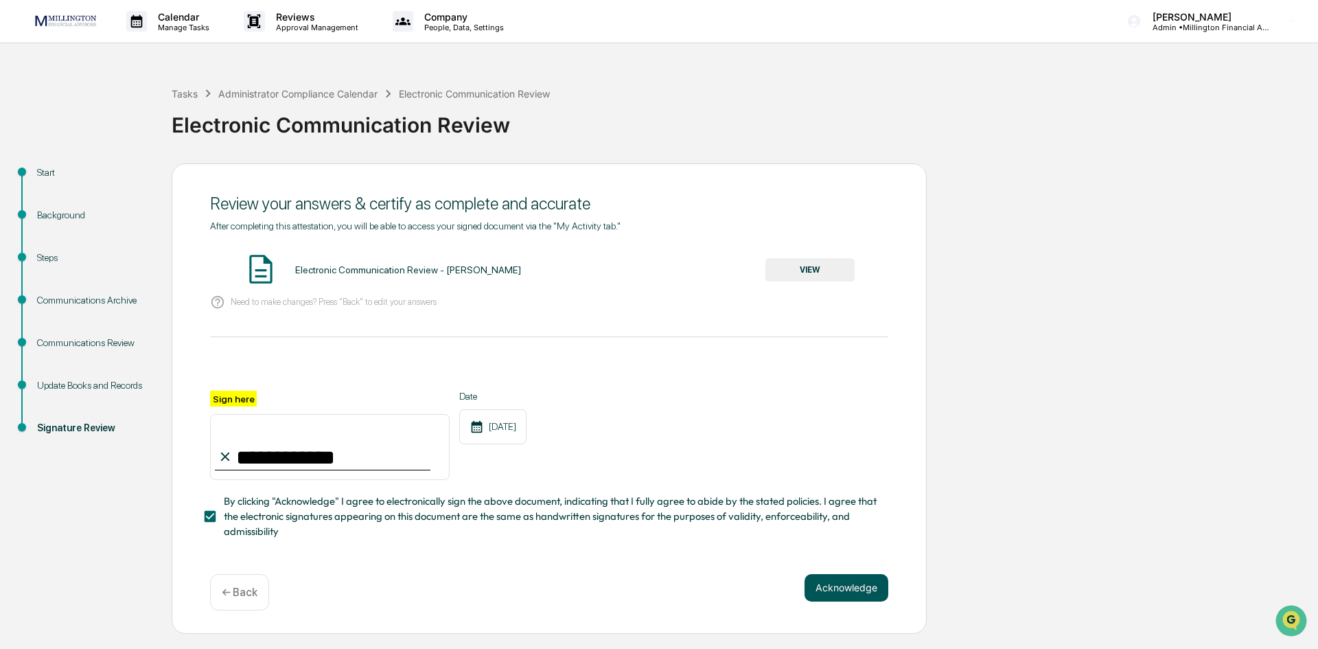
click at [837, 590] on button "Acknowledge" at bounding box center [846, 587] width 84 height 27
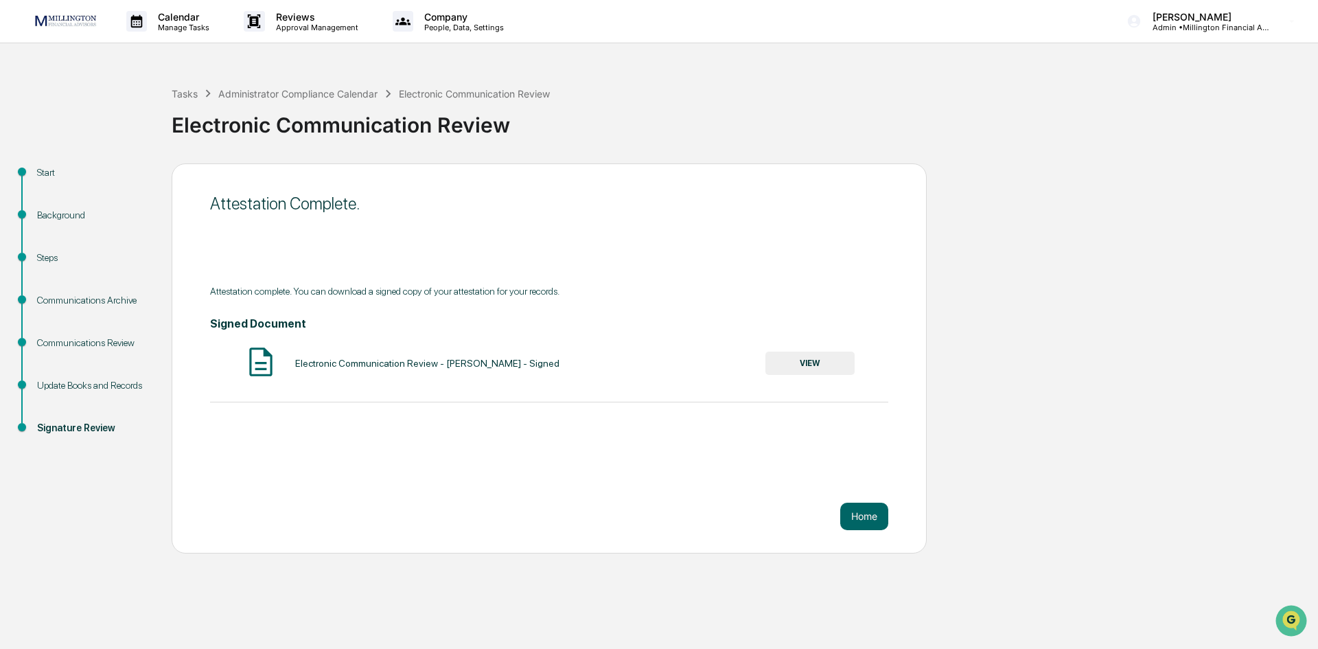
click at [802, 355] on button "VIEW" at bounding box center [809, 362] width 89 height 23
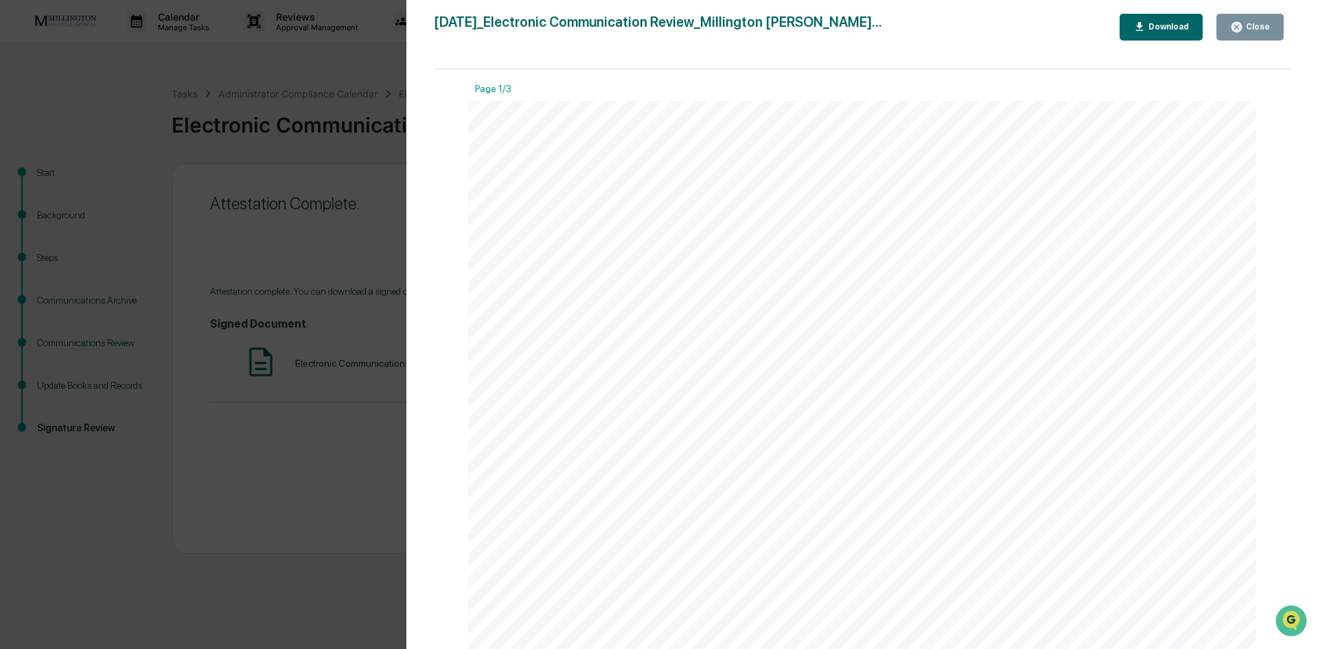
click at [1156, 25] on div "Download" at bounding box center [1167, 27] width 43 height 10
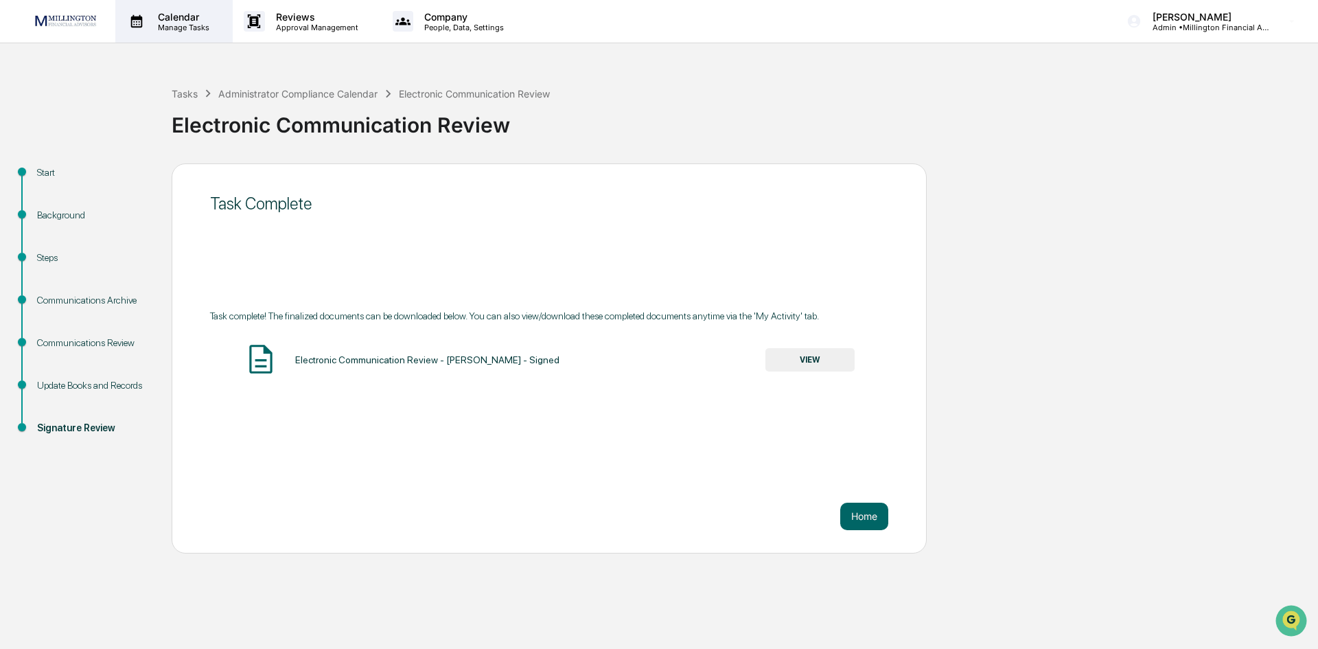
click at [171, 20] on p "Calendar" at bounding box center [181, 17] width 69 height 12
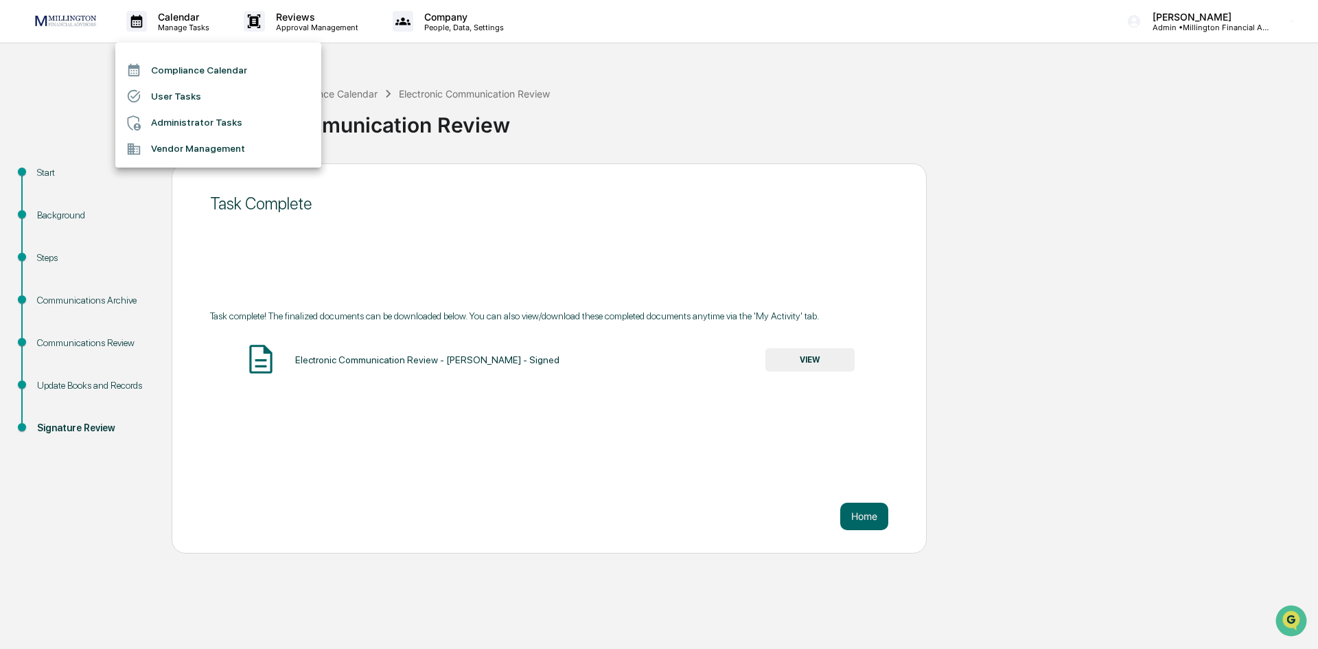
click at [183, 111] on li "Administrator Tasks" at bounding box center [218, 123] width 206 height 26
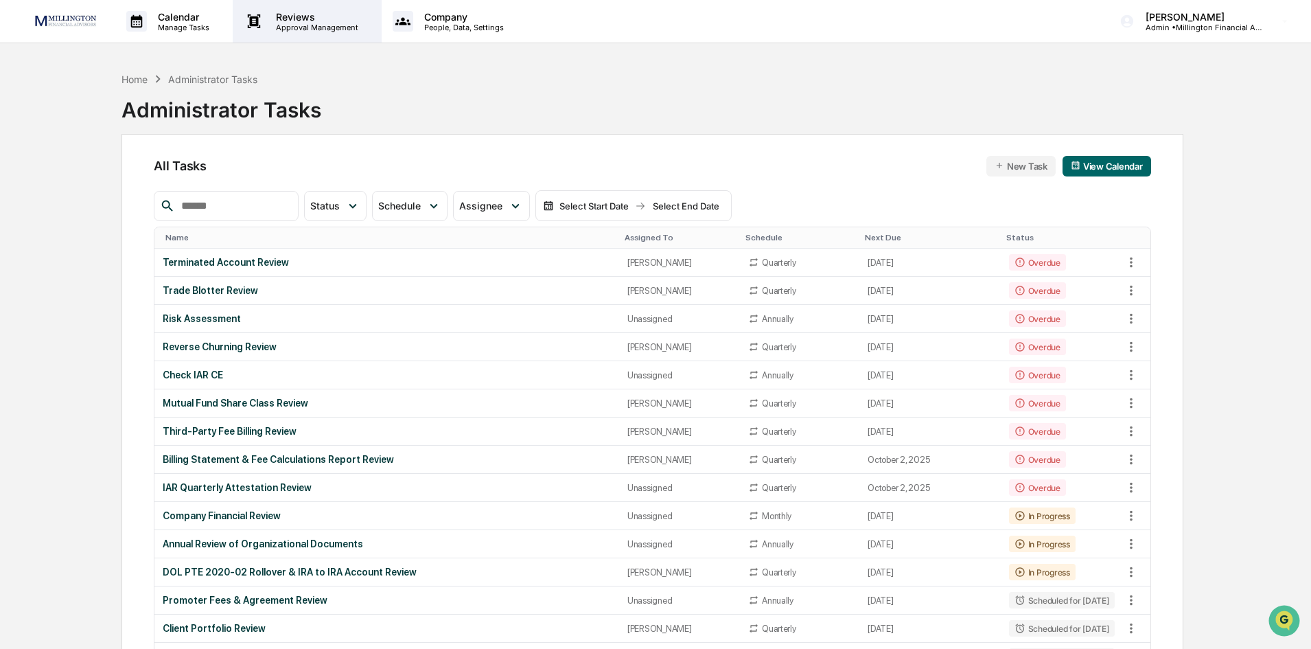
click at [312, 28] on p "Approval Management" at bounding box center [315, 28] width 100 height 10
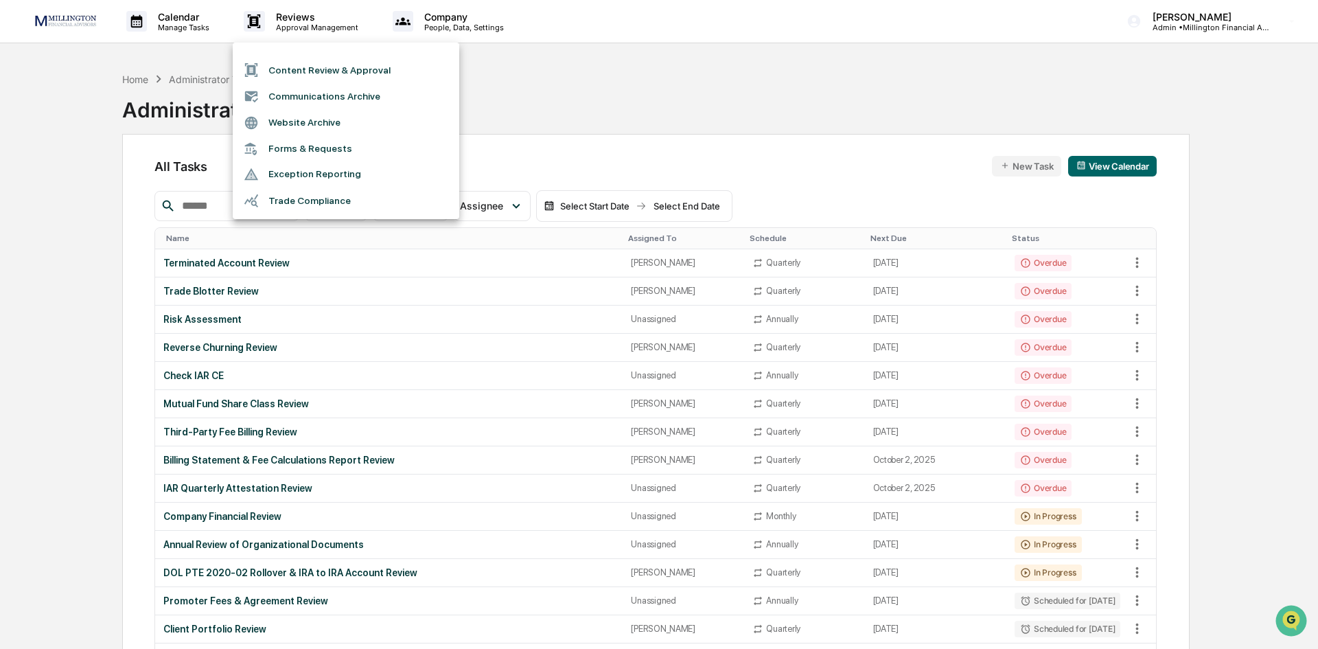
click at [190, 27] on div at bounding box center [659, 324] width 1318 height 649
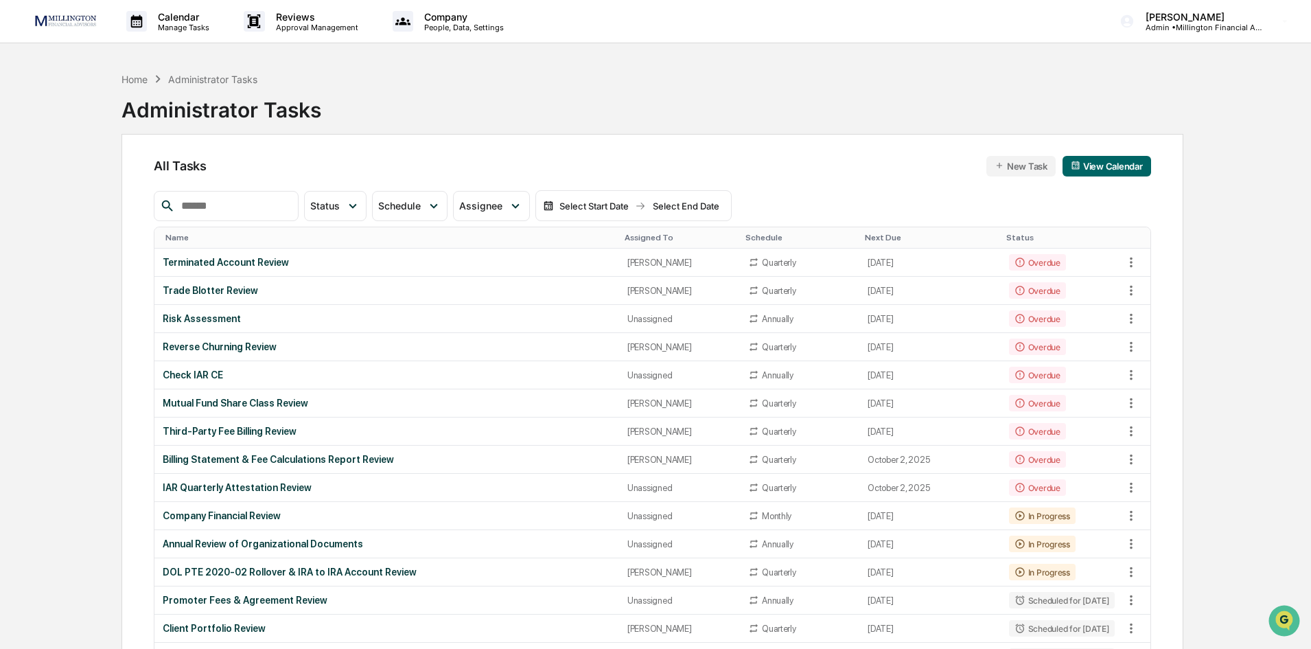
click at [190, 27] on p "Manage Tasks" at bounding box center [181, 28] width 69 height 10
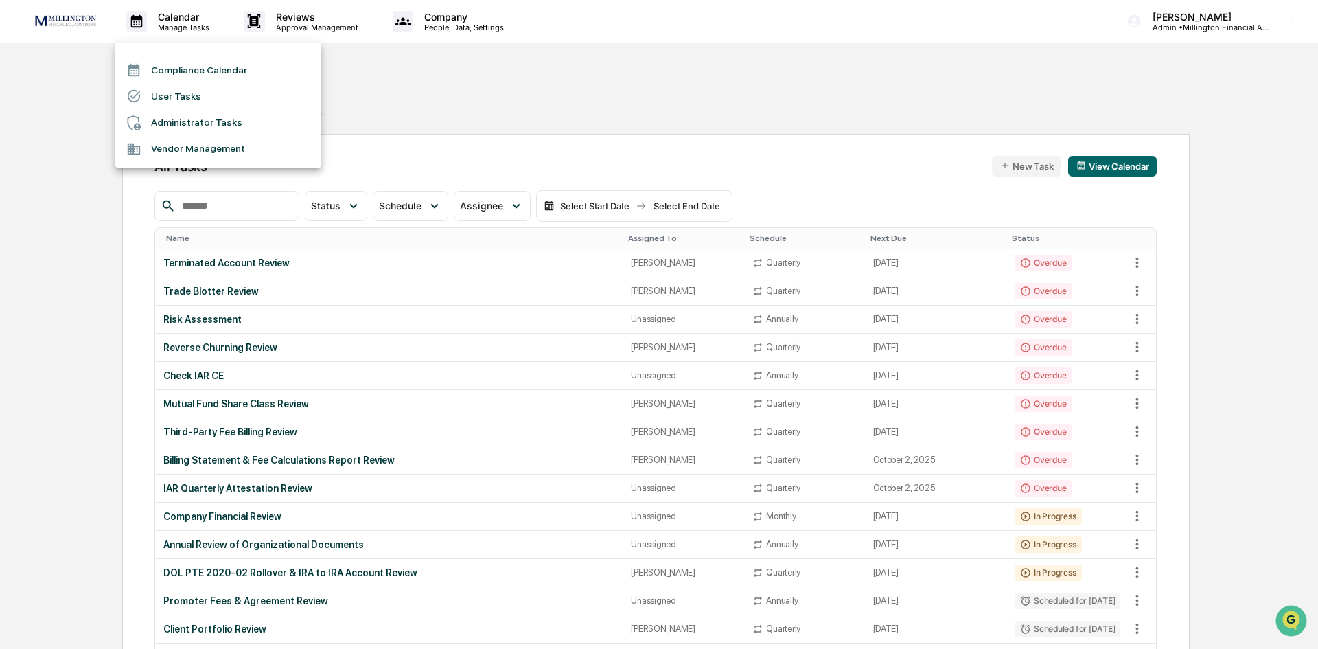
click at [190, 27] on div at bounding box center [659, 324] width 1318 height 649
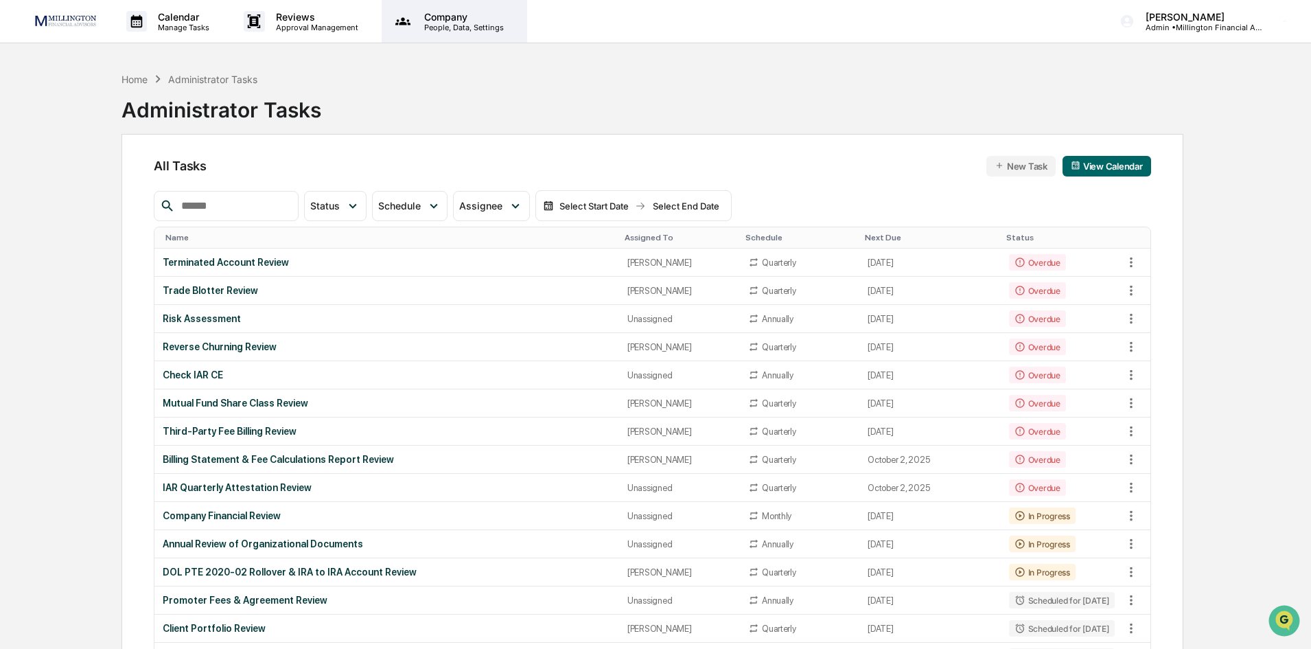
click at [456, 23] on p "People, Data, Settings" at bounding box center [461, 28] width 97 height 10
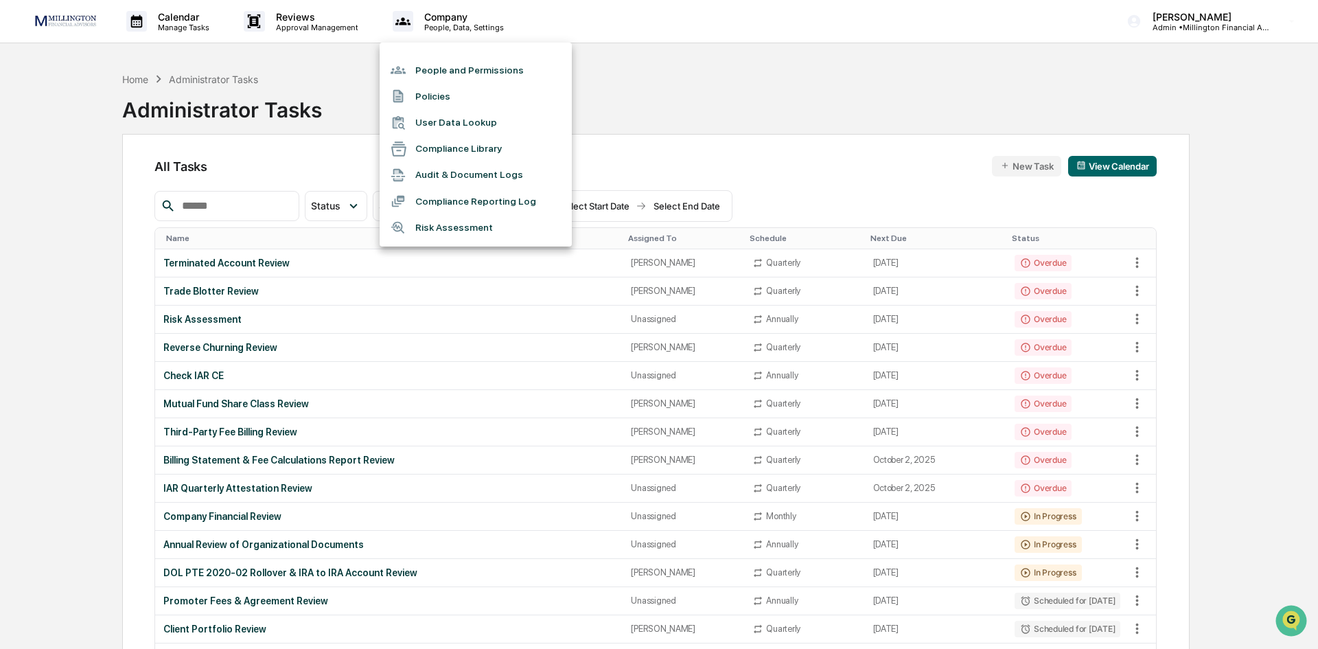
click at [185, 26] on div at bounding box center [659, 324] width 1318 height 649
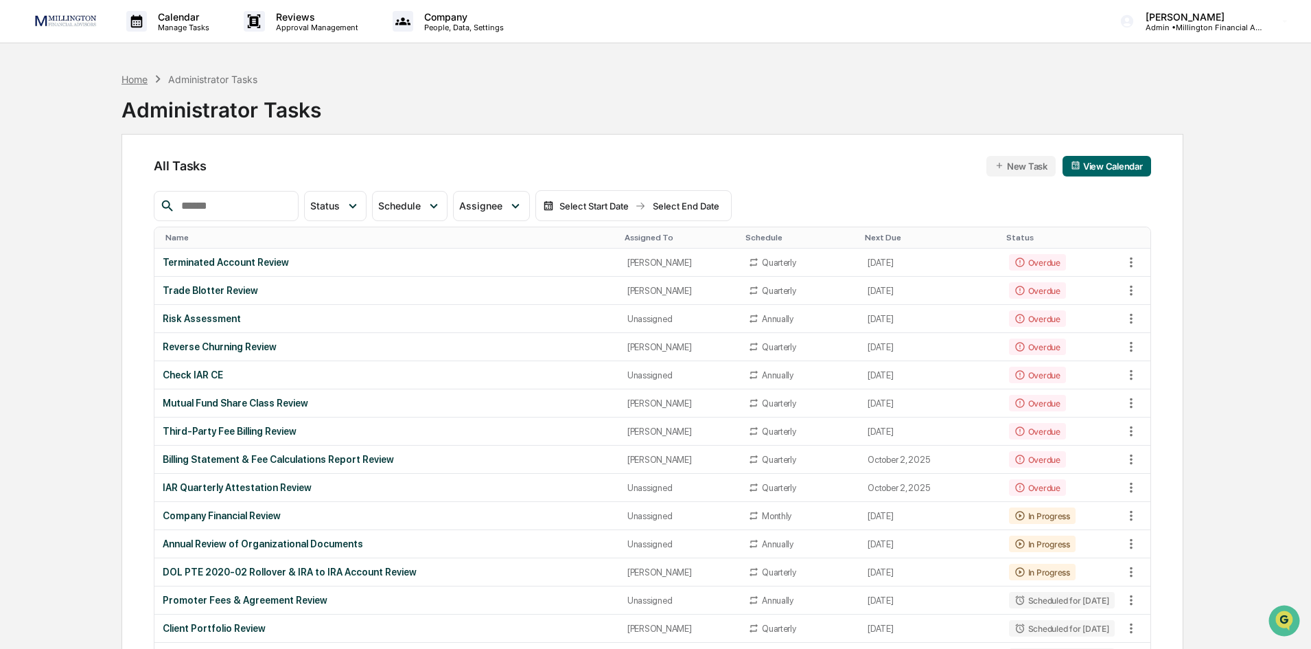
click at [139, 77] on div "Home" at bounding box center [134, 79] width 26 height 12
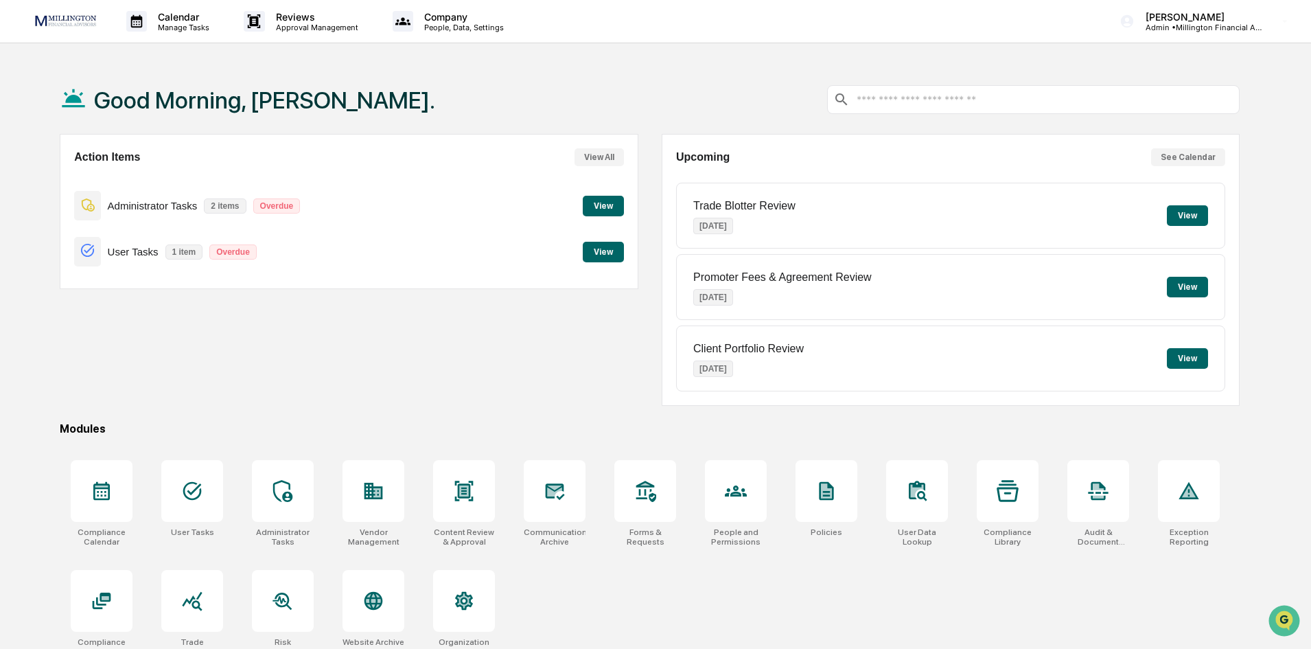
click at [612, 211] on button "View" at bounding box center [603, 206] width 41 height 21
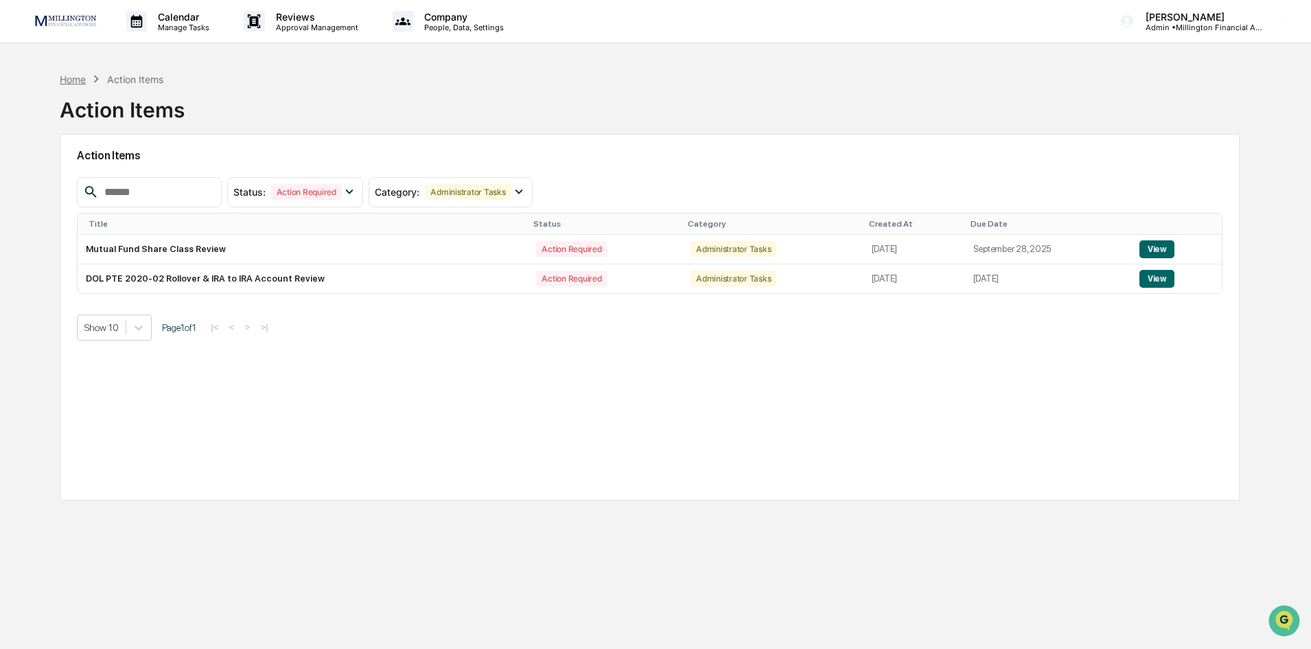
click at [69, 84] on div "Home" at bounding box center [73, 79] width 26 height 12
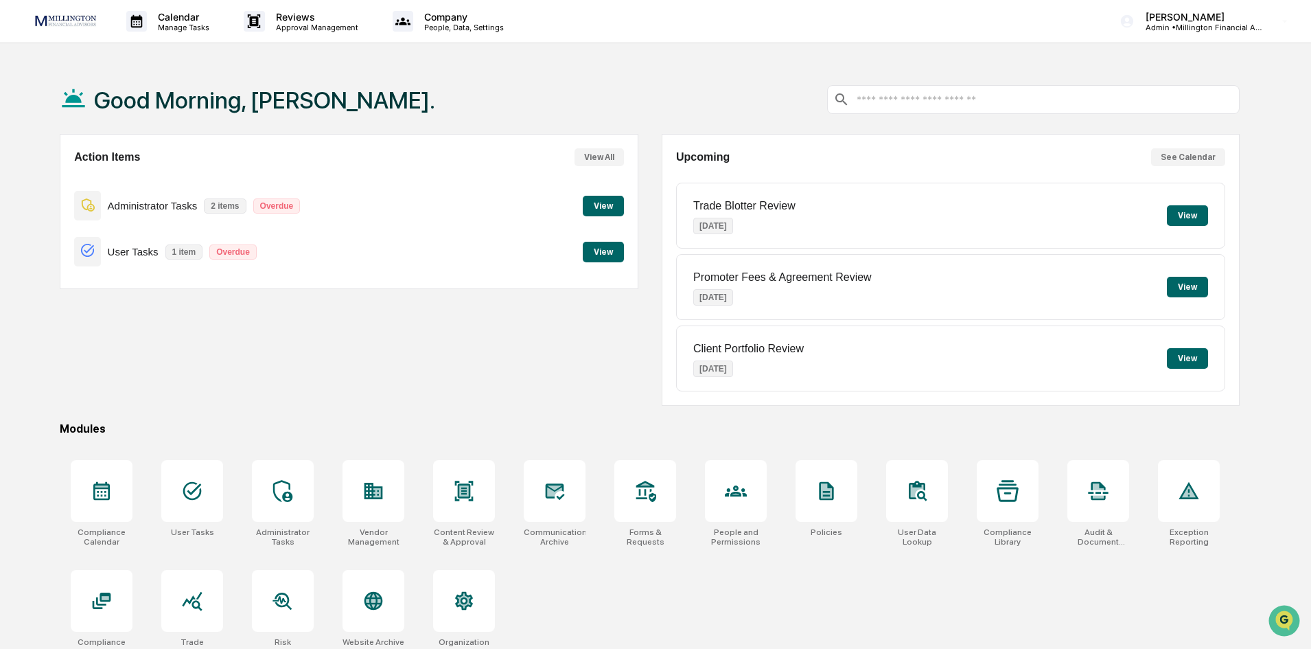
click at [603, 255] on button "View" at bounding box center [603, 252] width 41 height 21
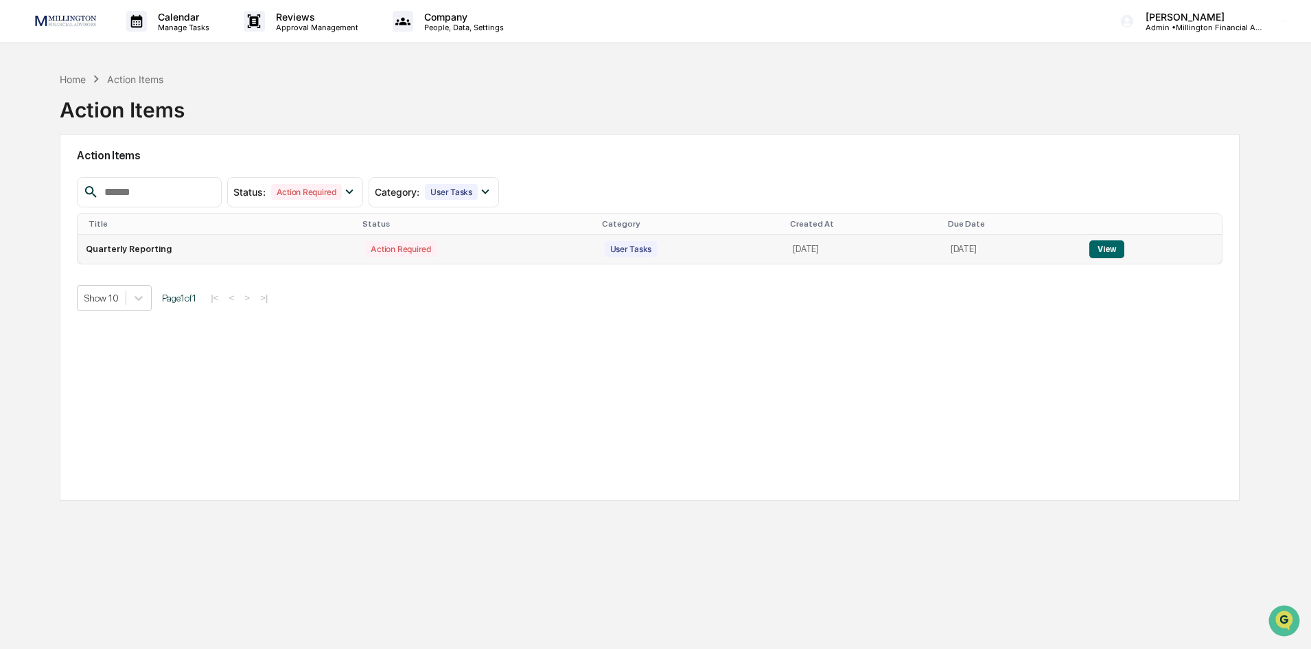
click at [1119, 251] on button "View" at bounding box center [1106, 249] width 35 height 18
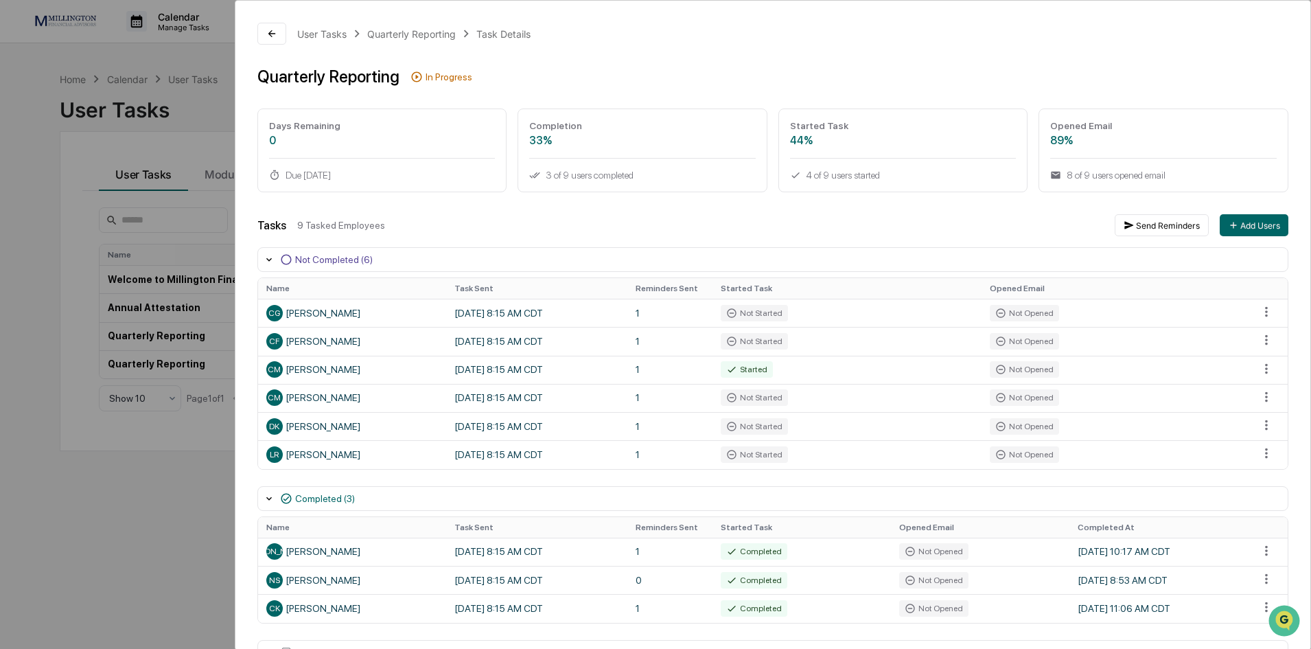
click at [121, 521] on div "User Tasks Quarterly Reporting Task Details Quarterly Reporting In Progress Day…" at bounding box center [655, 324] width 1311 height 649
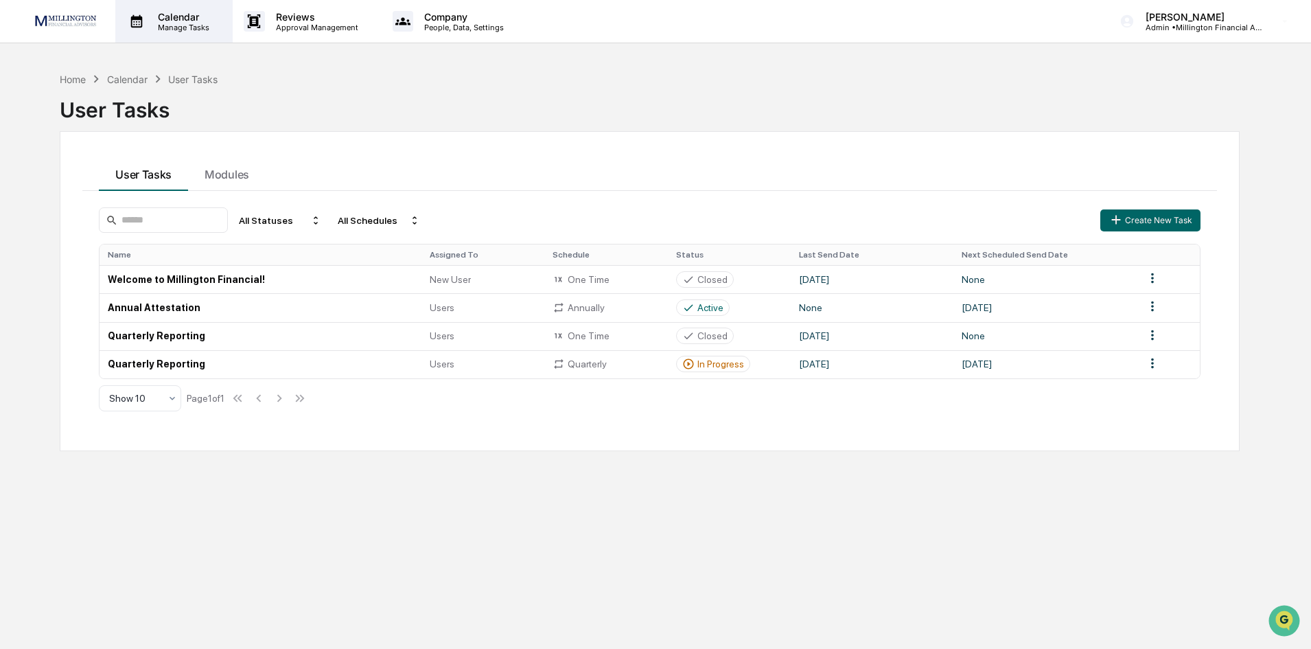
click at [187, 19] on p "Calendar" at bounding box center [181, 17] width 69 height 12
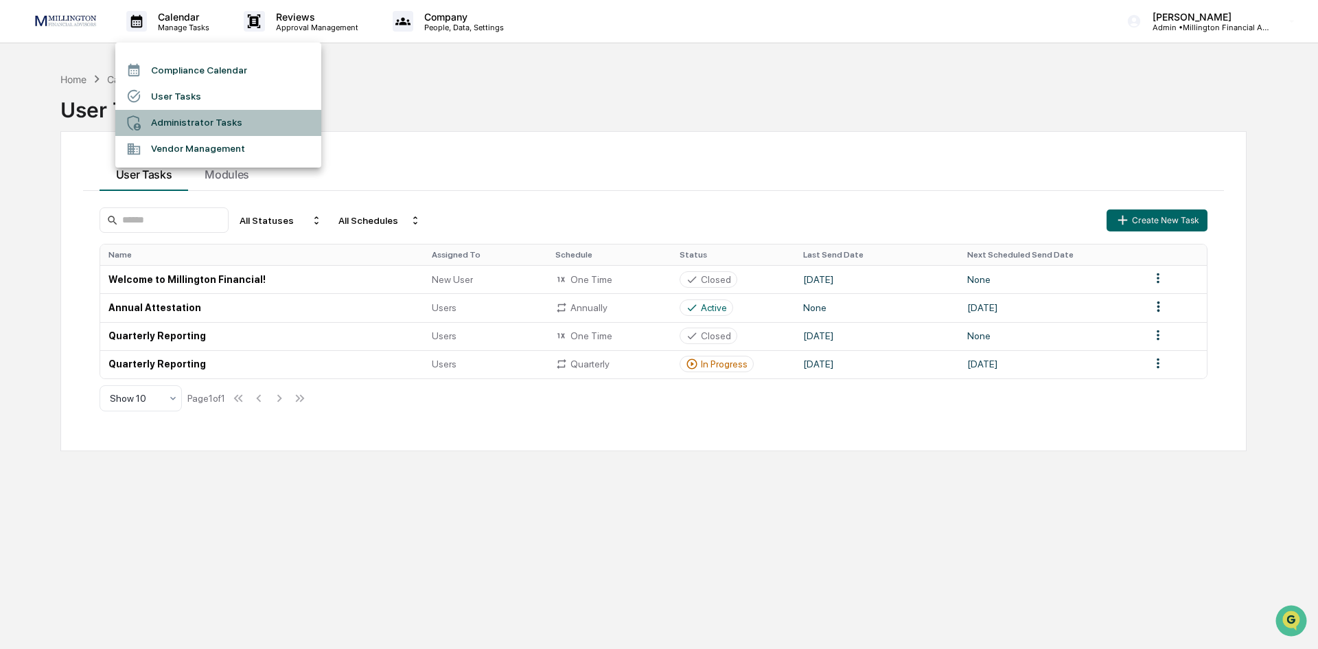
click at [201, 130] on li "Administrator Tasks" at bounding box center [218, 123] width 206 height 26
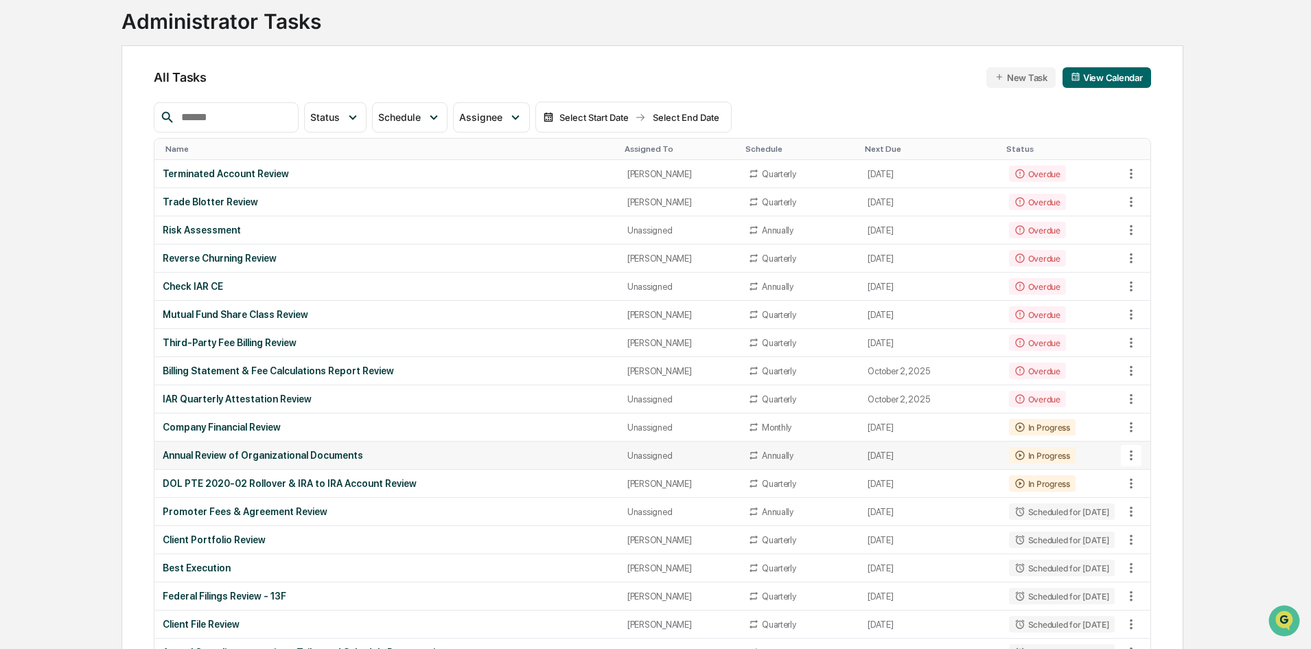
scroll to position [69, 0]
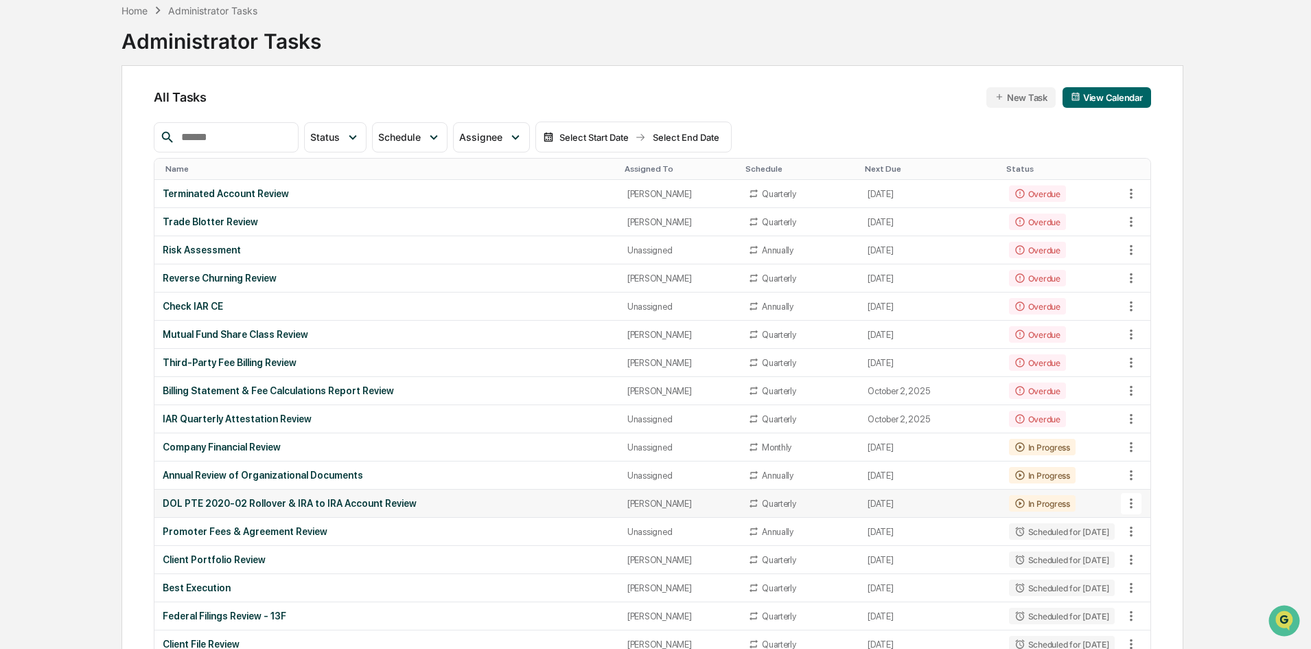
click at [303, 500] on div "DOL PTE 2020-02 Rollover & IRA to IRA Account Review" at bounding box center [387, 503] width 448 height 11
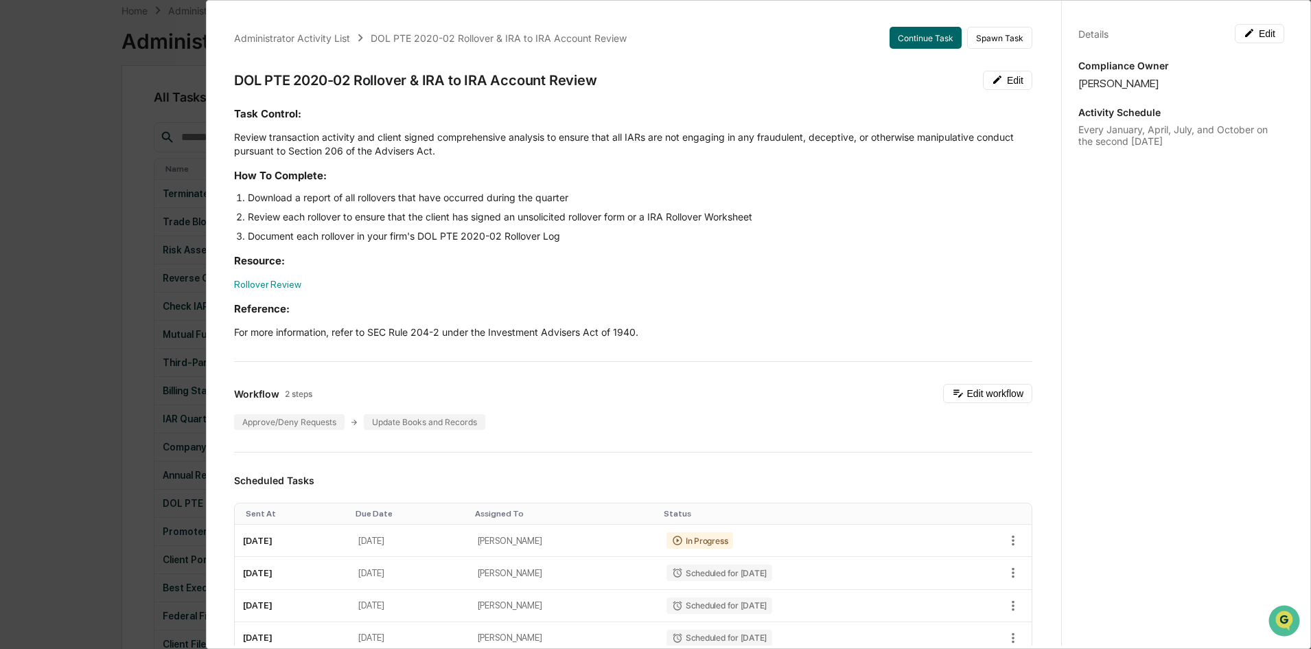
click at [89, 279] on div "Administrator Activity List DOL PTE 2020-02 Rollover & IRA to IRA Account Revie…" at bounding box center [655, 324] width 1311 height 649
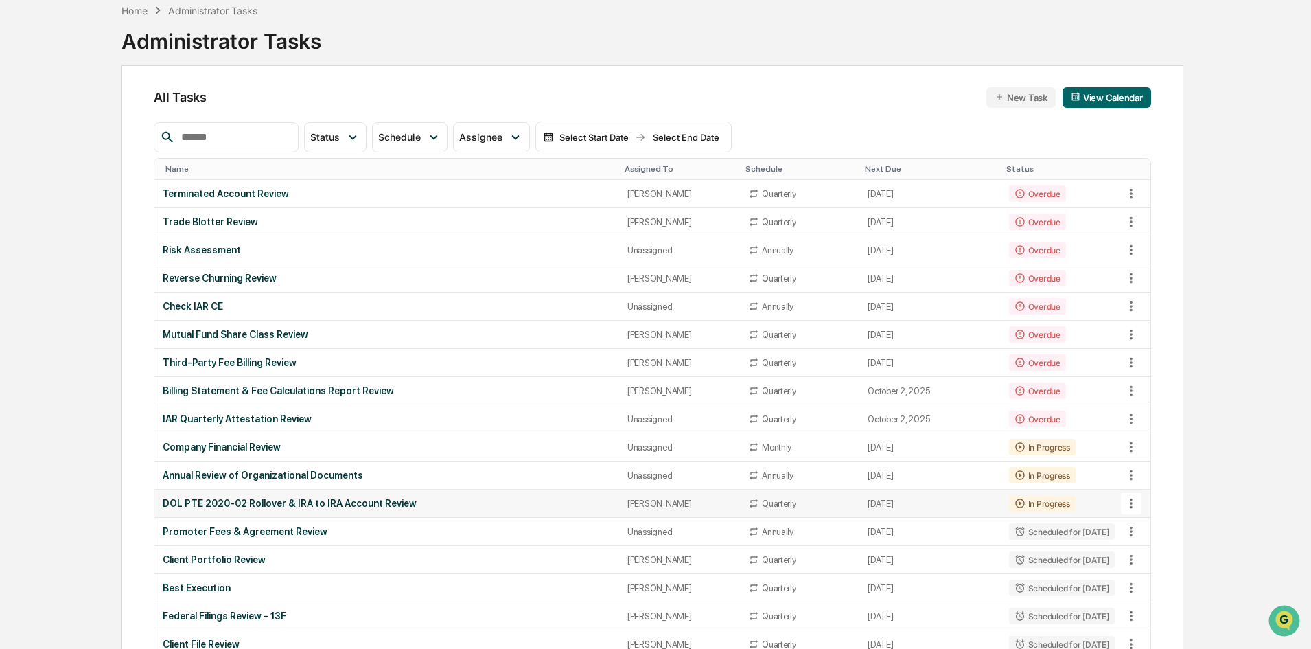
click at [350, 500] on div "DOL PTE 2020-02 Rollover & IRA to IRA Account Review" at bounding box center [387, 503] width 448 height 11
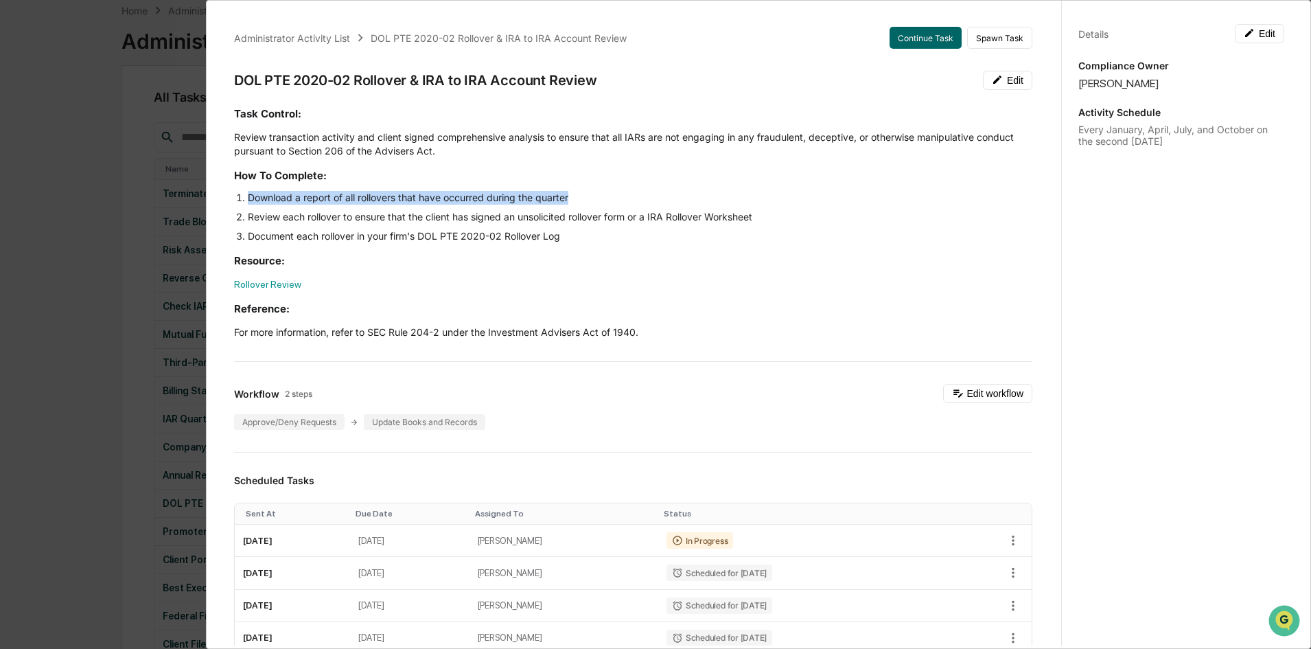
drag, startPoint x: 574, startPoint y: 193, endPoint x: 244, endPoint y: 194, distance: 330.2
click at [248, 194] on li "Download a report of all rollovers that have occurred during the quarter" at bounding box center [640, 198] width 785 height 14
copy li "Download a report of all rollovers that have occurred during the quarter"
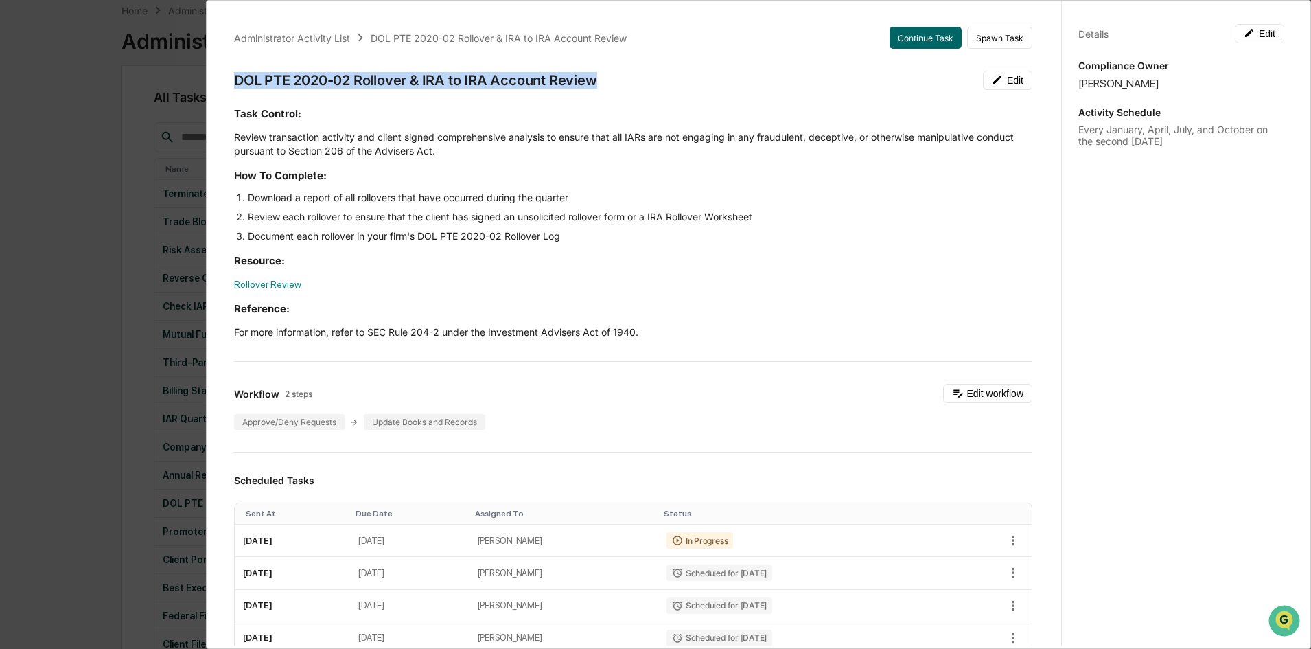
drag, startPoint x: 600, startPoint y: 71, endPoint x: 235, endPoint y: 82, distance: 365.3
click at [235, 82] on div "DOL PTE 2020-02 Rollover & IRA to IRA Account Review Edit" at bounding box center [633, 80] width 798 height 19
copy div "DOL PTE 2020-02 Rollover & IRA to IRA Account Review"
click at [283, 283] on link "Rollover Review" at bounding box center [267, 284] width 67 height 11
